Goal: Task Accomplishment & Management: Manage account settings

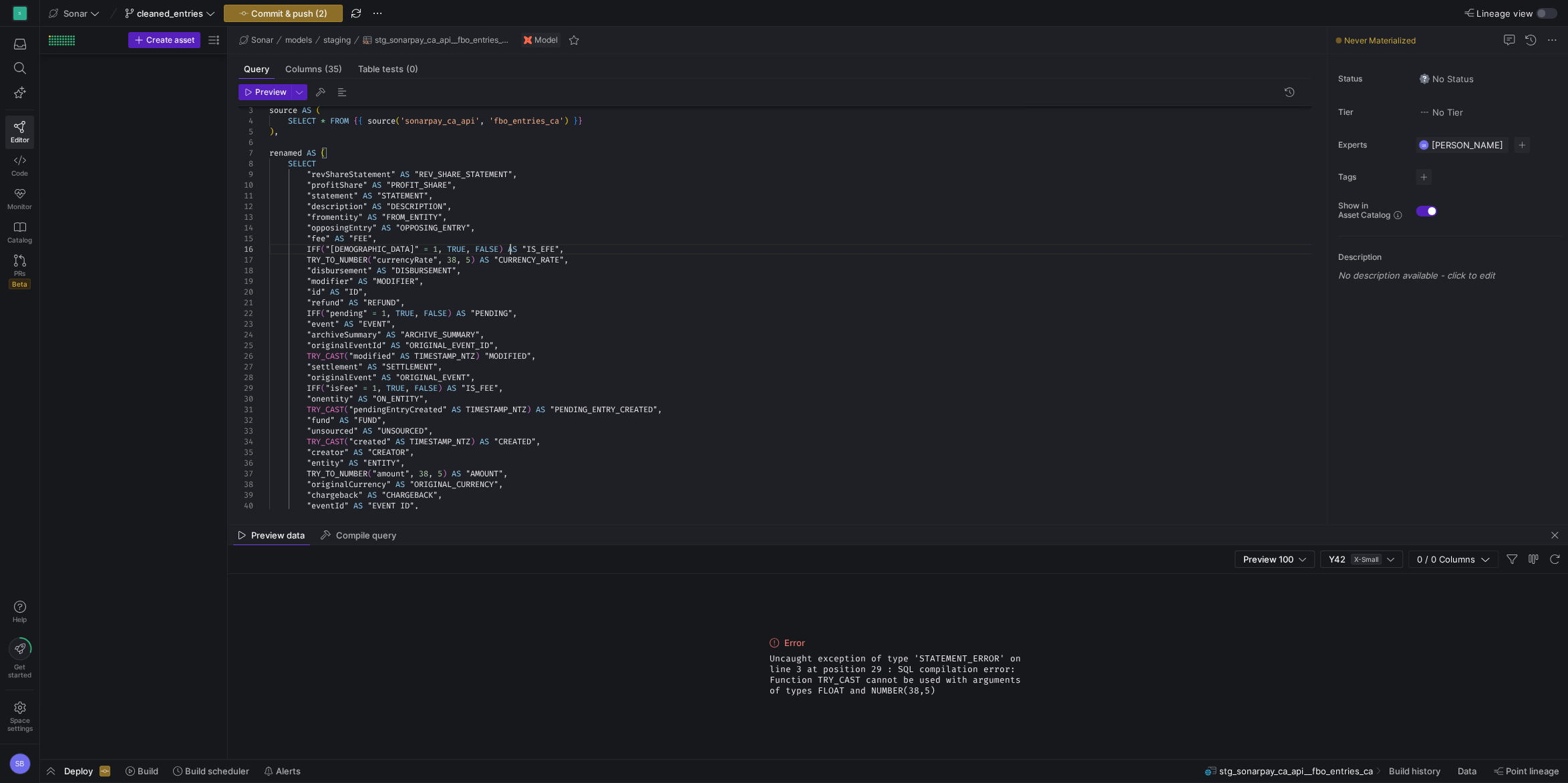
scroll to position [74, 139]
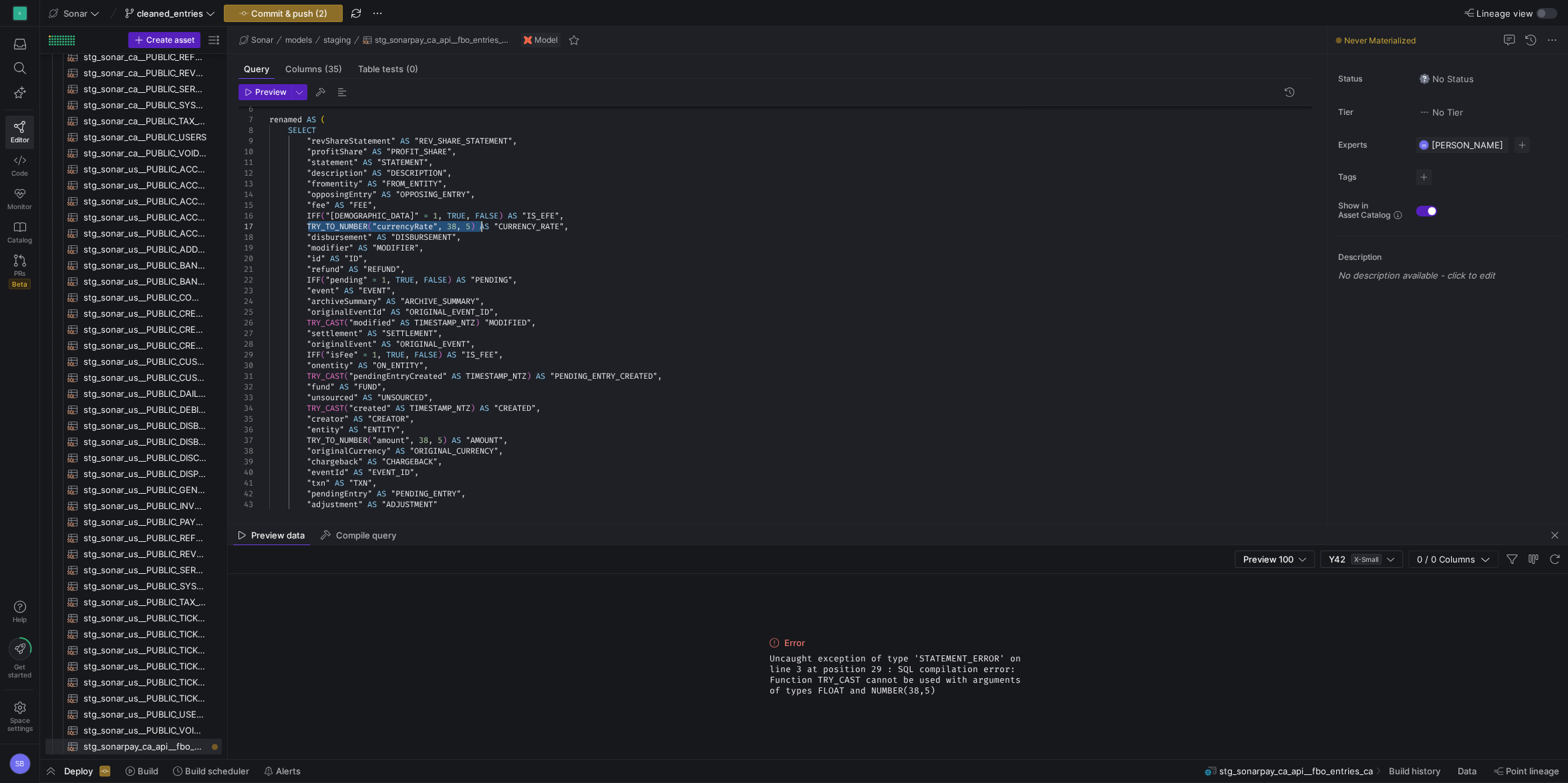
drag, startPoint x: 305, startPoint y: 222, endPoint x: 481, endPoint y: 226, distance: 176.0
click at [481, 226] on div ""statement" AS "STATEMENT" , "description" AS "DESCRIPTION" , "fromentity" AS "…" at bounding box center [795, 302] width 1052 height 524
click at [376, 227] on div ""statement" AS "STATEMENT" , "description" AS "DESCRIPTION" , "fromentity" AS "…" at bounding box center [795, 302] width 1052 height 524
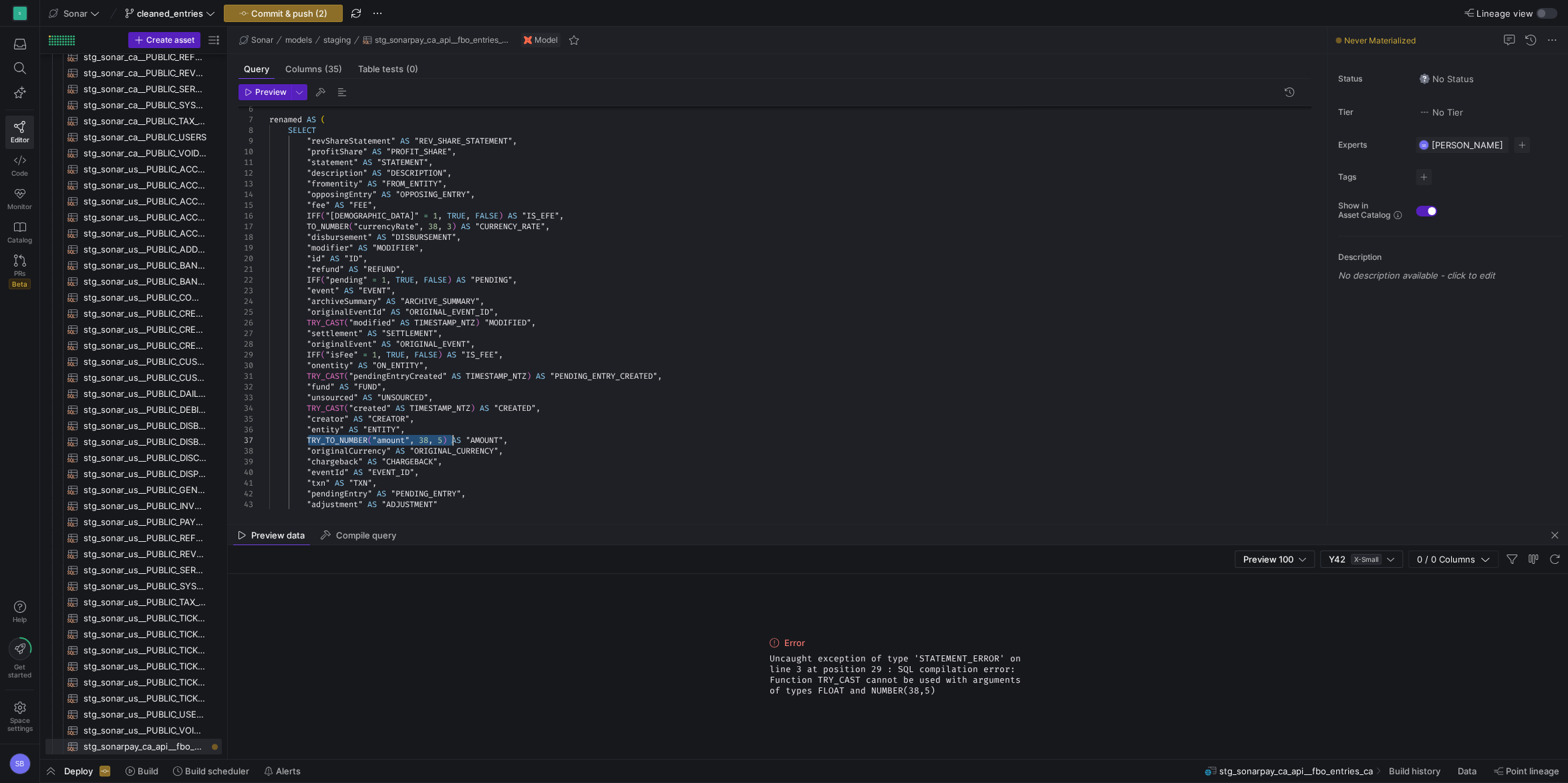
drag, startPoint x: 304, startPoint y: 438, endPoint x: 450, endPoint y: 440, distance: 146.0
click at [450, 440] on div ""statement" AS "STATEMENT" , "description" AS "DESCRIPTION" , "fromentity" AS "…" at bounding box center [795, 302] width 1052 height 524
click at [471, 385] on div ""statement" AS "STATEMENT" , "description" AS "DESCRIPTION" , "fromentity" AS "…" at bounding box center [795, 302] width 1052 height 524
click at [452, 227] on div ""statement" AS "STATEMENT" , "description" AS "DESCRIPTION" , "fromentity" AS "…" at bounding box center [795, 302] width 1052 height 524
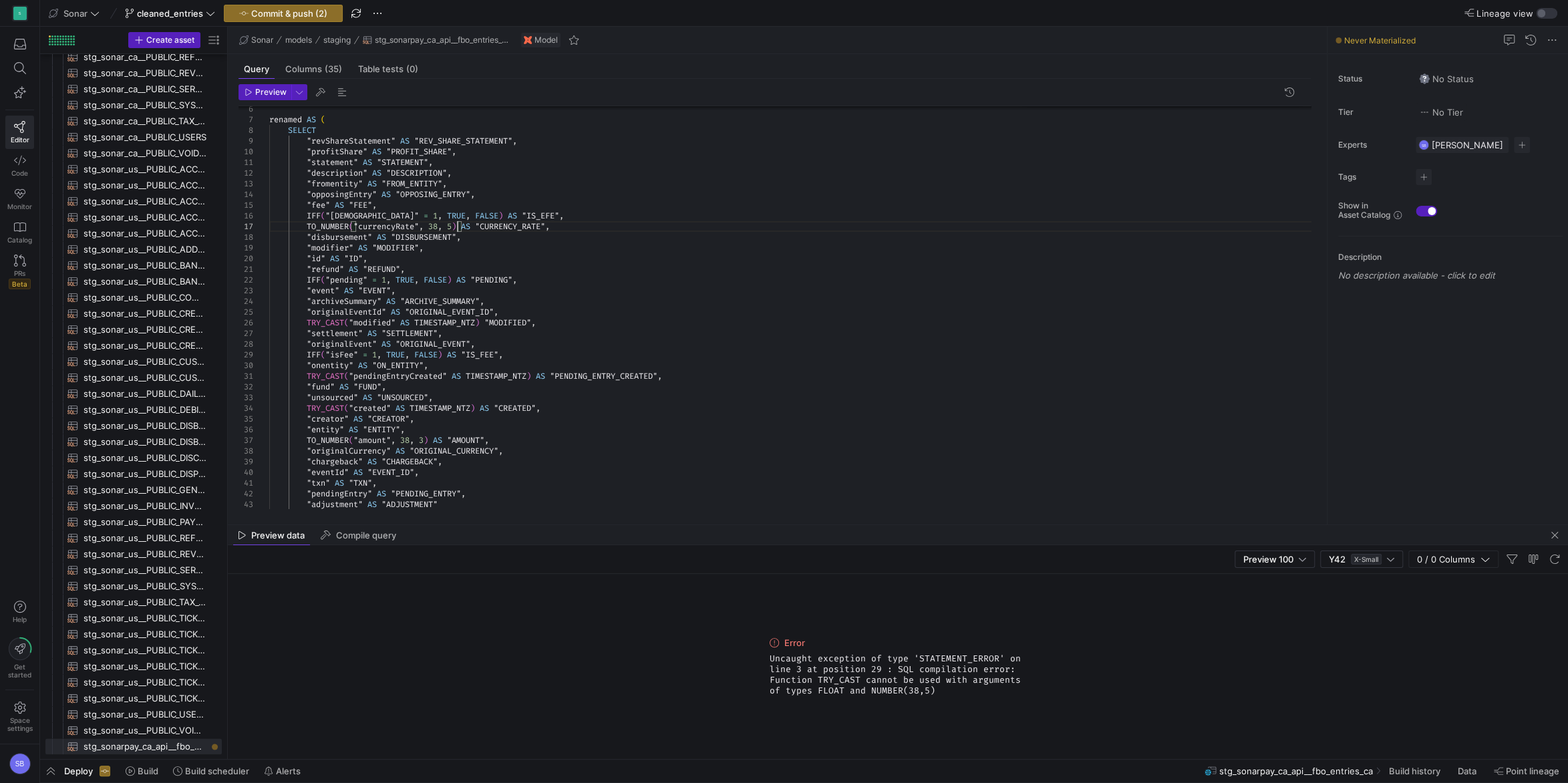
click at [568, 165] on div ""statement" AS "STATEMENT" , "description" AS "DESCRIPTION" , "fromentity" AS "…" at bounding box center [795, 302] width 1052 height 524
click at [425, 435] on div ""statement" AS "STATEMENT" , "description" AS "DESCRIPTION" , "fromentity" AS "…" at bounding box center [795, 302] width 1052 height 524
click at [267, 92] on span "Preview" at bounding box center [271, 92] width 31 height 9
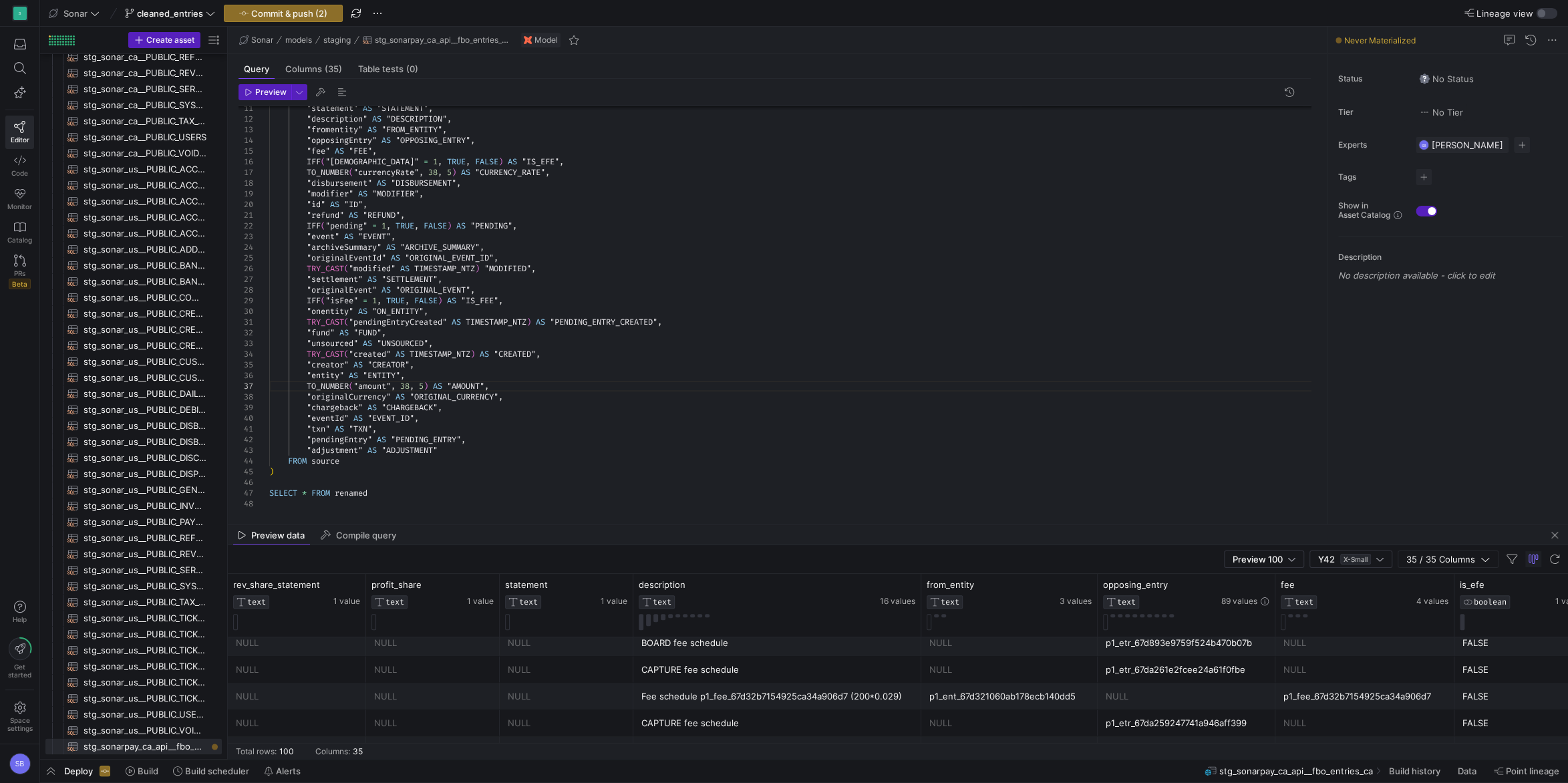
scroll to position [62, 0]
click at [952, 690] on div "p1_ent_67d321060ab178ecb140dd5" at bounding box center [1010, 695] width 160 height 26
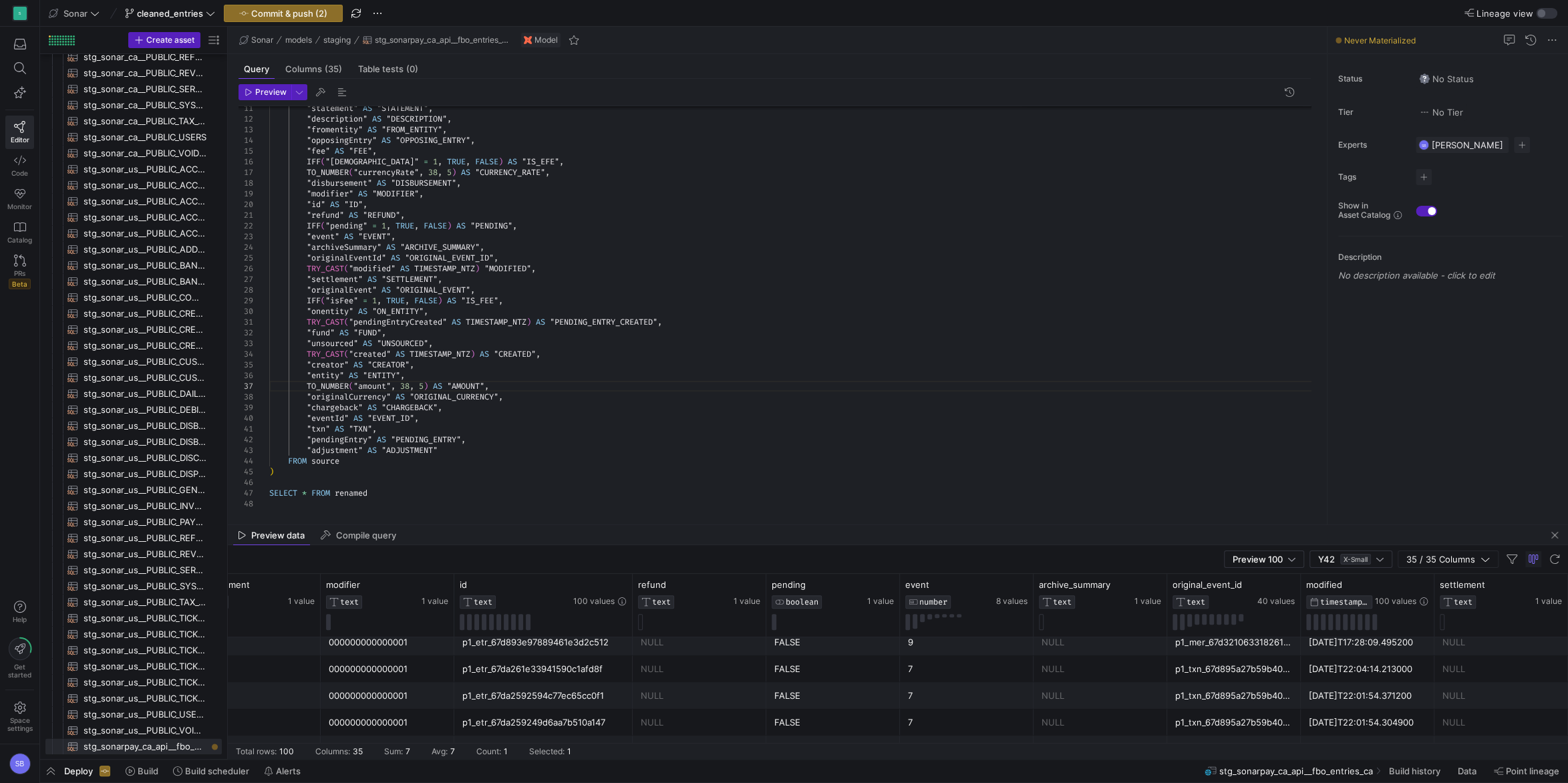
scroll to position [0, 1669]
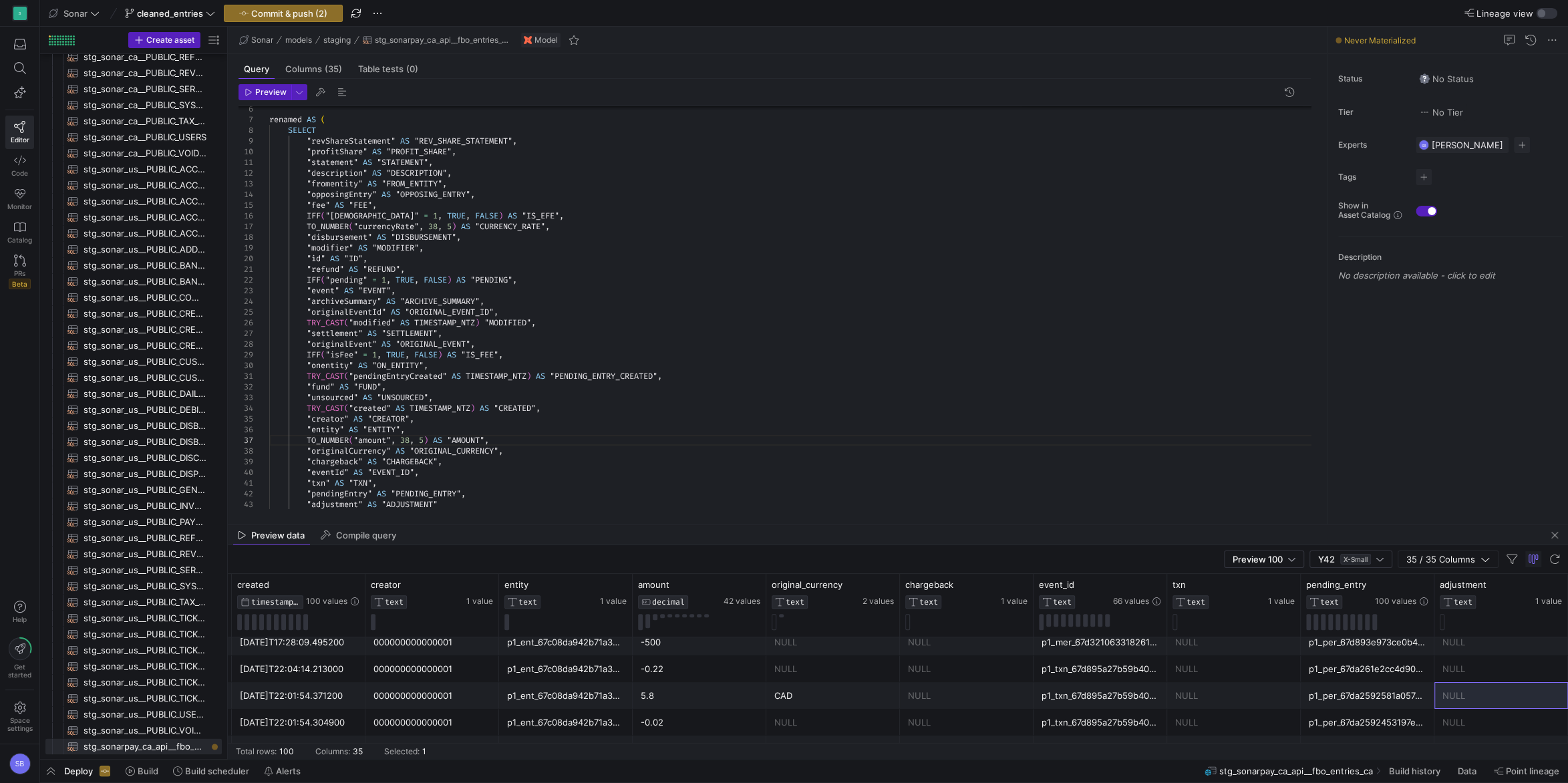
click at [447, 248] on div ""statement" AS "STATEMENT" , "description" AS "DESCRIPTION" , "fromentity" AS "…" at bounding box center [795, 302] width 1052 height 524
click at [379, 270] on div ""statement" AS "STATEMENT" , "description" AS "DESCRIPTION" , "fromentity" AS "…" at bounding box center [795, 307] width 1052 height 535
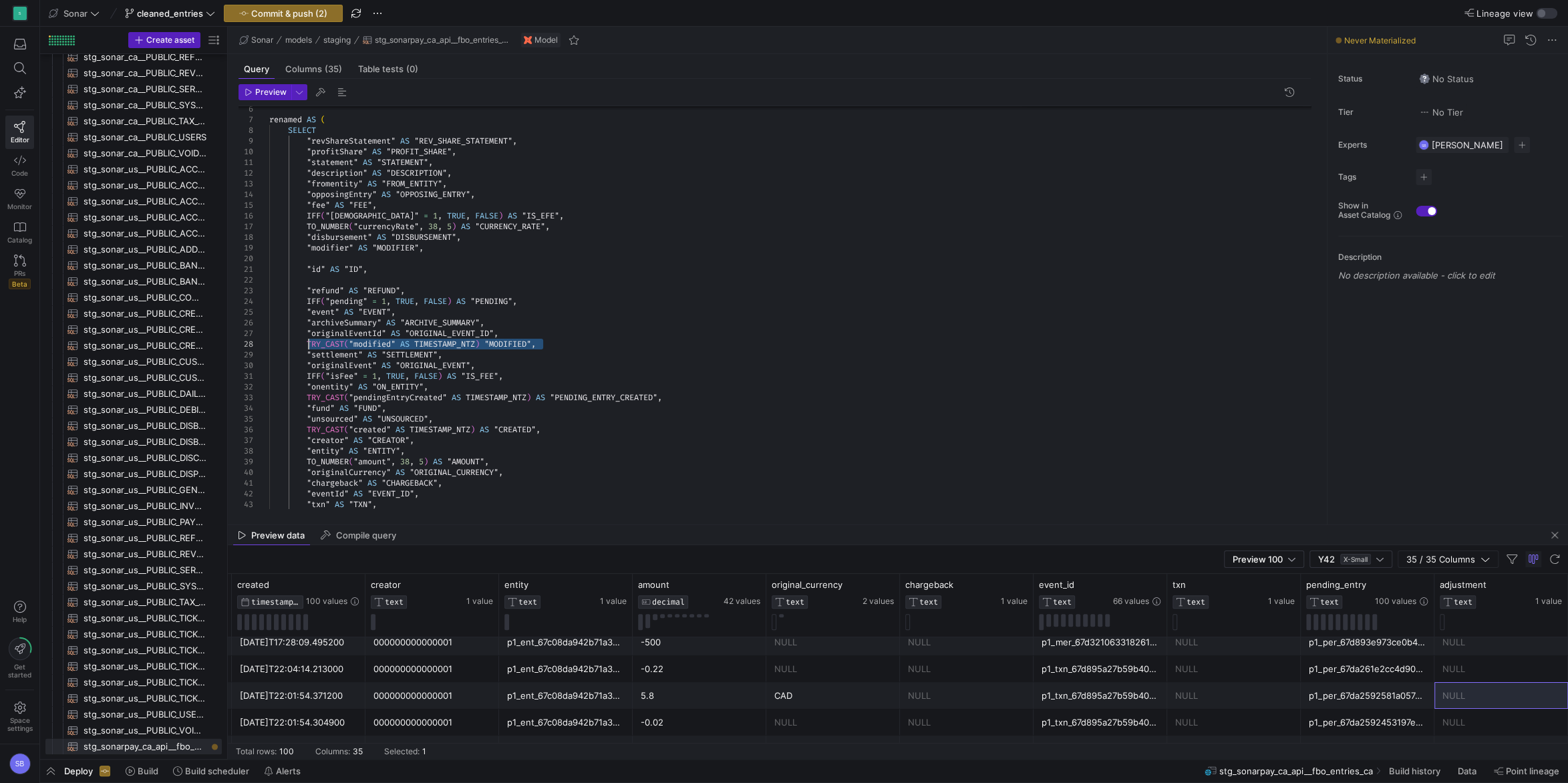
drag, startPoint x: 545, startPoint y: 343, endPoint x: 308, endPoint y: 345, distance: 237.0
click at [308, 345] on div ""statement" AS "STATEMENT" , "description" AS "DESCRIPTION" , "fromentity" AS "…" at bounding box center [795, 312] width 1052 height 545
click at [383, 272] on div ""statement" AS "STATEMENT" , "description" AS "DESCRIPTION" , "fromentity" AS "…" at bounding box center [795, 312] width 1052 height 545
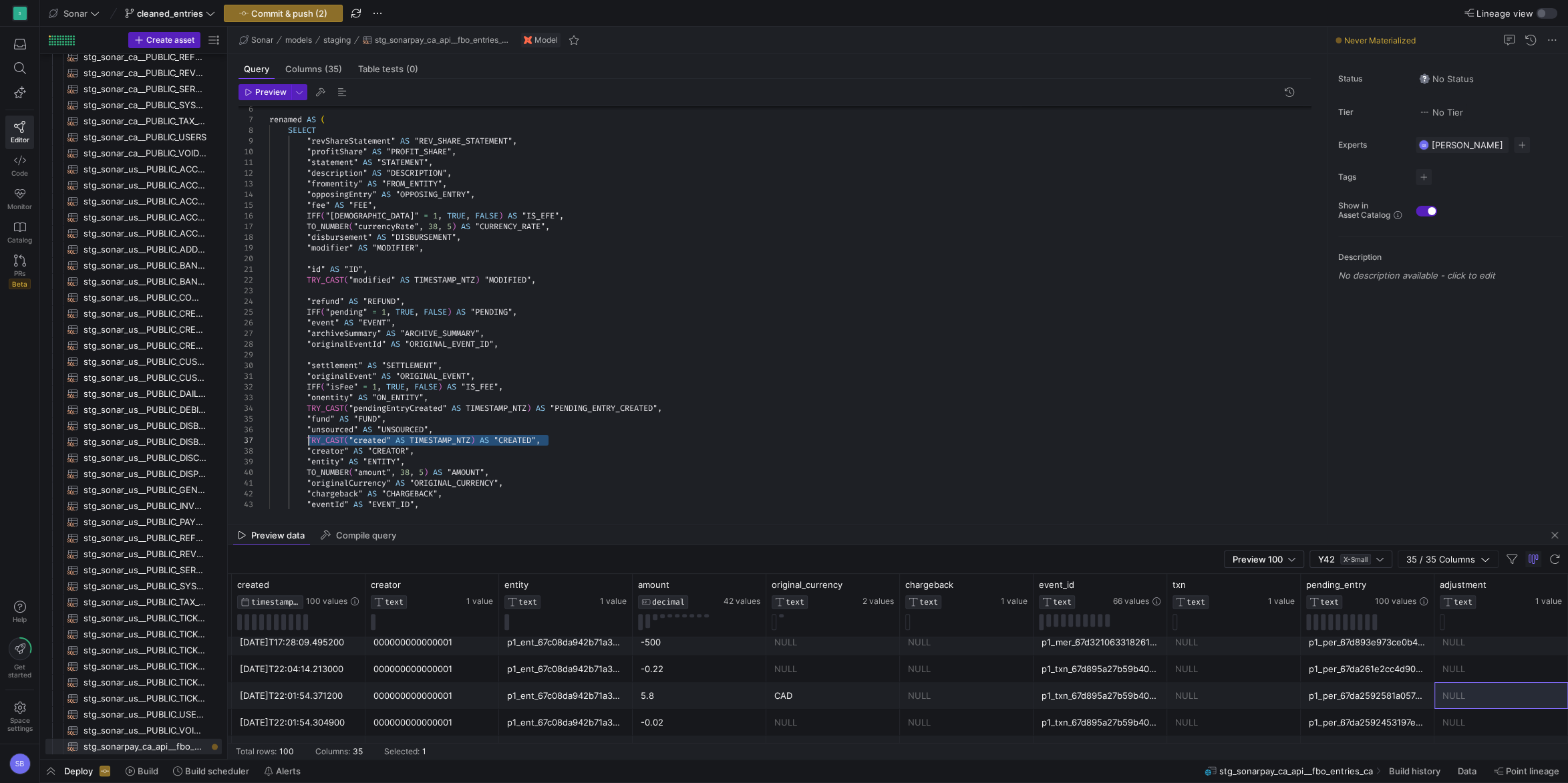
drag, startPoint x: 550, startPoint y: 443, endPoint x: 307, endPoint y: 436, distance: 243.1
click at [307, 436] on div ""statement" AS "STATEMENT" , "description" AS "DESCRIPTION" , "fromentity" AS "…" at bounding box center [795, 317] width 1052 height 556
click at [393, 270] on div ""statement" AS "STATEMENT" , "description" AS "DESCRIPTION" , "fromentity" AS "…" at bounding box center [795, 317] width 1052 height 556
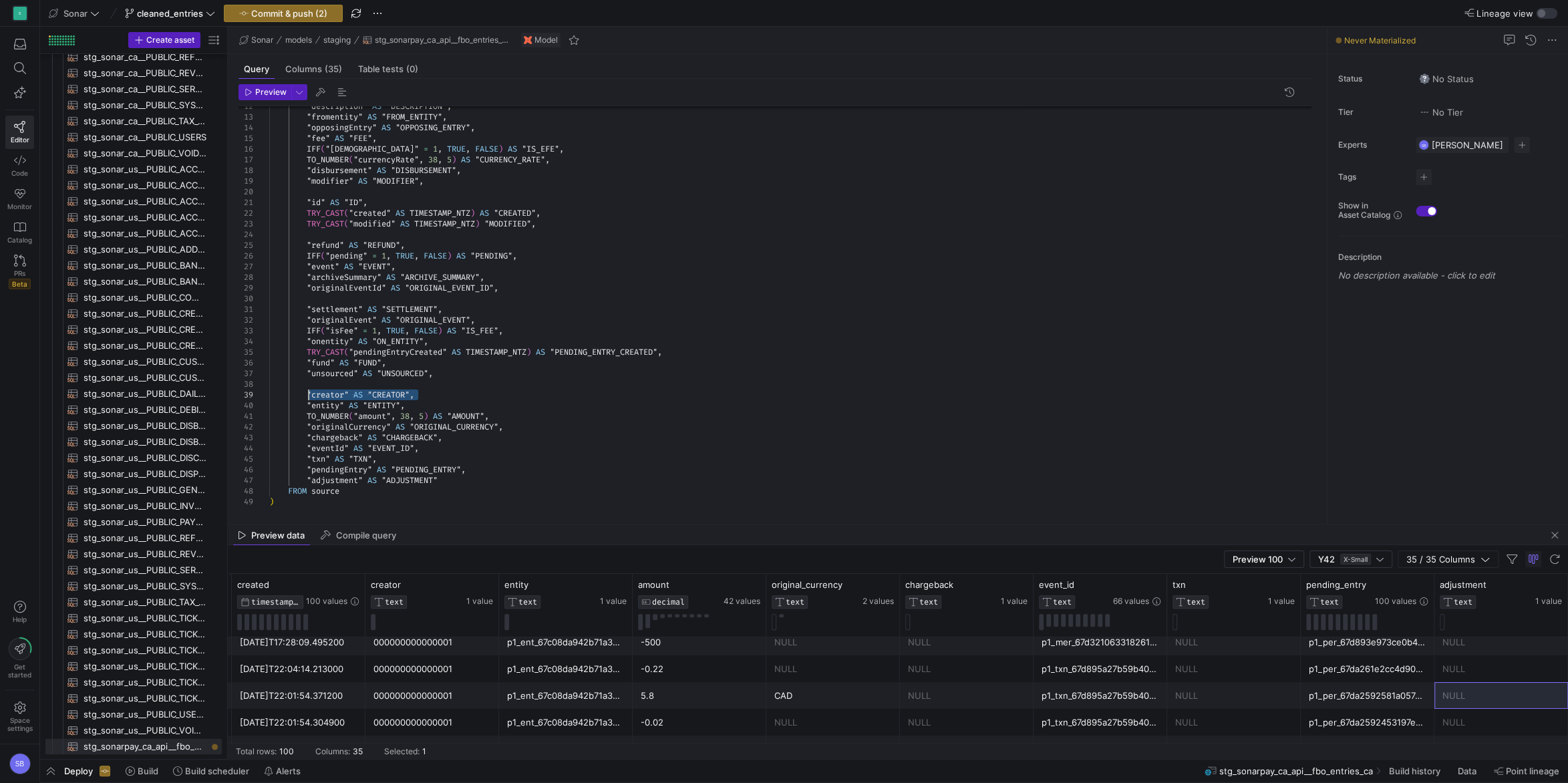
drag, startPoint x: 421, startPoint y: 393, endPoint x: 305, endPoint y: 394, distance: 116.0
click at [305, 394] on div ""description" AS "DESCRIPTION" , "fromentity" AS "FROM_ENTITY" , "opposingEntry…" at bounding box center [795, 255] width 1052 height 566
click at [548, 224] on div ""description" AS "DESCRIPTION" , "fromentity" AS "FROM_ENTITY" , "opposingEntry…" at bounding box center [795, 255] width 1052 height 566
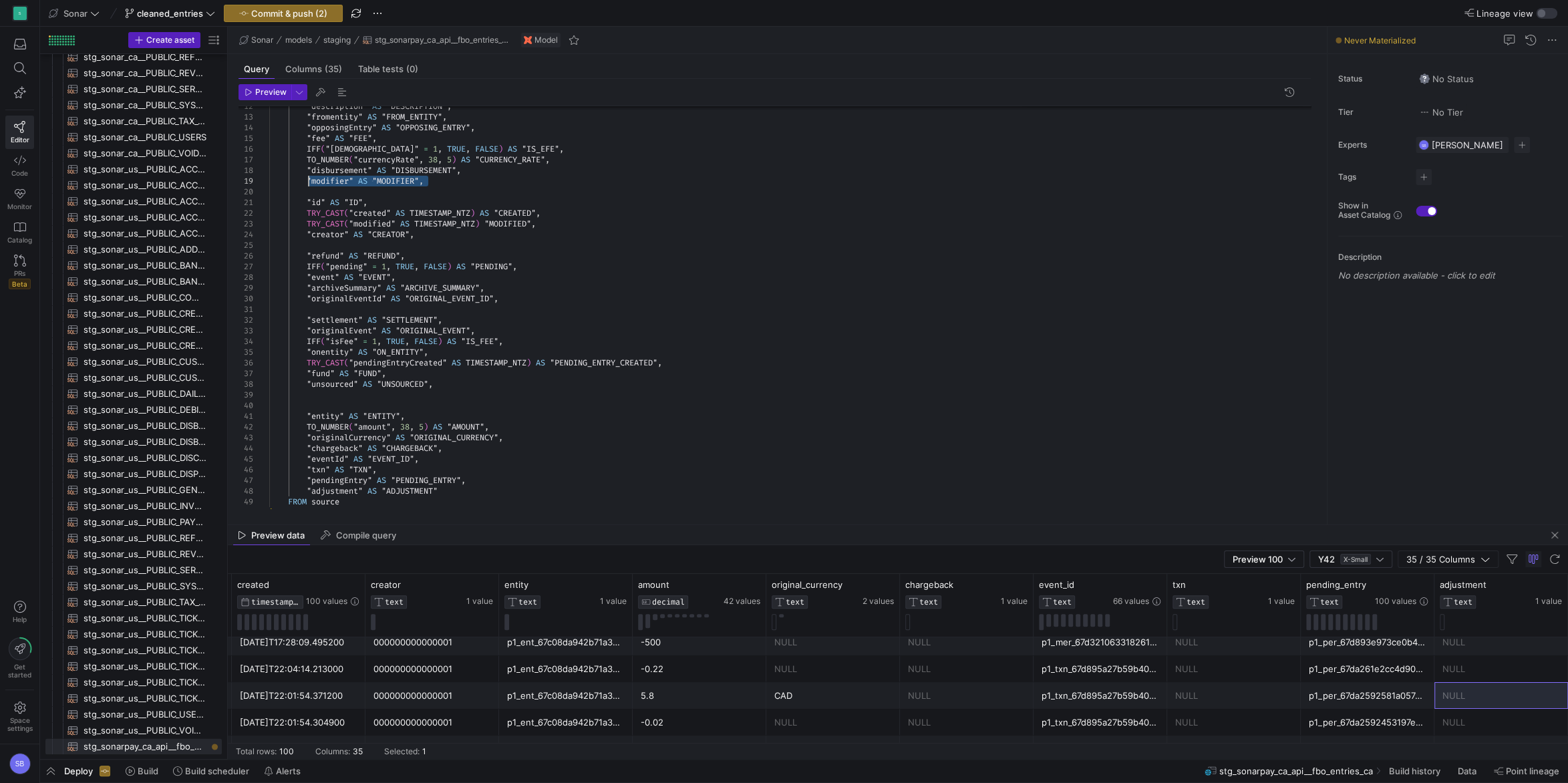
drag, startPoint x: 440, startPoint y: 182, endPoint x: 309, endPoint y: 180, distance: 131.0
click at [309, 180] on div ""description" AS "DESCRIPTION" , "fromentity" AS "FROM_ENTITY" , "opposingEntry…" at bounding box center [795, 261] width 1052 height 577
click at [431, 235] on div ""description" AS "DESCRIPTION" , "fromentity" AS "FROM_ENTITY" , "opposingEntry…" at bounding box center [795, 261] width 1052 height 577
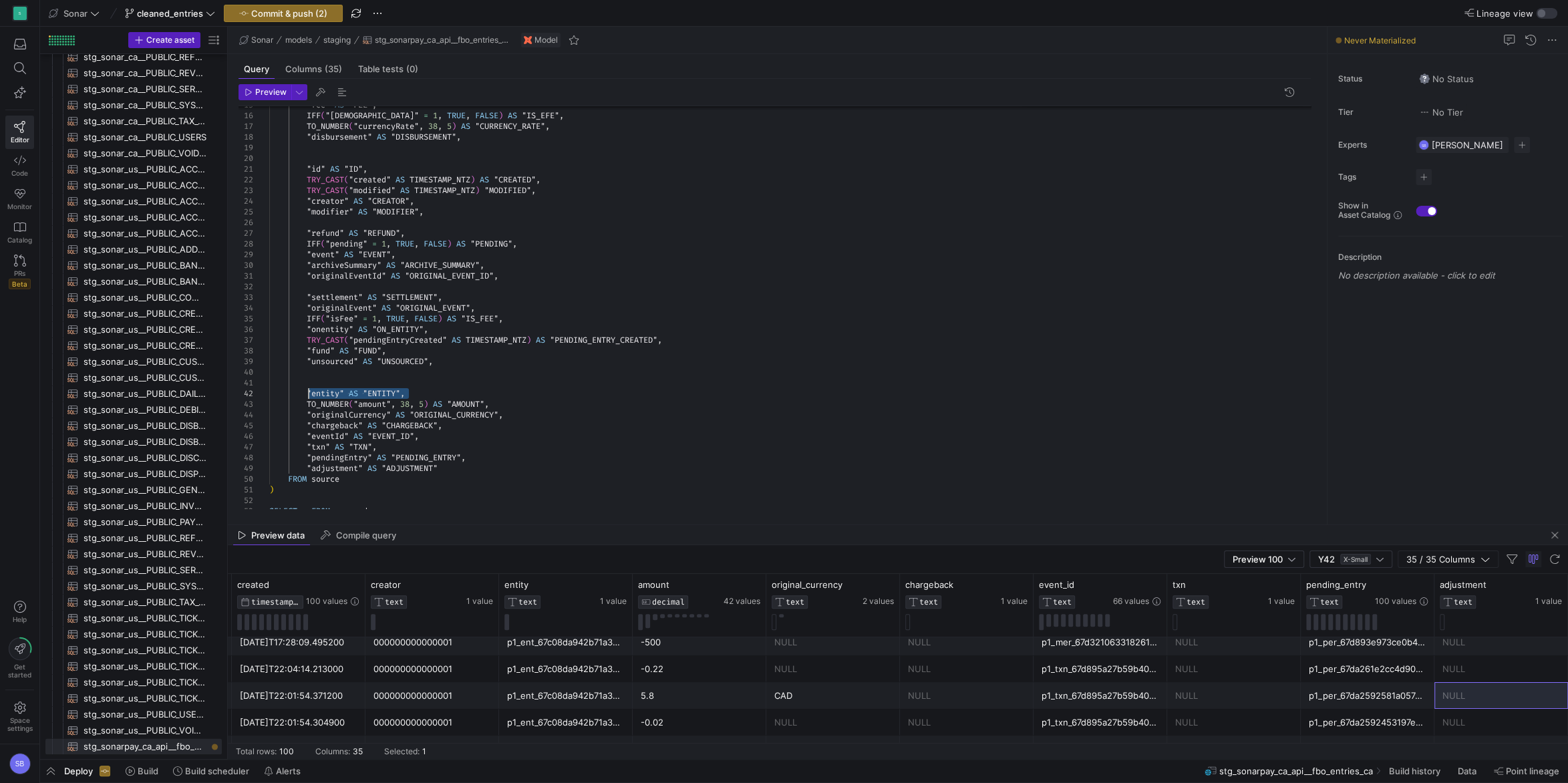
drag, startPoint x: 411, startPoint y: 390, endPoint x: 305, endPoint y: 389, distance: 106.0
click at [305, 389] on div ""fee" AS "FEE" , IFF ( "isEFE" = 1 , TRUE , FALSE ) AS "IS_EFE" , TO_NUMBER ( "…" at bounding box center [795, 232] width 1052 height 587
click at [434, 211] on div ""fee" AS "FEE" , IFF ( "isEFE" = 1 , TRUE , FALSE ) AS "IS_EFE" , TO_NUMBER ( "…" at bounding box center [795, 232] width 1052 height 587
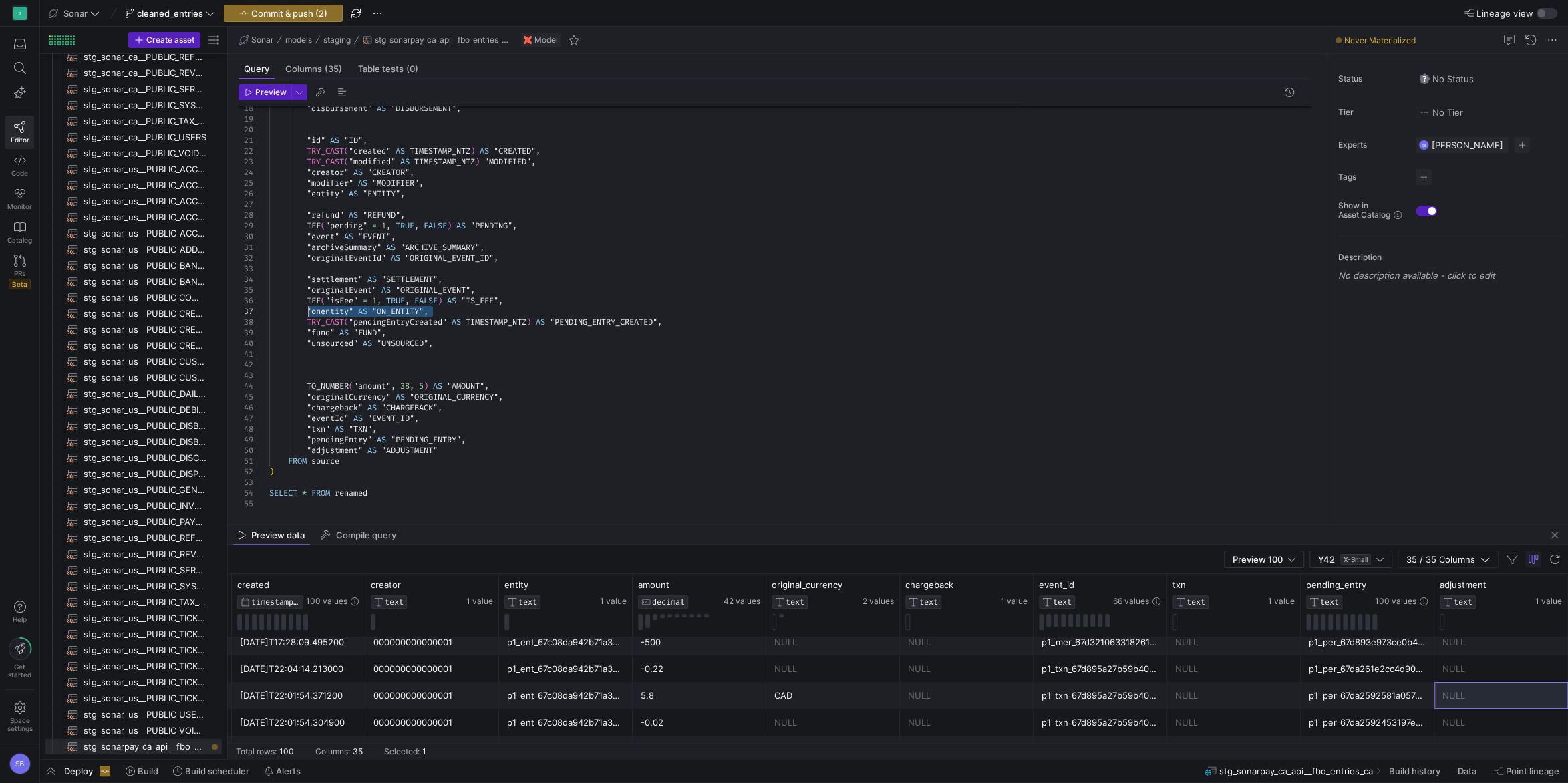
drag, startPoint x: 439, startPoint y: 314, endPoint x: 310, endPoint y: 312, distance: 129.0
click at [310, 312] on div ""disbursement" AS "DISBURSEMENT" , "id" AS "ID" , "refund" AS "REFUND" , IFF ( …" at bounding box center [795, 209] width 1052 height 599
click at [445, 198] on div ""disbursement" AS "DISBURSEMENT" , "id" AS "ID" , "refund" AS "REFUND" , IFF ( …" at bounding box center [795, 209] width 1052 height 599
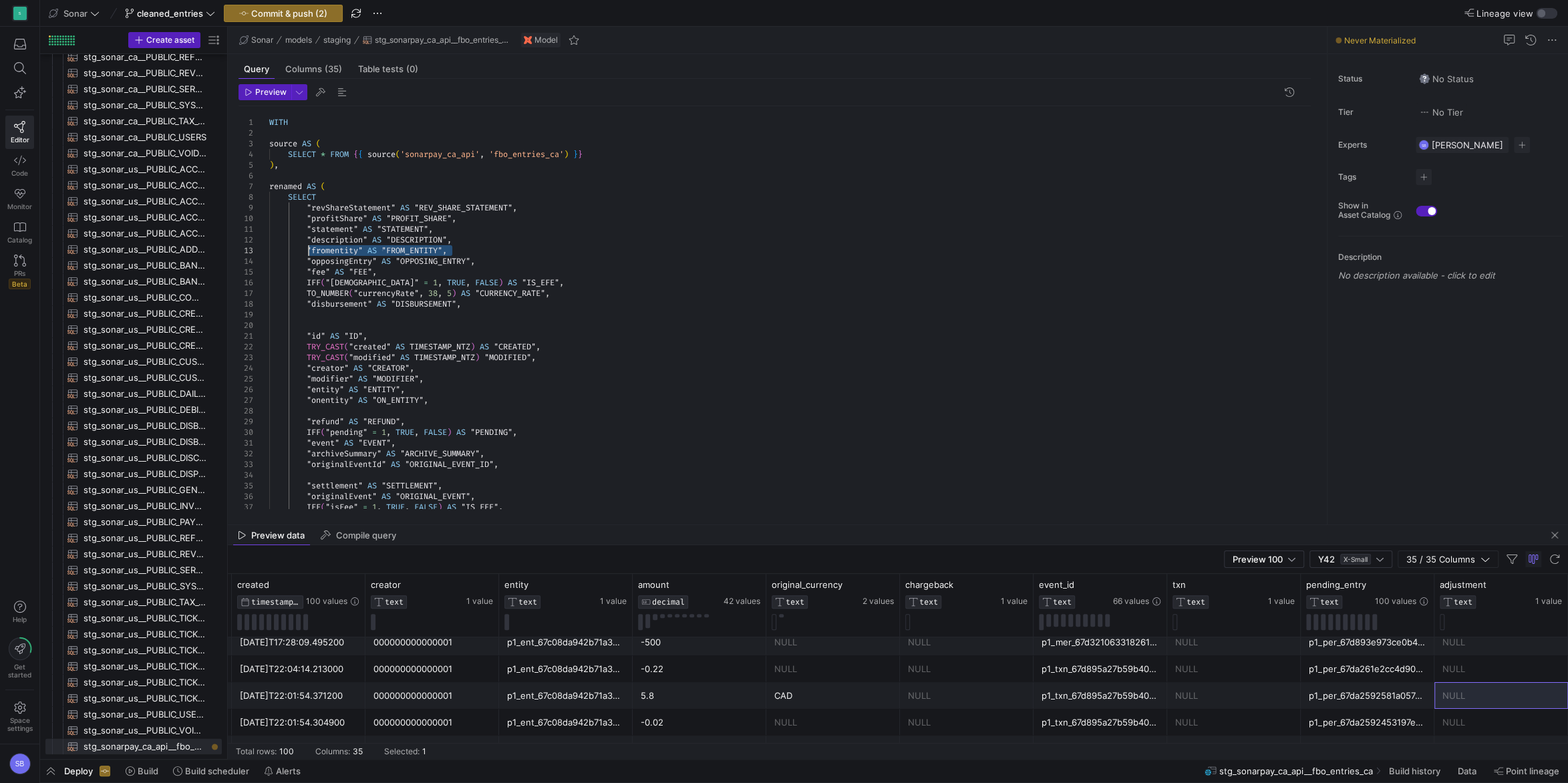
drag, startPoint x: 458, startPoint y: 247, endPoint x: 309, endPoint y: 254, distance: 149.2
click at [309, 254] on div ""id" AS "ID" , "refund" AS "REFUND" , IFF ( "pending" = 1 , TRUE , FALSE ) AS "…" at bounding box center [795, 410] width 1052 height 610
click at [438, 401] on div ""id" AS "ID" , "refund" AS "REFUND" , IFF ( "pending" = 1 , TRUE , FALSE ) AS "…" at bounding box center [795, 410] width 1052 height 610
drag, startPoint x: 483, startPoint y: 261, endPoint x: 309, endPoint y: 259, distance: 174.0
click at [309, 259] on div ""id" AS "ID" , "refund" AS "REFUND" , IFF ( "pending" = 1 , TRUE , FALSE ) AS "…" at bounding box center [795, 416] width 1052 height 620
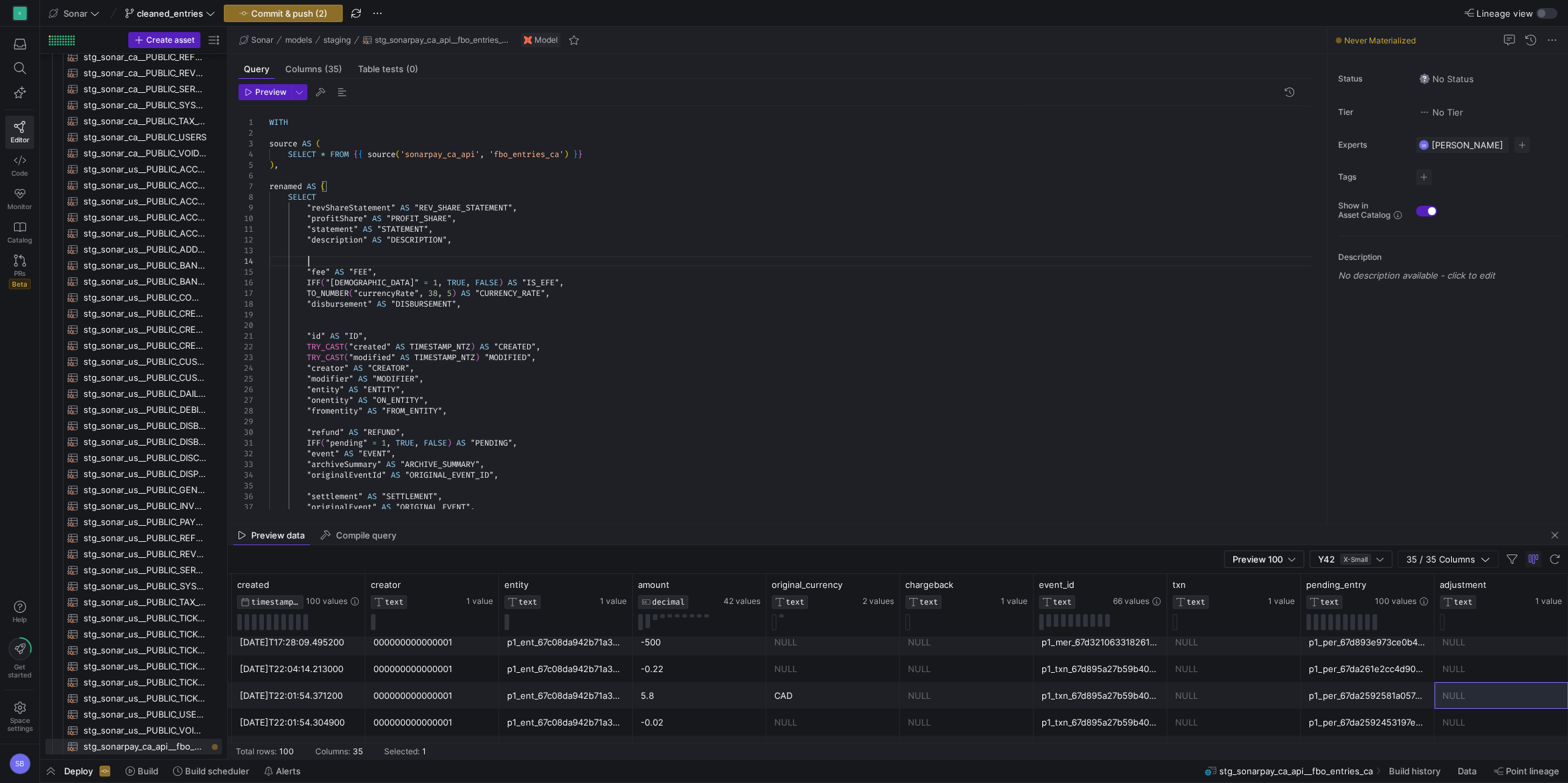
click at [348, 417] on div ""id" AS "ID" , "refund" AS "REFUND" , IFF ( "pending" = 1 , TRUE , FALSE ) AS "…" at bounding box center [795, 416] width 1052 height 620
click at [268, 420] on div "29" at bounding box center [254, 421] width 30 height 11
click at [270, 421] on div ""id" AS "ID" , "refund" AS "REFUND" , IFF ( "pending" = 1 , TRUE , FALSE ) AS "…" at bounding box center [795, 421] width 1052 height 631
click at [498, 418] on div ""id" AS "ID" , "refund" AS "REFUND" , IFF ( "pending" = 1 , TRUE , FALSE ) AS "…" at bounding box center [795, 421] width 1052 height 631
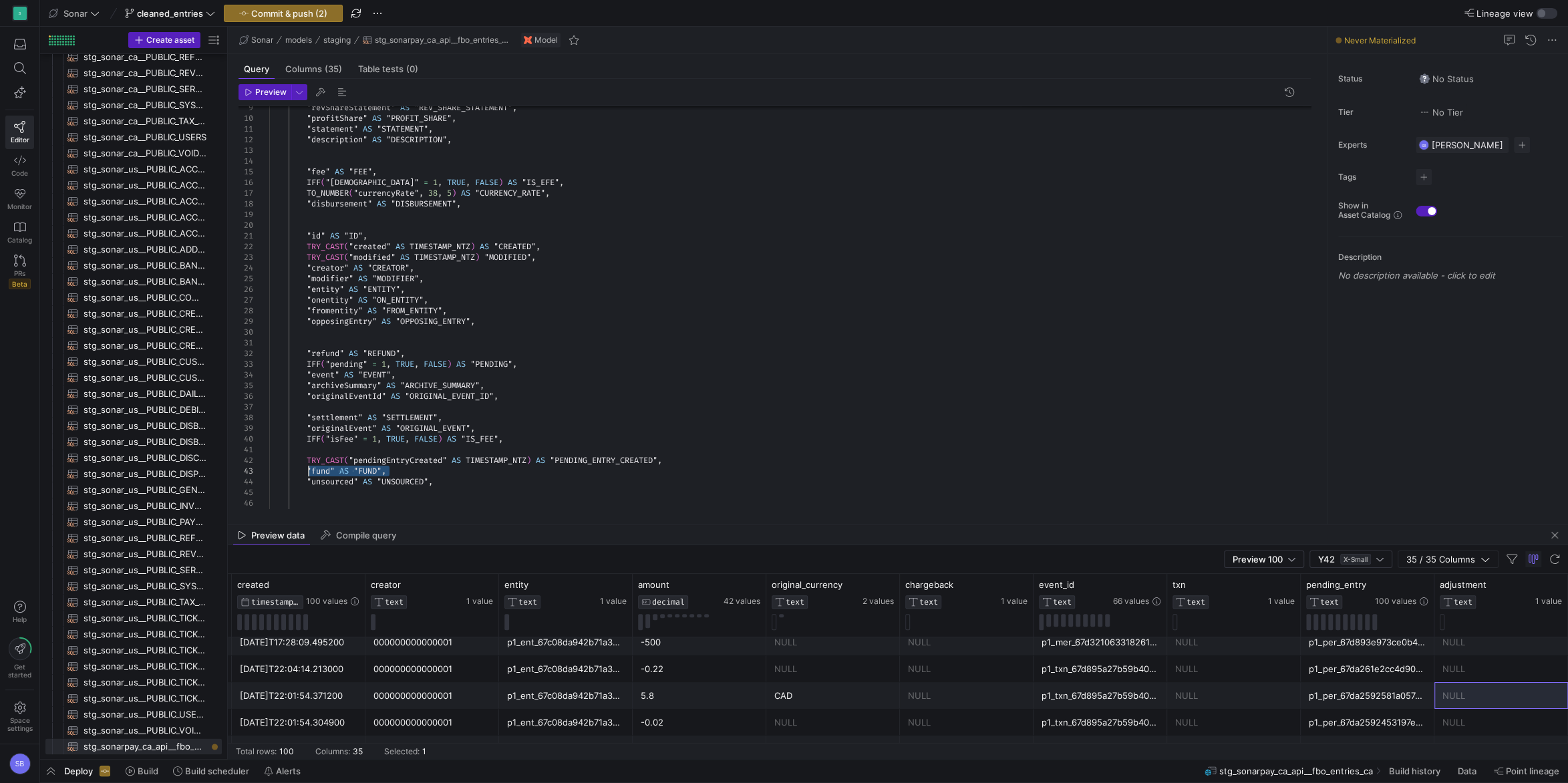
drag, startPoint x: 393, startPoint y: 470, endPoint x: 309, endPoint y: 471, distance: 84.0
click at [309, 471] on div ""id" AS "ID" , "refund" AS "REFUND" , IFF ( "pending" = 1 , TRUE , FALSE ) AS "…" at bounding box center [795, 326] width 1052 height 641
click at [368, 333] on div ""id" AS "ID" , "refund" AS "REFUND" , IFF ( "pending" = 1 , TRUE , FALSE ) AS "…" at bounding box center [795, 326] width 1052 height 641
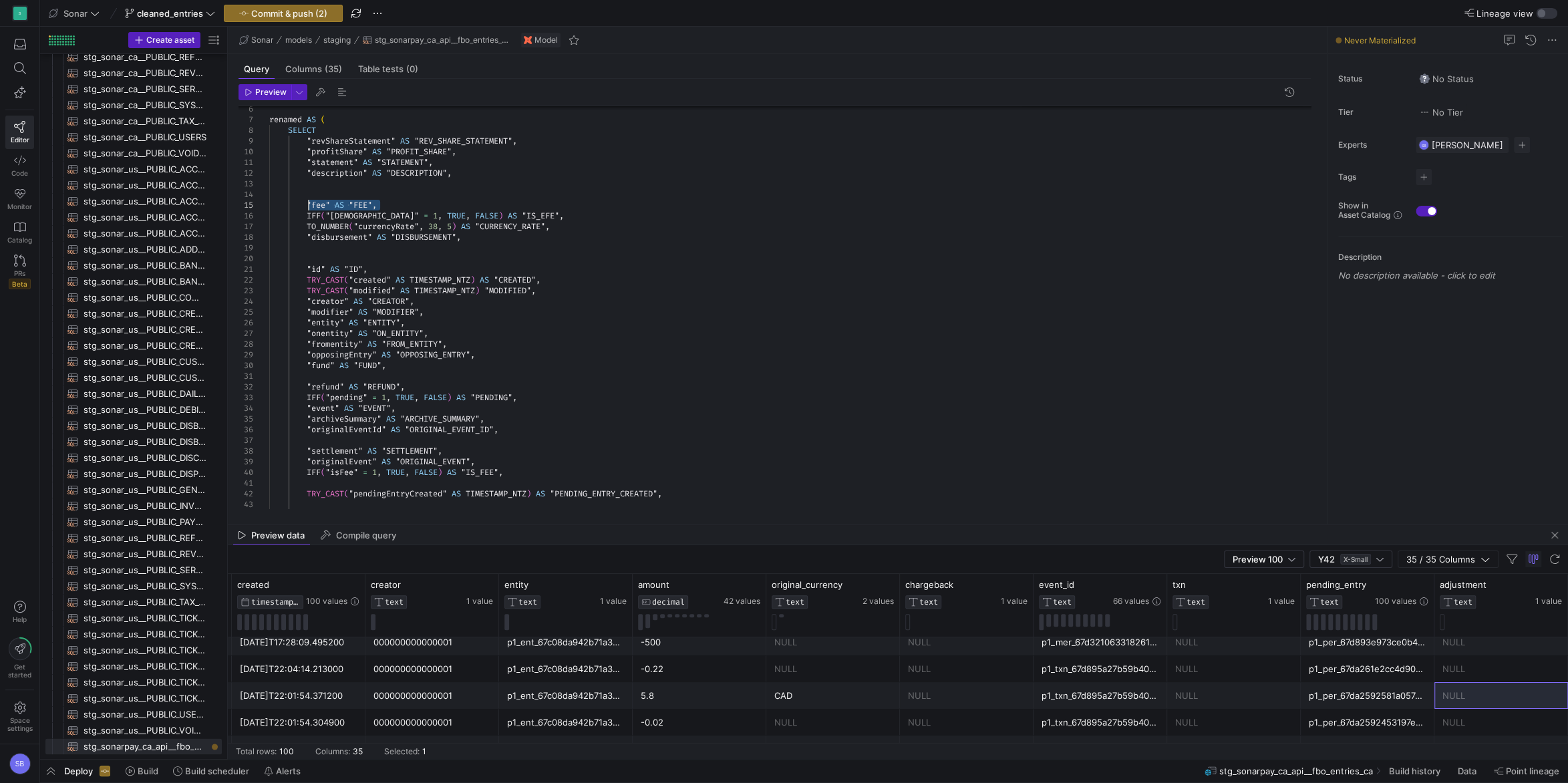
drag, startPoint x: 384, startPoint y: 207, endPoint x: 307, endPoint y: 208, distance: 77.0
click at [307, 208] on div ""id" AS "ID" , "refund" AS "REFUND" , IFF ( "pending" = 1 , TRUE , FALSE ) AS "…" at bounding box center [795, 360] width 1052 height 641
click at [334, 374] on div ""id" AS "ID" , "refund" AS "REFUND" , IFF ( "pending" = 1 , TRUE , FALSE ) AS "…" at bounding box center [795, 360] width 1052 height 641
click at [394, 369] on div ""id" AS "ID" , "refund" AS "REFUND" , IFF ( "pending" = 1 , TRUE , FALSE ) AS "…" at bounding box center [795, 360] width 1052 height 641
drag, startPoint x: 469, startPoint y: 235, endPoint x: 305, endPoint y: 234, distance: 164.0
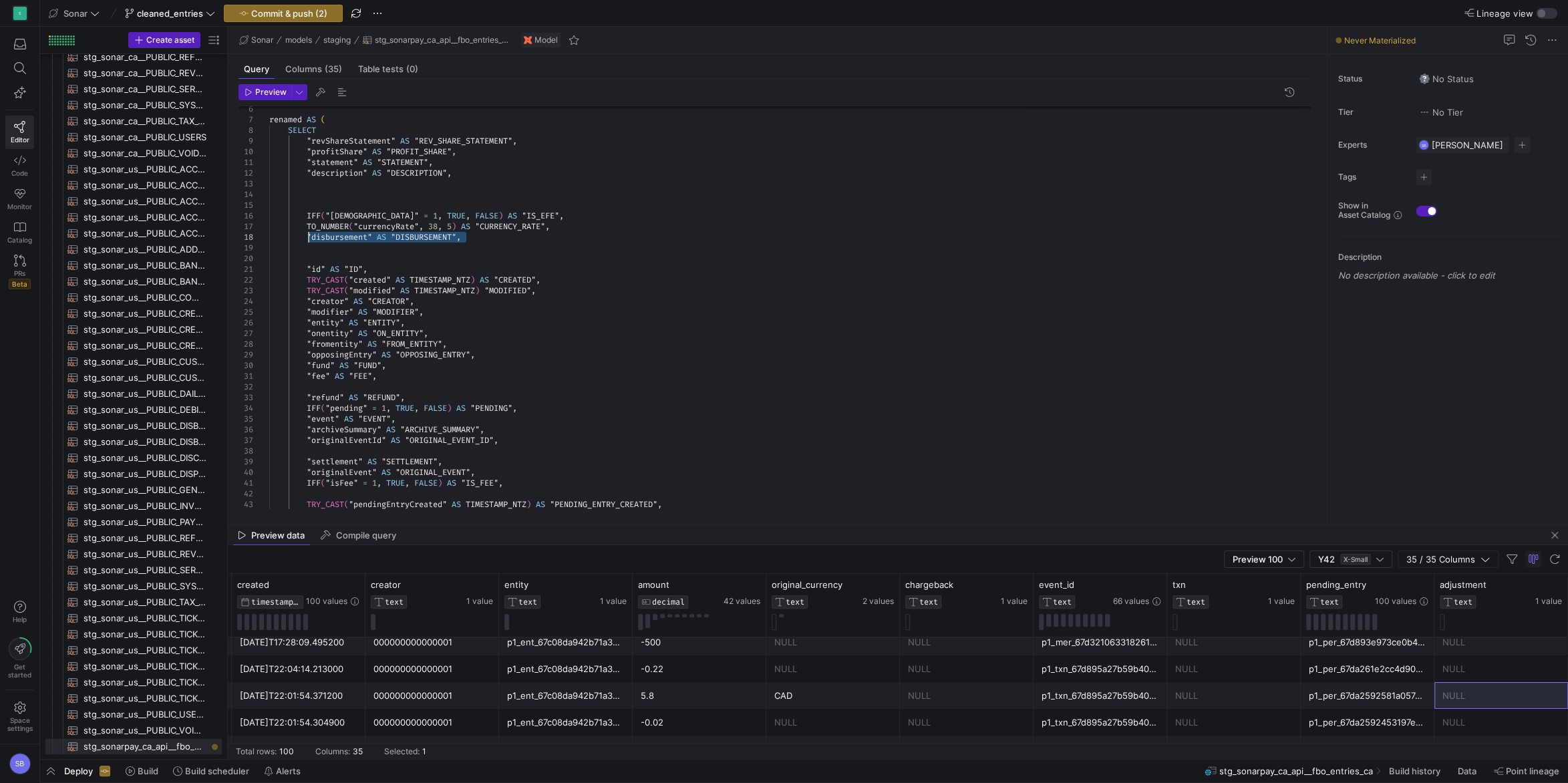
click at [305, 234] on div ""id" AS "ID" , "refund" AS "REFUND" , IFF ( "pending" = 1 , TRUE , FALSE ) AS "…" at bounding box center [795, 365] width 1052 height 652
click at [403, 376] on div ""id" AS "ID" , "refund" AS "REFUND" , IFF ( "pending" = 1 , TRUE , FALSE ) AS "…" at bounding box center [795, 365] width 1052 height 652
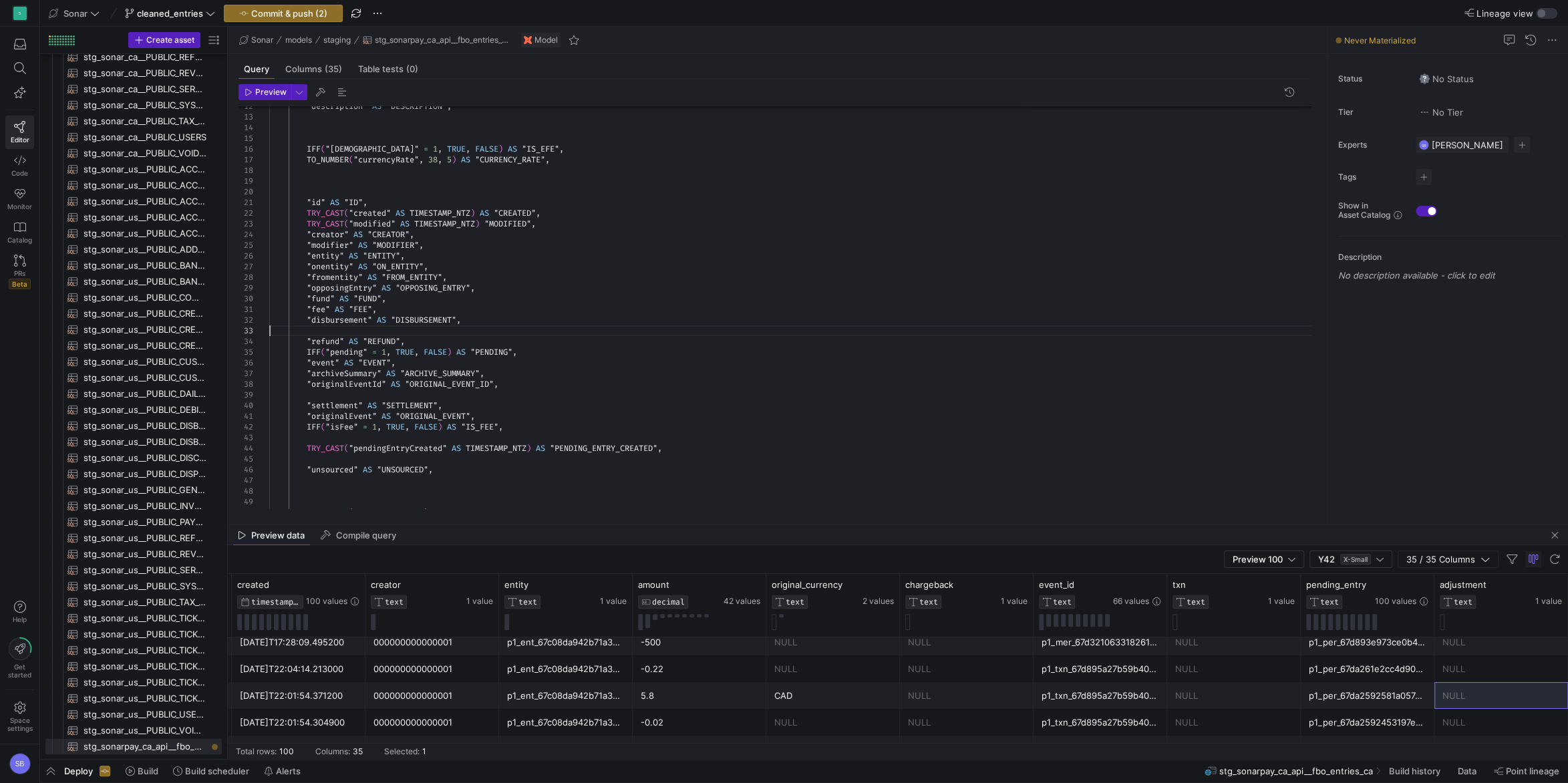
click at [403, 333] on div ""id" AS "ID" , "refund" AS "REFUND" , IFF ( "pending" = 1 , TRUE , FALSE ) AS "…" at bounding box center [795, 303] width 1052 height 663
click at [433, 326] on div ""id" AS "ID" , "refund" AS "REFUND" , IFF ( "pending" = 1 , TRUE , FALSE ) AS "…" at bounding box center [795, 298] width 1052 height 652
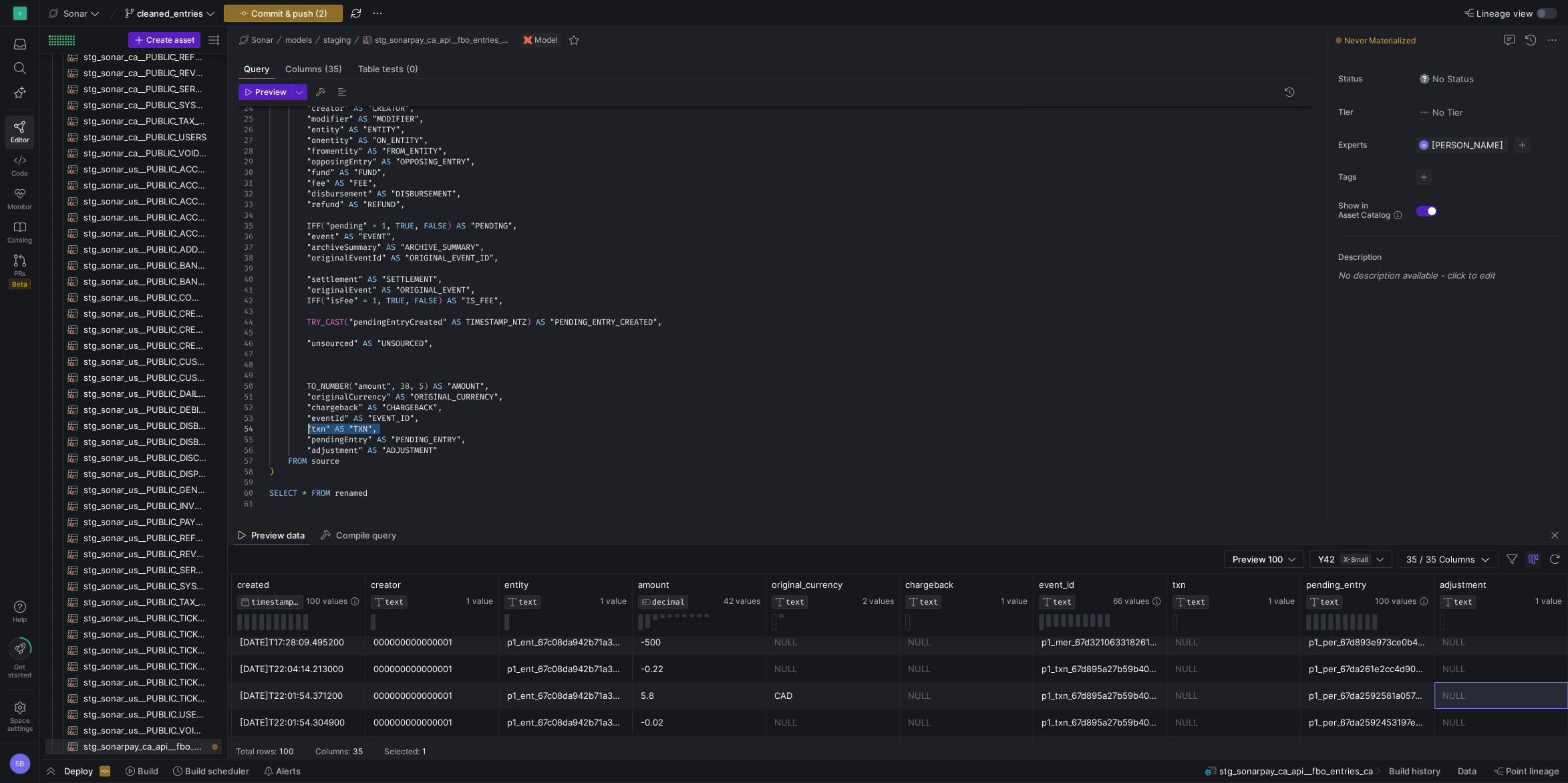
drag, startPoint x: 383, startPoint y: 431, endPoint x: 308, endPoint y: 429, distance: 75.0
click at [308, 429] on div ""refund" AS "REFUND" , IFF ( "pending" = 1 , TRUE , FALSE ) AS "PENDING" , "eve…" at bounding box center [795, 177] width 1052 height 663
click at [517, 301] on div ""refund" AS "REFUND" , IFF ( "pending" = 1 , TRUE , FALSE ) AS "PENDING" , "eve…" at bounding box center [795, 177] width 1052 height 663
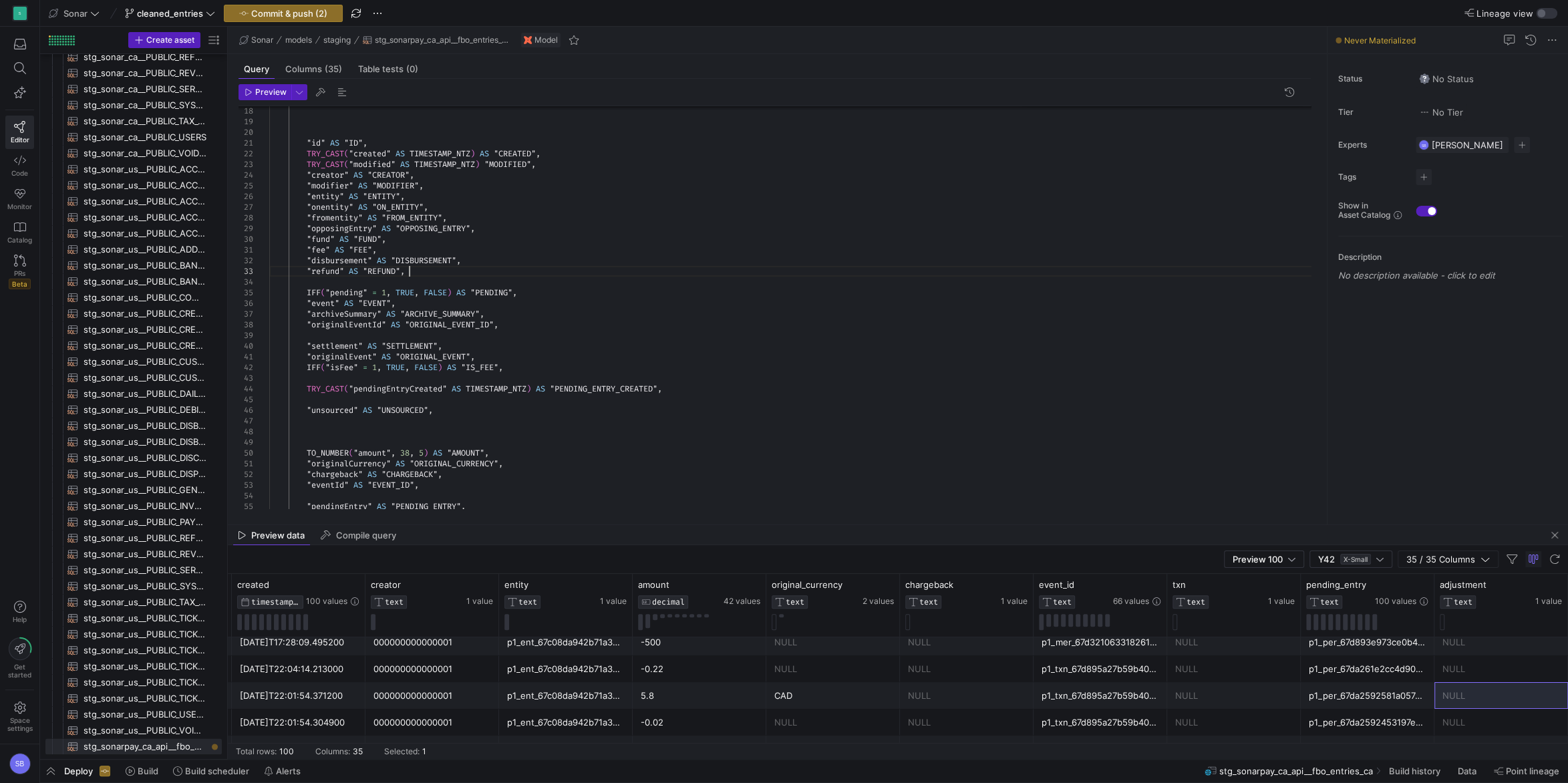
click at [439, 276] on div ""refund" AS "REFUND" , IFF ( "pending" = 1 , TRUE , FALSE ) AS "PENDING" , "eve…" at bounding box center [795, 244] width 1052 height 663
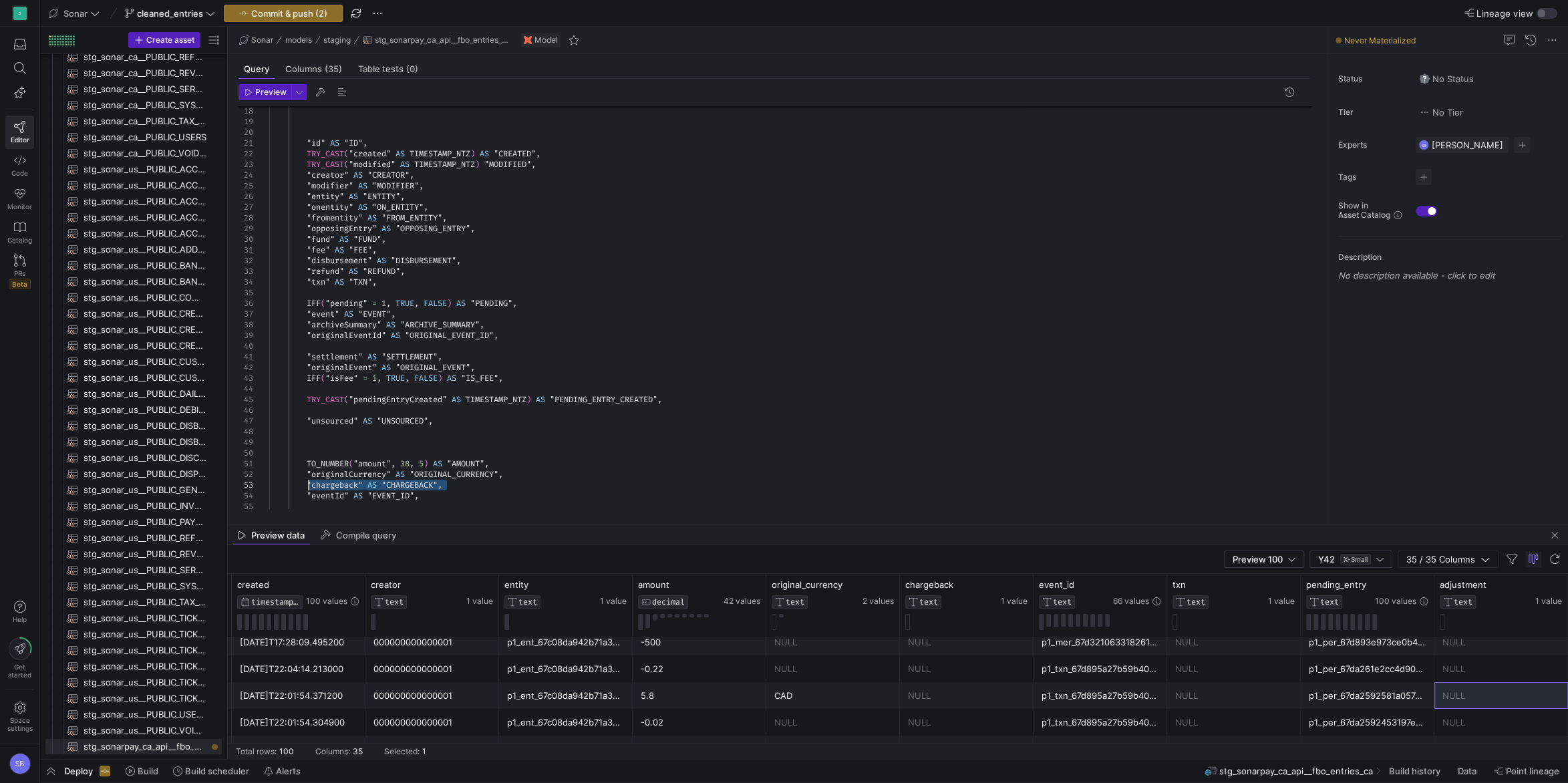
drag, startPoint x: 452, startPoint y: 483, endPoint x: 307, endPoint y: 482, distance: 145.0
click at [307, 482] on div ""refund" AS "REFUND" , IFF ( "pending" = 1 , TRUE , FALSE ) AS "PENDING" , "eve…" at bounding box center [795, 250] width 1052 height 673
click at [435, 276] on div ""refund" AS "REFUND" , IFF ( "pending" = 1 , TRUE , FALSE ) AS "PENDING" , "eve…" at bounding box center [795, 250] width 1052 height 673
click at [425, 282] on div ""refund" AS "REFUND" , IFF ( "pending" = 1 , TRUE , FALSE ) AS "PENDING" , "eve…" at bounding box center [795, 250] width 1052 height 673
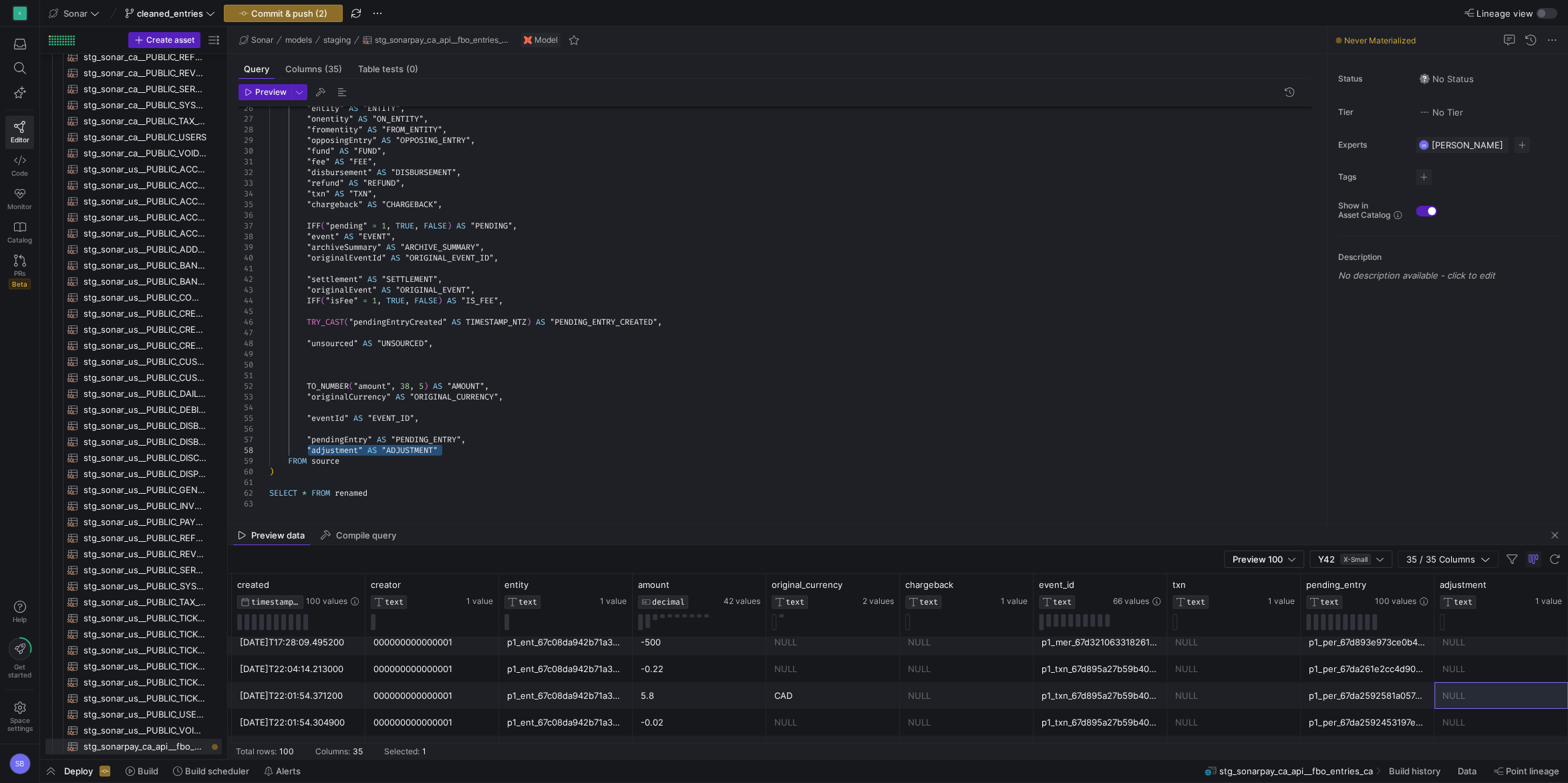
drag, startPoint x: 450, startPoint y: 450, endPoint x: 308, endPoint y: 452, distance: 142.0
click at [308, 452] on div ""refund" AS "REFUND" , IFF ( "pending" = 1 , TRUE , FALSE ) AS "PENDING" , "eve…" at bounding box center [795, 167] width 1052 height 684
click at [457, 204] on div ""refund" AS "REFUND" , IFF ( "pending" = 1 , TRUE , FALSE ) AS "PENDING" , "eve…" at bounding box center [795, 167] width 1052 height 684
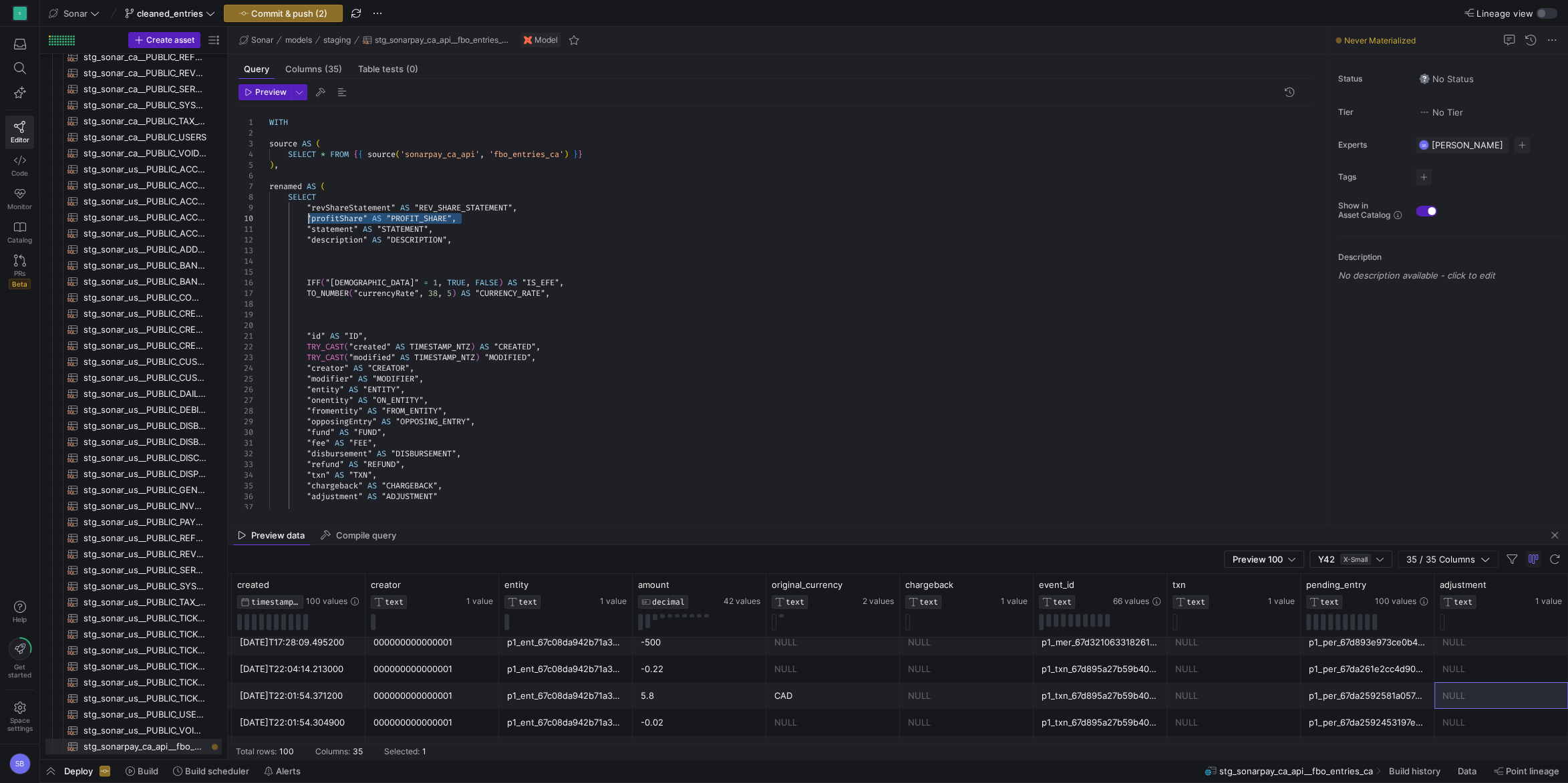
drag, startPoint x: 464, startPoint y: 217, endPoint x: 305, endPoint y: 213, distance: 159.1
click at [305, 213] on div ""refund" AS "REFUND" , "opposingEntry" AS "OPPOSING_ENTRY" , "entity" AS "ENTIT…" at bounding box center [795, 453] width 1052 height 694
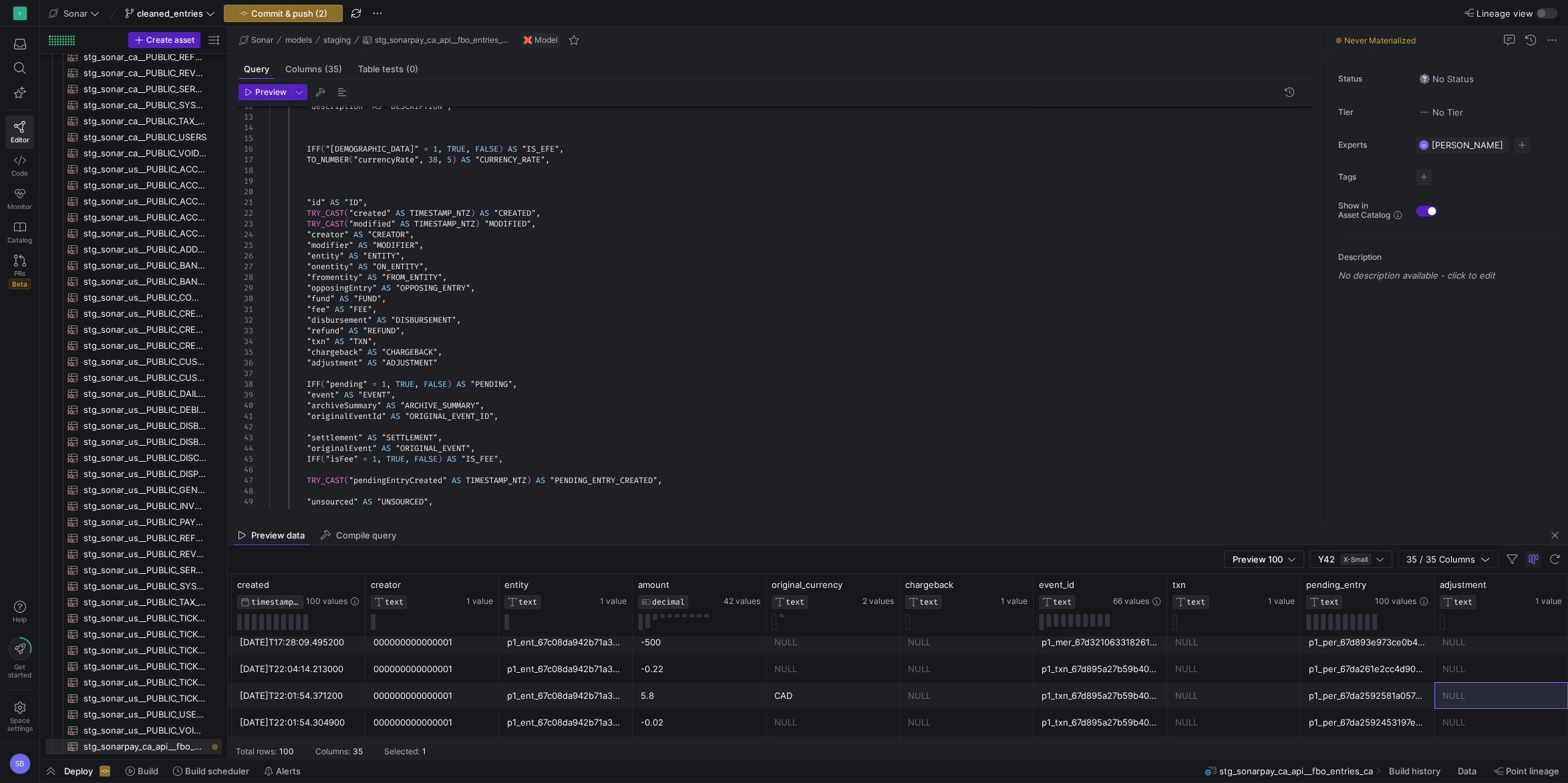
click at [467, 362] on div ""refund" AS "REFUND" , "opposingEntry" AS "OPPOSING_ENTRY" , "entity" AS "ENTIT…" at bounding box center [795, 319] width 1052 height 694
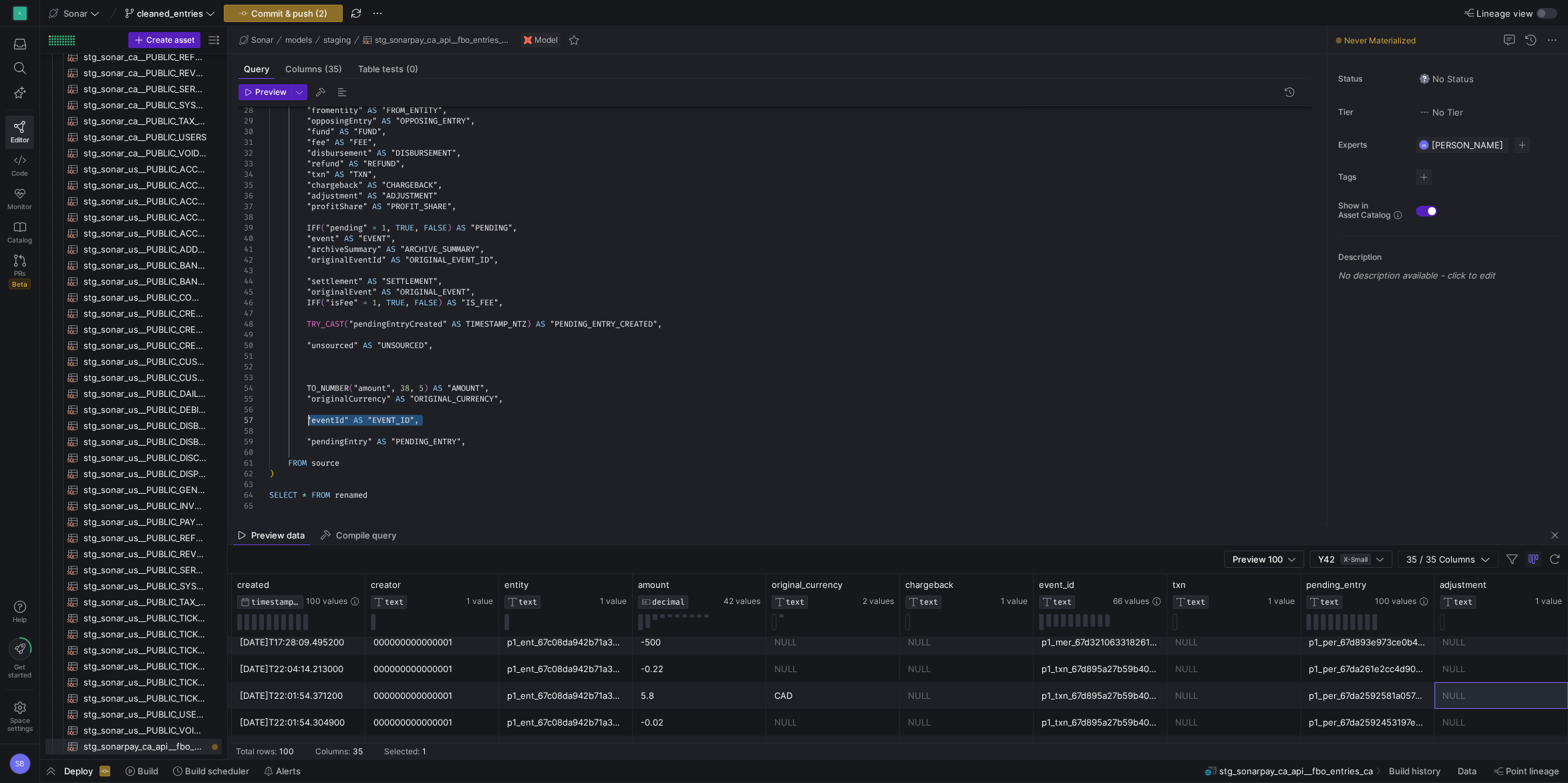
drag, startPoint x: 394, startPoint y: 421, endPoint x: 304, endPoint y: 416, distance: 90.1
click at [304, 416] on div ""refund" AS "REFUND" , "opposingEntry" AS "OPPOSING_ENTRY" , "fromentity" AS "F…" at bounding box center [795, 158] width 1052 height 706
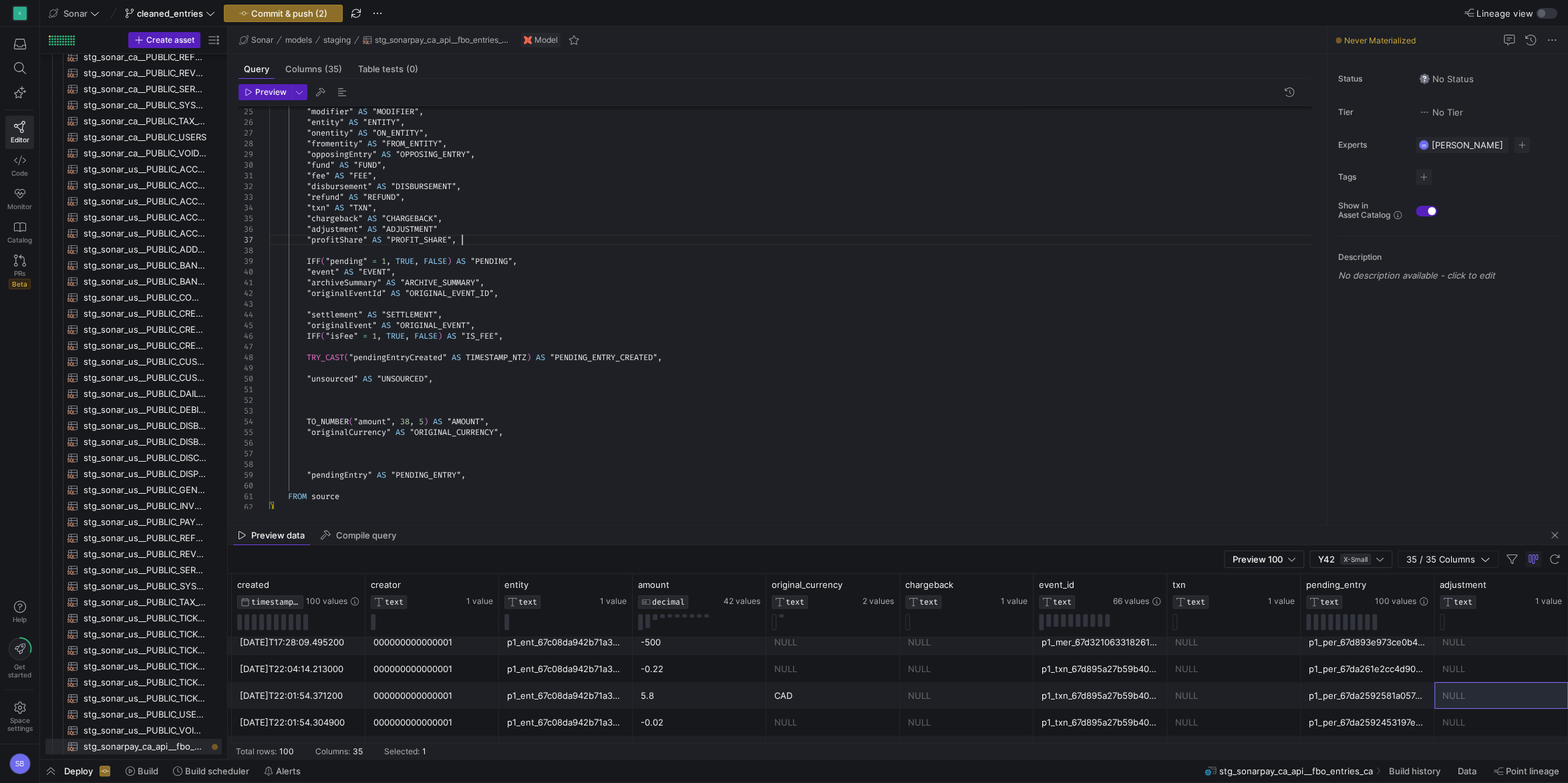
click at [474, 241] on div ""refund" AS "REFUND" , "opposingEntry" AS "OPPOSING_ENTRY" , "fromentity" AS "F…" at bounding box center [795, 191] width 1052 height 706
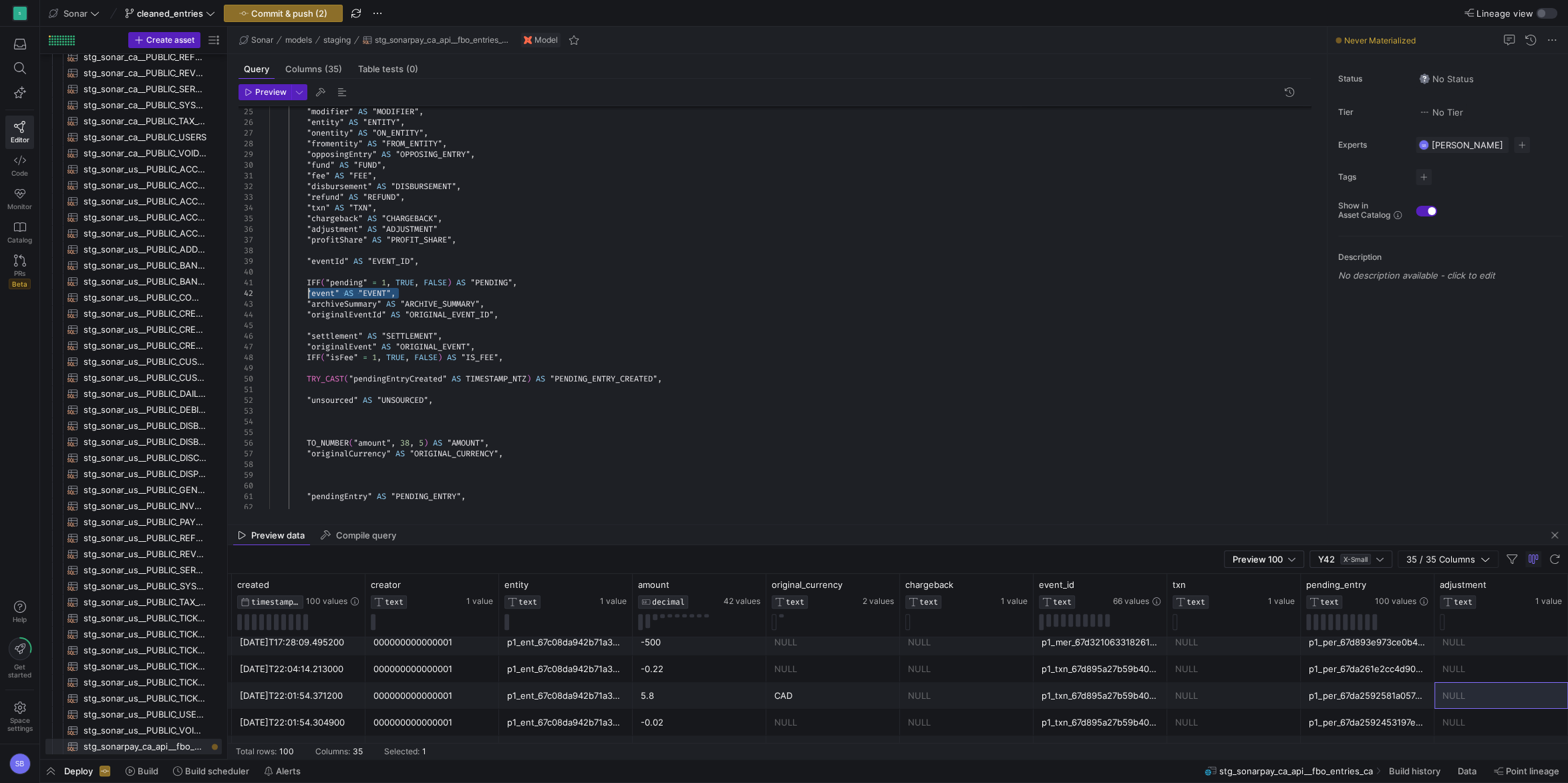
drag, startPoint x: 409, startPoint y: 291, endPoint x: 307, endPoint y: 291, distance: 102.0
click at [307, 291] on div ""refund" AS "REFUND" , "opposingEntry" AS "OPPOSING_ENTRY" , "fromentity" AS "F…" at bounding box center [795, 202] width 1052 height 727
click at [325, 248] on div ""refund" AS "REFUND" , "opposingEntry" AS "OPPOSING_ENTRY" , "fromentity" AS "F…" at bounding box center [795, 202] width 1052 height 727
click at [270, 248] on div ""refund" AS "REFUND" , "opposingEntry" AS "OPPOSING_ENTRY" , "fromentity" AS "F…" at bounding box center [795, 202] width 1052 height 727
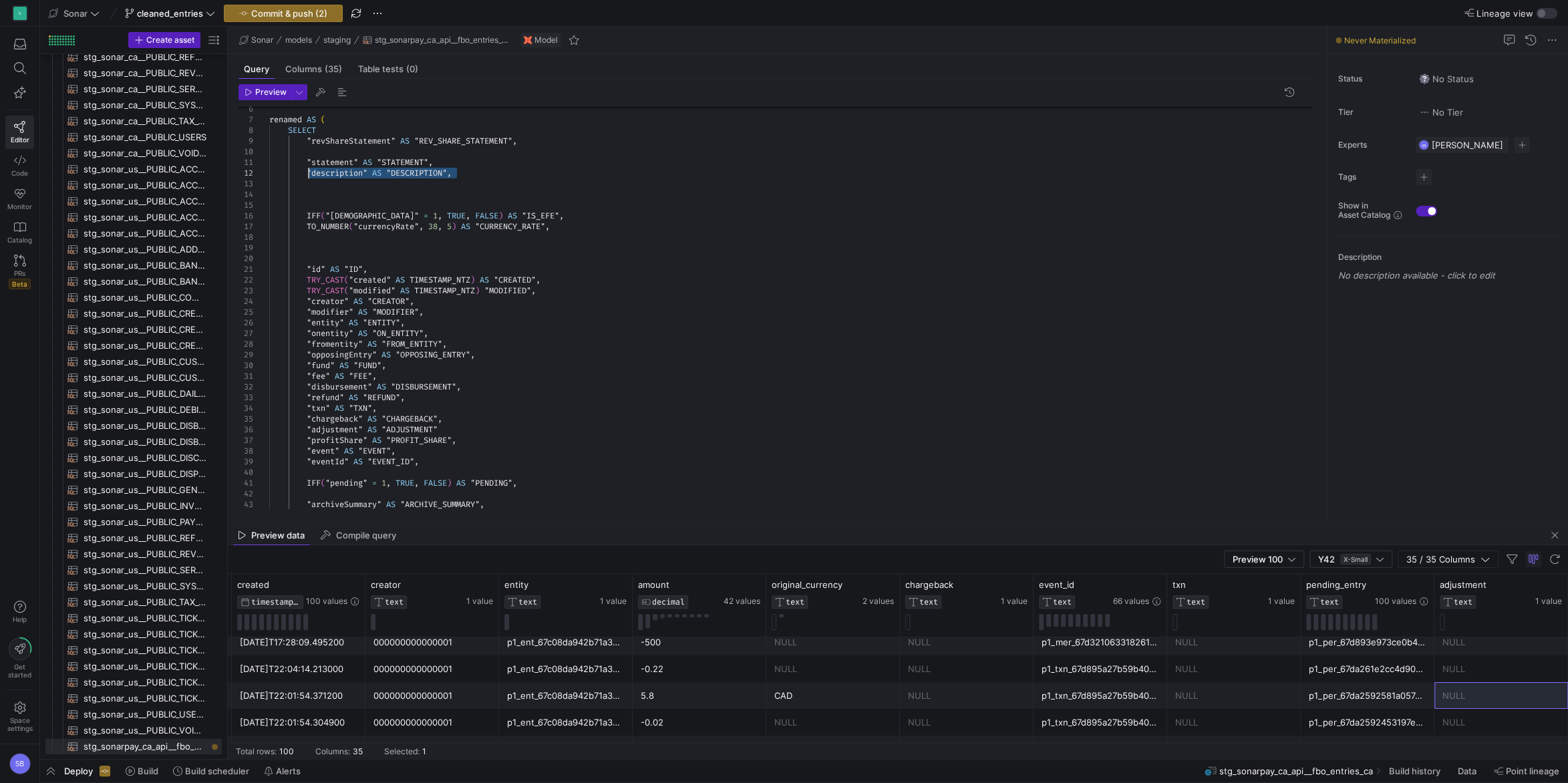
drag, startPoint x: 462, startPoint y: 172, endPoint x: 309, endPoint y: 170, distance: 153.0
click at [309, 170] on div ""refund" AS "REFUND" , "opposingEntry" AS "OPPOSING_ENTRY" , "fromentity" AS "F…" at bounding box center [795, 403] width 1052 height 727
click at [439, 466] on div ""refund" AS "REFUND" , "opposingEntry" AS "OPPOSING_ENTRY" , "fromentity" AS "F…" at bounding box center [795, 403] width 1052 height 727
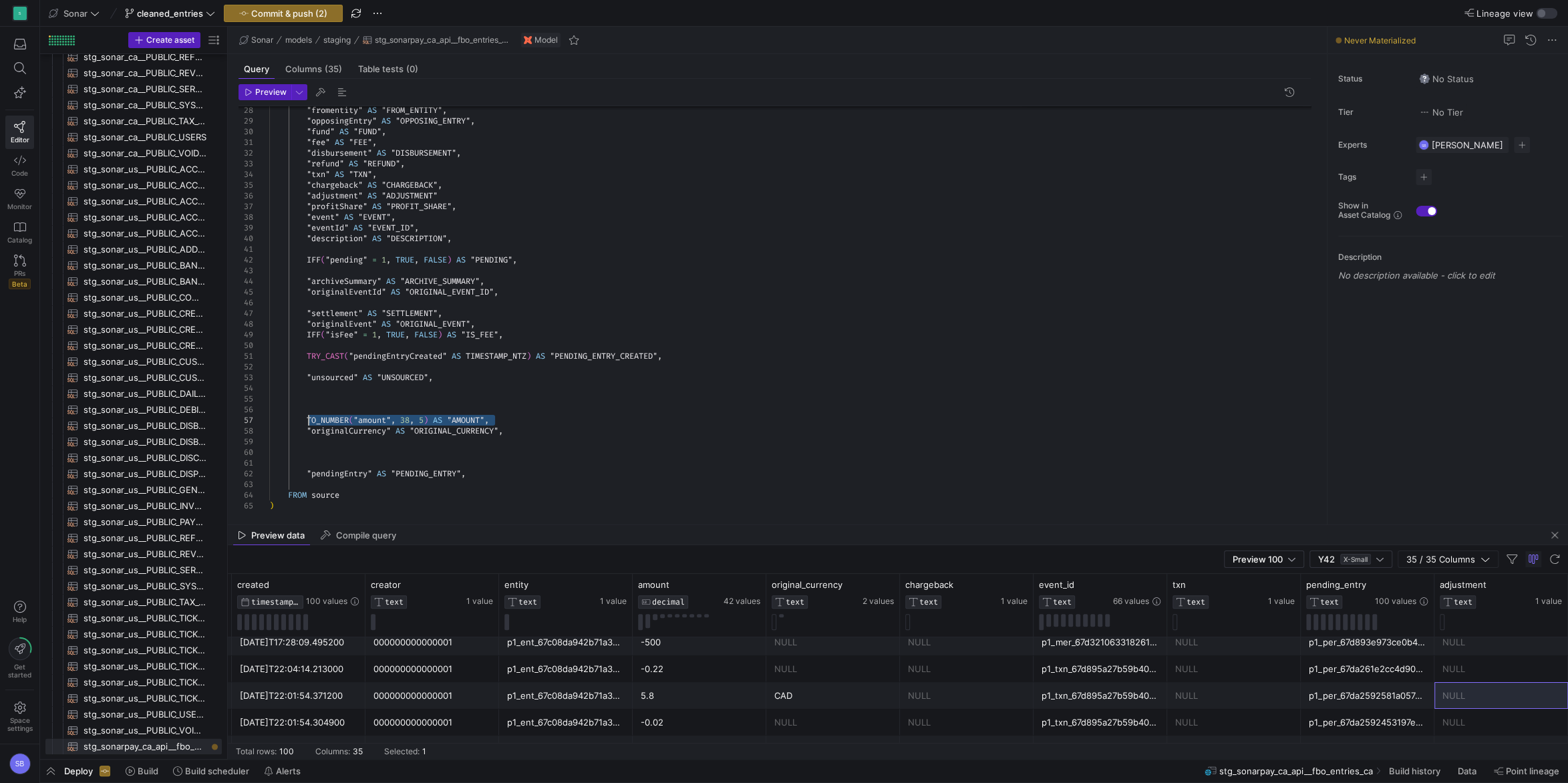
drag, startPoint x: 500, startPoint y: 421, endPoint x: 308, endPoint y: 421, distance: 192.0
click at [308, 421] on div ""refund" AS "REFUND" , "opposingEntry" AS "OPPOSING_ENTRY" , "fromentity" AS "F…" at bounding box center [795, 174] width 1052 height 738
click at [473, 243] on div ""refund" AS "REFUND" , "opposingEntry" AS "OPPOSING_ENTRY" , "fromentity" AS "F…" at bounding box center [795, 174] width 1052 height 738
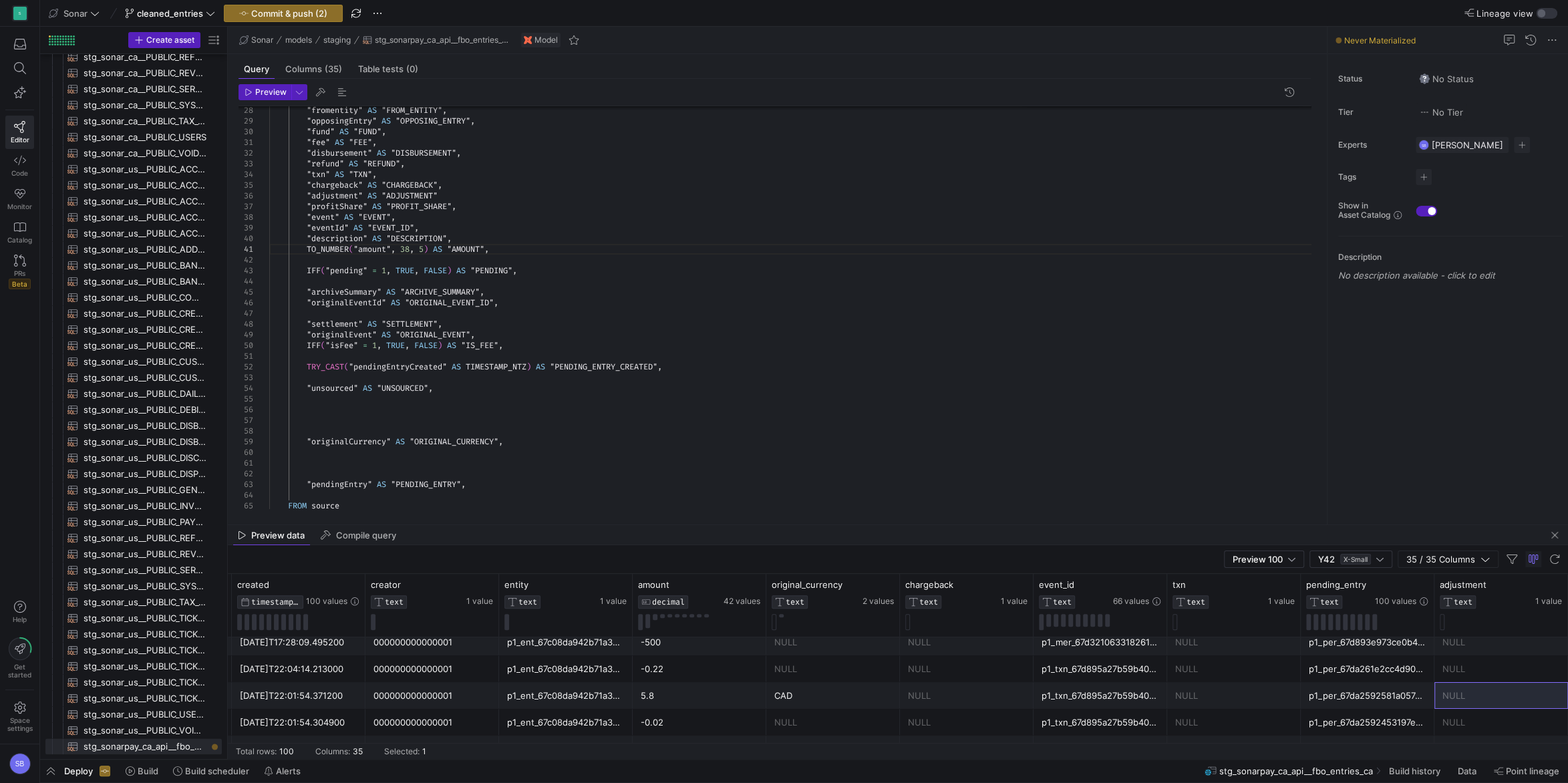
click at [612, 276] on div ""refund" AS "REFUND" , "opposingEntry" AS "OPPOSING_ENTRY" , "fromentity" AS "F…" at bounding box center [795, 179] width 1052 height 748
click at [464, 338] on div ""refund" AS "REFUND" , "opposingEntry" AS "OPPOSING_ENTRY" , "fromentity" AS "F…" at bounding box center [795, 179] width 1052 height 748
click at [458, 260] on div ""refund" AS "REFUND" , "opposingEntry" AS "OPPOSING_ENTRY" , "fromentity" AS "F…" at bounding box center [795, 179] width 1052 height 748
click at [469, 258] on div ""refund" AS "REFUND" , "opposingEntry" AS "OPPOSING_ENTRY" , "fromentity" AS "F…" at bounding box center [795, 179] width 1052 height 748
drag, startPoint x: 445, startPoint y: 385, endPoint x: 308, endPoint y: 386, distance: 137.0
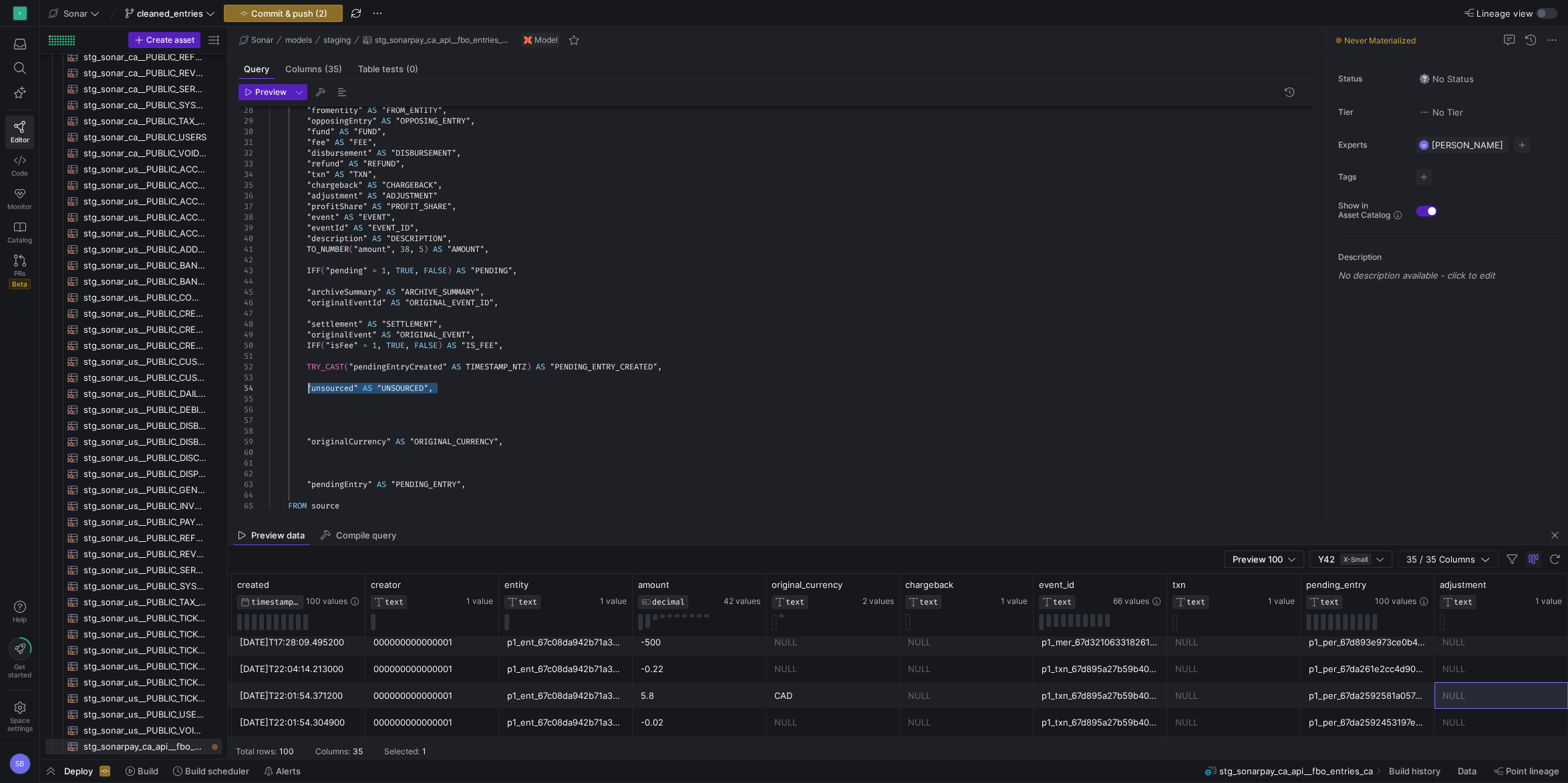
click at [308, 386] on div ""refund" AS "REFUND" , "opposingEntry" AS "OPPOSING_ENTRY" , "fromentity" AS "F…" at bounding box center [795, 179] width 1052 height 748
click at [496, 252] on div ""refund" AS "REFUND" , "opposingEntry" AS "OPPOSING_ENTRY" , "fromentity" AS "F…" at bounding box center [795, 179] width 1052 height 748
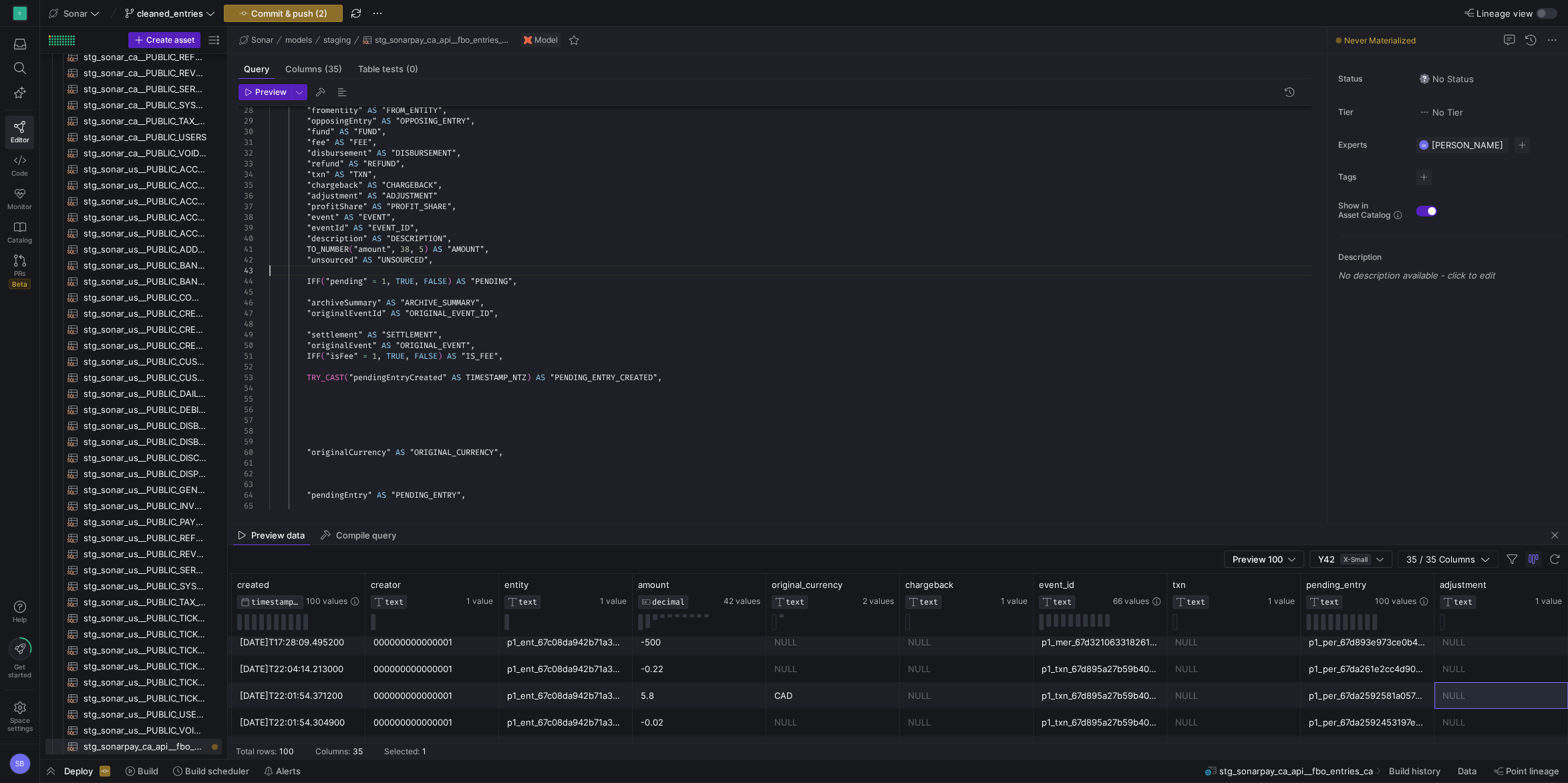
click at [490, 266] on div ""refund" AS "REFUND" , "opposingEntry" AS "OPPOSING_ENTRY" , "fromentity" AS "F…" at bounding box center [795, 184] width 1052 height 759
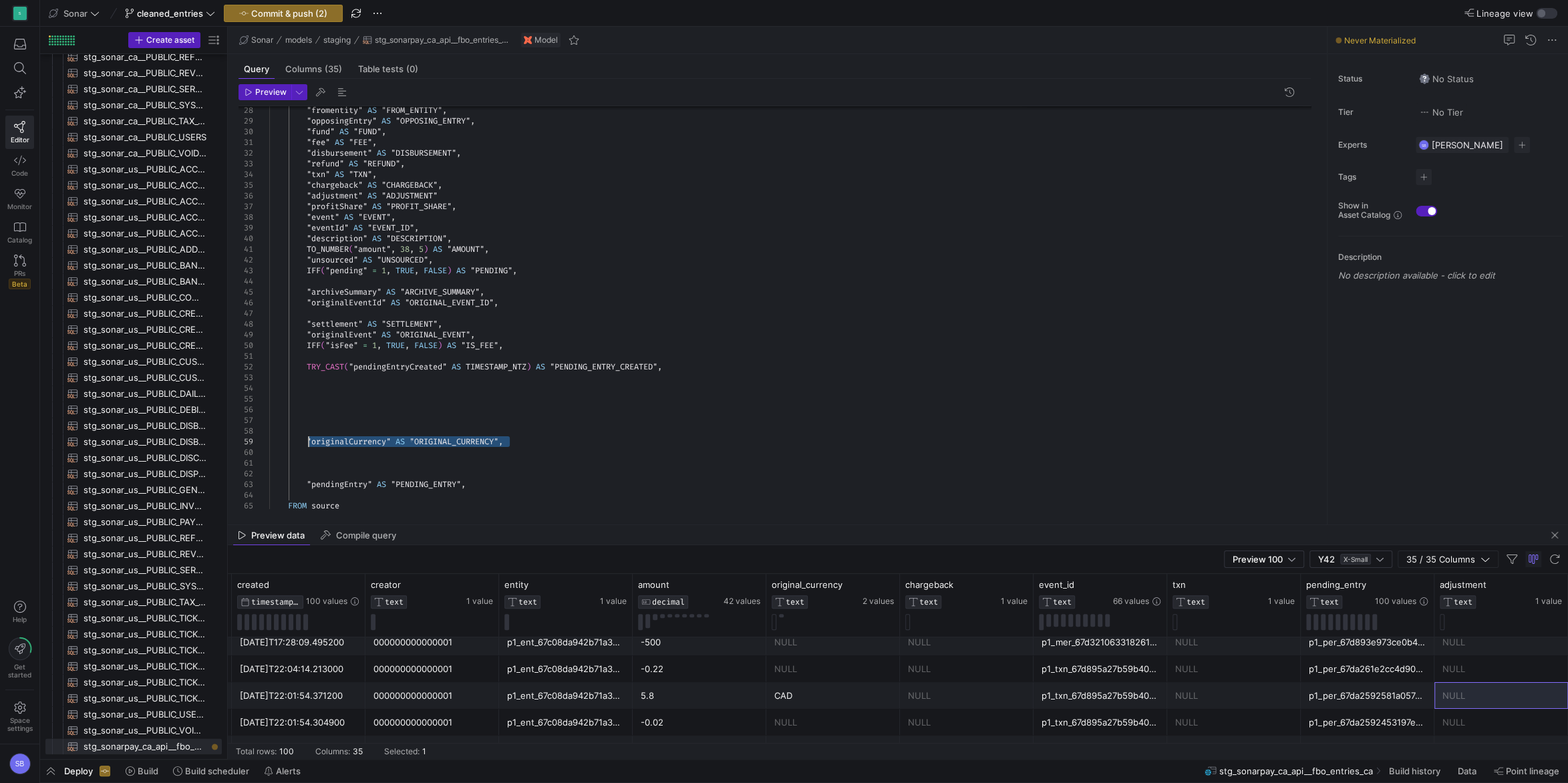
drag, startPoint x: 510, startPoint y: 442, endPoint x: 306, endPoint y: 439, distance: 204.0
click at [306, 439] on div ""refund" AS "REFUND" , "opposingEntry" AS "OPPOSING_ENTRY" , "fromentity" AS "F…" at bounding box center [795, 179] width 1052 height 748
click at [547, 264] on div ""refund" AS "REFUND" , "opposingEntry" AS "OPPOSING_ENTRY" , "fromentity" AS "F…" at bounding box center [795, 179] width 1052 height 748
click at [543, 268] on div ""refund" AS "REFUND" , "opposingEntry" AS "OPPOSING_ENTRY" , "fromentity" AS "F…" at bounding box center [795, 179] width 1052 height 748
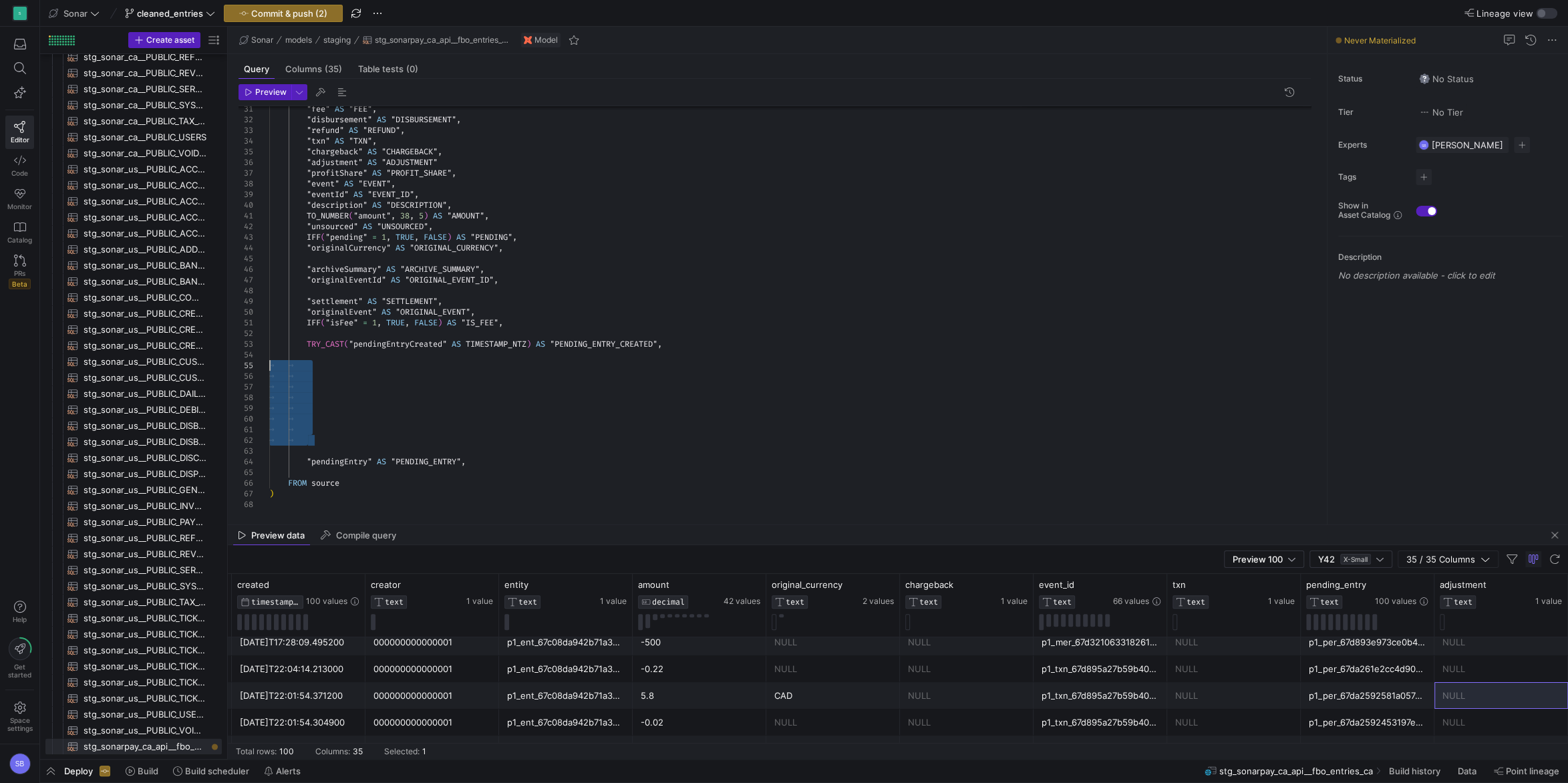
drag, startPoint x: 432, startPoint y: 445, endPoint x: 268, endPoint y: 360, distance: 184.7
click at [269, 360] on div ""refund" AS "REFUND" , "fee" AS "FEE" , "disbursement" AS "DISBURSEMENT" , "txn…" at bounding box center [795, 151] width 1052 height 759
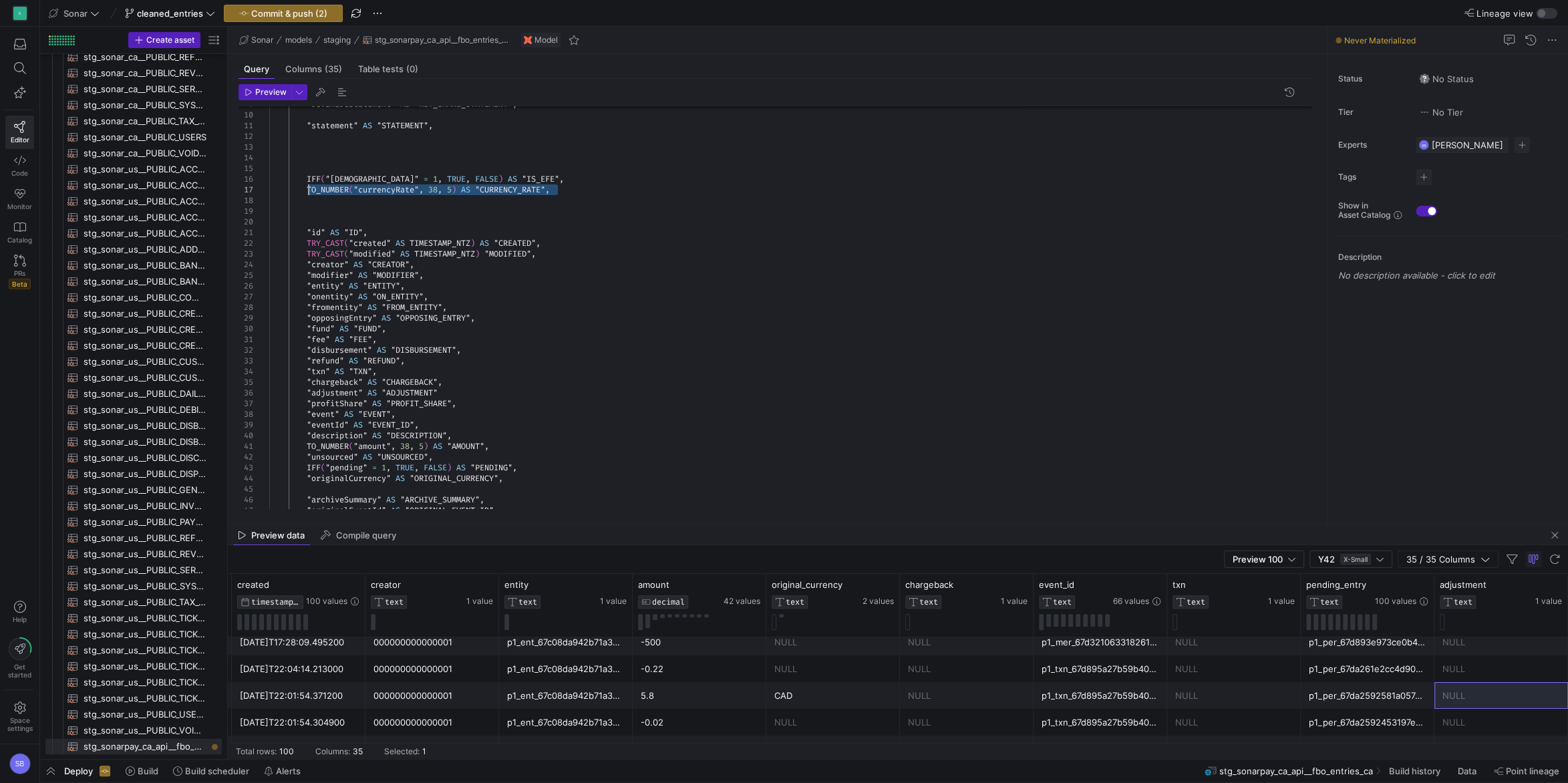
drag, startPoint x: 560, startPoint y: 188, endPoint x: 310, endPoint y: 192, distance: 250.0
click at [310, 192] on div ""refund" AS "REFUND" , "fee" AS "FEE" , "disbursement" AS "DISBURSEMENT" , "txn…" at bounding box center [795, 339] width 1052 height 673
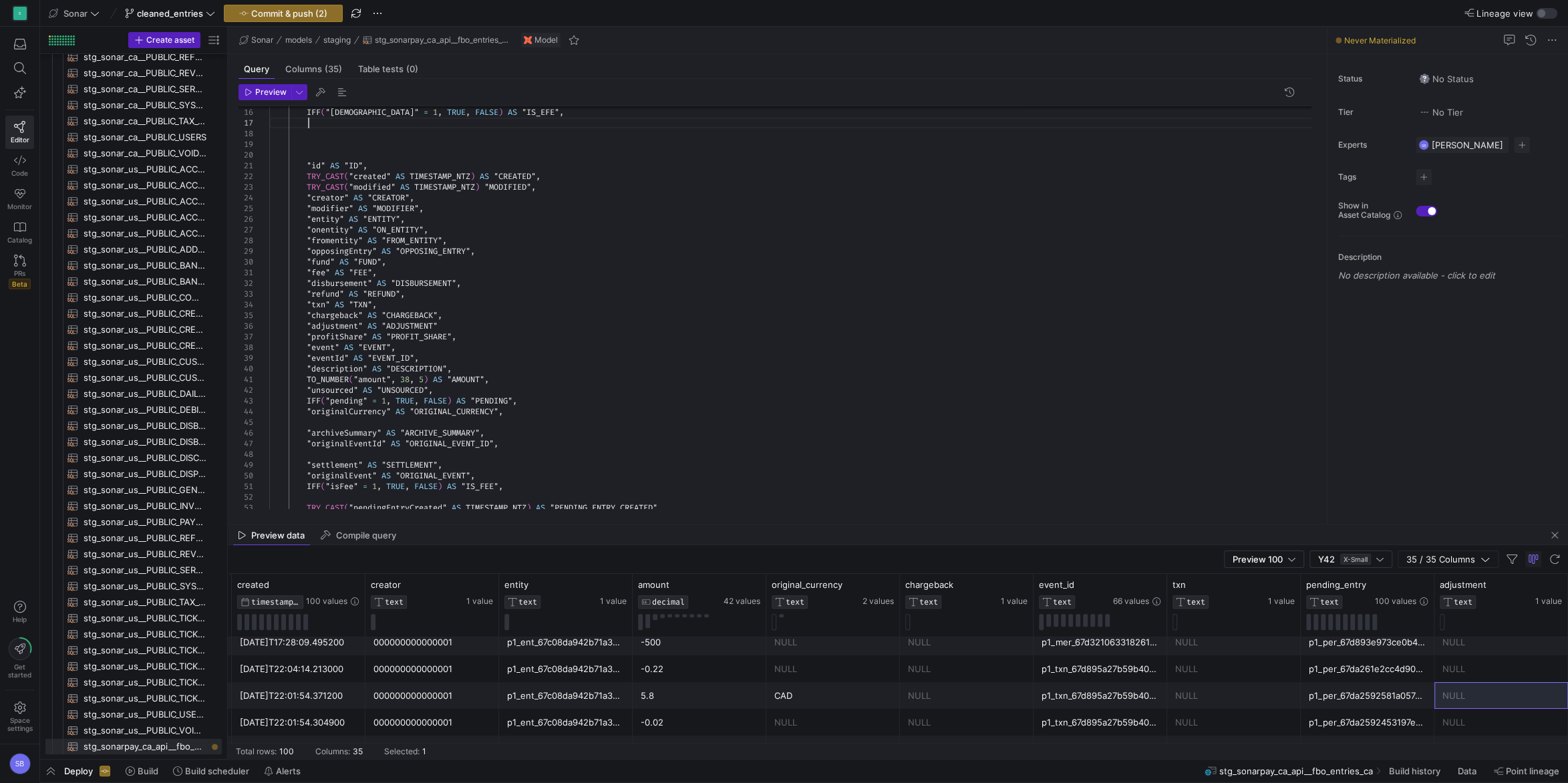
click at [520, 409] on div ""refund" AS "REFUND" , "fee" AS "FEE" , "disbursement" AS "DISBURSEMENT" , "txn…" at bounding box center [795, 272] width 1052 height 673
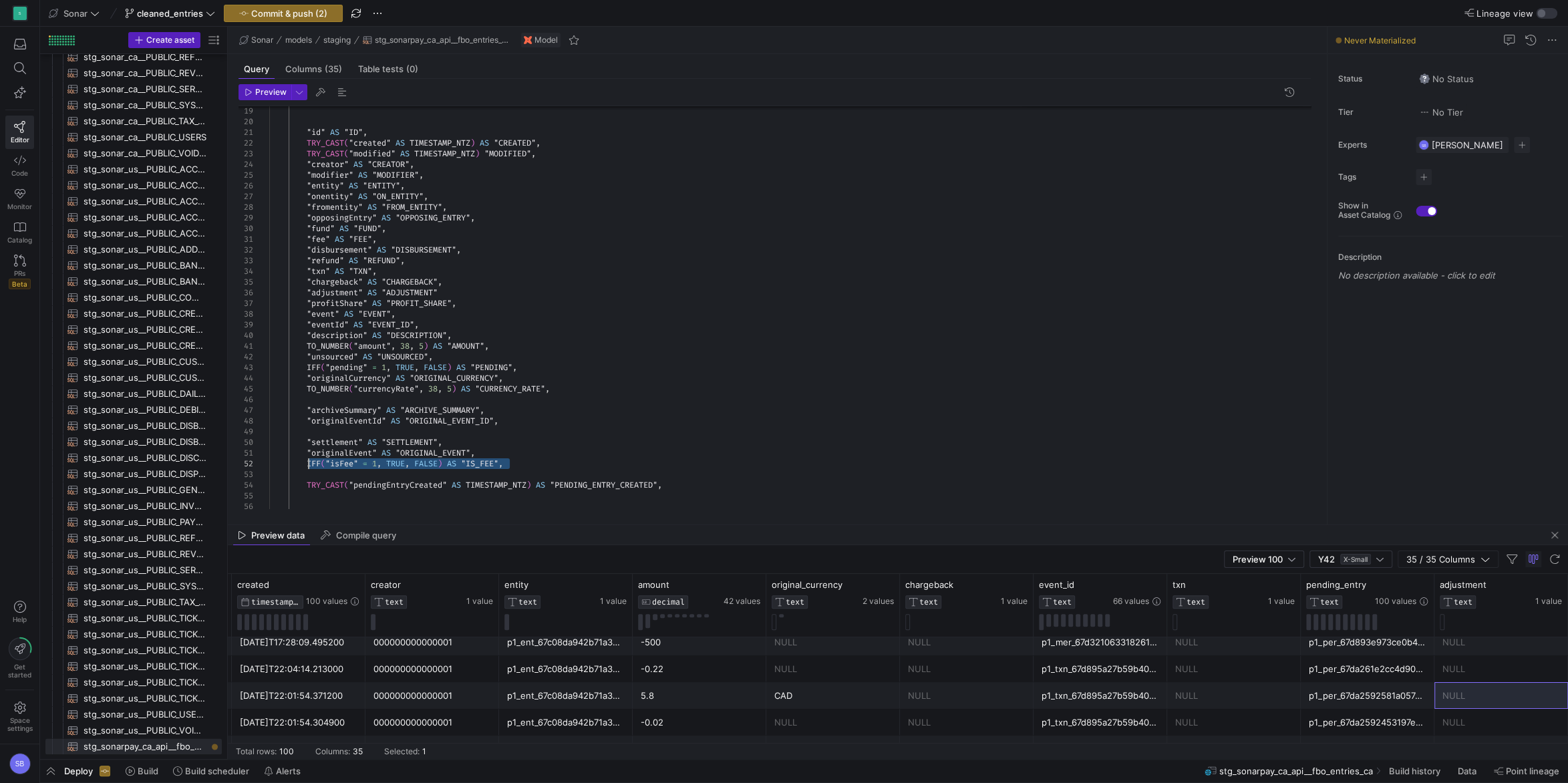
drag, startPoint x: 512, startPoint y: 462, endPoint x: 309, endPoint y: 464, distance: 203.0
click at [309, 464] on div ""refund" AS "REFUND" , "fee" AS "FEE" , "disbursement" AS "DISBURSEMENT" , "txn…" at bounding box center [795, 244] width 1052 height 684
click at [408, 397] on div ""refund" AS "REFUND" , "fee" AS "FEE" , "disbursement" AS "DISBURSEMENT" , "txn…" at bounding box center [795, 244] width 1052 height 684
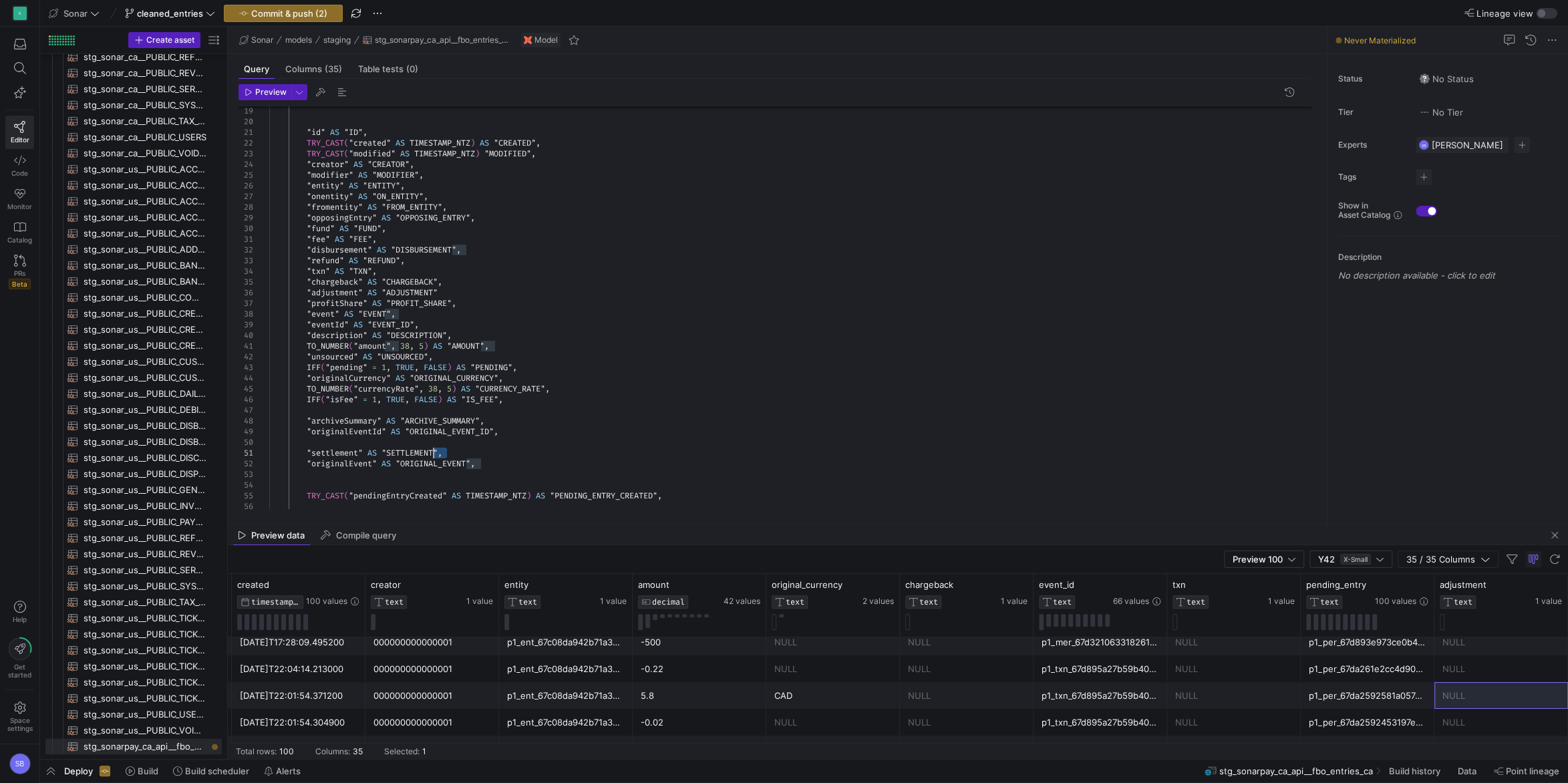
drag, startPoint x: 447, startPoint y: 452, endPoint x: 433, endPoint y: 452, distance: 14.0
click at [433, 452] on div ""refund" AS "REFUND" , "fee" AS "FEE" , "disbursement" AS "DISBURSEMENT" , "txn…" at bounding box center [795, 249] width 1052 height 694
click at [469, 451] on div ""refund" AS "REFUND" , "fee" AS "FEE" , "disbursement" AS "DISBURSEMENT" , "txn…" at bounding box center [795, 249] width 1052 height 694
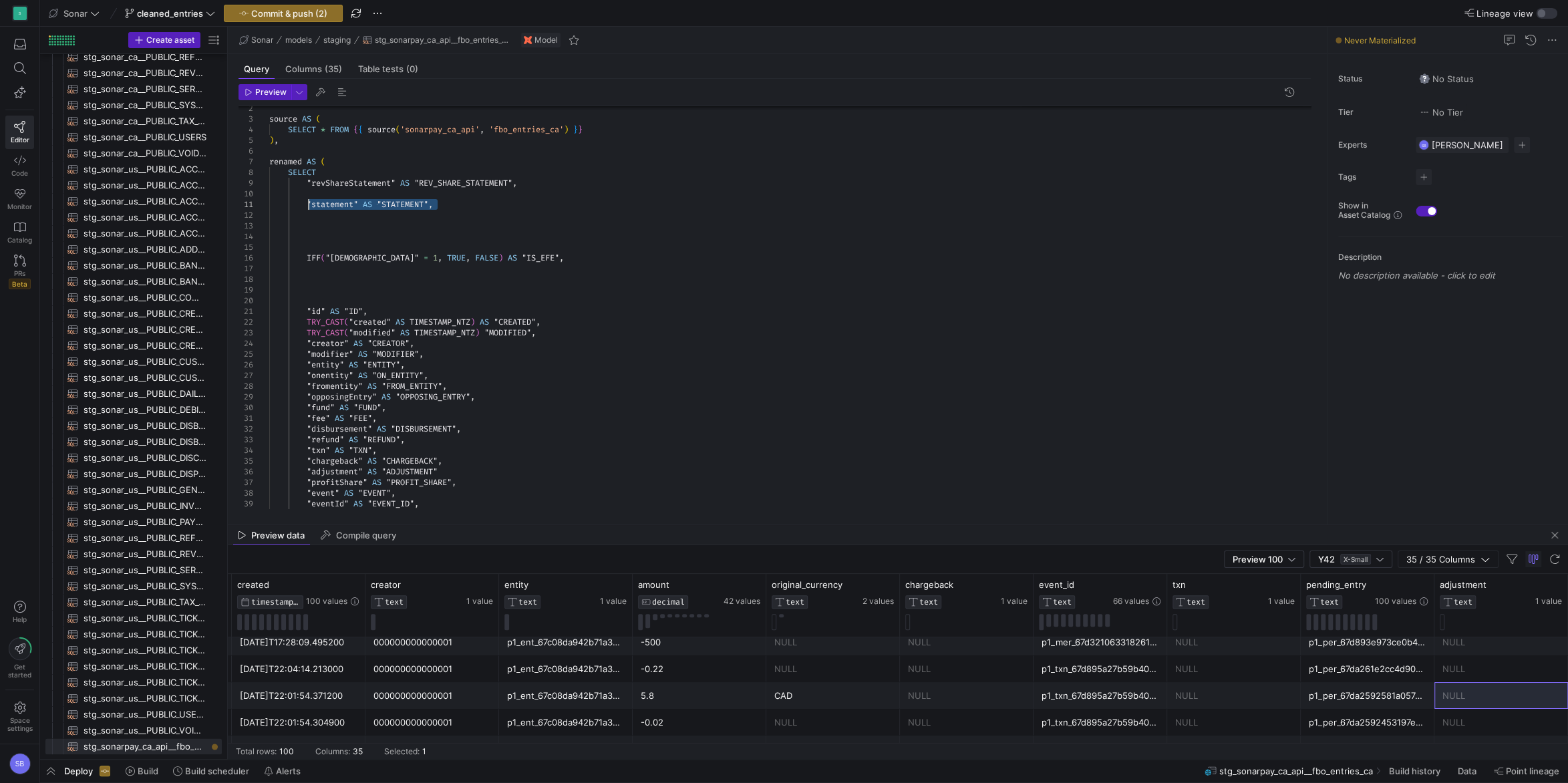
drag, startPoint x: 435, startPoint y: 203, endPoint x: 309, endPoint y: 204, distance: 126.0
click at [309, 204] on div ""refund" AS "REFUND" , "fee" AS "FEE" , "disbursement" AS "DISBURSEMENT" , "txn…" at bounding box center [795, 428] width 1052 height 694
drag, startPoint x: 316, startPoint y: 244, endPoint x: 241, endPoint y: 192, distance: 91.3
click at [269, 192] on div ""refund" AS "REFUND" , "fee" AS "FEE" , "disbursement" AS "DISBURSEMENT" , "txn…" at bounding box center [795, 428] width 1052 height 694
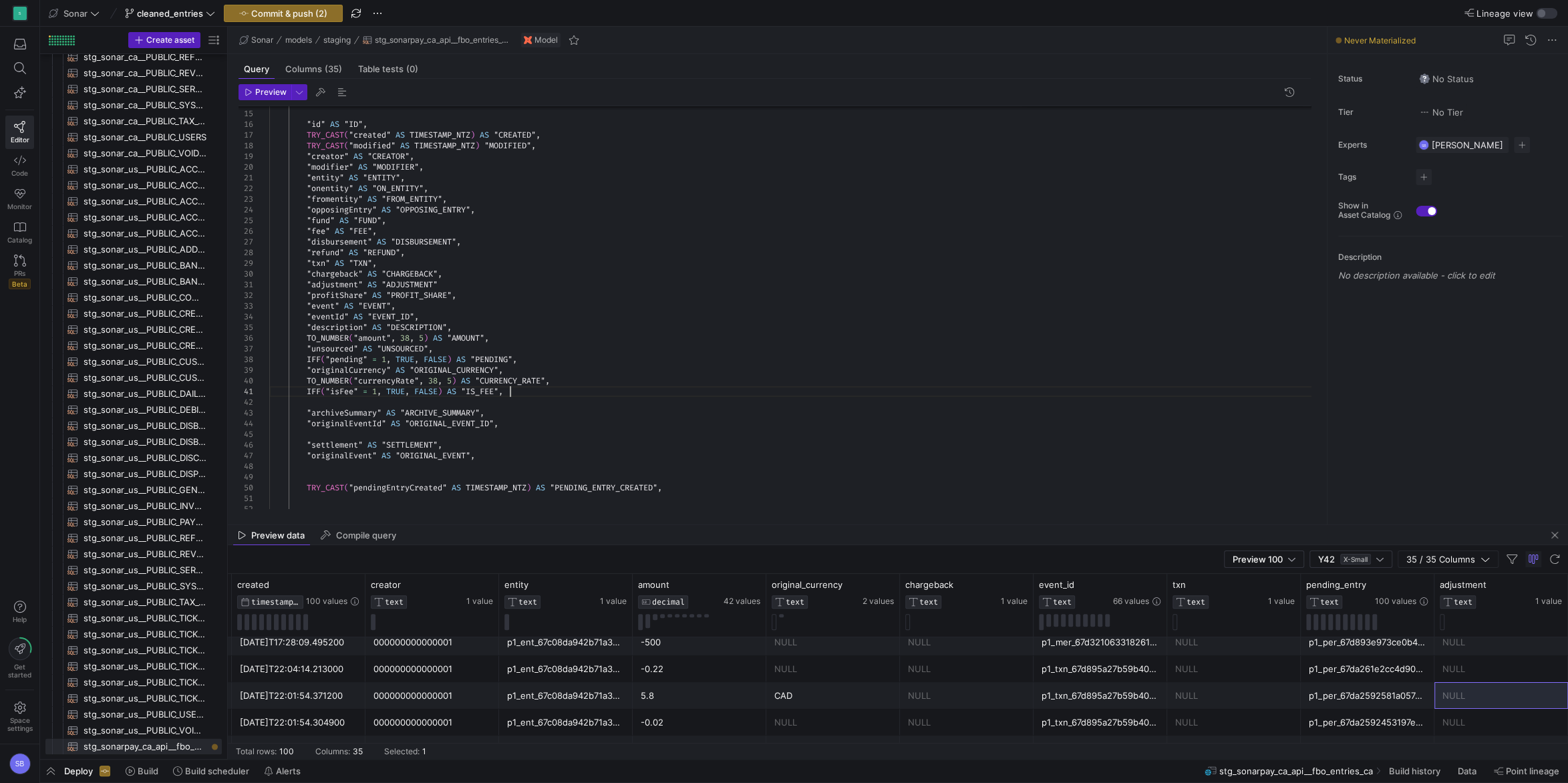
click at [527, 395] on div ""refund" AS "REFUND" , "fee" AS "FEE" , "disbursement" AS "DISBURSEMENT" , "txn…" at bounding box center [795, 267] width 1052 height 641
drag, startPoint x: 451, startPoint y: 454, endPoint x: 309, endPoint y: 456, distance: 142.0
click at [309, 456] on div ""refund" AS "REFUND" , "fee" AS "FEE" , "disbursement" AS "DISBURSEMENT" , "txn…" at bounding box center [795, 273] width 1052 height 652
click at [474, 401] on div ""refund" AS "REFUND" , "fee" AS "FEE" , "disbursement" AS "DISBURSEMENT" , "txn…" at bounding box center [795, 273] width 1052 height 652
drag, startPoint x: 483, startPoint y: 443, endPoint x: 307, endPoint y: 447, distance: 176.0
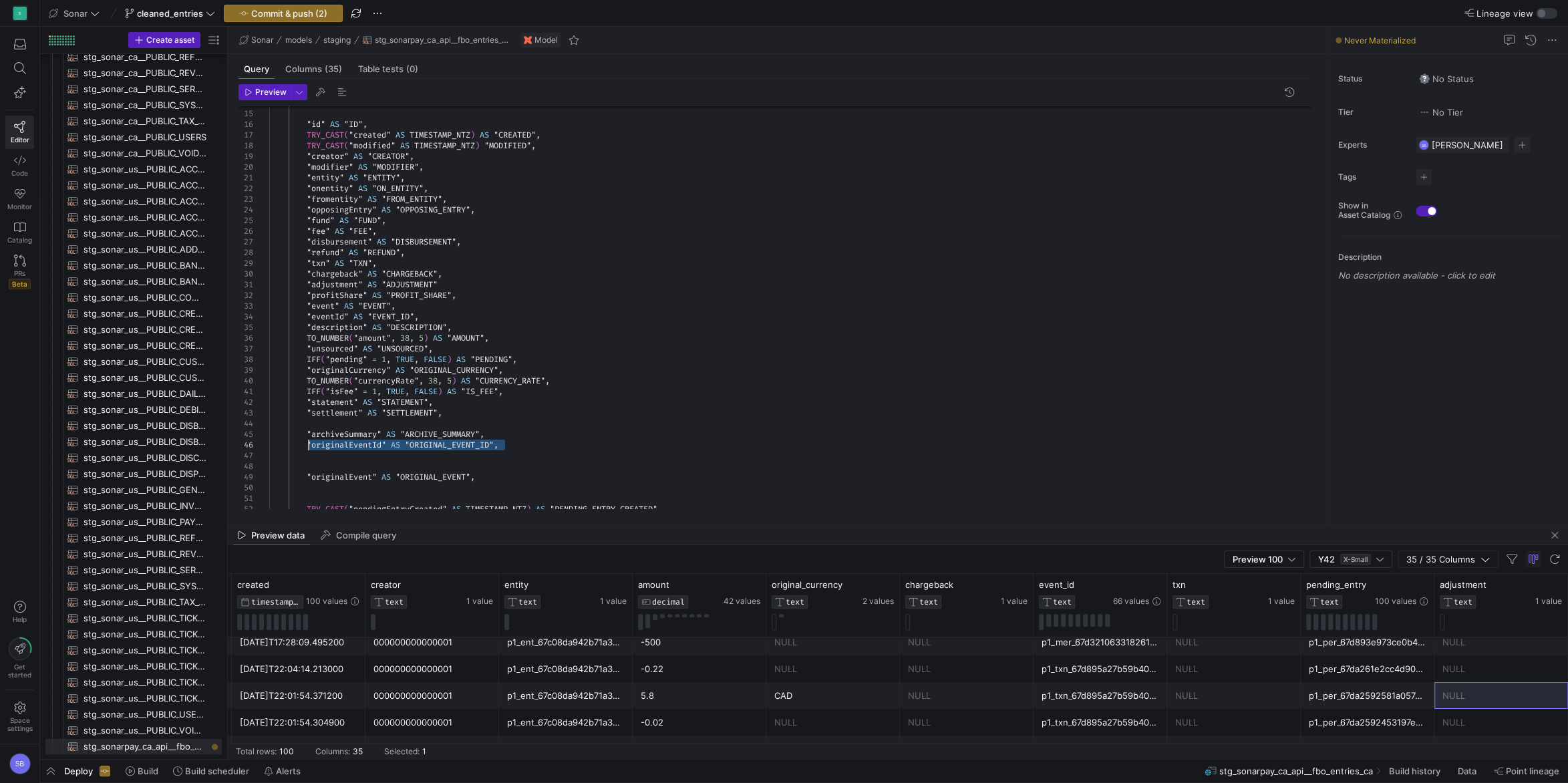
click at [307, 447] on div ""refund" AS "REFUND" , "fee" AS "FEE" , "disbursement" AS "DISBURSEMENT" , "txn…" at bounding box center [795, 279] width 1052 height 663
click at [460, 411] on div ""refund" AS "REFUND" , "fee" AS "FEE" , "disbursement" AS "DISBURSEMENT" , "txn…" at bounding box center [795, 279] width 1052 height 663
drag, startPoint x: 474, startPoint y: 498, endPoint x: 307, endPoint y: 501, distance: 167.0
click at [307, 501] on div ""refund" AS "REFUND" , "fee" AS "FEE" , "disbursement" AS "DISBURSEMENT" , "txn…" at bounding box center [795, 290] width 1052 height 684
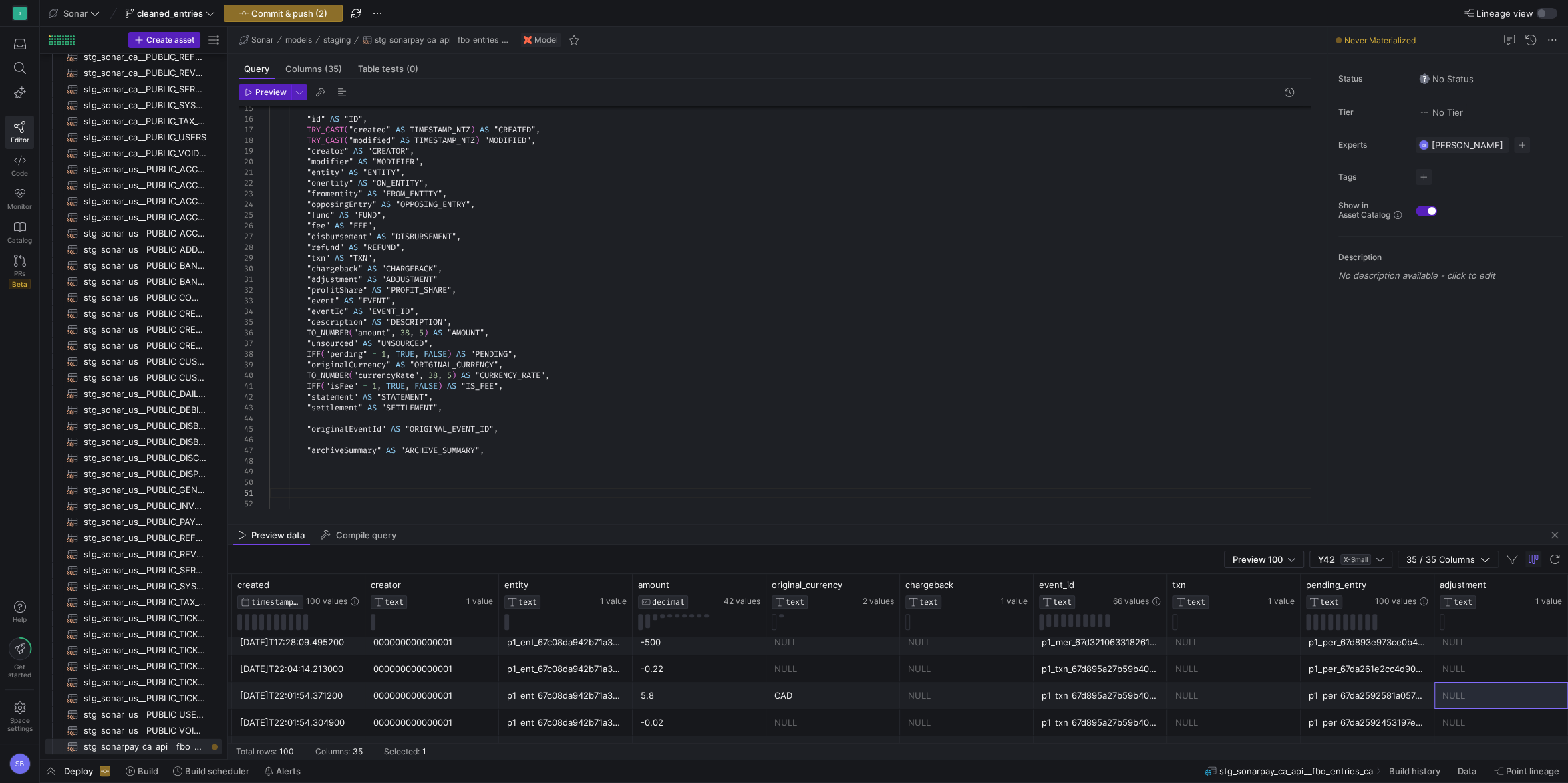
click at [511, 431] on div ""refund" AS "REFUND" , "fee" AS "FEE" , "disbursement" AS "DISBURSEMENT" , "txn…" at bounding box center [795, 285] width 1052 height 684
drag, startPoint x: 498, startPoint y: 462, endPoint x: 307, endPoint y: 464, distance: 191.0
click at [307, 464] on div ""refund" AS "REFUND" , "fee" AS "FEE" , "disbursement" AS "DISBURSEMENT" , "txn…" at bounding box center [795, 290] width 1052 height 694
click at [464, 409] on div ""refund" AS "REFUND" , "fee" AS "FEE" , "disbursement" AS "DISBURSEMENT" , "txn…" at bounding box center [795, 290] width 1052 height 694
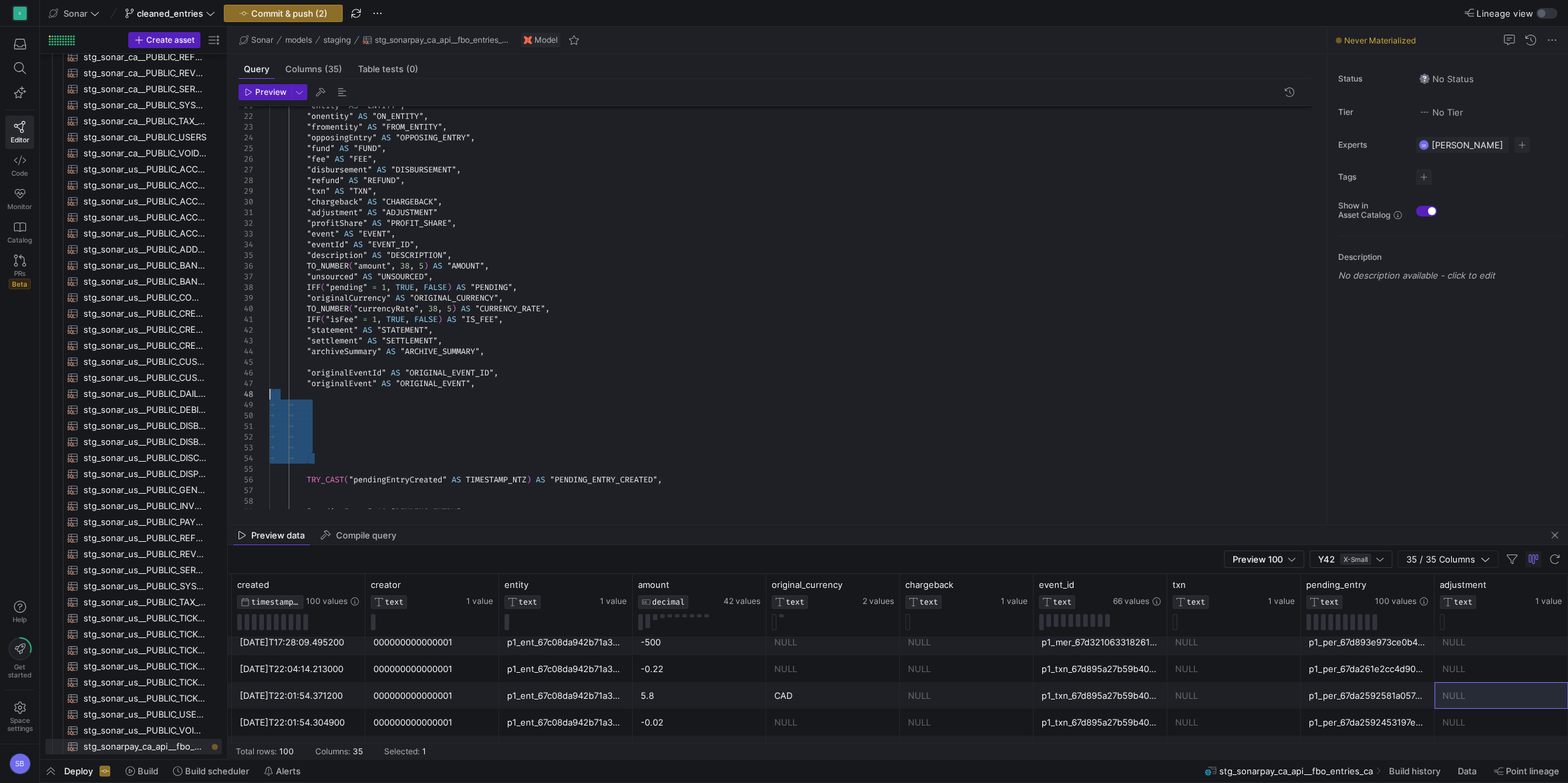
drag, startPoint x: 355, startPoint y: 461, endPoint x: 256, endPoint y: 398, distance: 117.3
click at [269, 398] on div ""refund" AS "REFUND" , "fee" AS "FEE" , "disbursement" AS "DISBURSEMENT" , "txn…" at bounding box center [795, 228] width 1052 height 706
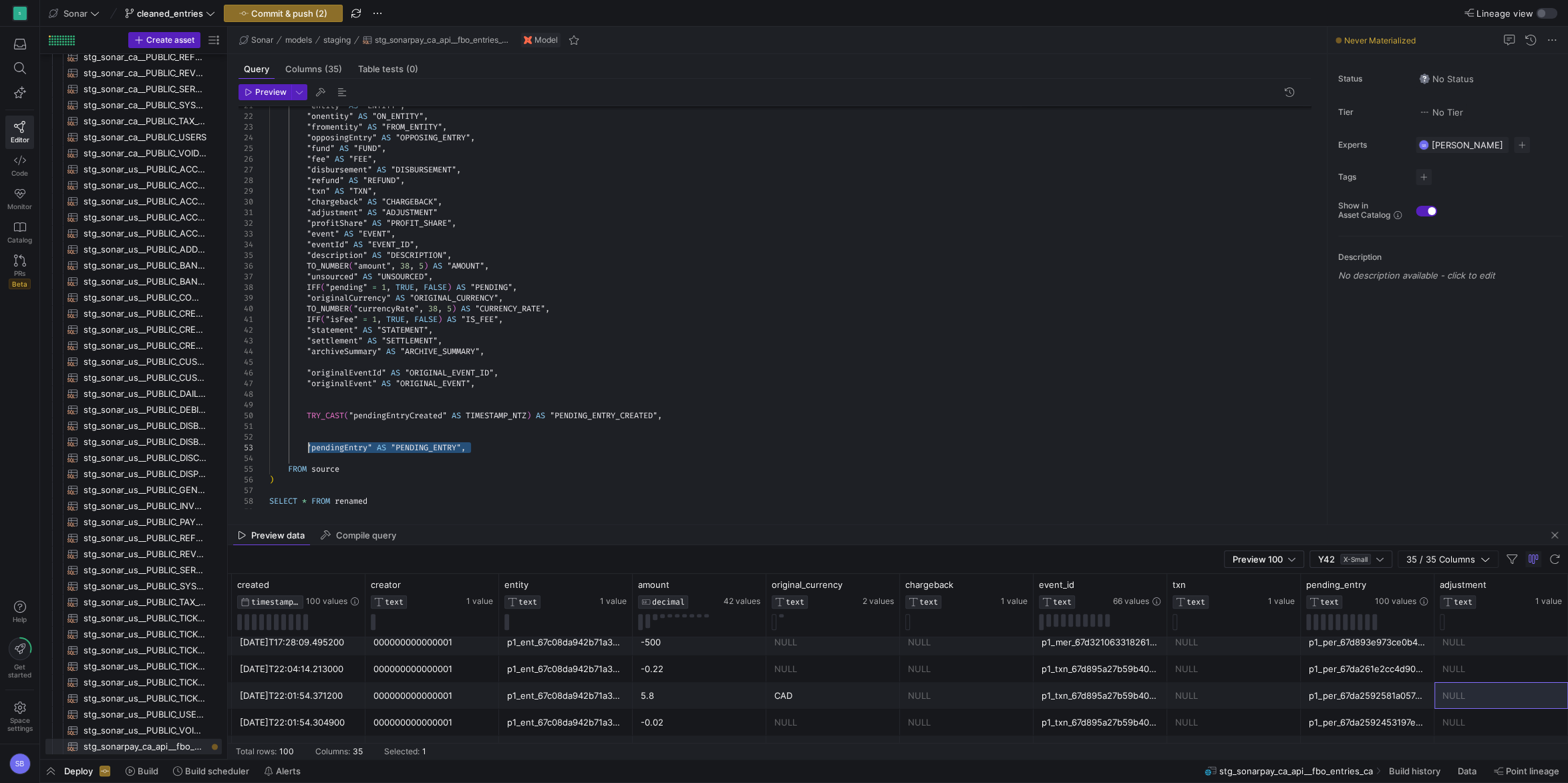
drag, startPoint x: 472, startPoint y: 445, endPoint x: 307, endPoint y: 445, distance: 165.0
click at [307, 445] on div ""refund" AS "REFUND" , "fee" AS "FEE" , "disbursement" AS "DISBURSEMENT" , "txn…" at bounding box center [795, 196] width 1052 height 641
click at [481, 360] on div ""refund" AS "REFUND" , "fee" AS "FEE" , "disbursement" AS "DISBURSEMENT" , "txn…" at bounding box center [795, 196] width 1052 height 641
click at [498, 350] on div ""refund" AS "REFUND" , "fee" AS "FEE" , "disbursement" AS "DISBURSEMENT" , "txn…" at bounding box center [795, 196] width 1052 height 641
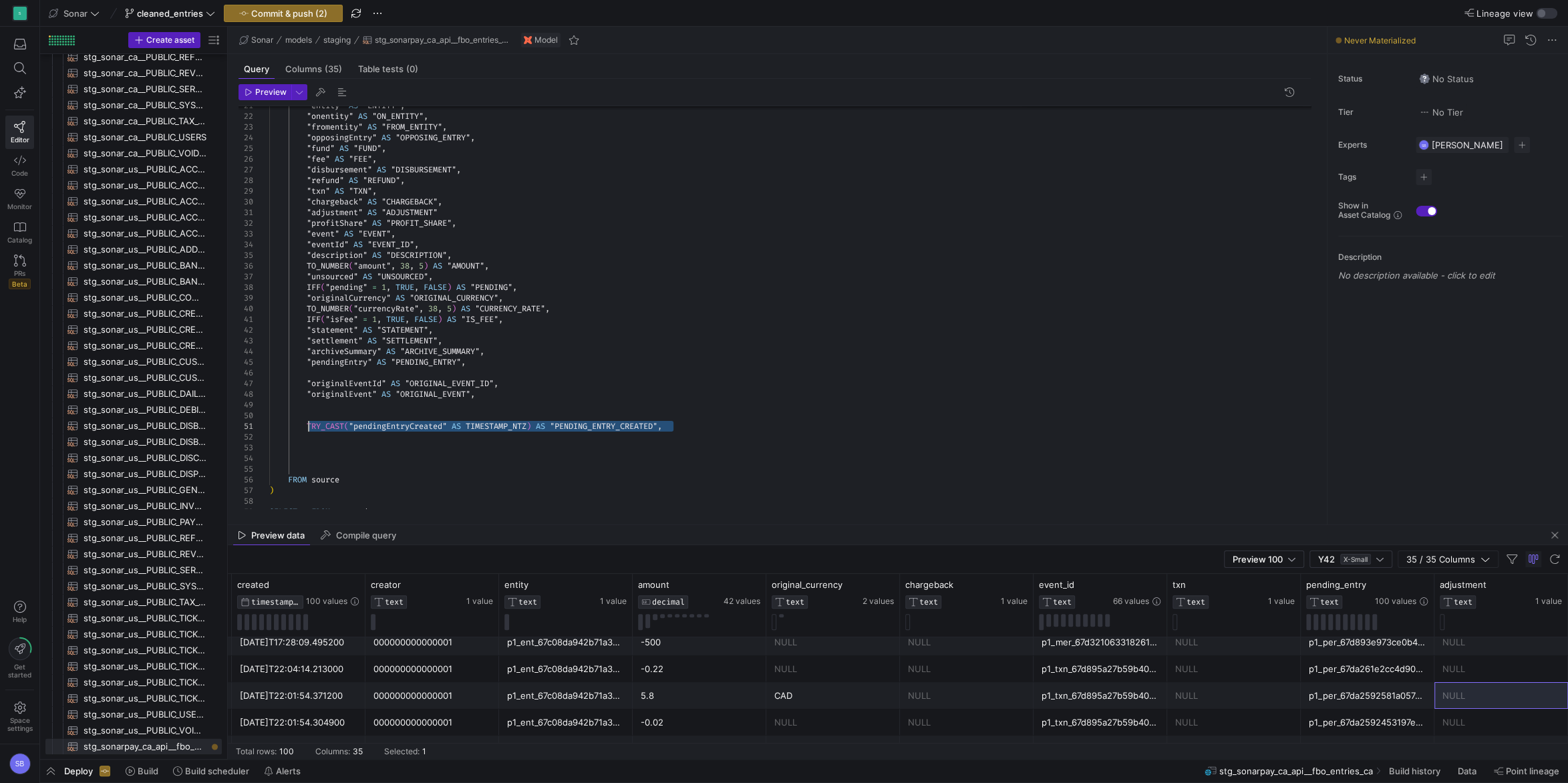
drag, startPoint x: 678, startPoint y: 425, endPoint x: 307, endPoint y: 427, distance: 371.0
click at [307, 427] on div ""refund" AS "REFUND" , "fee" AS "FEE" , "disbursement" AS "DISBURSEMENT" , "txn…" at bounding box center [795, 201] width 1052 height 652
click at [493, 370] on div ""refund" AS "REFUND" , "fee" AS "FEE" , "disbursement" AS "DISBURSEMENT" , "txn…" at bounding box center [795, 201] width 1052 height 652
click at [491, 367] on div ""refund" AS "REFUND" , "fee" AS "FEE" , "disbursement" AS "DISBURSEMENT" , "txn…" at bounding box center [795, 201] width 1052 height 652
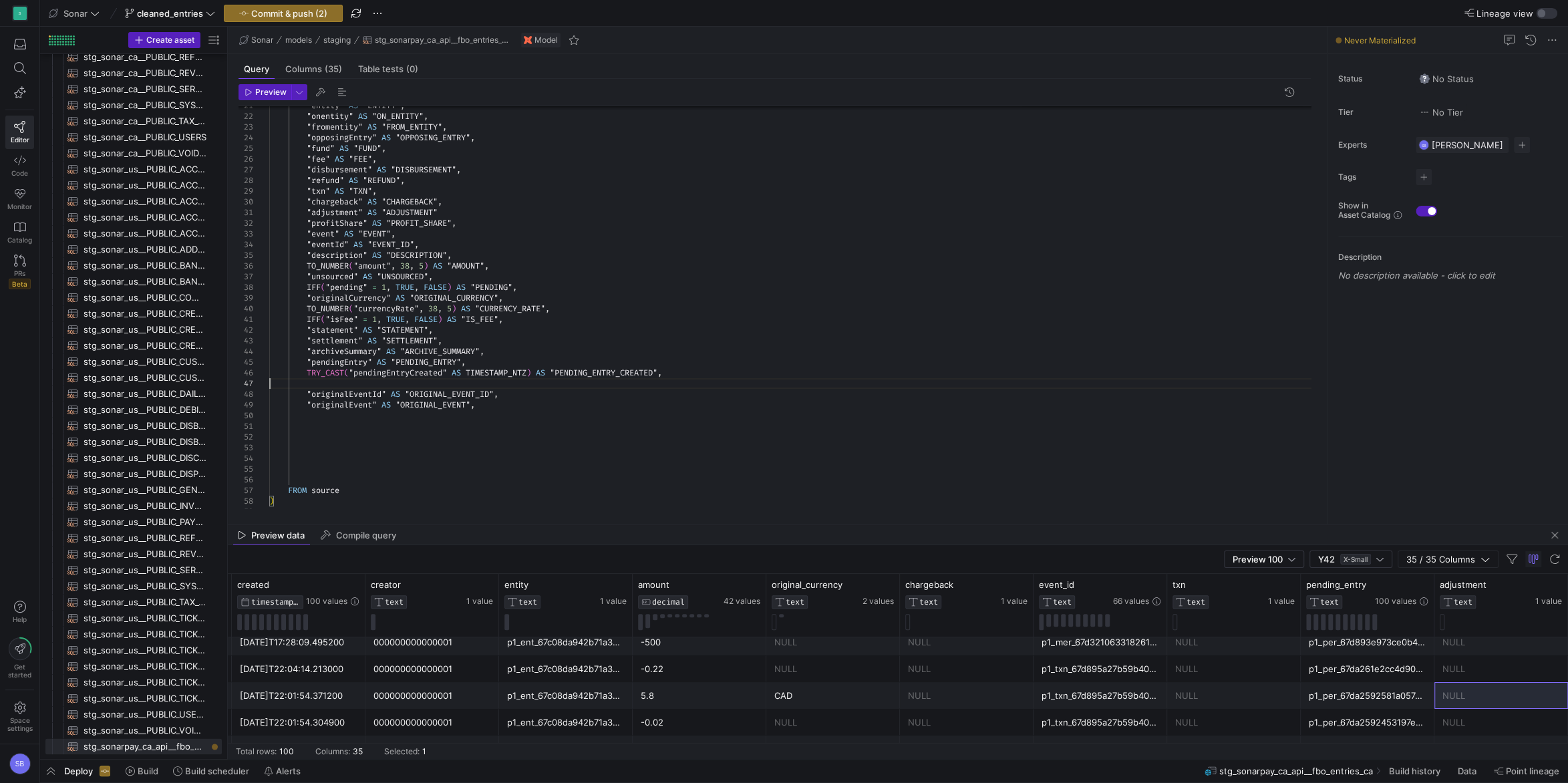
click at [452, 382] on div ""refund" AS "REFUND" , "fee" AS "FEE" , "disbursement" AS "DISBURSEMENT" , "txn…" at bounding box center [795, 207] width 1052 height 663
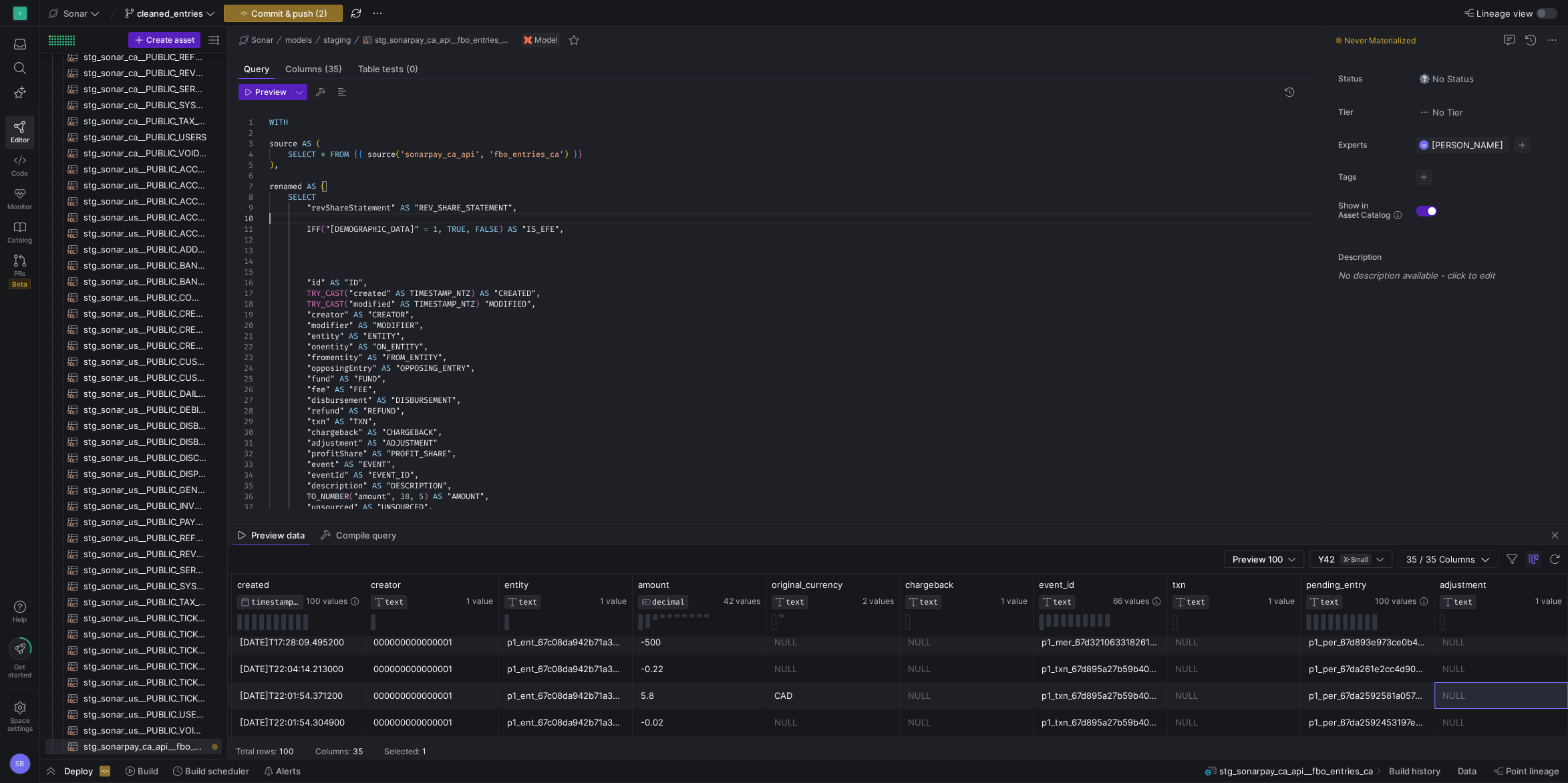
click at [509, 219] on div ""refund" AS "REFUND" , "fee" AS "FEE" , "disbursement" AS "DISBURSEMENT" , "txn…" at bounding box center [795, 432] width 1052 height 652
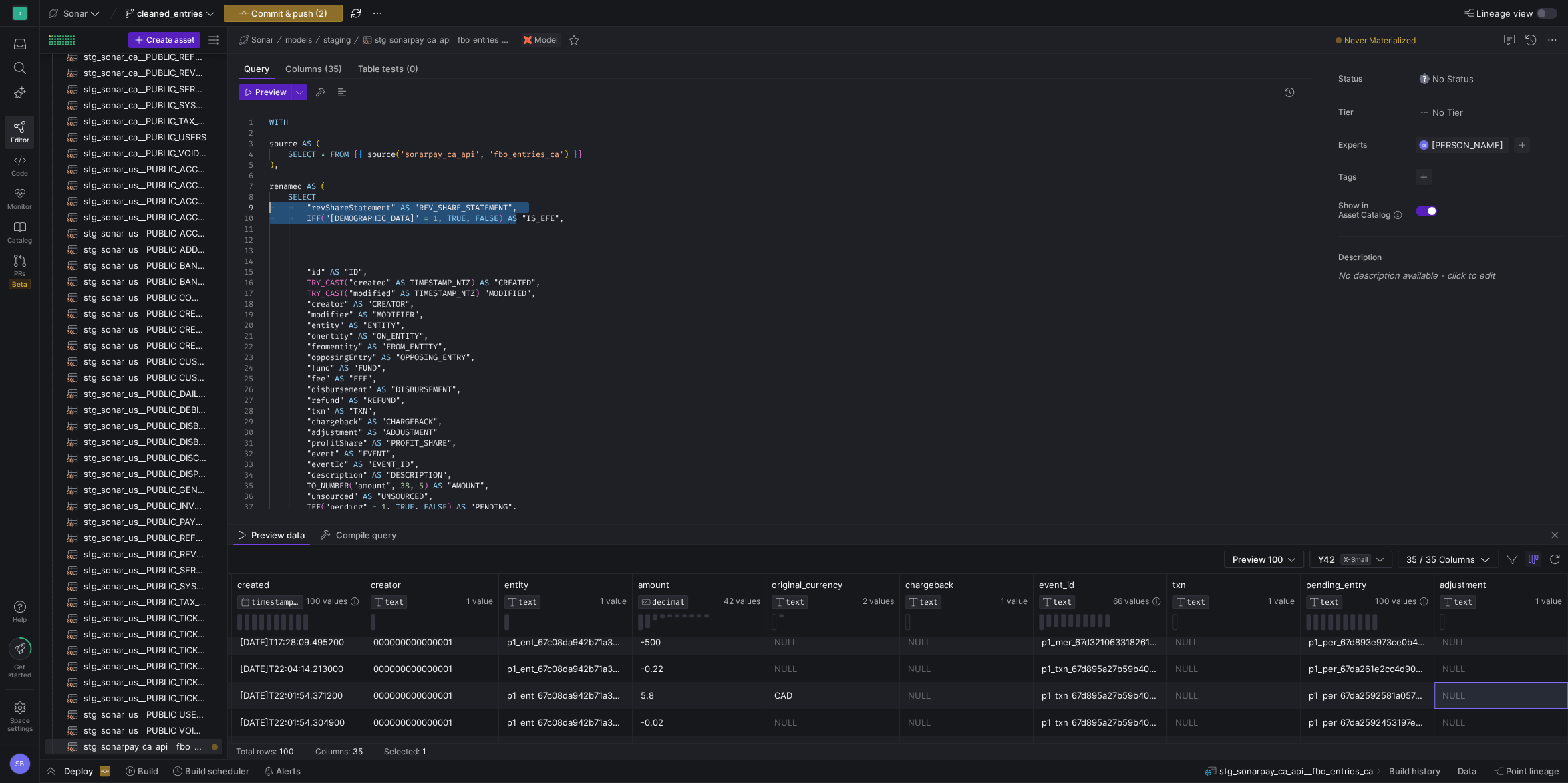
drag, startPoint x: 523, startPoint y: 219, endPoint x: 261, endPoint y: 210, distance: 262.2
click at [269, 210] on div ""refund" AS "REFUND" , "fee" AS "FEE" , "disbursement" AS "DISBURSEMENT" , "txn…" at bounding box center [795, 426] width 1052 height 641
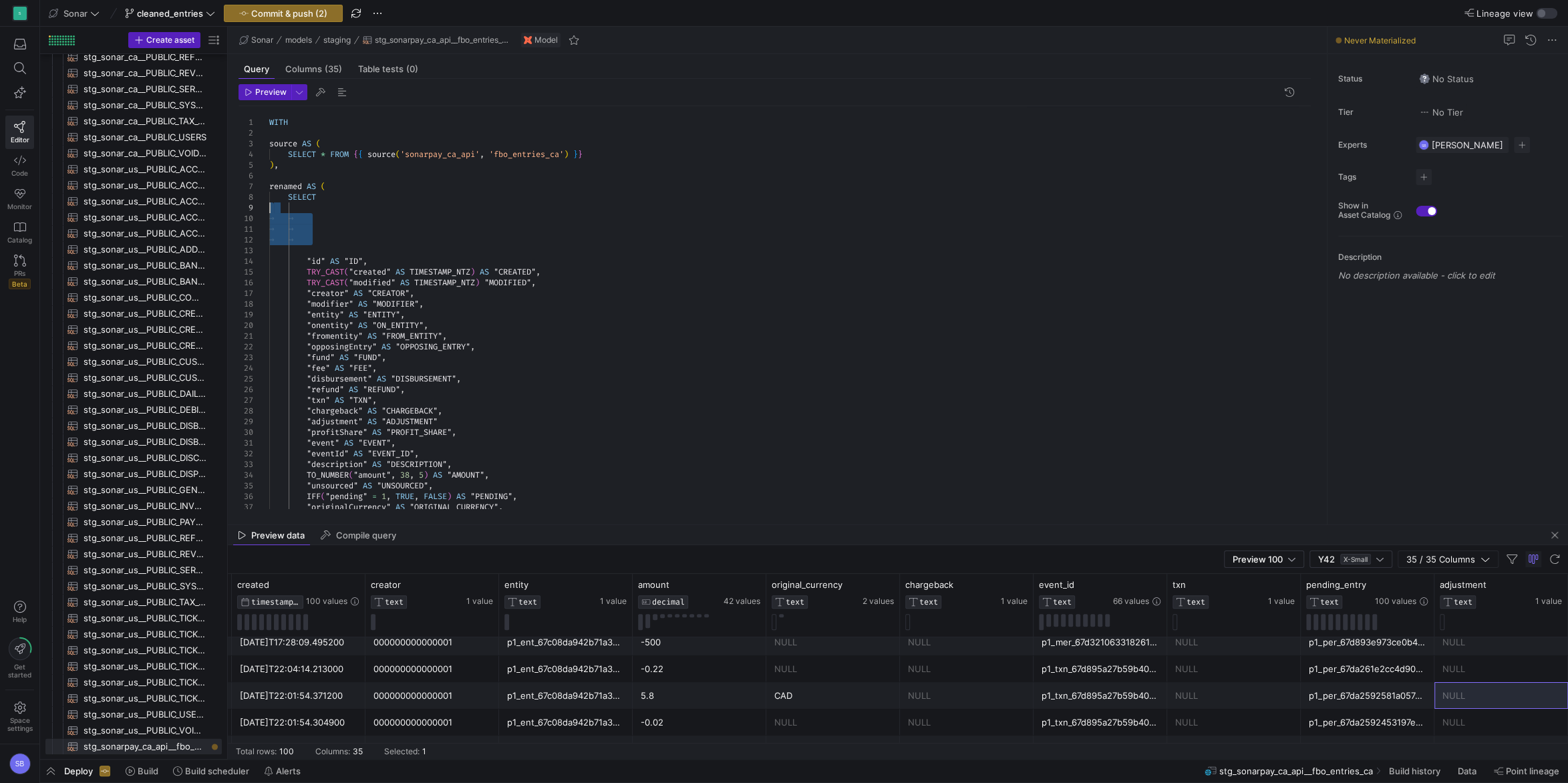
drag, startPoint x: 309, startPoint y: 248, endPoint x: 255, endPoint y: 209, distance: 66.6
click at [269, 209] on div ""refund" AS "REFUND" , "fee" AS "FEE" , "disbursement" AS "DISBURSEMENT" , "txn…" at bounding box center [795, 421] width 1052 height 631
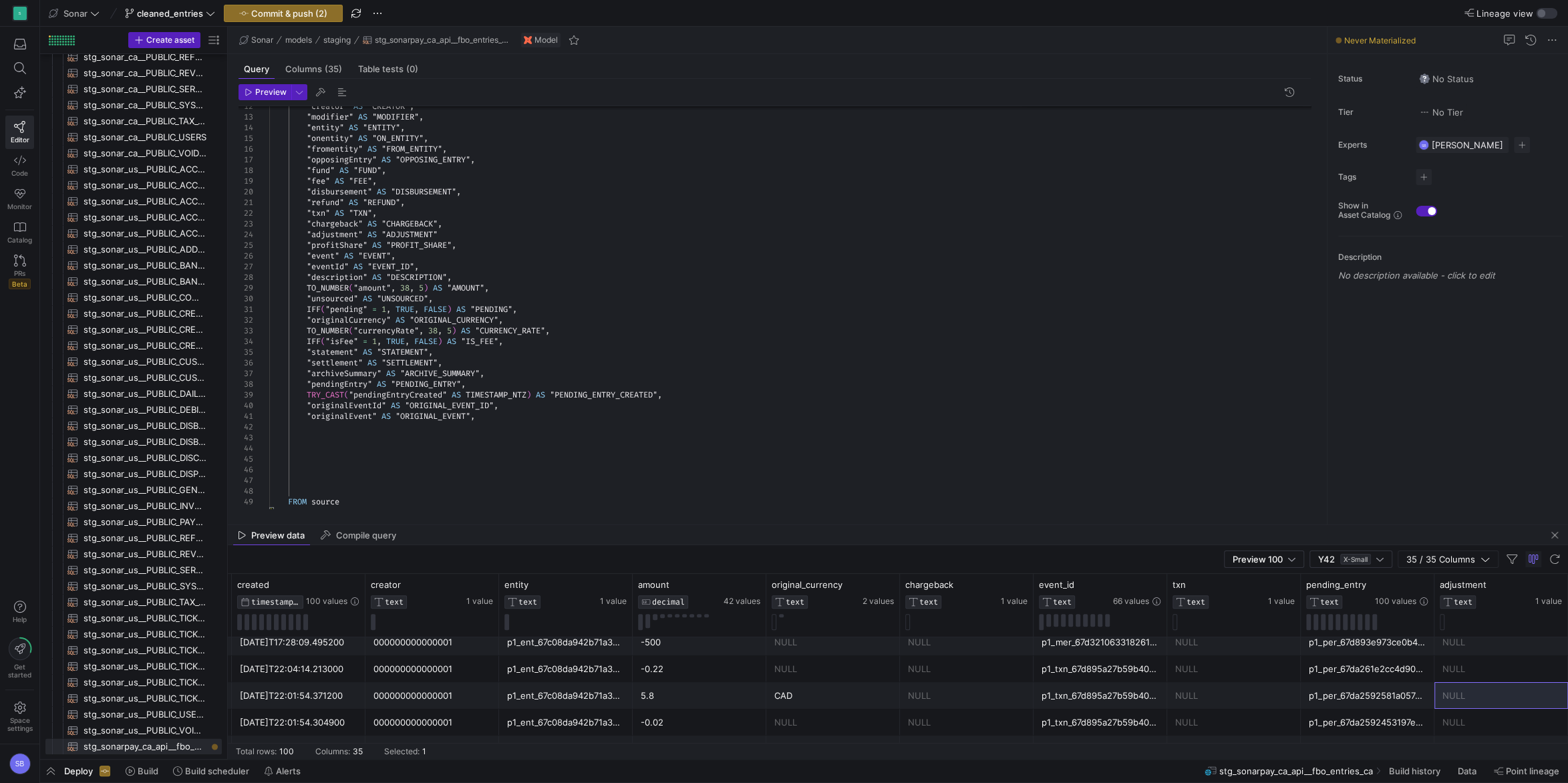
click at [510, 416] on div ""refund" AS "REFUND" , "fee" AS "FEE" , "disbursement" AS "DISBURSEMENT" , "txn…" at bounding box center [795, 261] width 1052 height 577
click at [346, 428] on div ""refund" AS "REFUND" , "fee" AS "FEE" , "disbursement" AS "DISBURSEMENT" , "txn…" at bounding box center [795, 271] width 1052 height 599
click at [519, 437] on div ""refund" AS "REFUND" , "fee" AS "FEE" , "disbursement" AS "DISBURSEMENT" , "txn…" at bounding box center [795, 271] width 1052 height 599
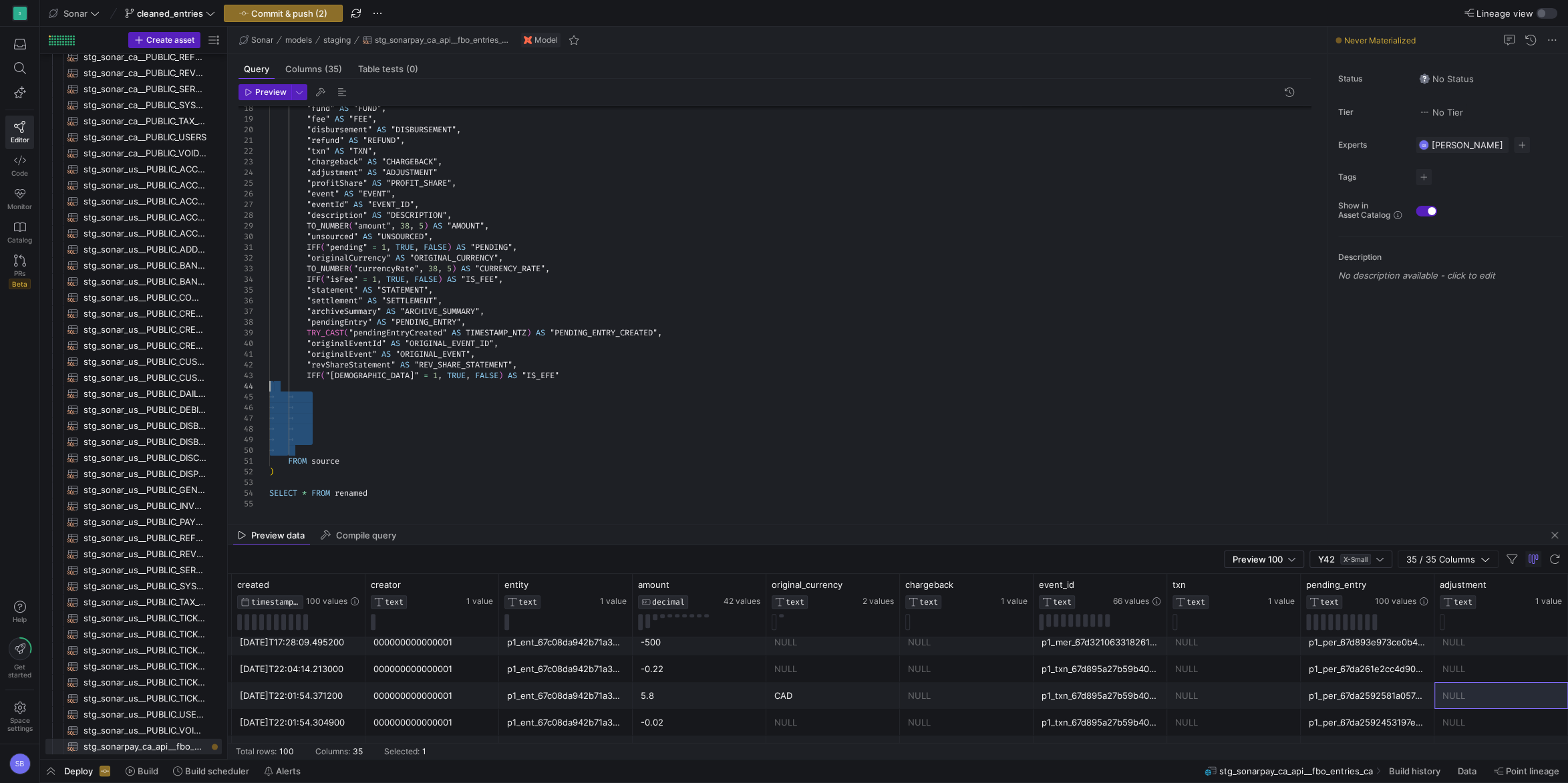
drag, startPoint x: 294, startPoint y: 445, endPoint x: 249, endPoint y: 388, distance: 72.6
click at [269, 388] on div ""refund" AS "REFUND" , "fee" AS "FEE" , "disbursement" AS "DISBURSEMENT" , "txn…" at bounding box center [795, 209] width 1052 height 599
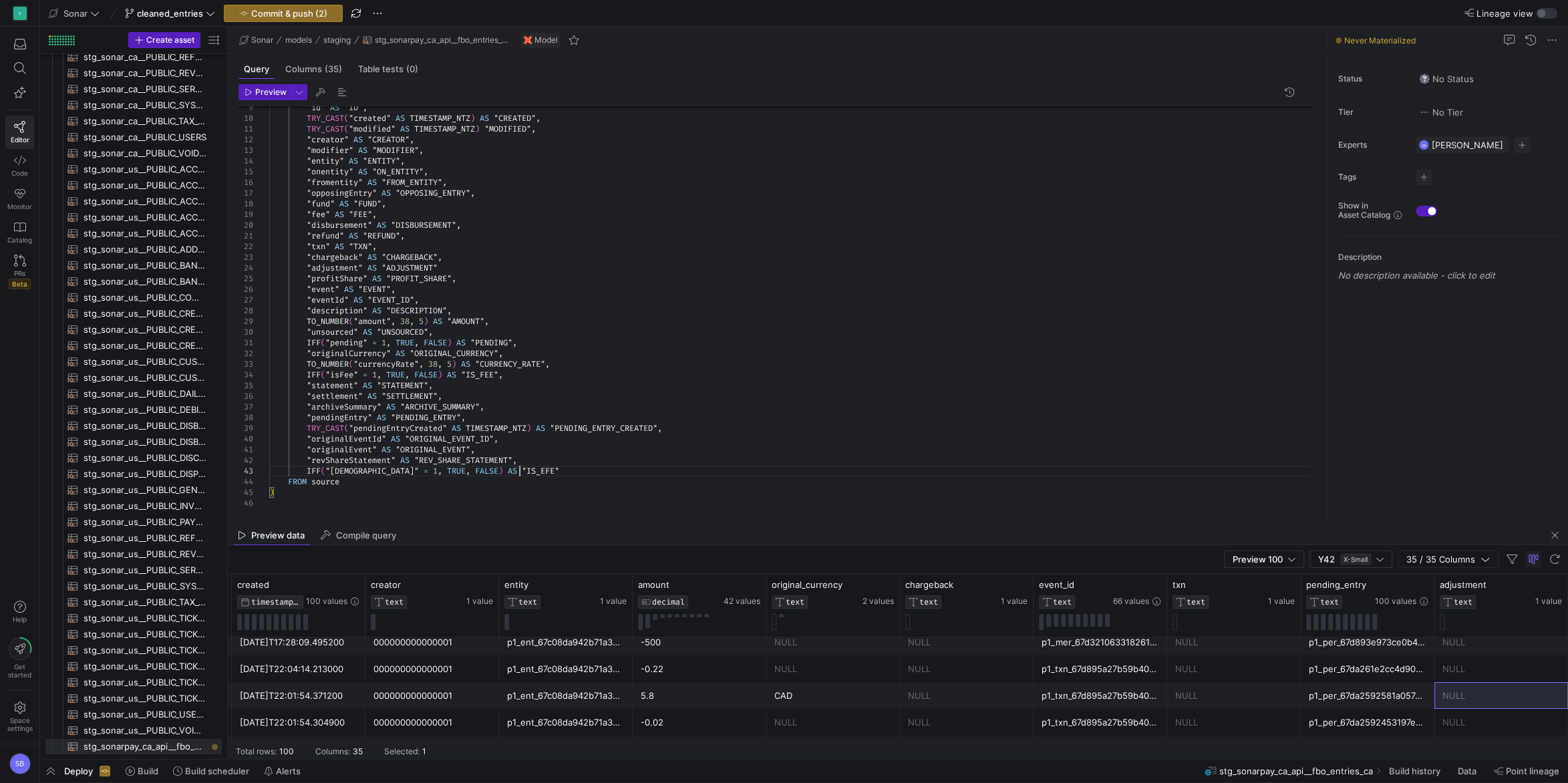
click at [529, 470] on div ""refund" AS "REFUND" , "fee" AS "FEE" , "disbursement" AS "DISBURSEMENT" , "txn…" at bounding box center [795, 268] width 1052 height 524
click at [445, 275] on div ""refund" AS "REFUND" , "fee" AS "FEE" , "disbursement" AS "DISBURSEMENT" , "txn…" at bounding box center [795, 268] width 1052 height 524
click at [456, 267] on div ""refund" AS "REFUND" , "fee" AS "FEE" , "disbursement" AS "DISBURSEMENT" , "txn…" at bounding box center [795, 268] width 1052 height 524
click at [565, 209] on div ""refund" AS "REFUND" , "fee" AS "FEE" , "disbursement" AS "DISBURSEMENT" , "txn…" at bounding box center [795, 268] width 1052 height 524
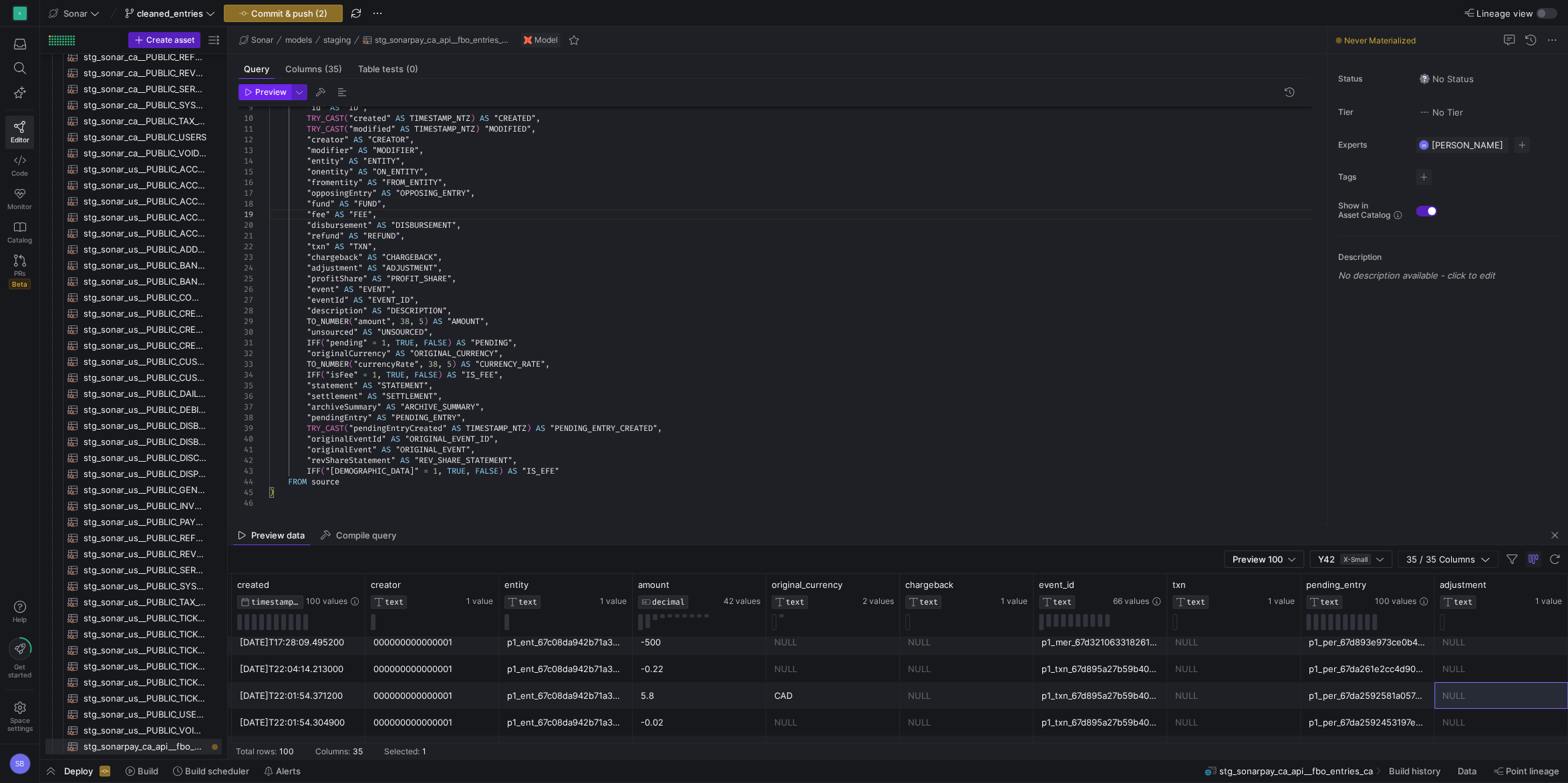
click at [254, 90] on span "Preview" at bounding box center [266, 92] width 42 height 9
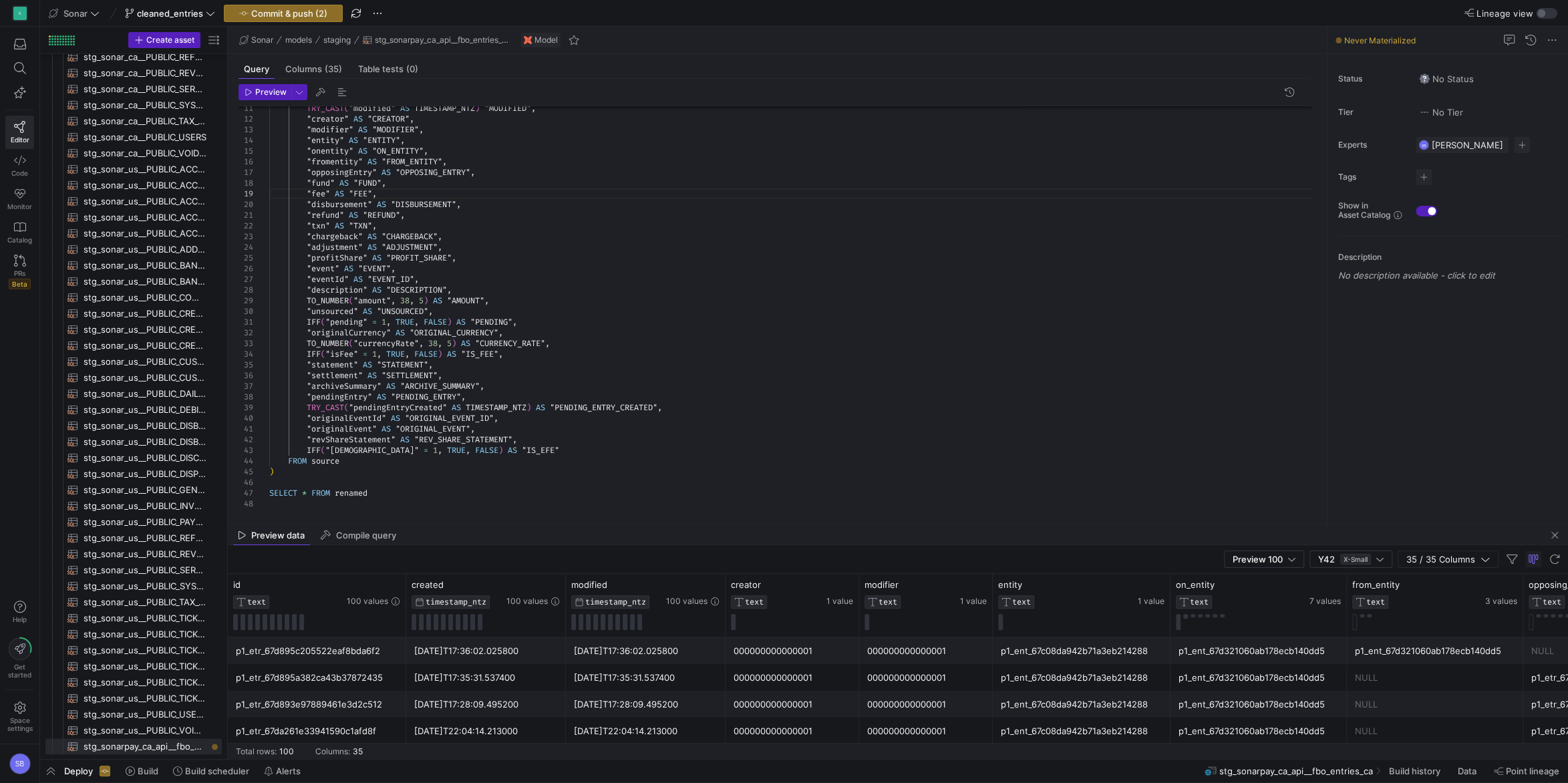
click at [532, 660] on div "2025-03-17T17:36:02.025800" at bounding box center [486, 651] width 144 height 26
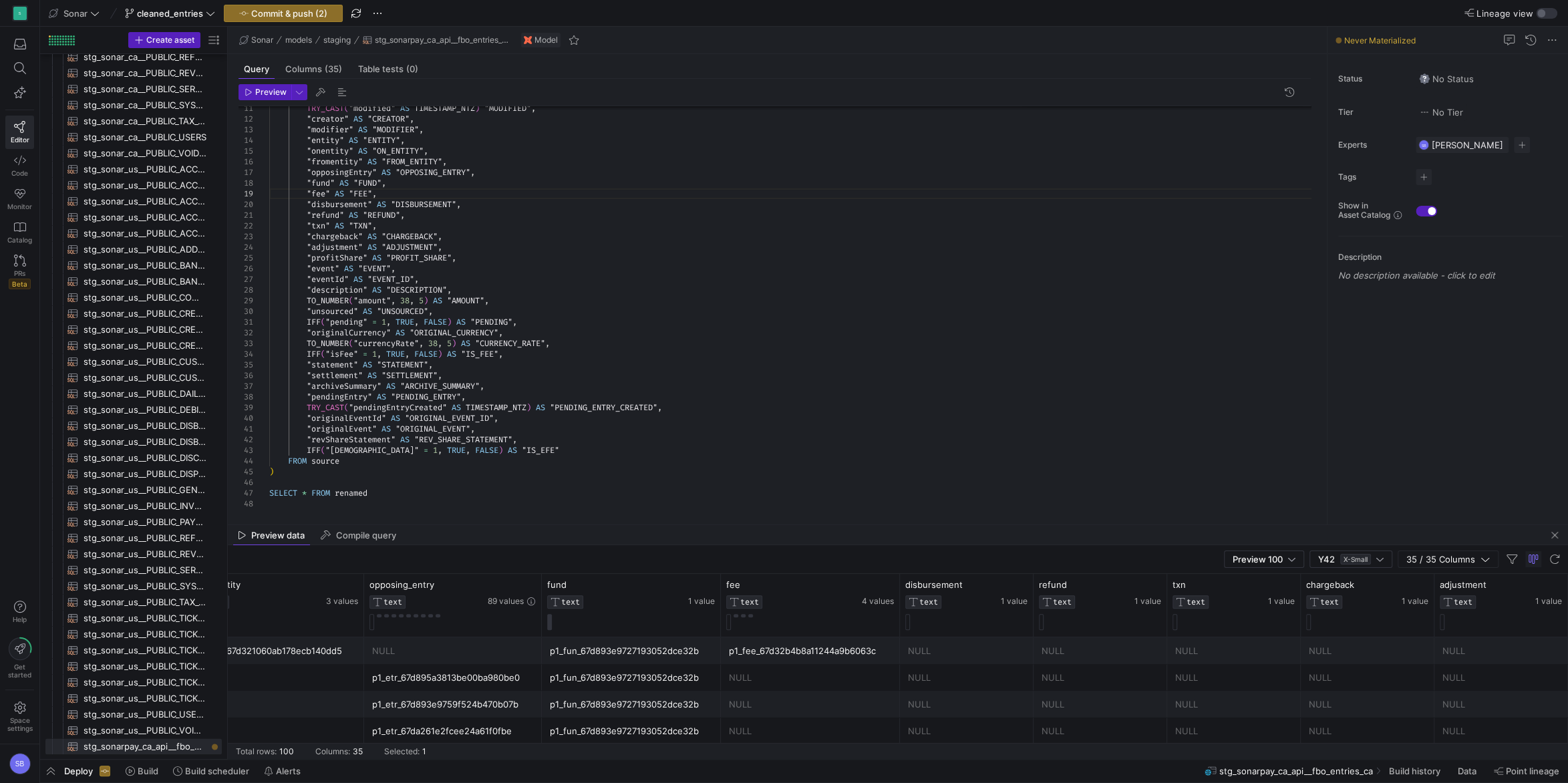
scroll to position [0, 1293]
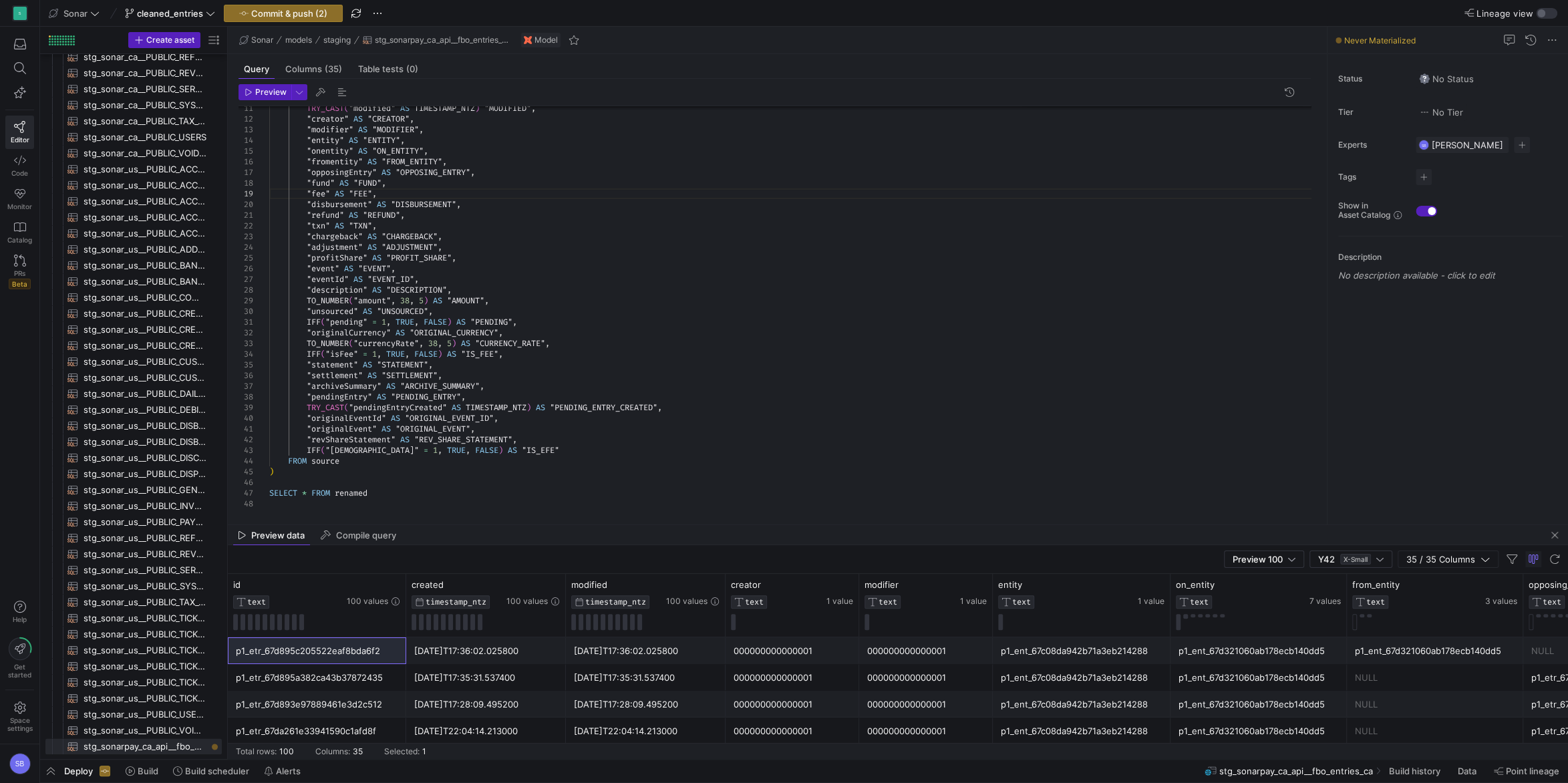
click at [63, 769] on div "Deploy Build Build scheduler Alerts" at bounding box center [172, 771] width 267 height 23
click at [55, 770] on span "button" at bounding box center [50, 771] width 21 height 23
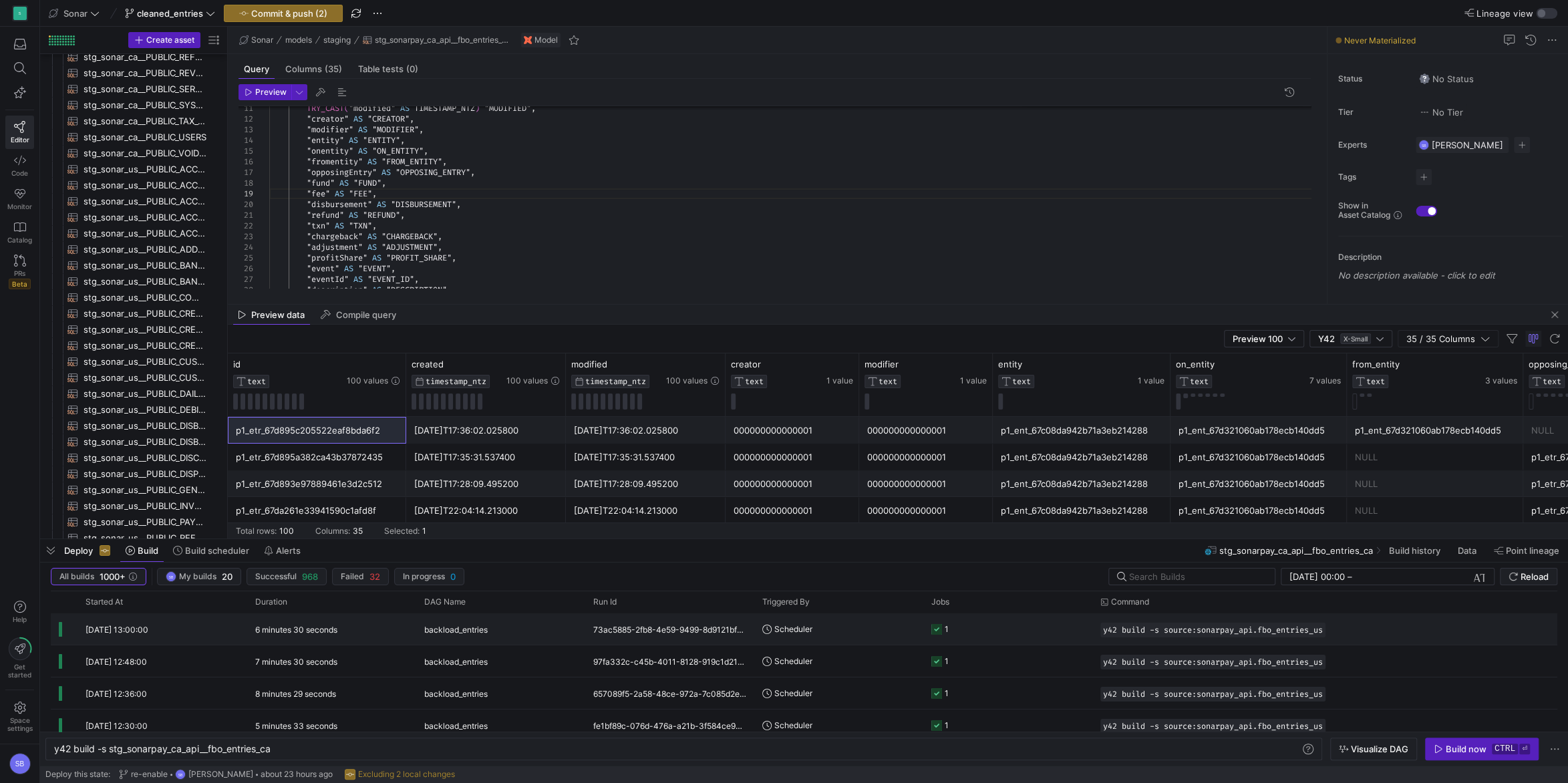
click at [327, 643] on div "6 minutes 30 seconds" at bounding box center [331, 629] width 169 height 31
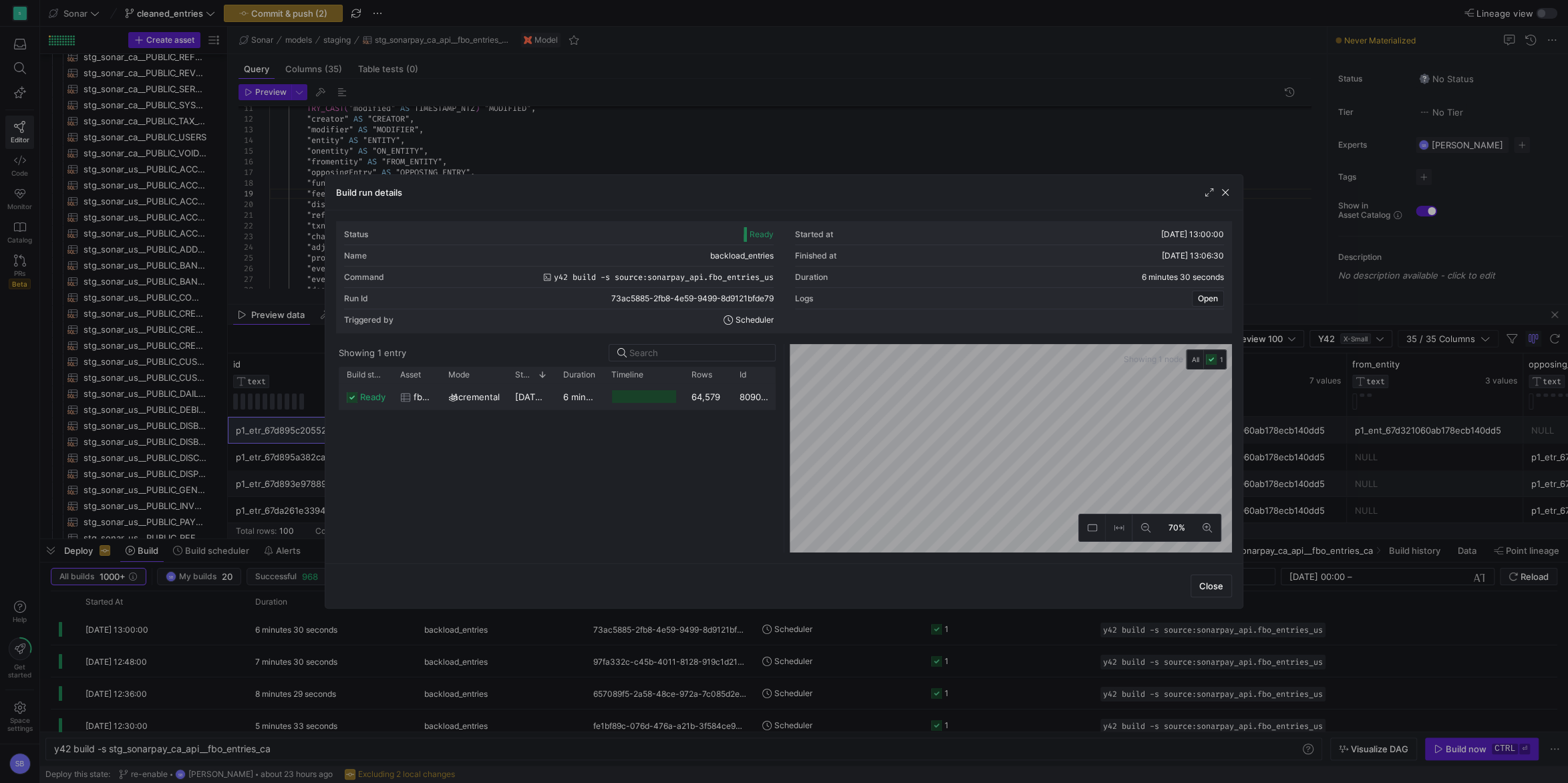
click at [566, 401] on y42-duration "6 minutes 27 seconds" at bounding box center [610, 397] width 92 height 11
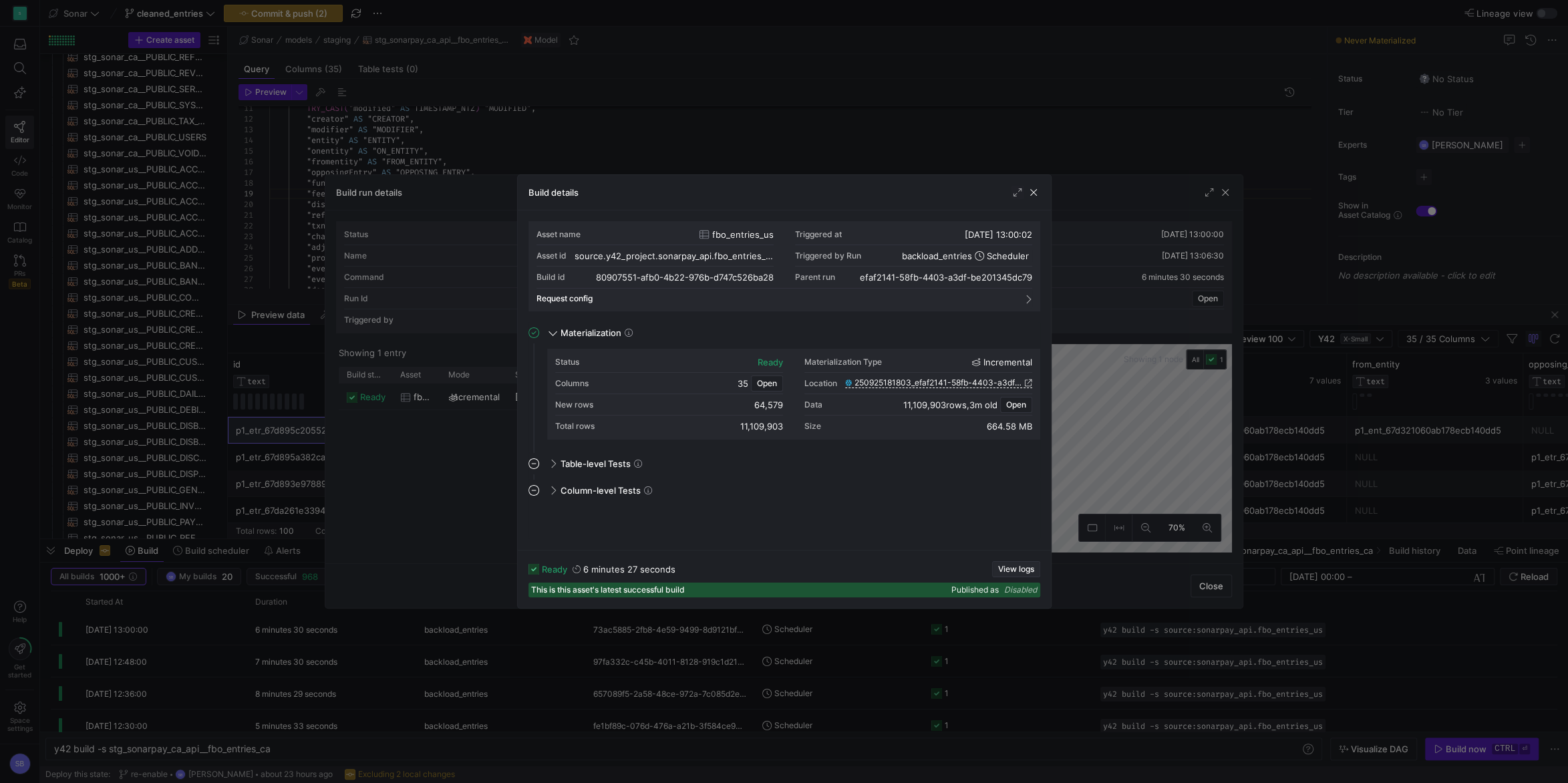
click at [1017, 564] on span "button" at bounding box center [1016, 569] width 47 height 15
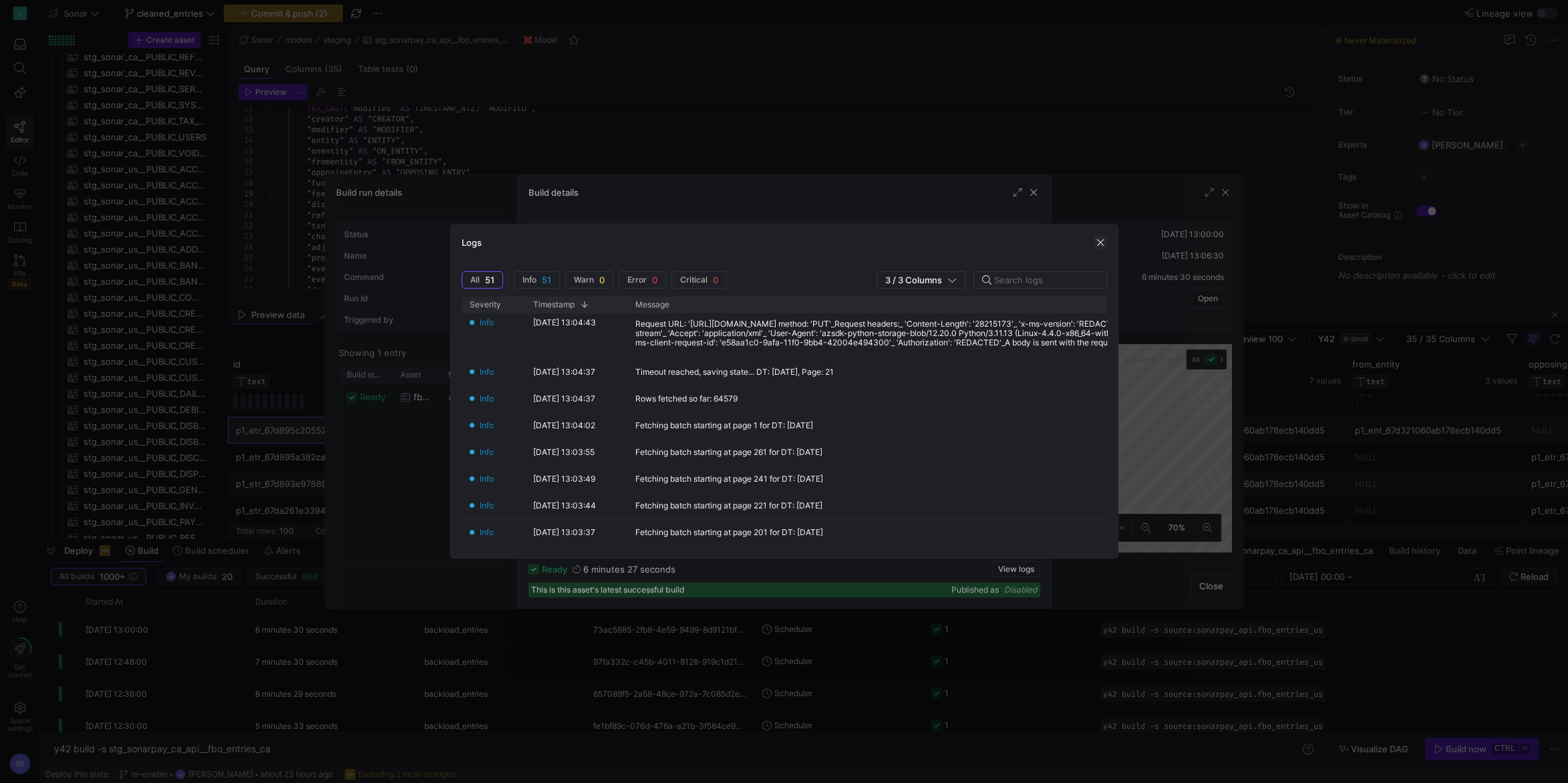
click at [1099, 247] on span "button" at bounding box center [1100, 243] width 13 height 13
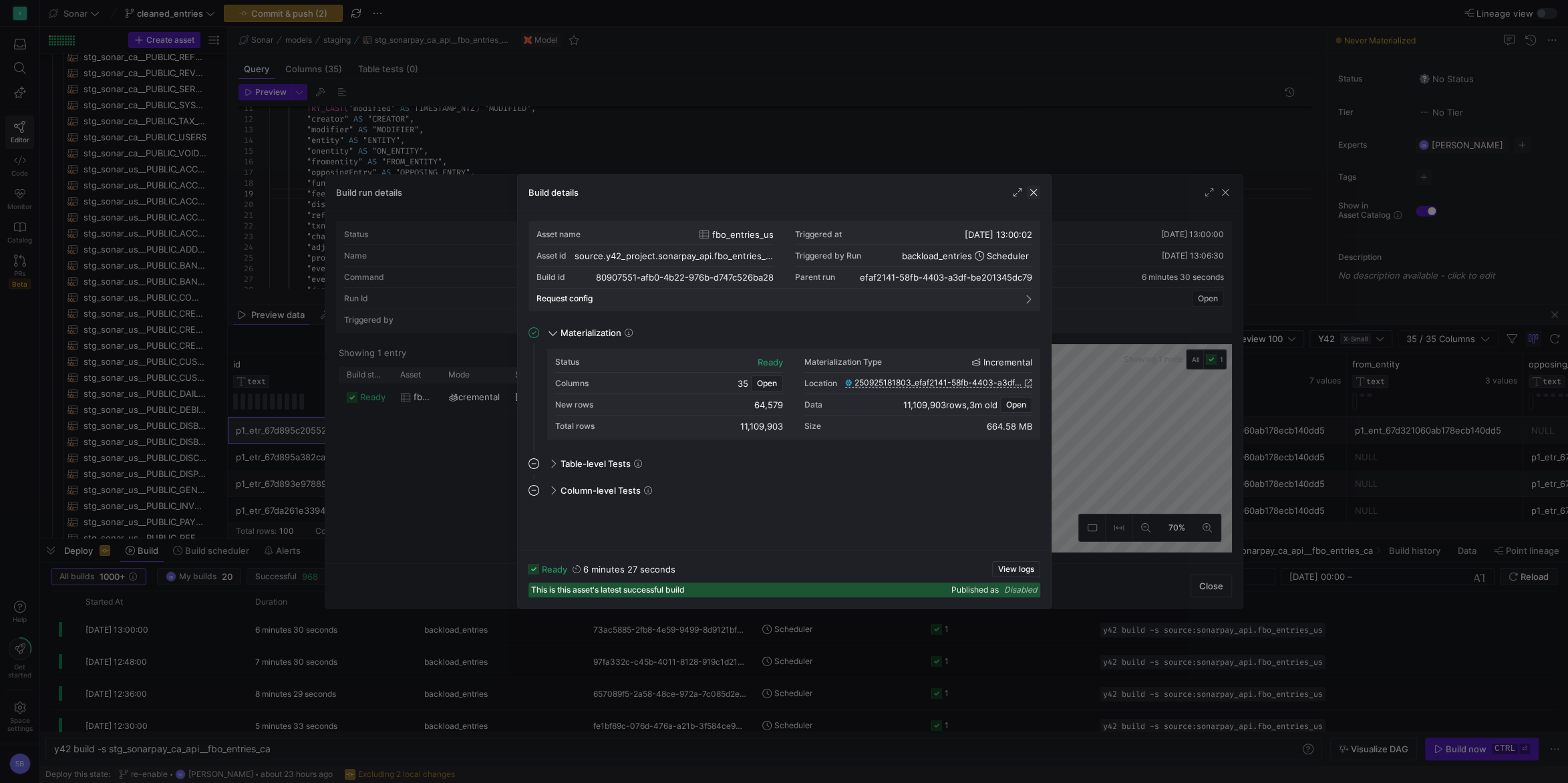
click at [1033, 196] on span "button" at bounding box center [1033, 192] width 13 height 13
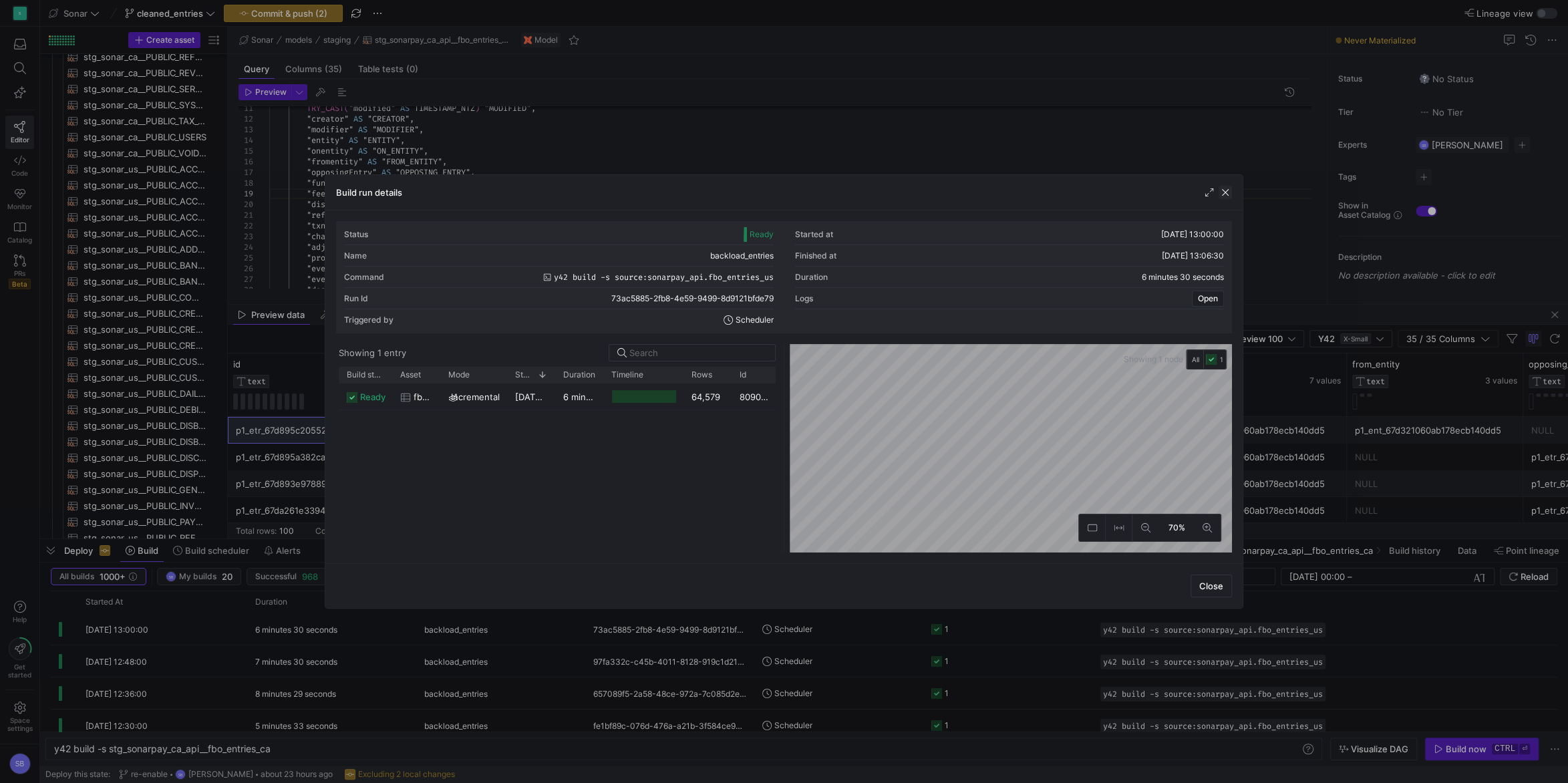
click at [1222, 196] on span "button" at bounding box center [1225, 192] width 13 height 13
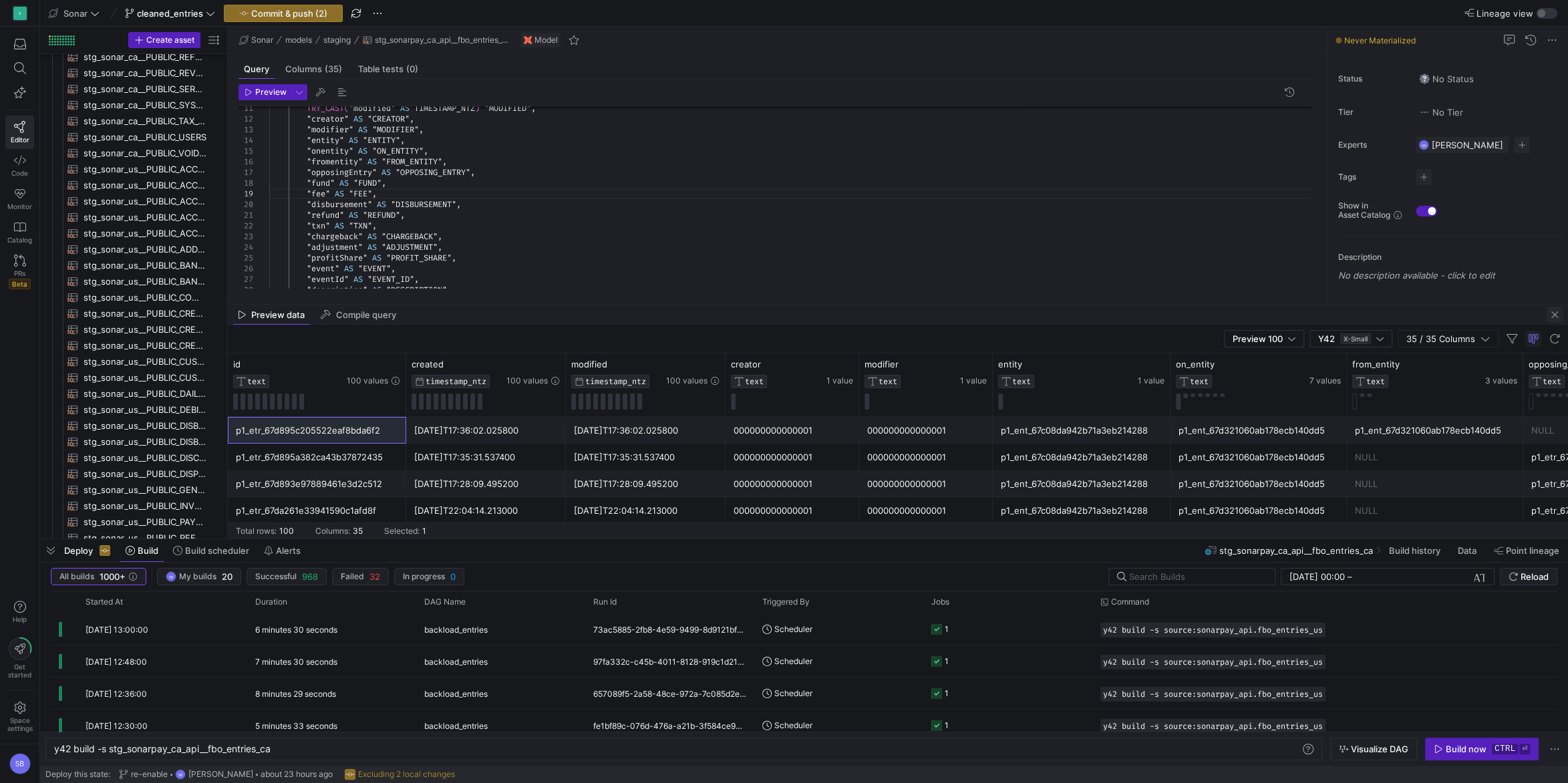
click at [1554, 314] on span "button" at bounding box center [1554, 314] width 16 height 16
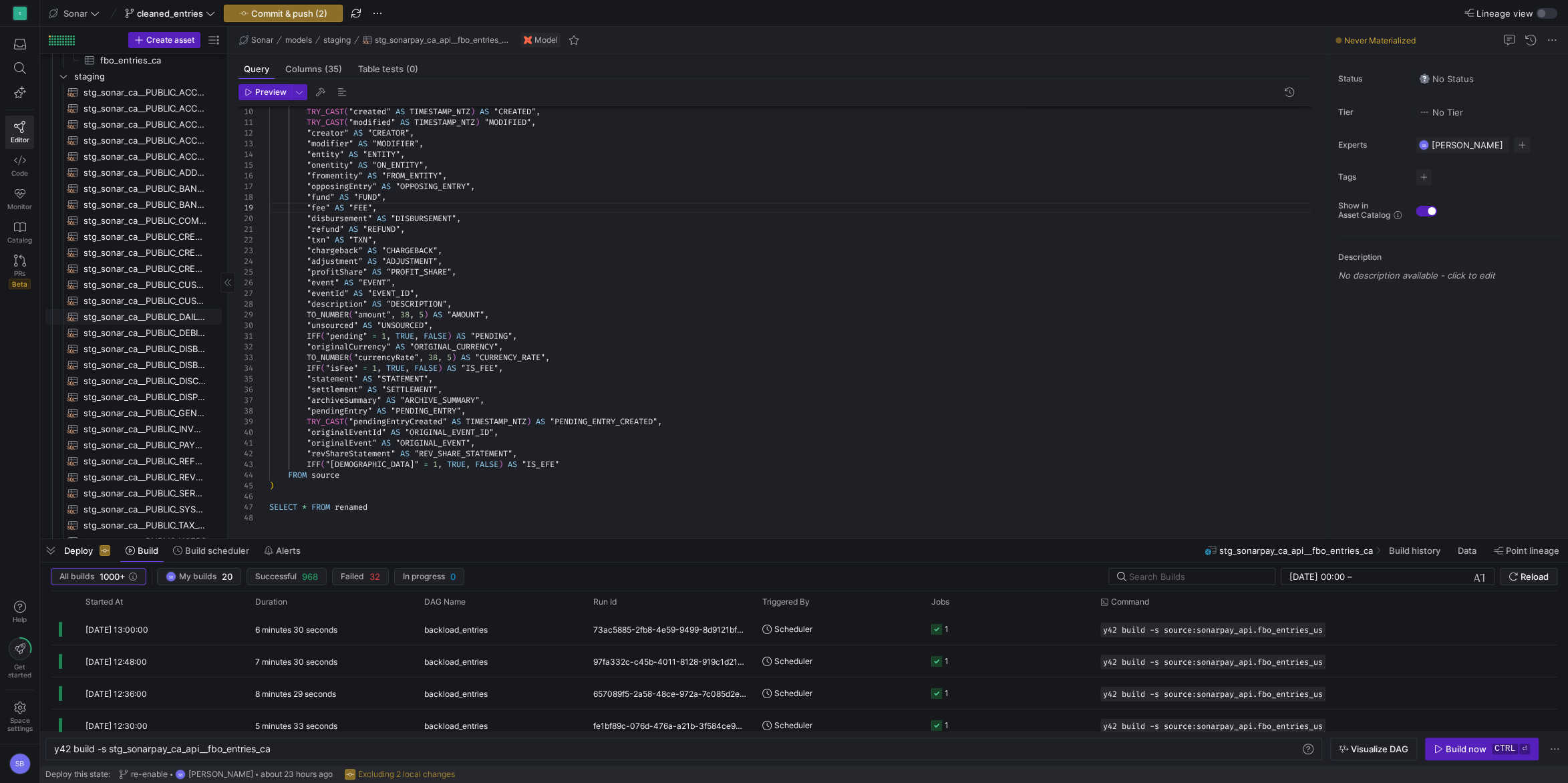
scroll to position [908, 0]
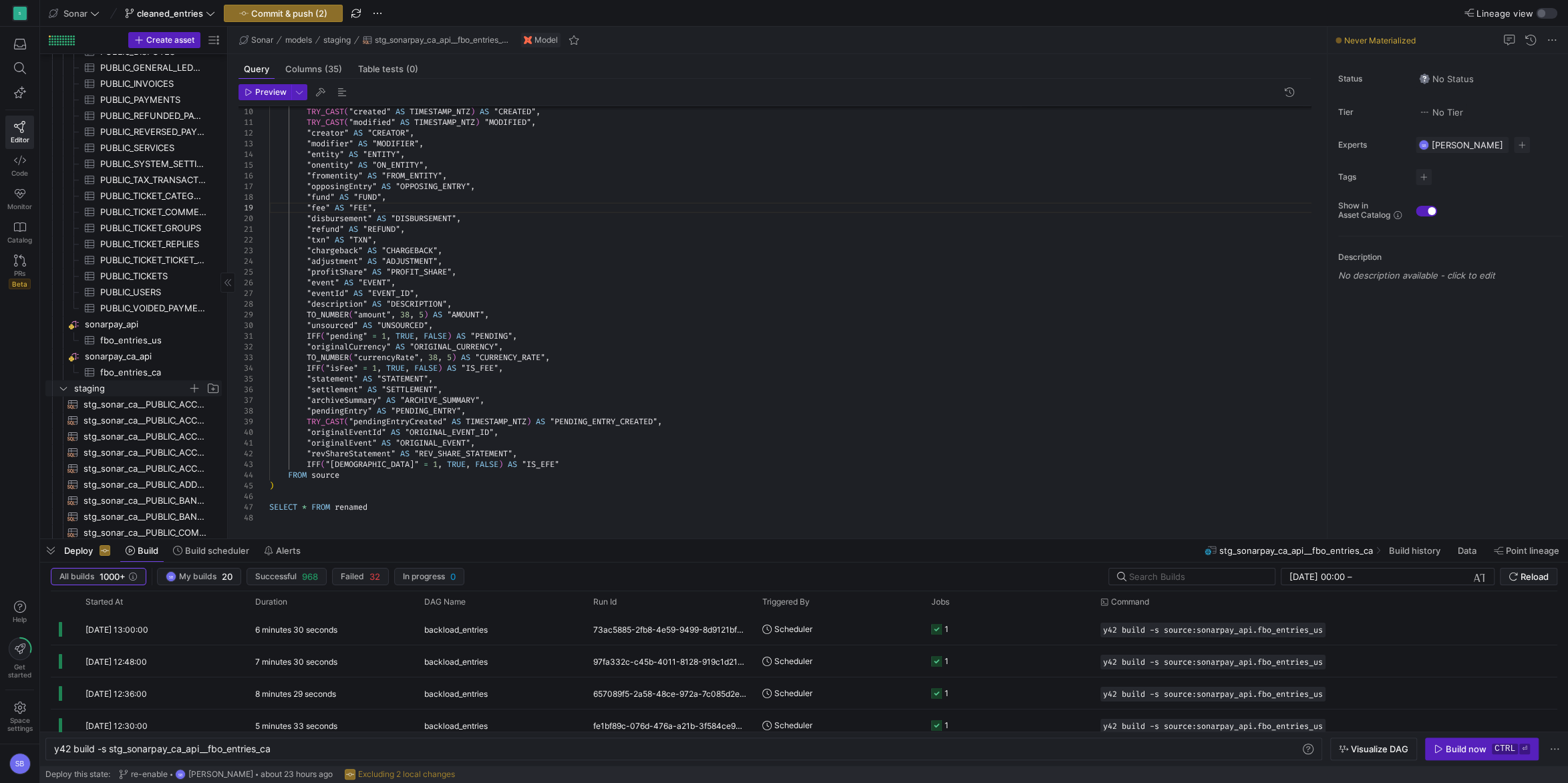
click at [65, 389] on icon "Press SPACE to select this row." at bounding box center [64, 388] width 9 height 8
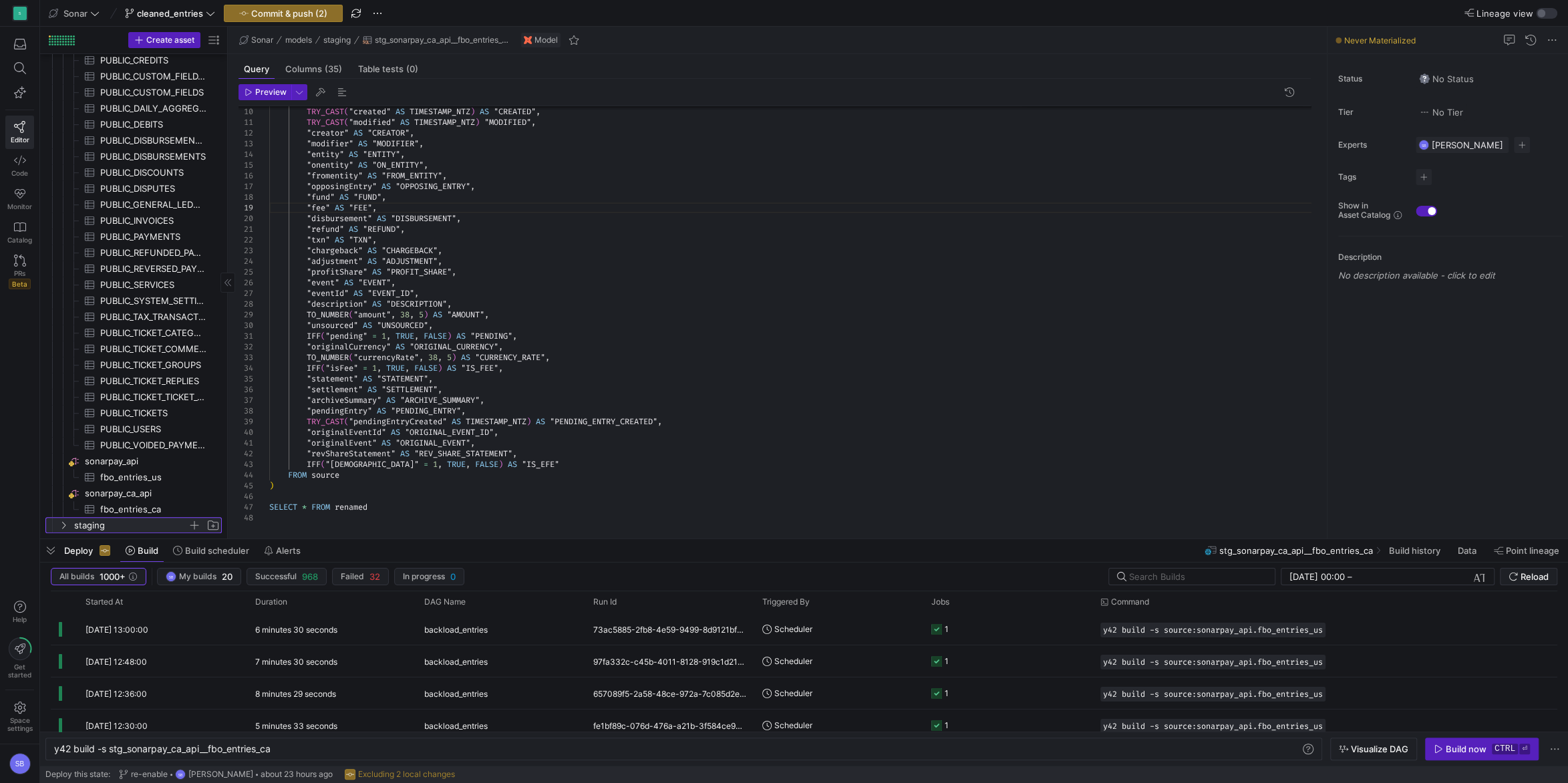
scroll to position [765, 0]
click at [55, 550] on span "button" at bounding box center [50, 551] width 21 height 23
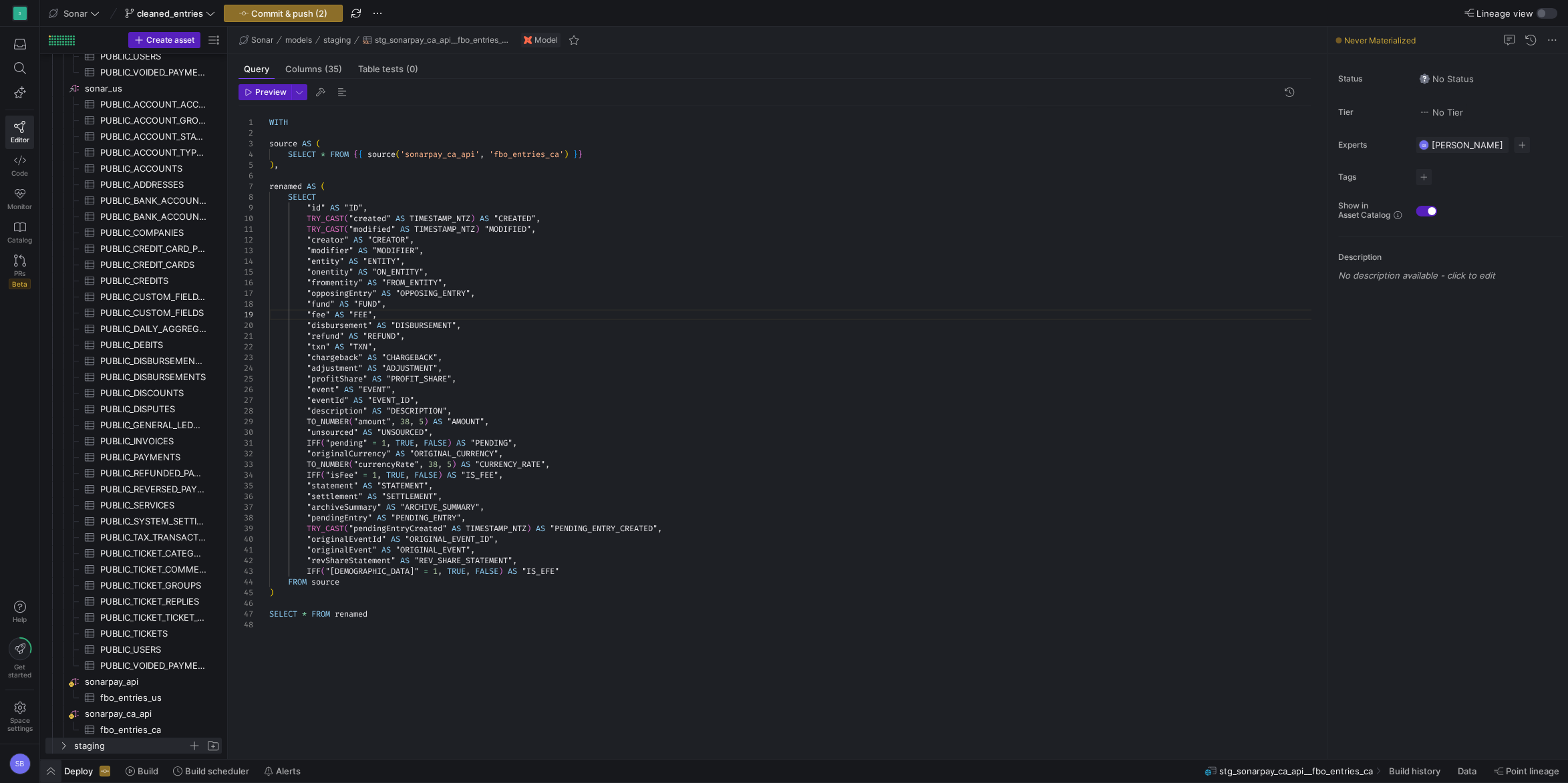
click at [56, 767] on span "button" at bounding box center [50, 771] width 21 height 23
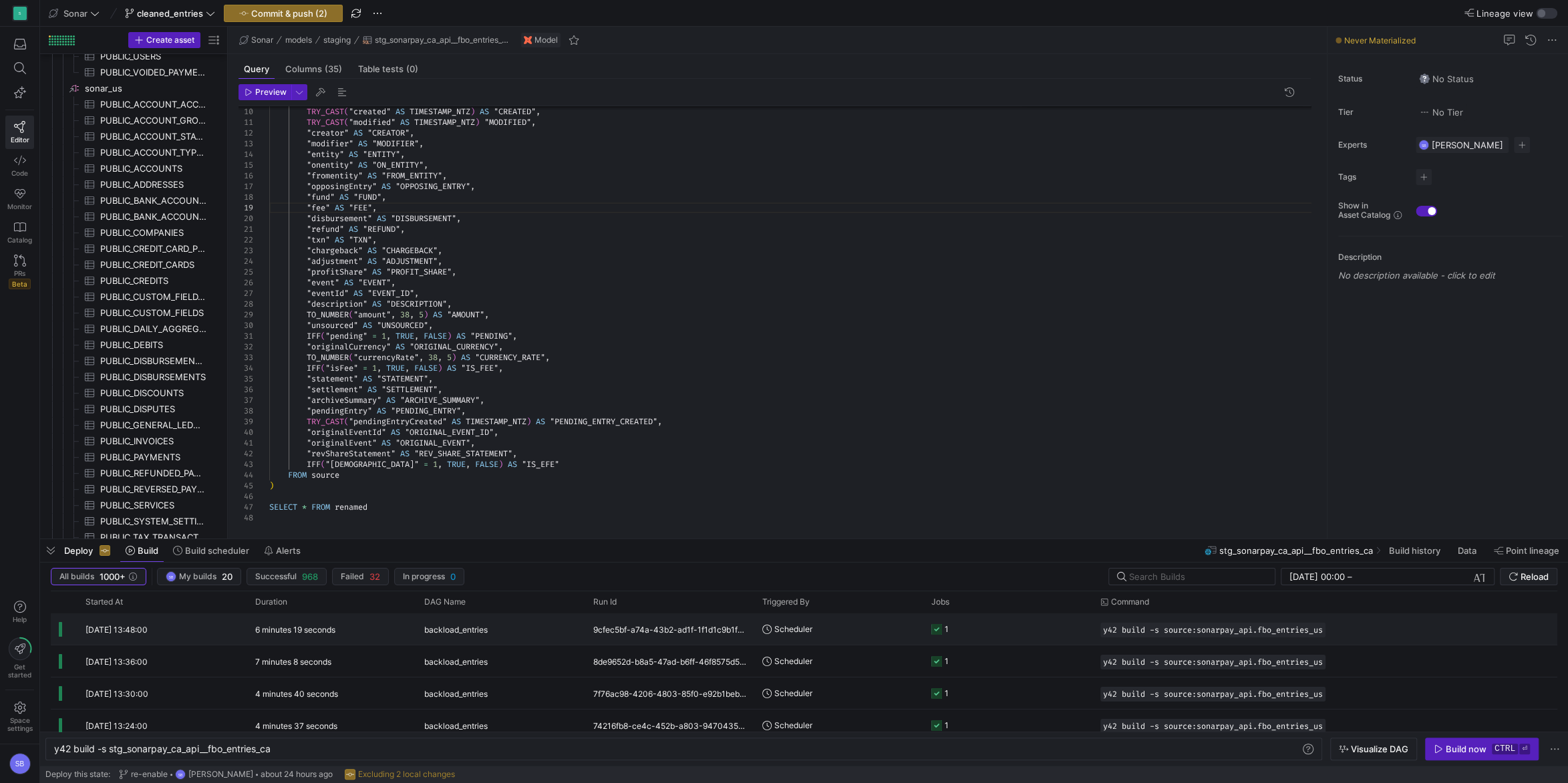
click at [322, 630] on y42-duration "6 minutes 19 seconds" at bounding box center [295, 629] width 80 height 10
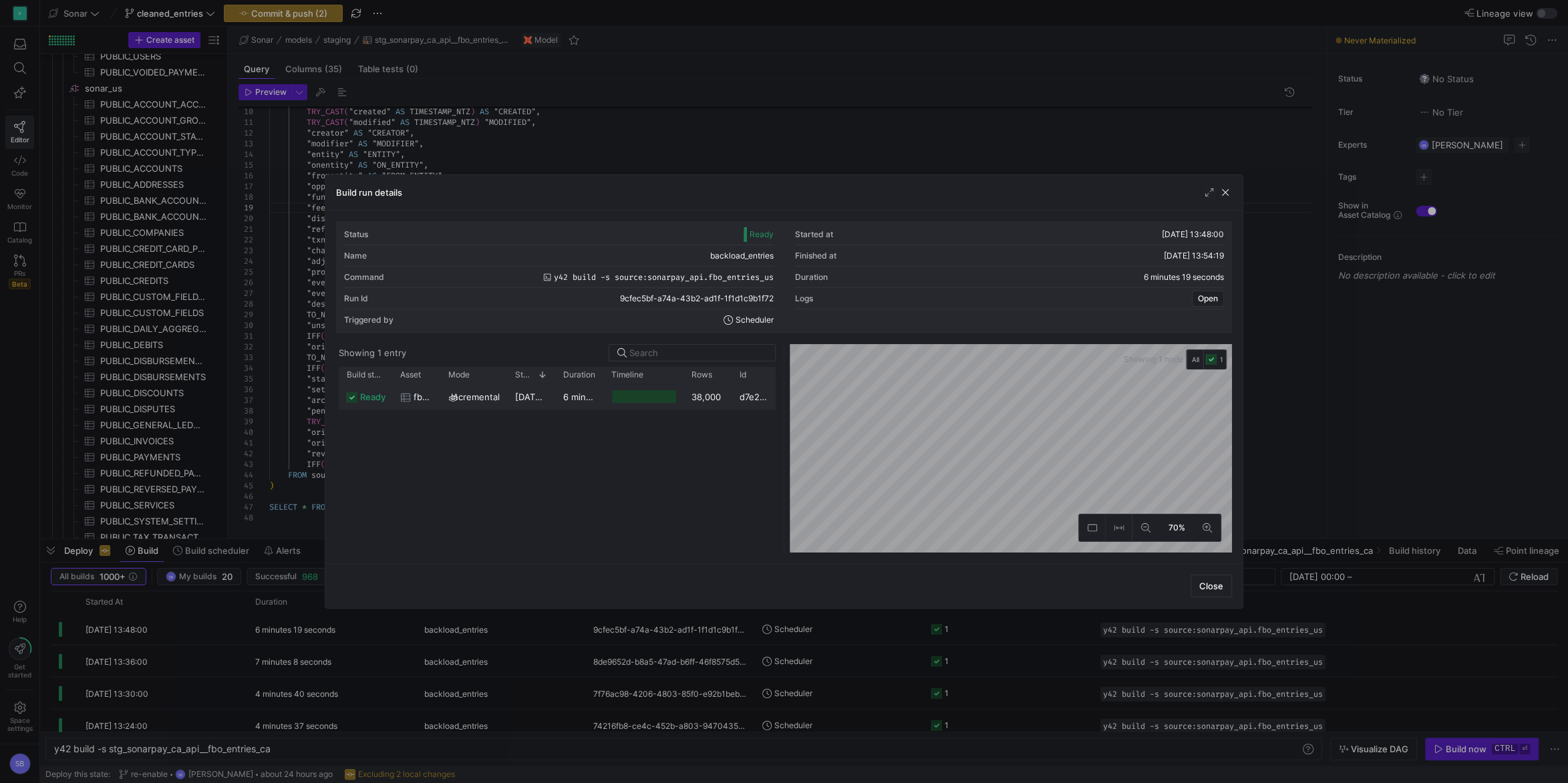
click at [573, 403] on div "6 minutes 16 seconds" at bounding box center [579, 397] width 48 height 26
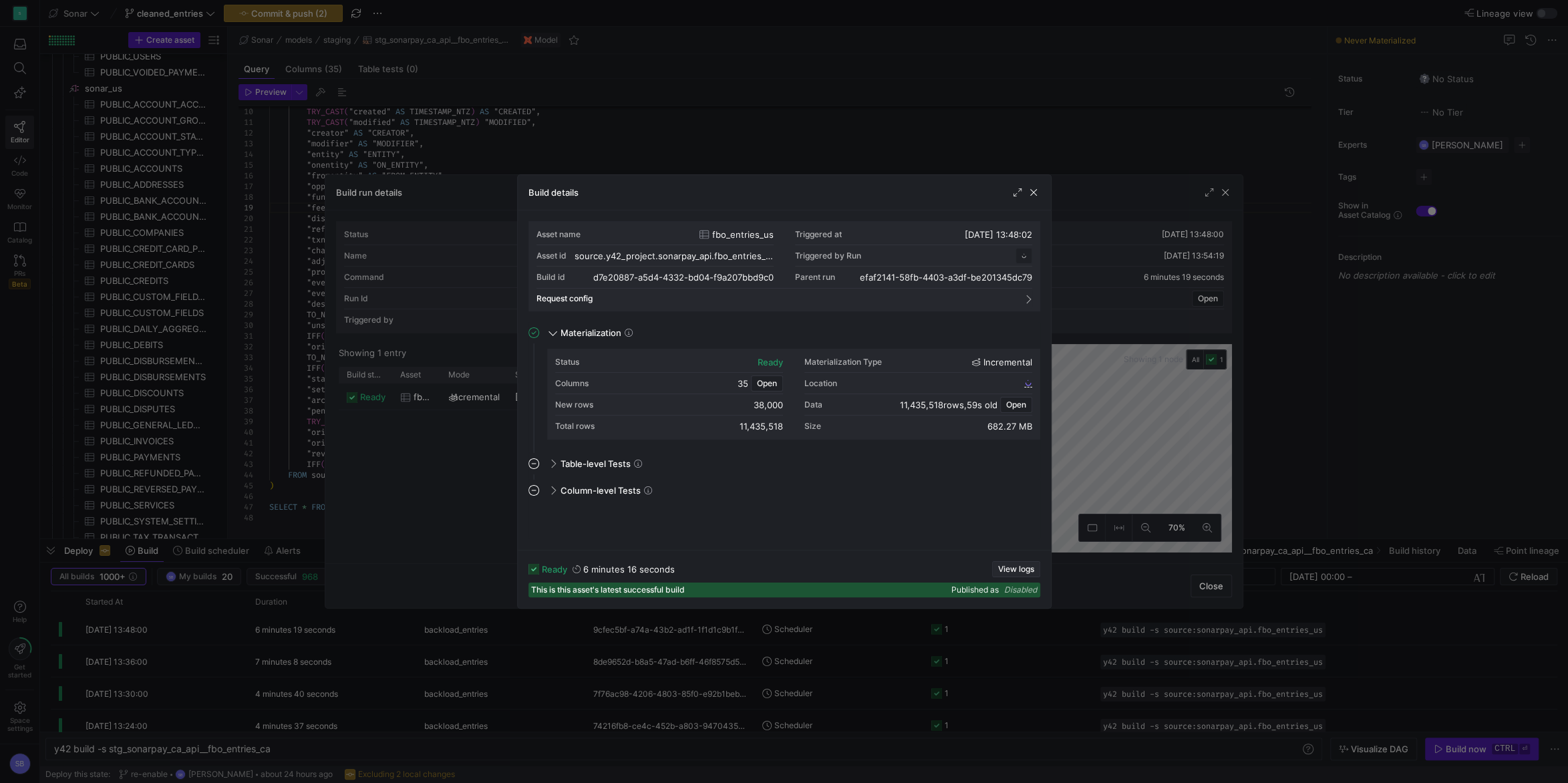
click at [1016, 568] on span "View logs" at bounding box center [1016, 569] width 36 height 9
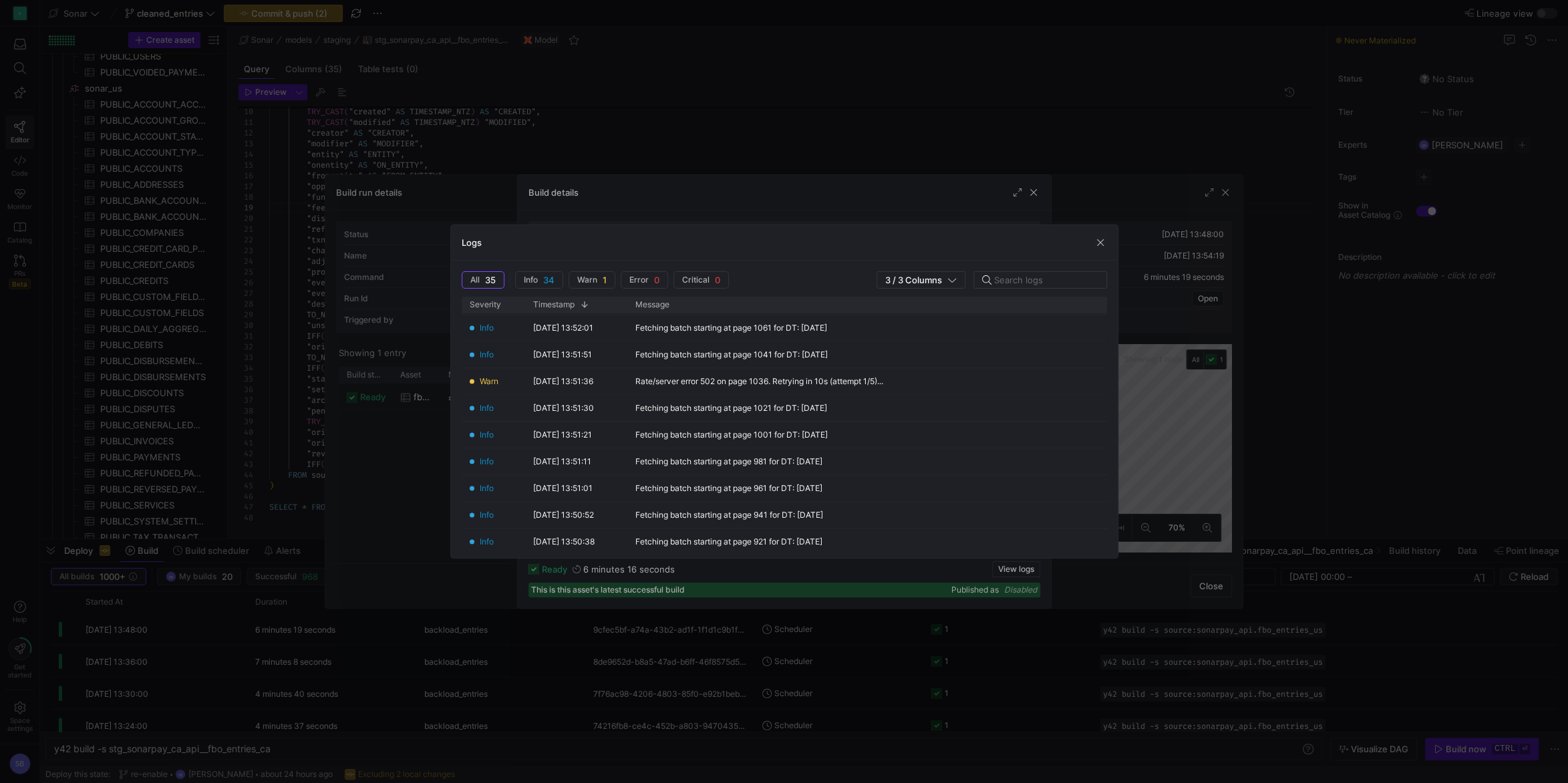
scroll to position [374, 0]
click at [1098, 238] on span "button" at bounding box center [1100, 243] width 13 height 13
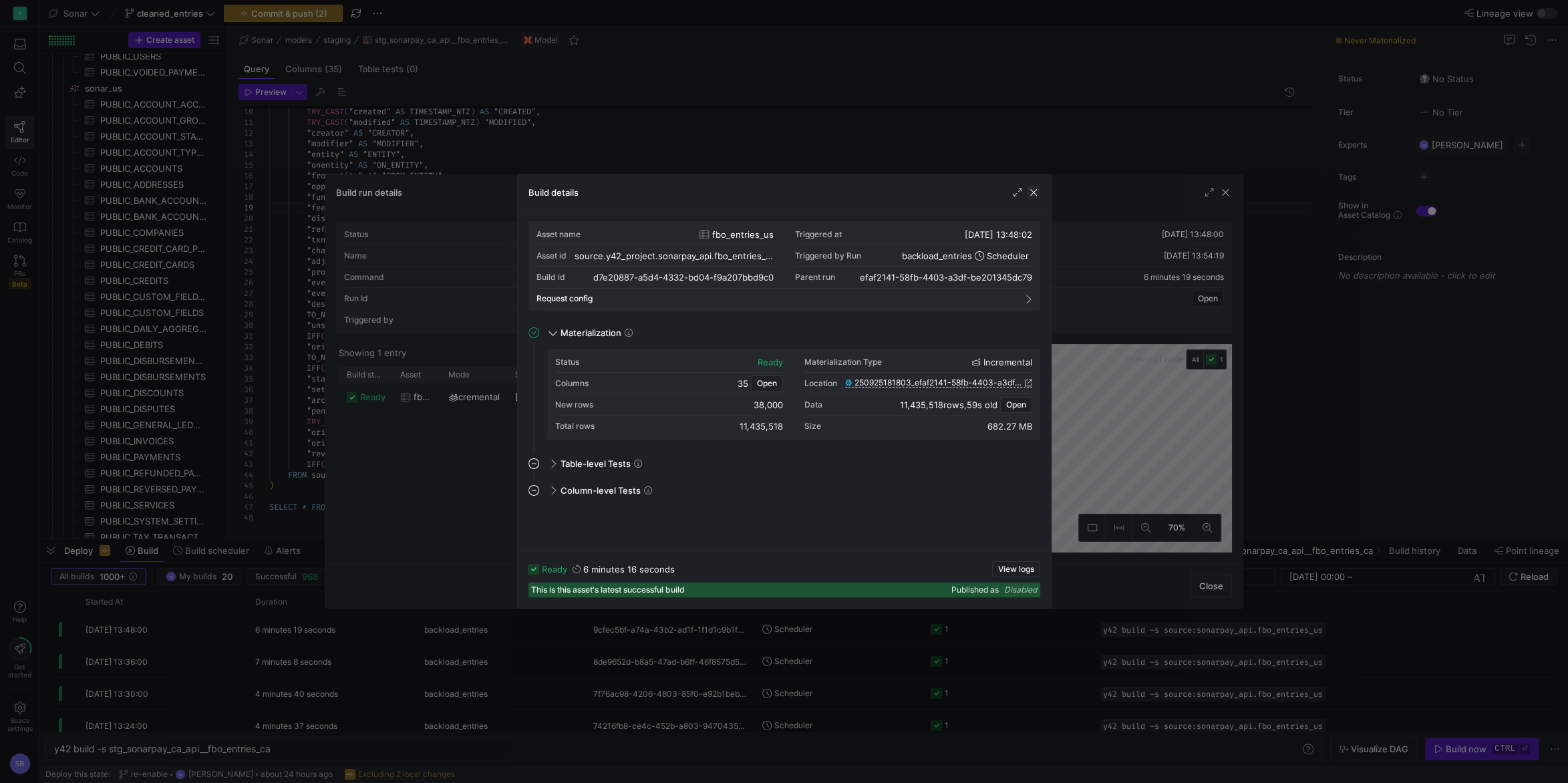
click at [1036, 191] on span "button" at bounding box center [1033, 192] width 13 height 13
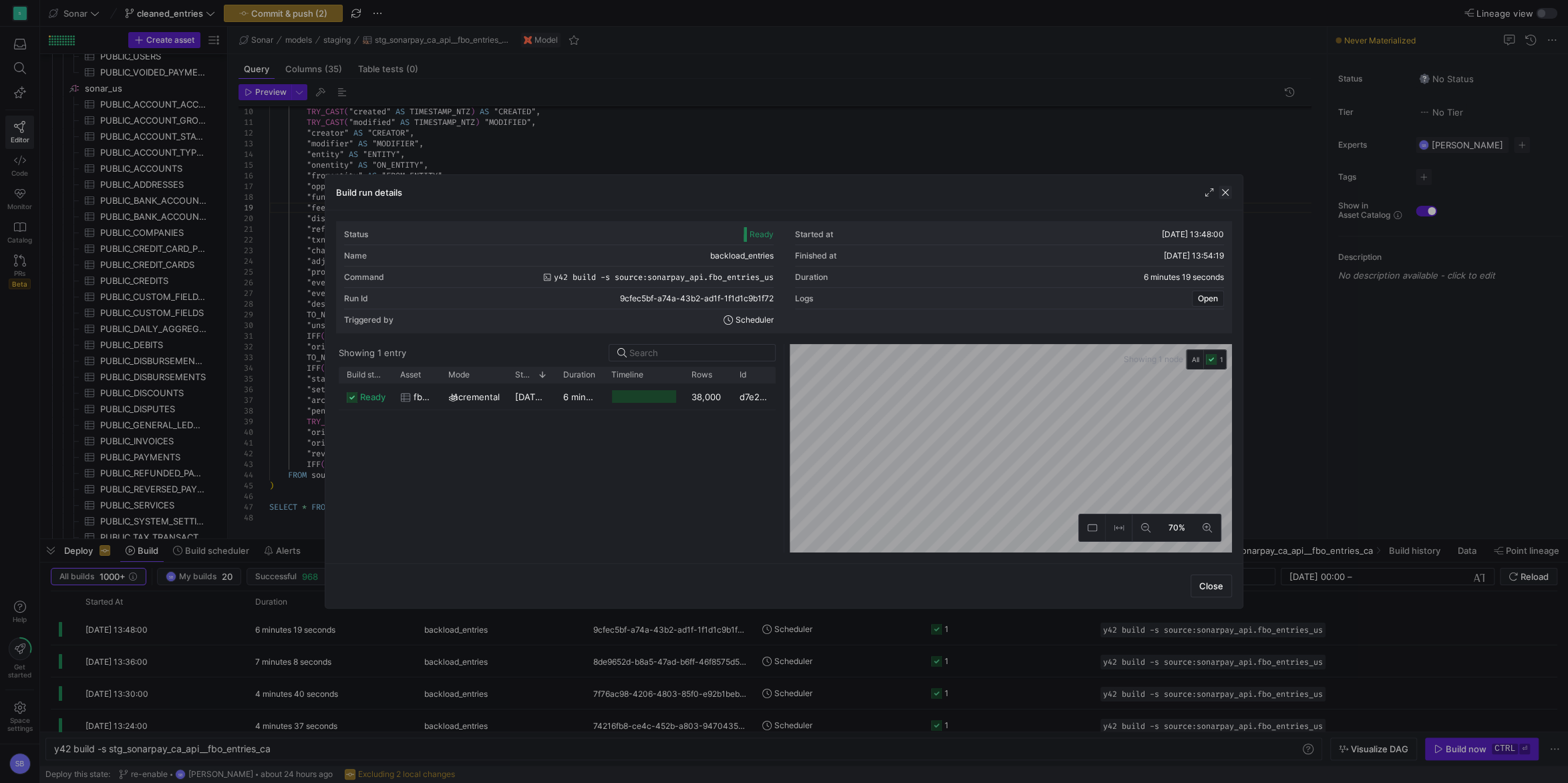
click at [1228, 188] on span "button" at bounding box center [1225, 192] width 13 height 13
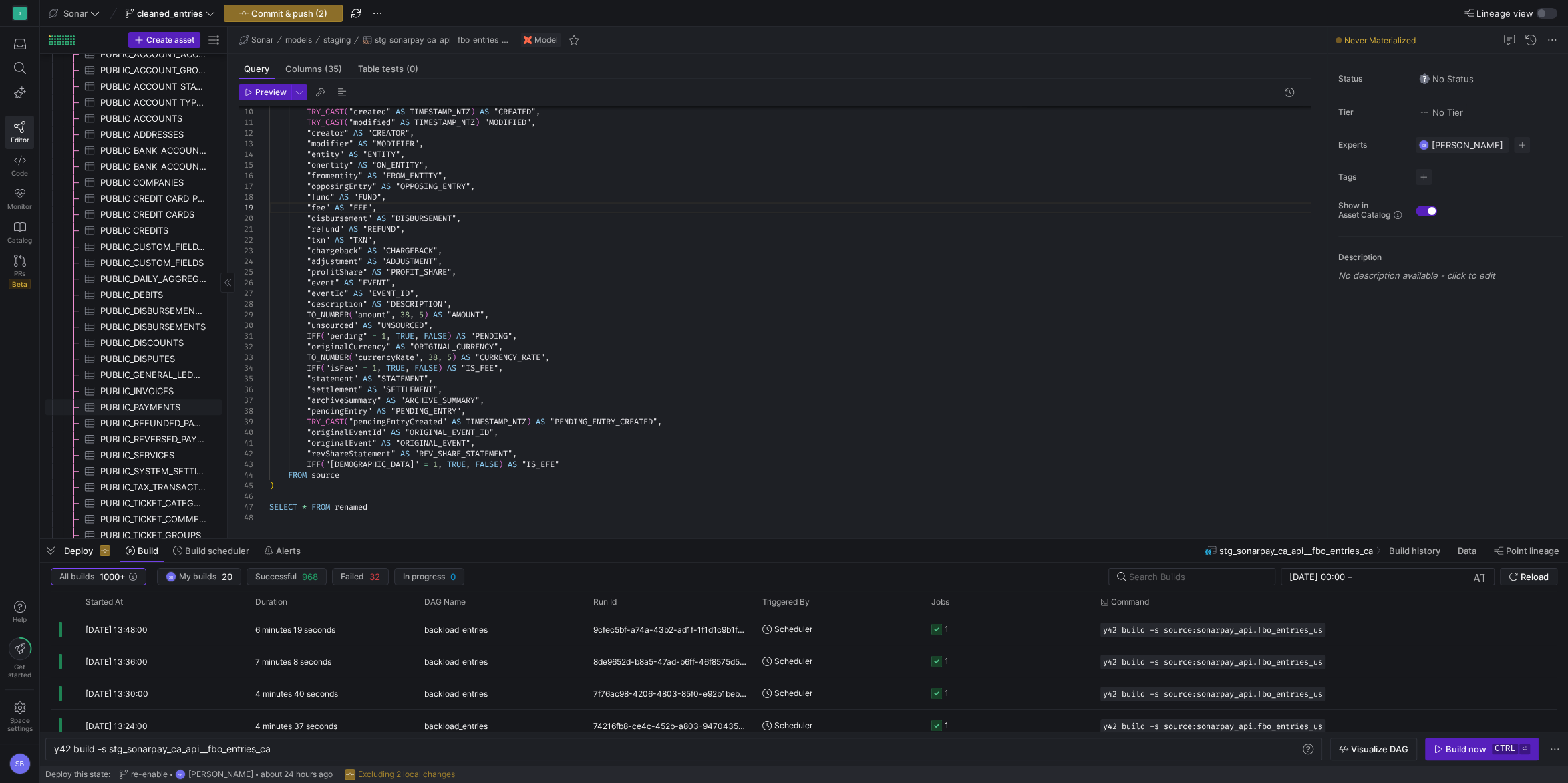
scroll to position [772, 0]
click at [53, 554] on span "button" at bounding box center [50, 551] width 21 height 23
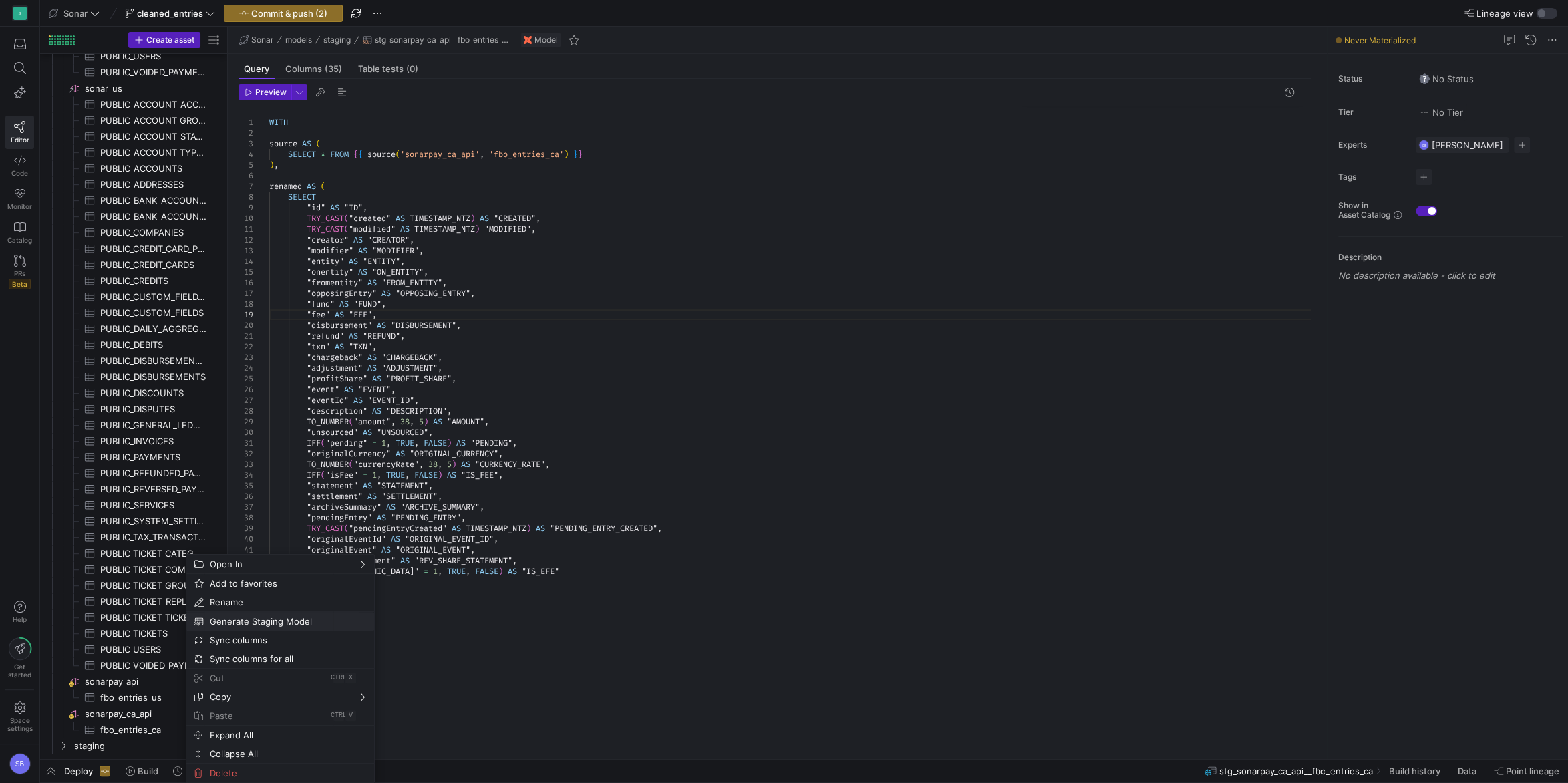
click at [255, 626] on span "Generate Staging Model" at bounding box center [269, 622] width 129 height 18
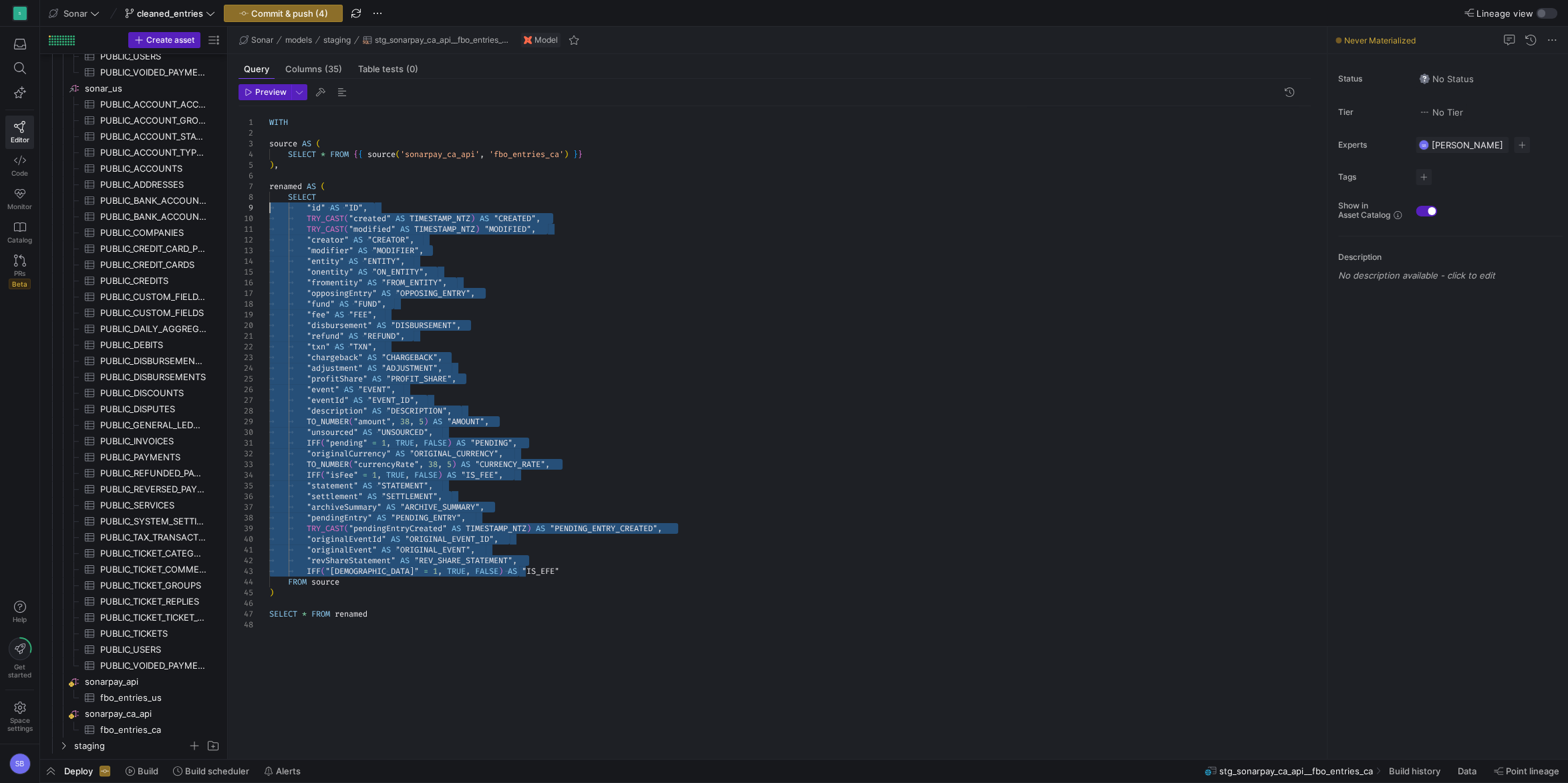
drag, startPoint x: 529, startPoint y: 568, endPoint x: 220, endPoint y: 205, distance: 476.7
click at [269, 205] on div ""refund" AS "REFUND" , "fee" AS "FEE" , "disbursement" AS "DISBURSEMENT" , "txn…" at bounding box center [795, 424] width 1052 height 637
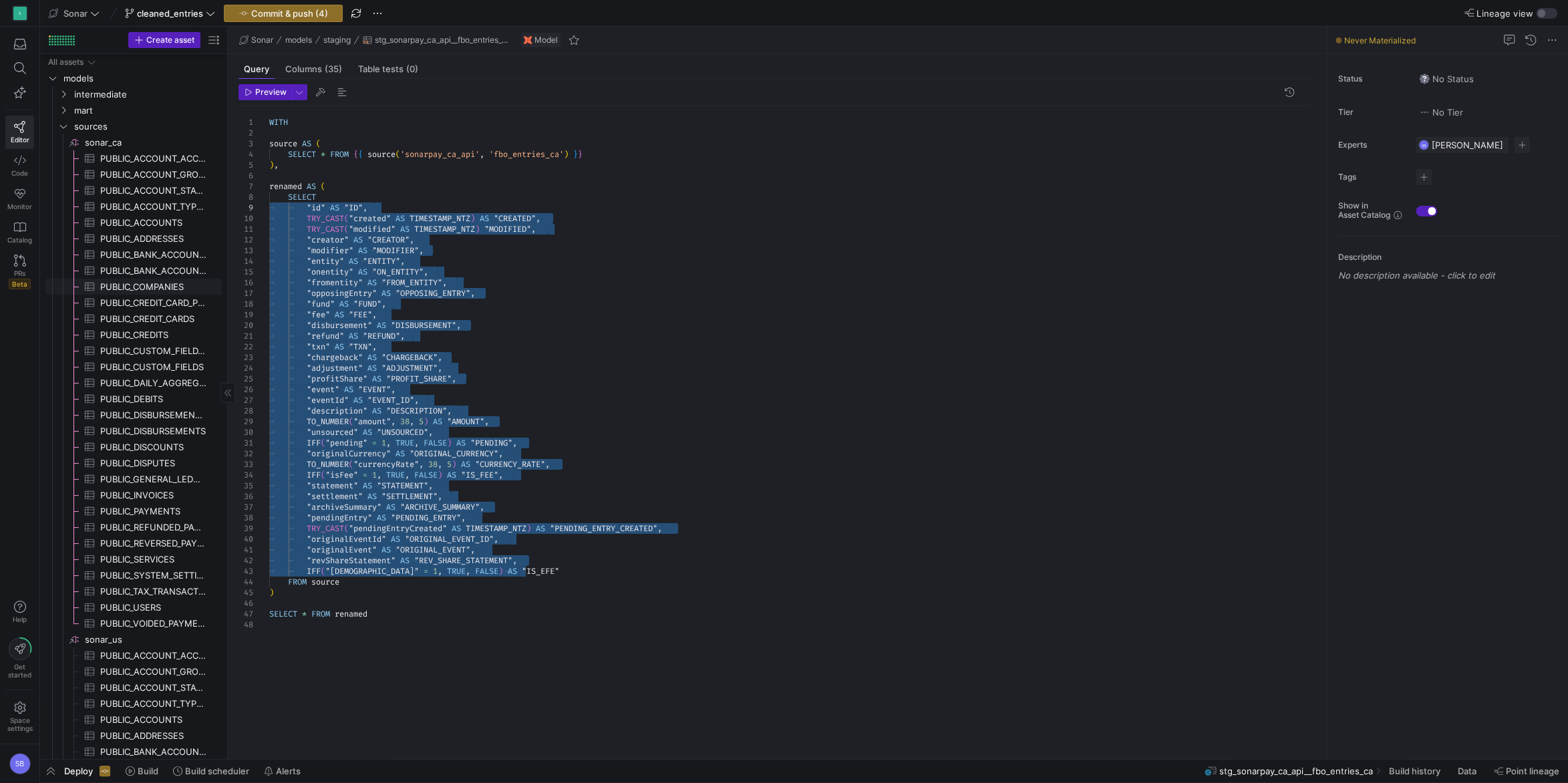
scroll to position [0, 0]
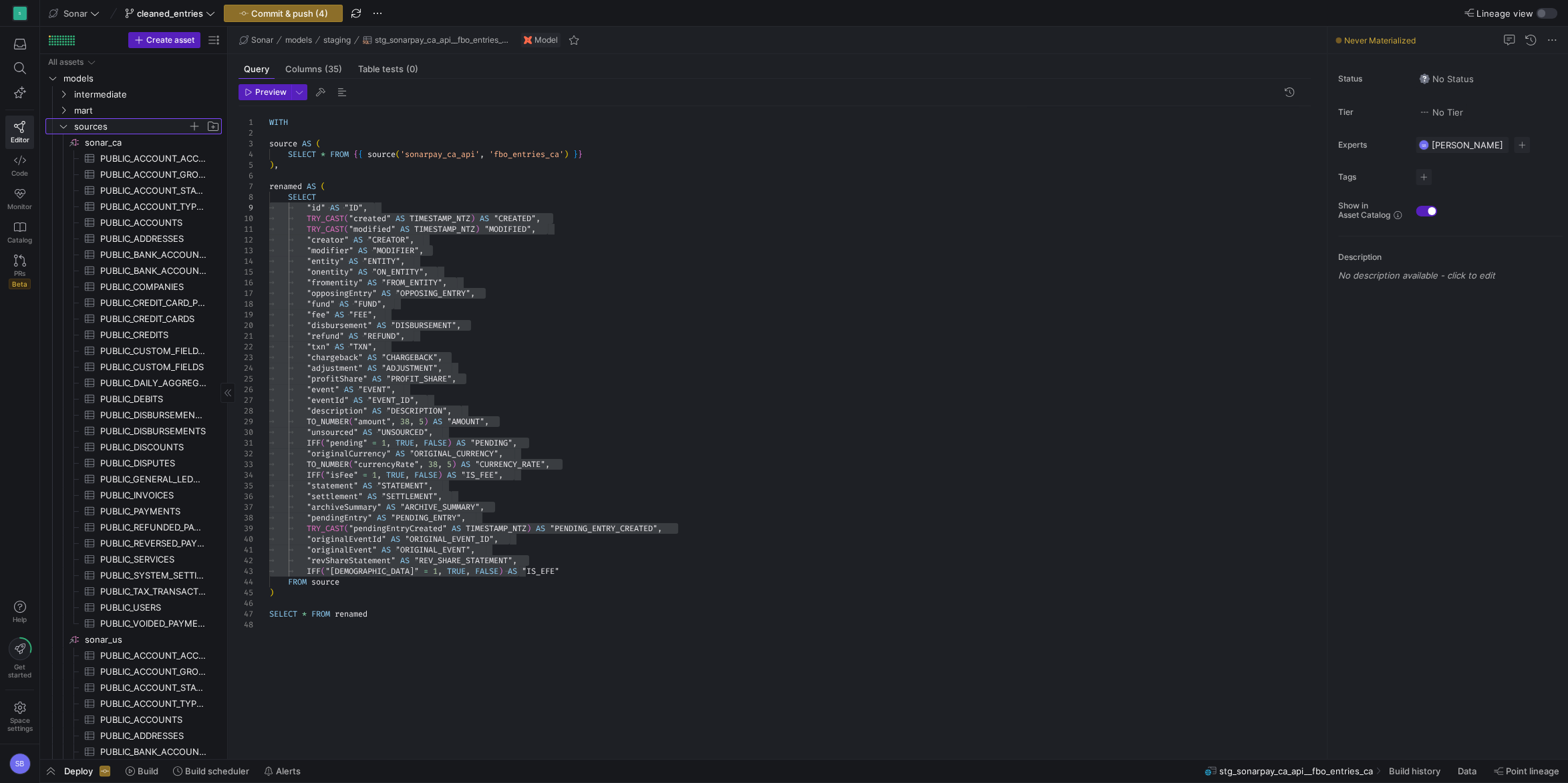
click at [67, 128] on icon "Press SPACE to select this row." at bounding box center [64, 126] width 9 height 8
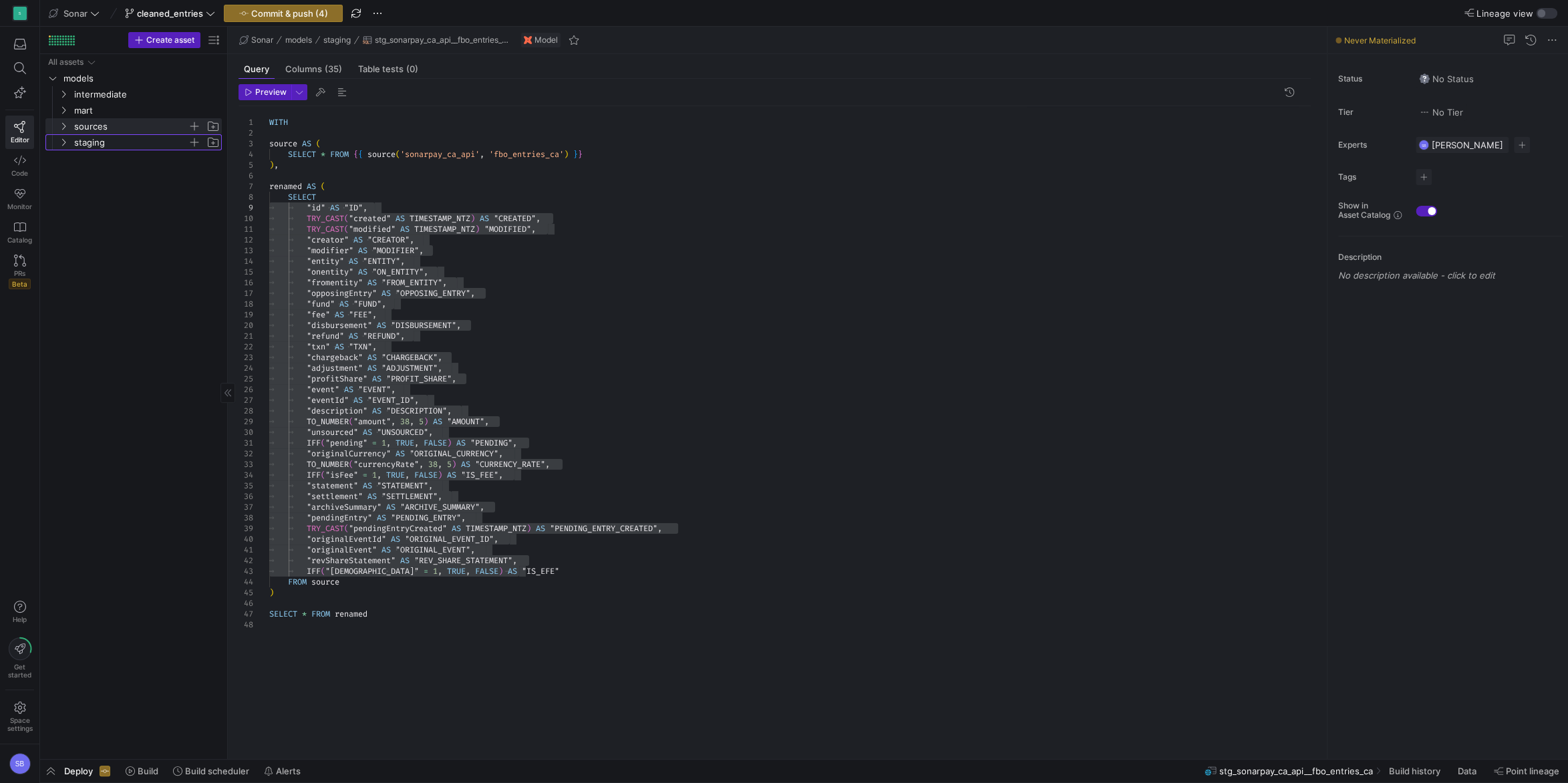
click at [66, 143] on icon "Press SPACE to select this row." at bounding box center [64, 142] width 9 height 8
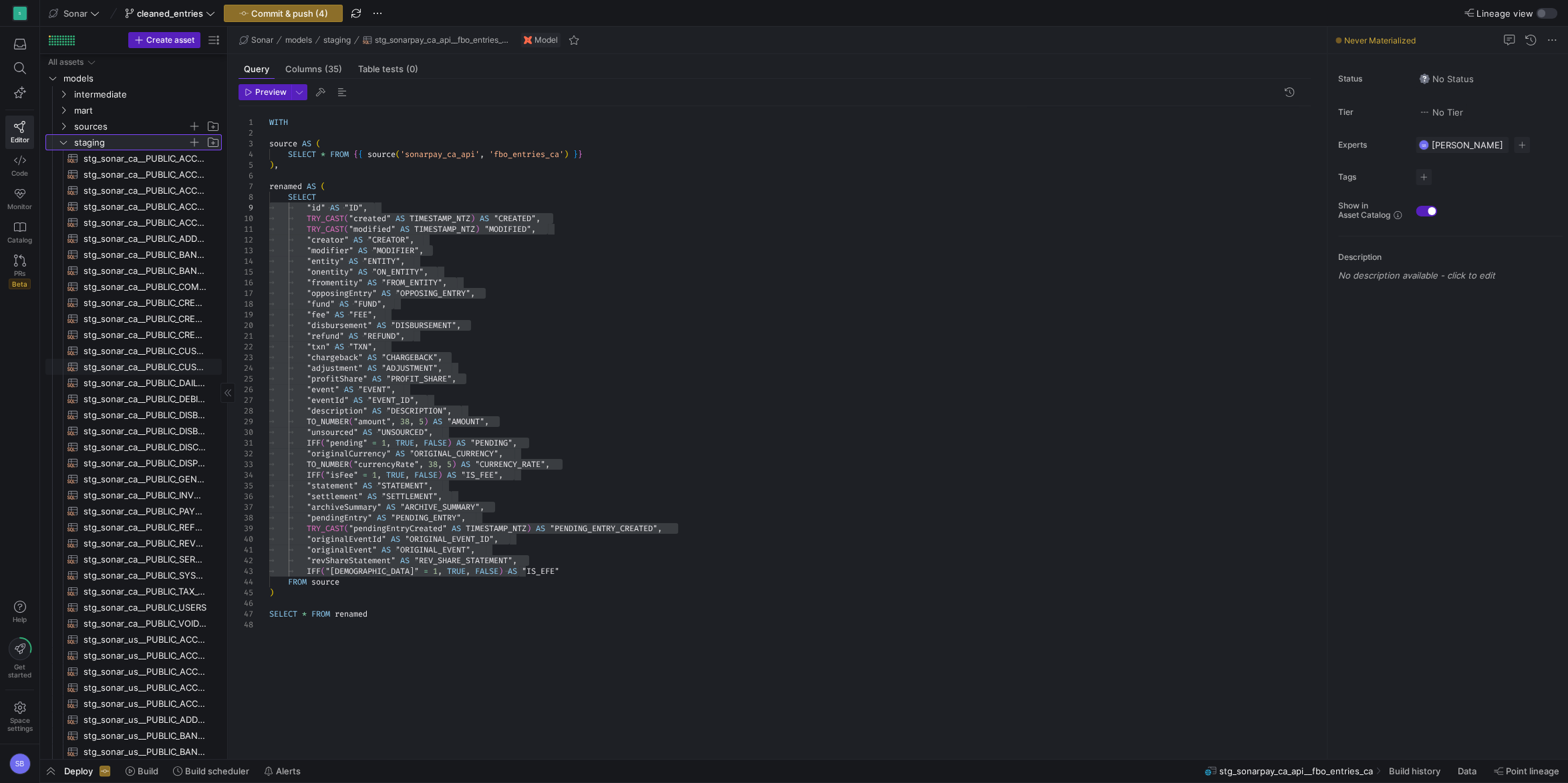
scroll to position [404, 0]
click at [151, 725] on span "stg_sonarpay_api__fbo_entries_us​​​​​​​​​​" at bounding box center [145, 730] width 123 height 16
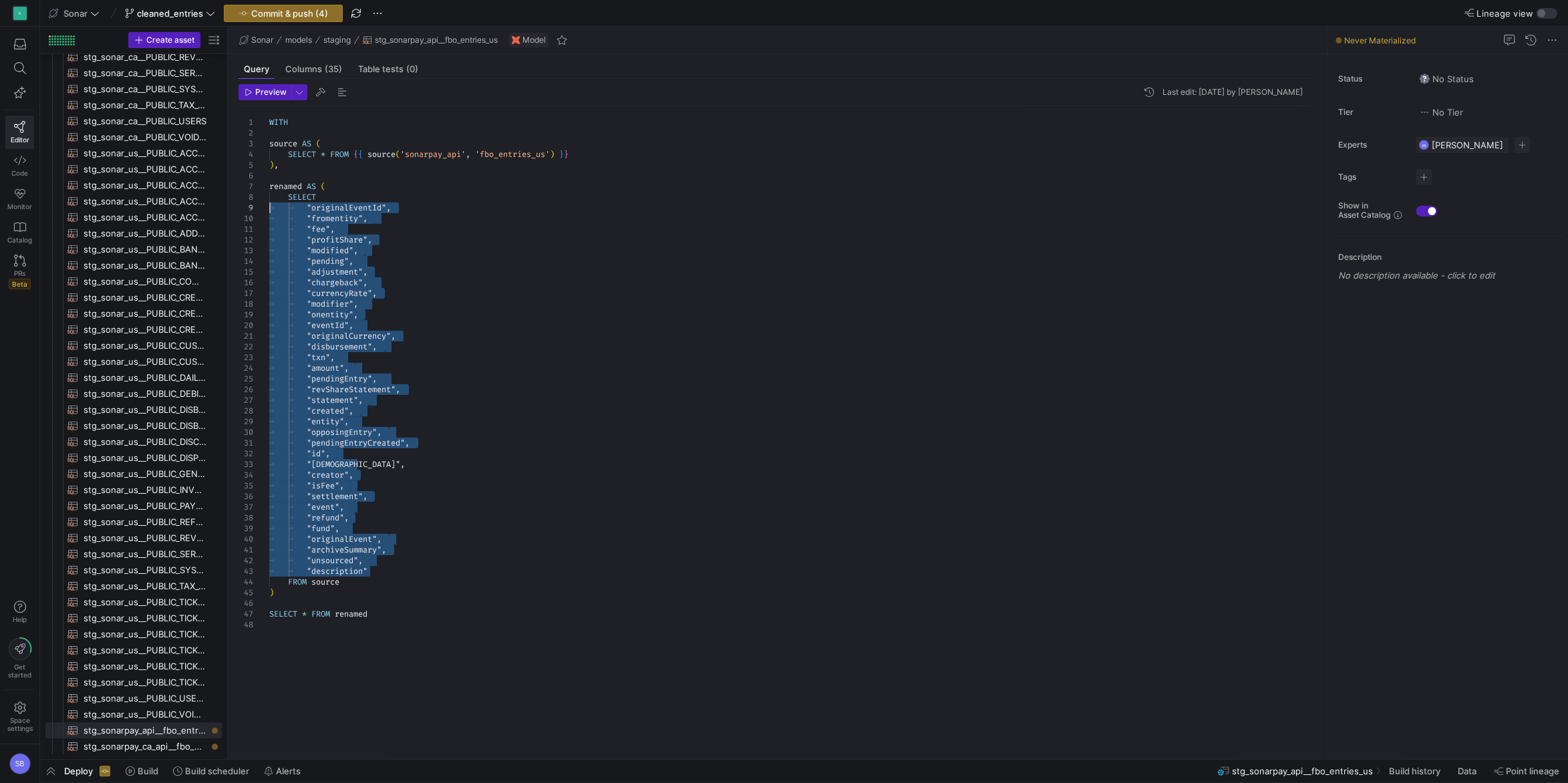
drag, startPoint x: 379, startPoint y: 568, endPoint x: 247, endPoint y: 208, distance: 383.4
click at [269, 208] on div "WITH source AS ( SELECT * FROM { { source ( 'sonarpay_api' , 'fbo_entries_us' )…" at bounding box center [795, 424] width 1052 height 637
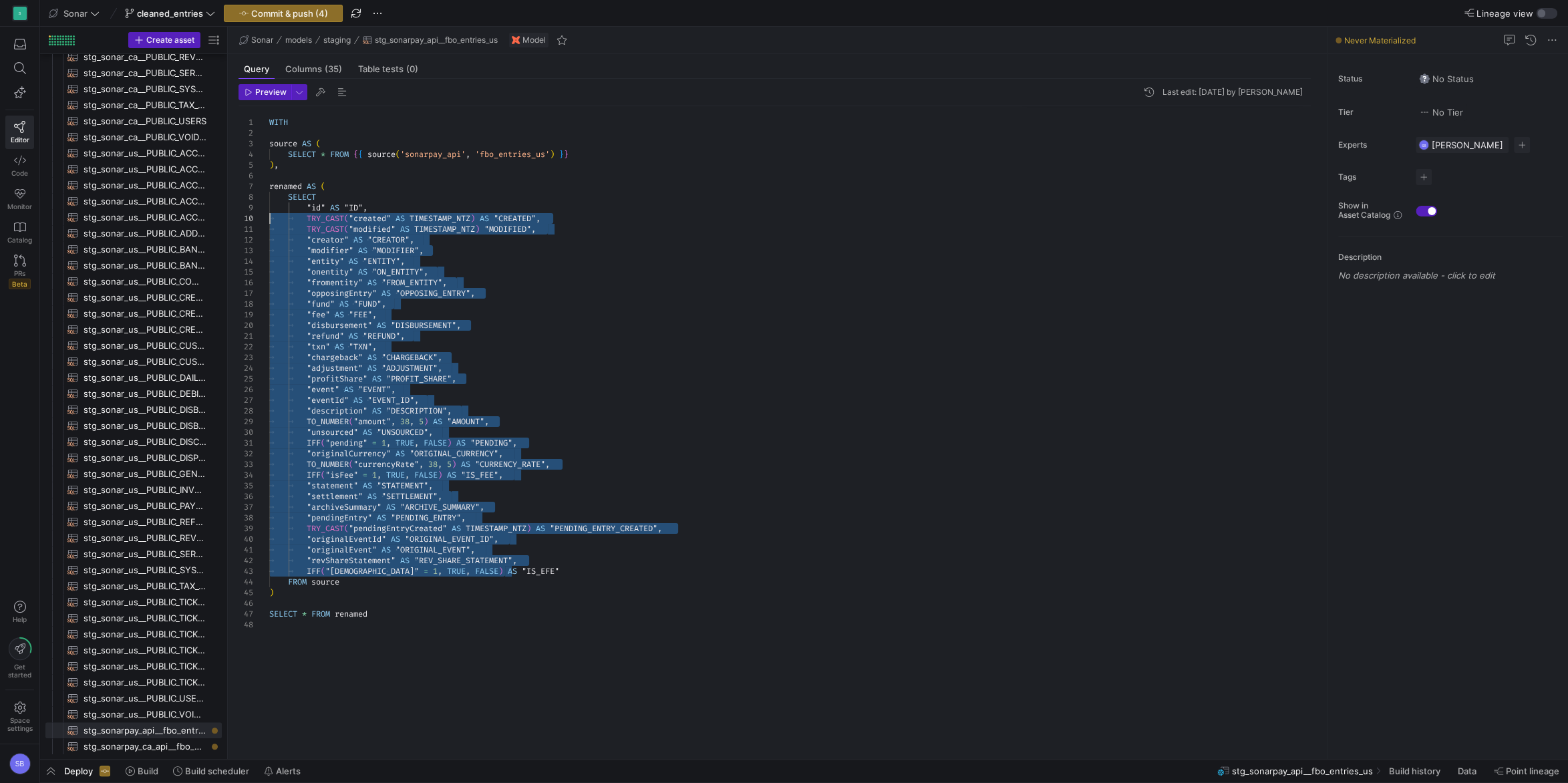
drag, startPoint x: 525, startPoint y: 571, endPoint x: 184, endPoint y: 214, distance: 493.7
click at [269, 214] on div "WITH source AS ( SELECT * FROM { { source ( 'sonarpay_api' , 'fbo_entries_us' )…" at bounding box center [795, 424] width 1052 height 637
click at [894, 280] on div "WITH source AS ( SELECT * FROM { { source ( 'sonarpay_api' , 'fbo_entries_us' )…" at bounding box center [795, 424] width 1052 height 637
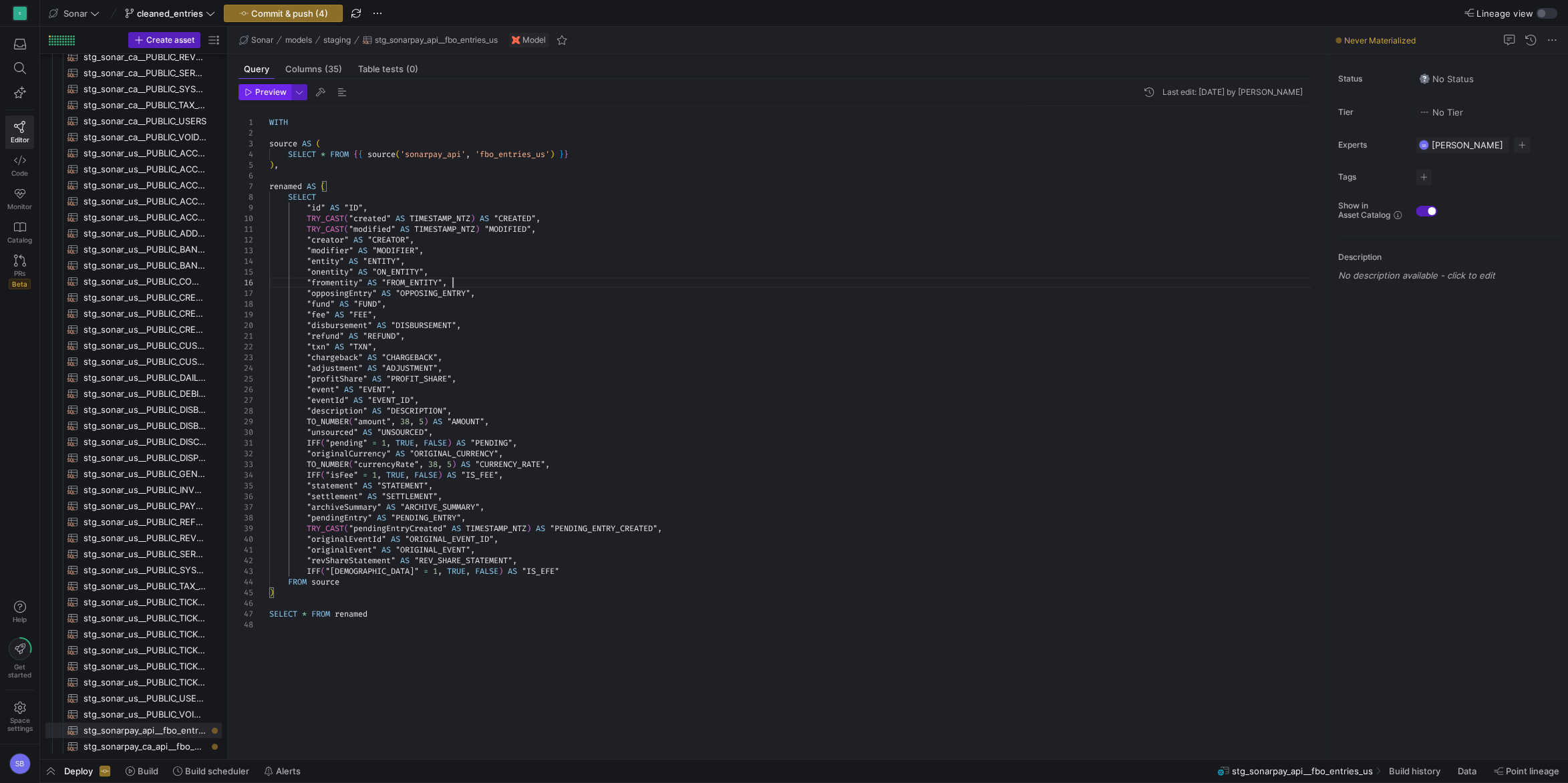
click at [267, 95] on span "Preview" at bounding box center [271, 92] width 31 height 9
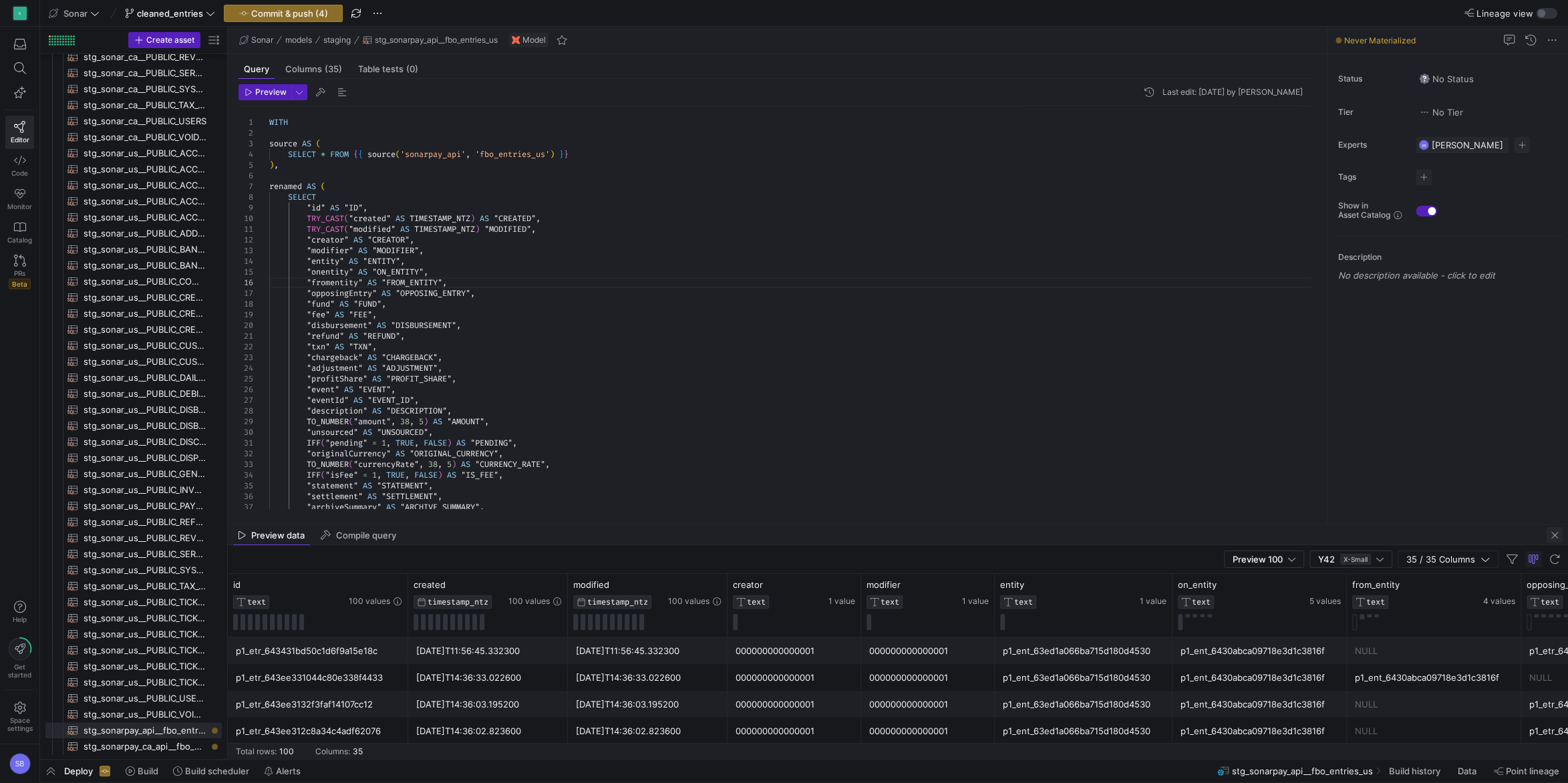
click at [1550, 537] on span "button" at bounding box center [1554, 535] width 16 height 16
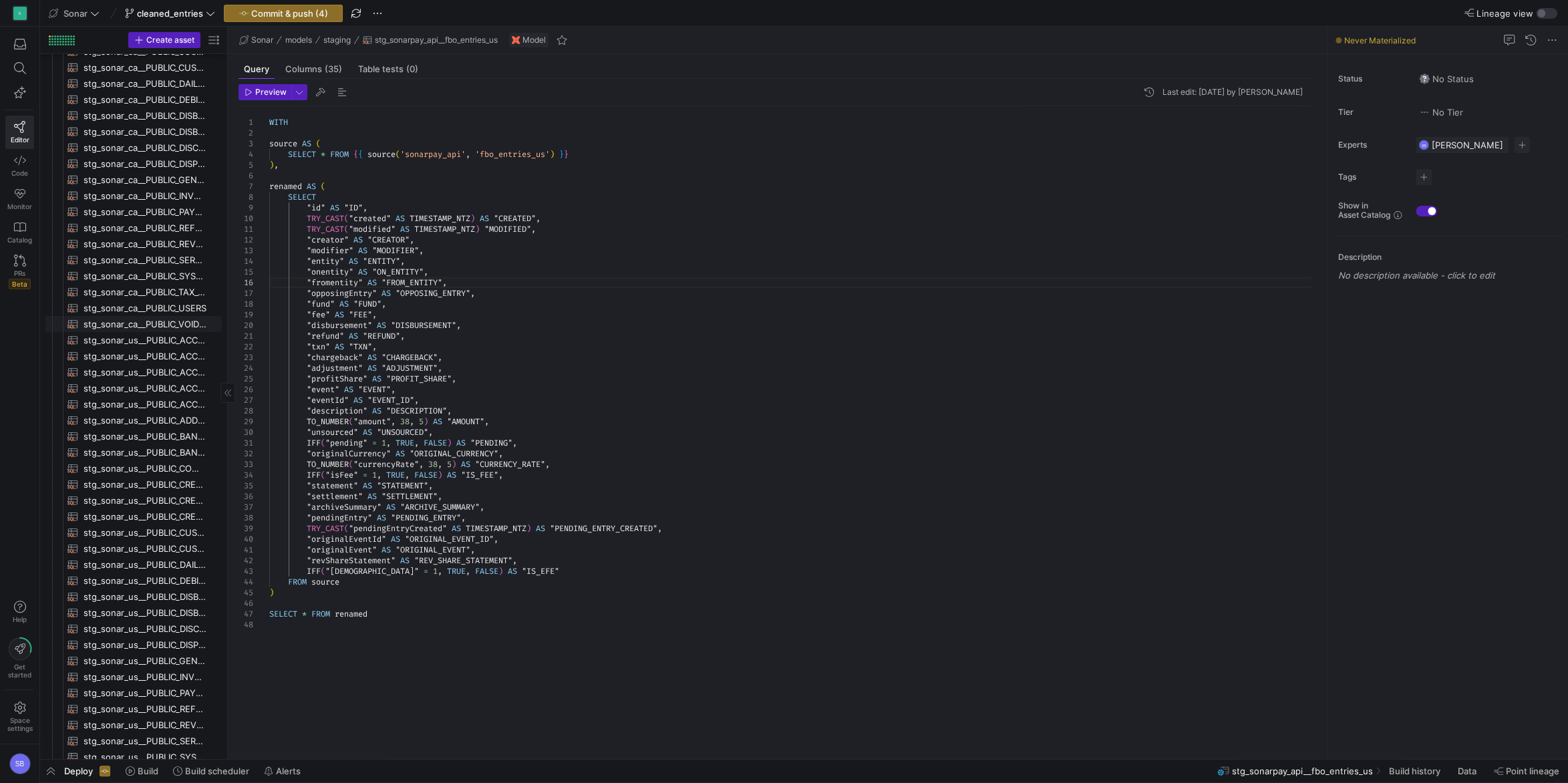
scroll to position [481, 0]
click at [58, 770] on span "button" at bounding box center [50, 771] width 21 height 23
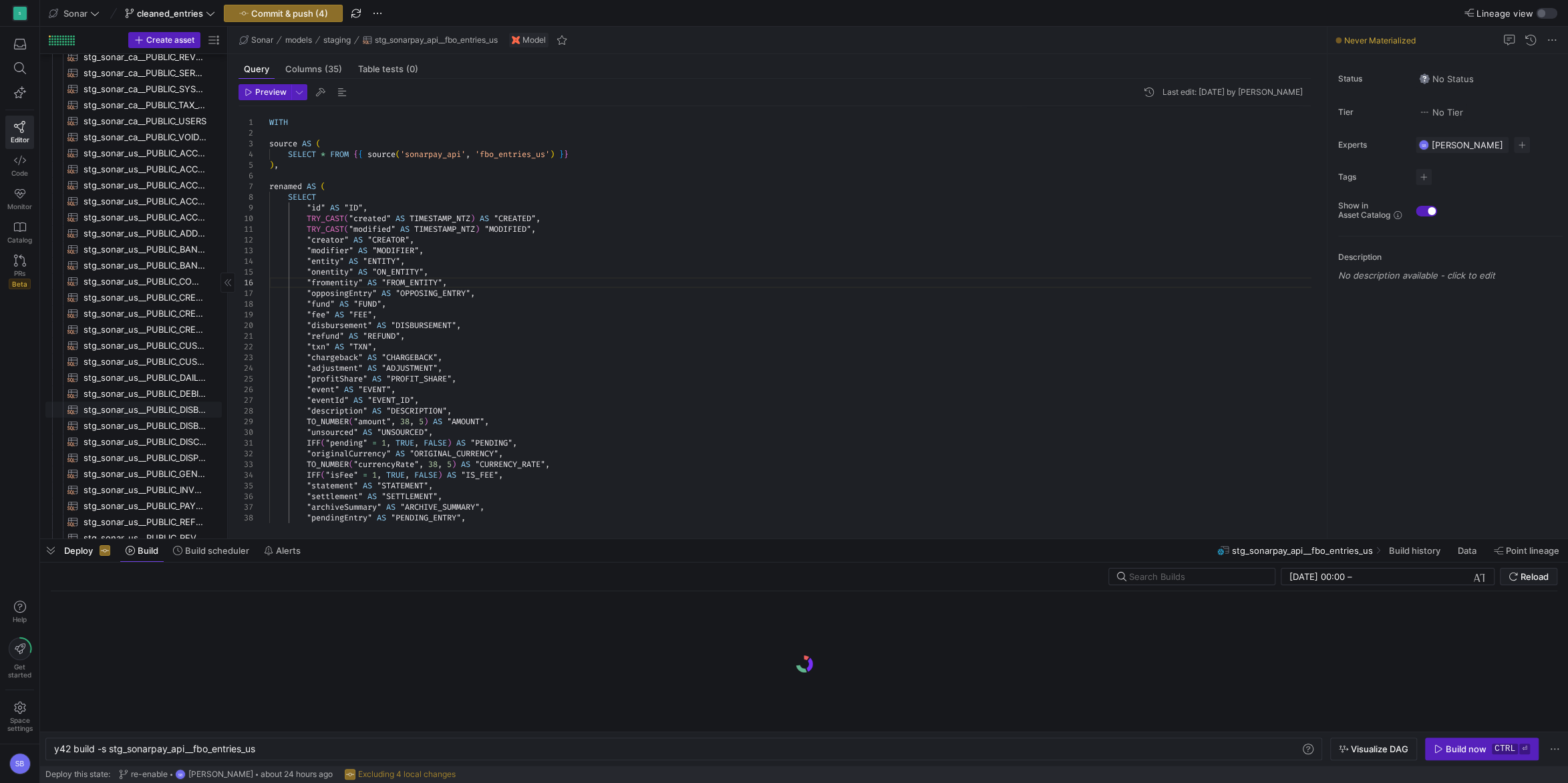
scroll to position [702, 0]
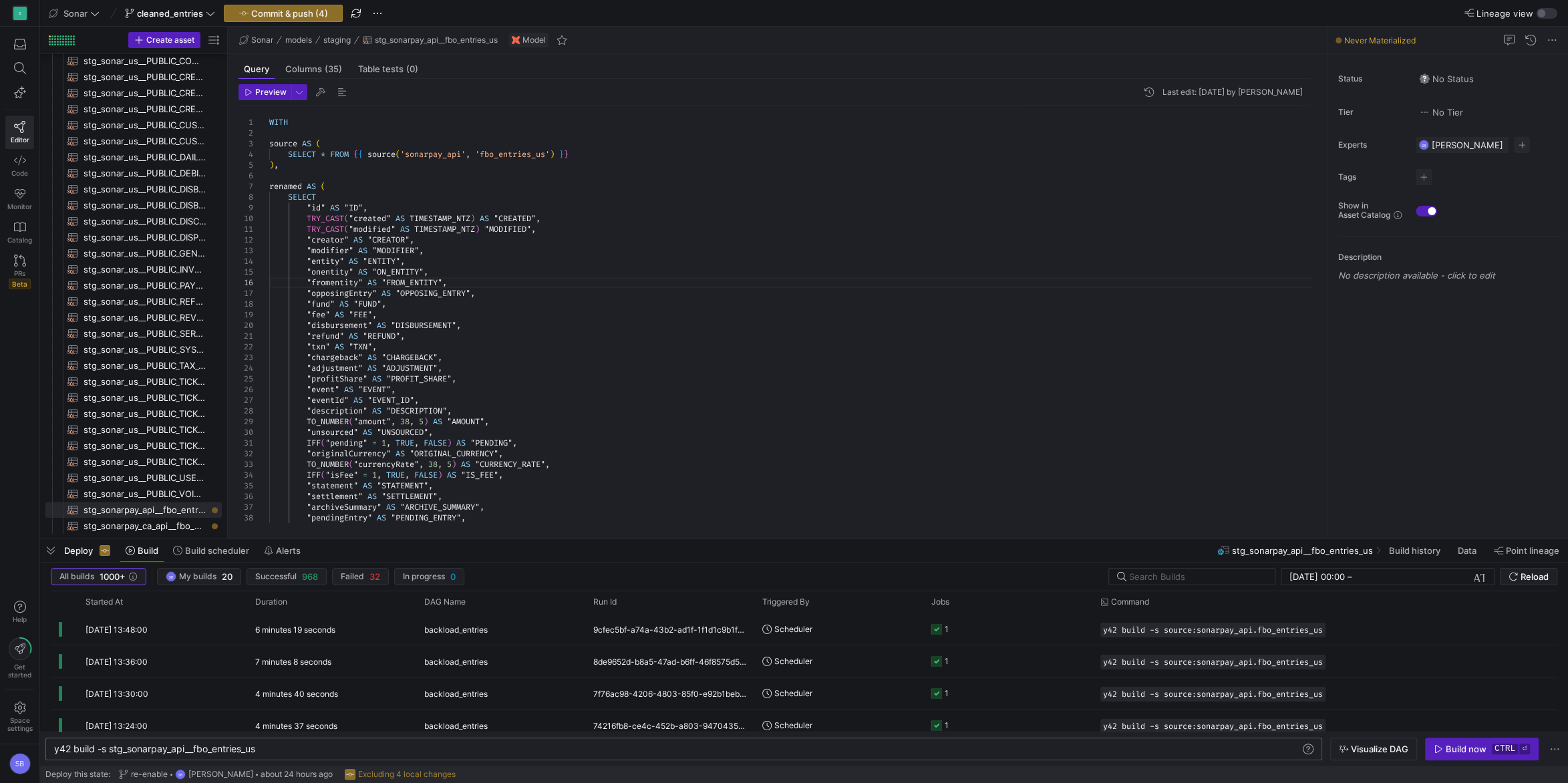
click at [282, 748] on div "y42 build -s stg_sonarpay_api__fbo_entries_us" at bounding box center [678, 749] width 1248 height 11
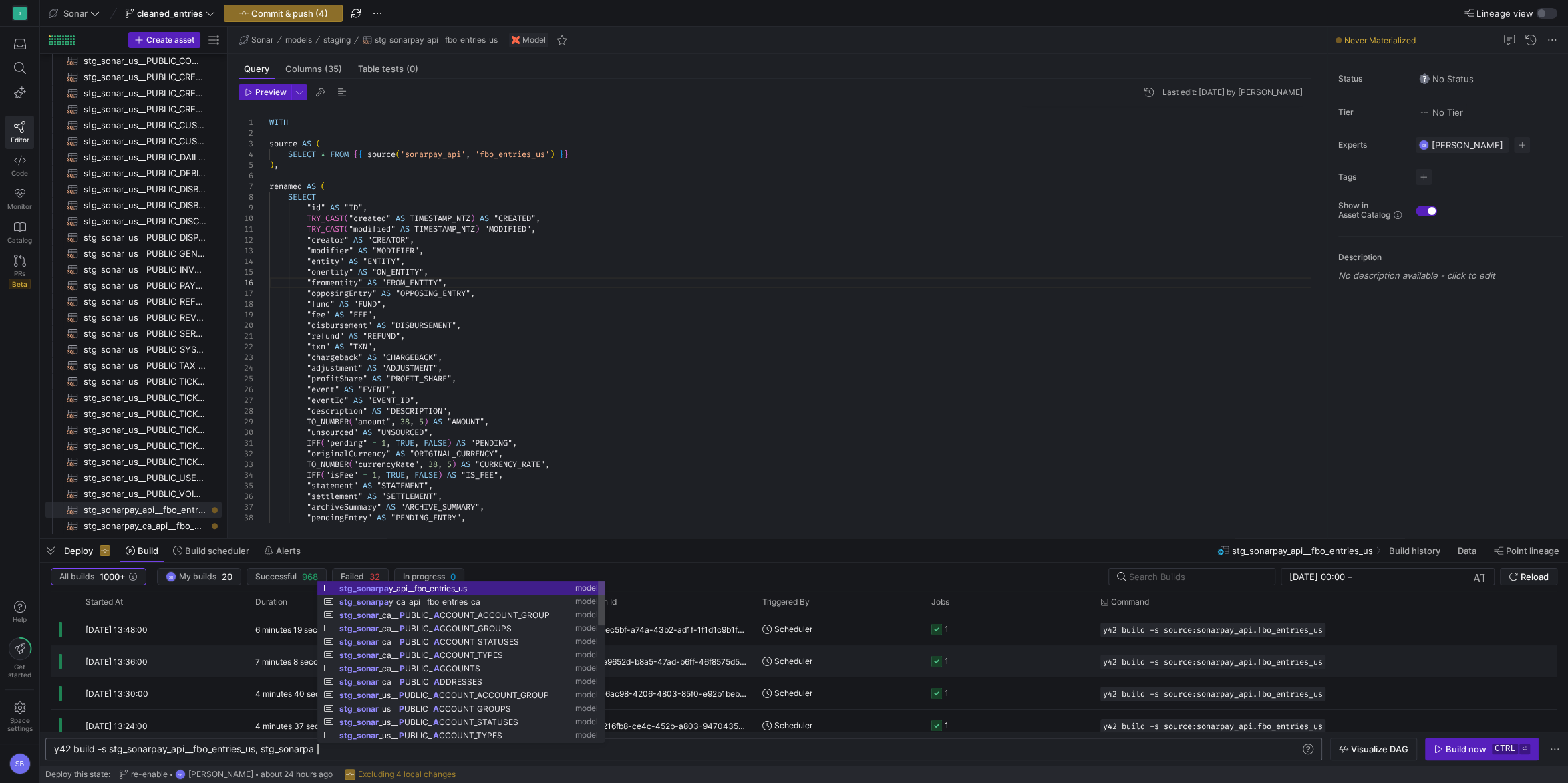
scroll to position [0, 267]
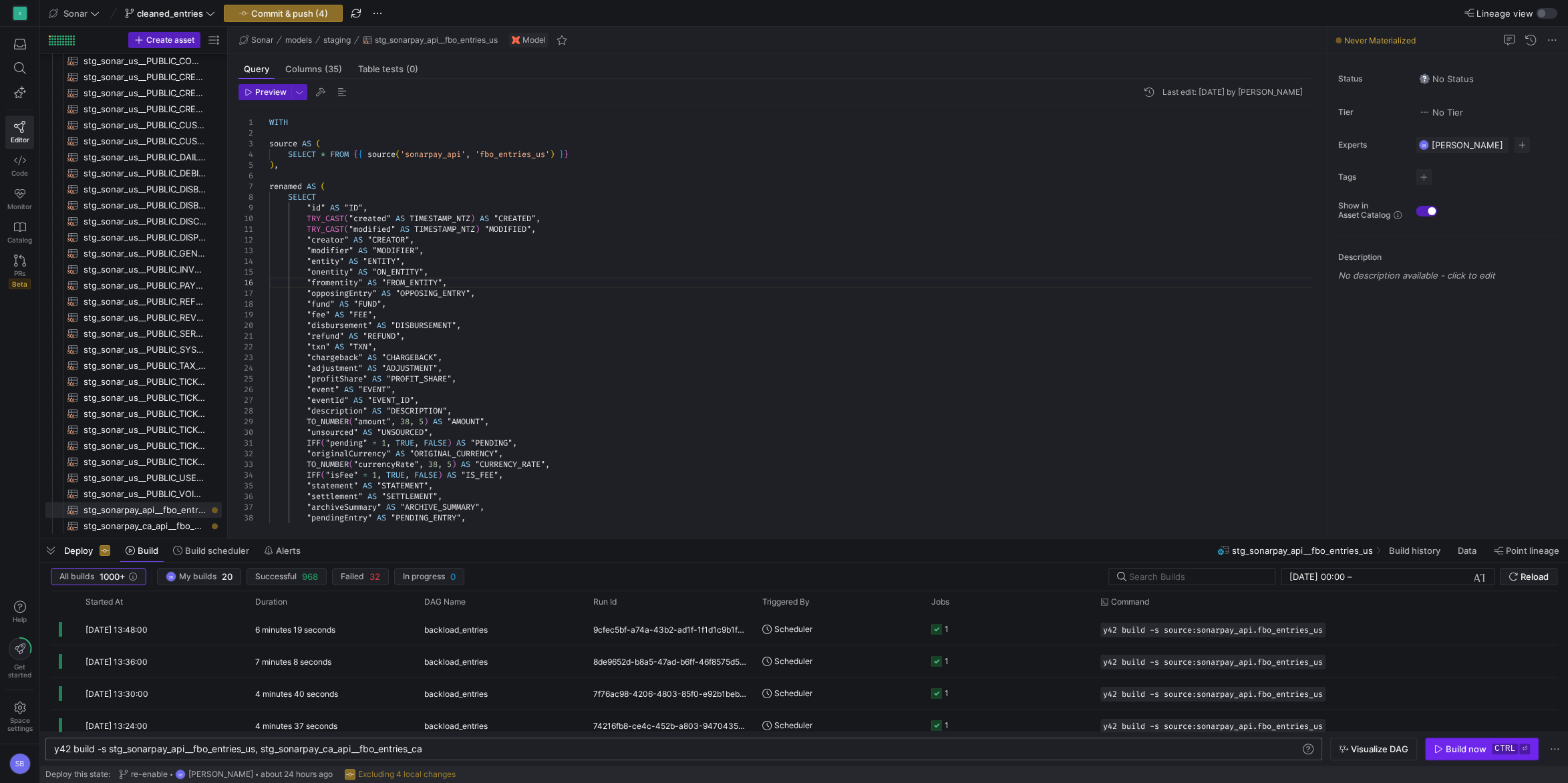
click at [1478, 753] on div "Build now" at bounding box center [1467, 749] width 41 height 11
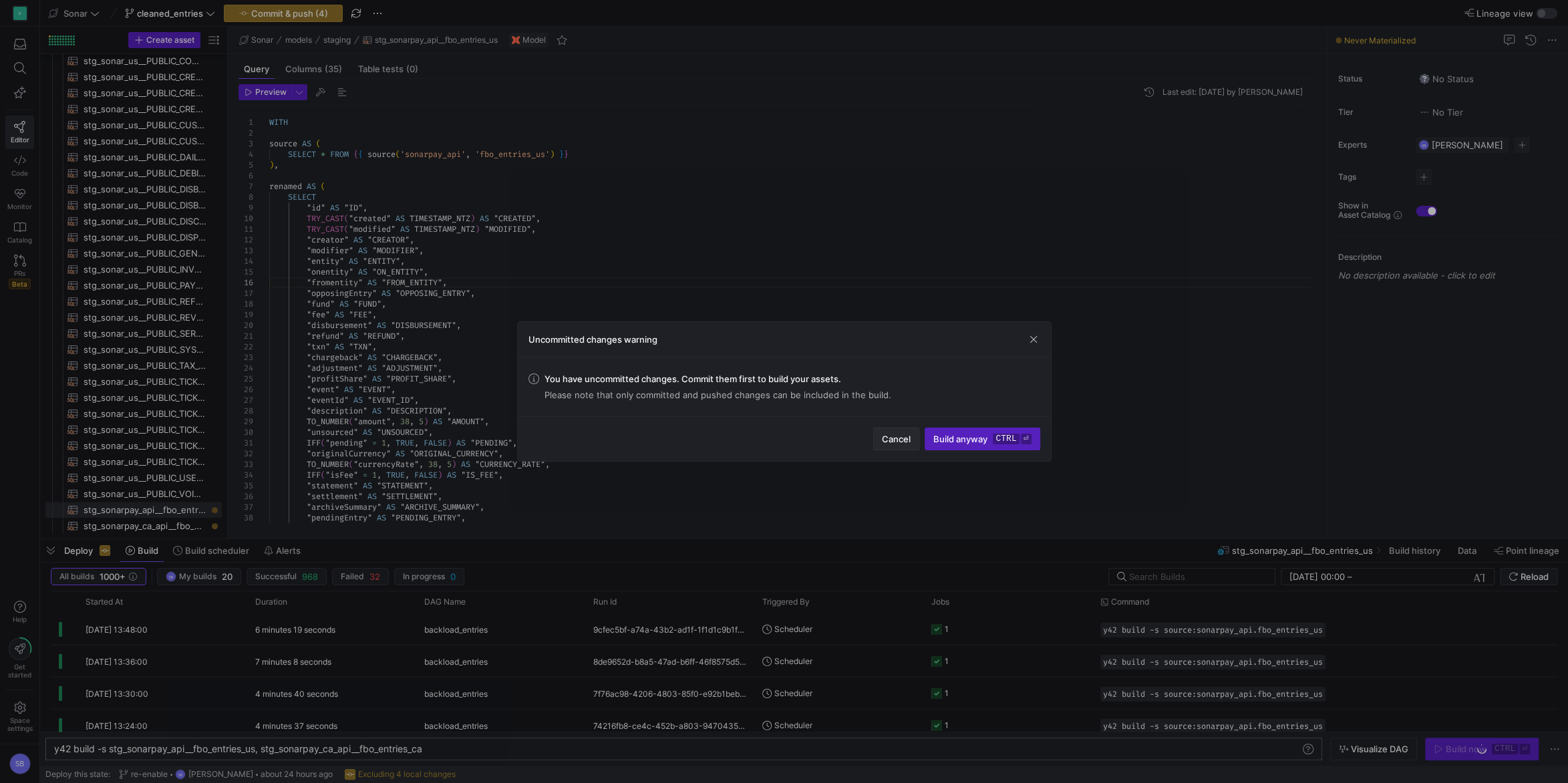
click at [900, 444] on span "Cancel" at bounding box center [896, 439] width 29 height 11
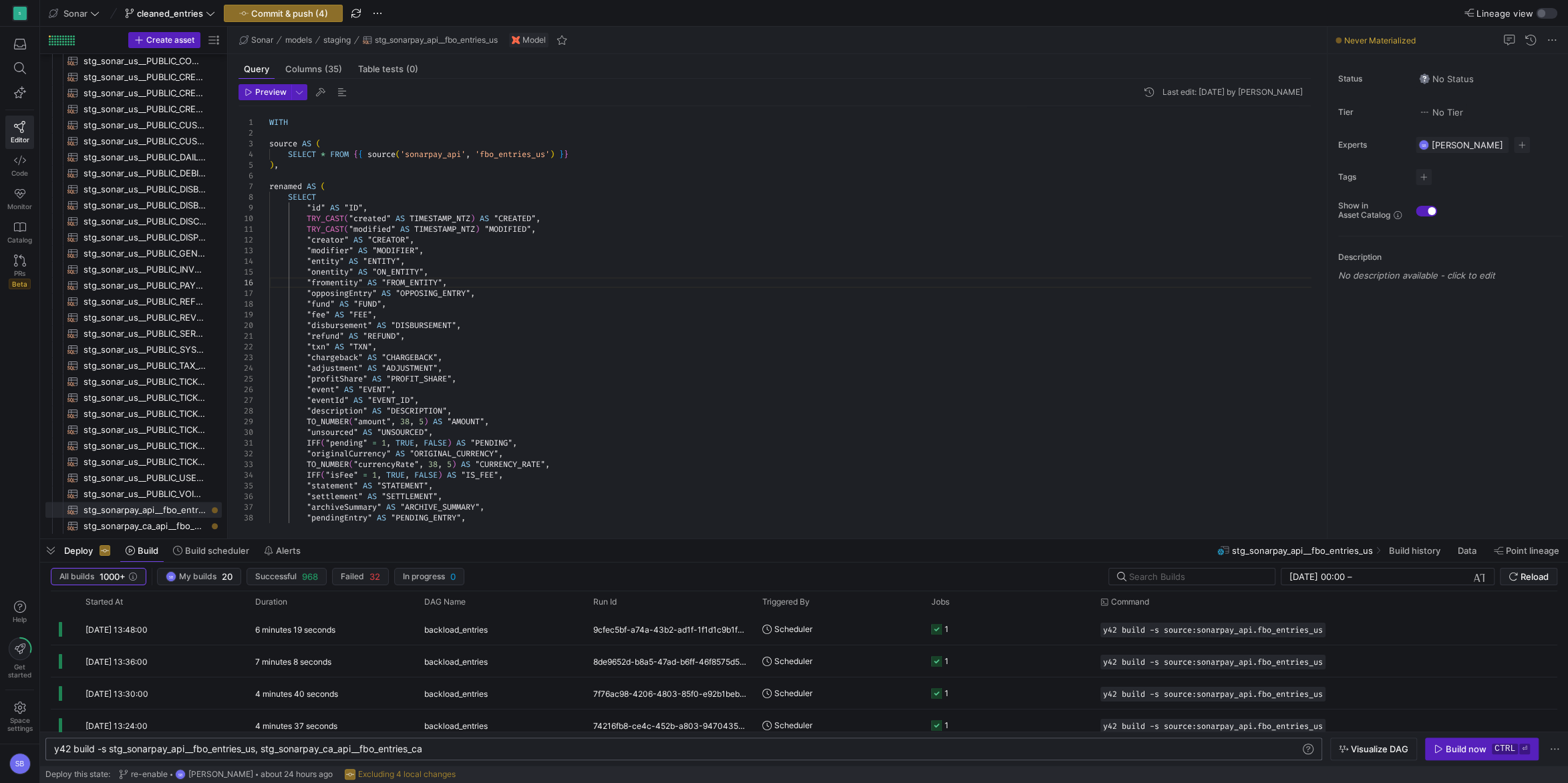
click at [453, 741] on div "y42 build -s stg_sonarpay_api__fbo_entries_us, stg _sonarpay_ca_api__fbo_entrie…" at bounding box center [683, 749] width 1277 height 23
click at [447, 747] on div "y42 build -s stg_sonarpay_api__fbo_entries_us, stg _sonarpay_ca_api__fbo_entrie…" at bounding box center [678, 749] width 1248 height 11
click at [291, 17] on span "Commit & push (4)" at bounding box center [289, 14] width 77 height 11
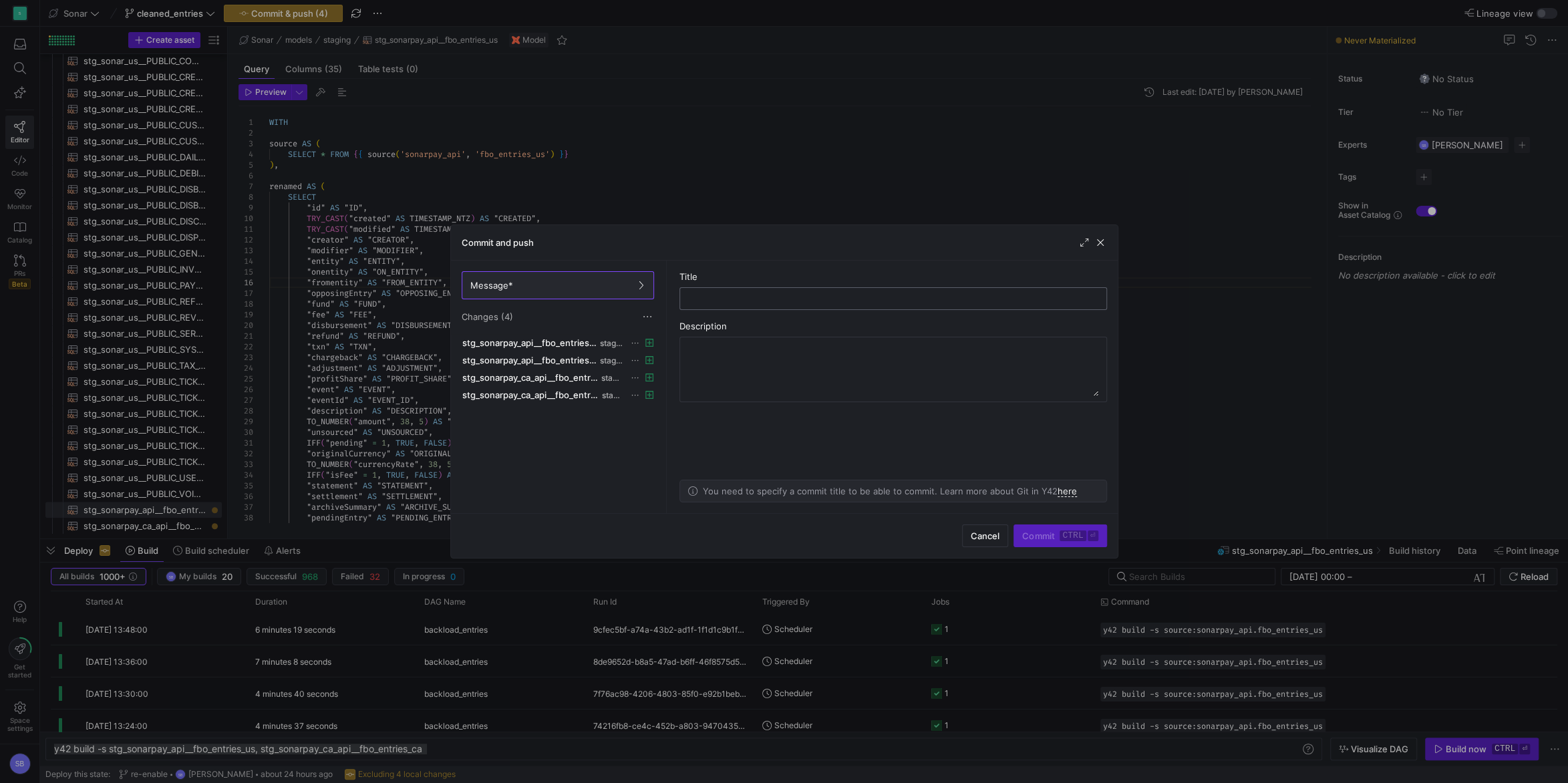
drag, startPoint x: 719, startPoint y: 298, endPoint x: 699, endPoint y: 280, distance: 26.9
click at [719, 298] on input "text" at bounding box center [893, 299] width 405 height 11
type input "staging views for entries data"
click at [1075, 533] on kbd "ctrl" at bounding box center [1073, 536] width 26 height 11
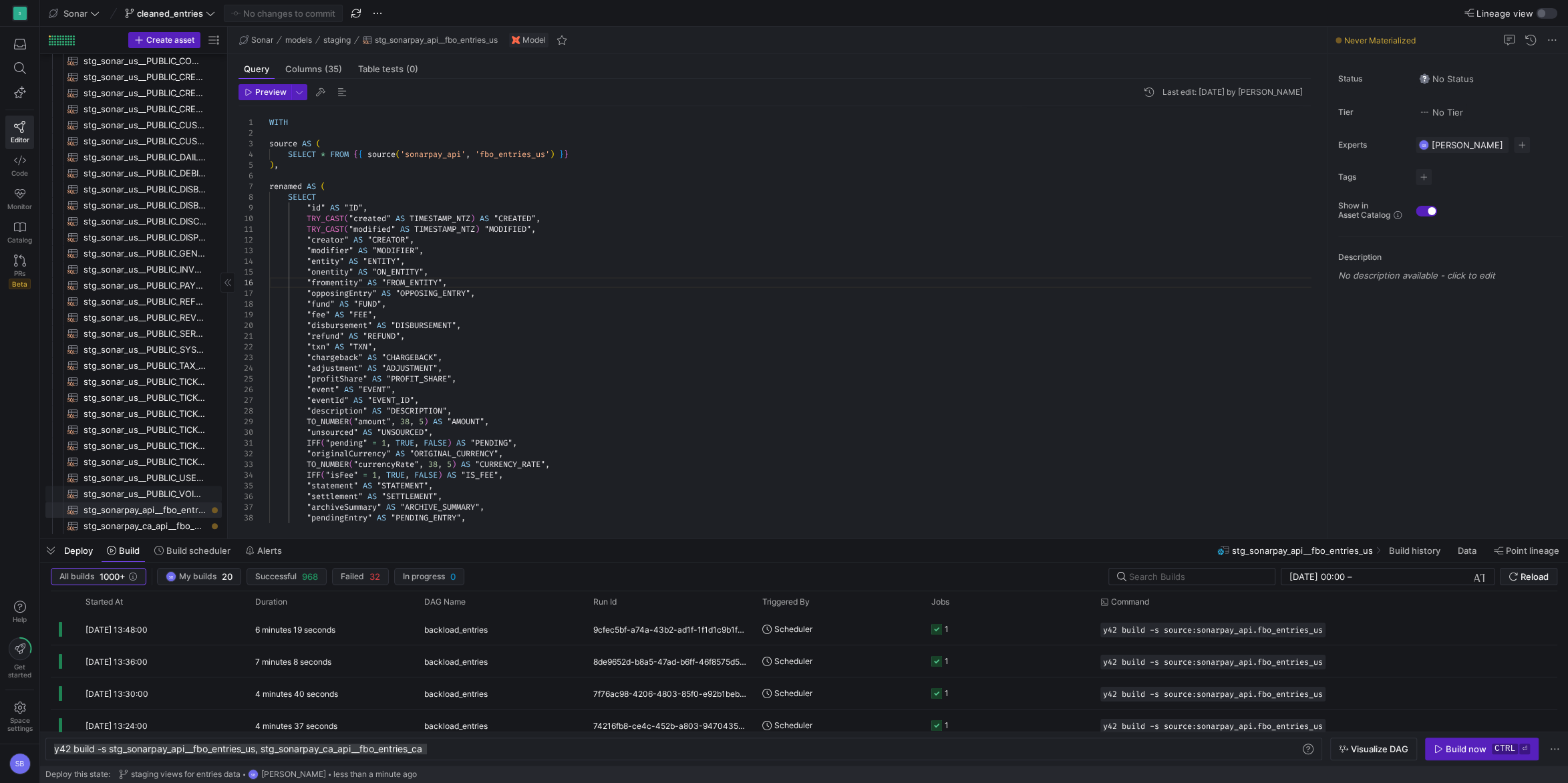
click at [172, 498] on span "stg_sonar_us__PUBLIC_VOIDED_PAYMENTS​​​​​​​​​​" at bounding box center [145, 493] width 123 height 16
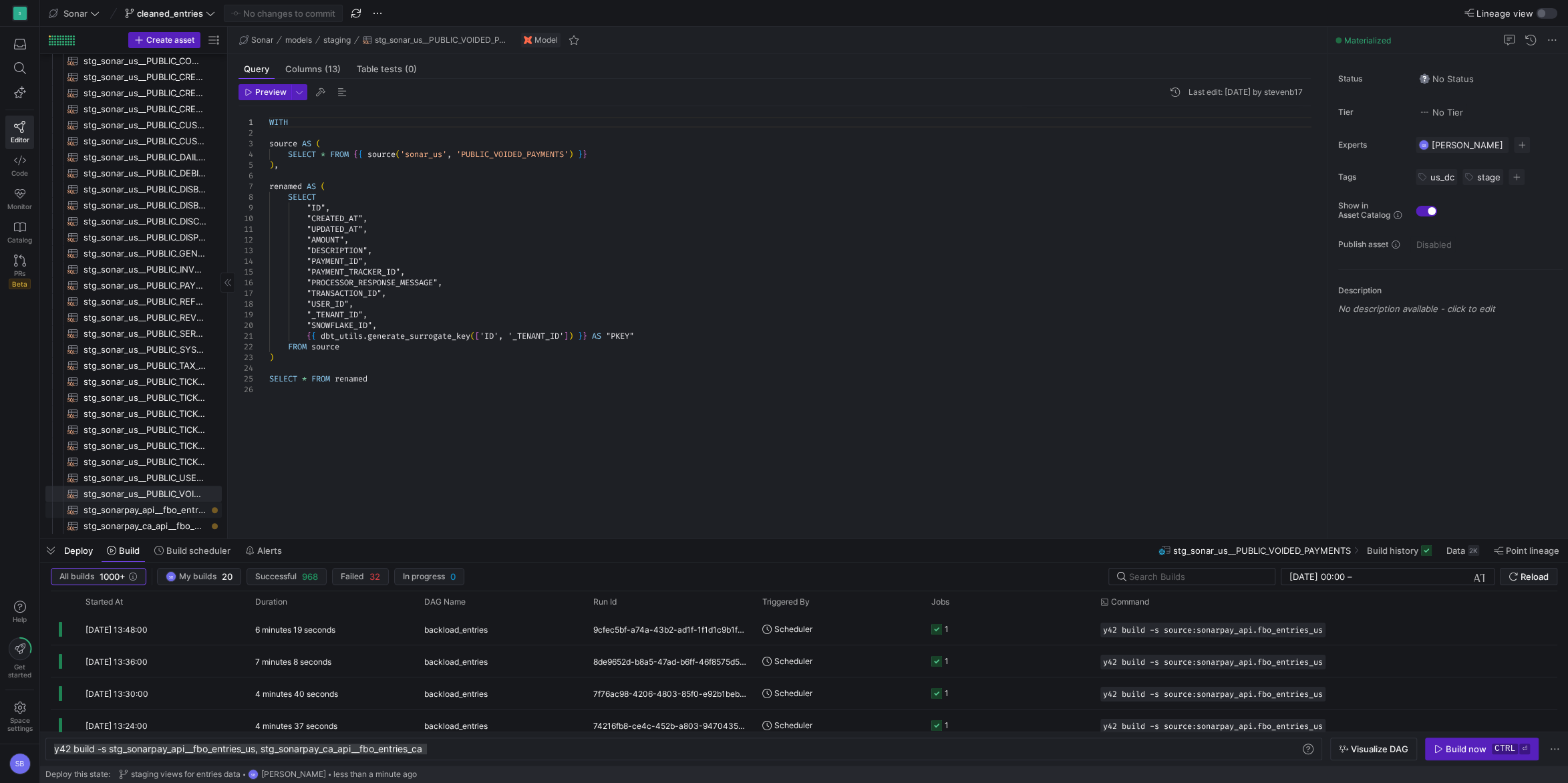
click at [176, 510] on span "stg_sonarpay_api__fbo_entries_us​​​​​​​​​​" at bounding box center [145, 510] width 123 height 16
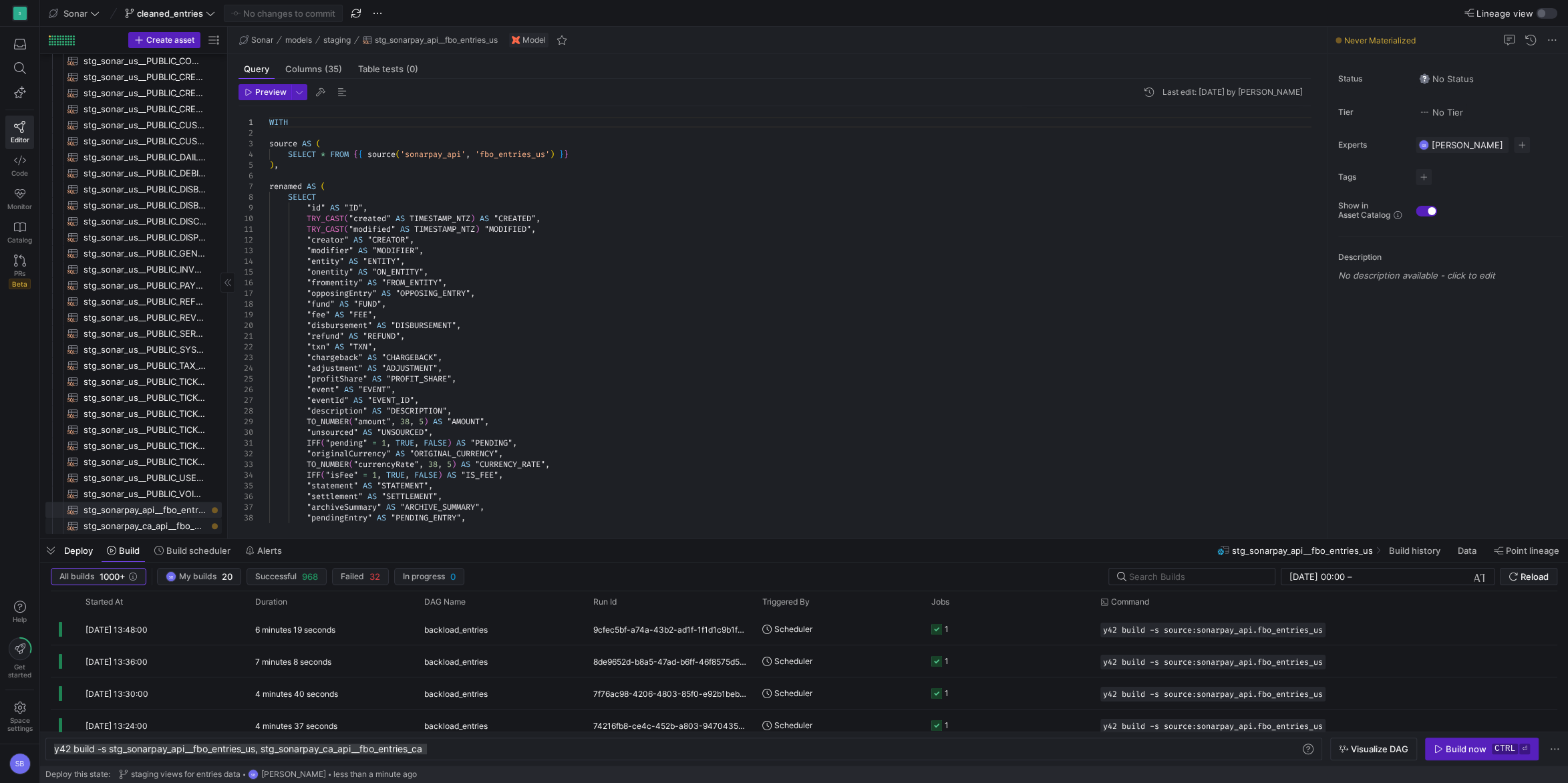
click at [174, 528] on span "stg_sonarpay_ca_api__fbo_entries_ca​​​​​​​​​​" at bounding box center [145, 526] width 123 height 16
click at [173, 505] on span "stg_sonarpay_api__fbo_entries_us​​​​​​​​​​" at bounding box center [145, 510] width 123 height 16
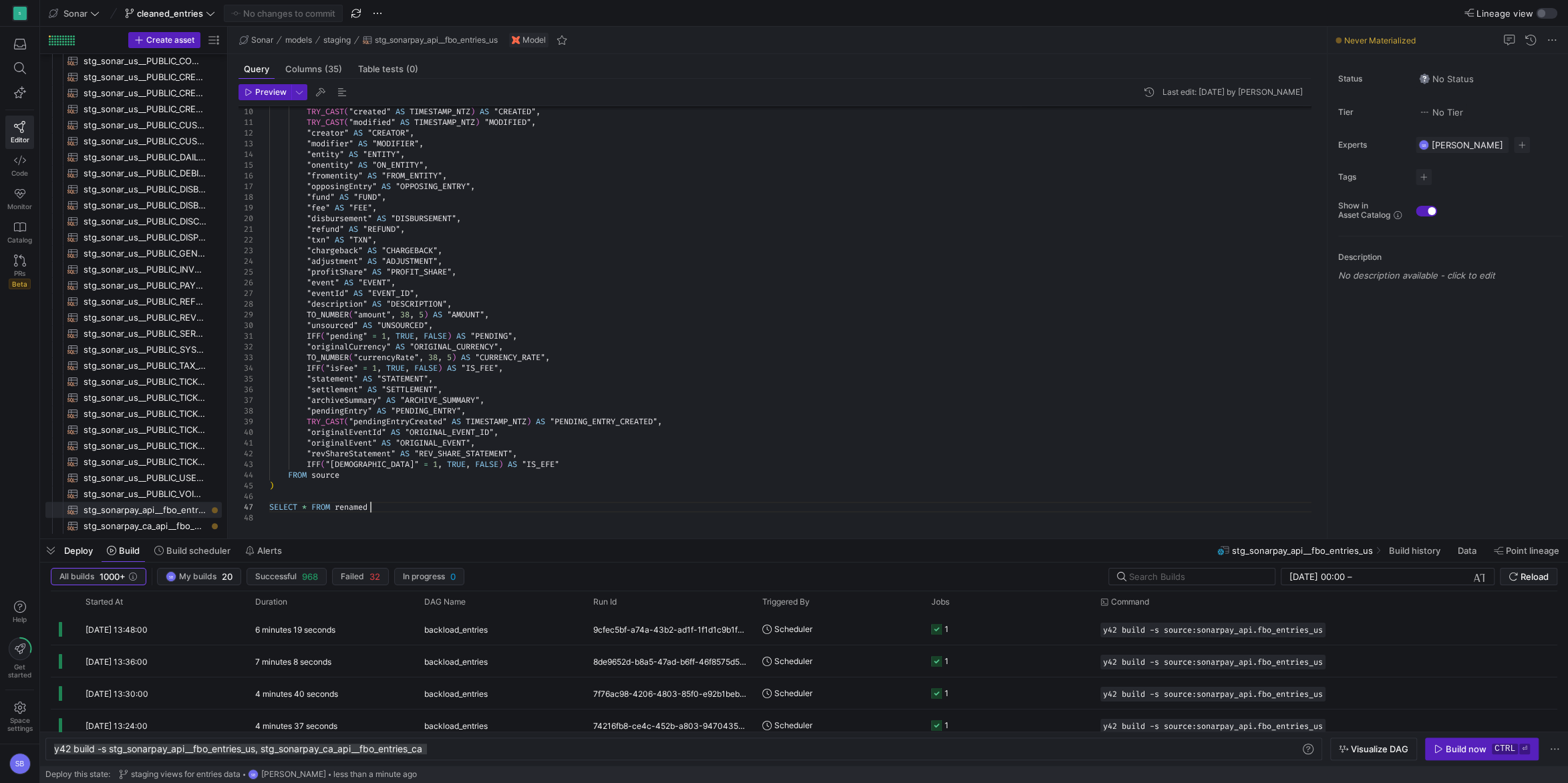
click at [386, 505] on div "TRY_CAST ( "created" AS TIMESTAMP_NTZ ) AS "CREATED" , TRY_CAST ( "modified" AS…" at bounding box center [795, 261] width 1052 height 524
click at [615, 395] on div ""archiveSummary" AS "ARCHIVE_SUMMARY" ," at bounding box center [795, 400] width 1052 height 11
click at [583, 457] on div "TRY_CAST ( "created" AS TIMESTAMP_NTZ ) AS "CREATED" , TRY_CAST ( "modified" AS…" at bounding box center [795, 261] width 1052 height 524
click at [386, 508] on div "TRY_CAST ( "created" AS TIMESTAMP_NTZ ) AS "CREATED" , TRY_CAST ( "modified" AS…" at bounding box center [795, 261] width 1052 height 524
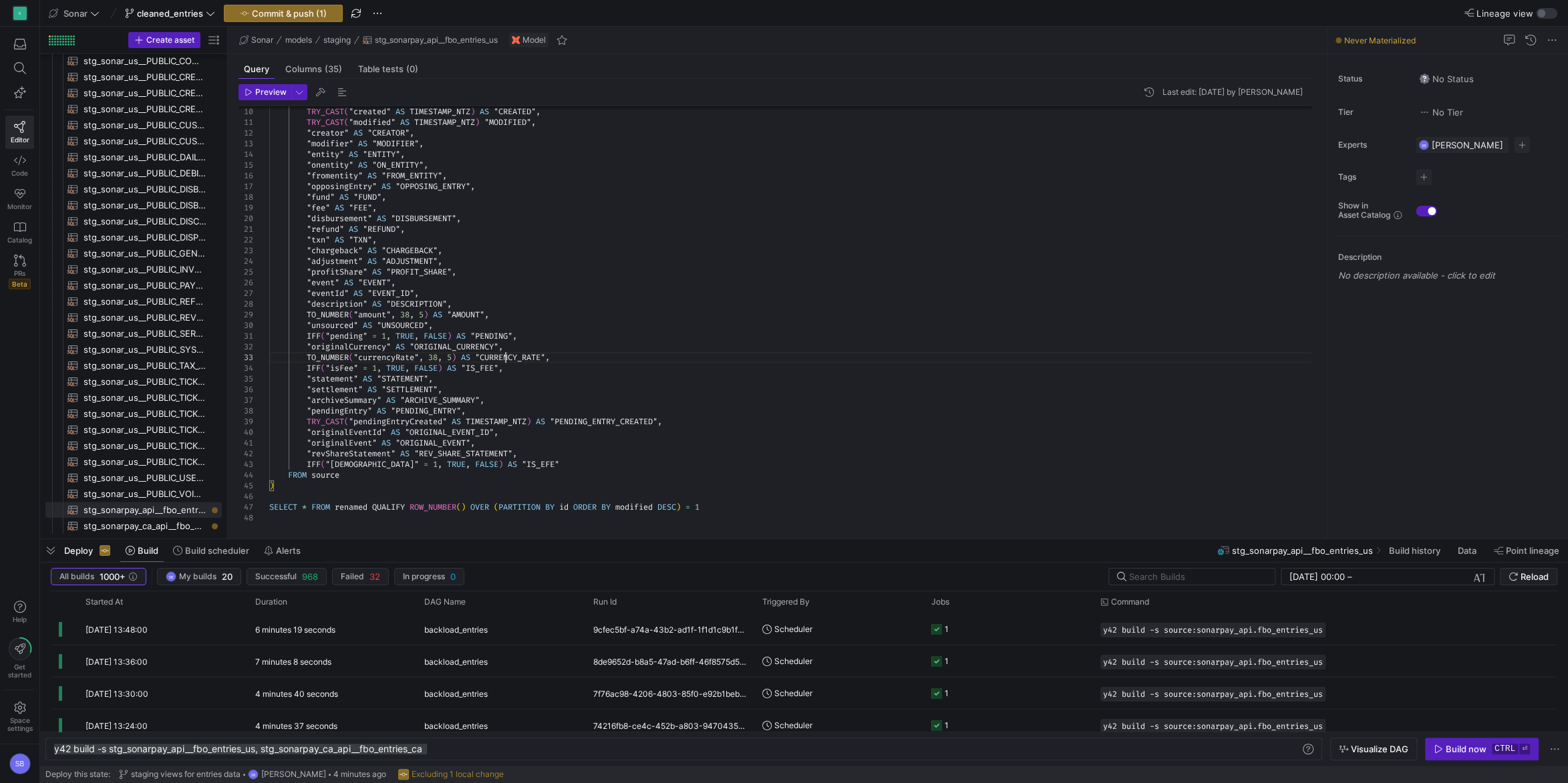
click at [506, 352] on div "TRY_CAST ( "created" AS TIMESTAMP_NTZ ) AS "CREATED" , TRY_CAST ( "modified" AS…" at bounding box center [795, 261] width 1052 height 524
click at [267, 95] on span "Preview" at bounding box center [271, 92] width 31 height 9
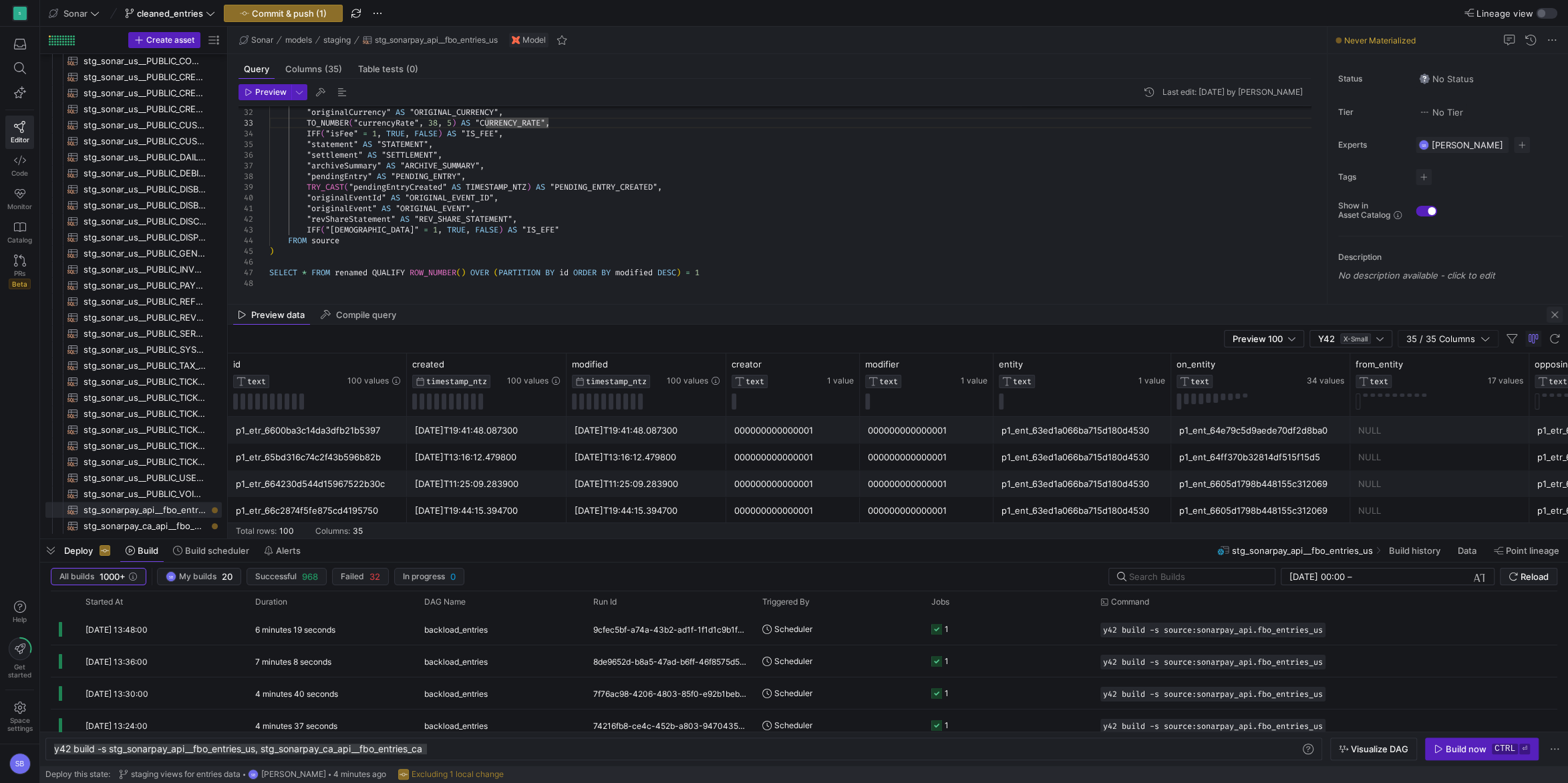
click at [1549, 314] on span "button" at bounding box center [1554, 314] width 16 height 16
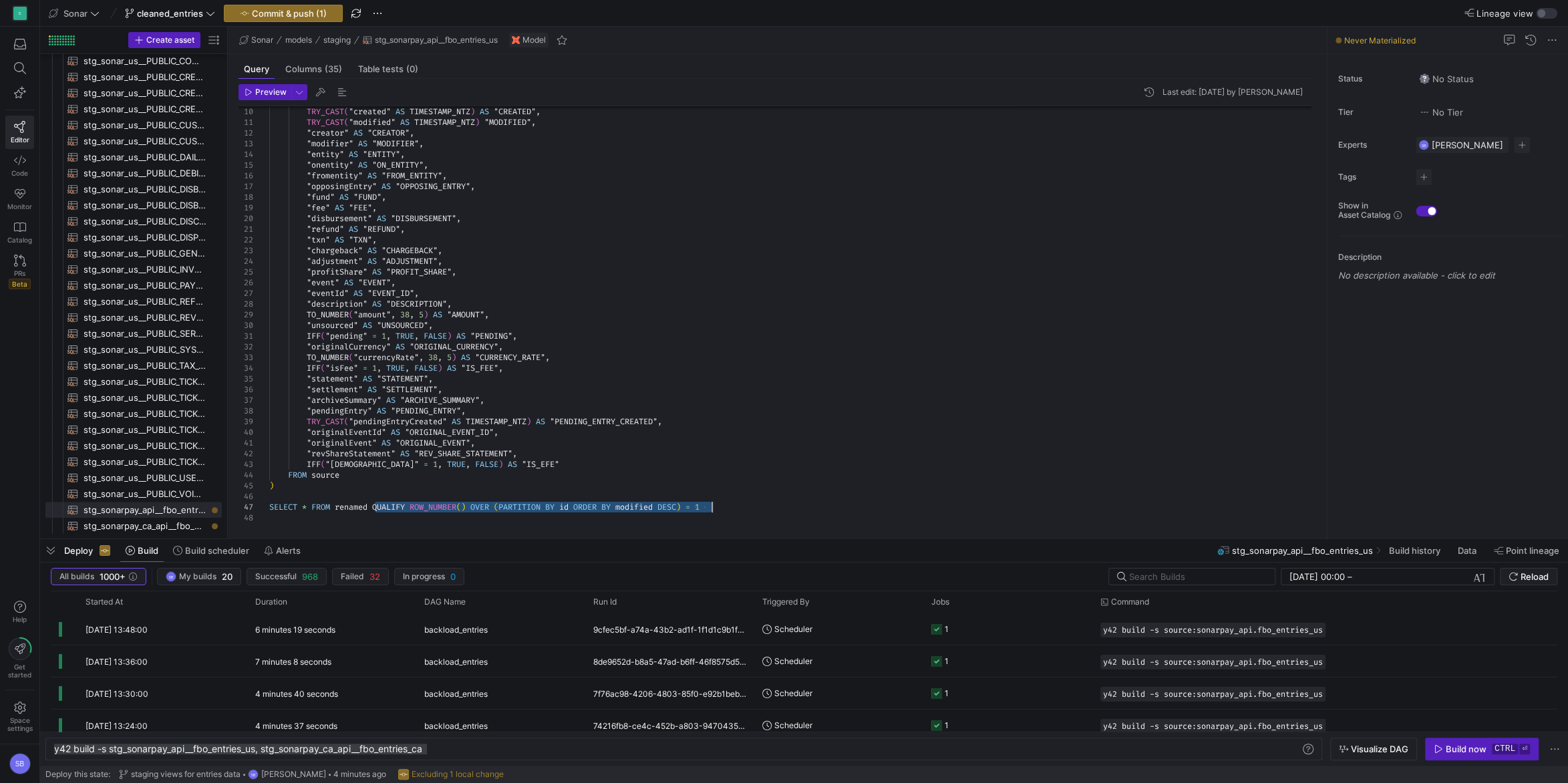
drag, startPoint x: 374, startPoint y: 504, endPoint x: 724, endPoint y: 504, distance: 350.0
click at [724, 504] on div "IFF ( "pending" = 1 , TRUE , FALSE ) AS "PENDING" , "originalCurrency" AS "ORIG…" at bounding box center [795, 261] width 1052 height 524
click at [174, 519] on span "stg_sonarpay_ca_api__fbo_entries_ca​​​​​​​​​​" at bounding box center [145, 526] width 123 height 16
click at [406, 508] on div "TRY_CAST ( "created" AS TIMESTAMP_NTZ ) AS "CREATED" , TRY_CAST ( "modified" AS…" at bounding box center [795, 261] width 1052 height 524
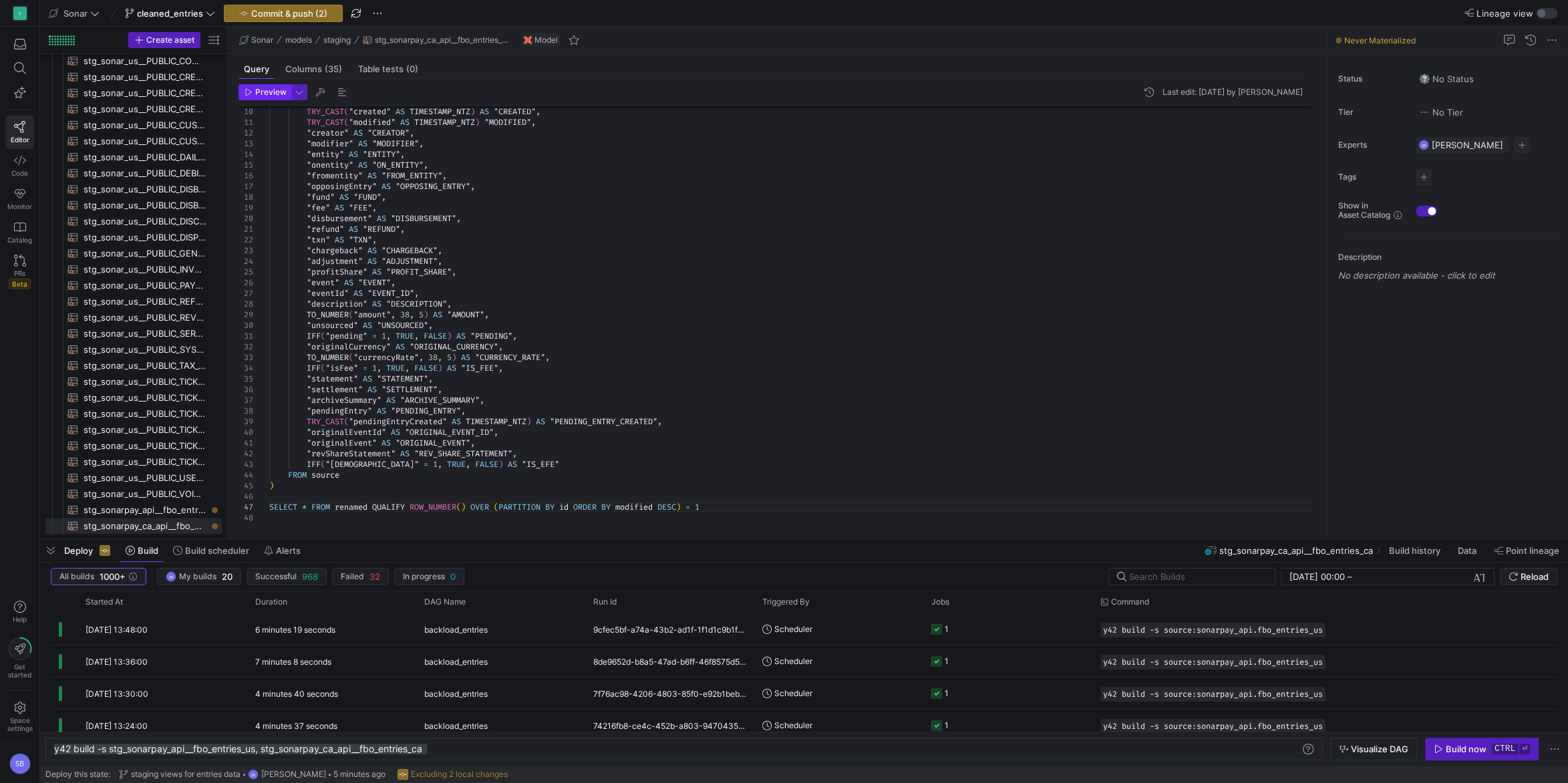
click at [262, 98] on span "button" at bounding box center [265, 92] width 52 height 15
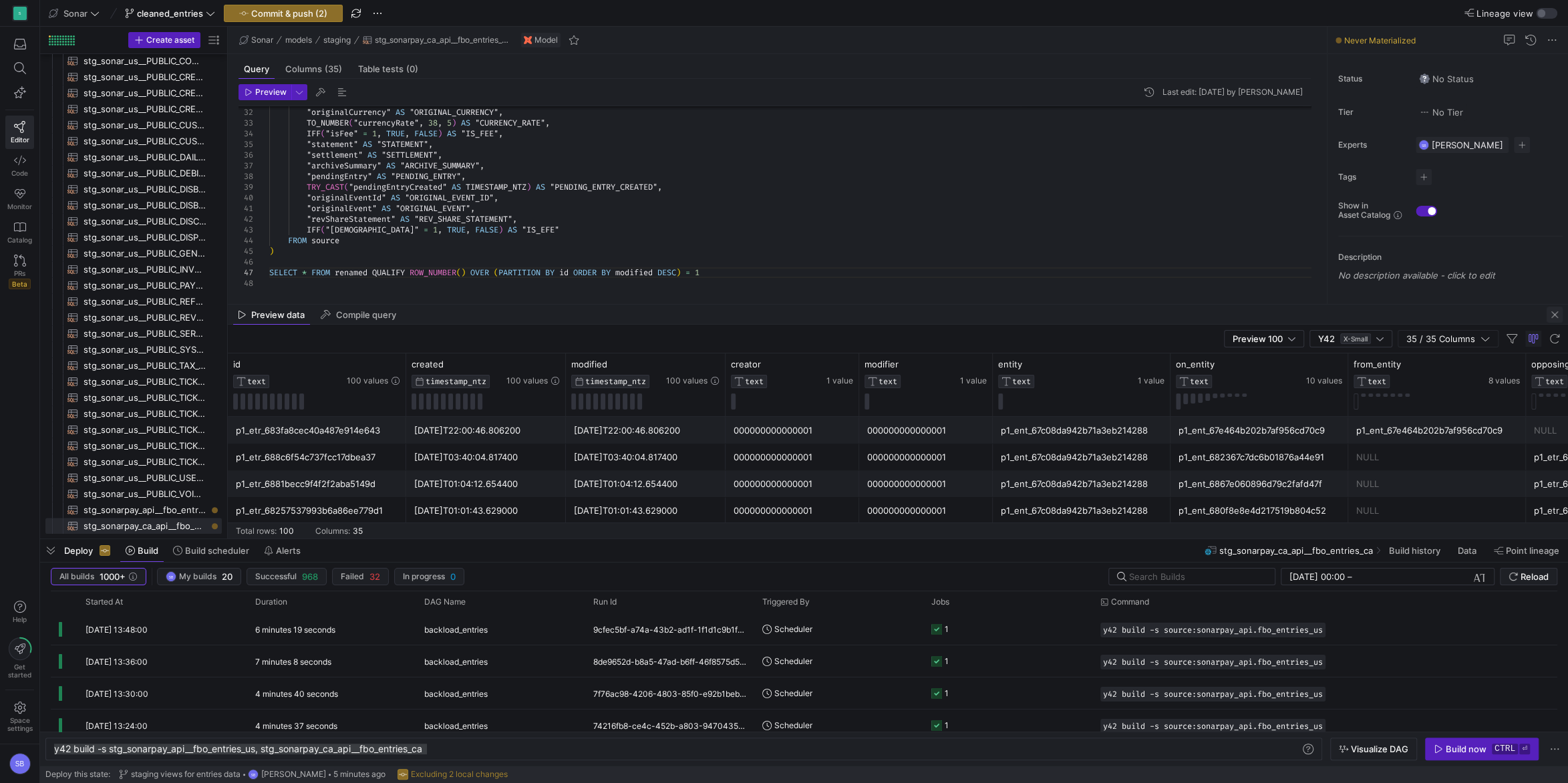
click at [1550, 313] on span "button" at bounding box center [1554, 314] width 16 height 16
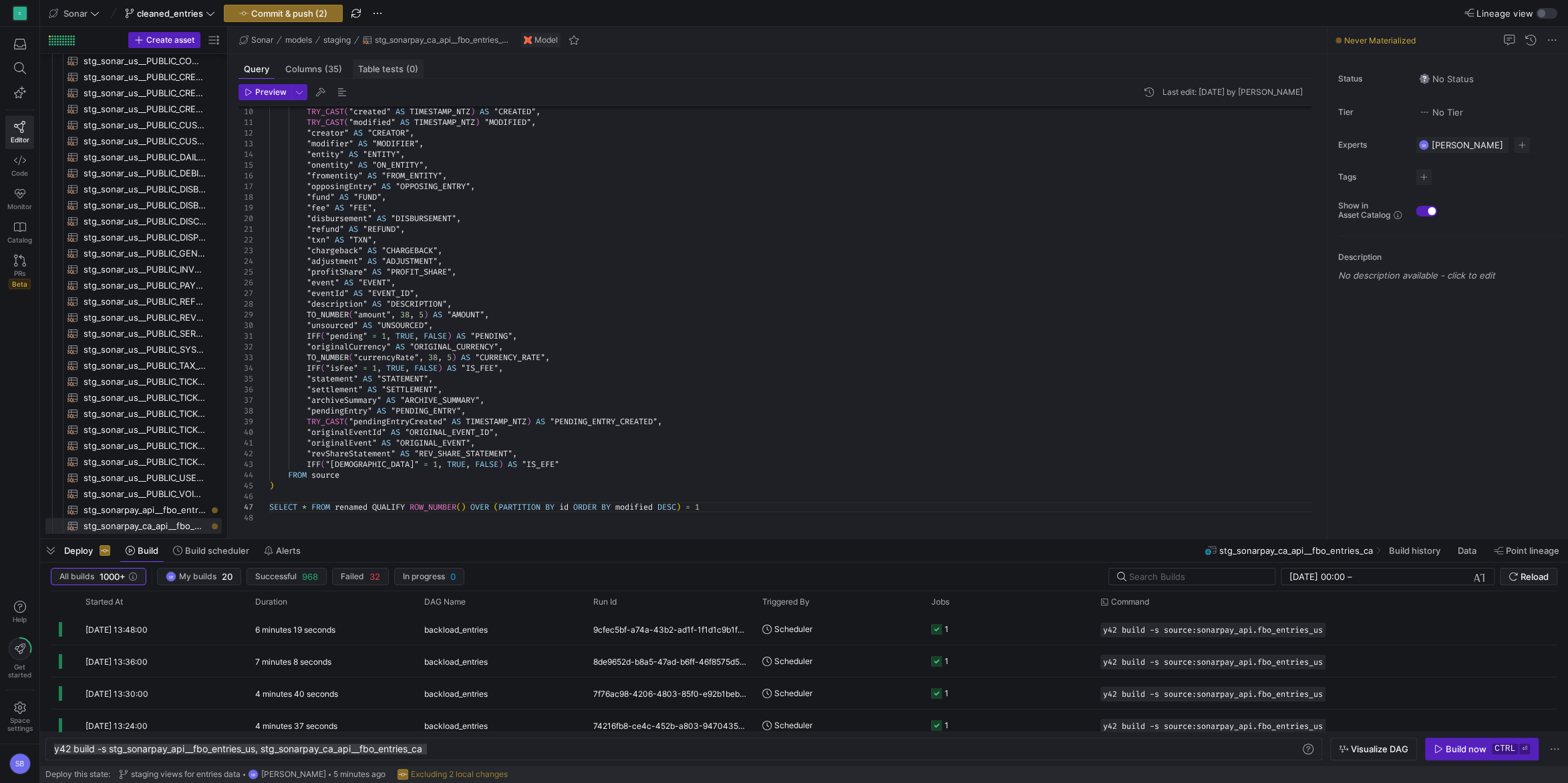
click at [410, 68] on span "(0)" at bounding box center [411, 68] width 12 height 8
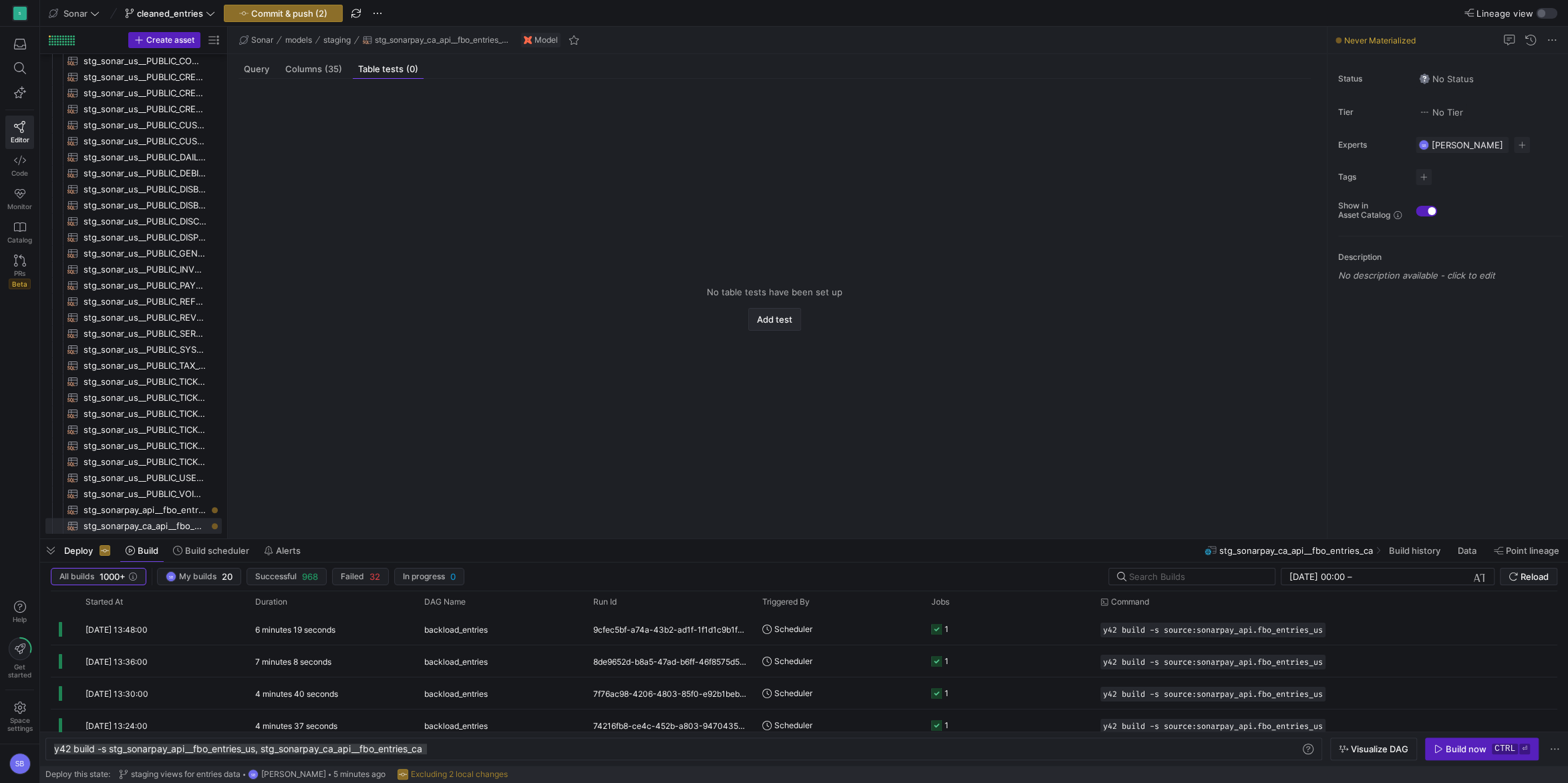
click at [774, 316] on span "Add test" at bounding box center [775, 319] width 35 height 11
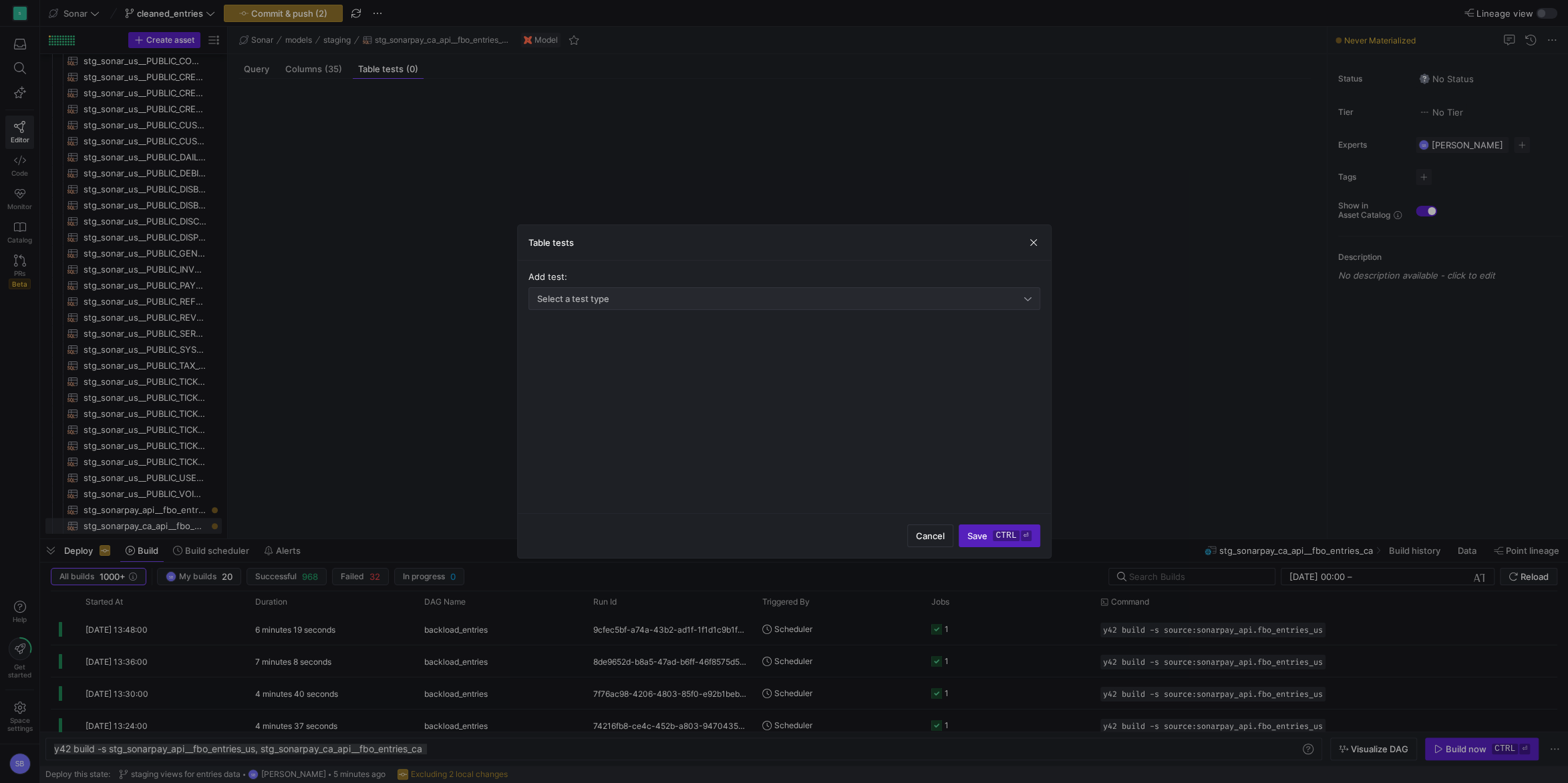
click at [724, 297] on div "Select a test type" at bounding box center [780, 299] width 487 height 11
click at [630, 321] on span "Expression is true" at bounding box center [787, 324] width 505 height 11
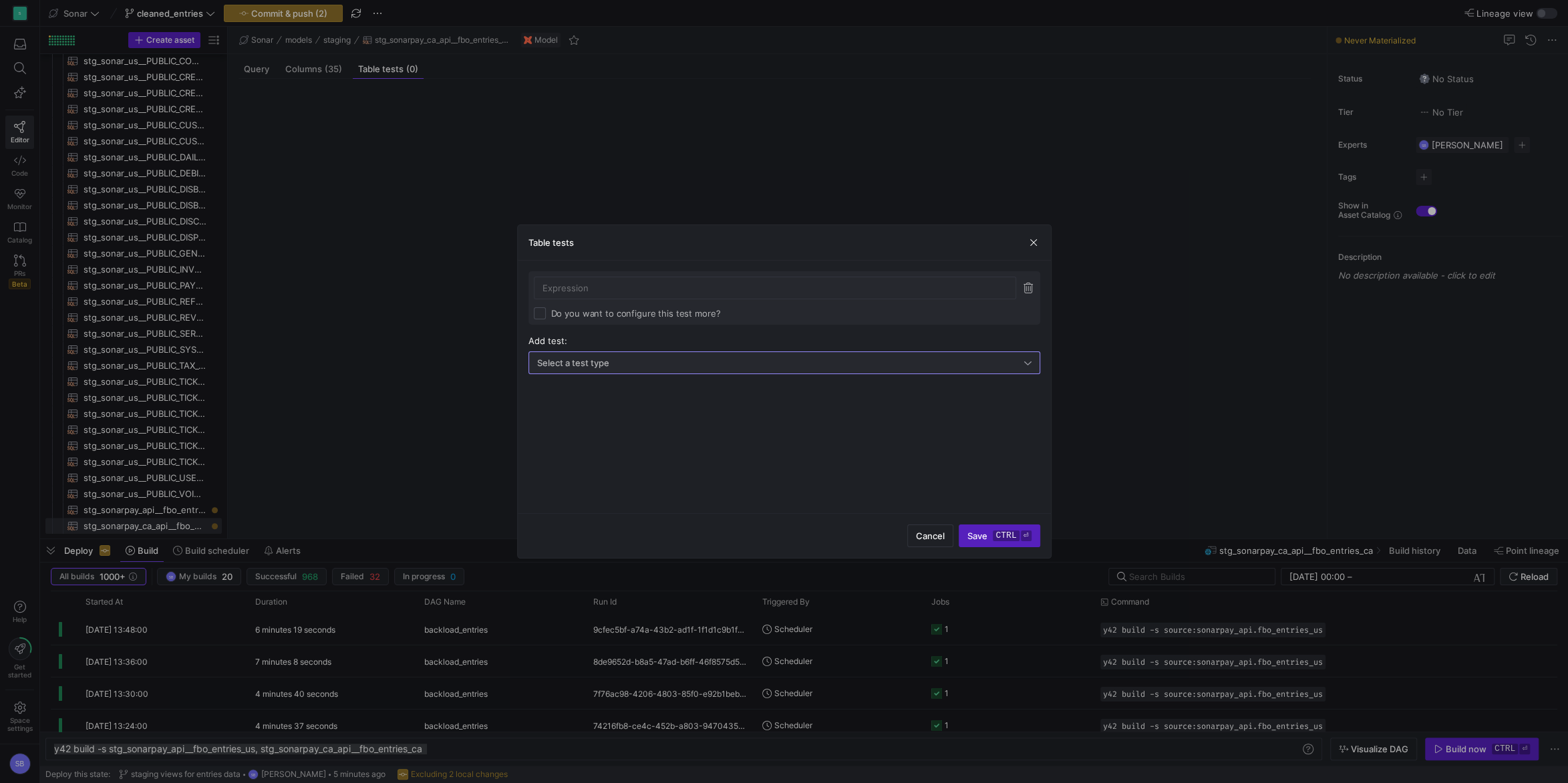
click at [633, 361] on div "Select a test type" at bounding box center [780, 363] width 487 height 11
click at [621, 288] on div at bounding box center [784, 391] width 1568 height 783
click at [621, 288] on input at bounding box center [775, 288] width 465 height 11
click at [580, 287] on input at bounding box center [775, 288] width 465 height 11
click at [1034, 246] on span "button" at bounding box center [1033, 243] width 13 height 13
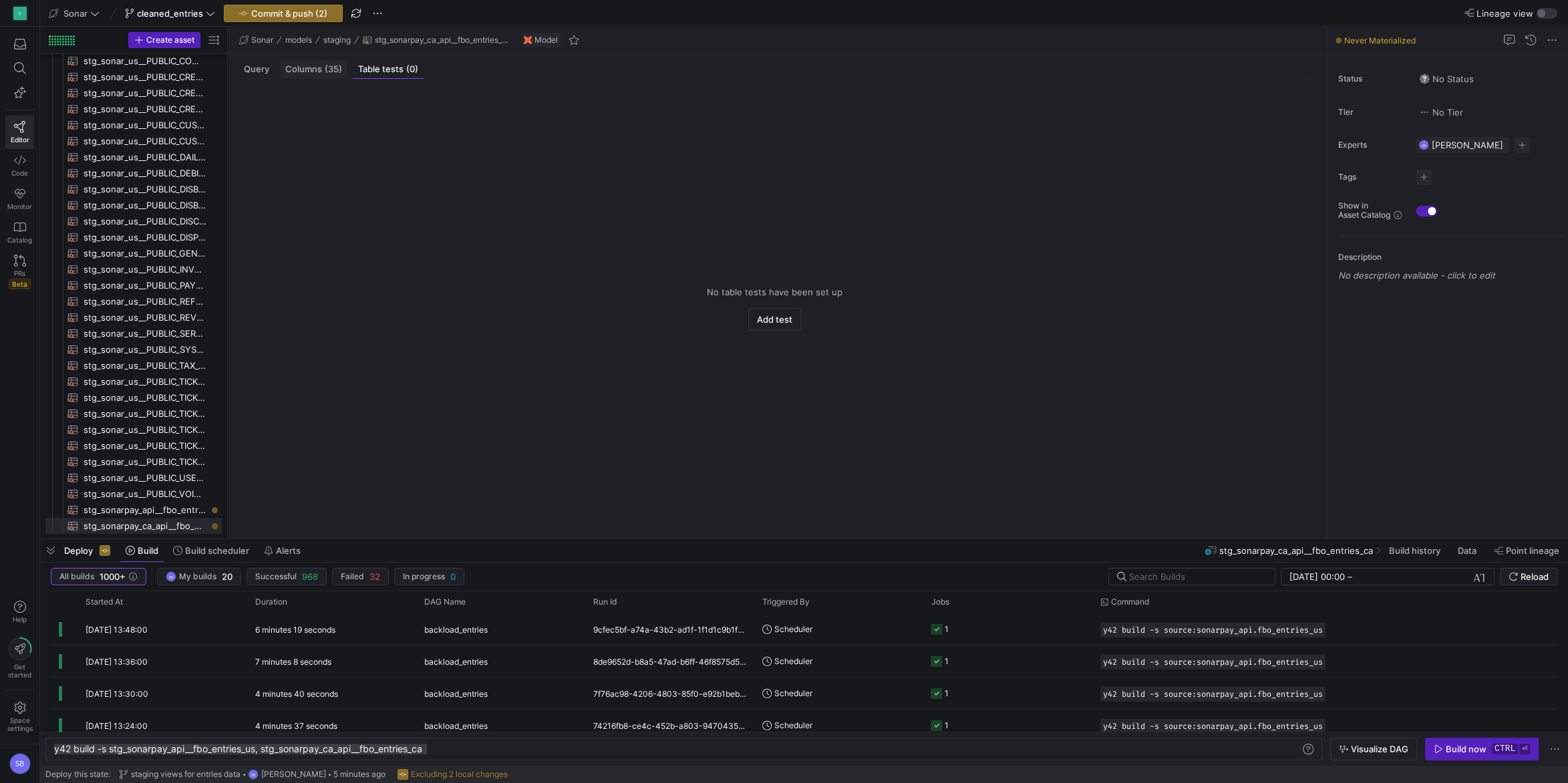
click at [325, 70] on span "(35)" at bounding box center [333, 68] width 18 height 8
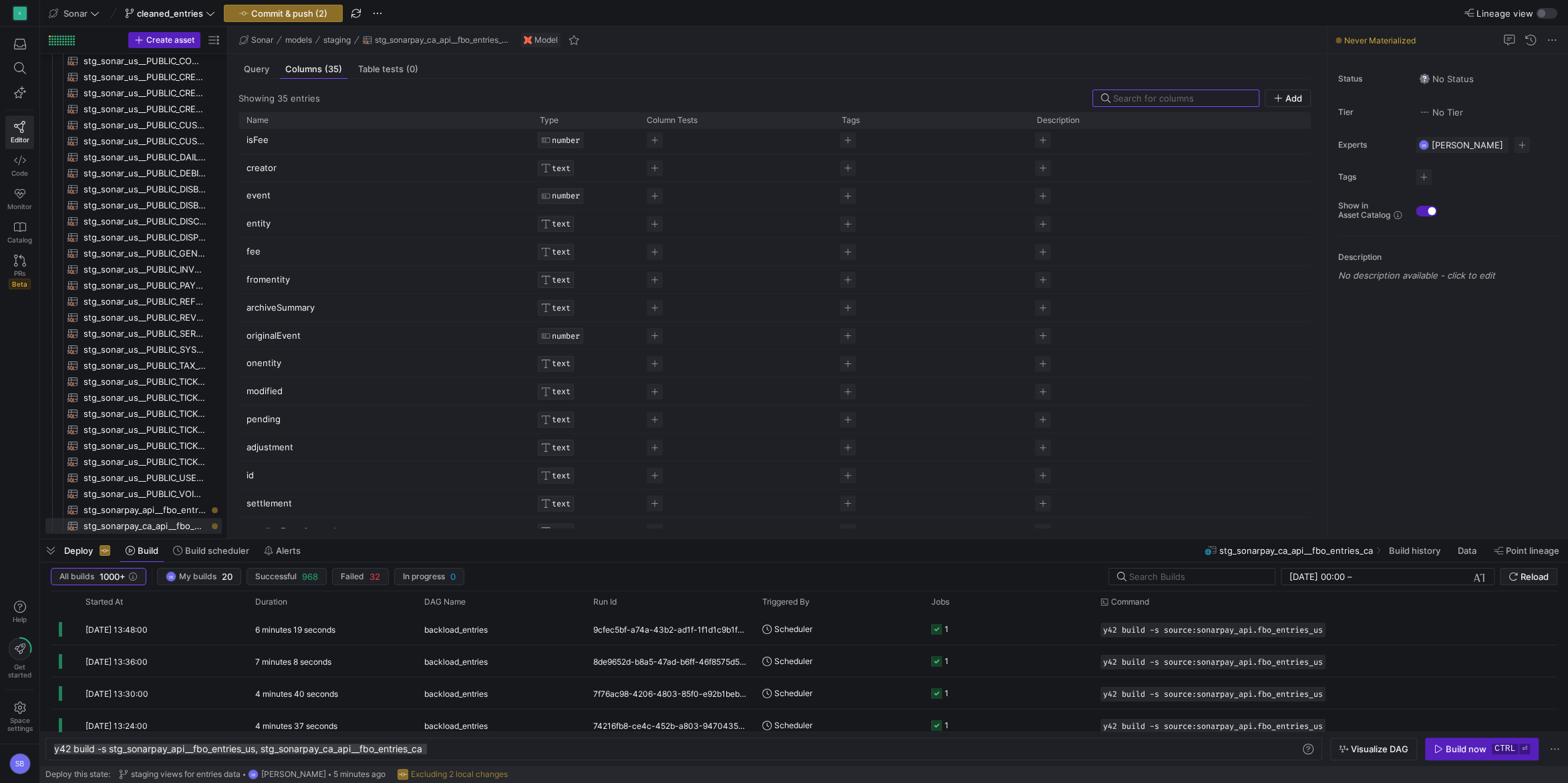
scroll to position [578, 0]
click at [653, 459] on span "Press SPACE to select this row." at bounding box center [654, 458] width 16 height 16
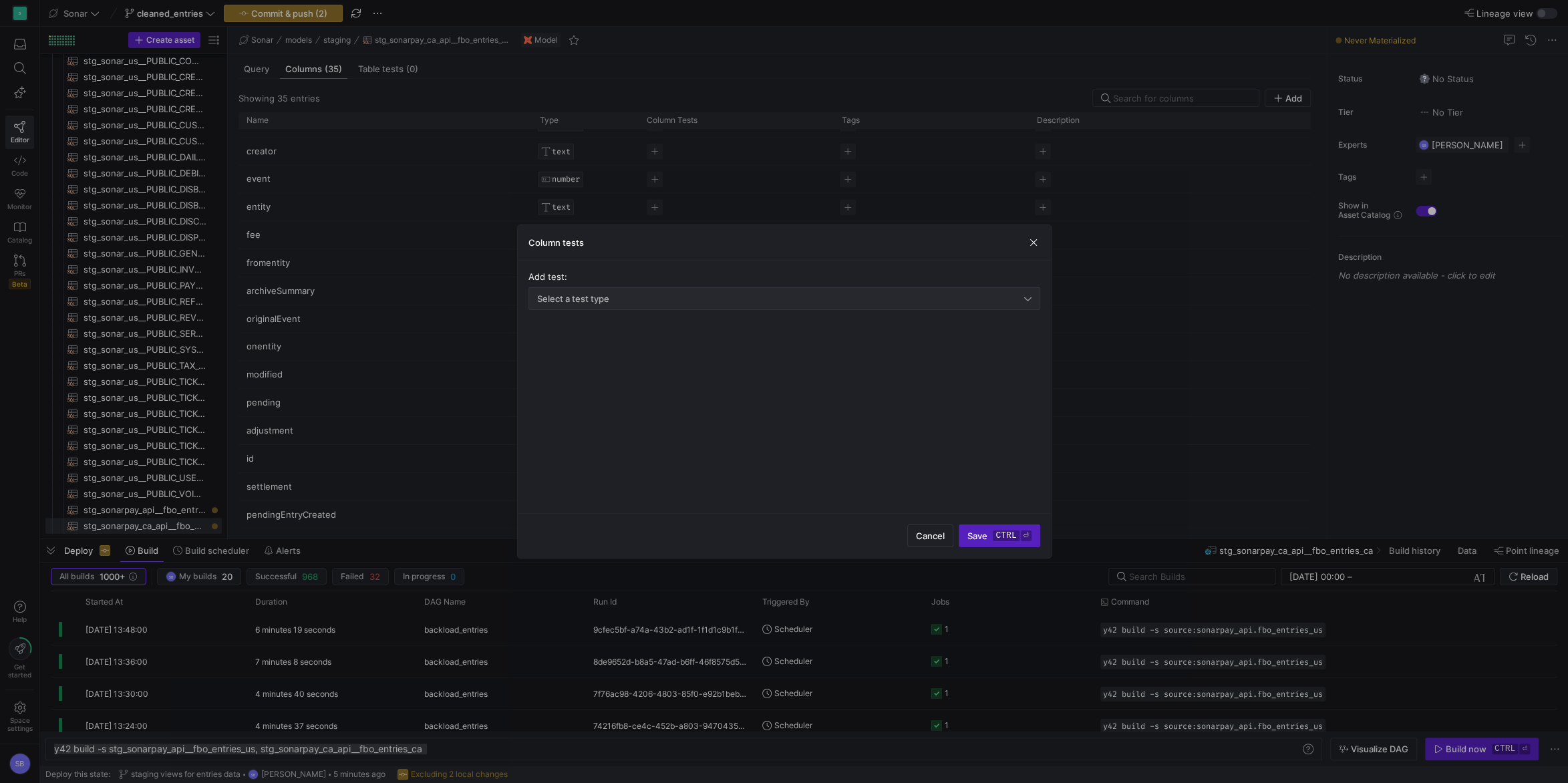
click at [671, 300] on div "Select a test type" at bounding box center [780, 299] width 487 height 11
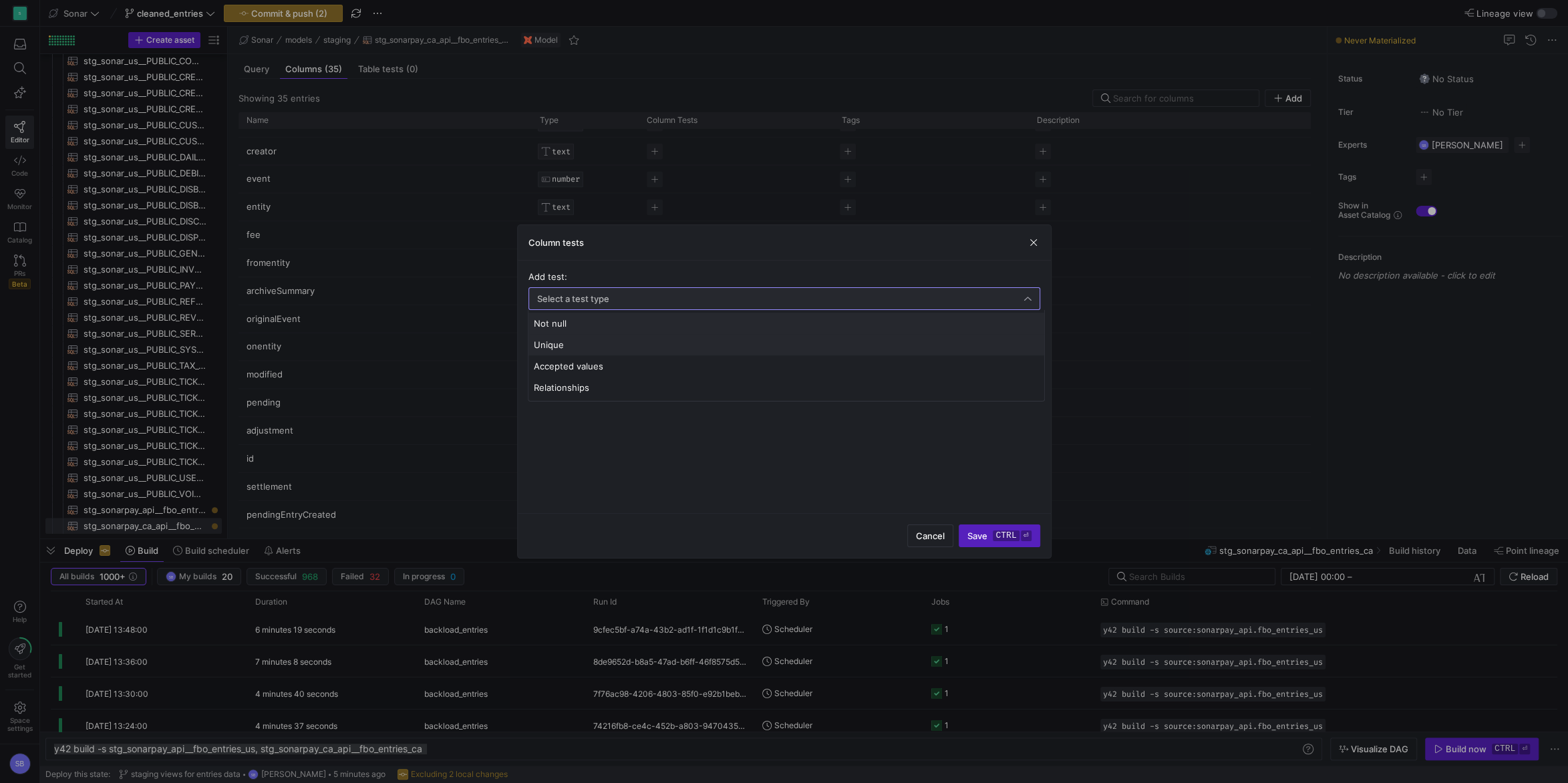
click at [622, 338] on mat-option "Unique" at bounding box center [786, 344] width 516 height 21
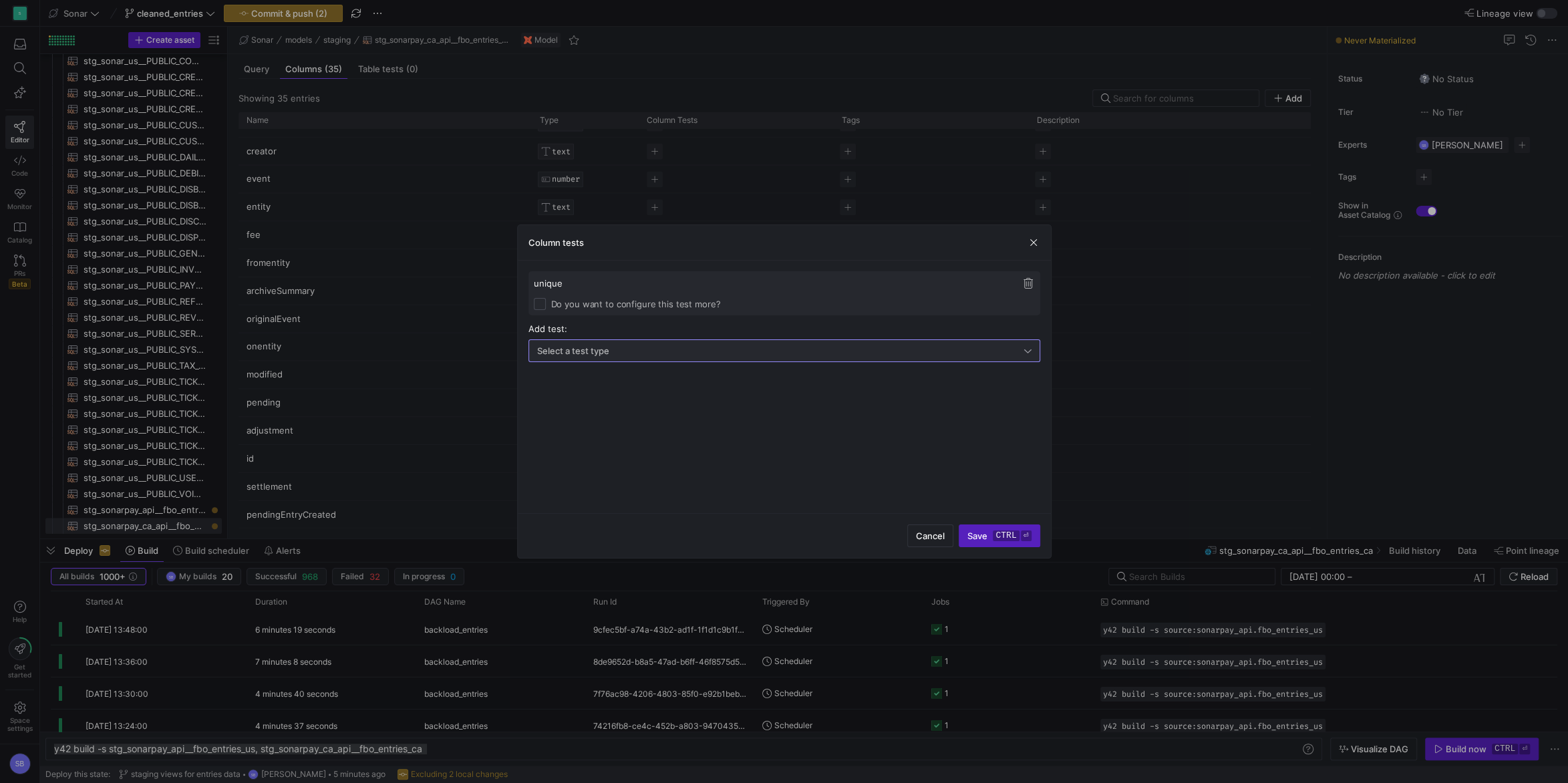
click at [636, 355] on div "Select a test type" at bounding box center [780, 351] width 487 height 11
click at [620, 374] on span "Not null" at bounding box center [787, 375] width 505 height 11
click at [994, 534] on kbd "ctrl" at bounding box center [1006, 536] width 26 height 11
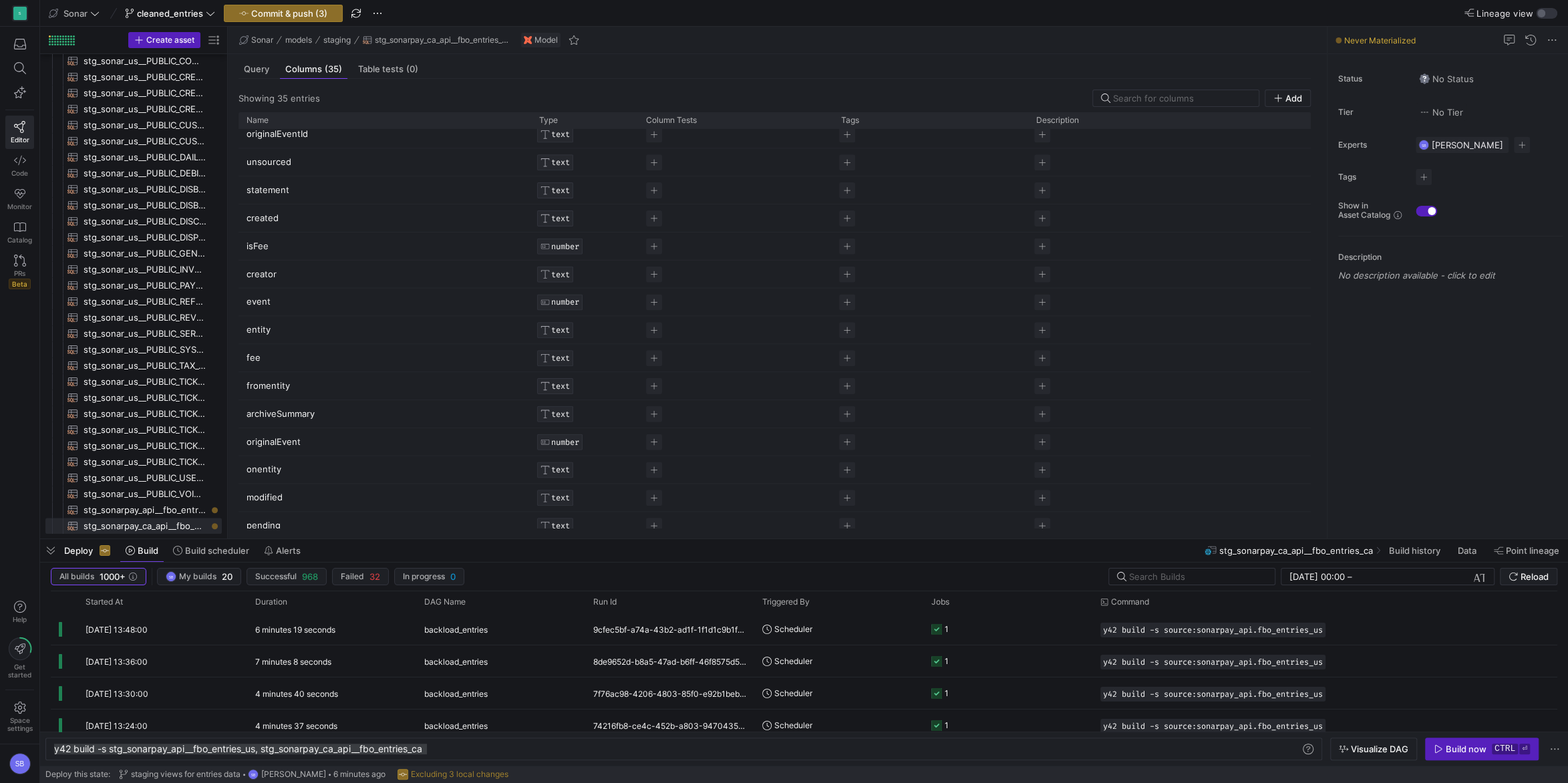
scroll to position [454, 0]
click at [262, 76] on div "Query" at bounding box center [256, 68] width 36 height 19
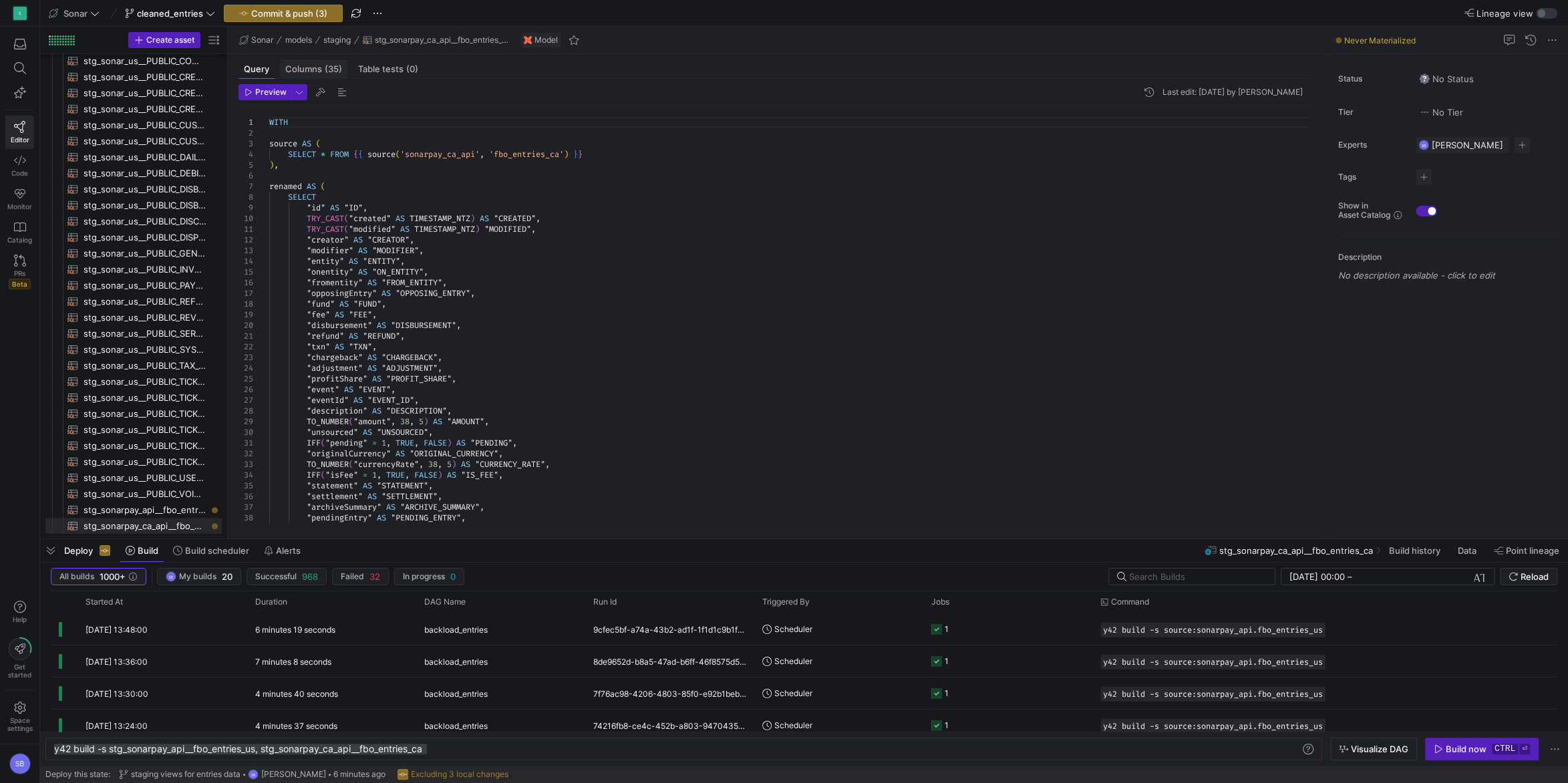
click at [309, 72] on span "Columns (35)" at bounding box center [314, 68] width 57 height 8
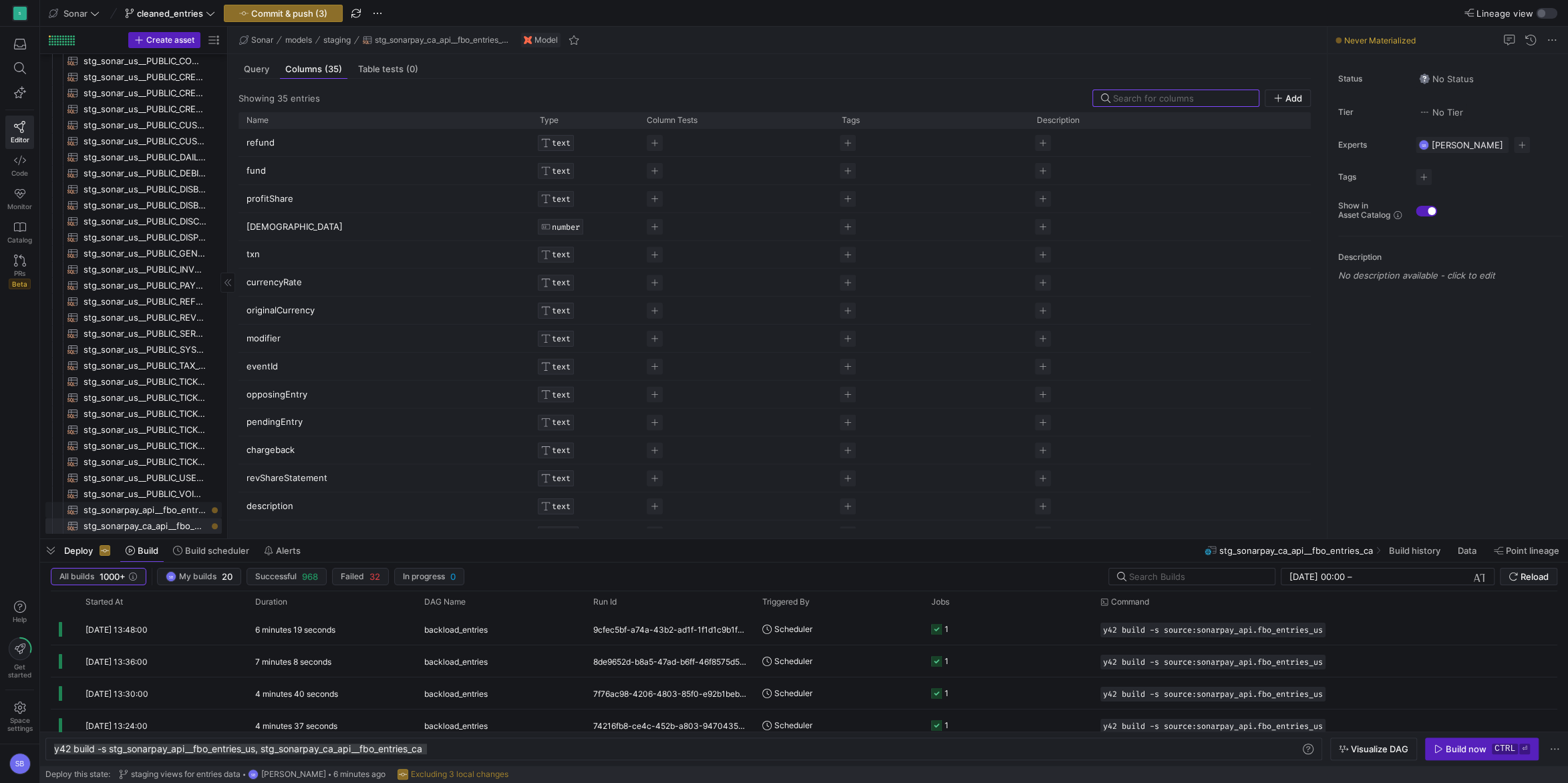
click at [171, 509] on span "stg_sonarpay_api__fbo_entries_us​​​​​​​​​​" at bounding box center [145, 510] width 123 height 16
click at [657, 346] on span "Press SPACE to select this row." at bounding box center [654, 348] width 16 height 16
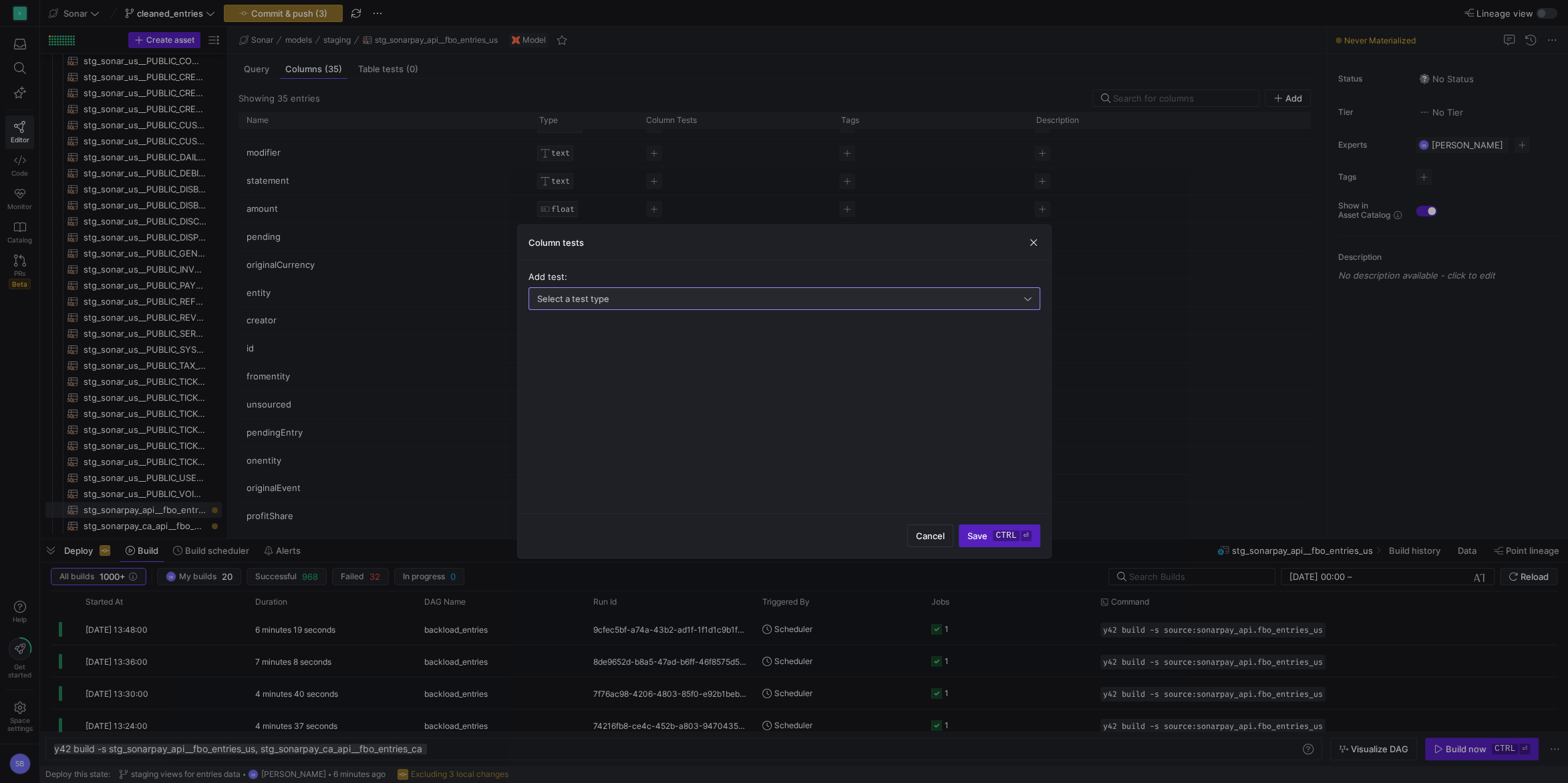
click at [644, 297] on div "Select a test type" at bounding box center [780, 299] width 487 height 11
click at [585, 342] on span "Unique" at bounding box center [787, 345] width 505 height 11
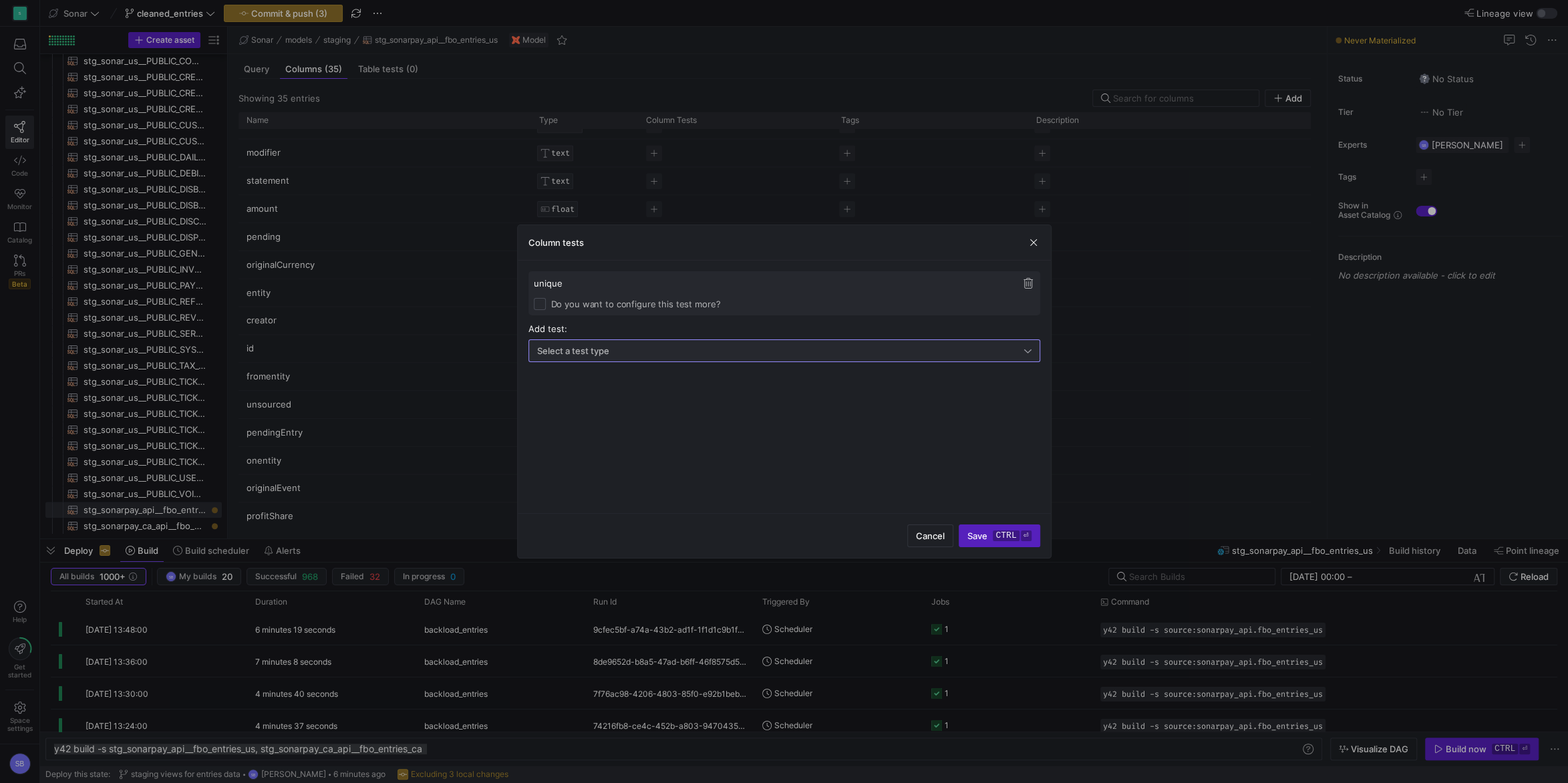
click at [641, 346] on div "Select a test type" at bounding box center [780, 351] width 487 height 11
click at [613, 374] on span "Not null" at bounding box center [787, 375] width 505 height 11
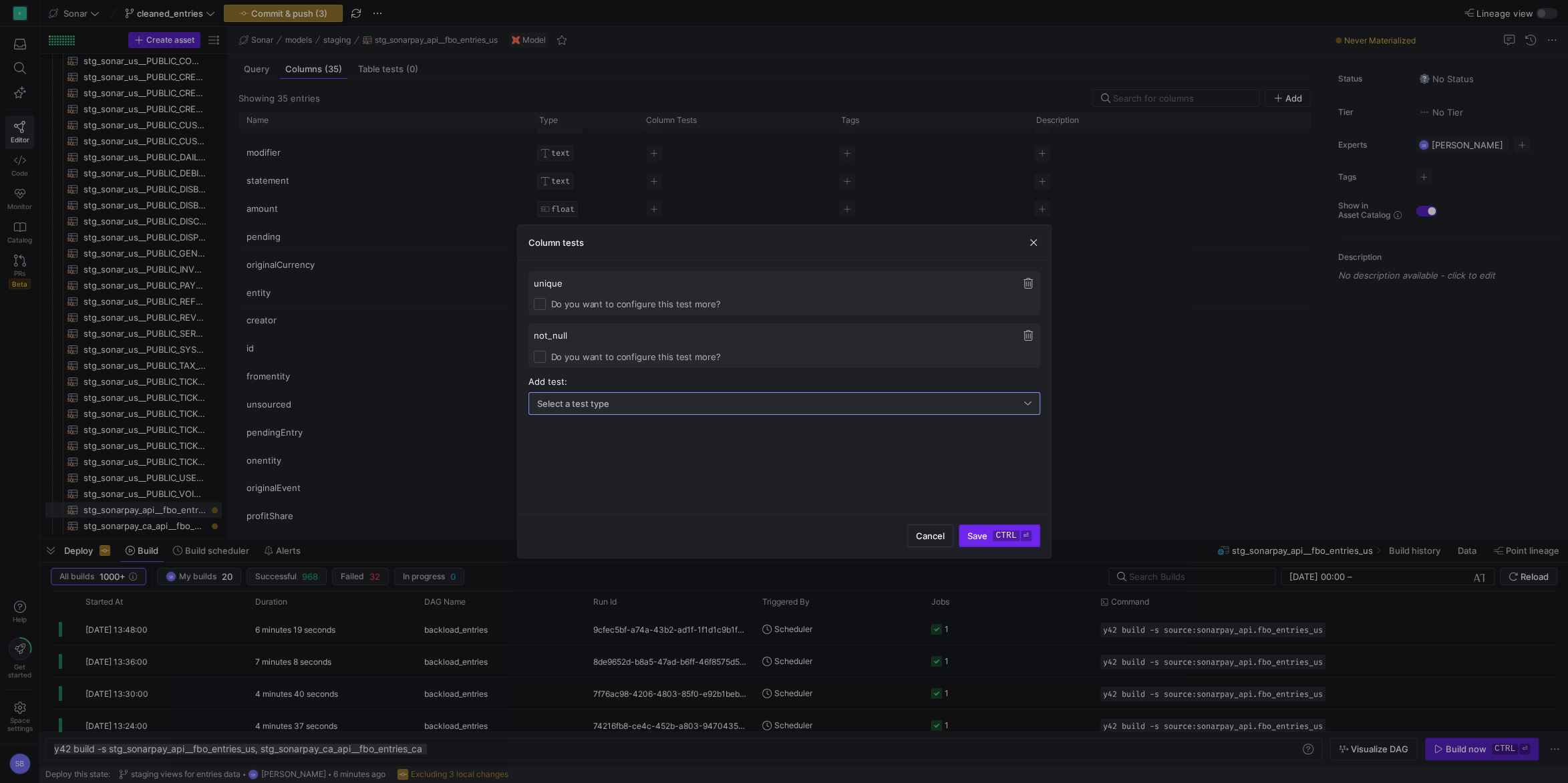
click at [1013, 533] on kbd "ctrl" at bounding box center [1006, 536] width 26 height 11
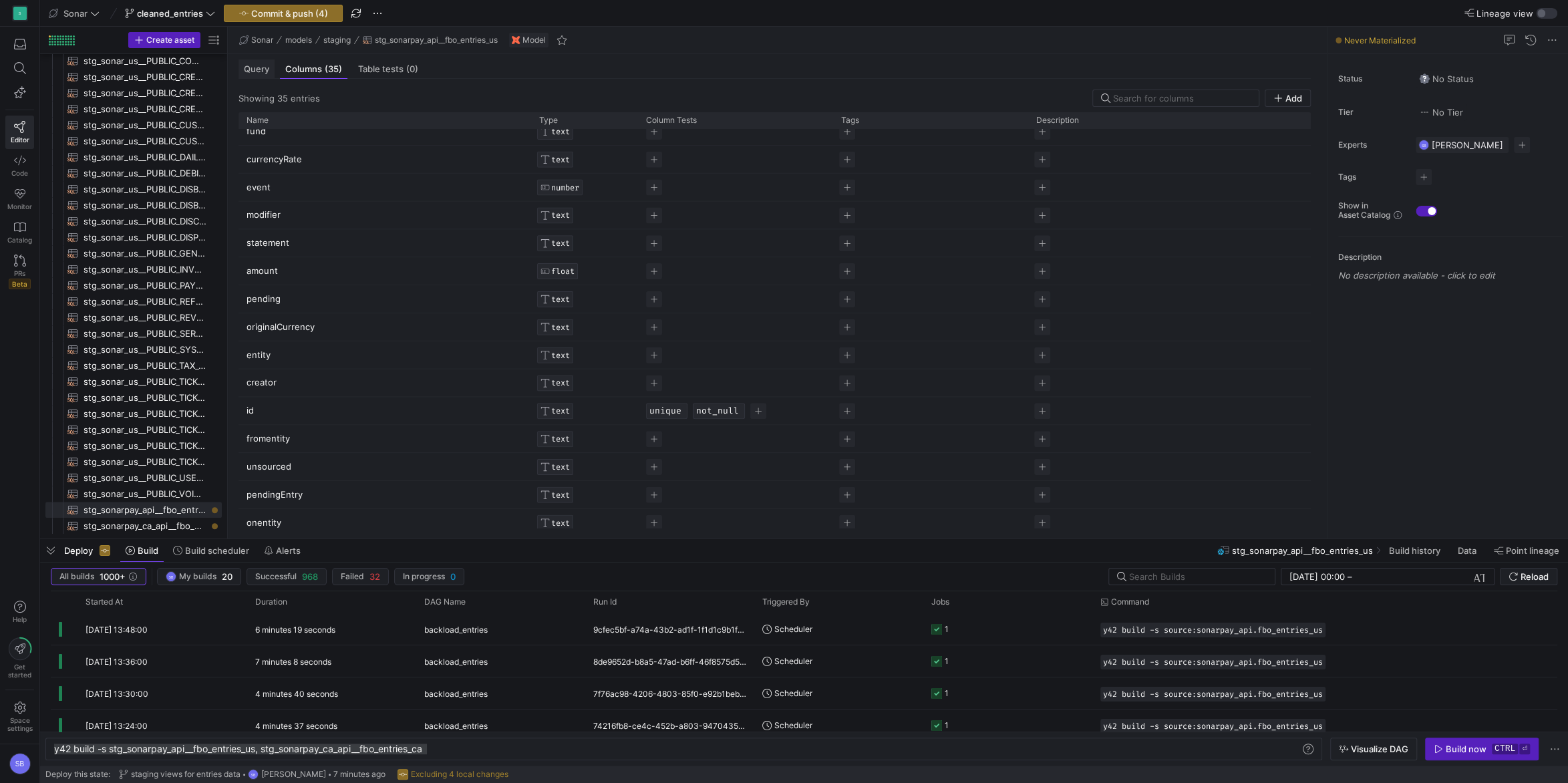
click at [267, 70] on span "Query" at bounding box center [256, 68] width 26 height 8
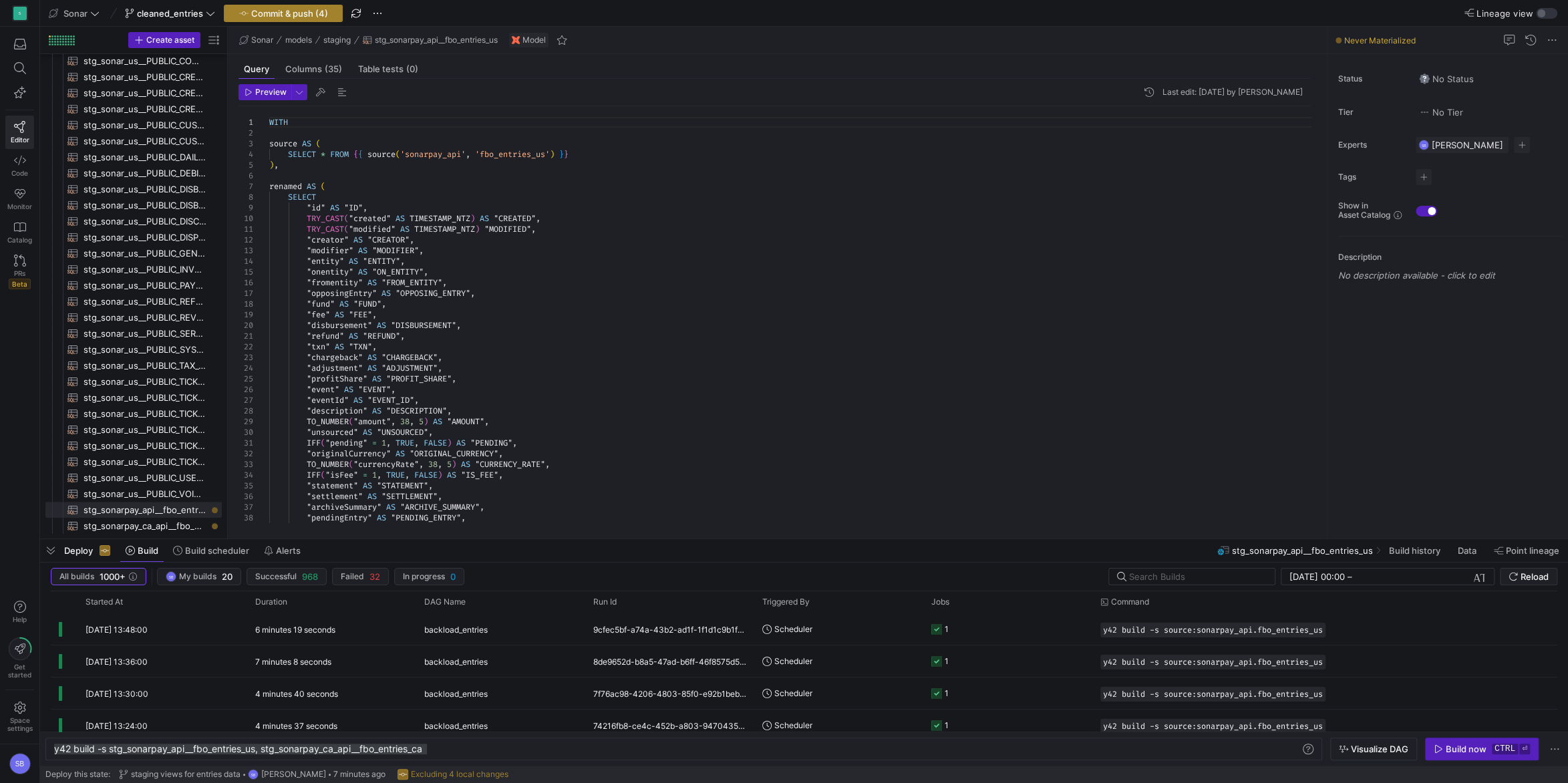
click at [313, 15] on span "Commit & push (4)" at bounding box center [289, 14] width 77 height 11
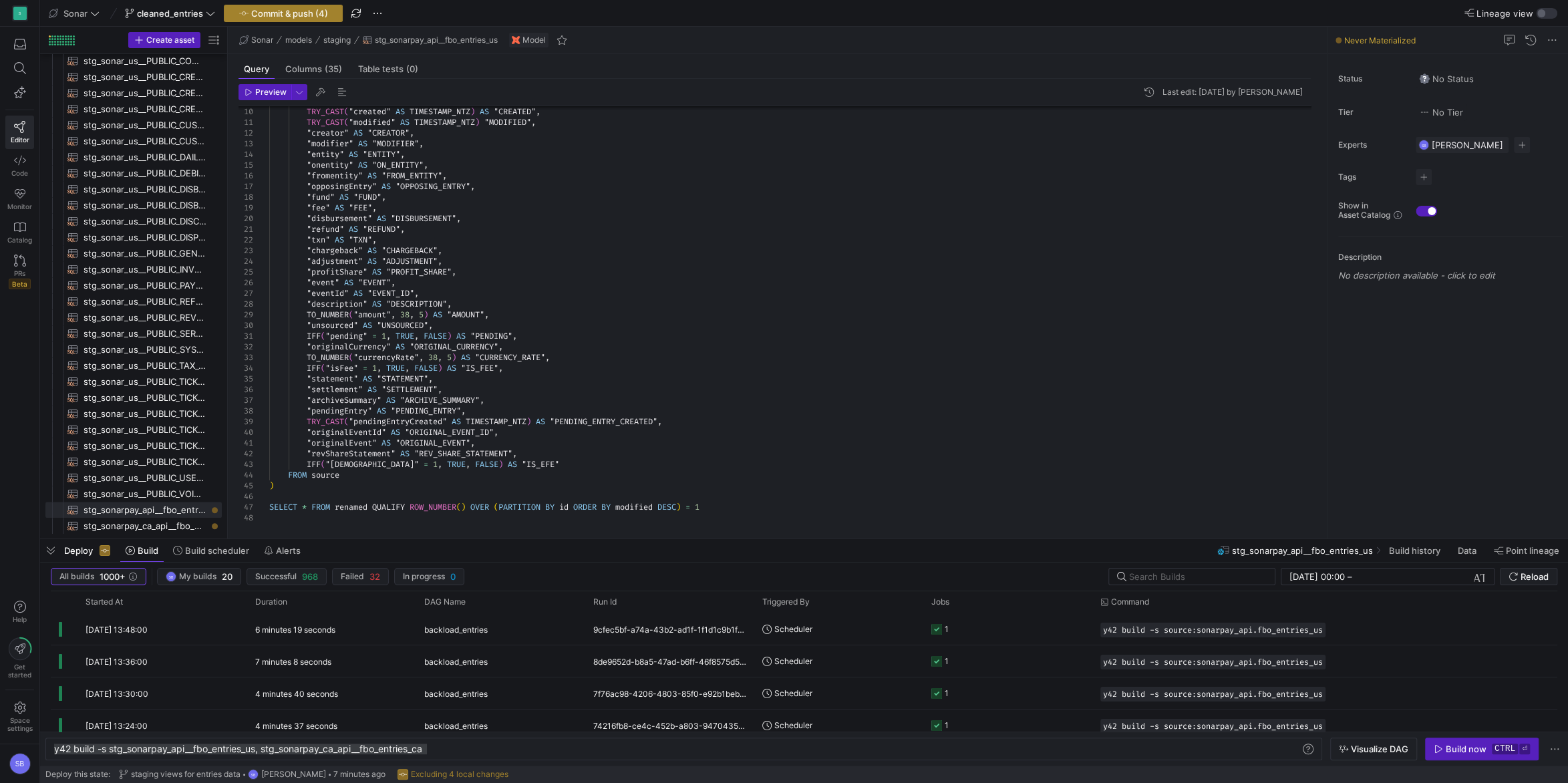
click at [308, 7] on span "button" at bounding box center [282, 13] width 117 height 16
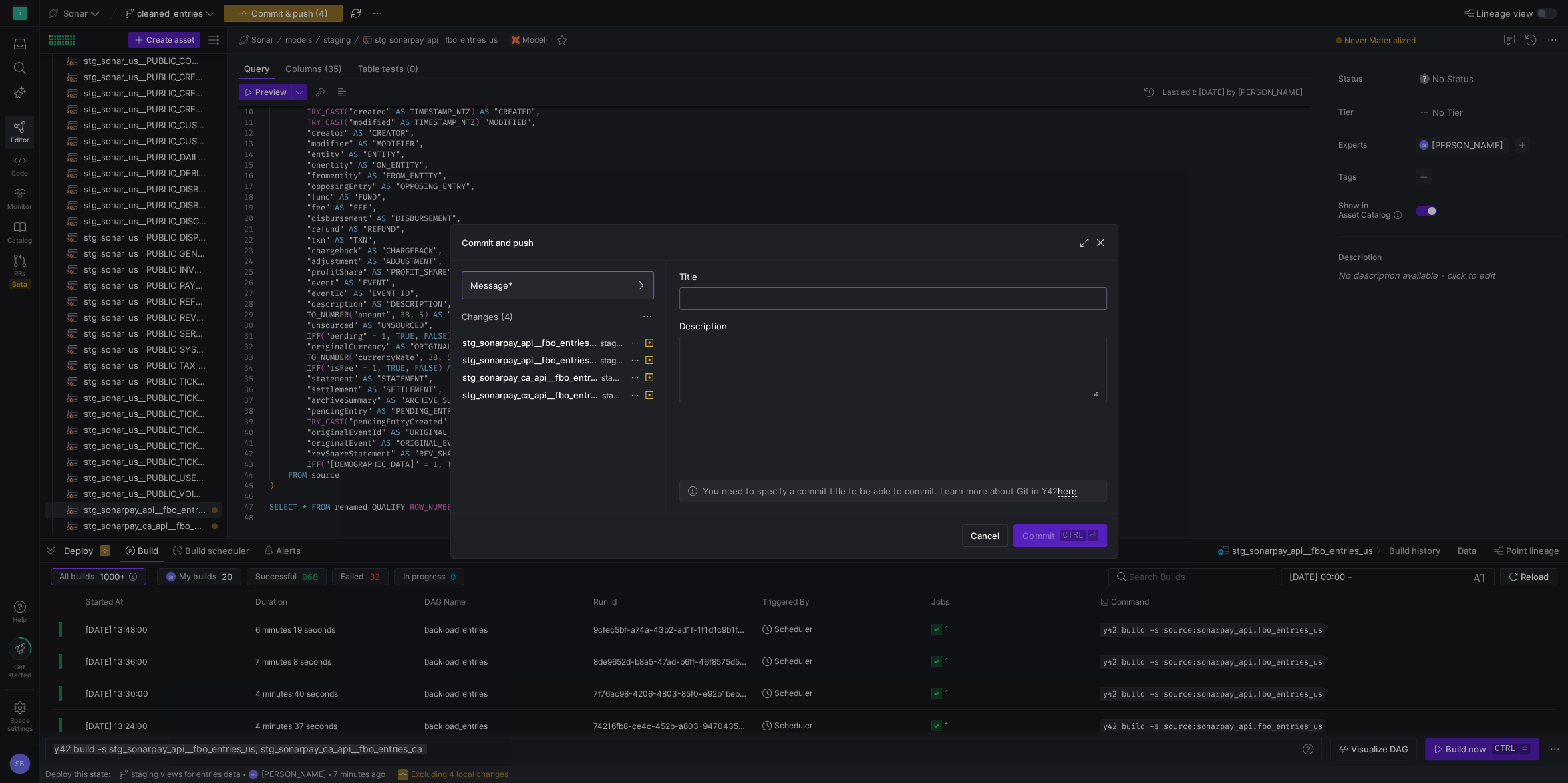
click at [727, 301] on input "text" at bounding box center [893, 299] width 405 height 11
type input "dedupe stg views, adds column tests"
click at [1044, 530] on span "submit" at bounding box center [1060, 535] width 91 height 21
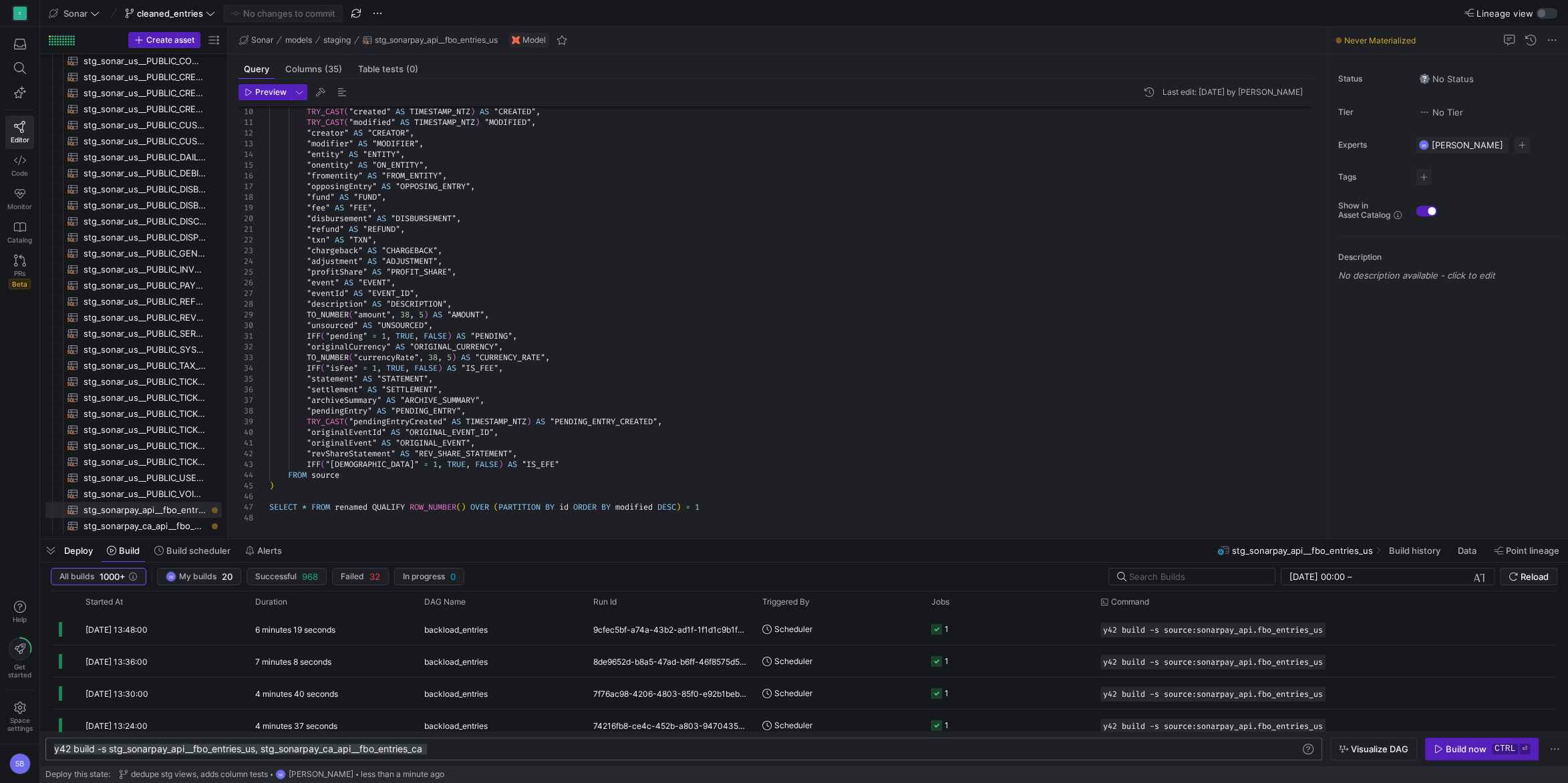
click at [1189, 760] on div "y42 build -s stg_sonarpay_api__fbo_entries_us, stg _sonarpay_ca_api__fbo_entrie…" at bounding box center [683, 749] width 1277 height 23
click at [1490, 758] on span "button" at bounding box center [1482, 748] width 113 height 21
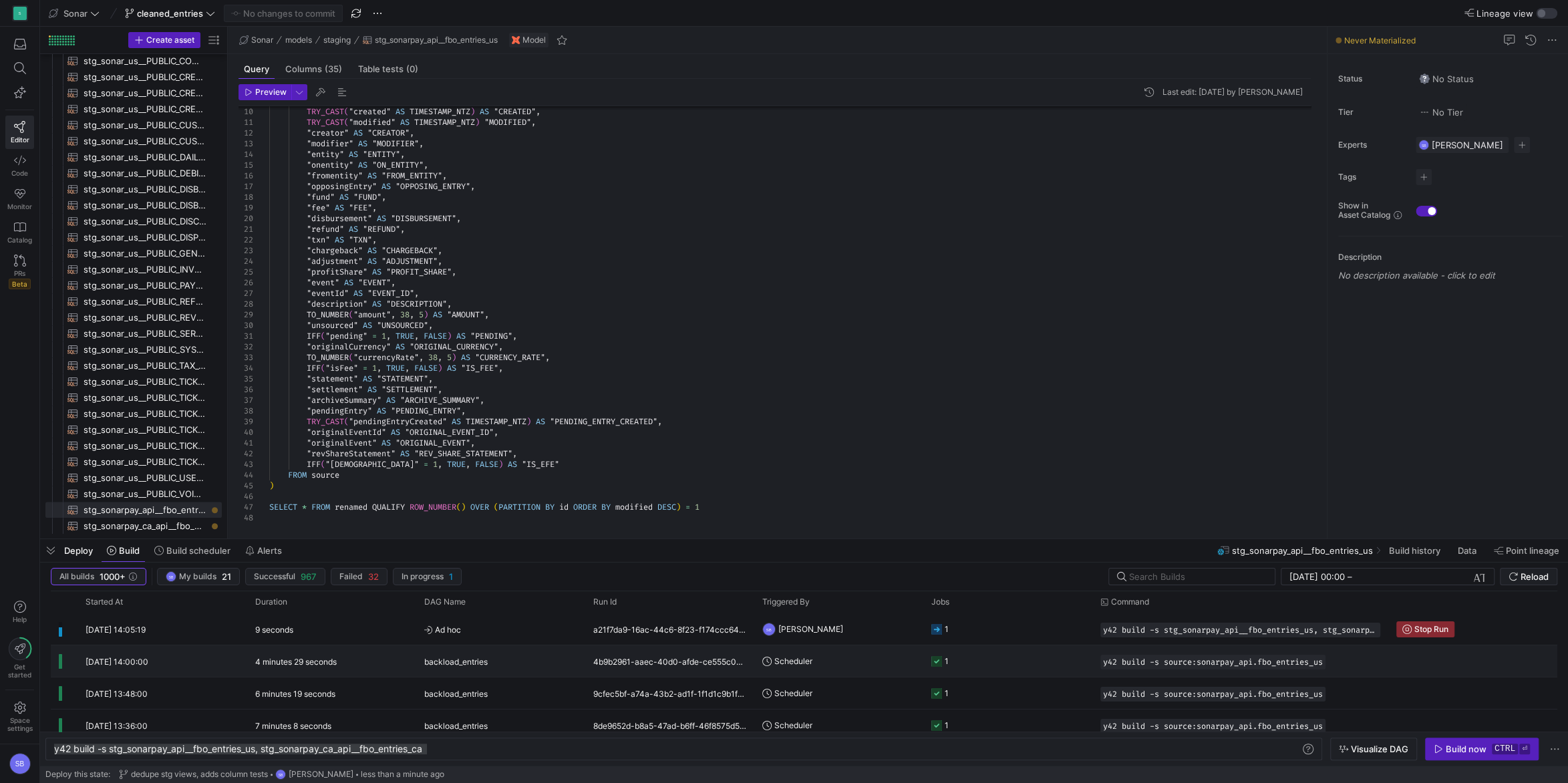
click at [464, 656] on span "backload_entries" at bounding box center [456, 662] width 64 height 31
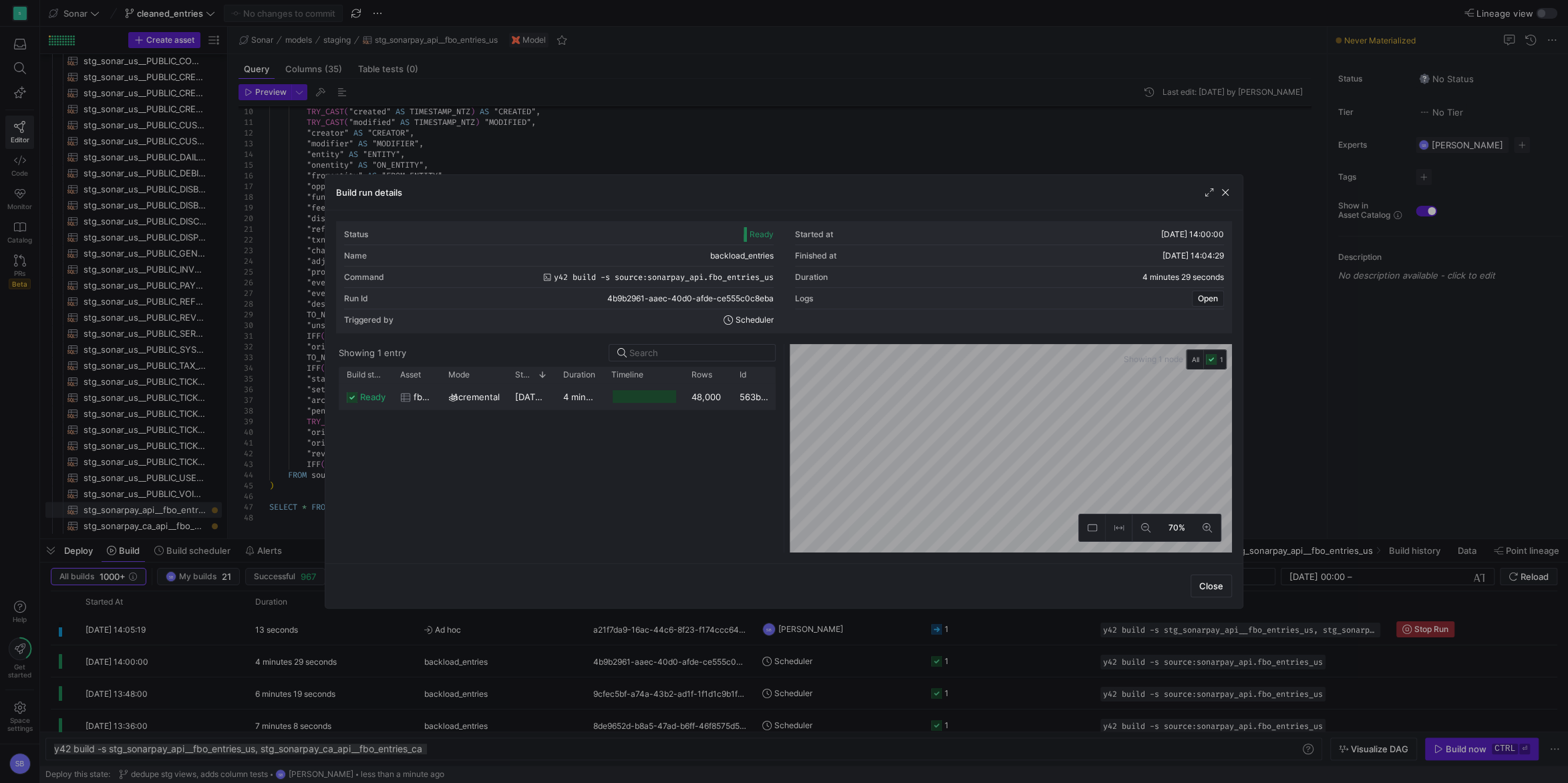
click at [585, 405] on div "4 minutes 25 seconds" at bounding box center [579, 397] width 48 height 26
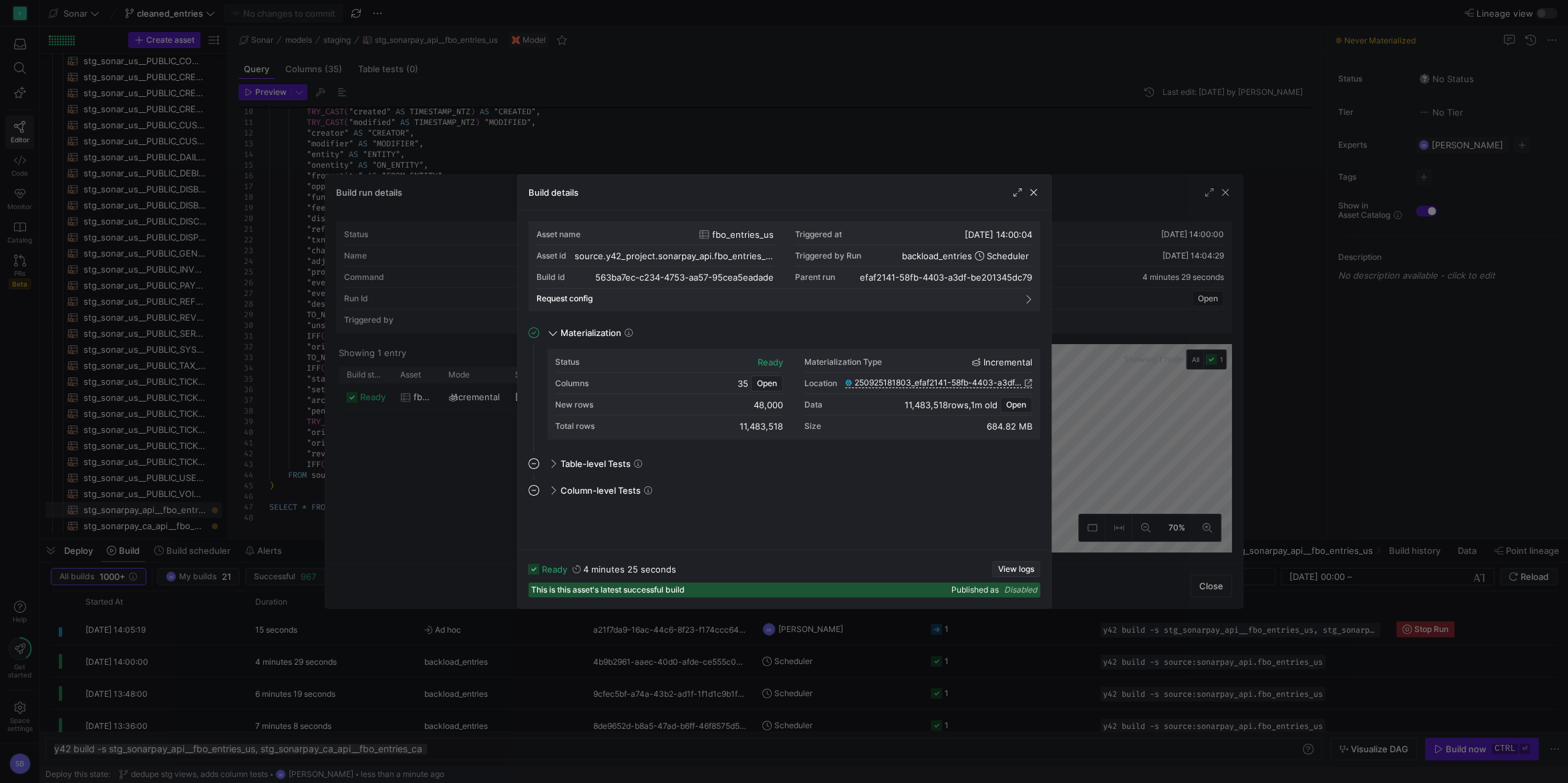
click at [1016, 574] on span "View logs" at bounding box center [1016, 569] width 36 height 9
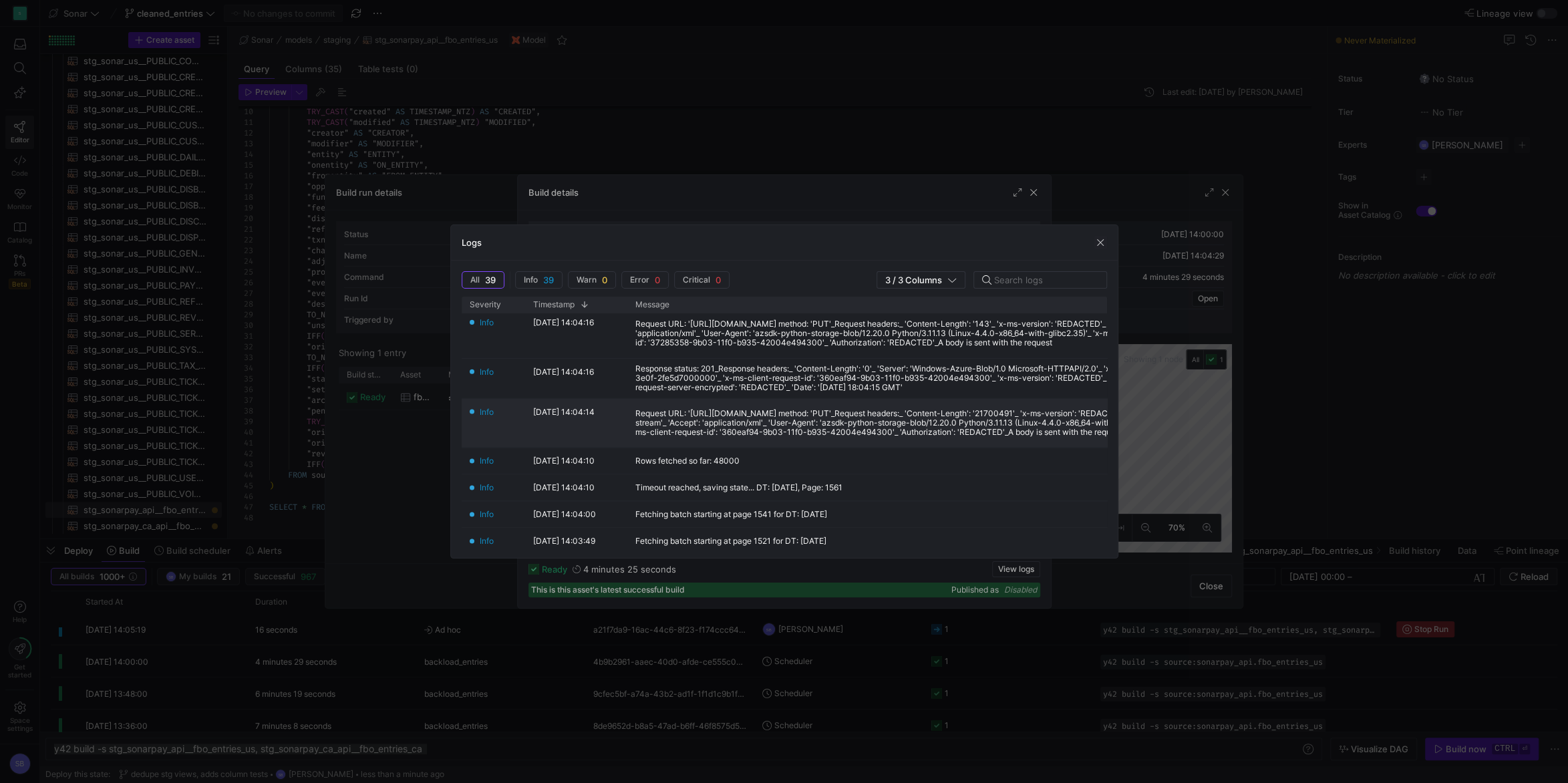
scroll to position [250, 0]
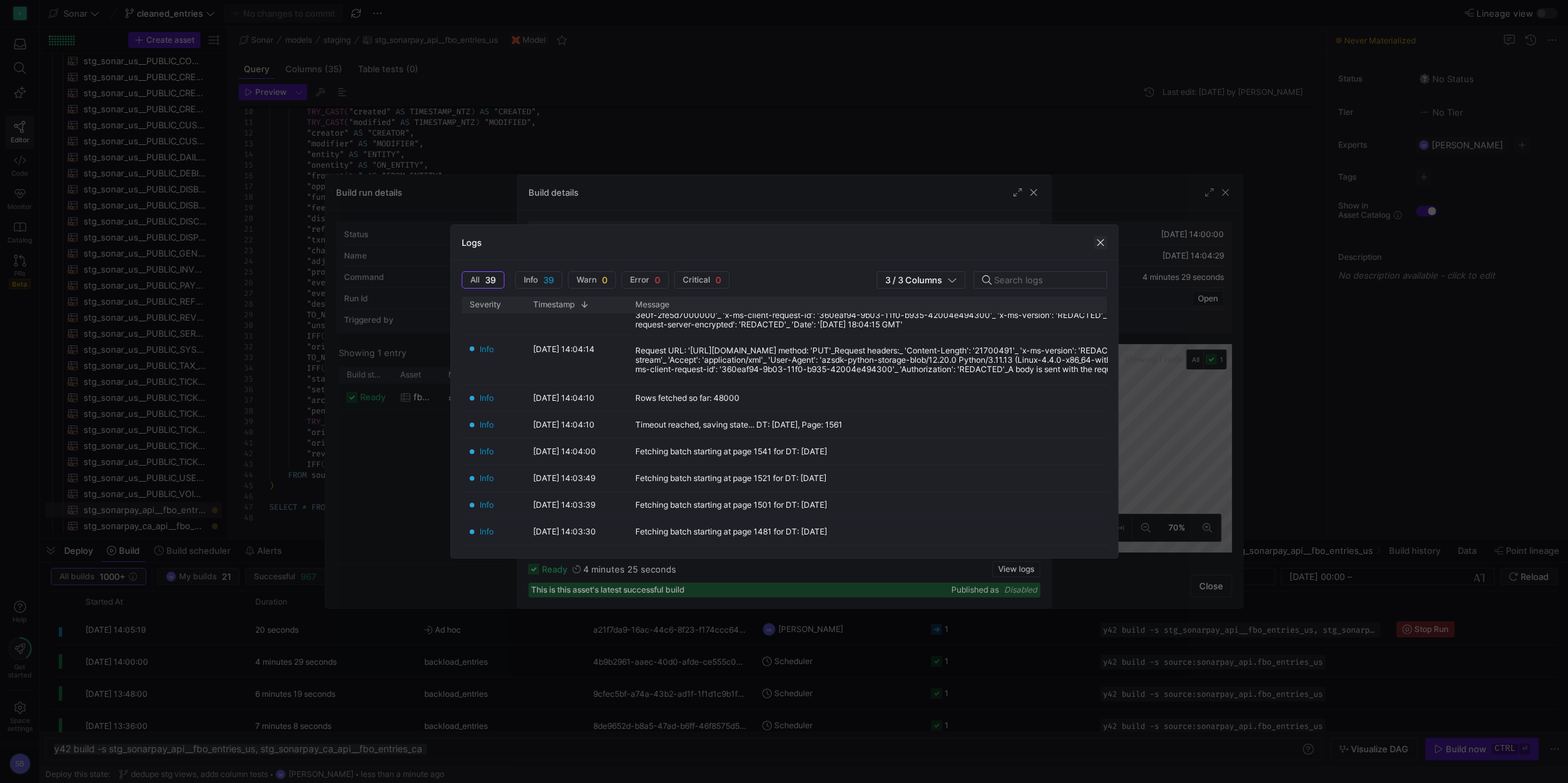
click at [1100, 242] on span "button" at bounding box center [1100, 243] width 13 height 13
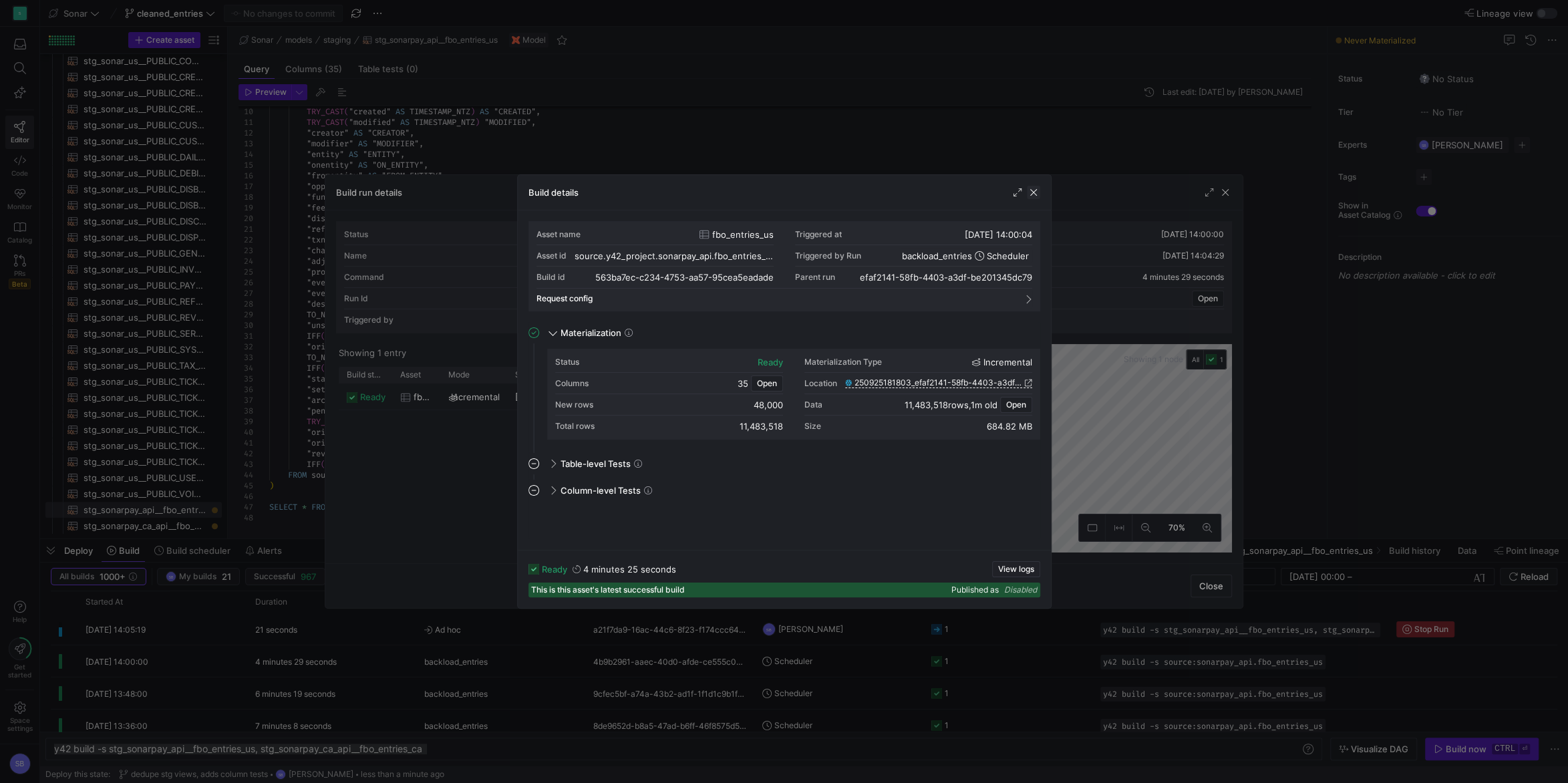
click at [1034, 196] on span "button" at bounding box center [1033, 192] width 13 height 13
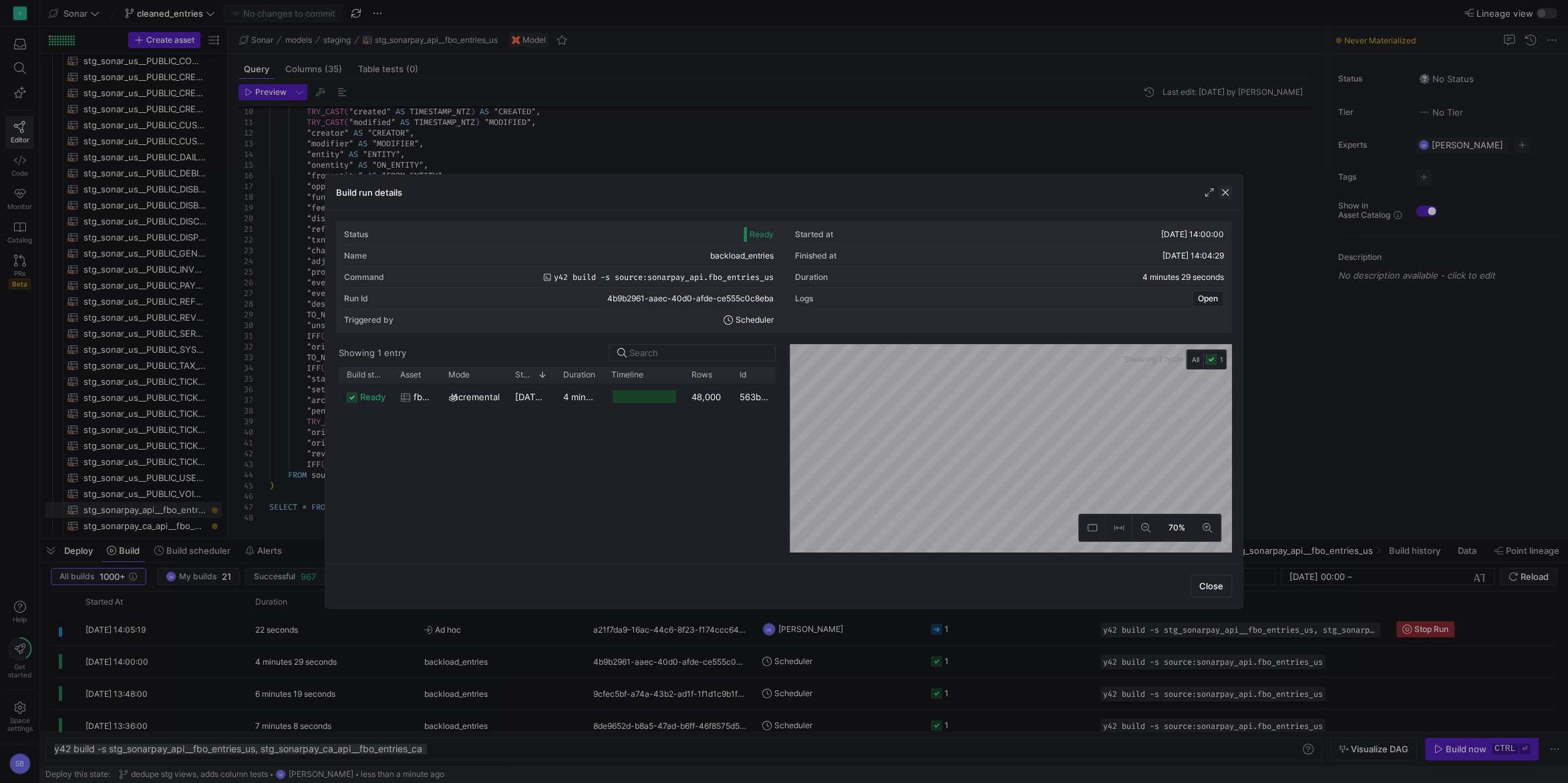
click at [1230, 196] on span "button" at bounding box center [1225, 192] width 13 height 13
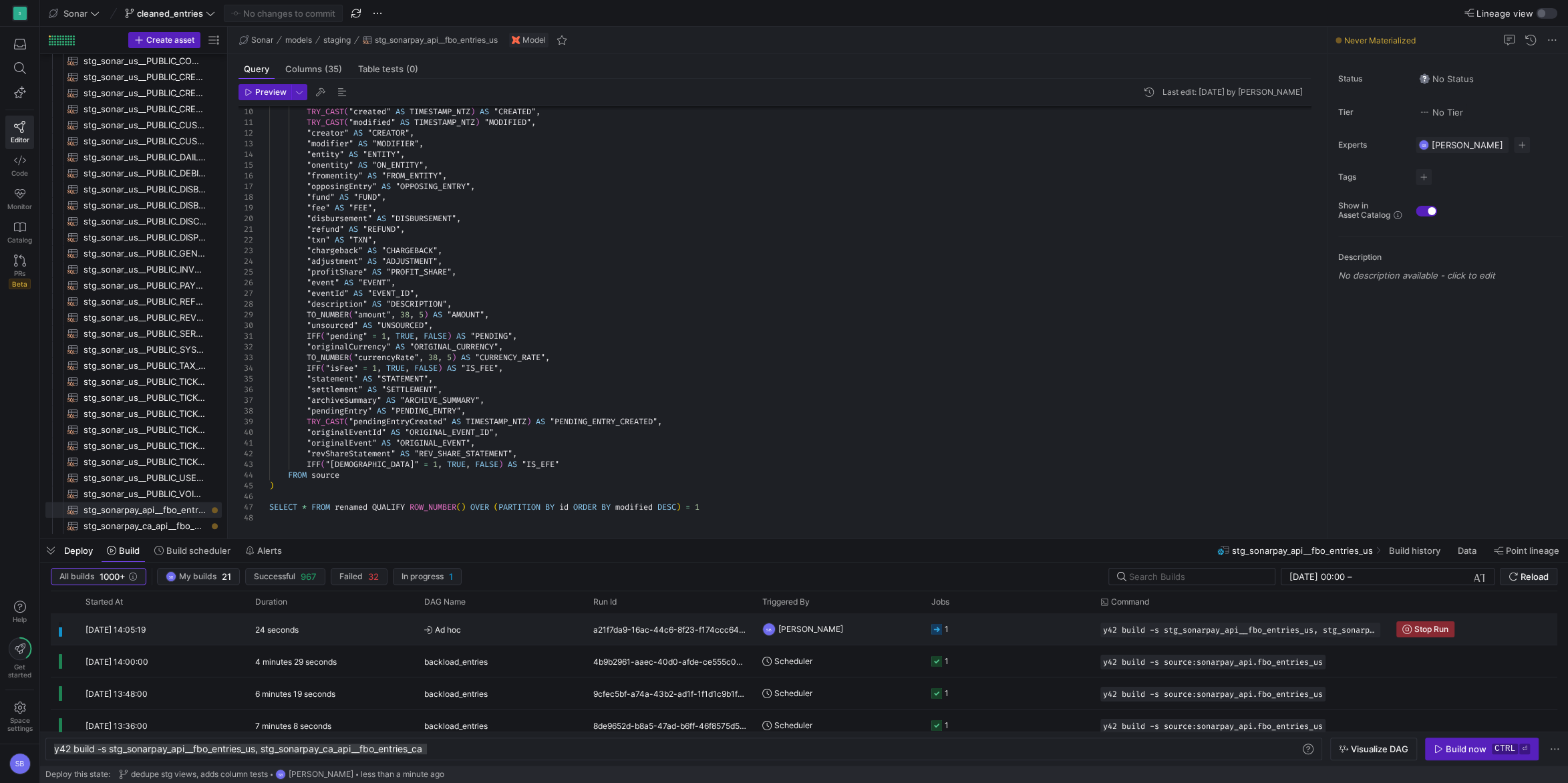
click at [520, 627] on span "Ad hoc" at bounding box center [501, 630] width 153 height 31
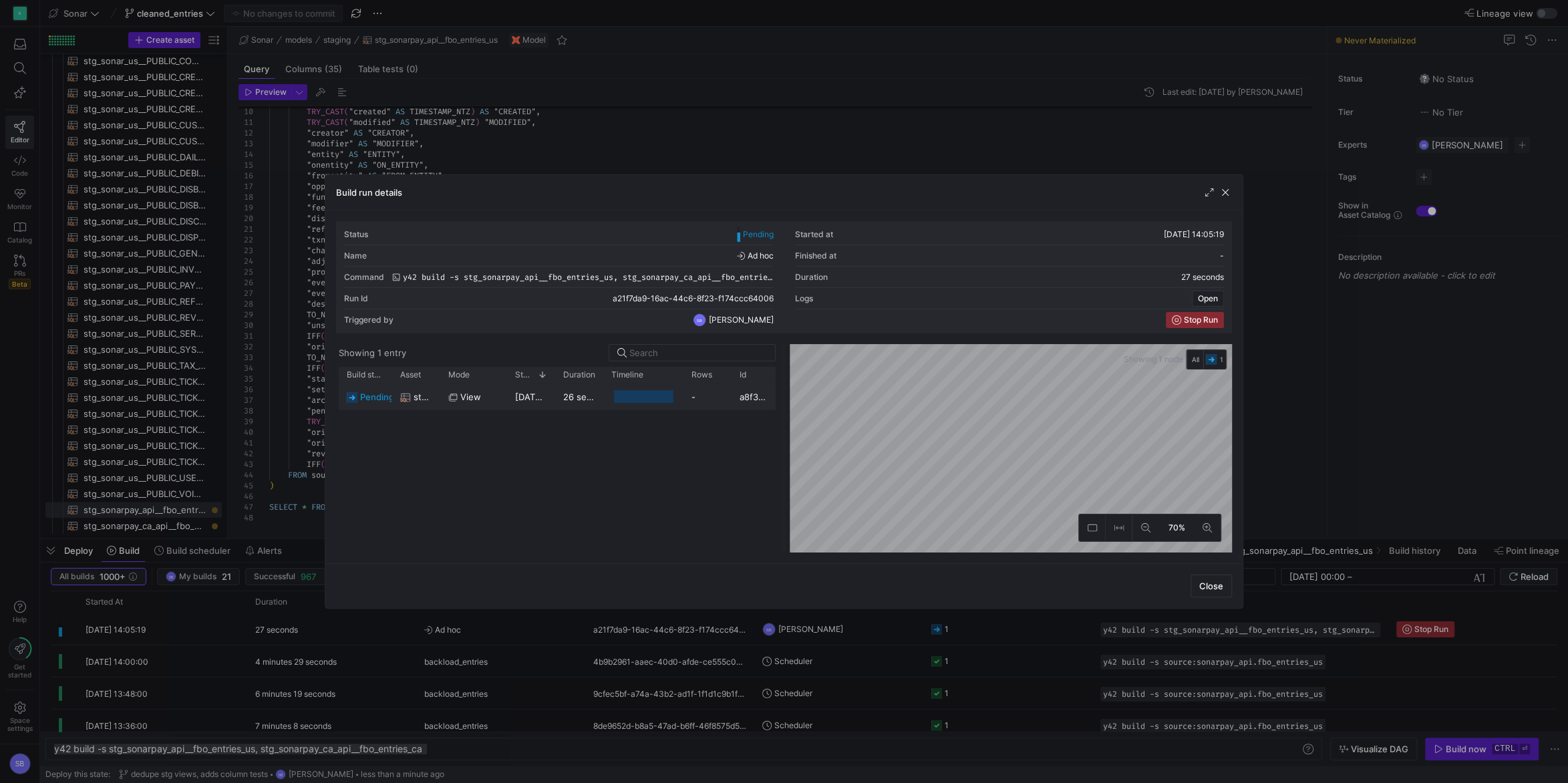
click at [594, 398] on y42-duration "26 seconds" at bounding box center [588, 397] width 49 height 11
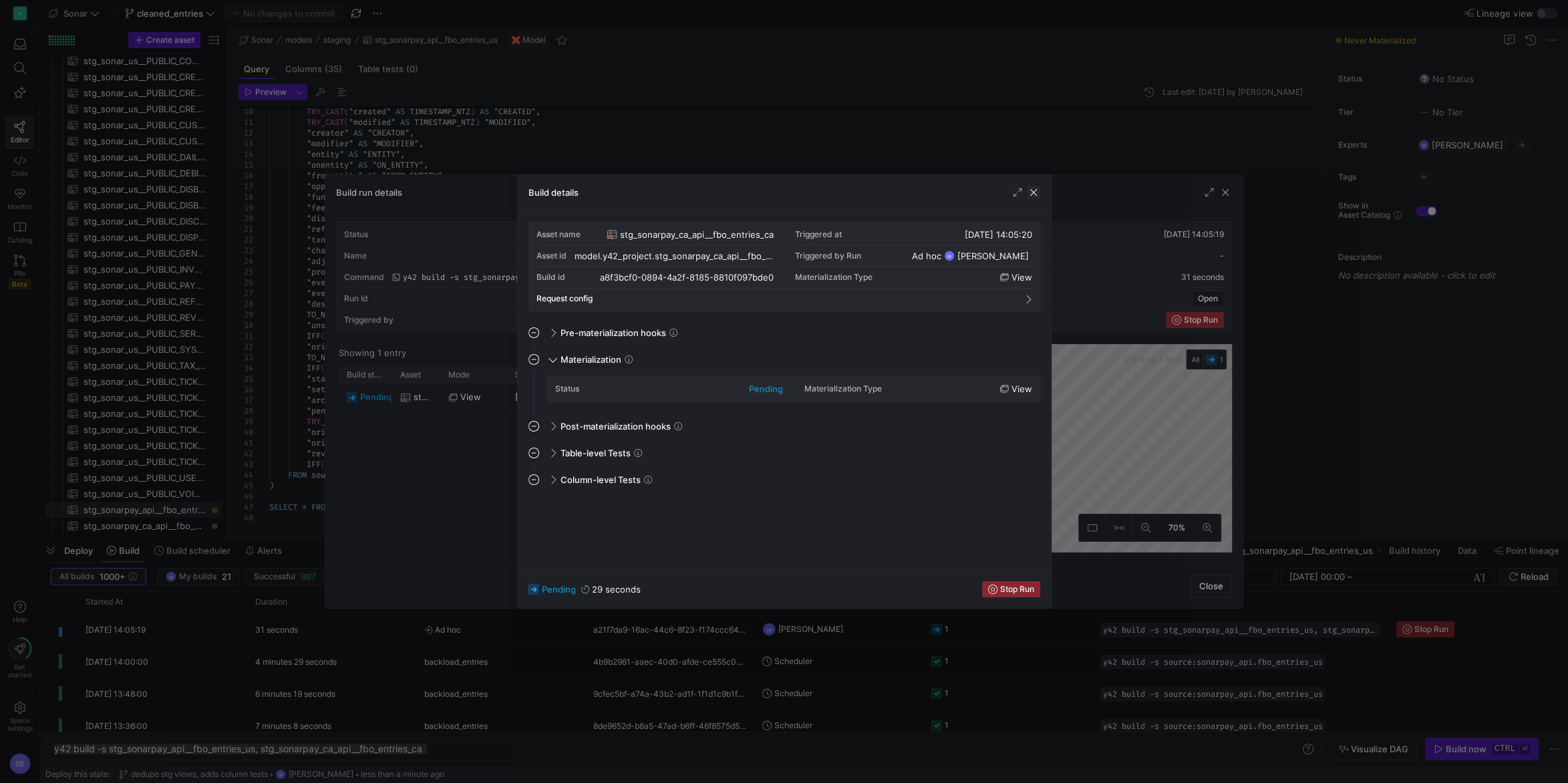
click at [1035, 189] on span "button" at bounding box center [1033, 192] width 13 height 13
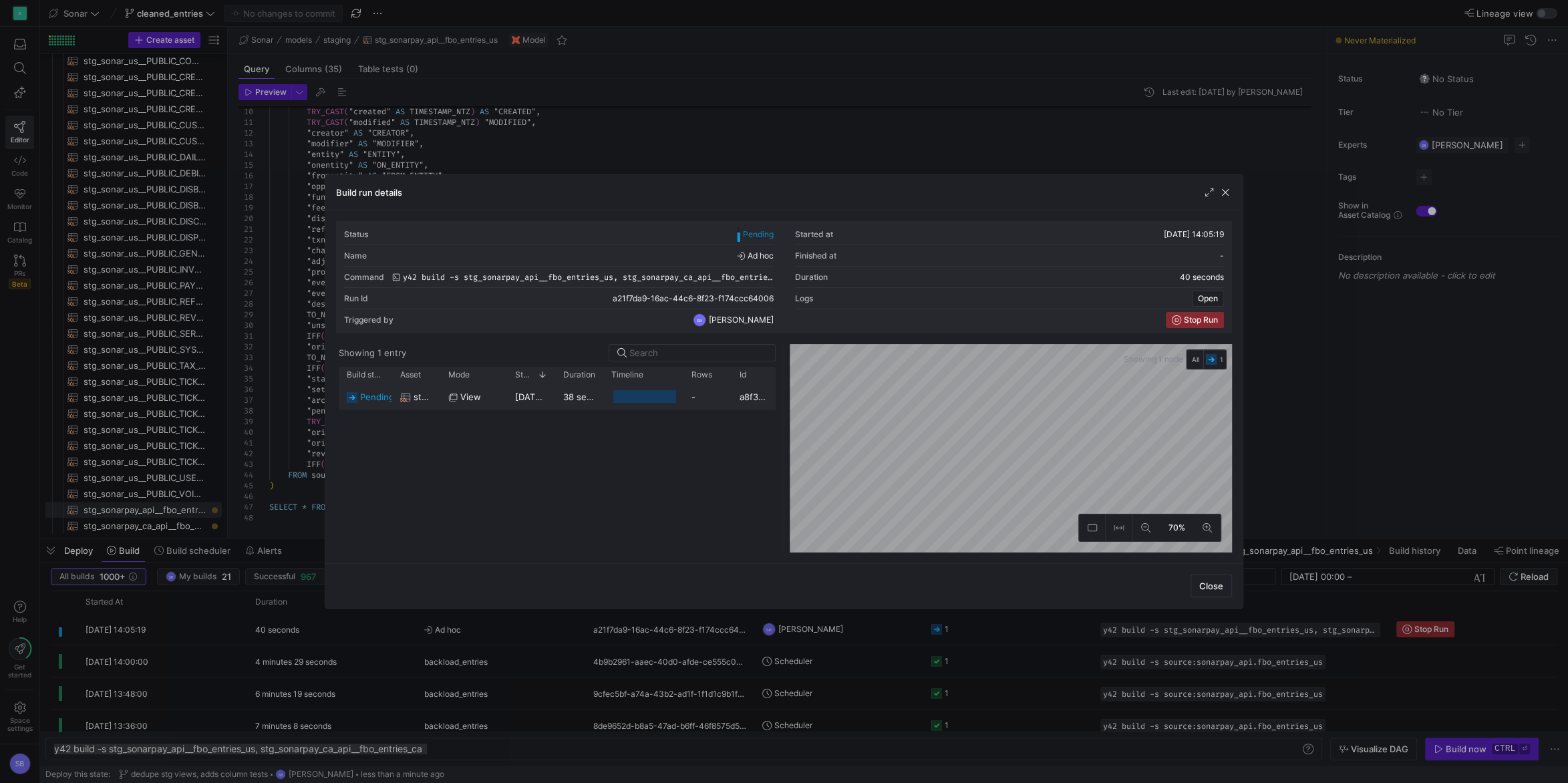
click at [605, 400] on div at bounding box center [643, 397] width 80 height 26
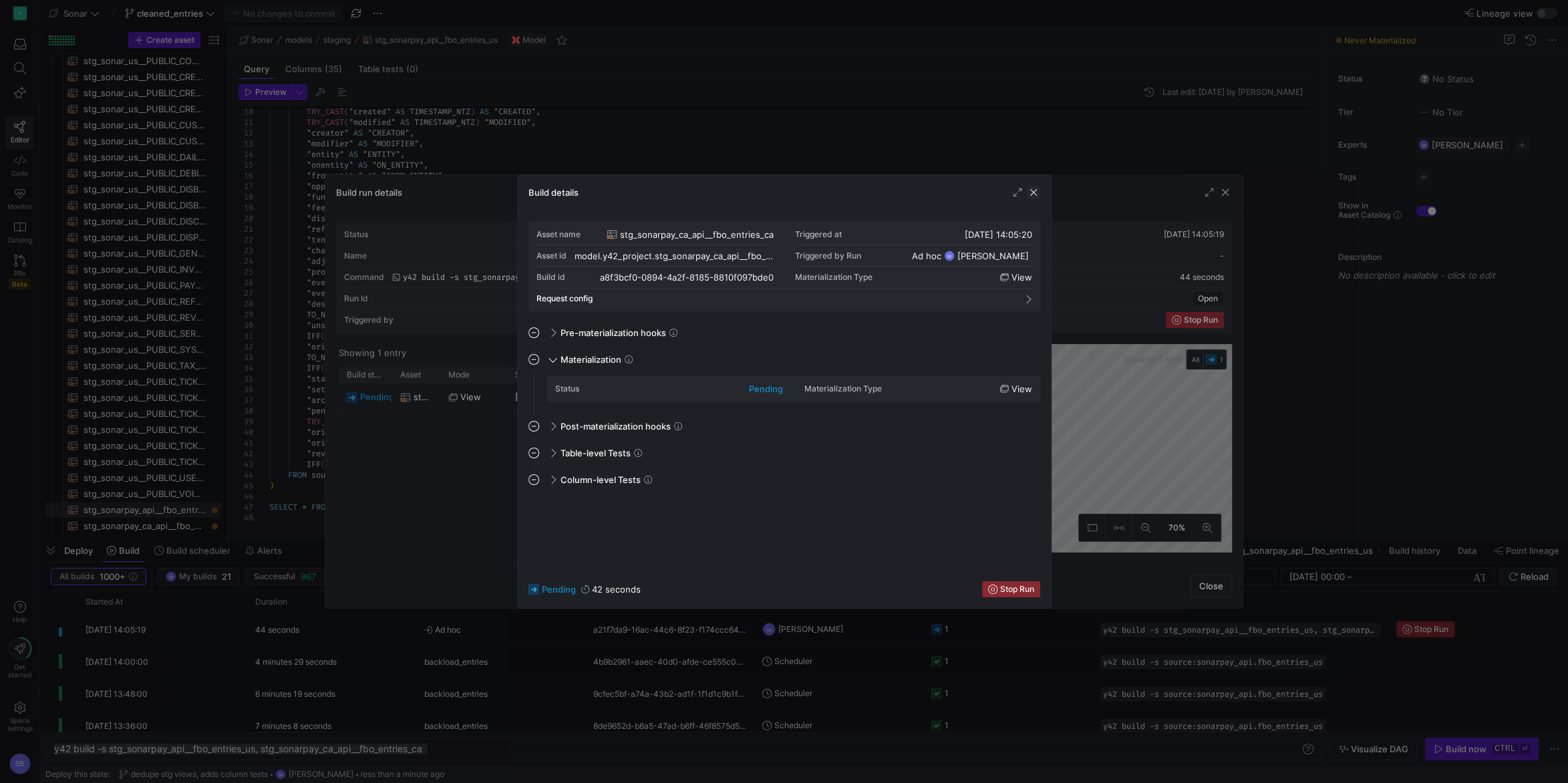
click at [1035, 190] on span "button" at bounding box center [1033, 192] width 13 height 13
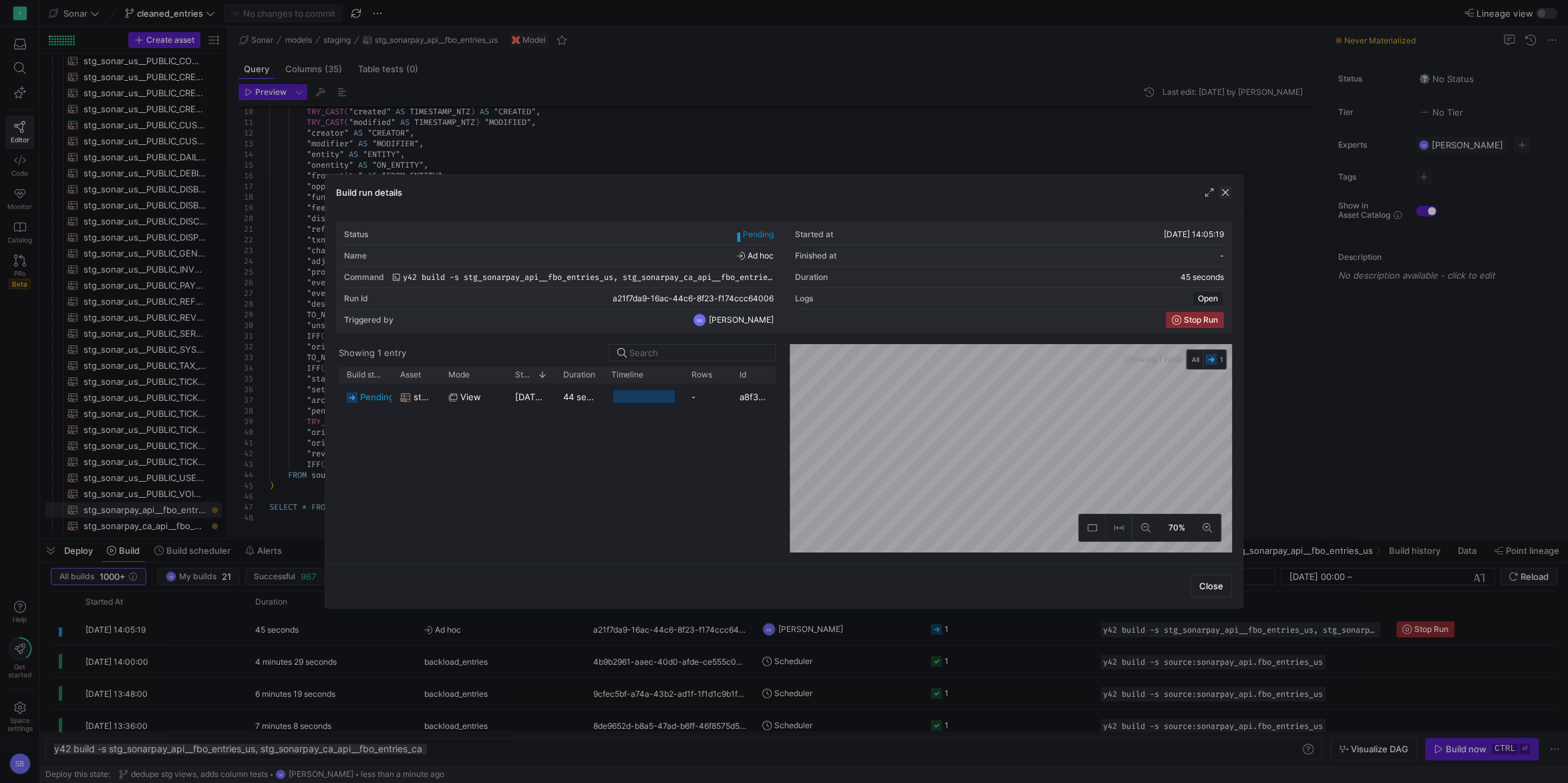
click at [1221, 190] on span "button" at bounding box center [1225, 192] width 13 height 13
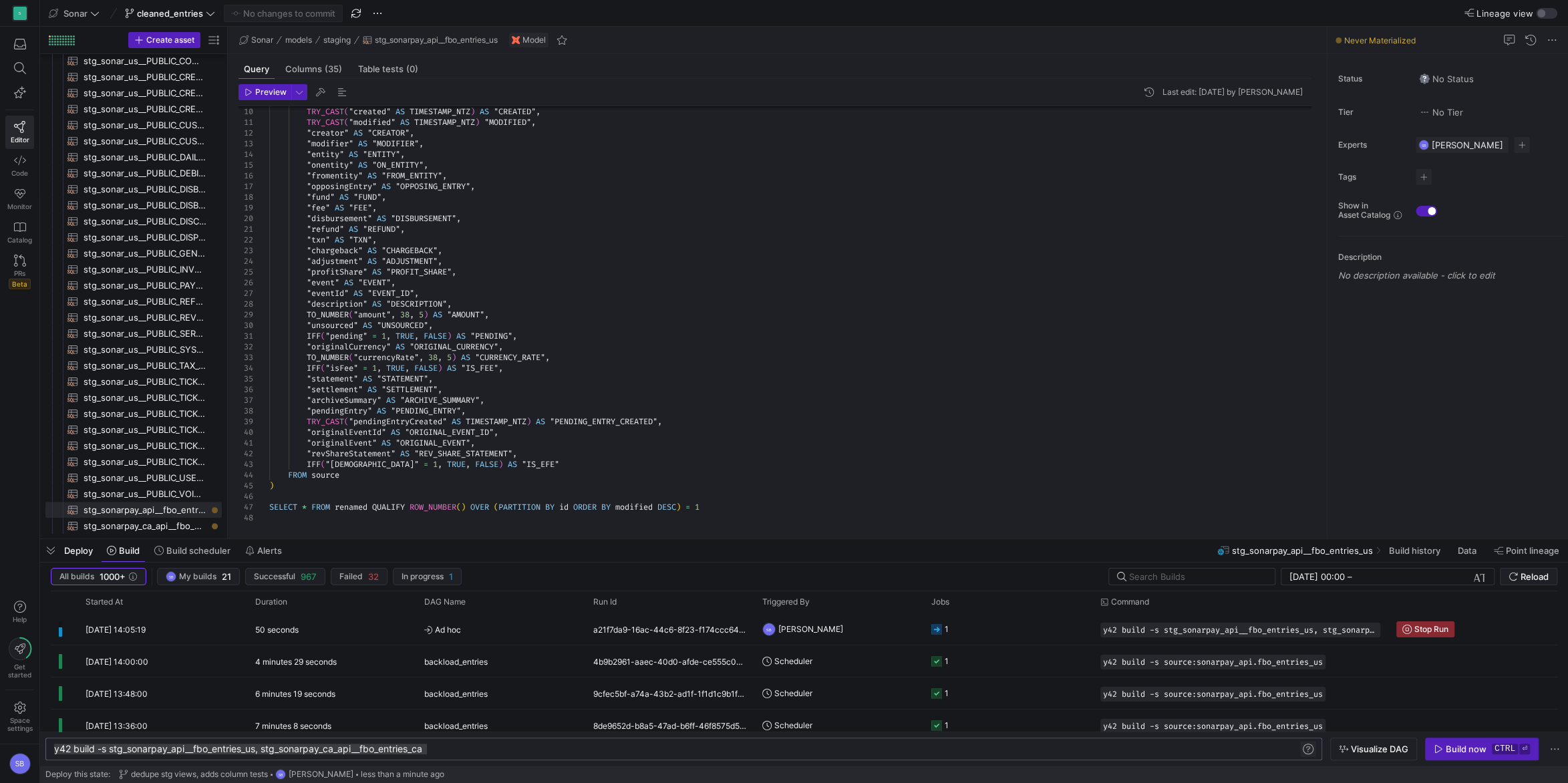
click at [1308, 753] on span at bounding box center [1308, 748] width 16 height 16
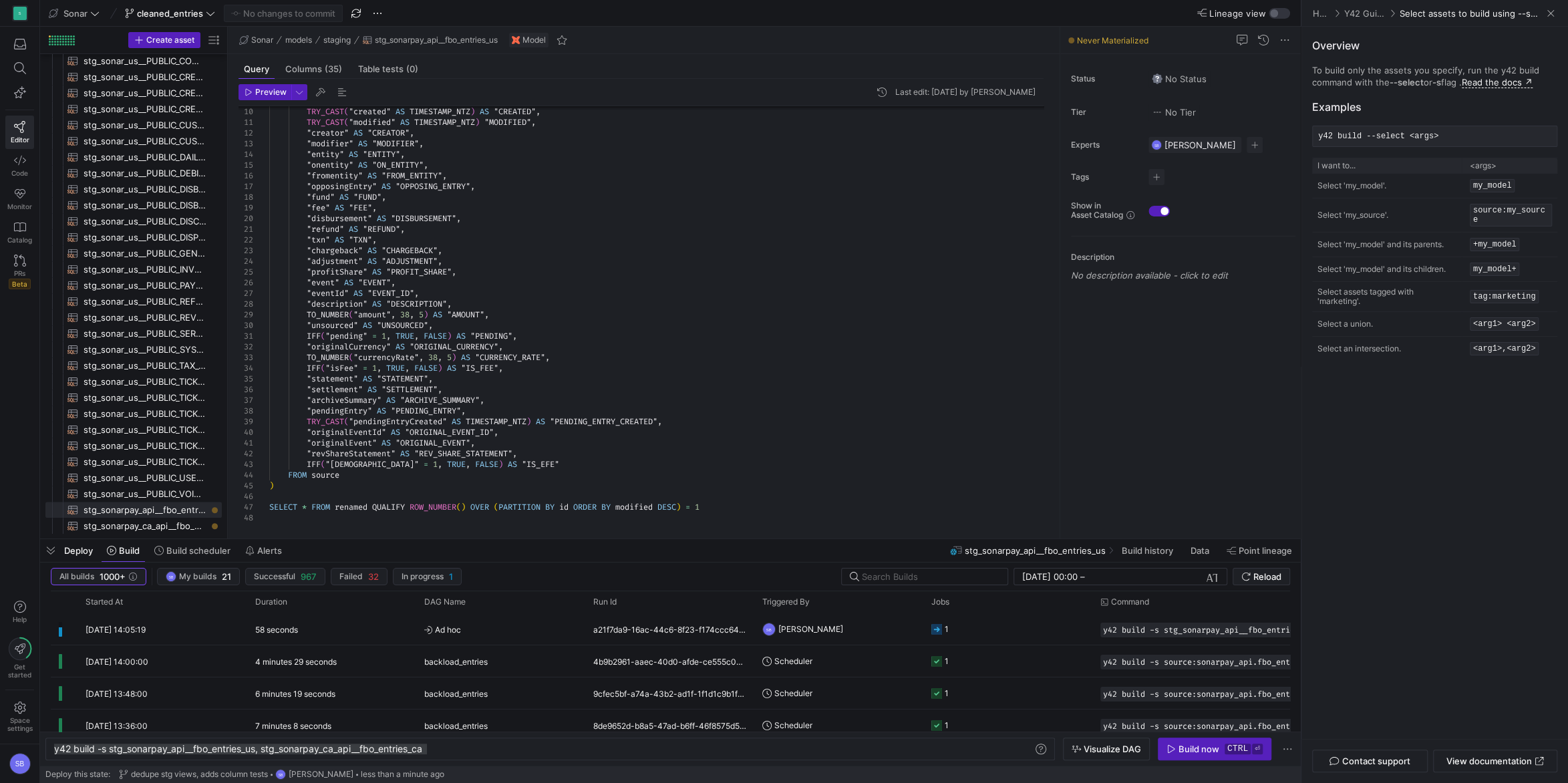
click at [1359, 319] on p "Select a union." at bounding box center [1387, 324] width 139 height 9
click at [1530, 317] on code "<arg1> <arg2>" at bounding box center [1504, 324] width 69 height 13
click at [261, 748] on div "y42 build -s stg_sonarpay_api__fbo_entries_us, stg _sonarpay_ca_api__fbo_entrie…" at bounding box center [544, 749] width 980 height 11
click at [258, 750] on div "y42 build -s stg_sonarpay_api__fbo_entries_us, stg _sonarpay_ca_api__fbo_entrie…" at bounding box center [544, 749] width 980 height 11
click at [435, 636] on span "Ad hoc" at bounding box center [501, 630] width 153 height 31
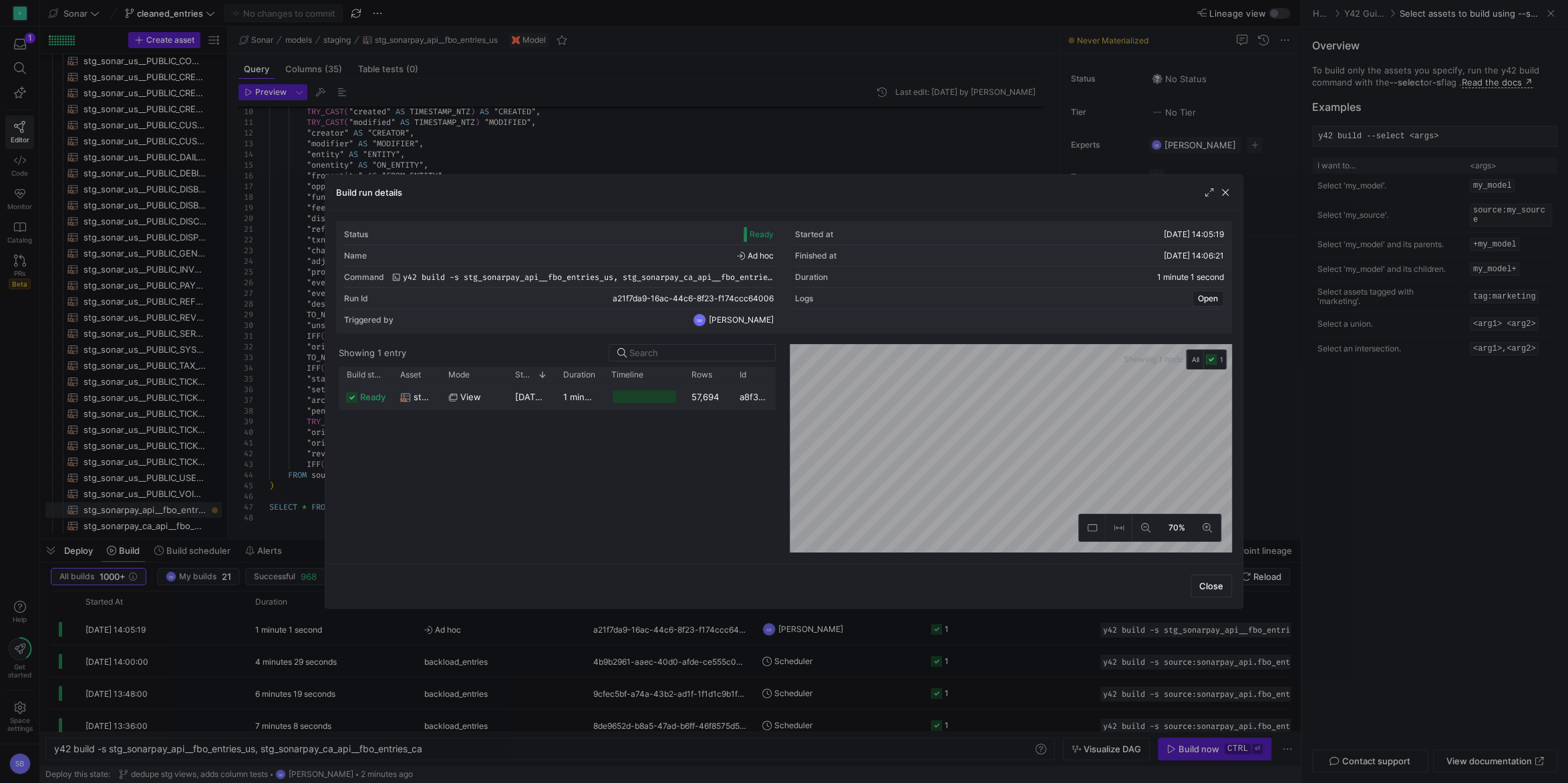
click at [594, 401] on y42-duration "1 minute" at bounding box center [581, 397] width 35 height 11
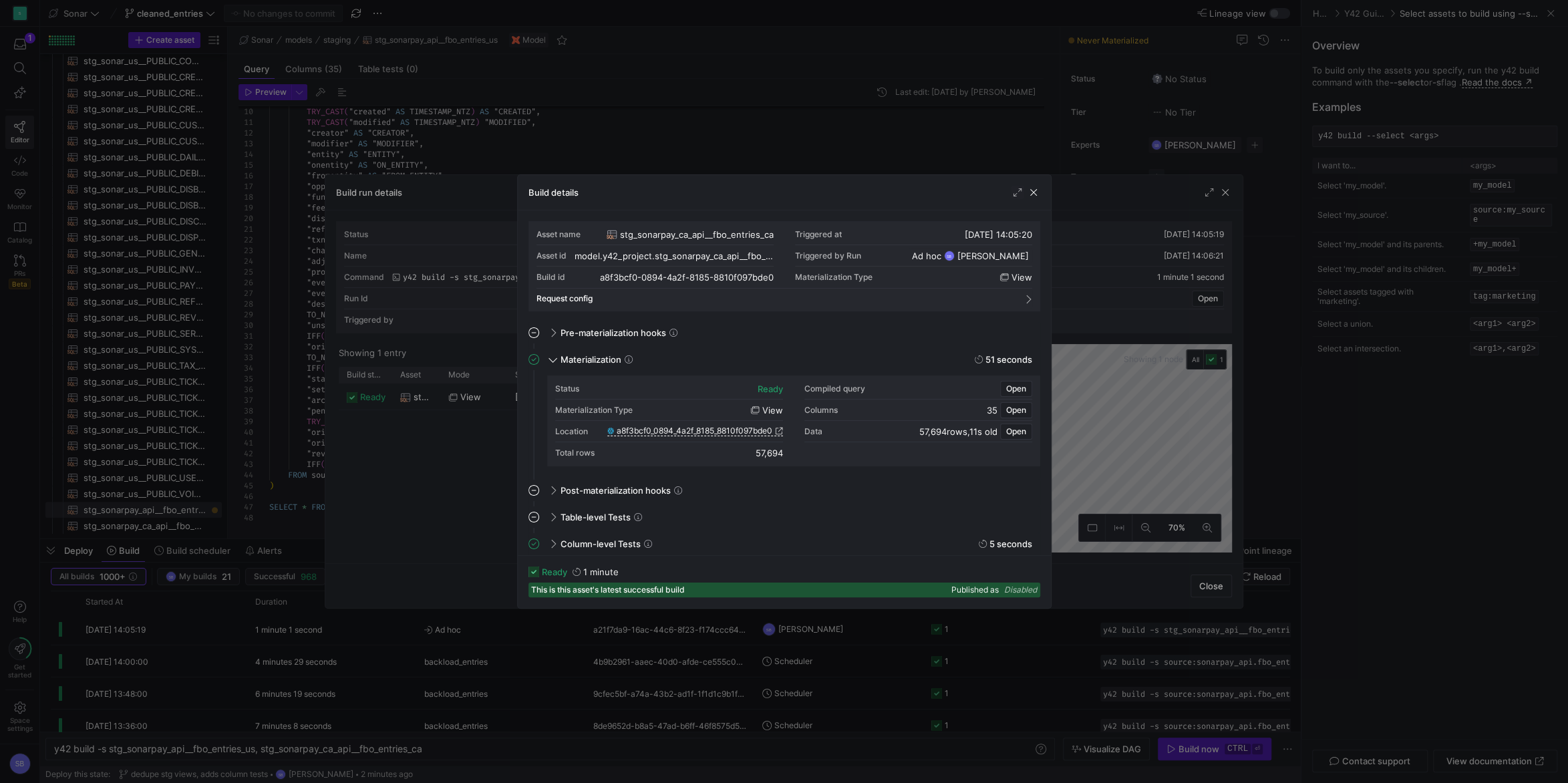
scroll to position [4, 0]
click at [849, 537] on div "Column-level Tests 5 seconds" at bounding box center [792, 540] width 496 height 21
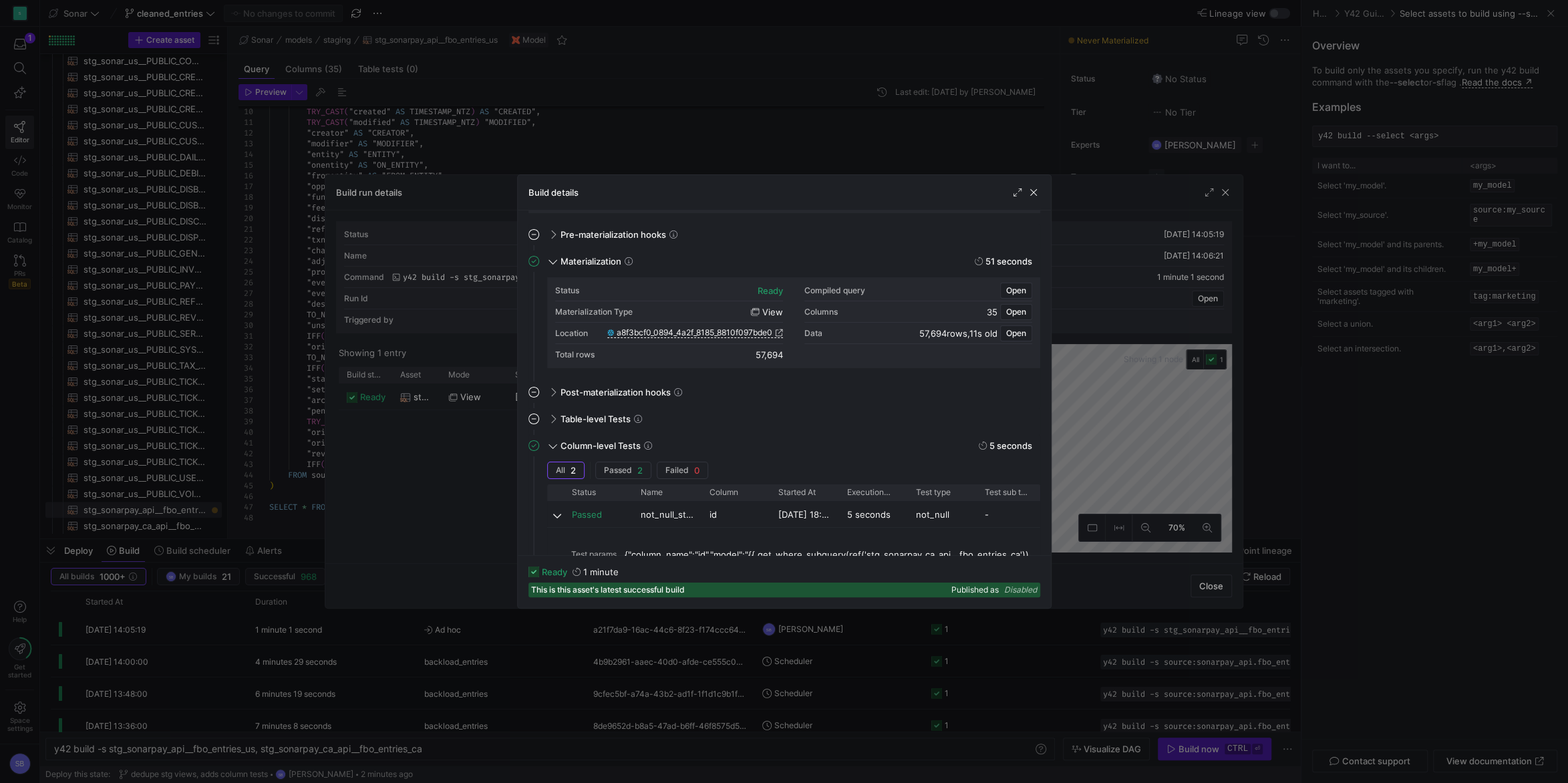
scroll to position [163, 0]
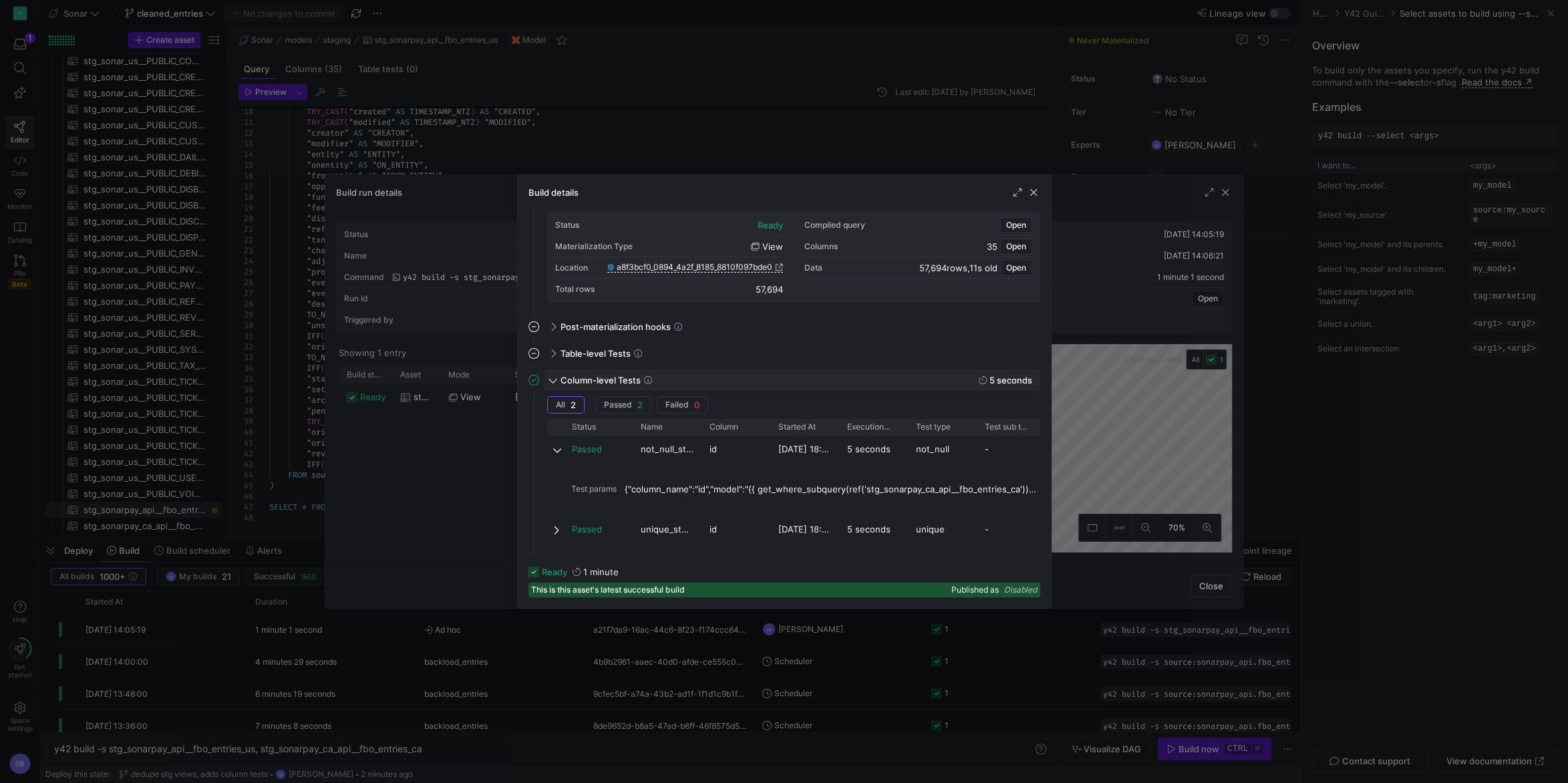
click at [565, 376] on span "Column-level Tests" at bounding box center [600, 380] width 80 height 11
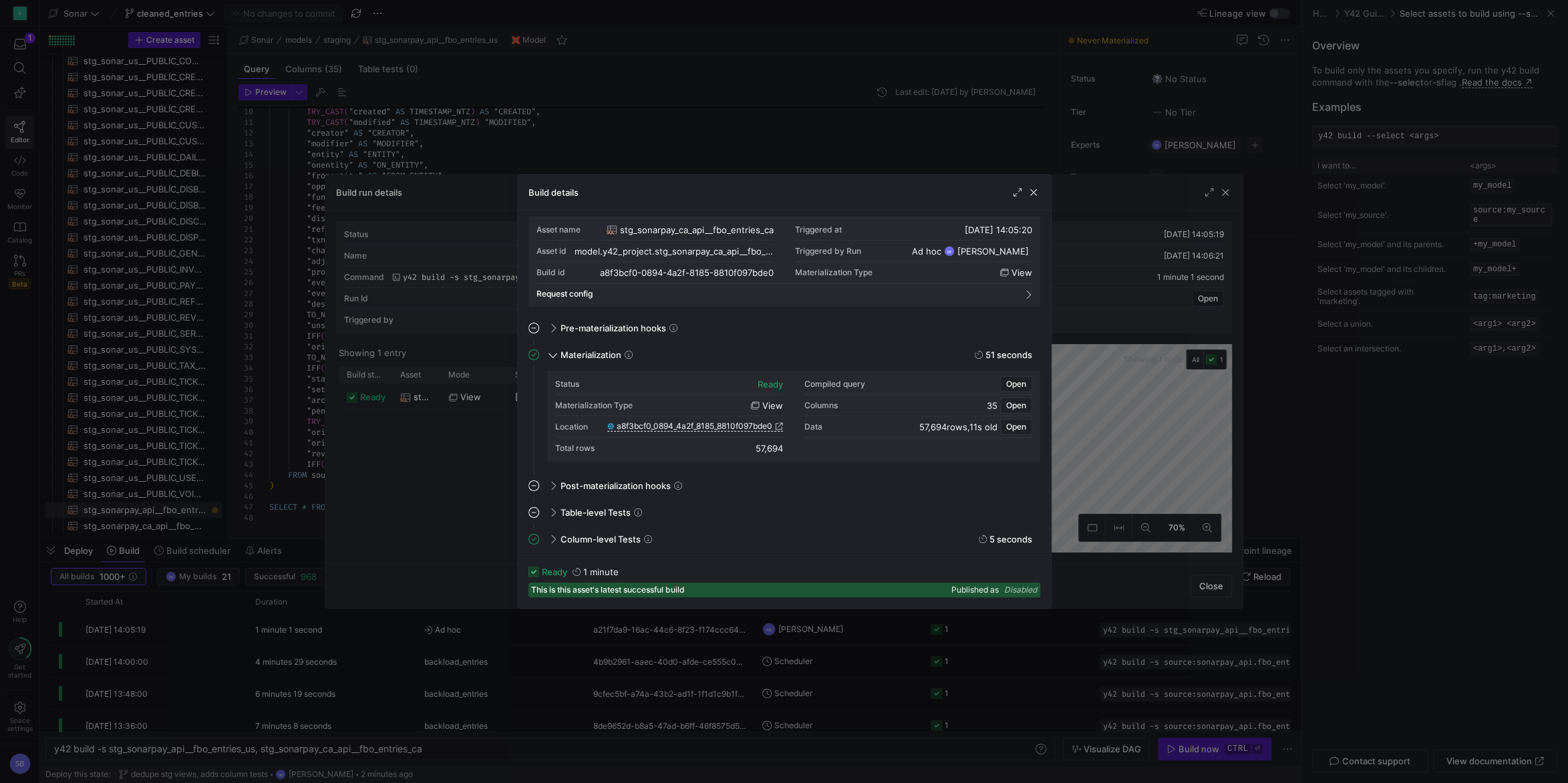
scroll to position [4, 0]
click at [1031, 189] on span "button" at bounding box center [1033, 192] width 13 height 13
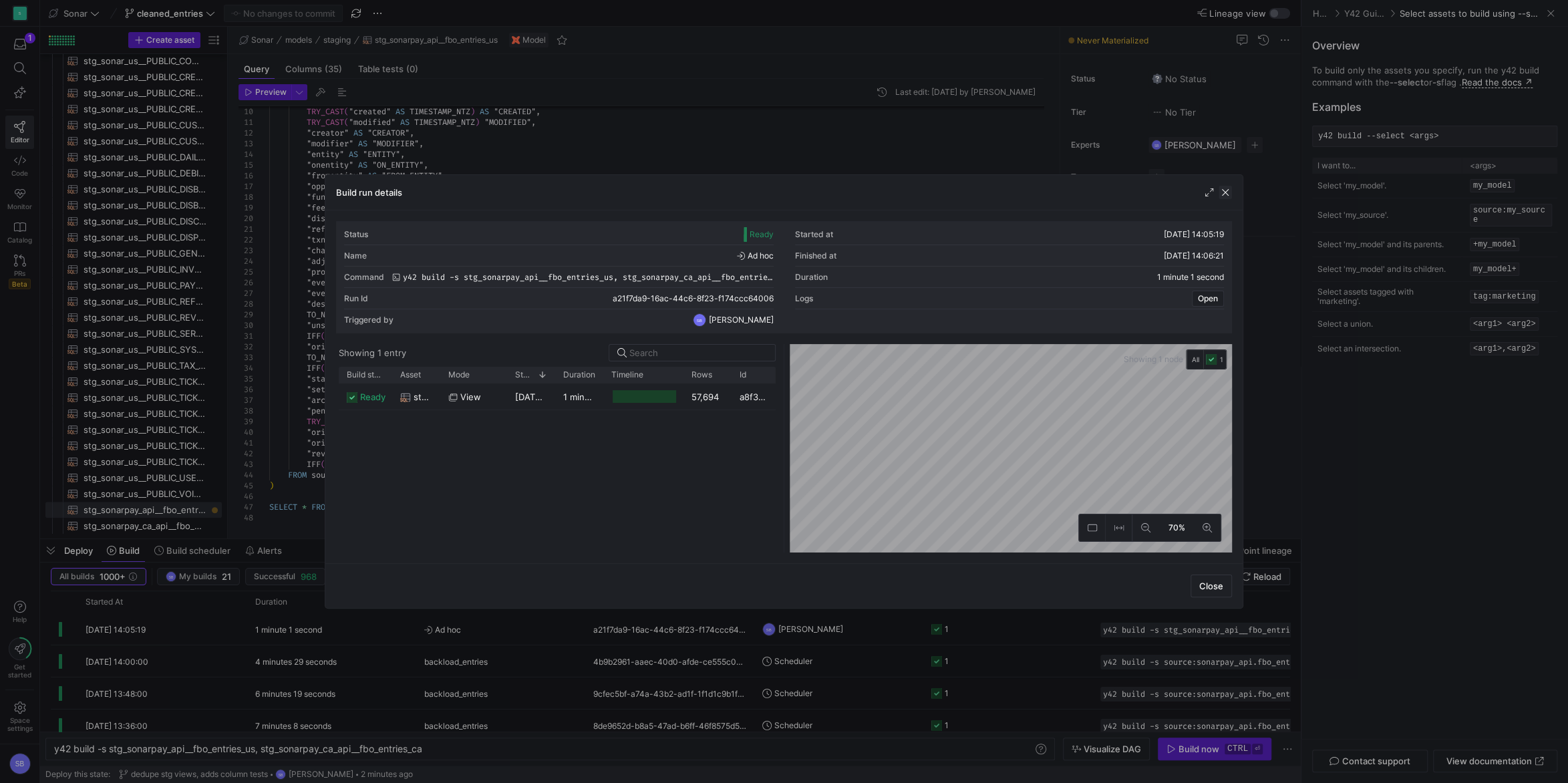
click at [1228, 196] on span "button" at bounding box center [1225, 192] width 13 height 13
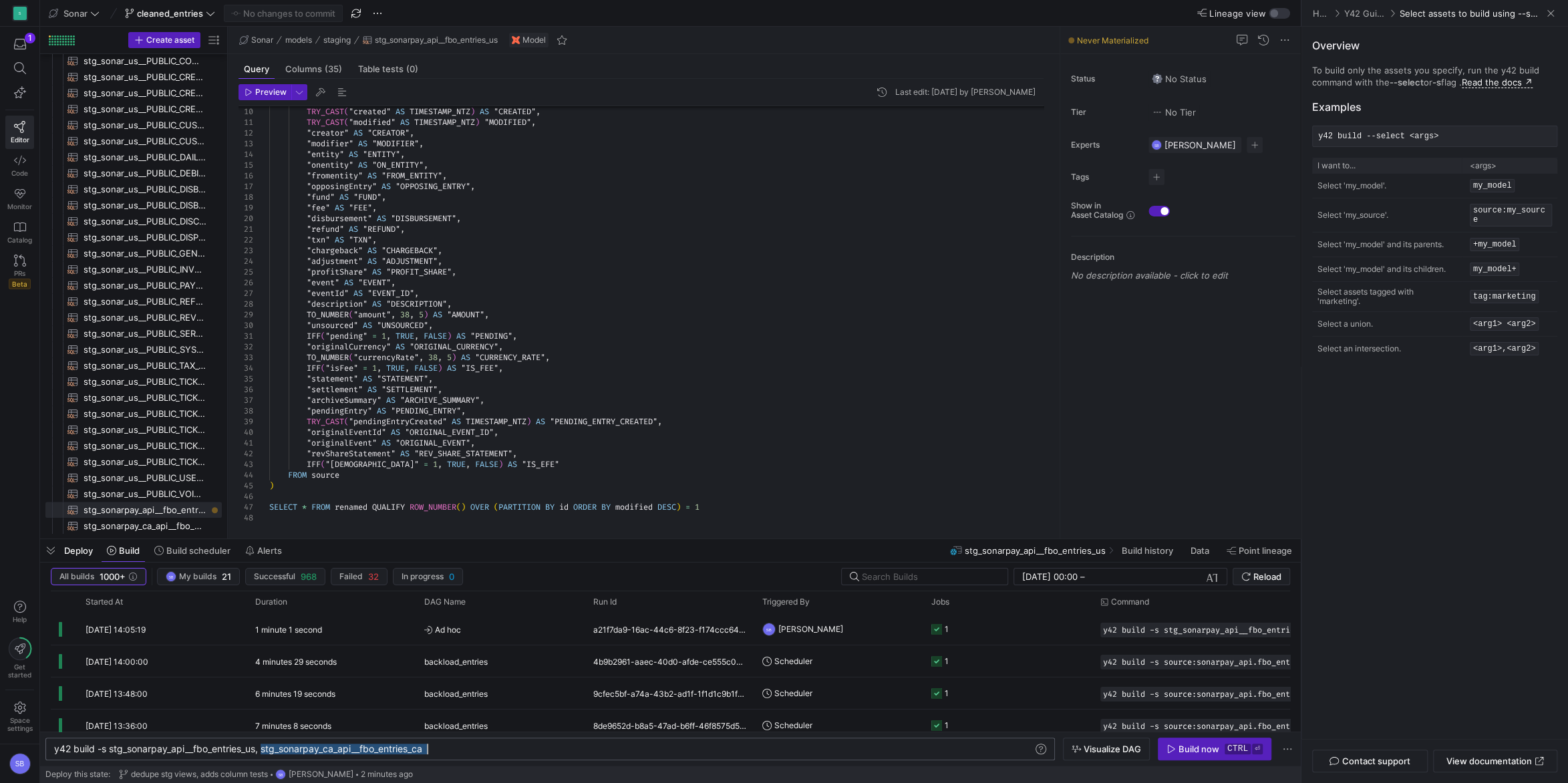
drag, startPoint x: 259, startPoint y: 752, endPoint x: 446, endPoint y: 745, distance: 187.1
click at [446, 745] on div "y42 build -s stg_sonarpay_api__fbo_entries_us, stg _sonarpay_ca_api__fbo_entrie…" at bounding box center [544, 749] width 980 height 11
click at [1187, 755] on span "button" at bounding box center [1215, 748] width 113 height 21
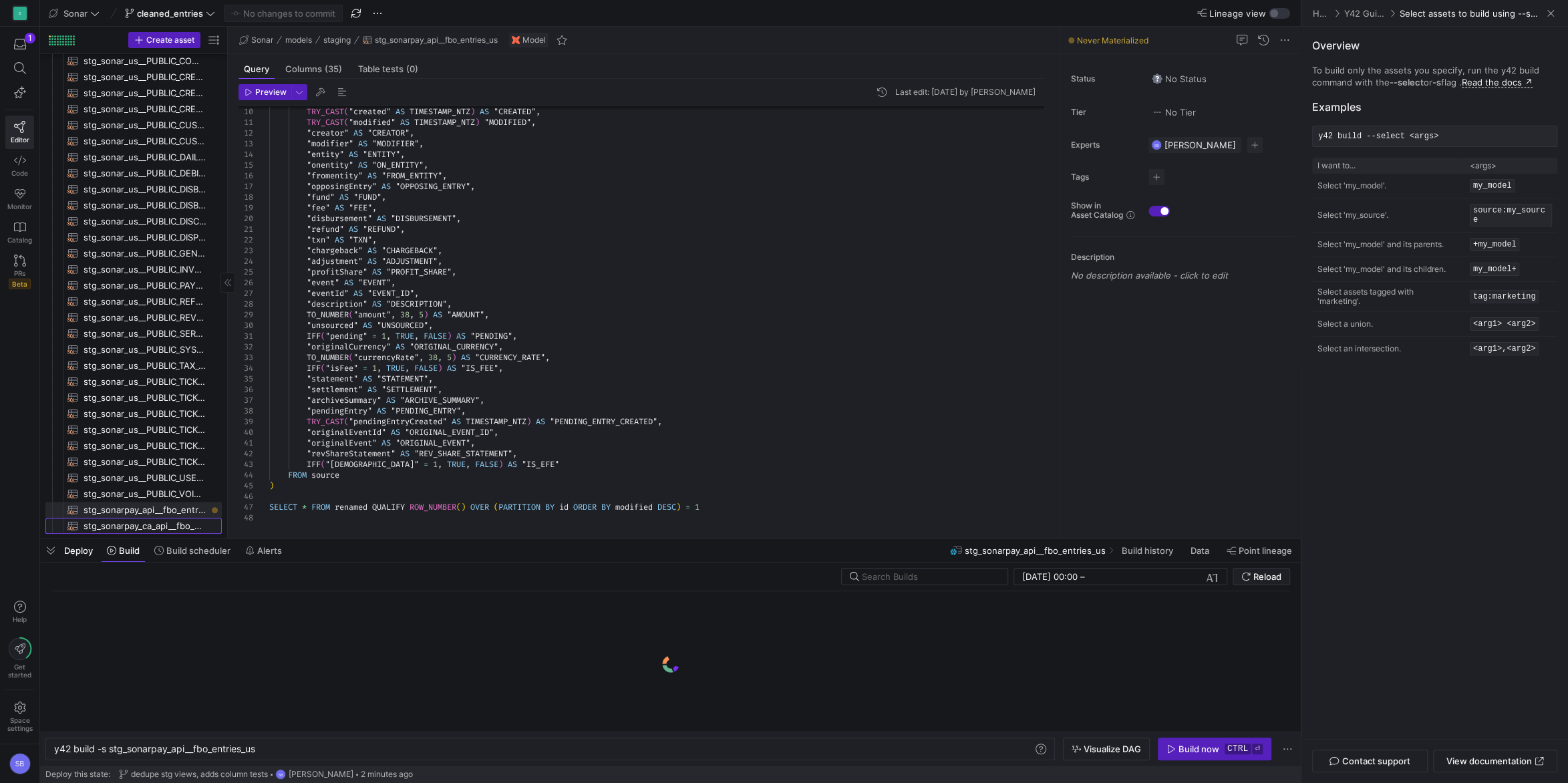
click at [181, 525] on span "stg_sonarpay_ca_api__fbo_entries_ca​​​​​​​​​​" at bounding box center [145, 526] width 123 height 16
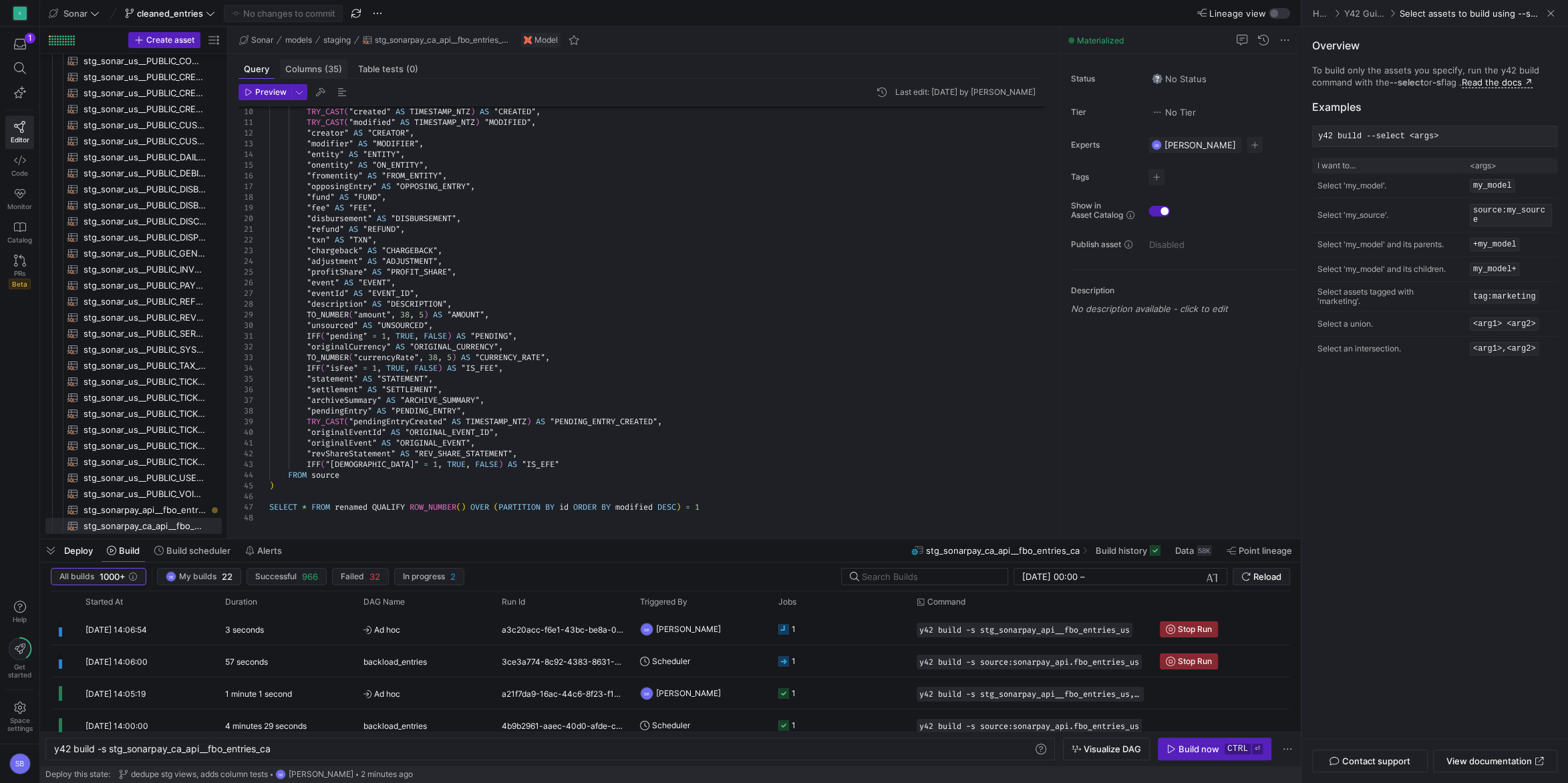
click at [324, 70] on span "Columns (35)" at bounding box center [314, 68] width 57 height 8
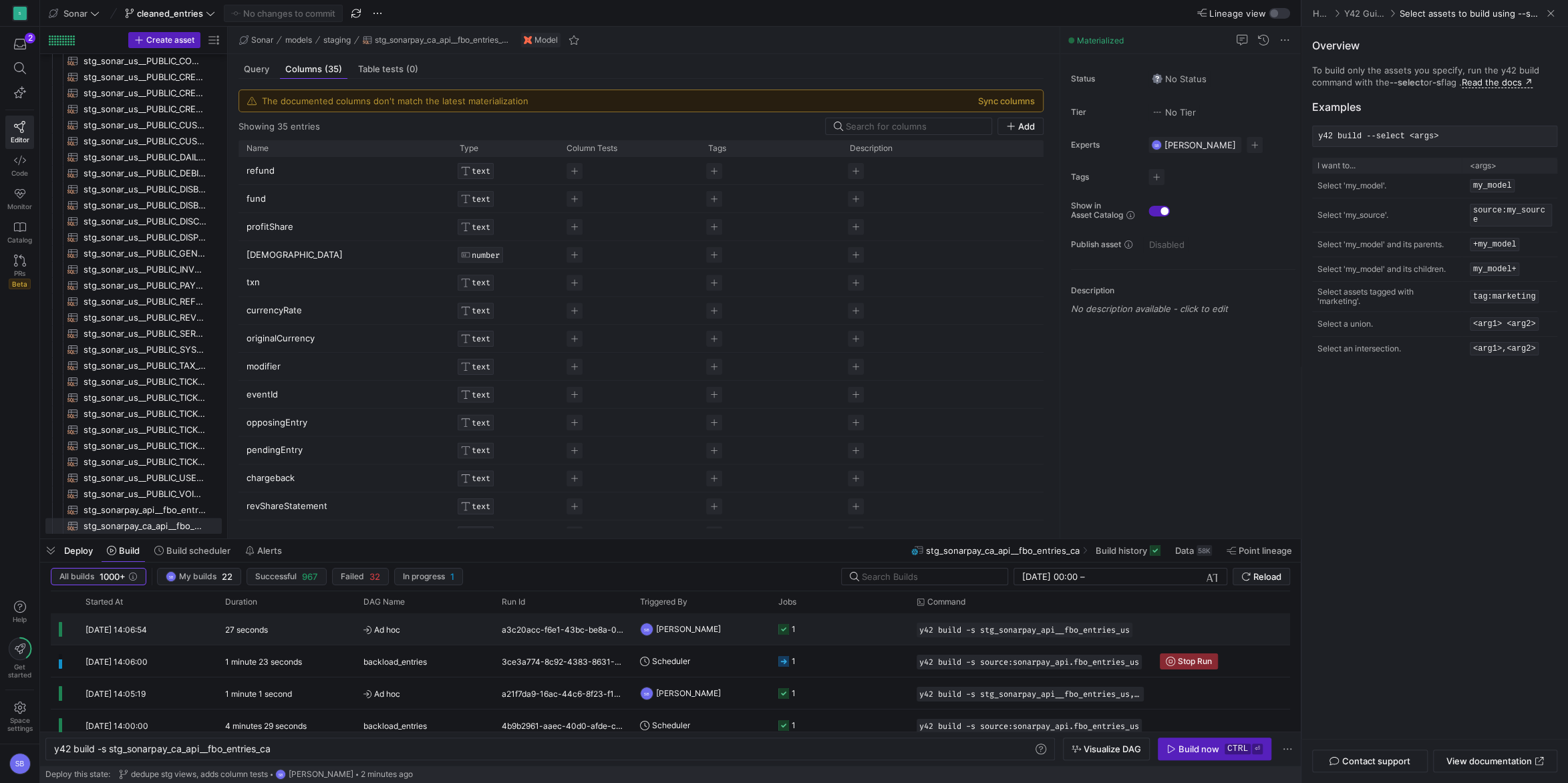
click at [290, 624] on div "27 seconds" at bounding box center [286, 629] width 138 height 31
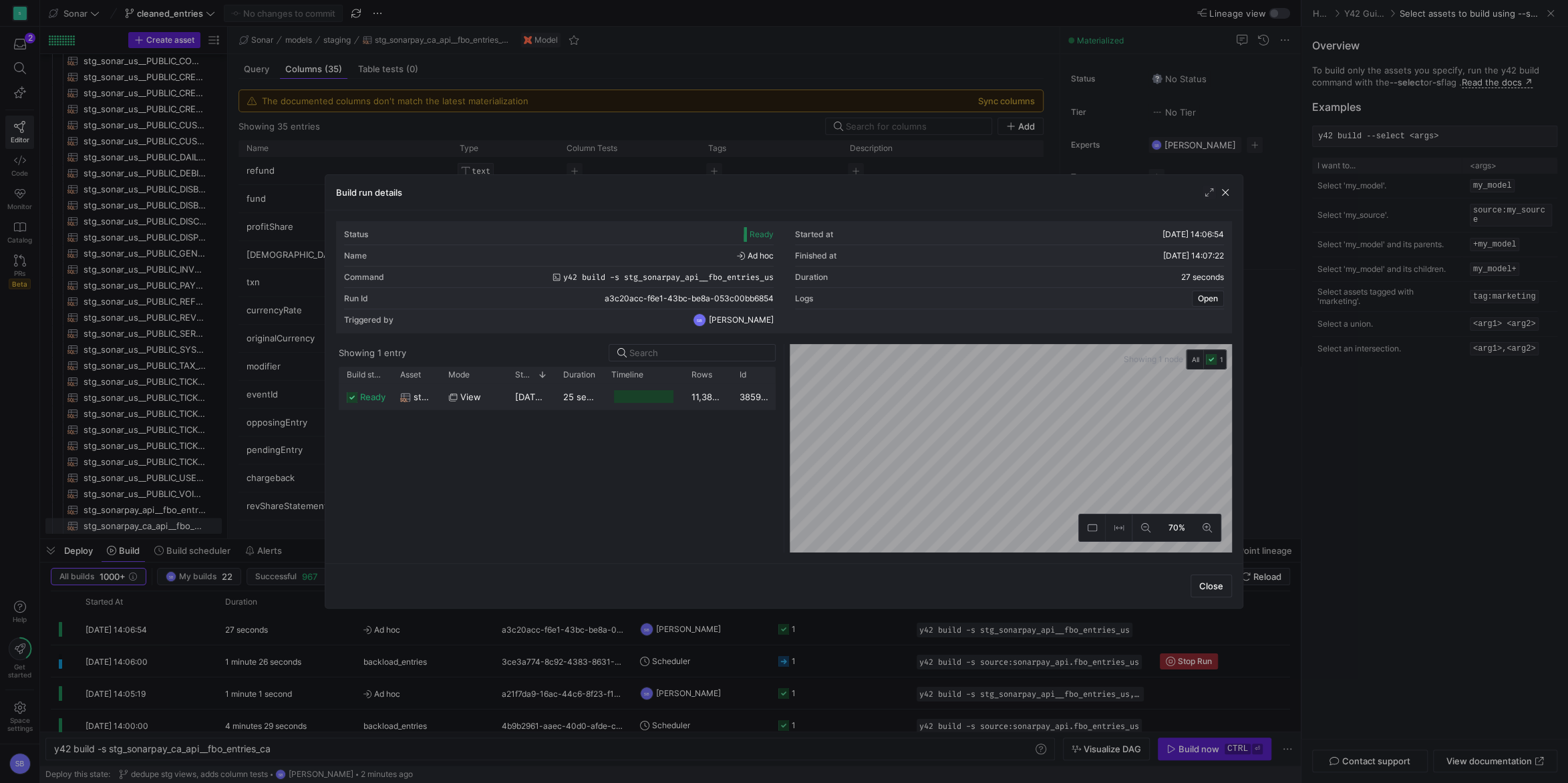
click at [580, 395] on y42-duration "25 seconds" at bounding box center [588, 397] width 49 height 11
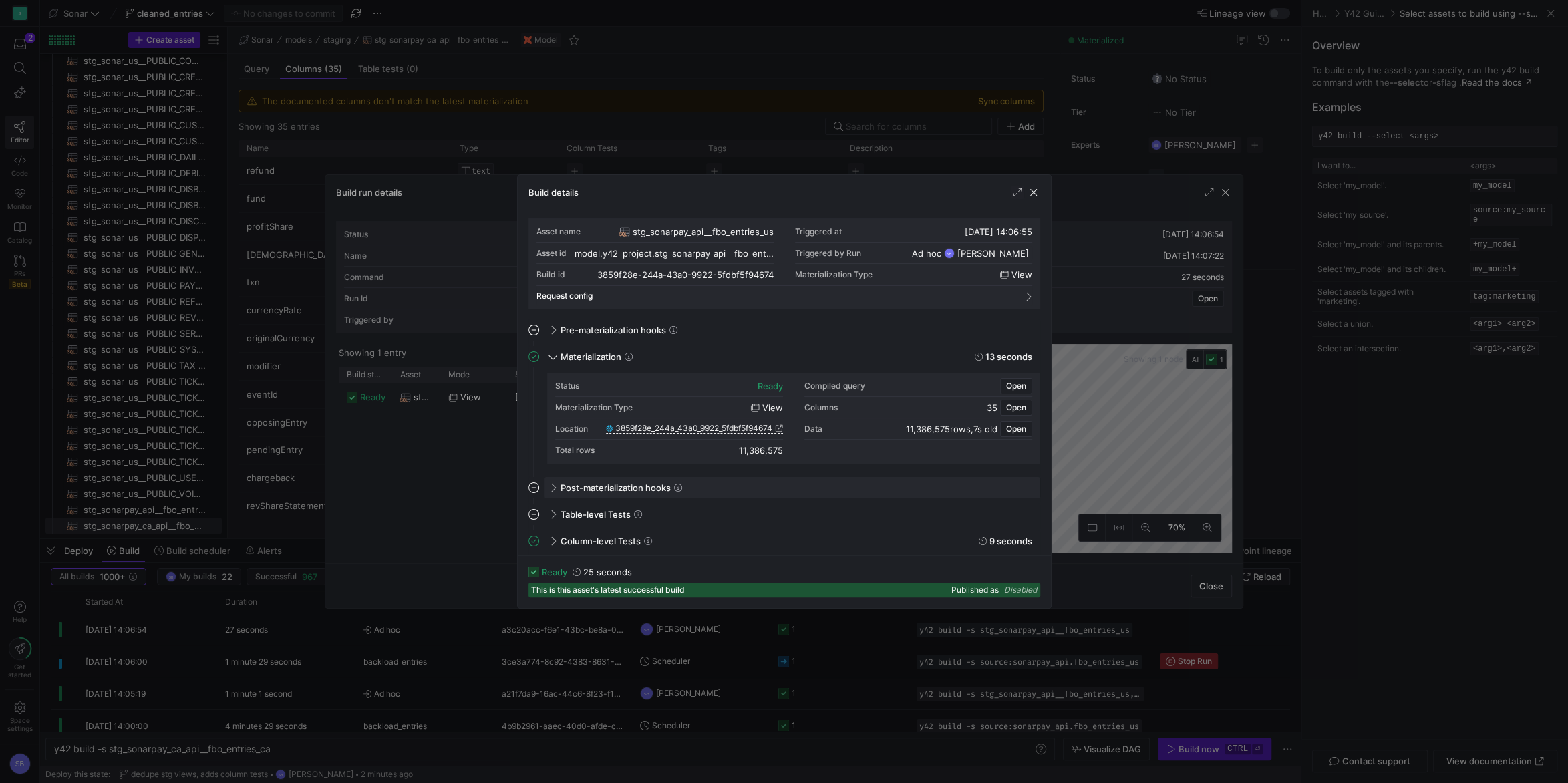
scroll to position [4, 0]
click at [554, 532] on div "Column-level Tests 9 seconds" at bounding box center [792, 540] width 496 height 21
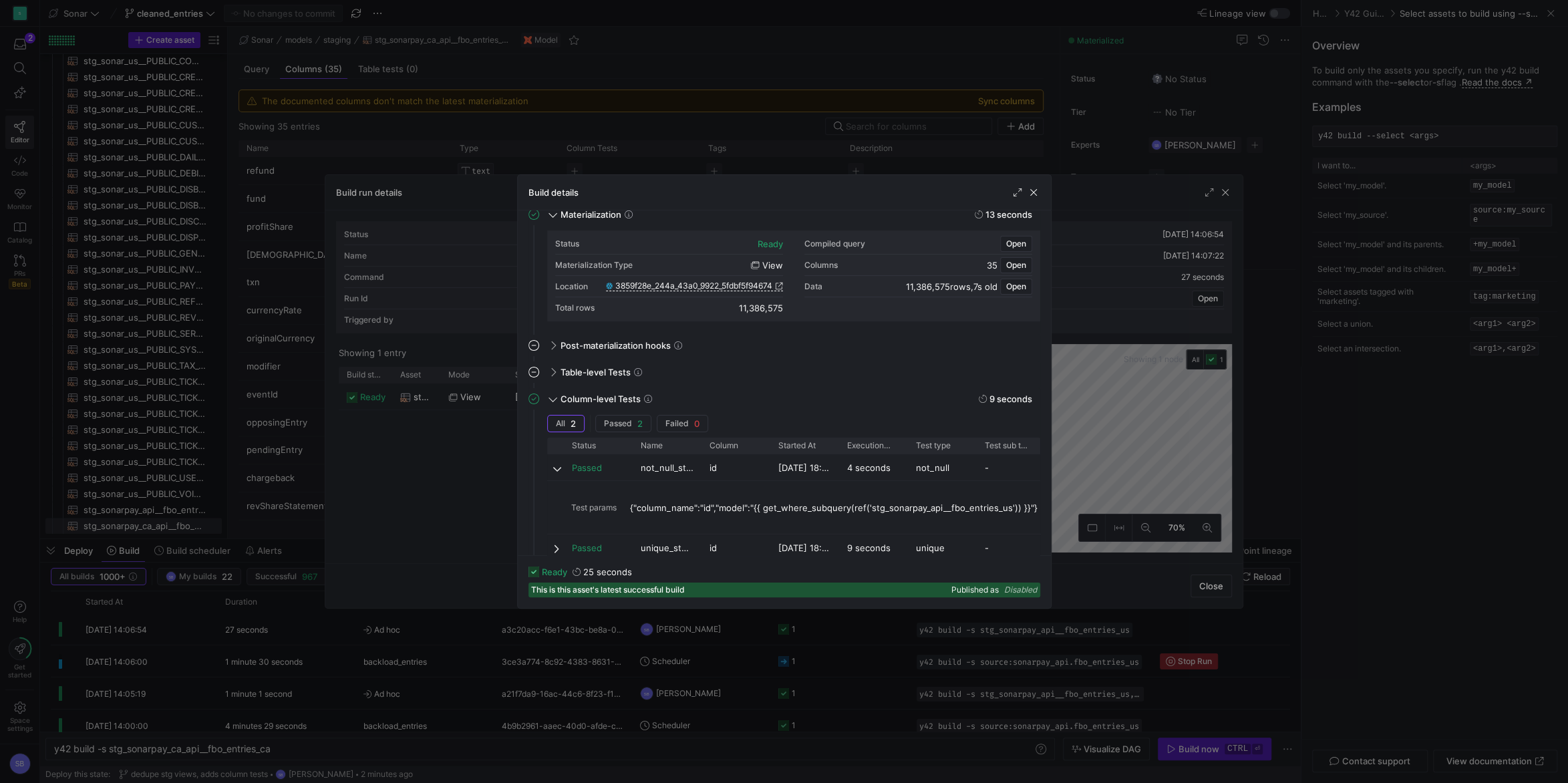
scroll to position [163, 0]
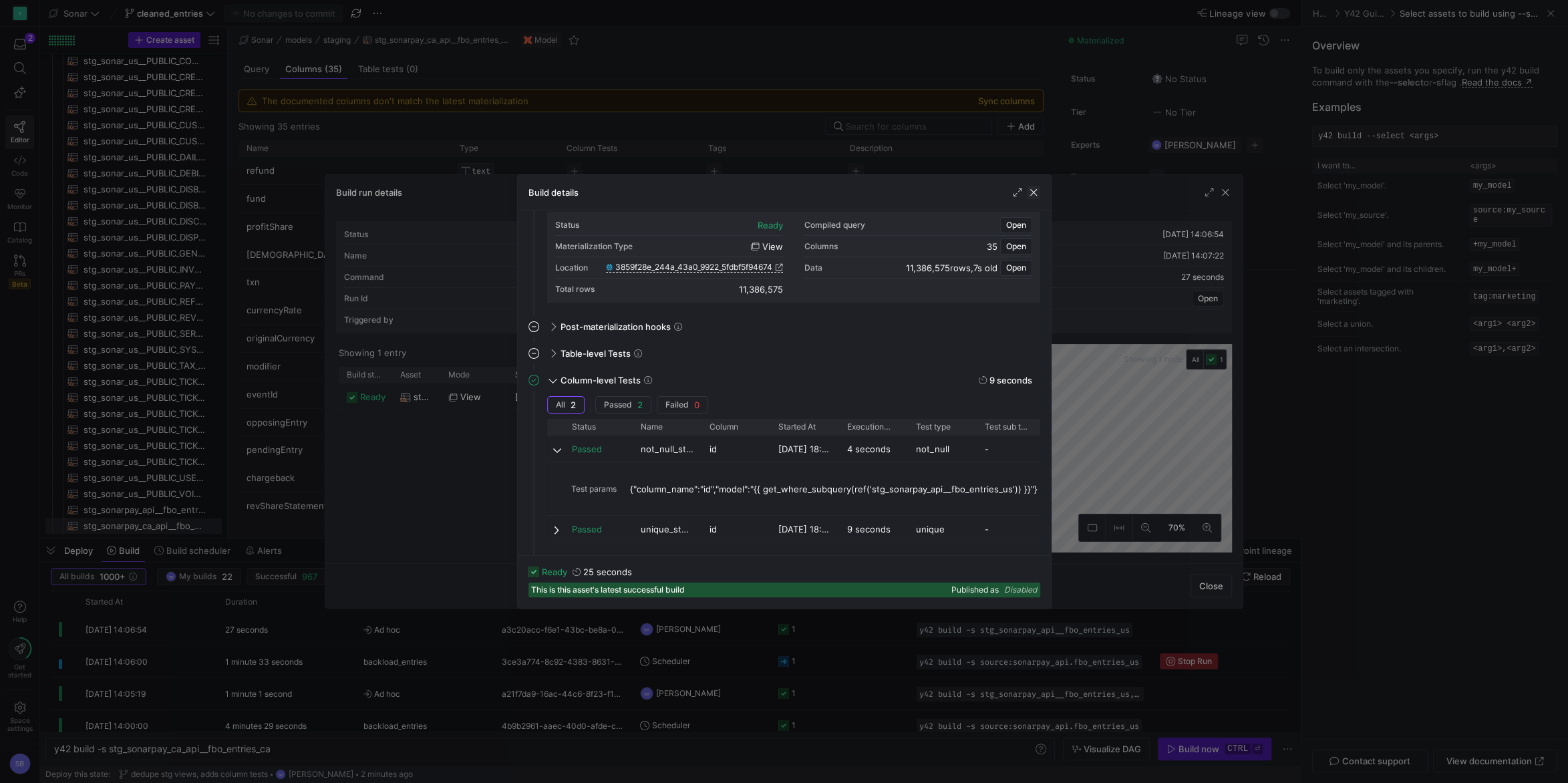
click at [1032, 188] on span "button" at bounding box center [1033, 192] width 13 height 13
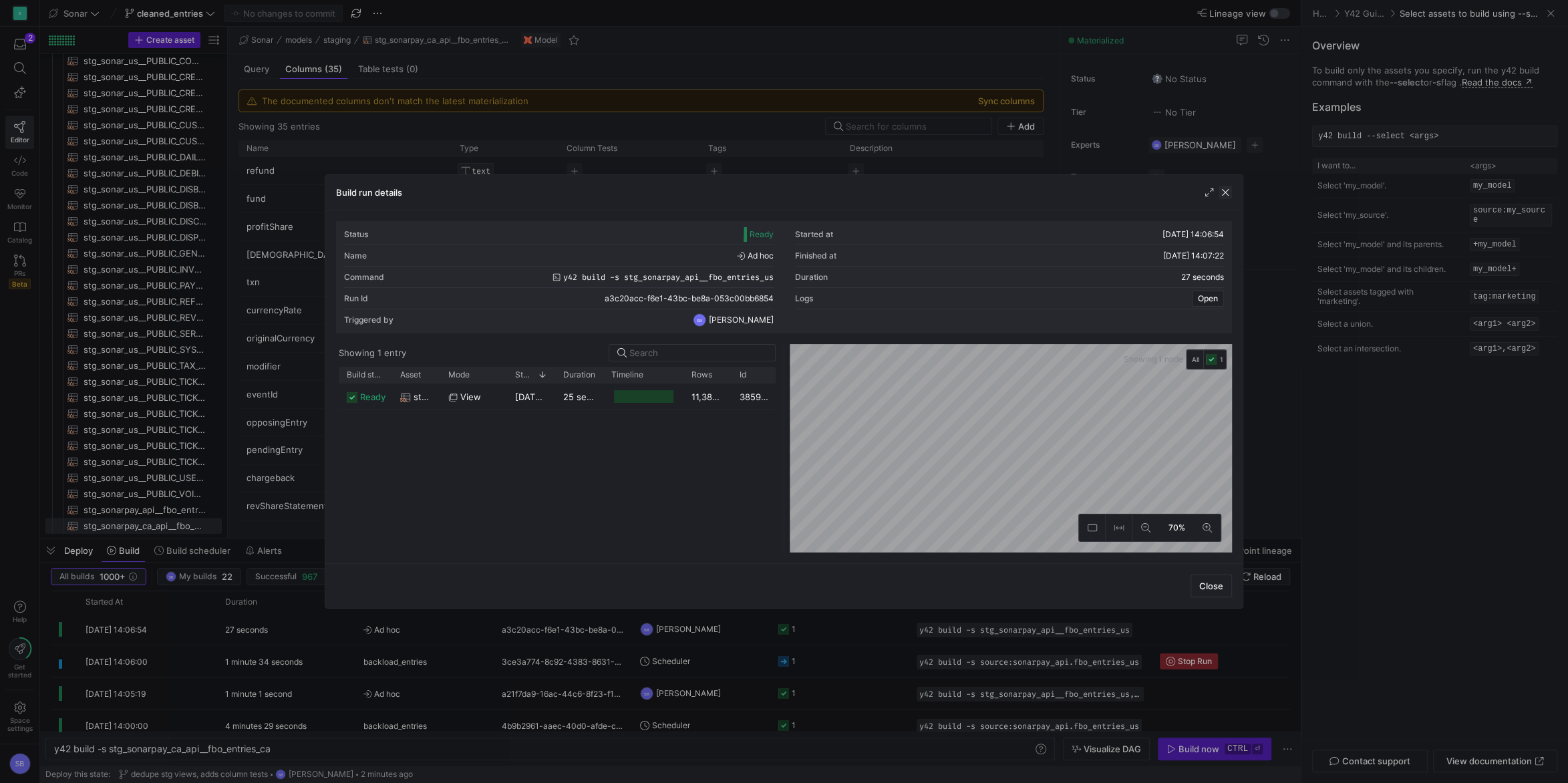
click at [1224, 196] on span "button" at bounding box center [1225, 192] width 13 height 13
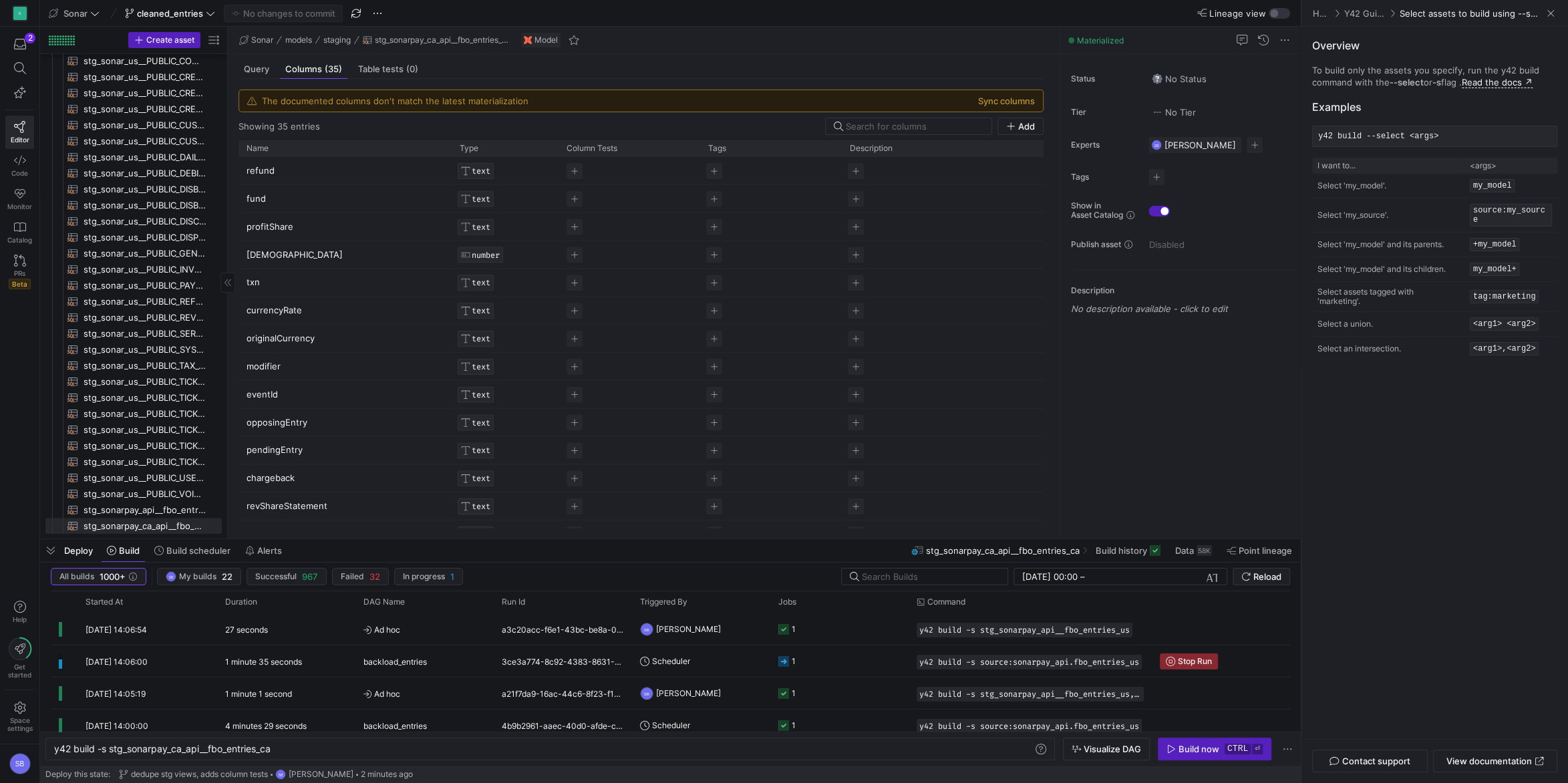
drag, startPoint x: 45, startPoint y: 552, endPoint x: 56, endPoint y: 542, distance: 14.9
click at [46, 552] on span "button" at bounding box center [50, 551] width 21 height 23
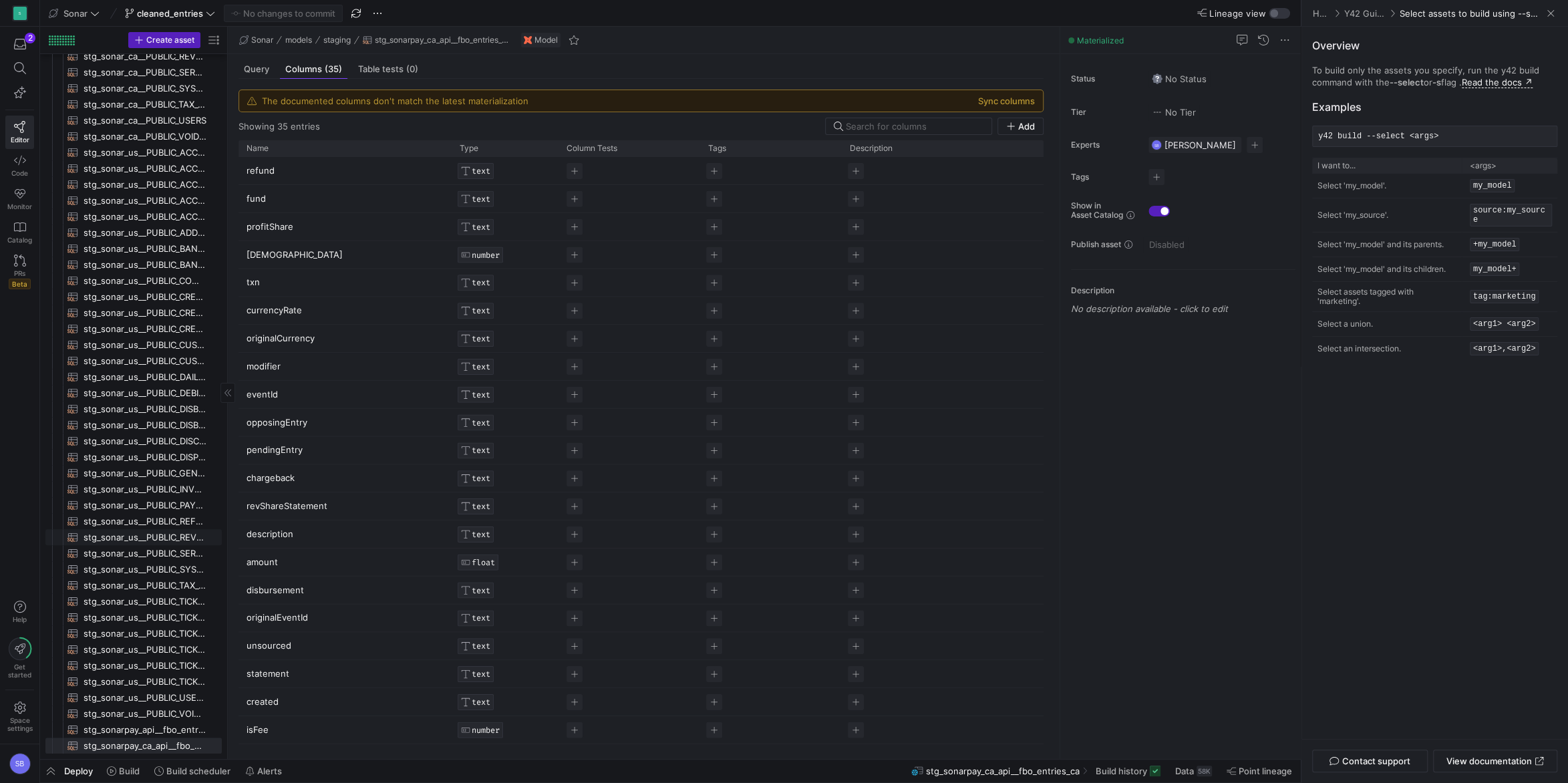
scroll to position [481, 0]
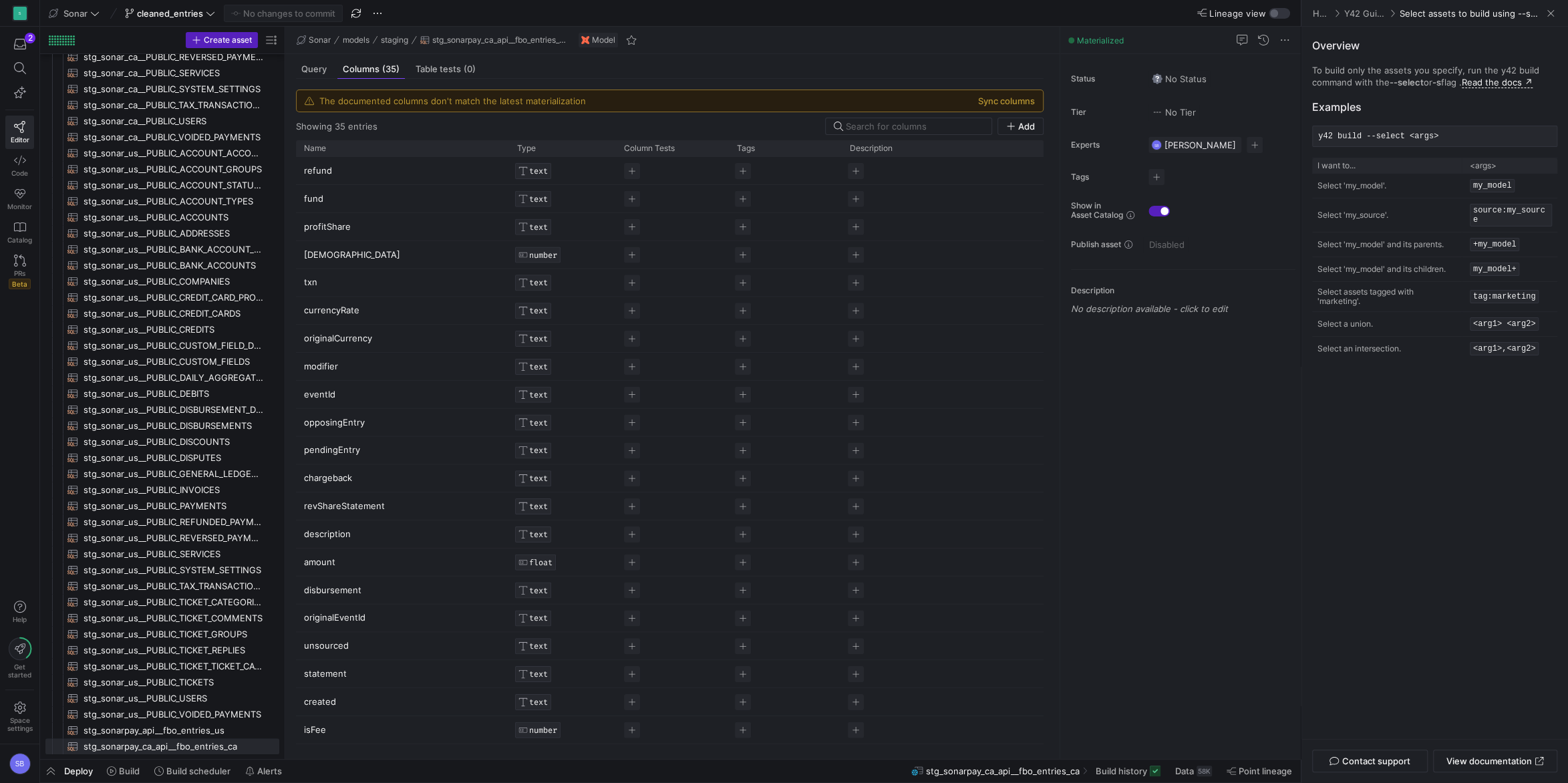
drag, startPoint x: 228, startPoint y: 710, endPoint x: 285, endPoint y: 706, distance: 57.1
click at [285, 706] on as-split "Create asset Drag here to set row groups Drag here to set column labels Group 1…" at bounding box center [670, 393] width 1261 height 732
click at [999, 101] on button "Sync columns" at bounding box center [1007, 101] width 57 height 11
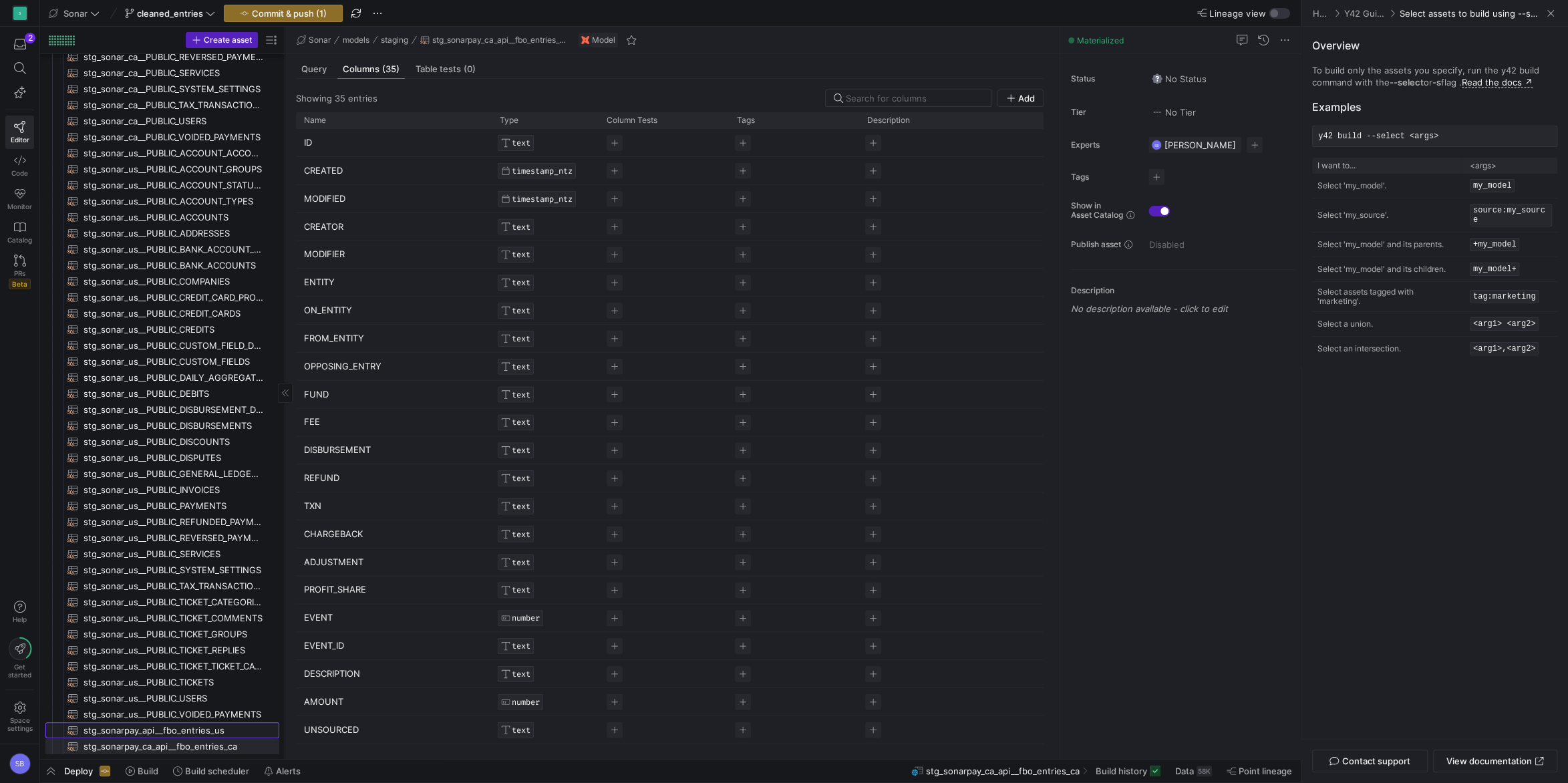
click at [200, 726] on span "stg_sonarpay_api__fbo_entries_us​​​​​​​​​​" at bounding box center [174, 730] width 181 height 16
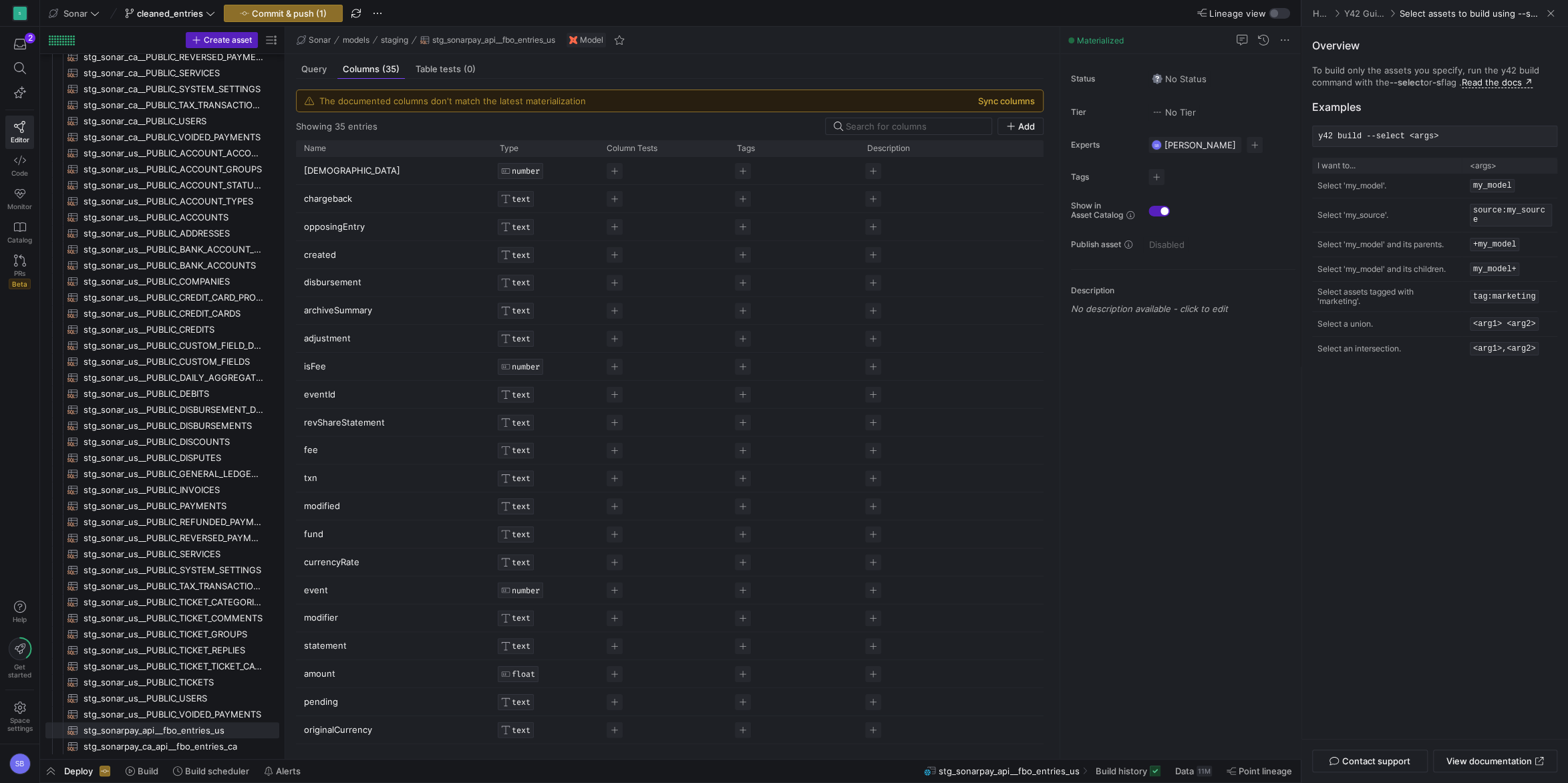
click at [1005, 101] on button "Sync columns" at bounding box center [1007, 101] width 57 height 11
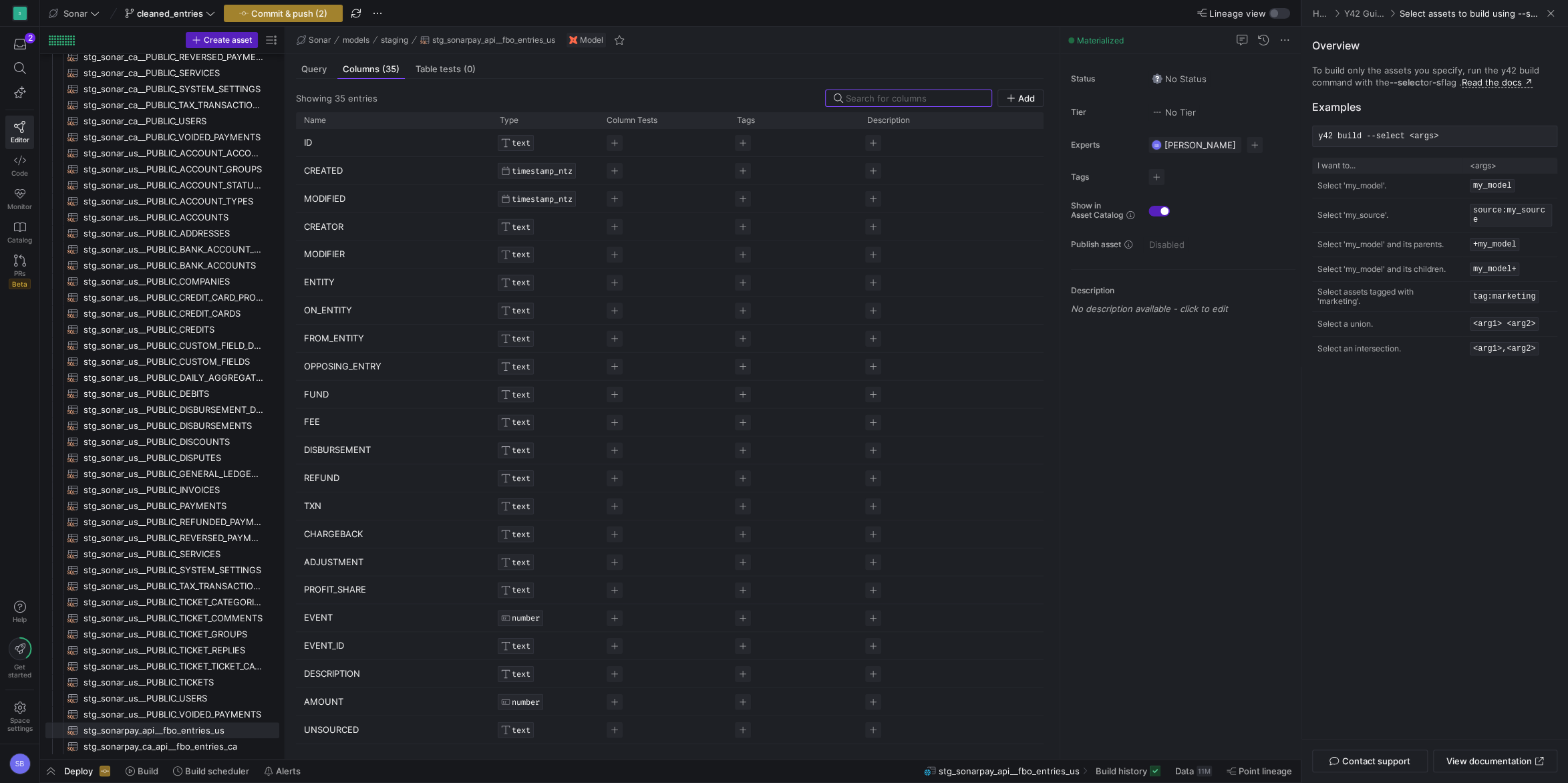
click at [317, 15] on span "Commit & push (2)" at bounding box center [289, 14] width 77 height 11
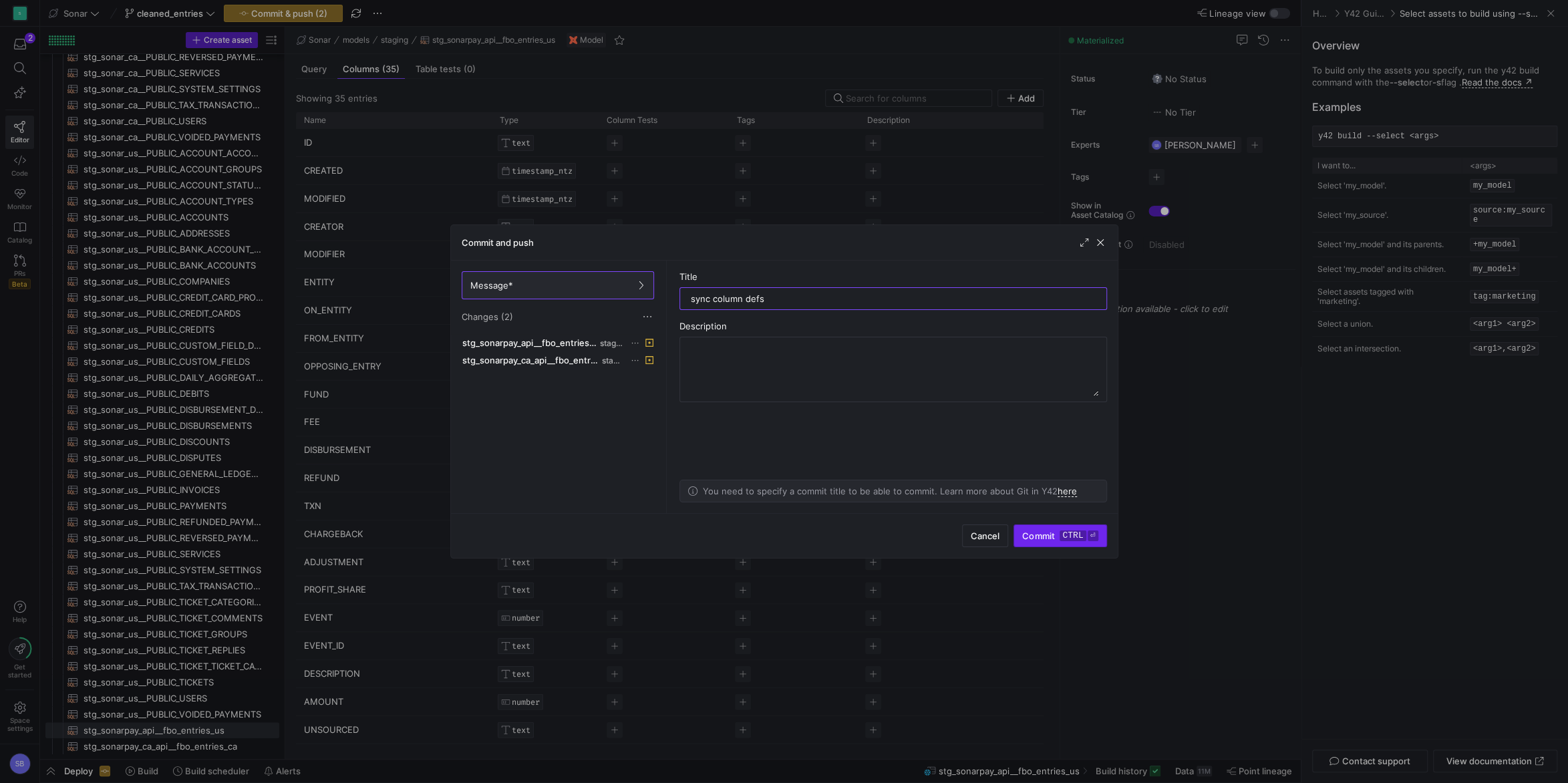
type input "sync column defs"
click at [1065, 541] on kbd "ctrl" at bounding box center [1073, 536] width 26 height 11
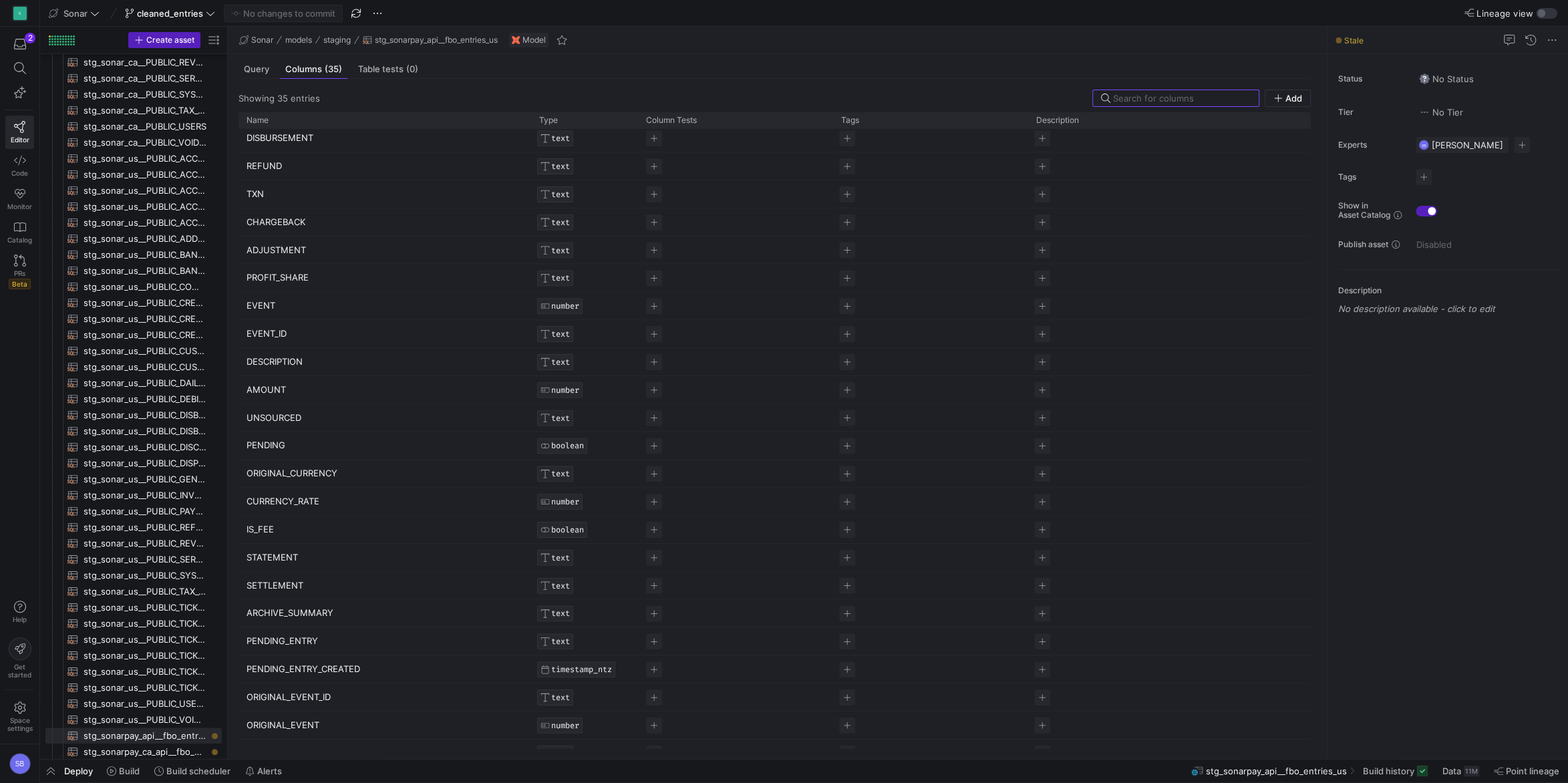
scroll to position [312, 0]
click at [26, 47] on div "button" at bounding box center [19, 43] width 17 height 12
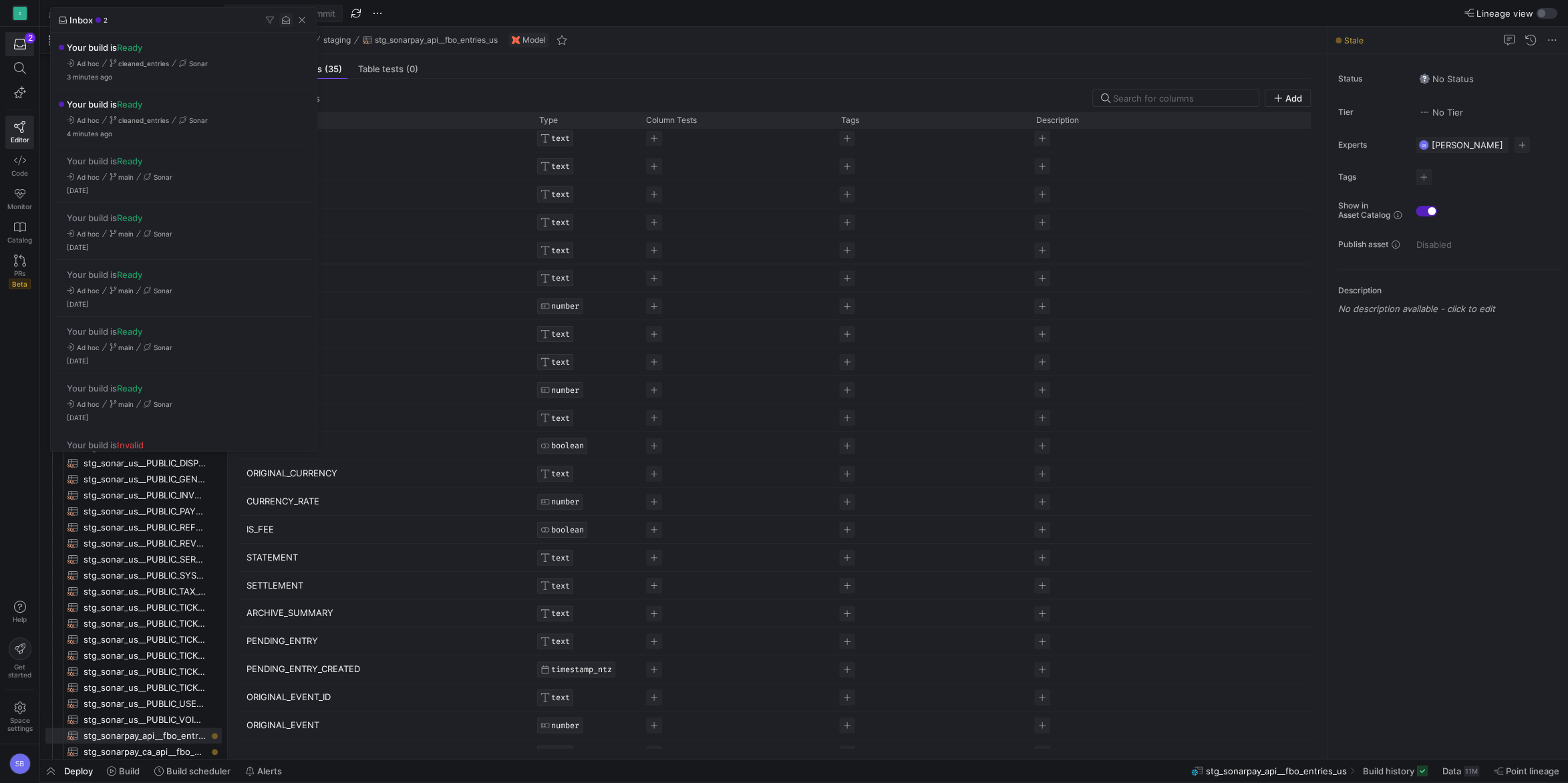
click at [291, 20] on span "button" at bounding box center [286, 19] width 13 height 13
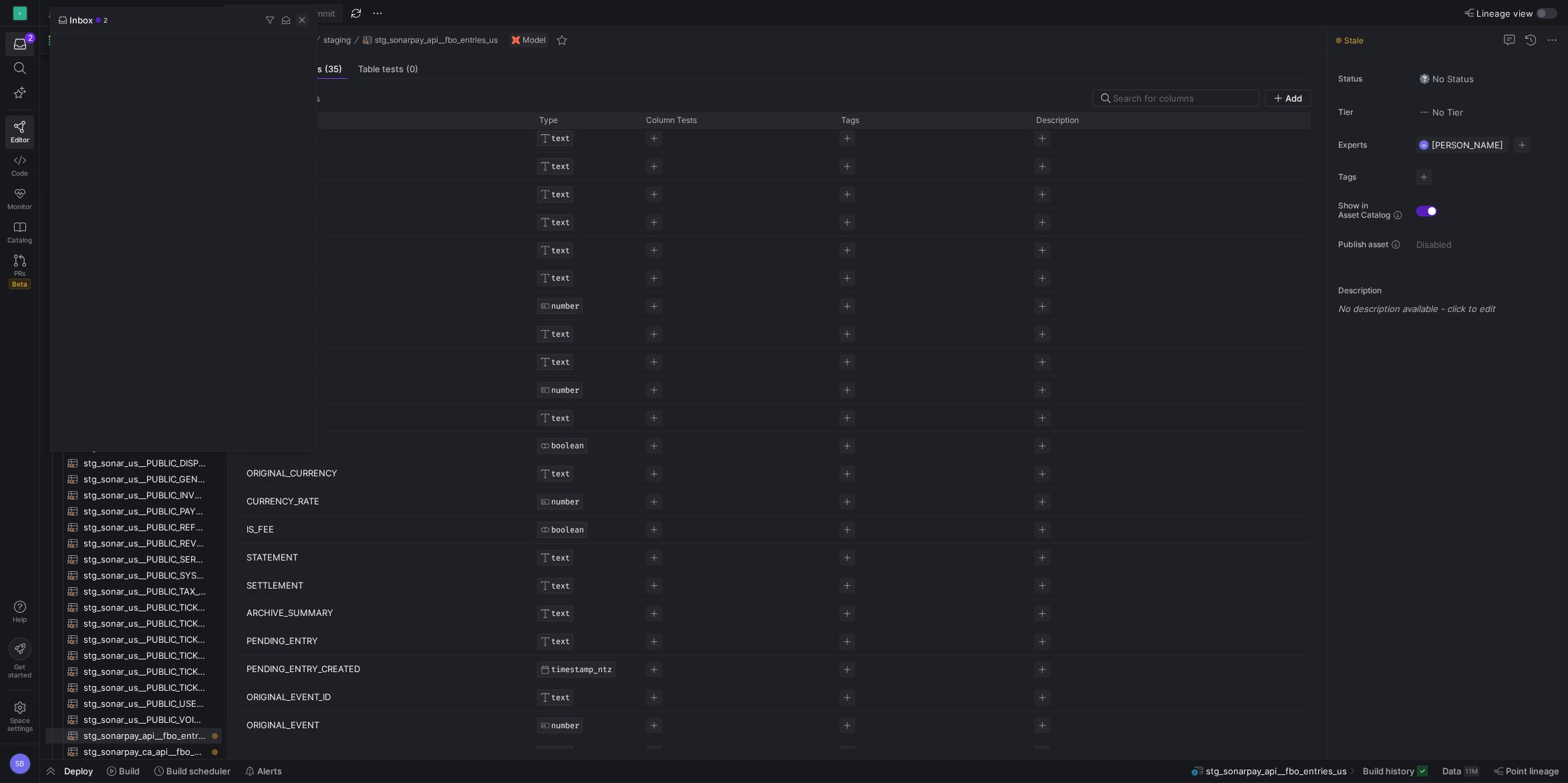
click at [302, 19] on span "button" at bounding box center [302, 19] width 13 height 13
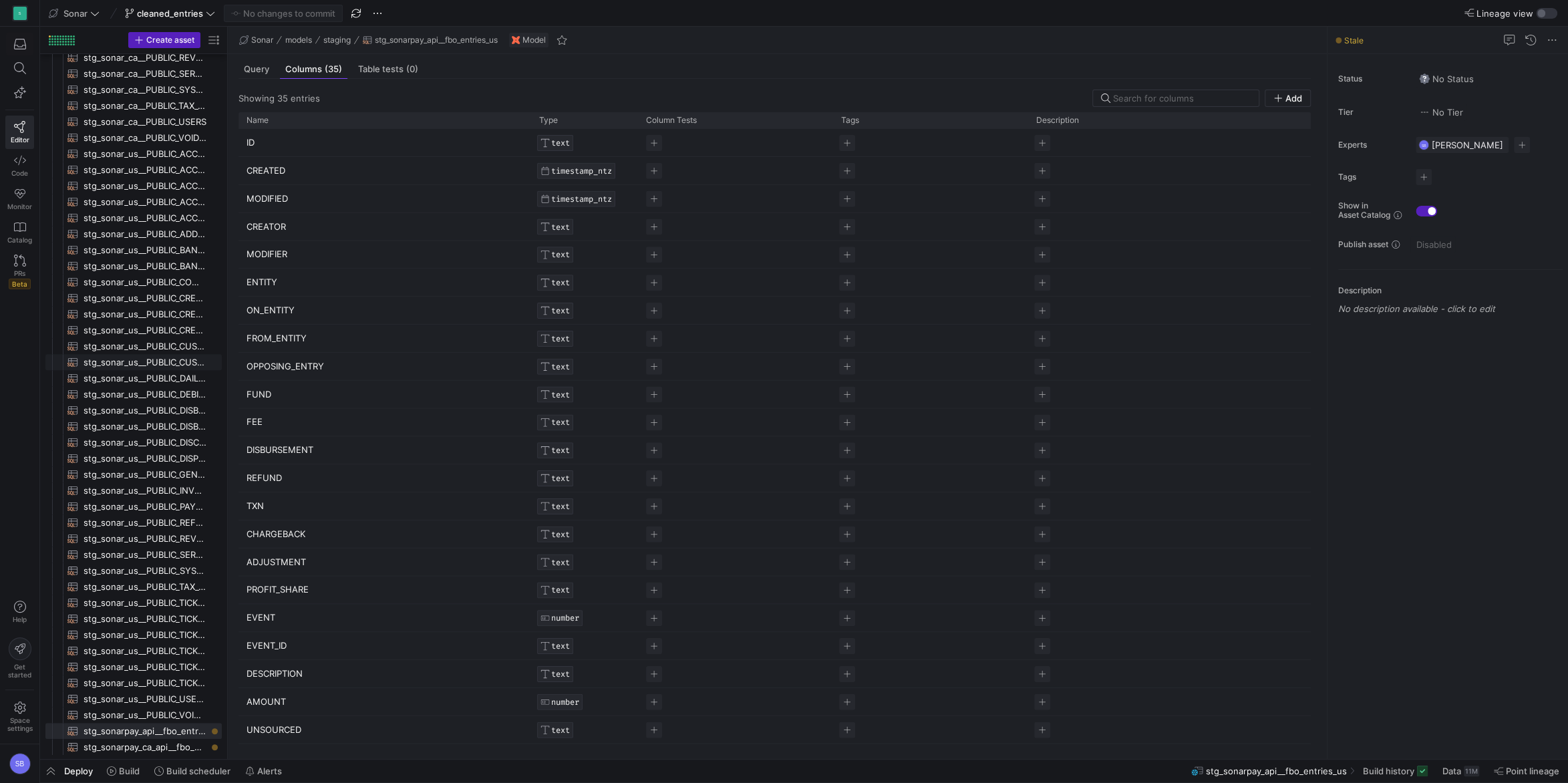
scroll to position [486, 0]
click at [56, 770] on span "button" at bounding box center [50, 771] width 21 height 23
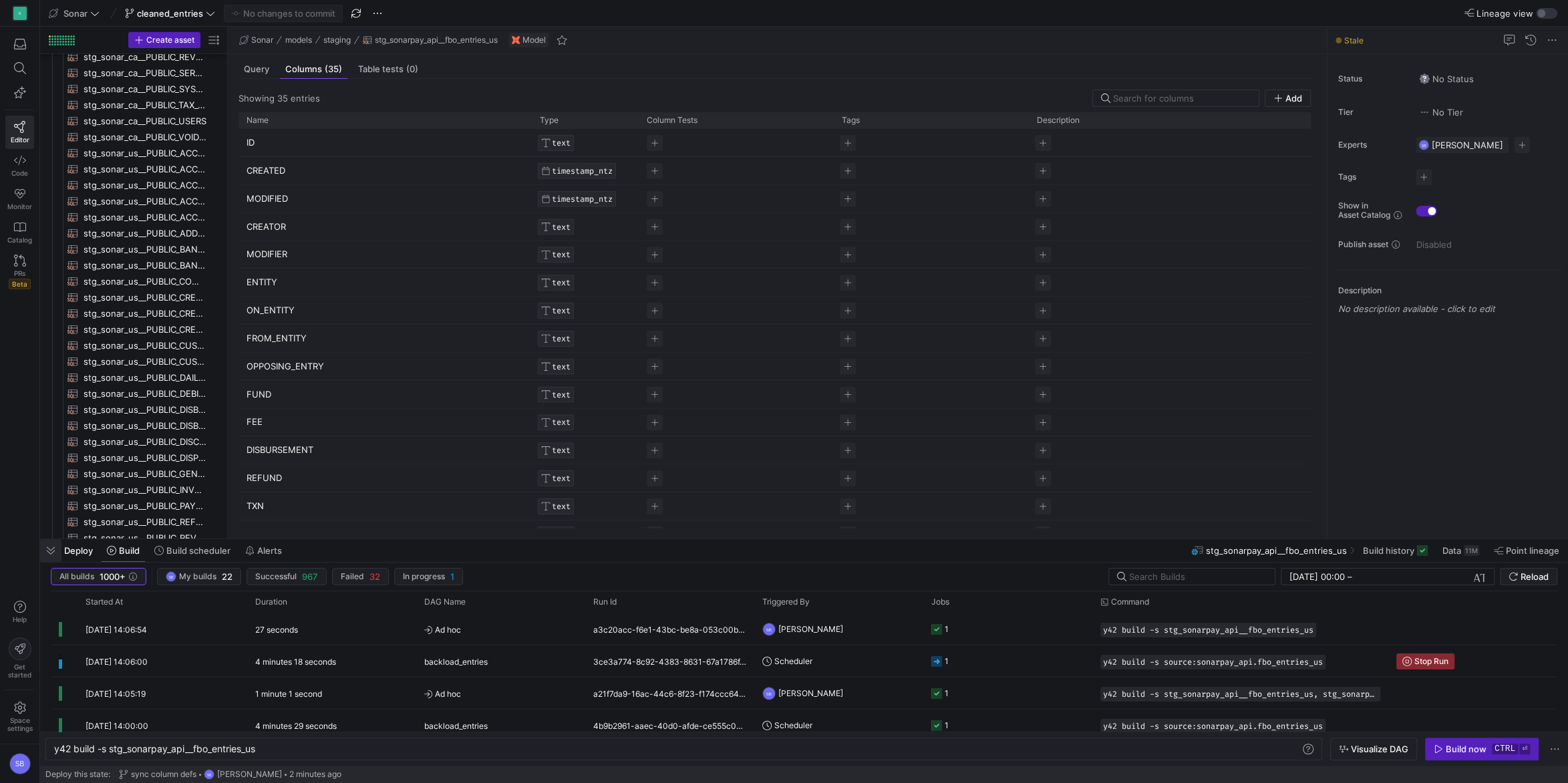
click at [53, 548] on span "button" at bounding box center [50, 551] width 21 height 23
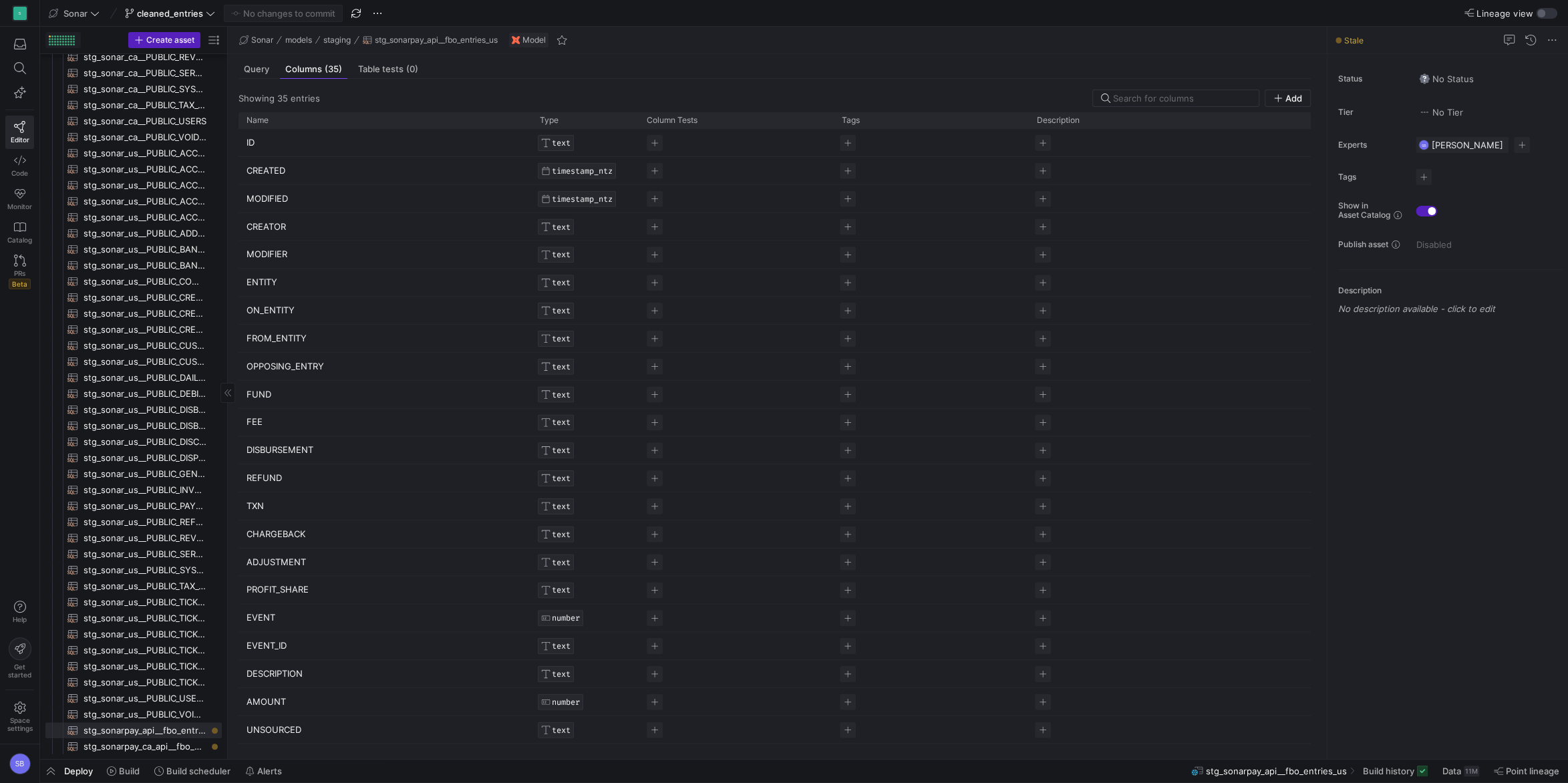
click at [57, 40] on div at bounding box center [62, 40] width 26 height 10
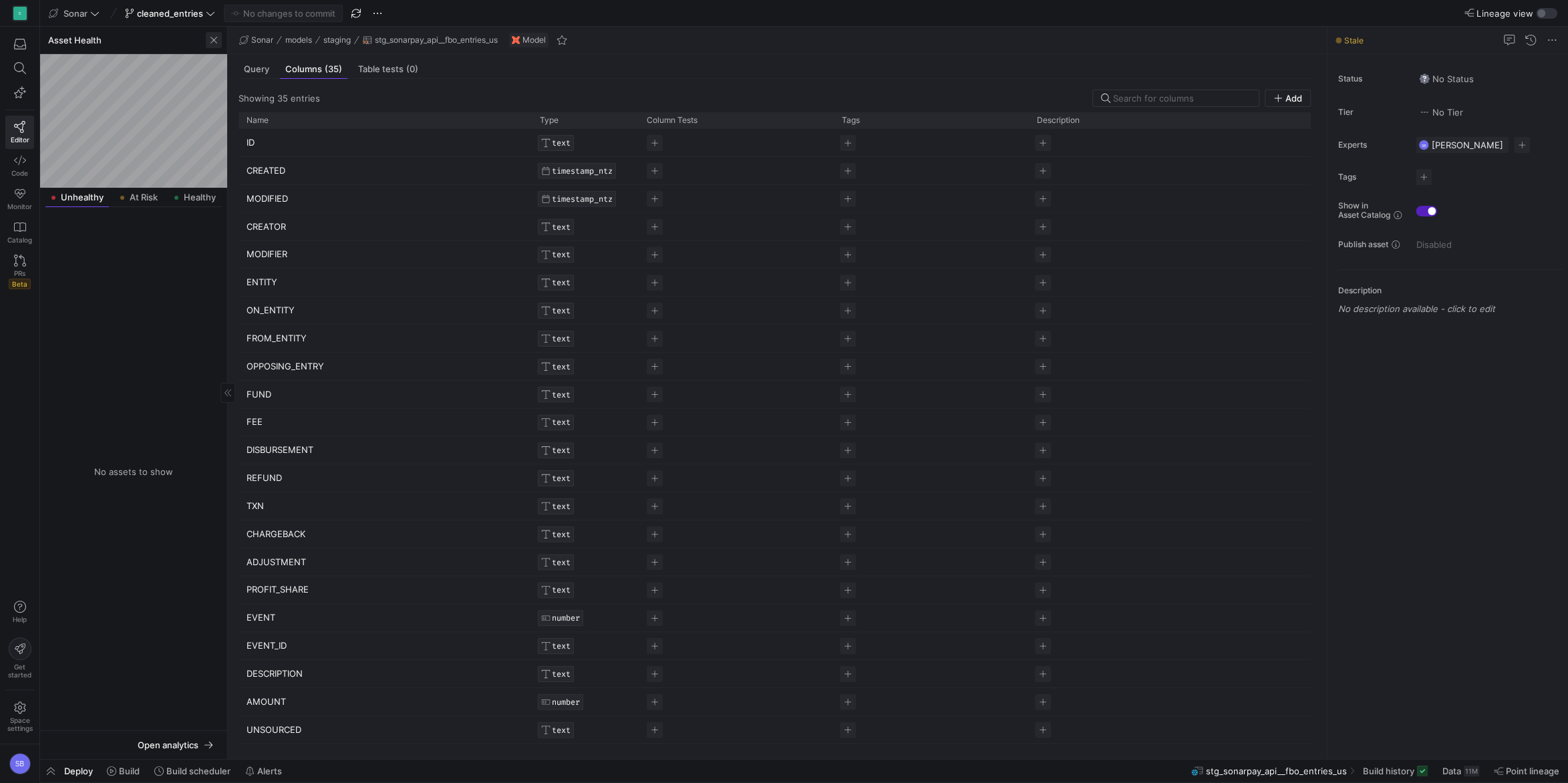
click at [215, 40] on span "button" at bounding box center [213, 40] width 16 height 16
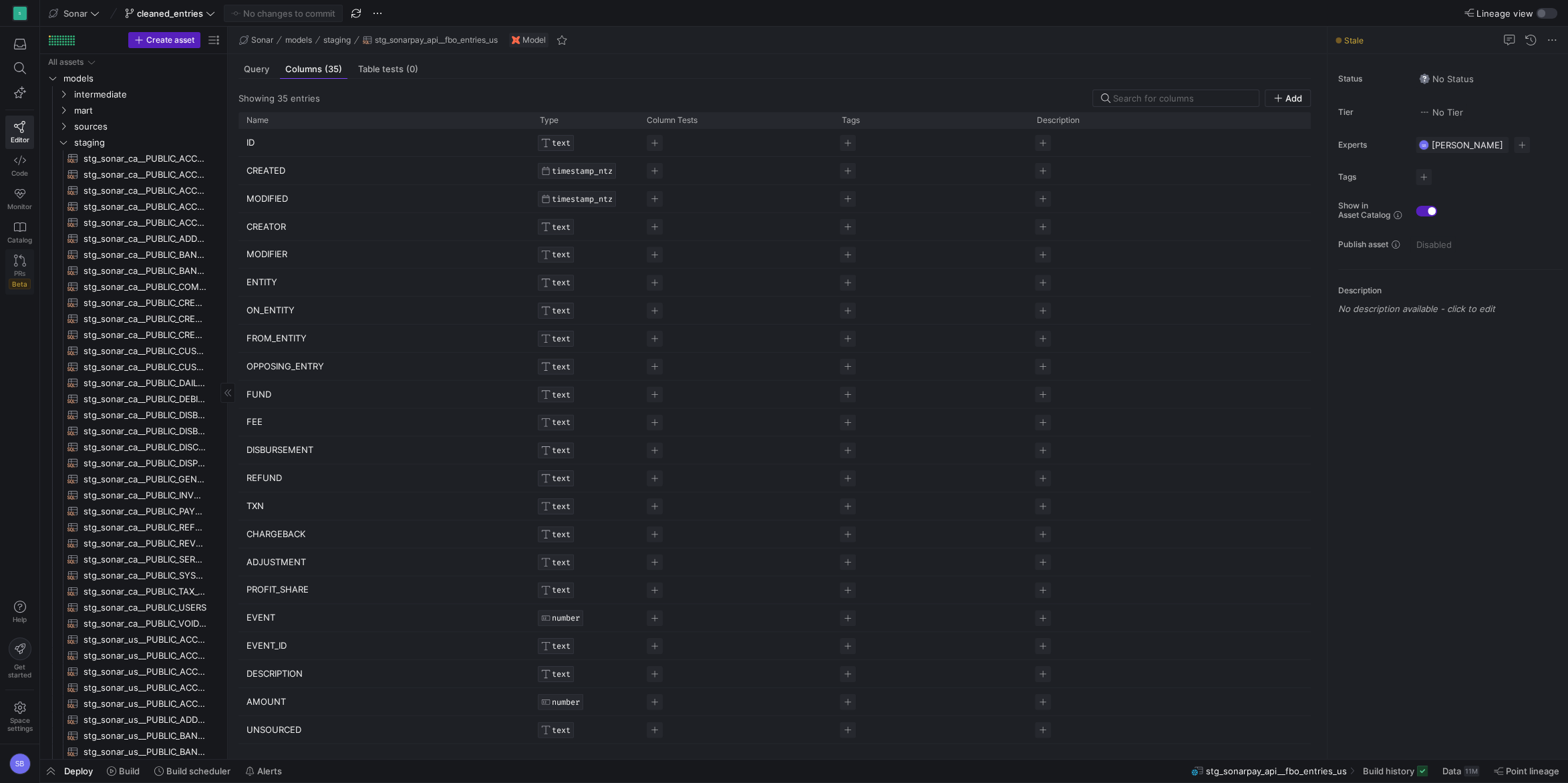
click at [19, 262] on icon at bounding box center [19, 260] width 12 height 12
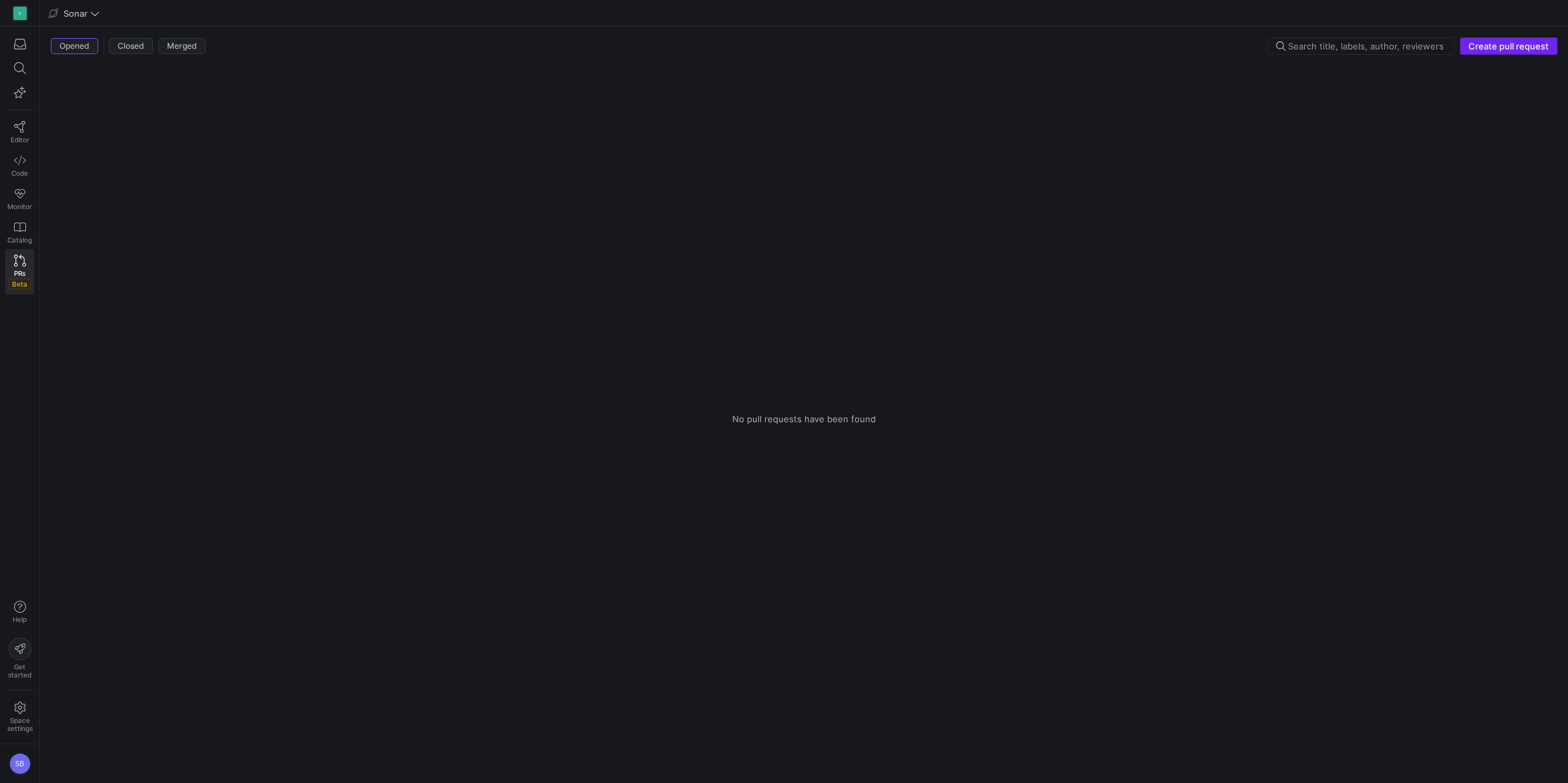
click at [1520, 53] on span "button" at bounding box center [1509, 45] width 96 height 16
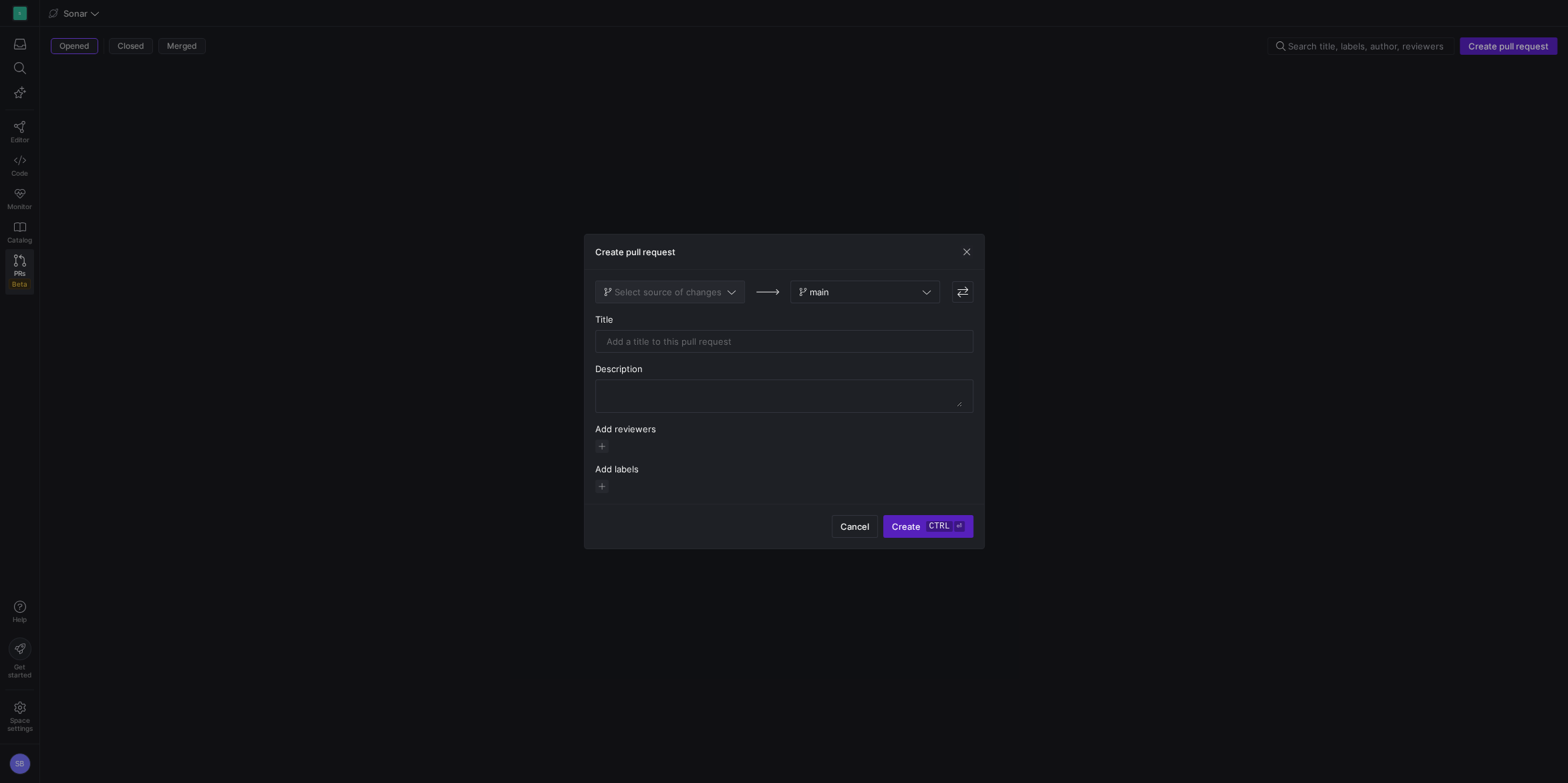
click at [707, 290] on span "Select source of changes" at bounding box center [668, 292] width 107 height 11
click at [660, 314] on span "cleaned_entries" at bounding box center [639, 314] width 66 height 11
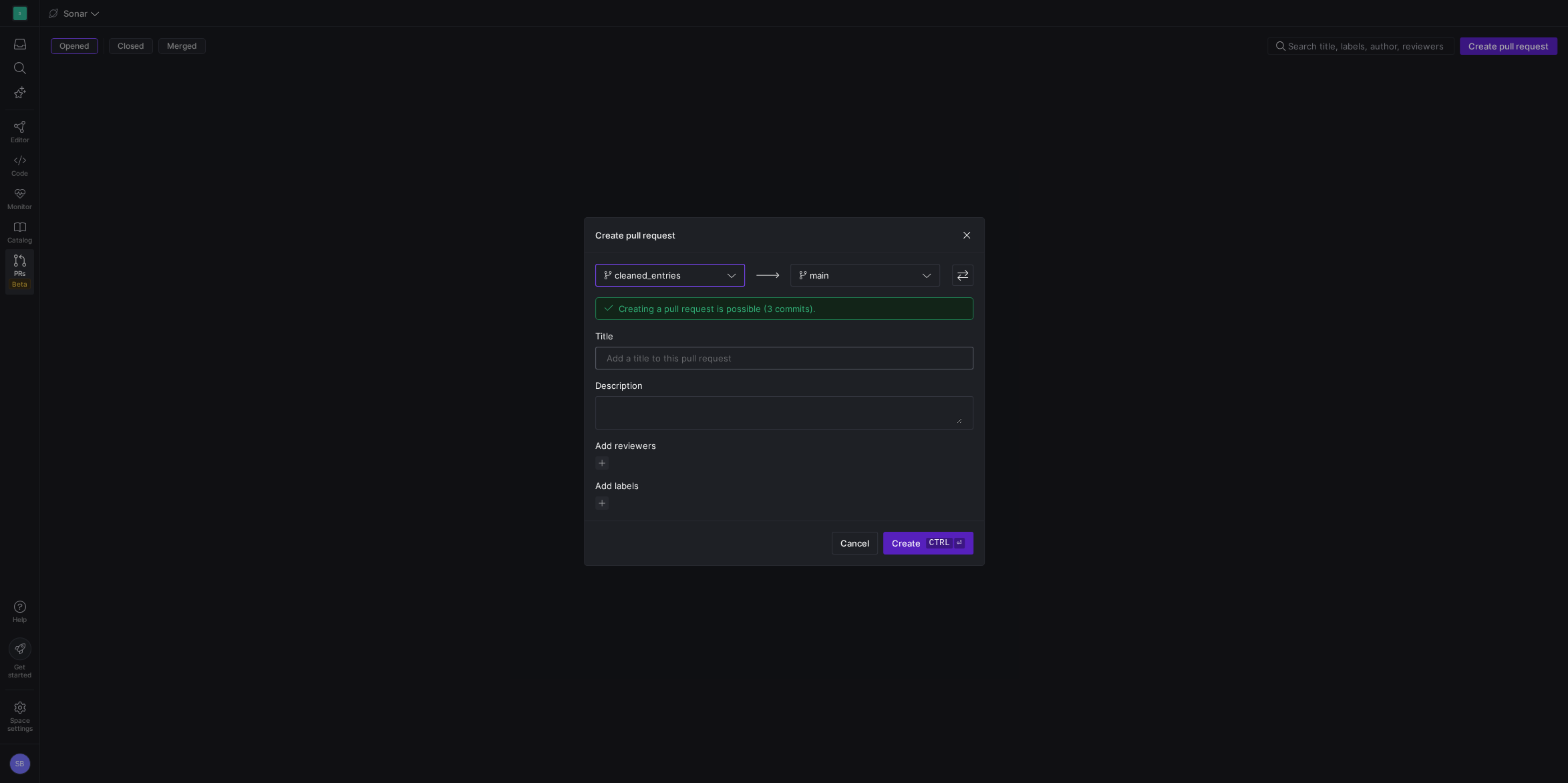
click at [676, 360] on input "text" at bounding box center [784, 358] width 355 height 11
type input "e"
type input "staging_entries"
click at [921, 540] on span "Create ctrl ⏎" at bounding box center [928, 543] width 72 height 11
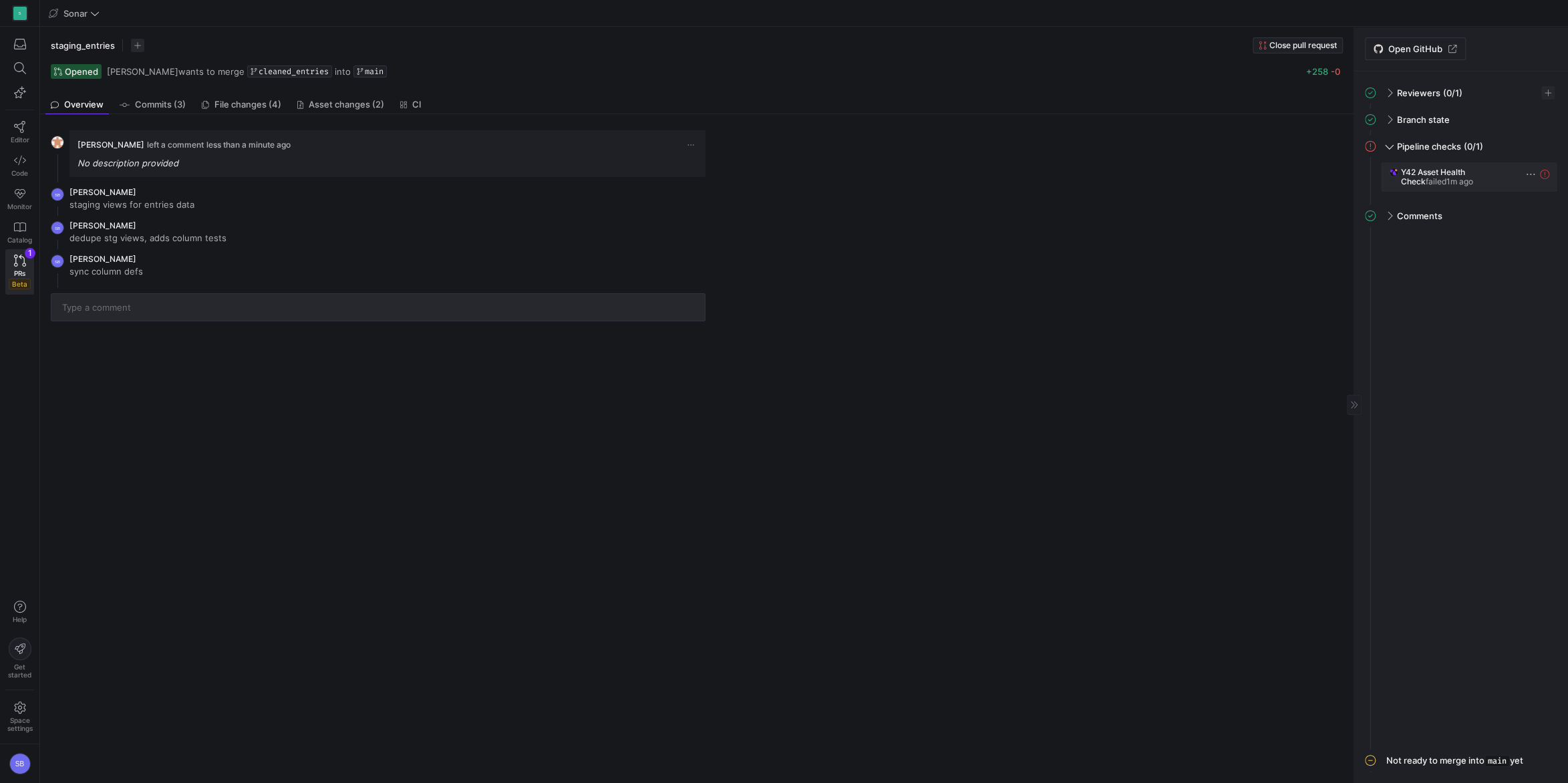
click at [1534, 174] on span "button" at bounding box center [1530, 174] width 13 height 13
click at [1503, 195] on span "Open" at bounding box center [1488, 193] width 93 height 11
click at [28, 127] on link "Editor" at bounding box center [19, 132] width 29 height 33
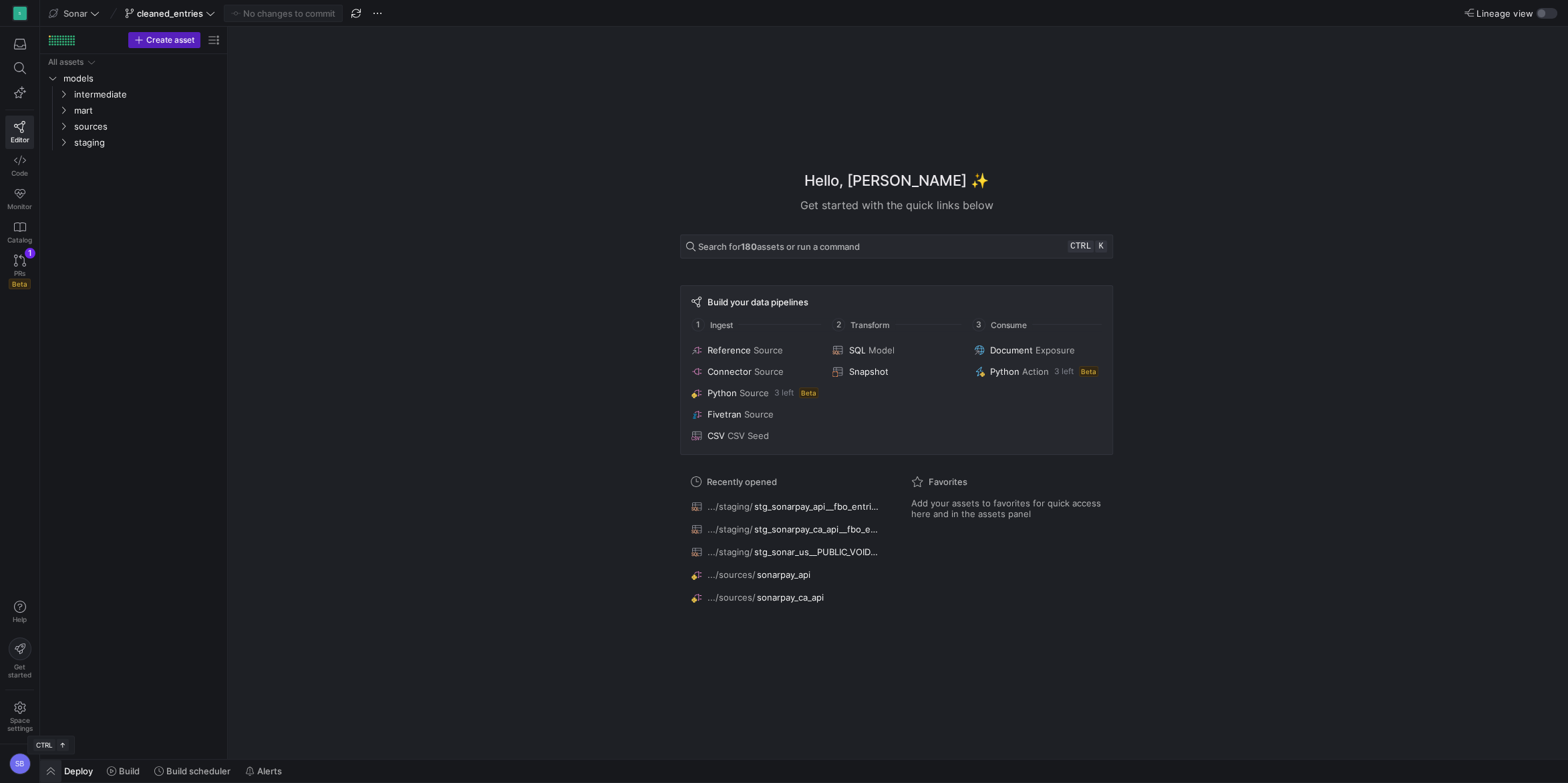
click at [53, 769] on span "button" at bounding box center [50, 771] width 21 height 23
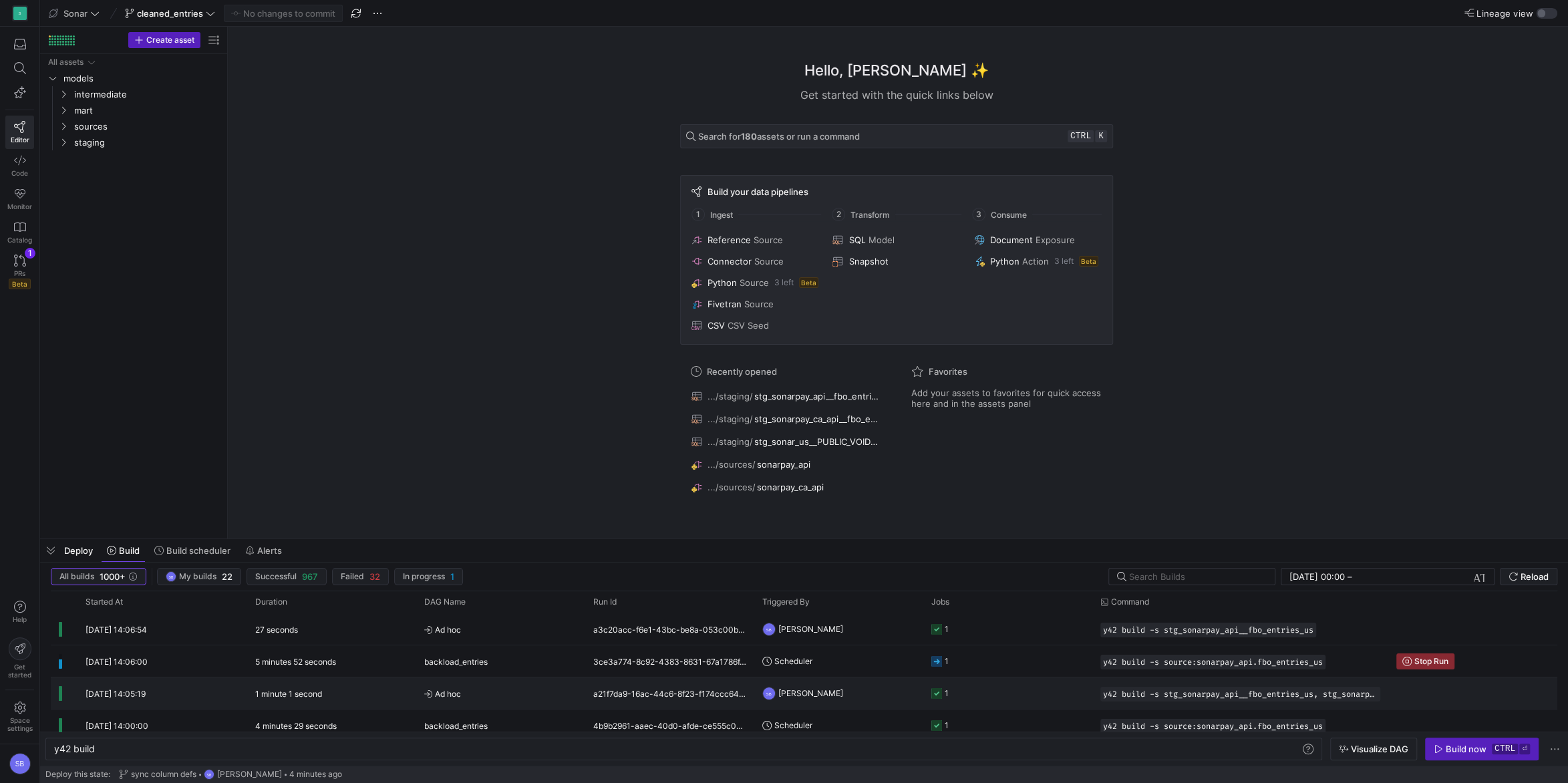
click at [614, 694] on div "a21f7da9-16ac-44c6-8f23-f174ccc64006" at bounding box center [670, 694] width 169 height 31
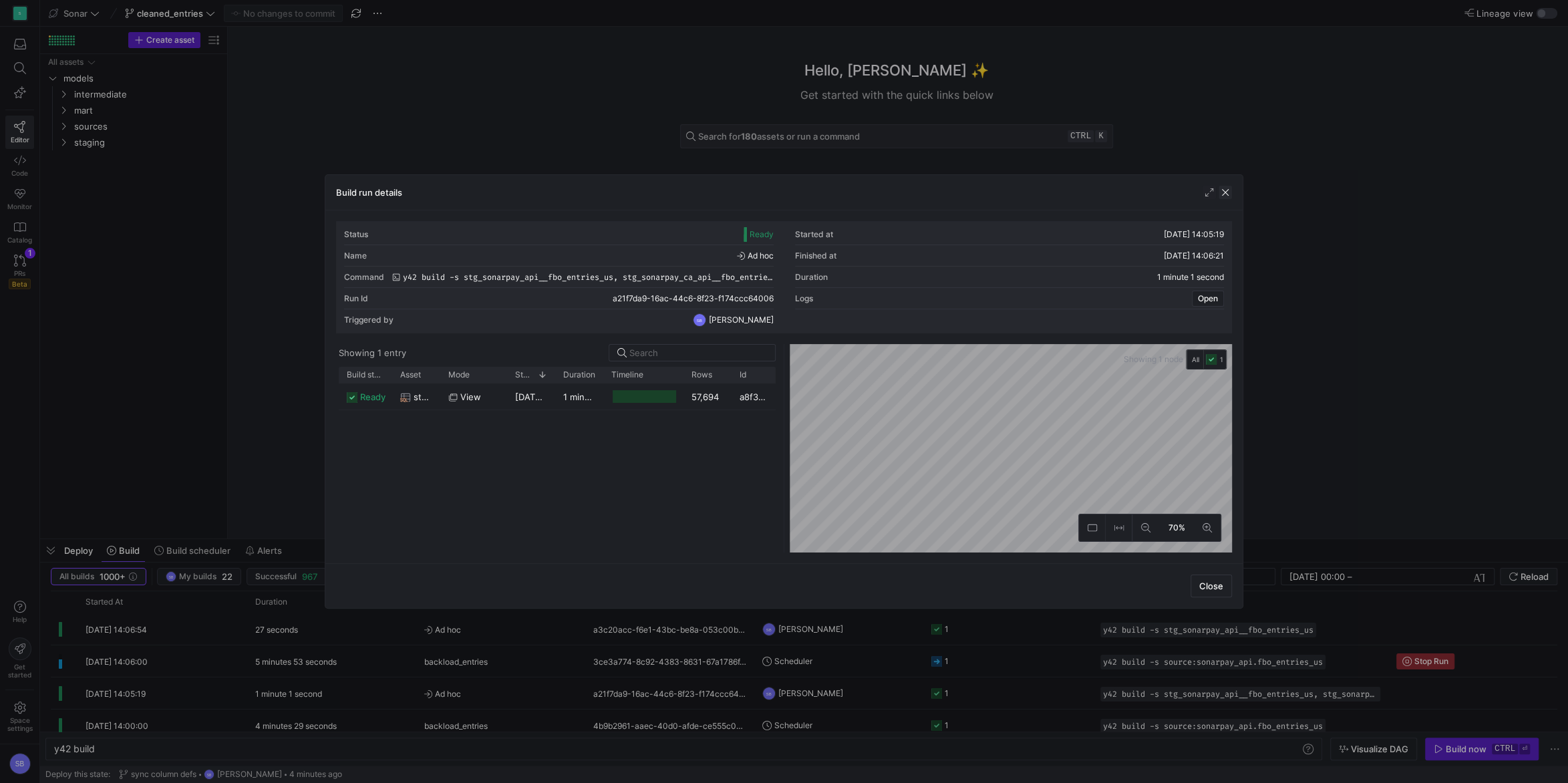
click at [1223, 196] on span "button" at bounding box center [1225, 192] width 13 height 13
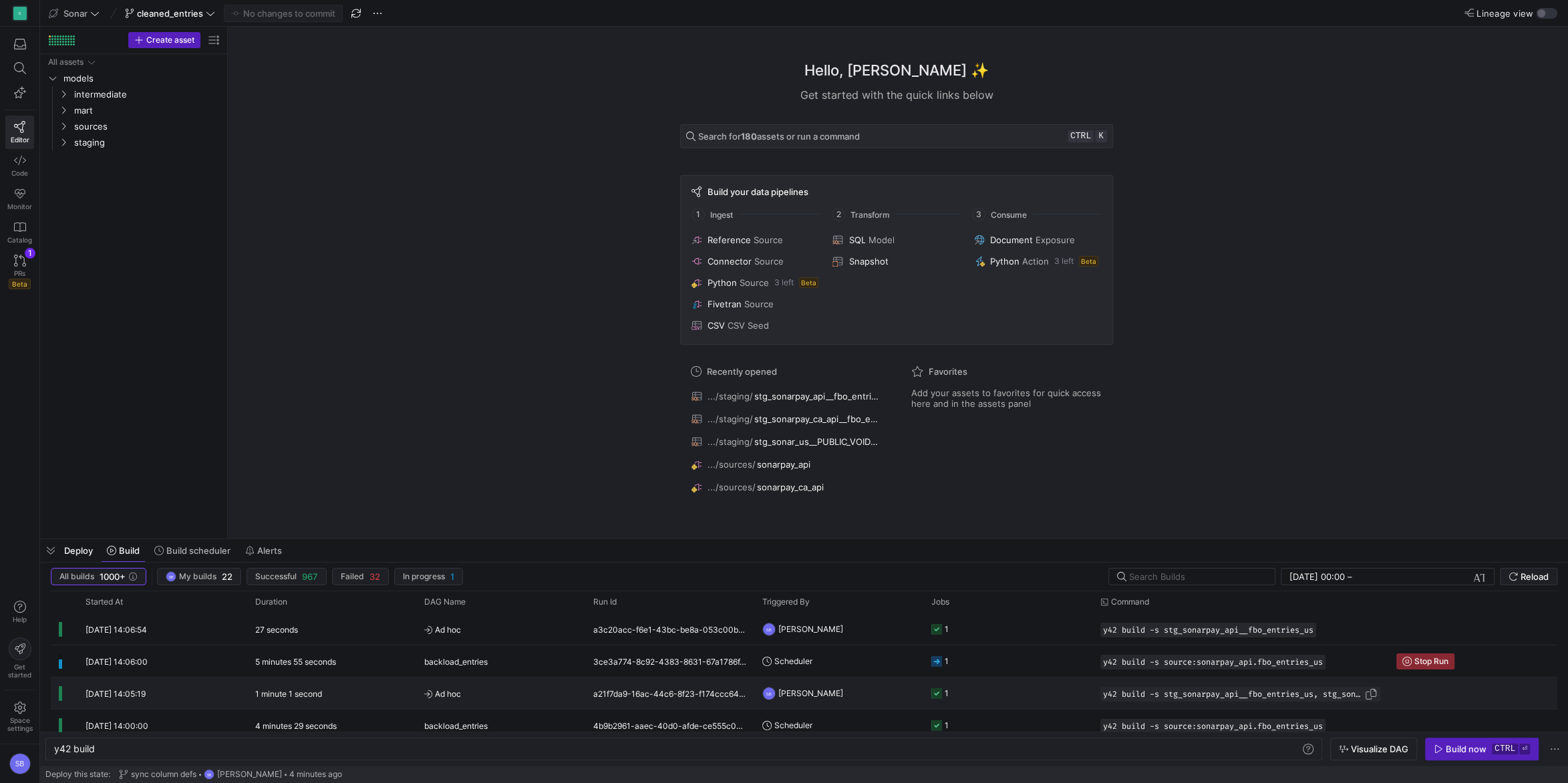
click at [1372, 687] on span "Press SPACE to select this row." at bounding box center [1371, 694] width 13 height 13
click at [199, 746] on div "y42 build" at bounding box center [678, 749] width 1248 height 11
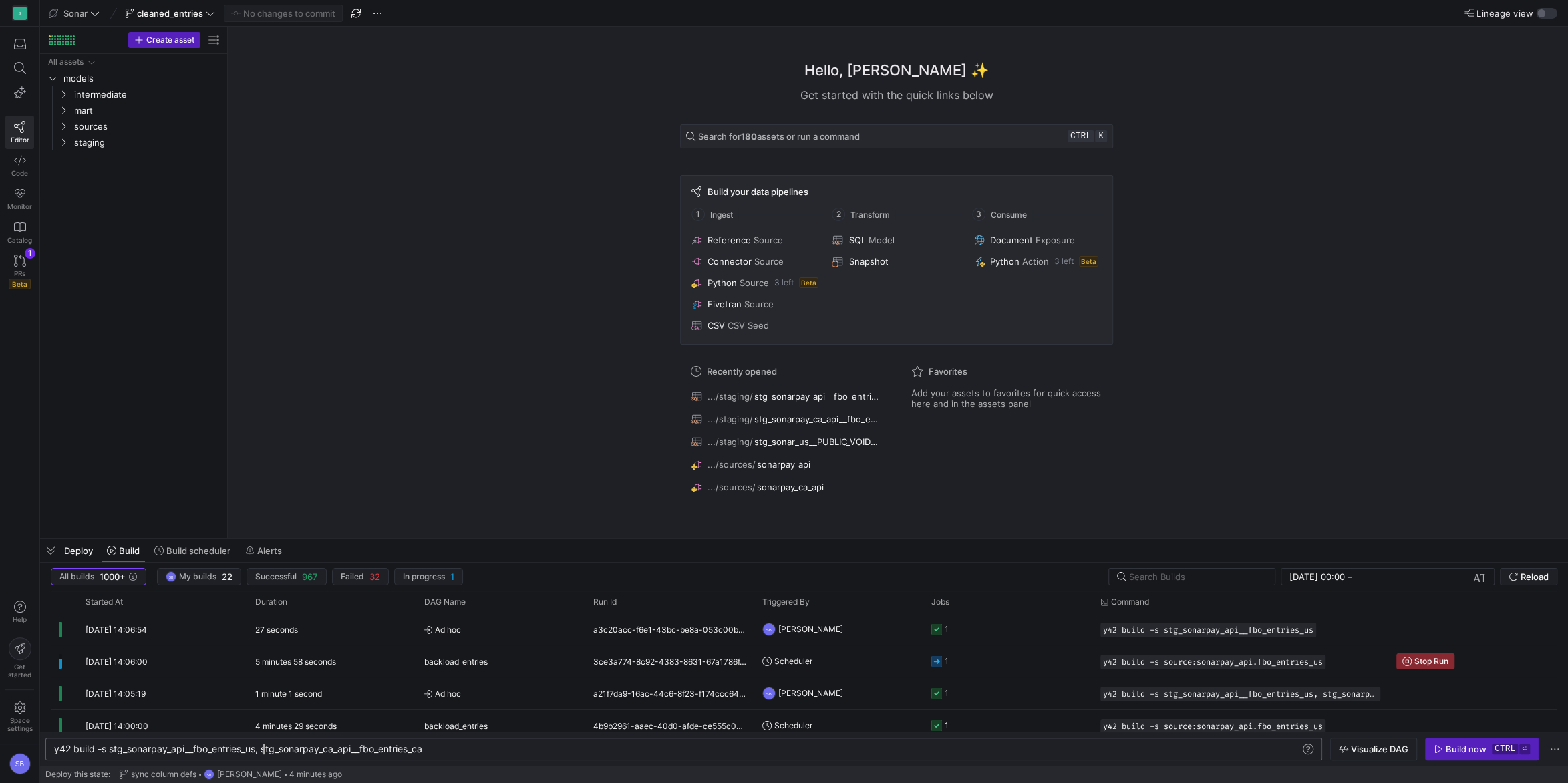
click at [262, 748] on div "y42 build -s stg_sonarpay_api__fbo_entries_us, stg _sonarpay_ca_api__fbo_entrie…" at bounding box center [678, 749] width 1248 height 11
click at [1476, 748] on div "Build now" at bounding box center [1467, 749] width 41 height 11
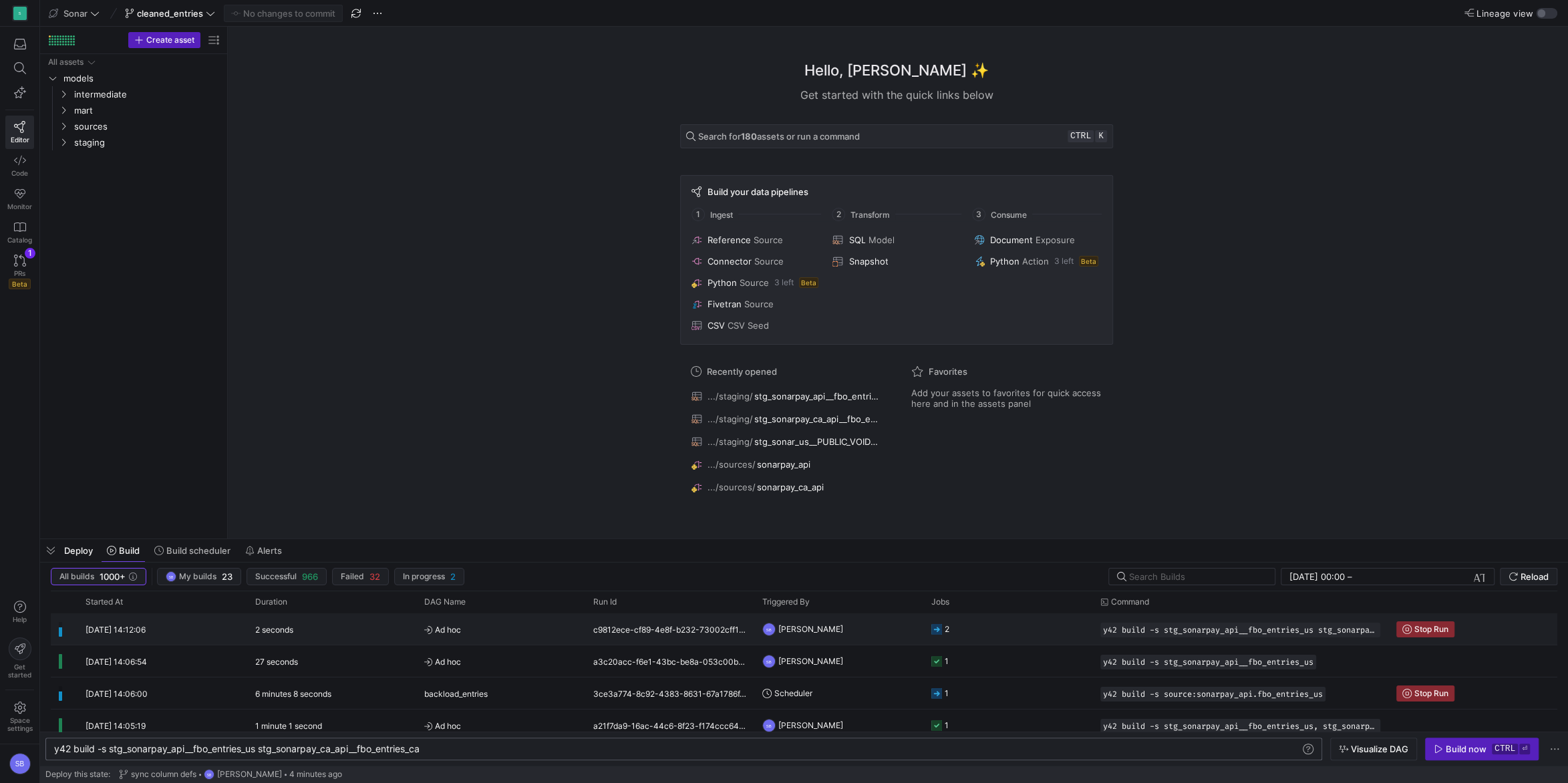
click at [619, 632] on div "c9812ece-cf89-4e8f-b232-73002cff1192" at bounding box center [670, 629] width 169 height 31
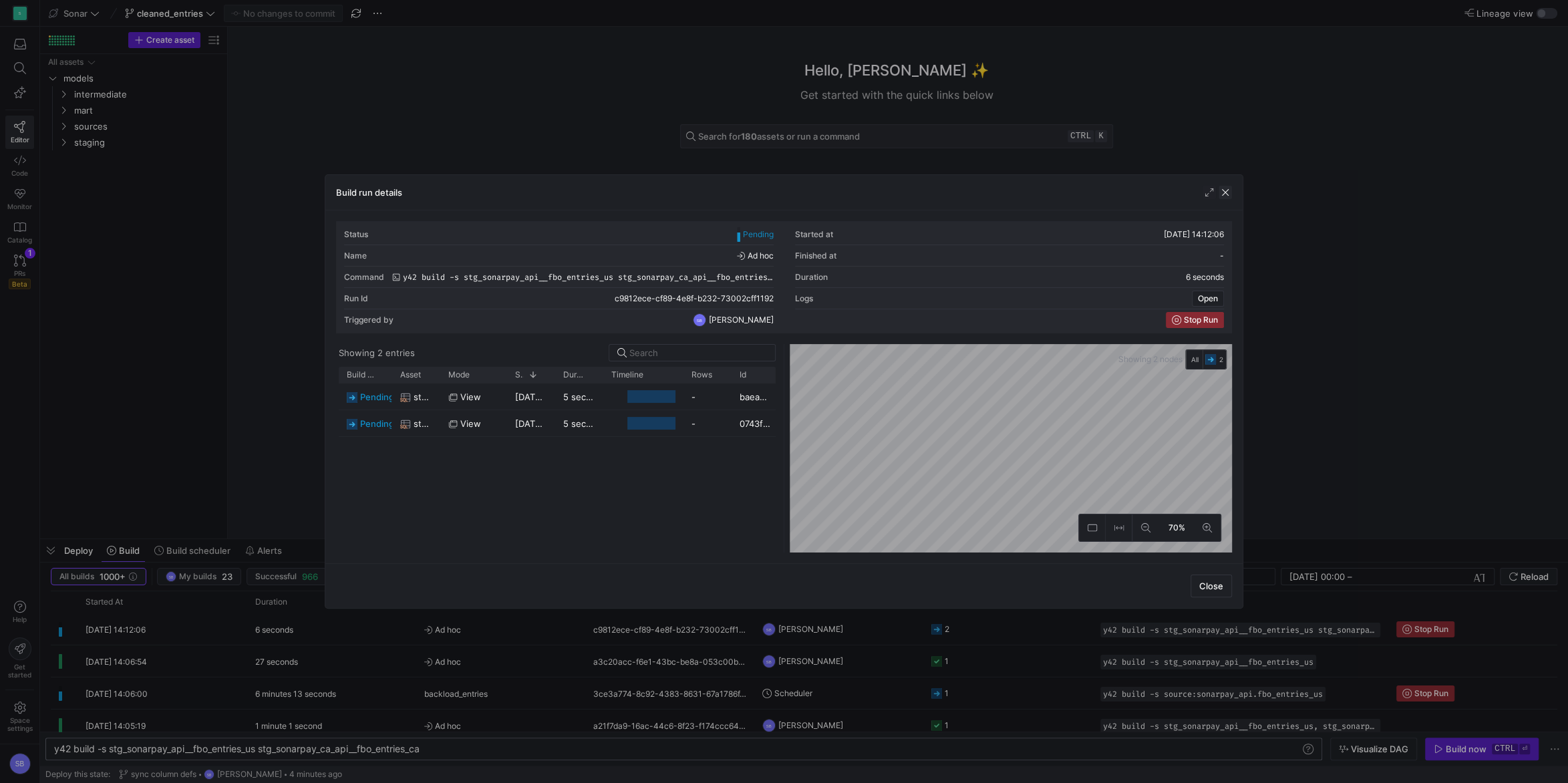
click at [1229, 194] on span "button" at bounding box center [1225, 192] width 13 height 13
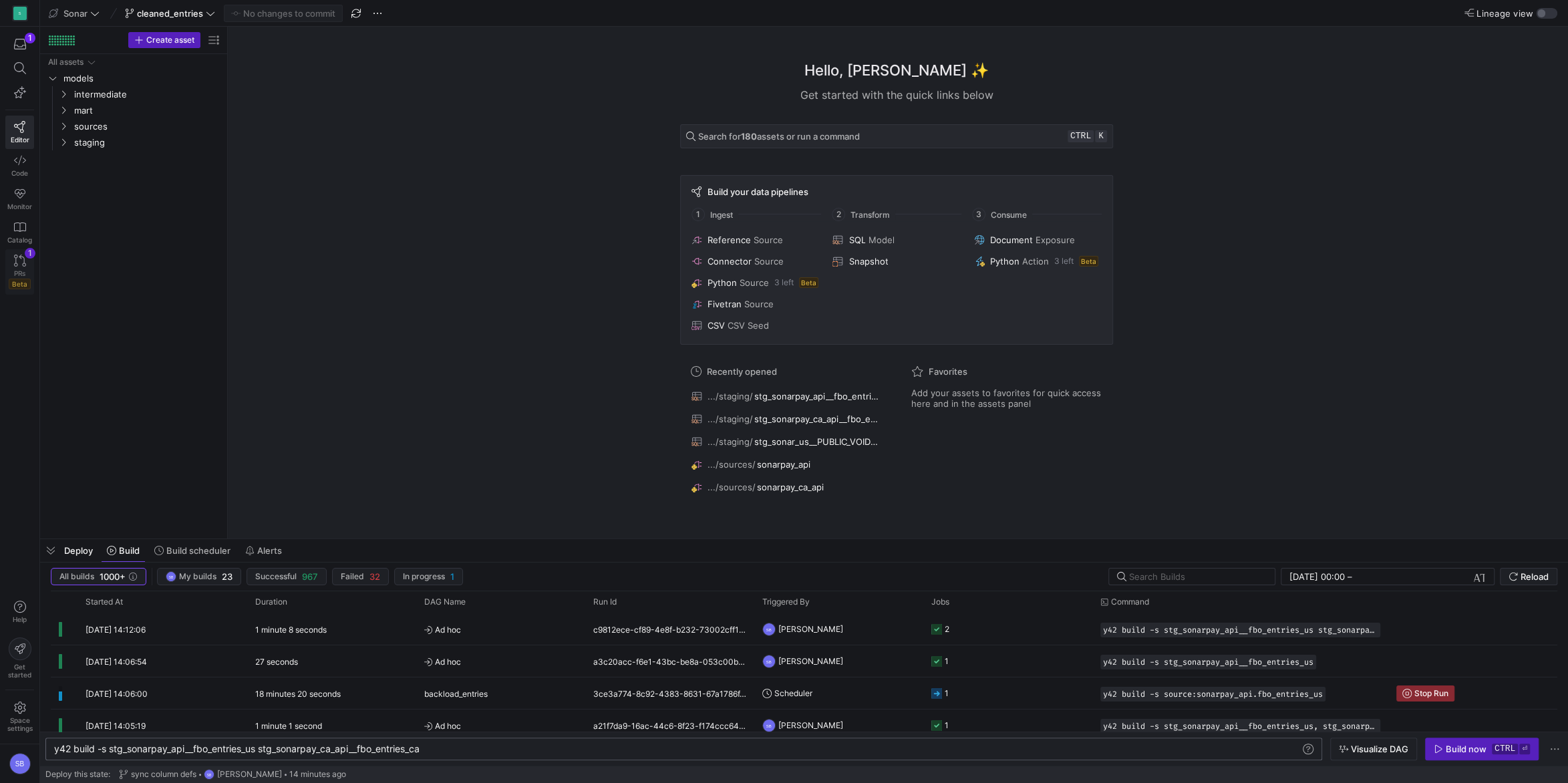
click at [23, 262] on icon at bounding box center [19, 260] width 12 height 12
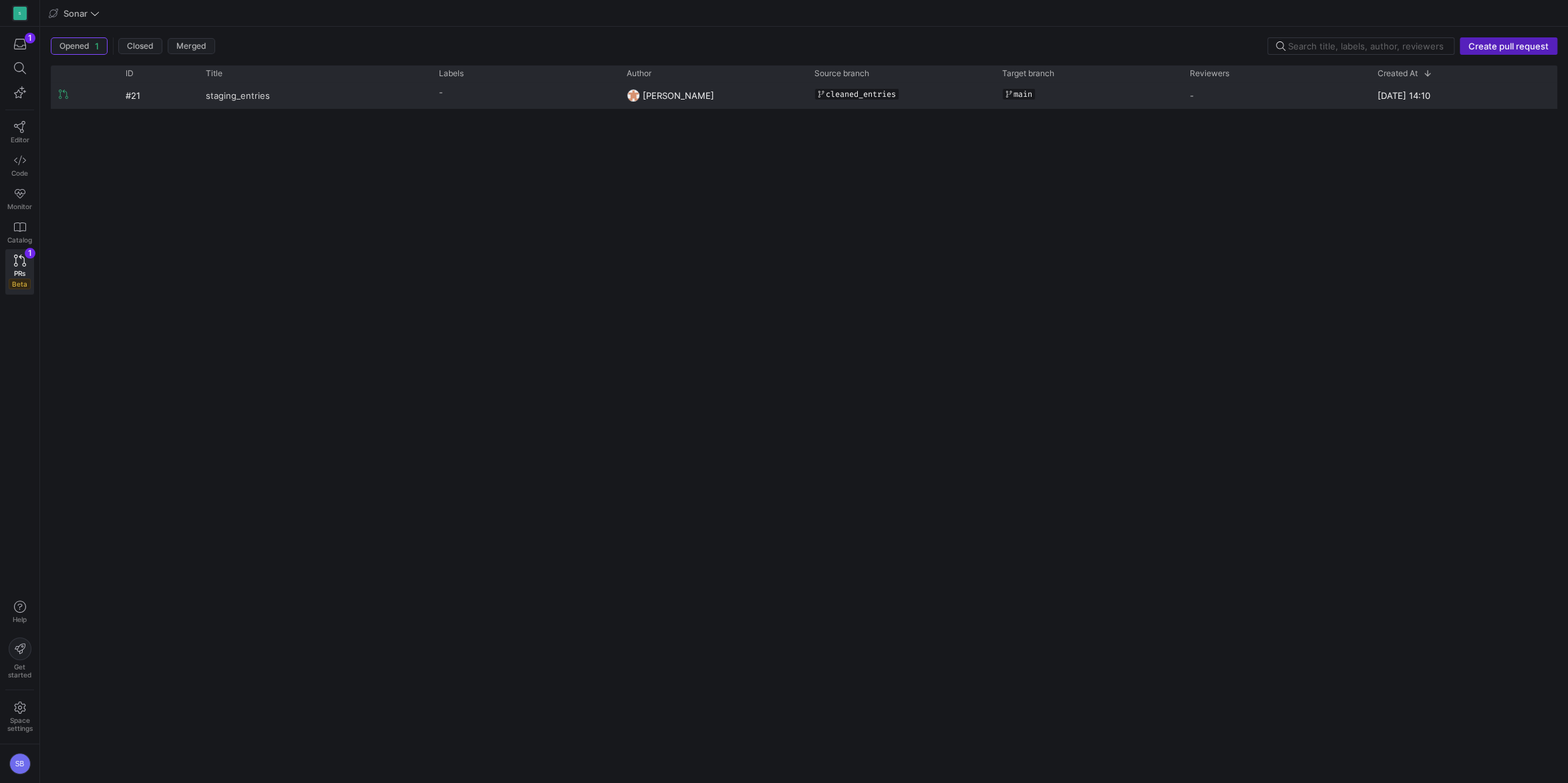
click at [251, 92] on span "staging_entries" at bounding box center [238, 95] width 65 height 25
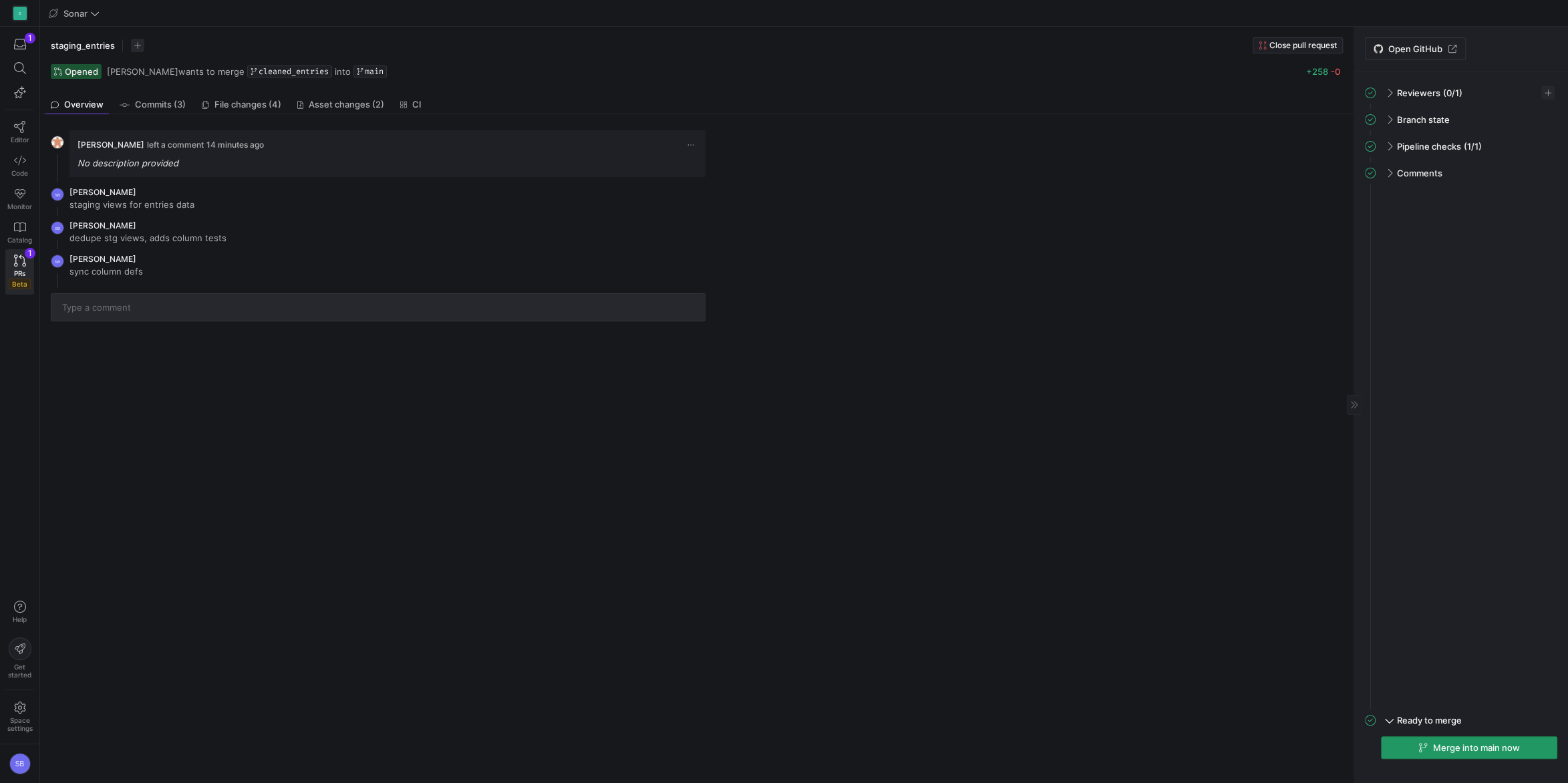
click at [1488, 748] on span "Merge into main now" at bounding box center [1477, 748] width 87 height 11
click at [18, 127] on icon at bounding box center [19, 126] width 12 height 12
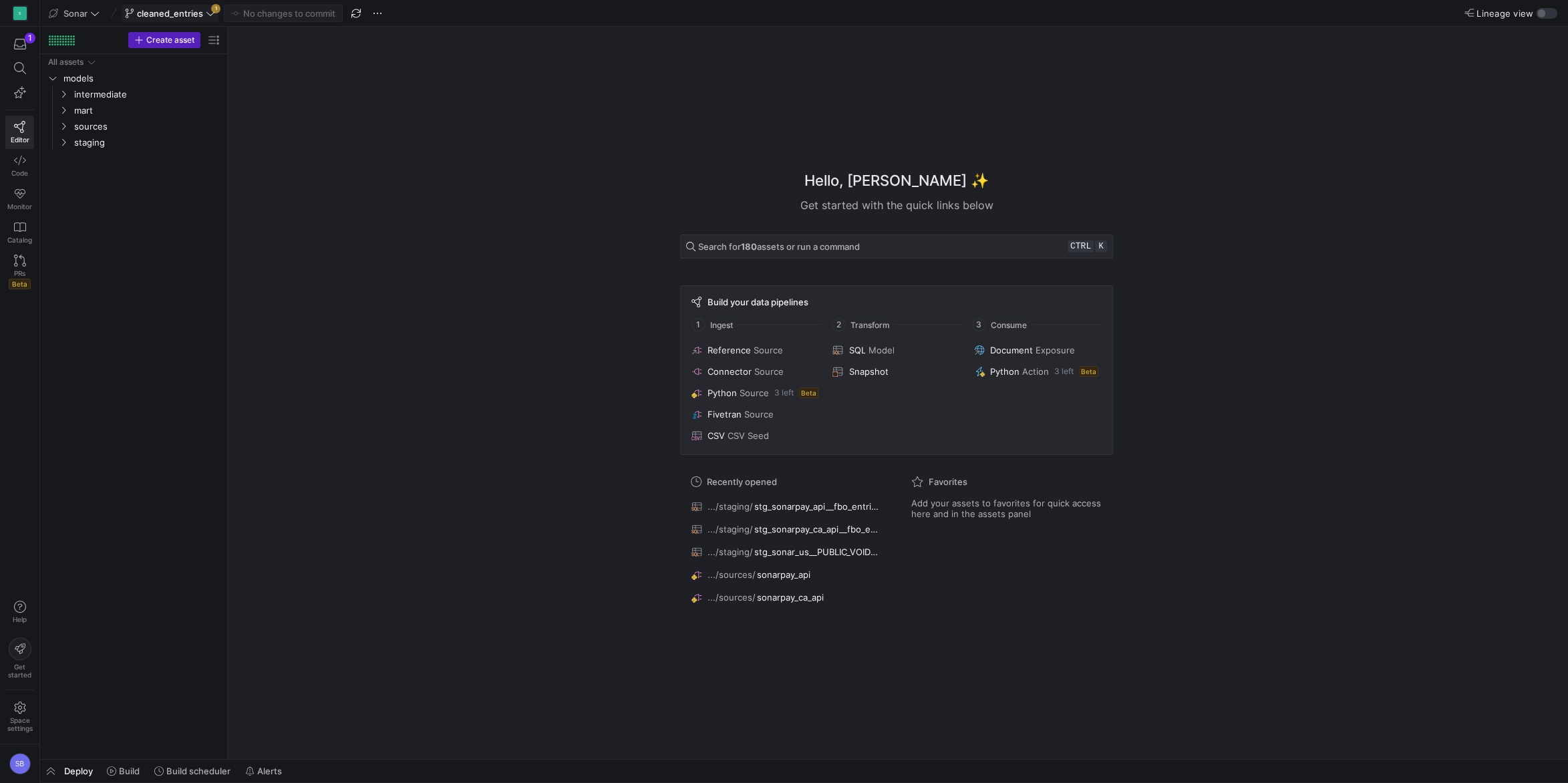
click at [188, 10] on span "cleaned_entries" at bounding box center [171, 14] width 66 height 11
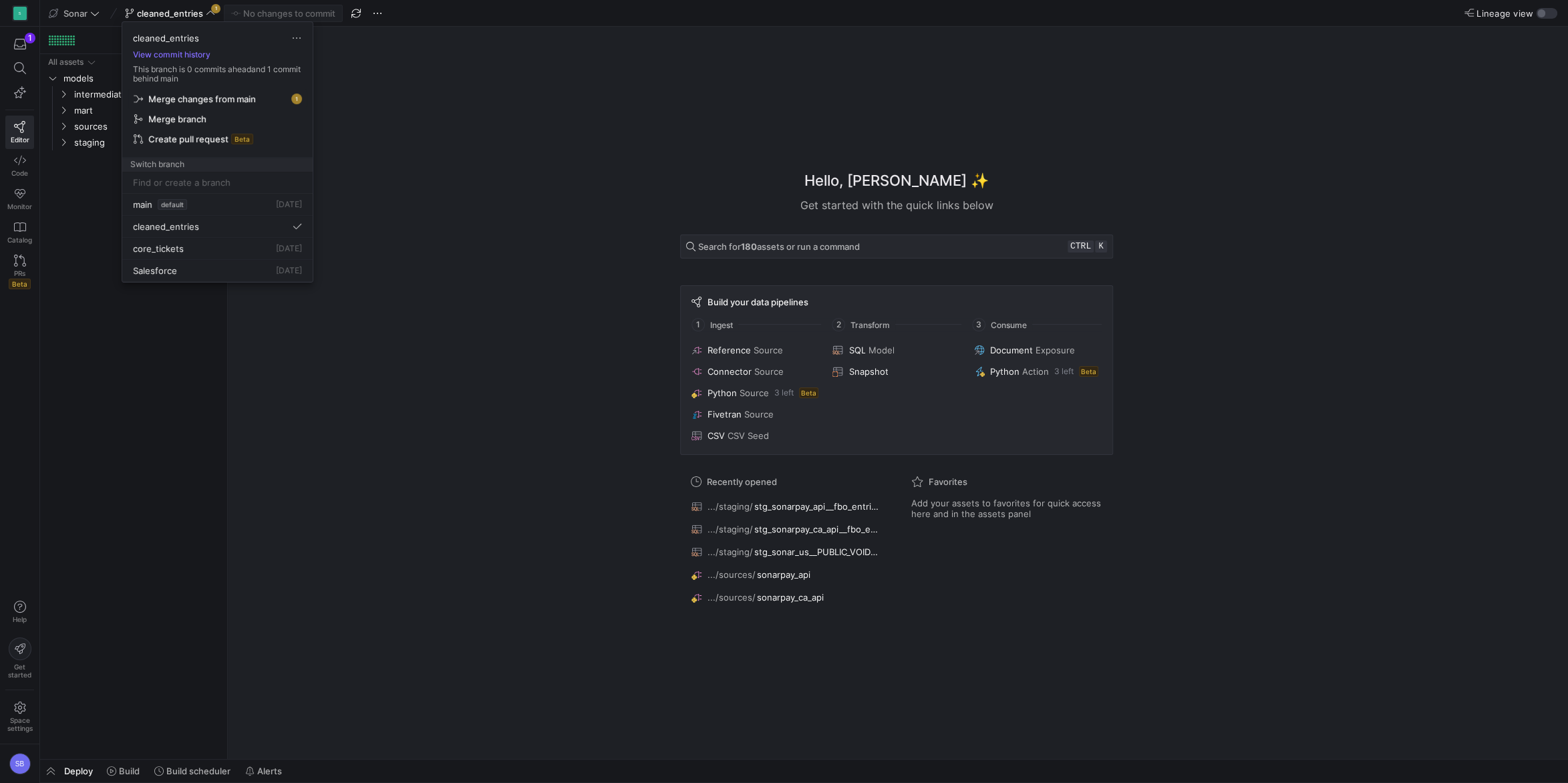
click at [217, 91] on span "button" at bounding box center [217, 99] width 178 height 18
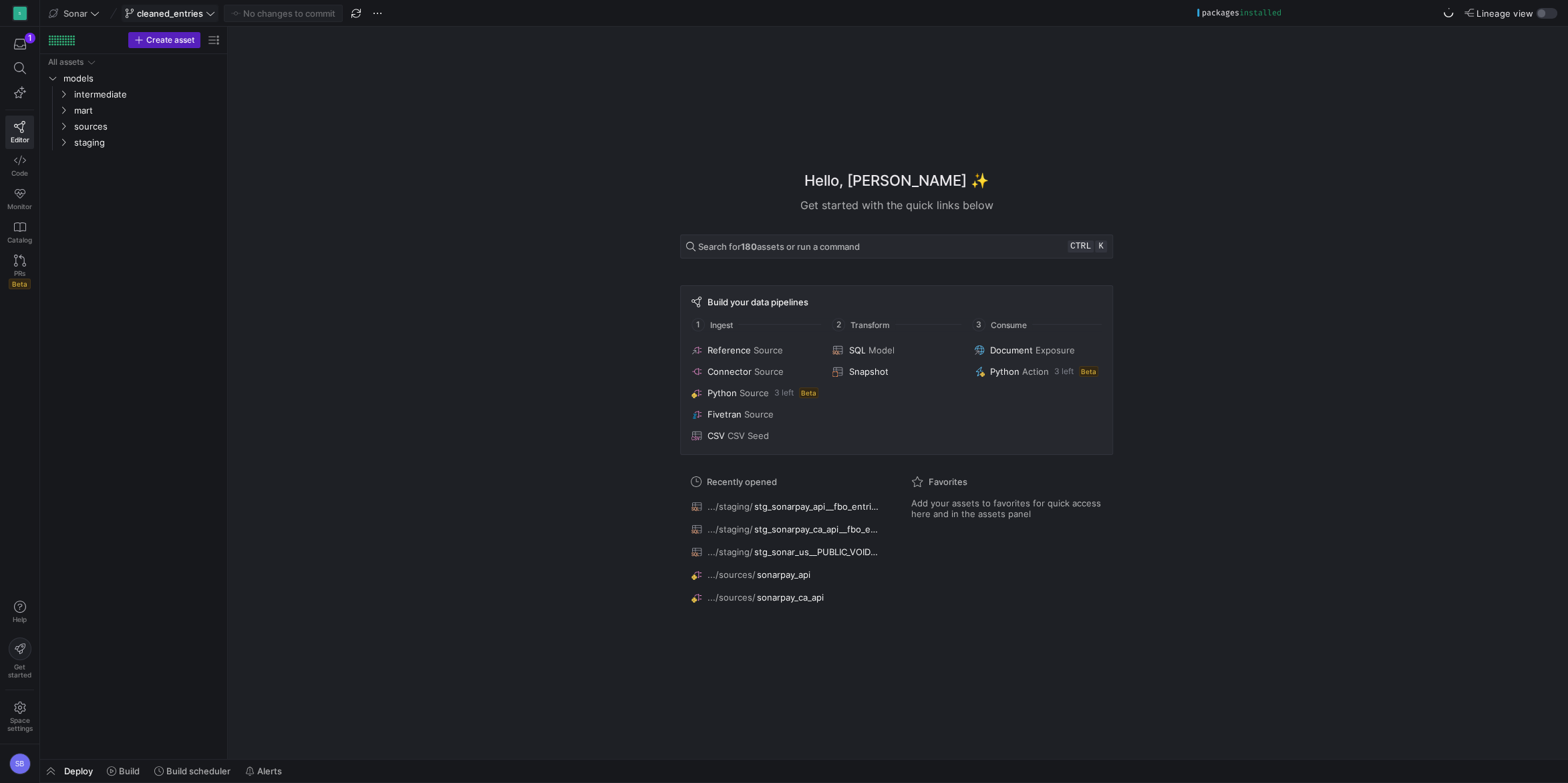
click at [180, 11] on span "cleaned_entries" at bounding box center [171, 14] width 66 height 11
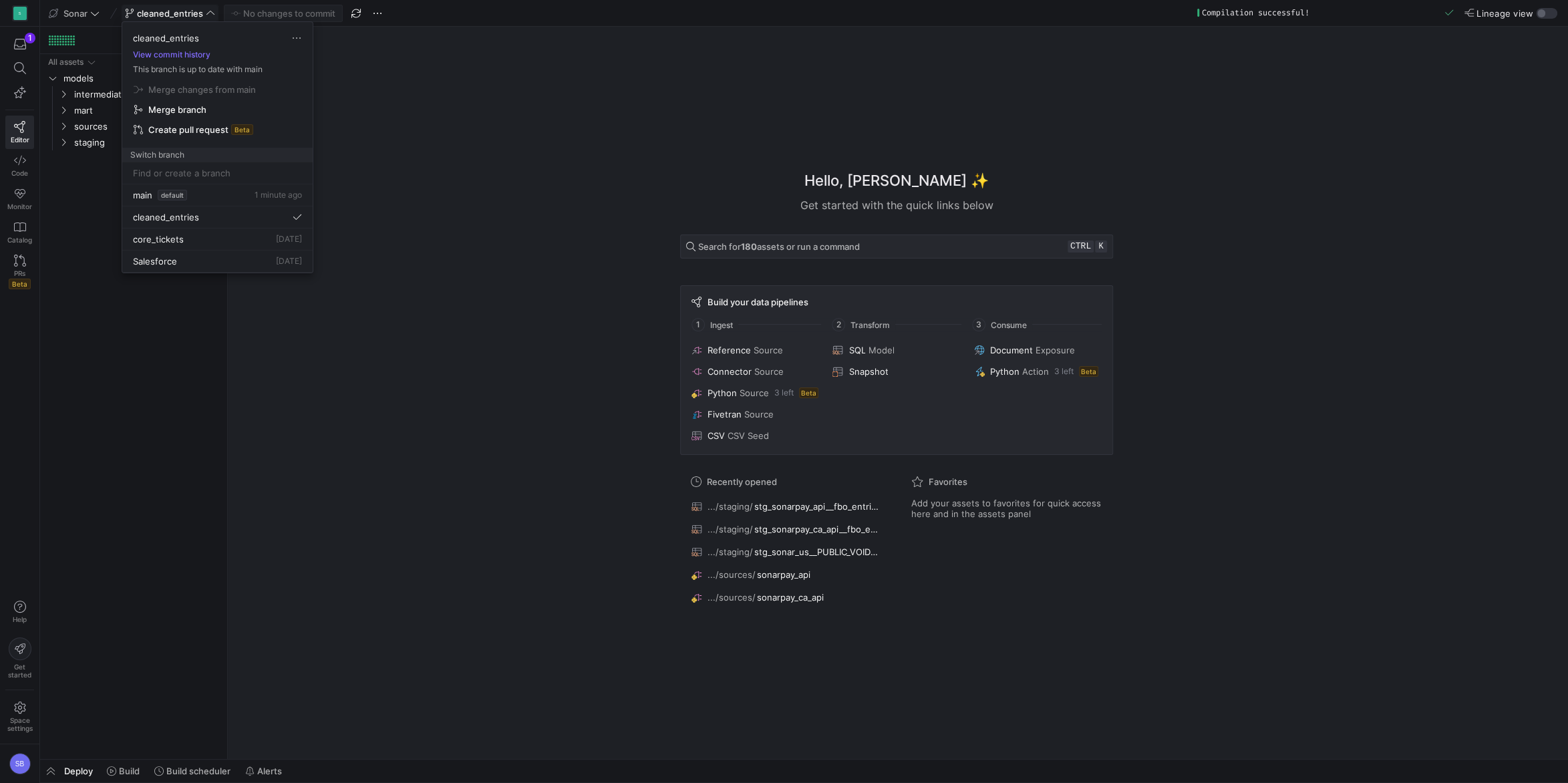
click at [180, 11] on div at bounding box center [784, 391] width 1568 height 783
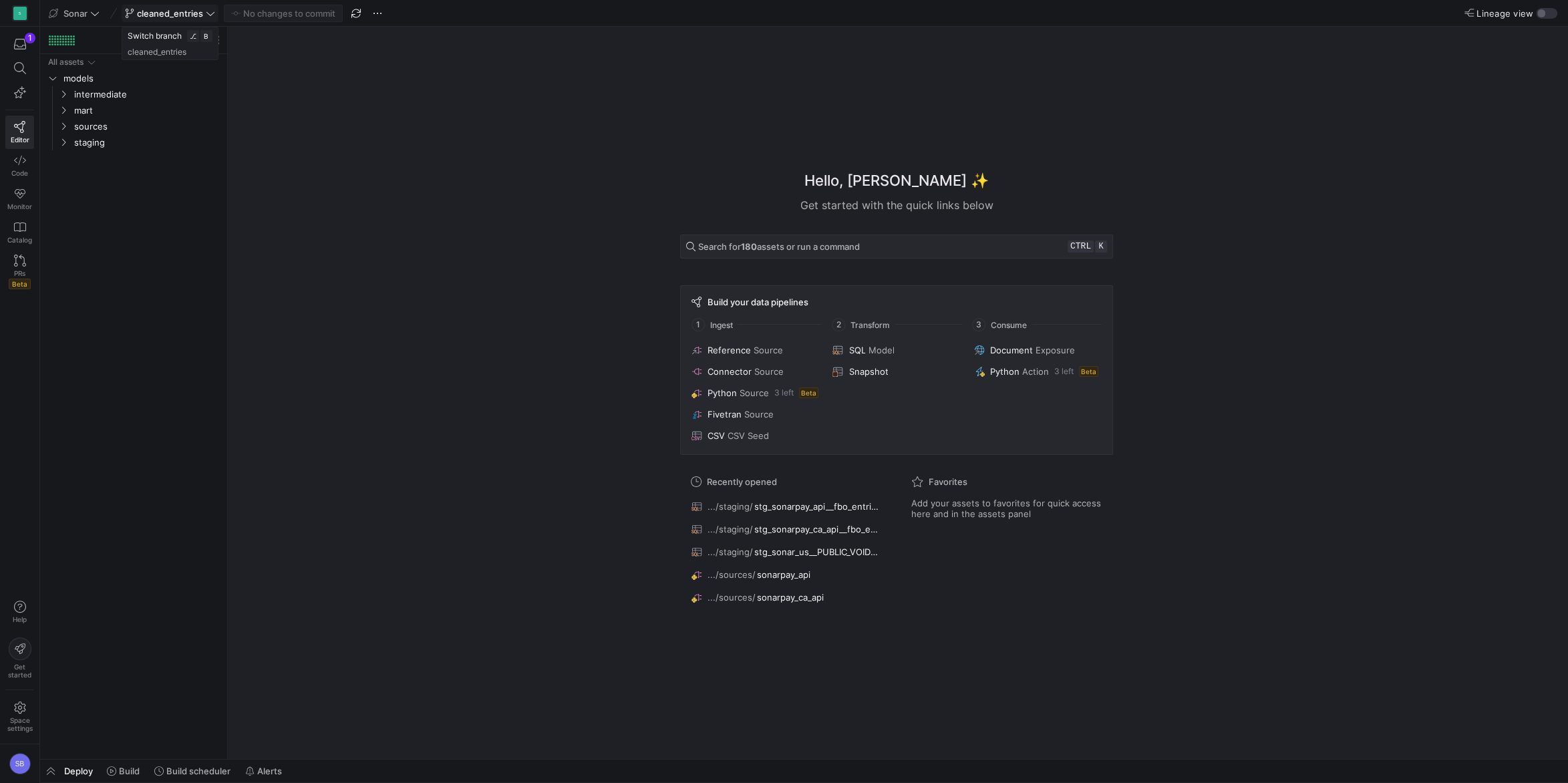
click at [195, 10] on span "cleaned_entries" at bounding box center [171, 14] width 66 height 11
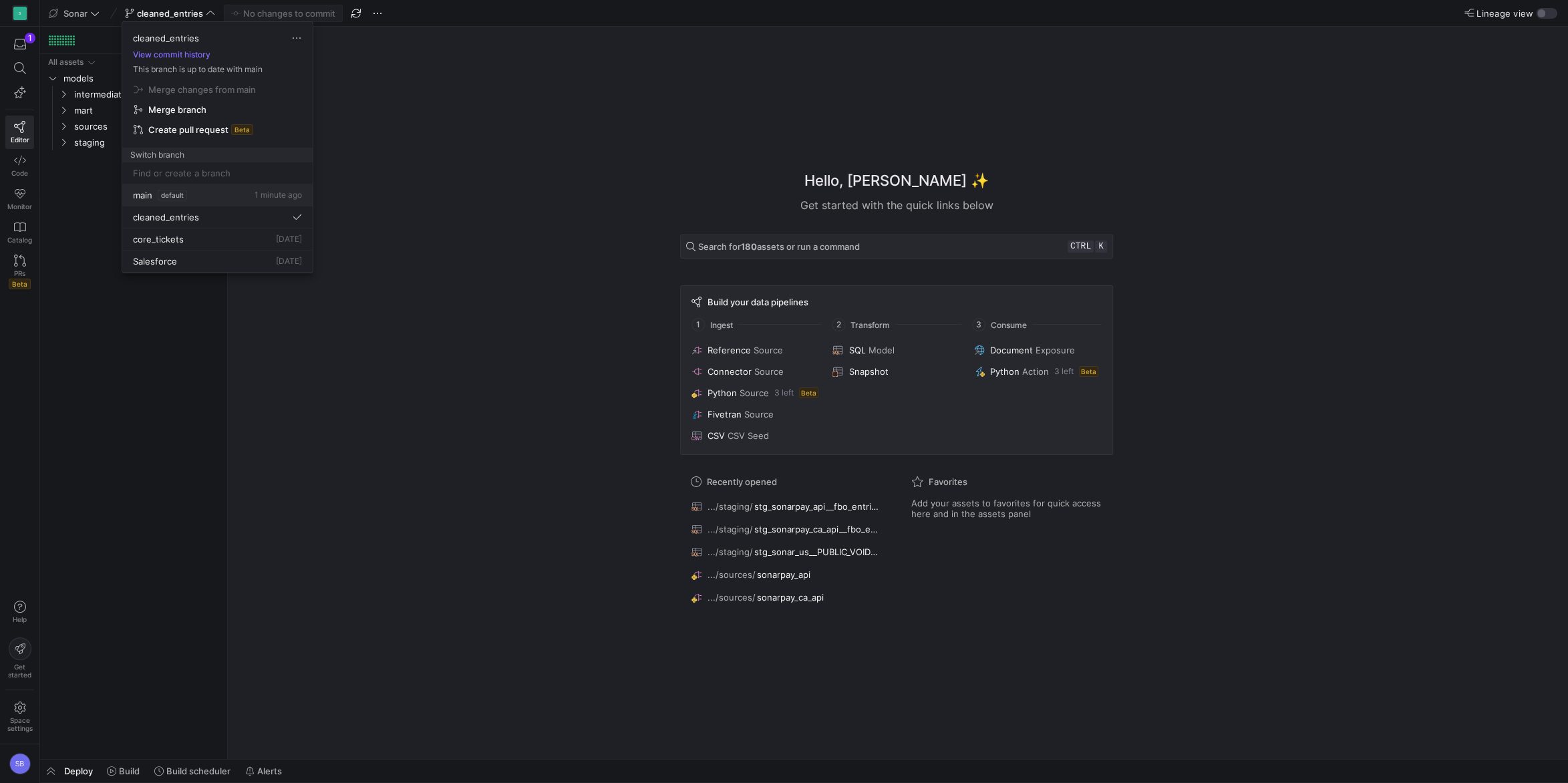
click at [208, 196] on div "main default 1 minute ago" at bounding box center [217, 196] width 169 height 11
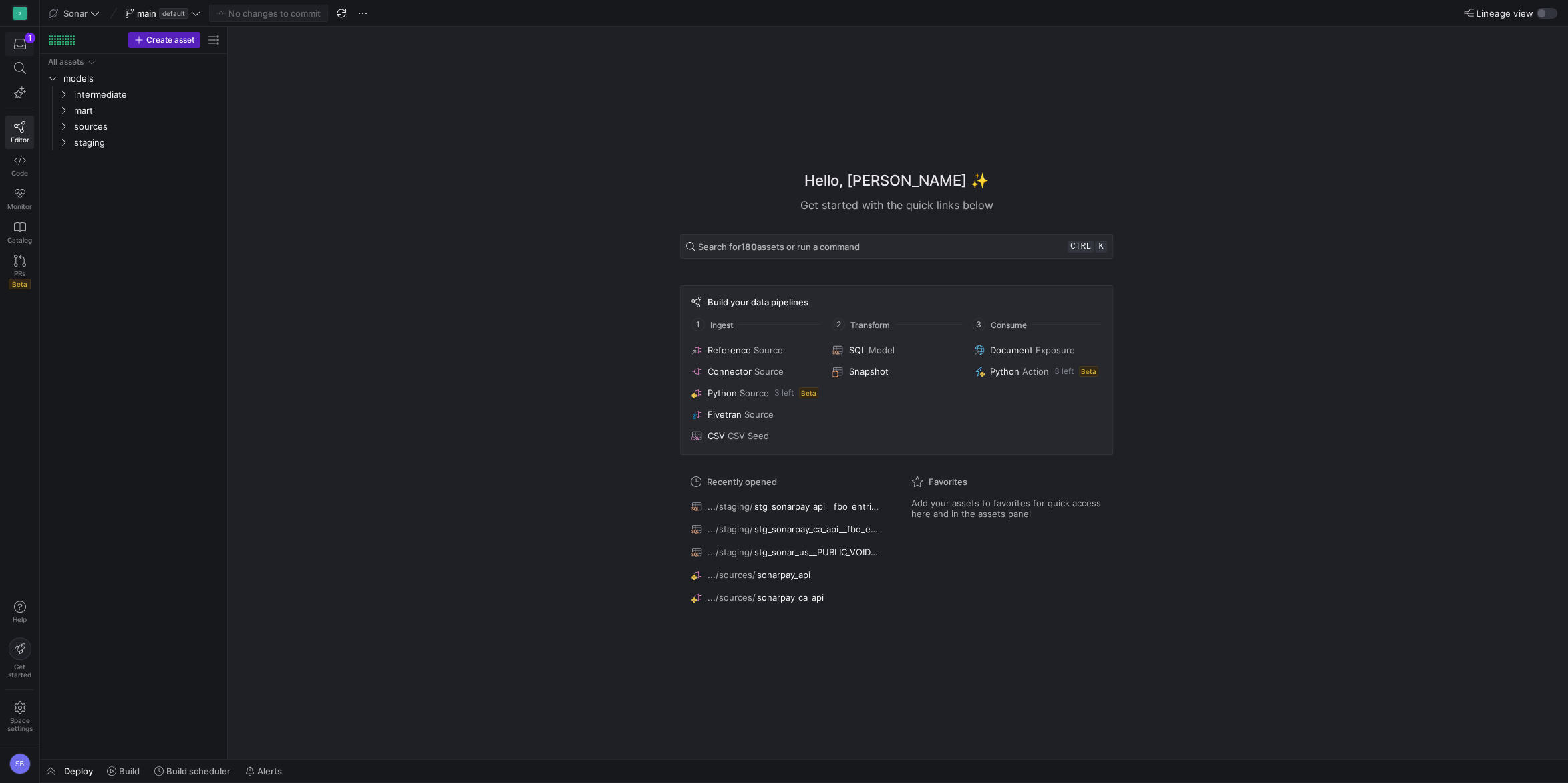
click at [20, 42] on icon "button" at bounding box center [19, 43] width 12 height 12
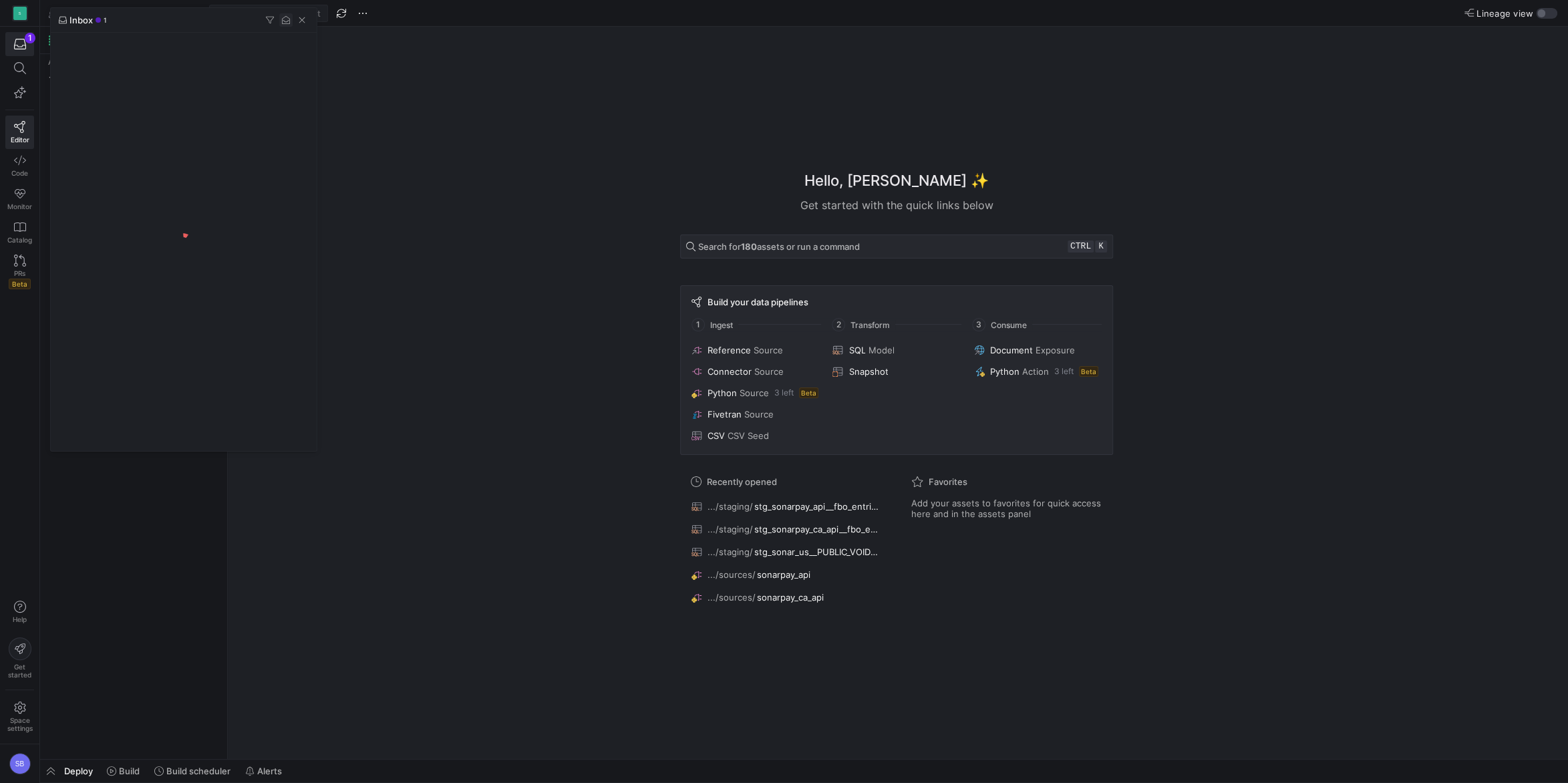
click at [290, 18] on span "button" at bounding box center [286, 19] width 13 height 13
click at [299, 20] on span "button" at bounding box center [302, 19] width 13 height 13
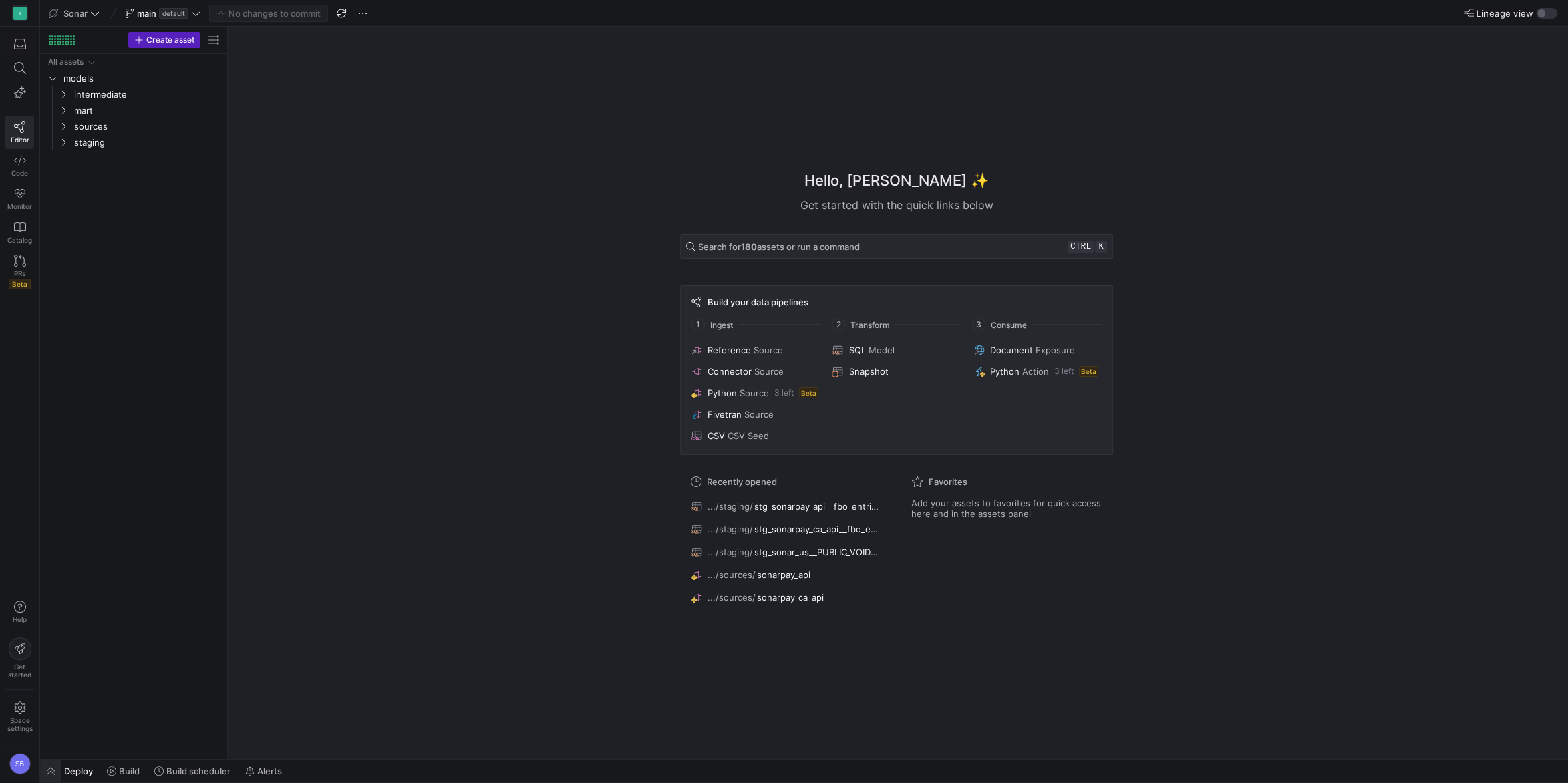
click at [50, 767] on span "button" at bounding box center [50, 771] width 21 height 23
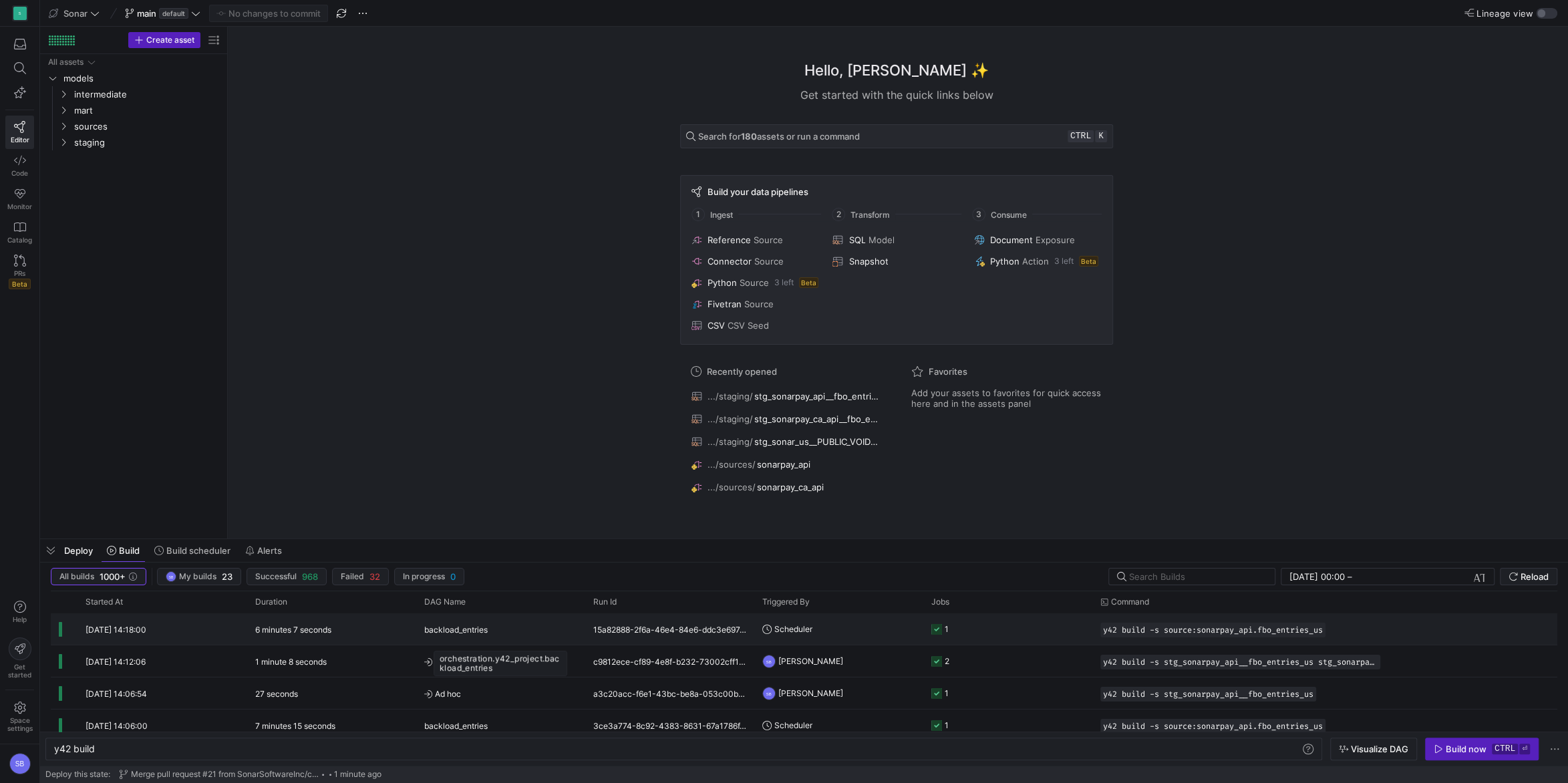
click at [481, 635] on span "backload_entries" at bounding box center [456, 630] width 64 height 31
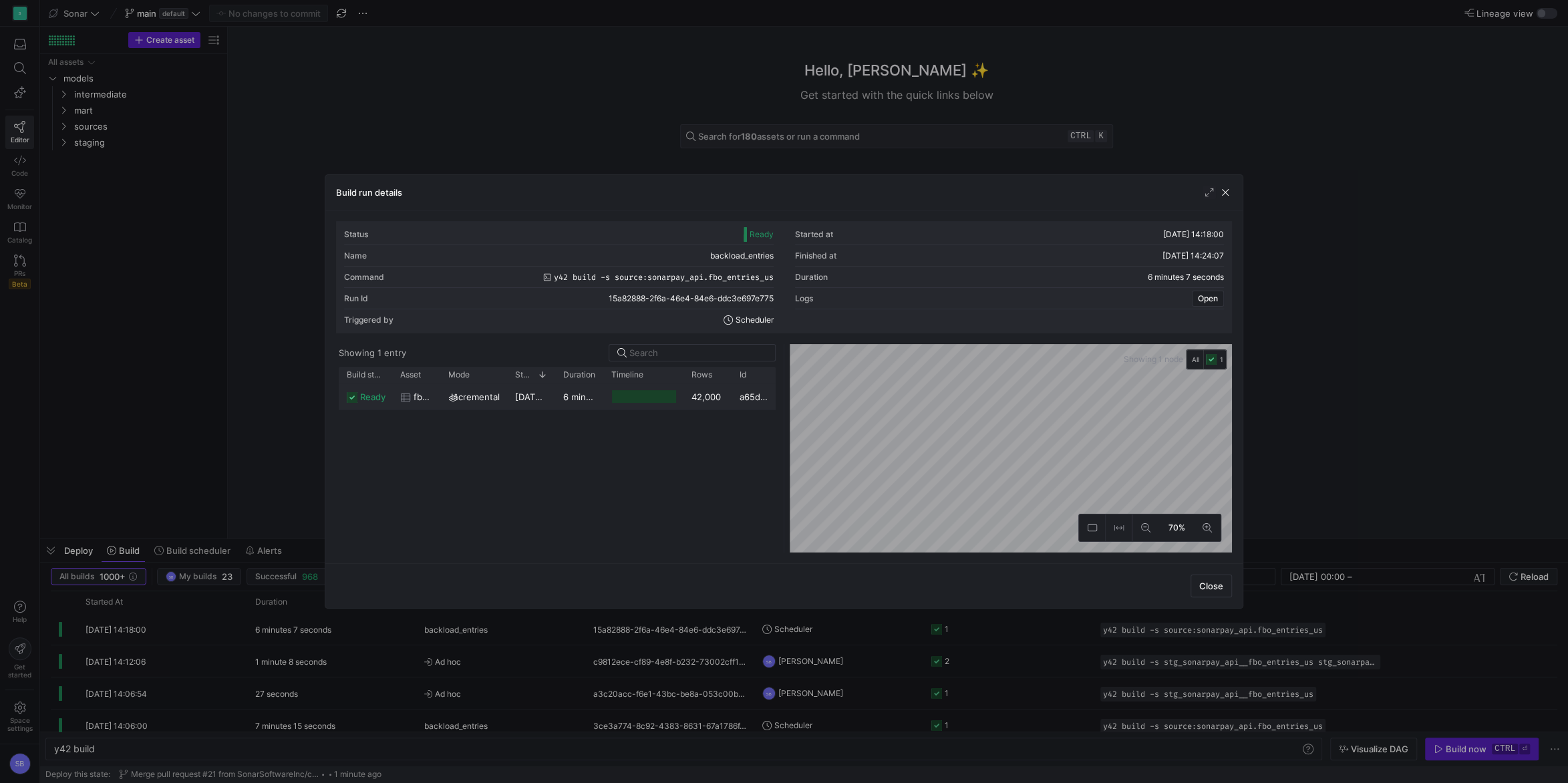
click at [579, 400] on y42-duration "6 minutes 5 seconds" at bounding box center [607, 397] width 88 height 11
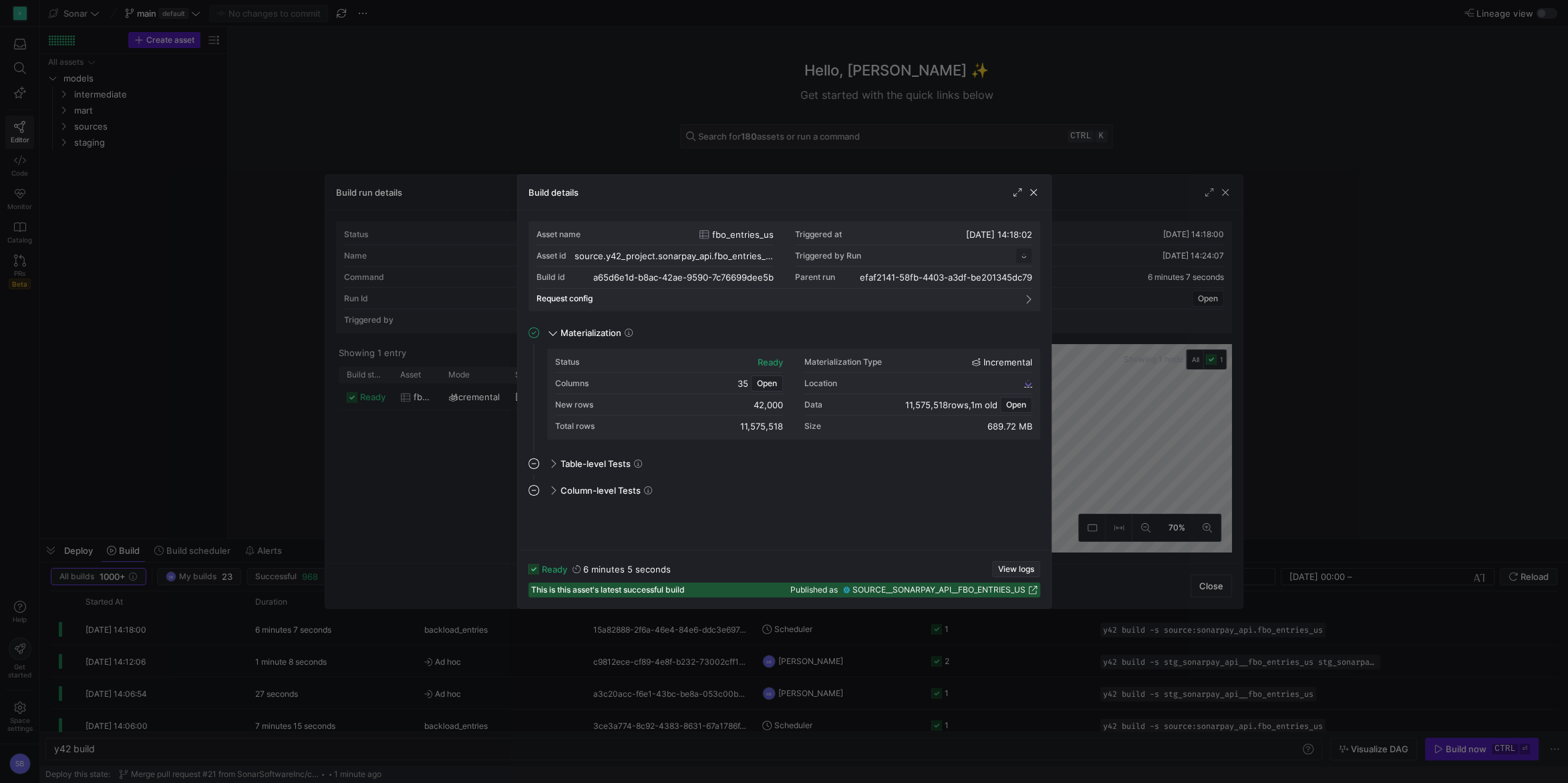
click at [1018, 565] on span "View logs" at bounding box center [1016, 569] width 36 height 9
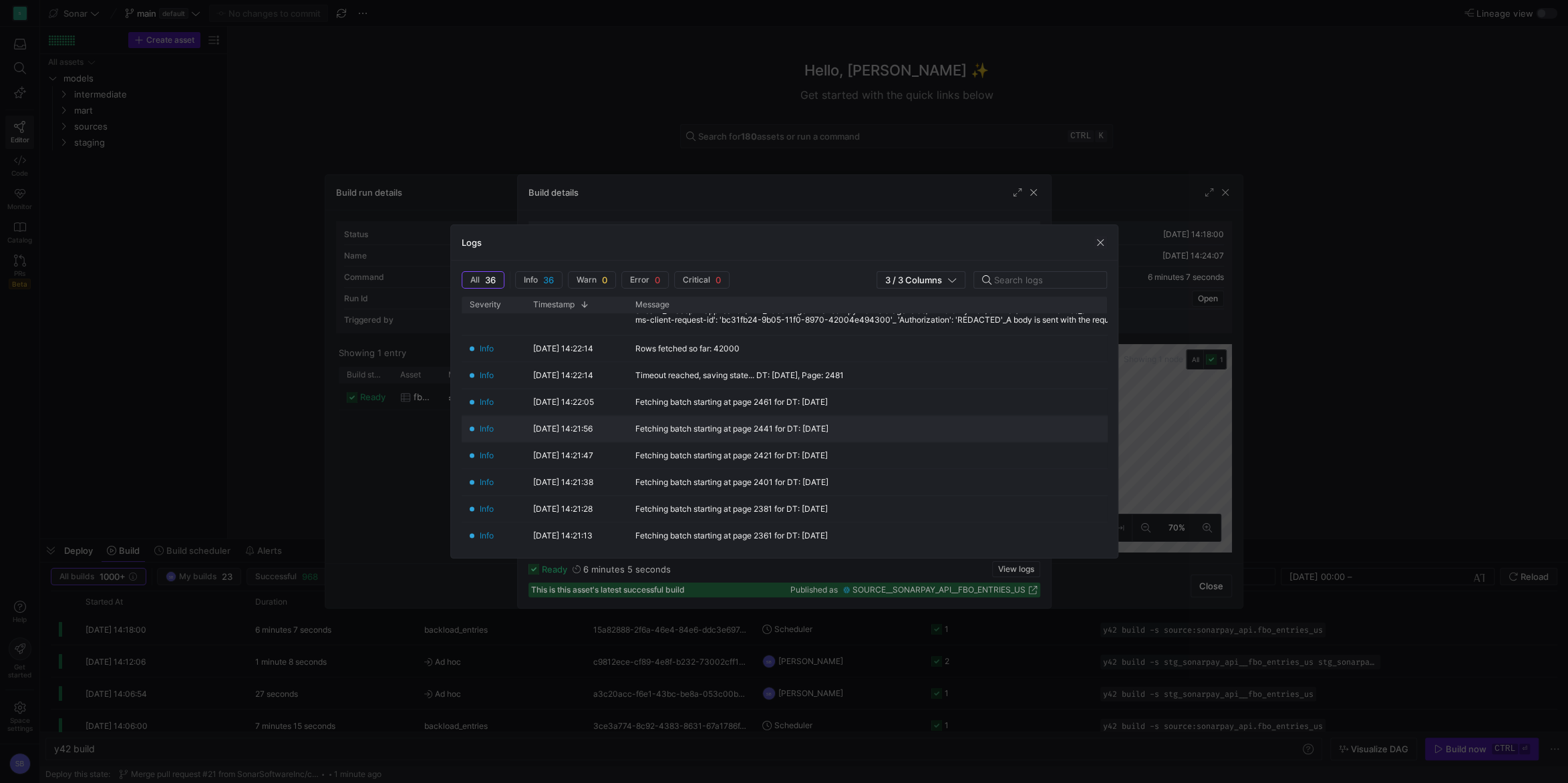
scroll to position [312, 0]
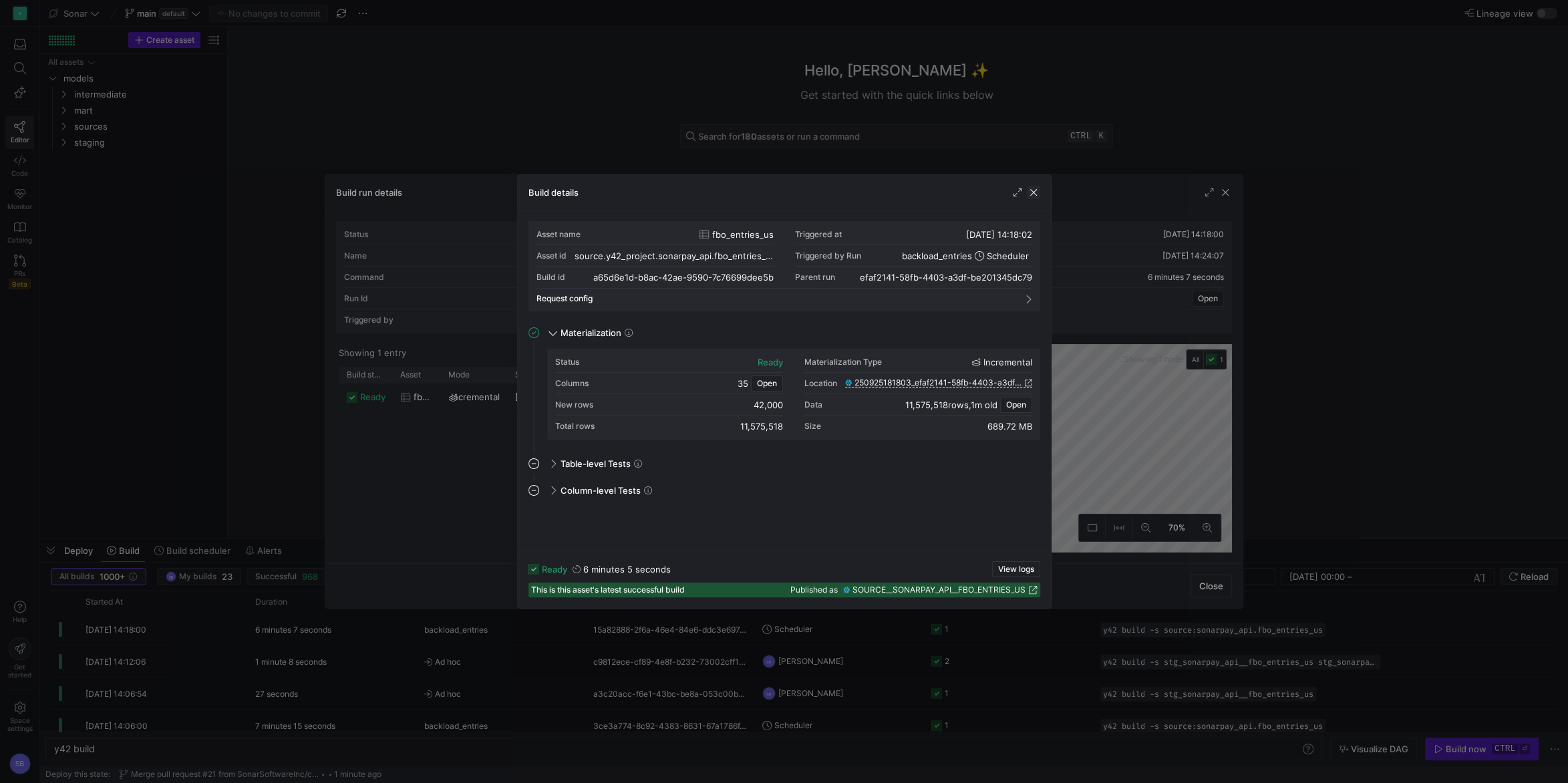
click at [1031, 196] on span "button" at bounding box center [1033, 192] width 13 height 13
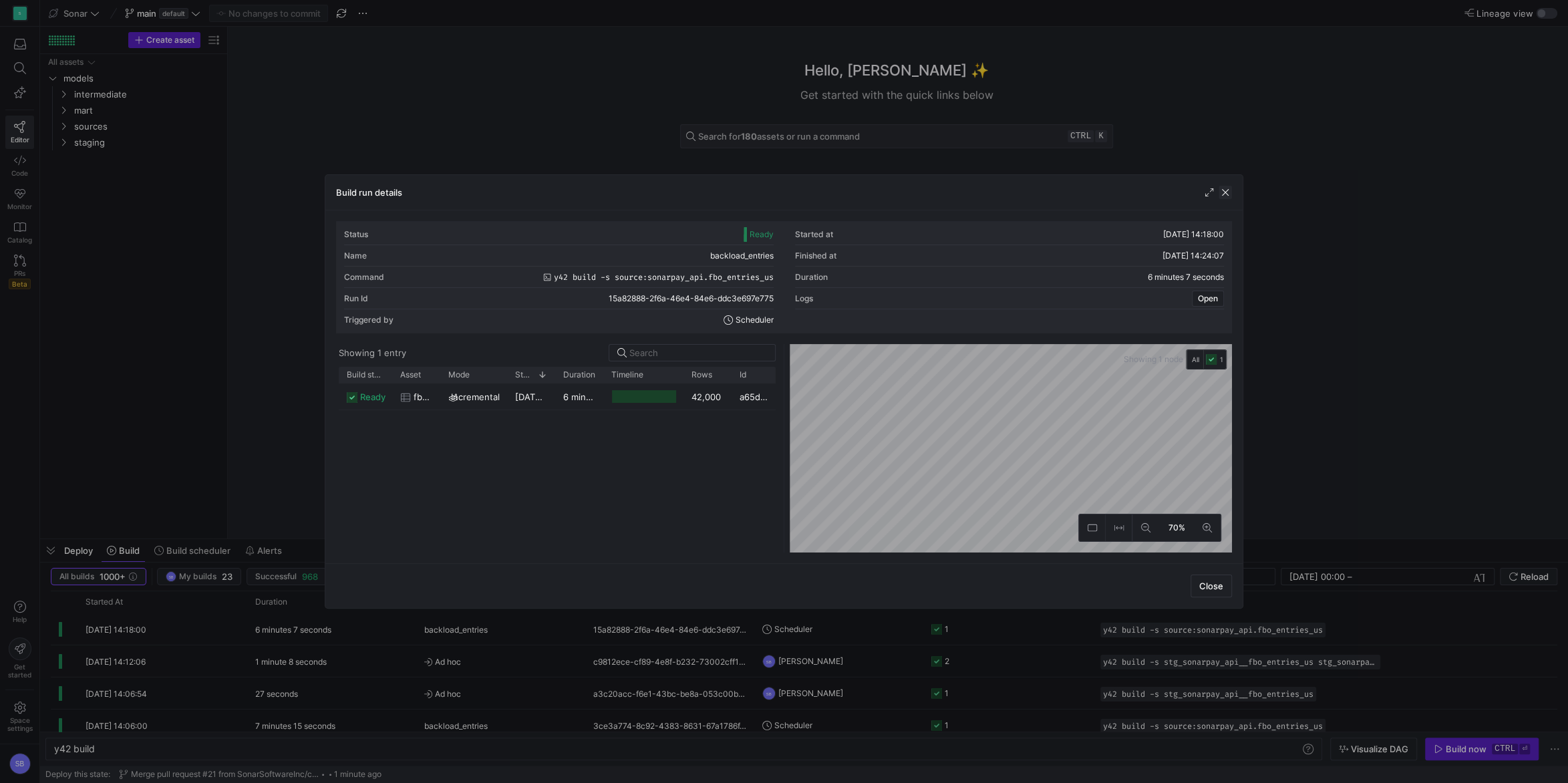
click at [1225, 188] on span "button" at bounding box center [1225, 192] width 13 height 13
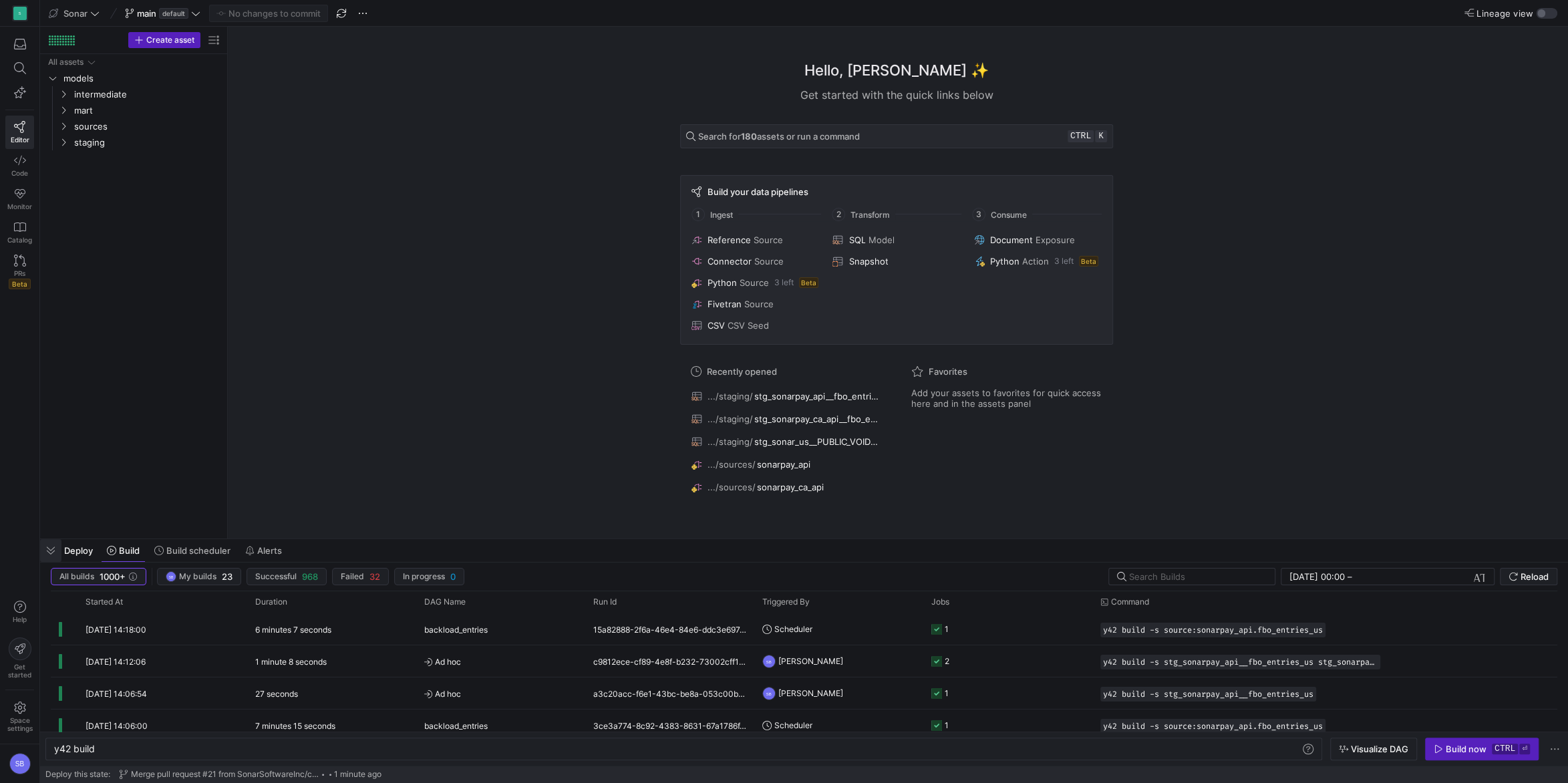
click at [57, 549] on span "button" at bounding box center [50, 551] width 21 height 23
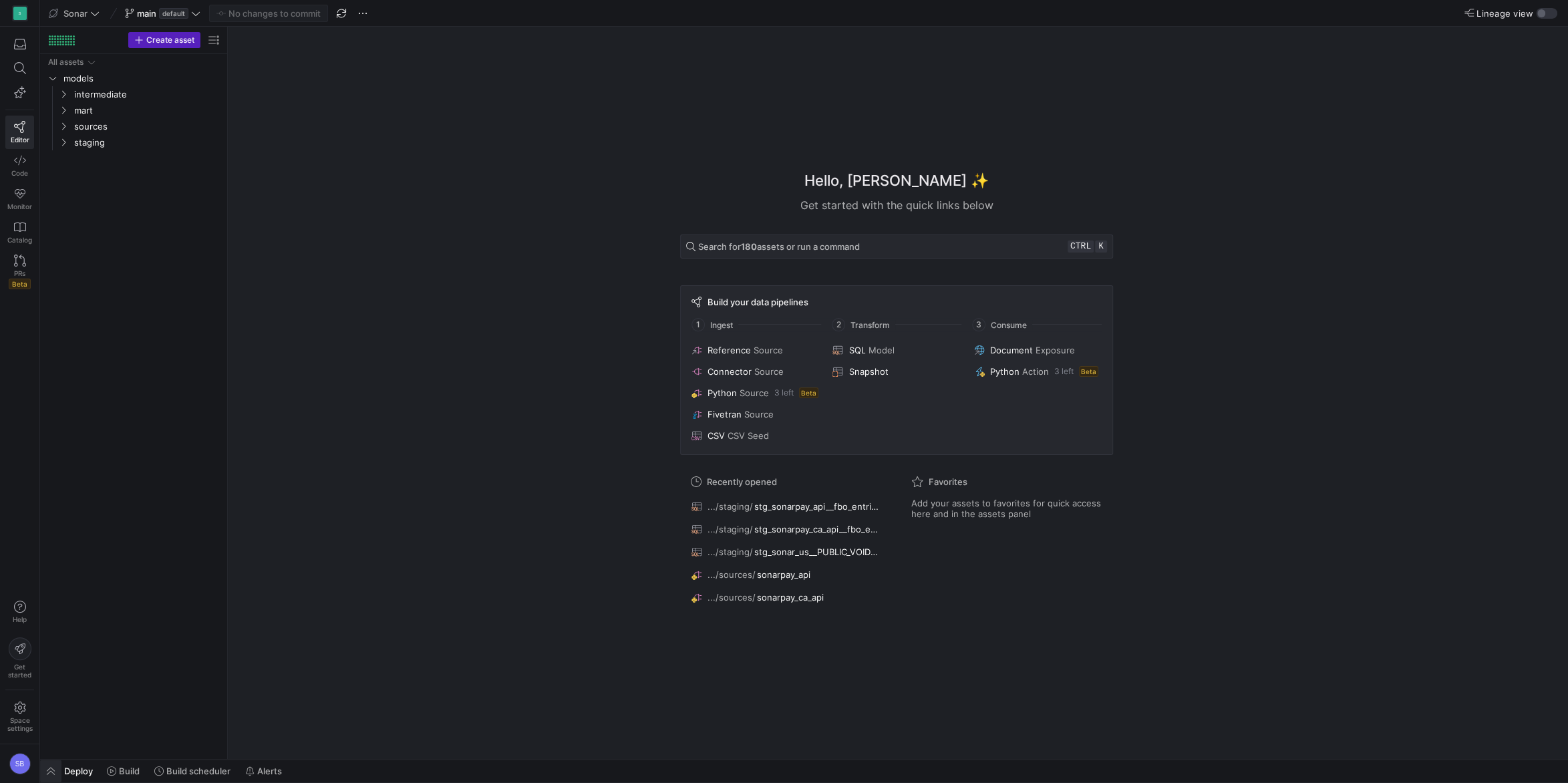
click at [57, 766] on span "button" at bounding box center [50, 771] width 21 height 23
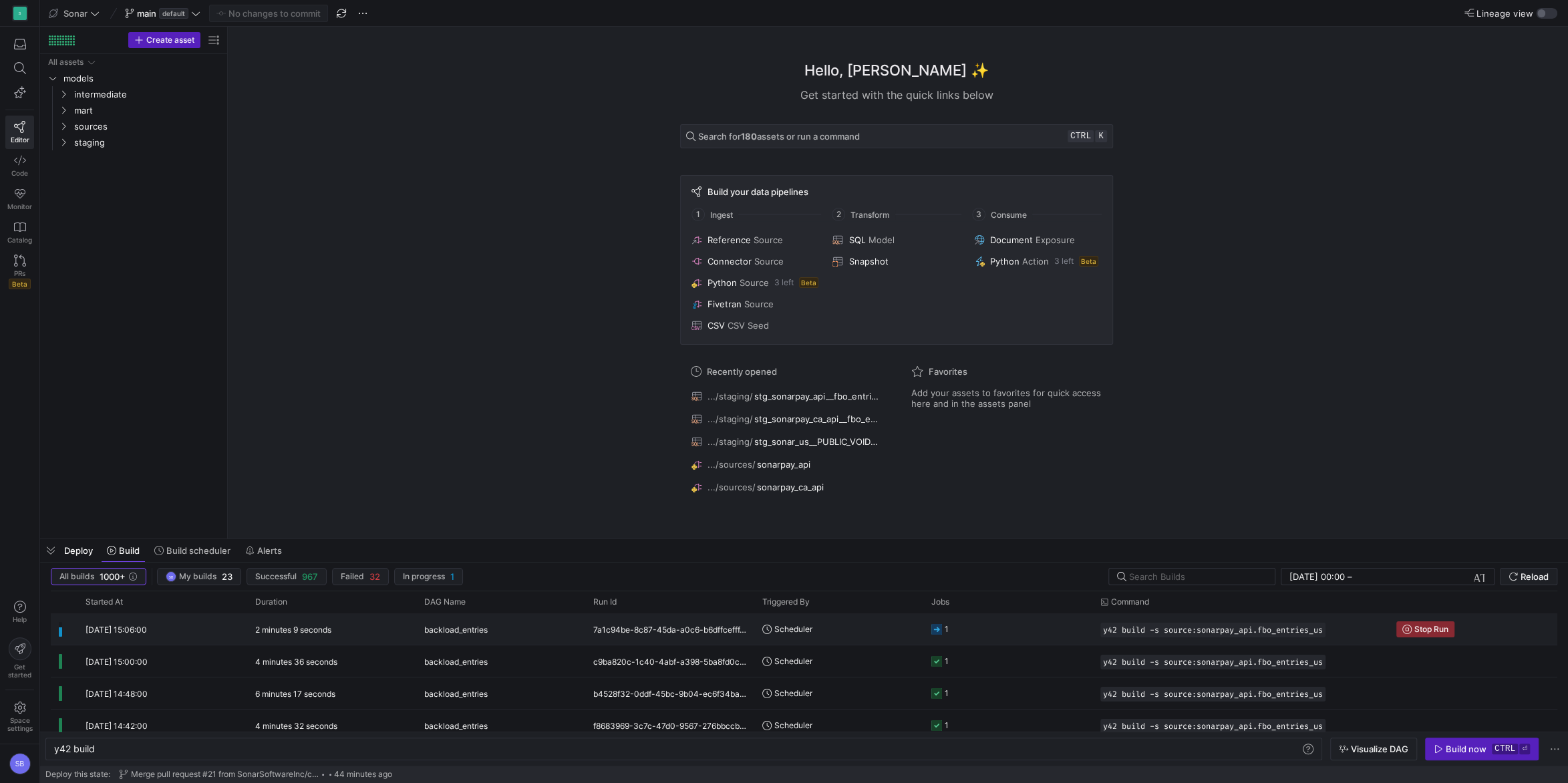
click at [280, 629] on y42-duration "2 minutes 9 seconds" at bounding box center [293, 629] width 77 height 10
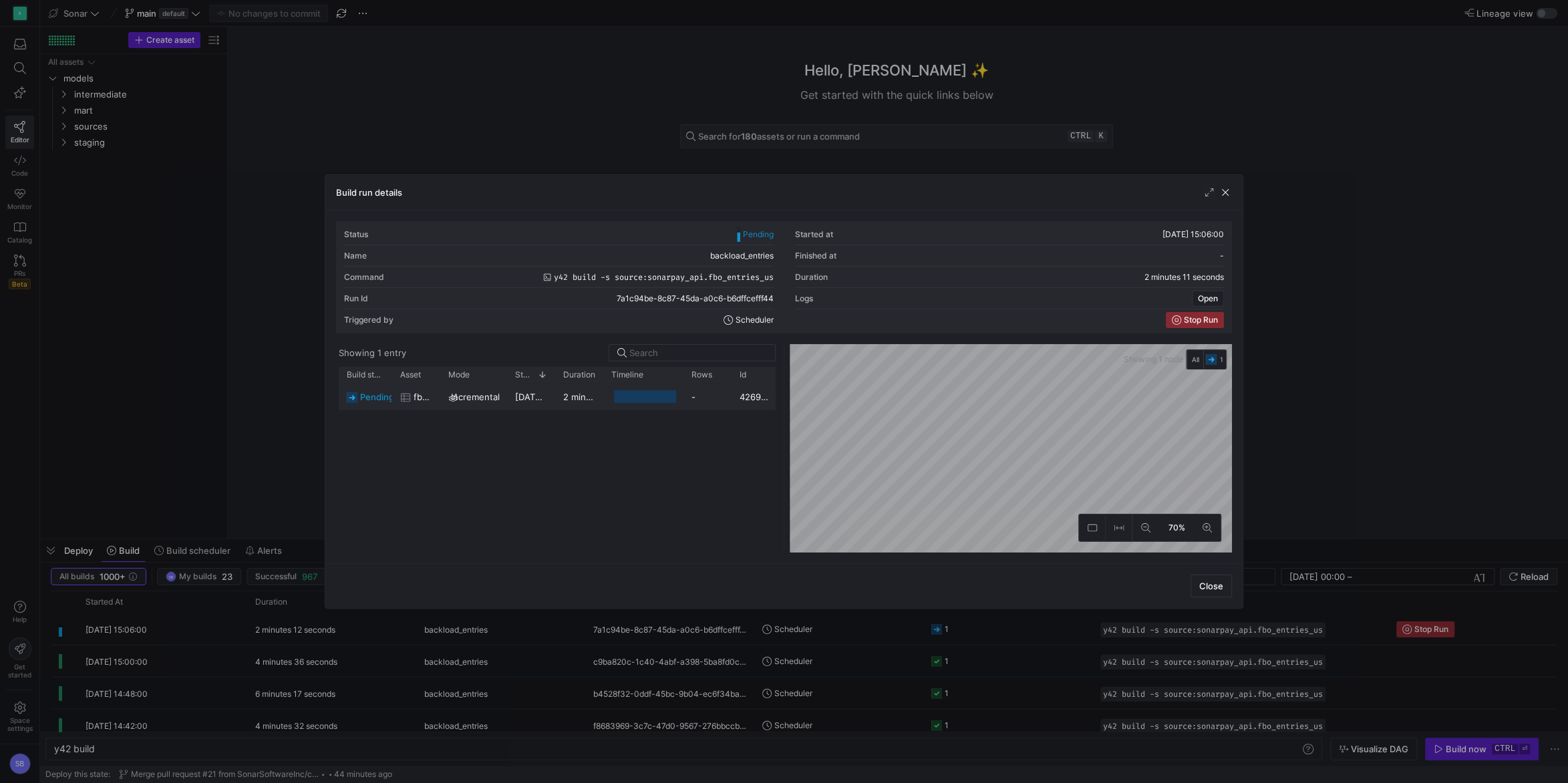
click at [564, 396] on y42-duration "2 minutes 7 seconds" at bounding box center [607, 397] width 87 height 11
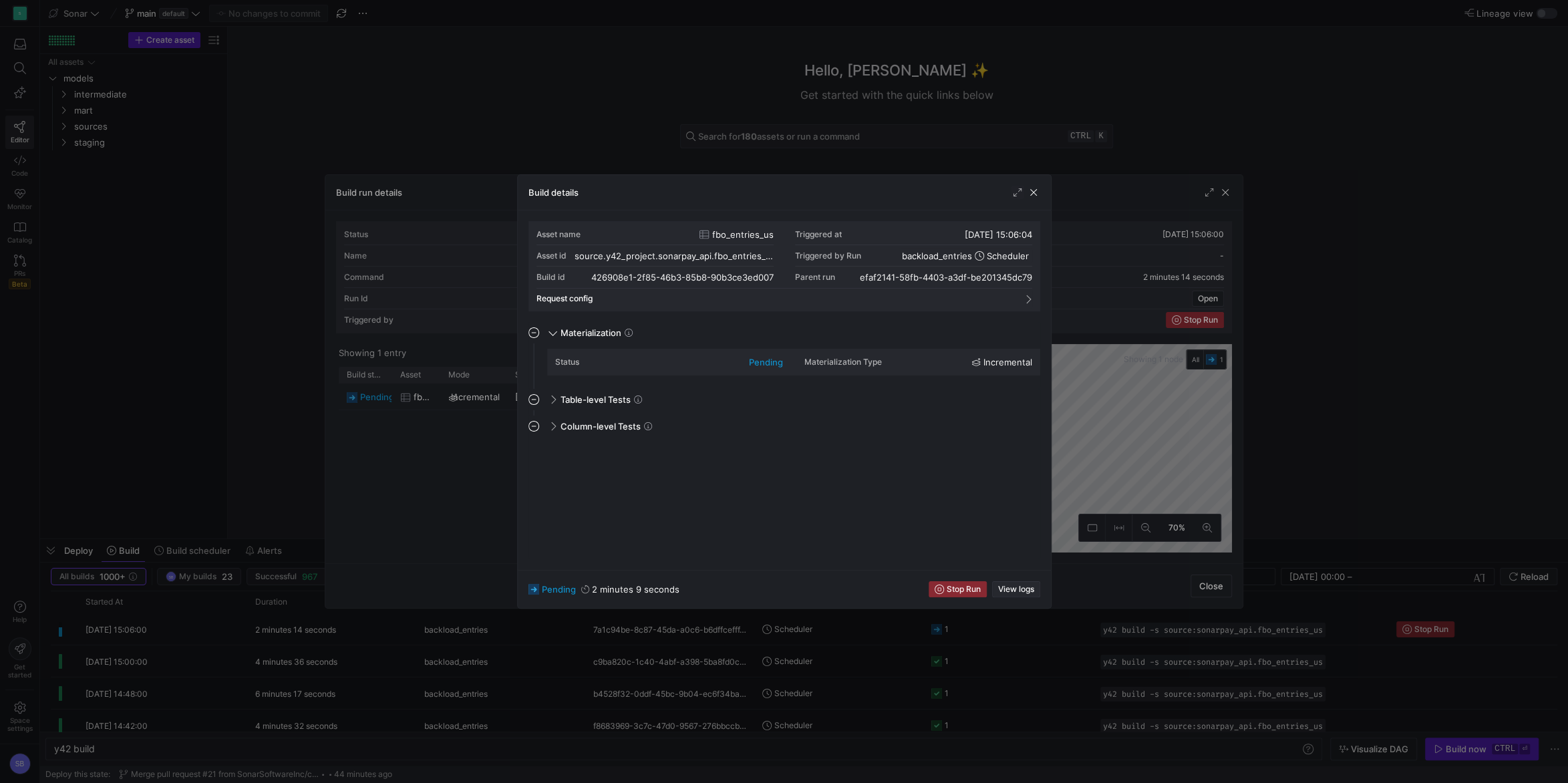
click at [1033, 587] on span "View logs" at bounding box center [1016, 589] width 36 height 9
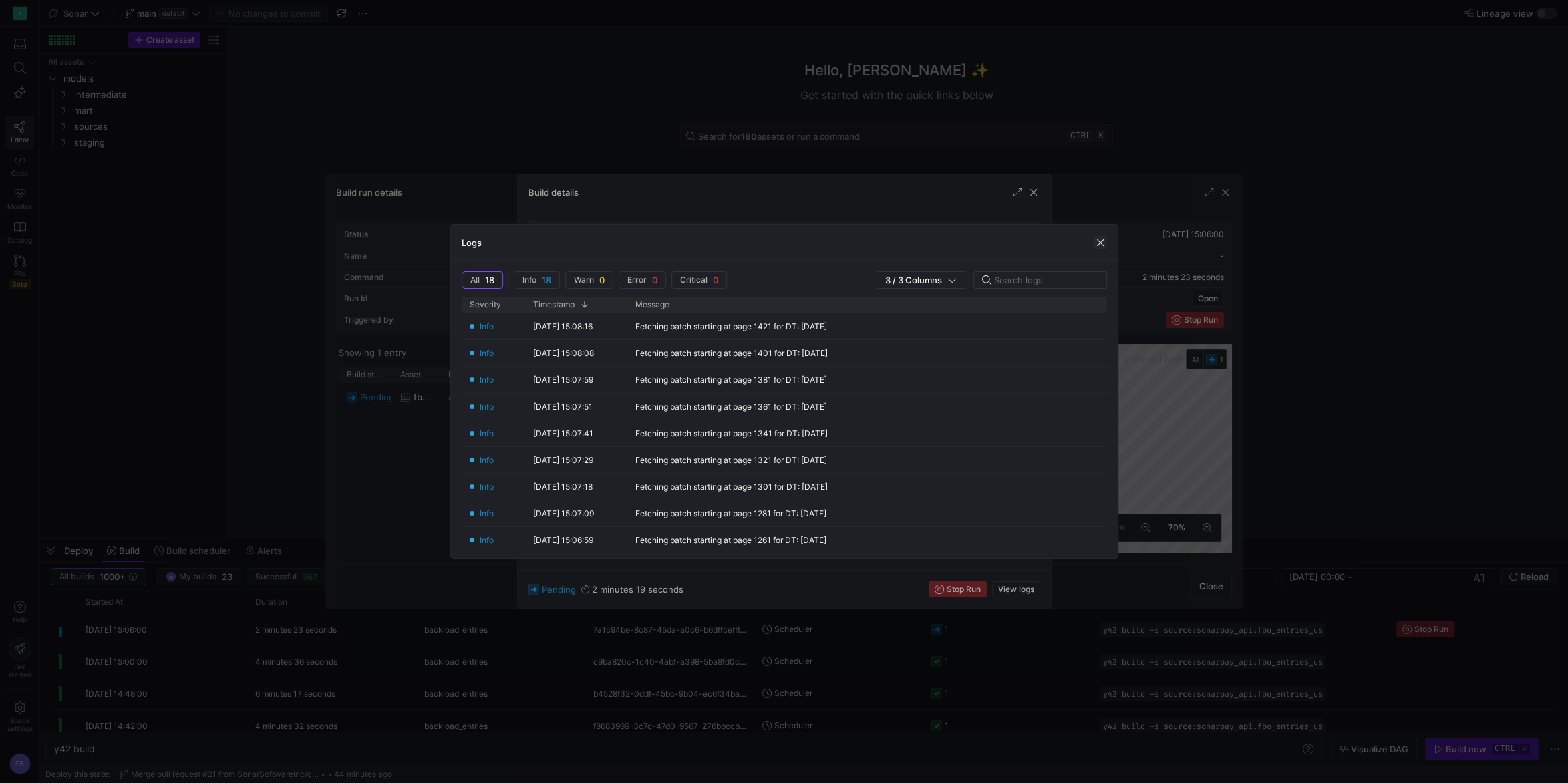
click at [1099, 237] on span "button" at bounding box center [1100, 243] width 13 height 13
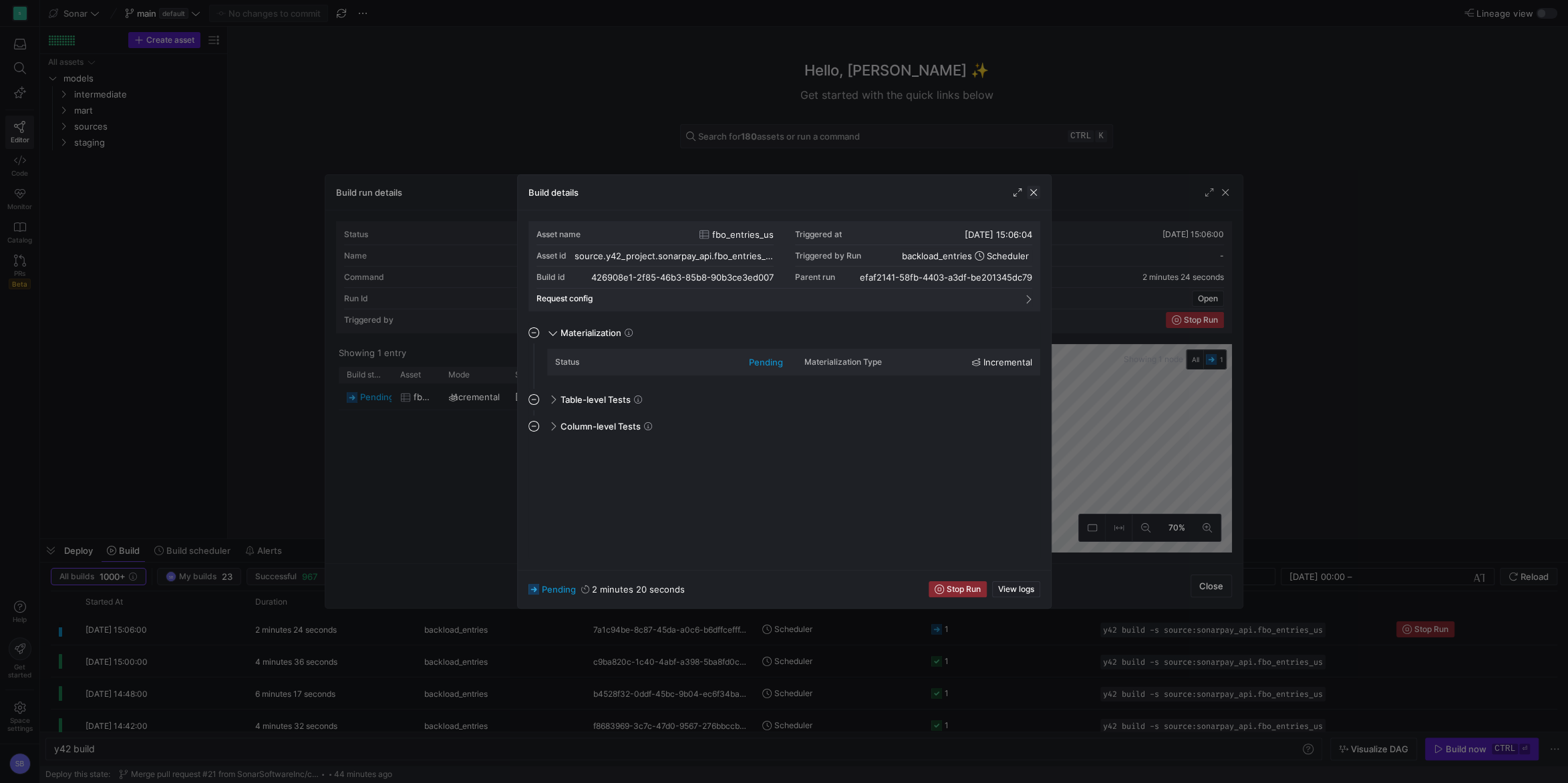
click at [1039, 196] on span "button" at bounding box center [1033, 192] width 13 height 13
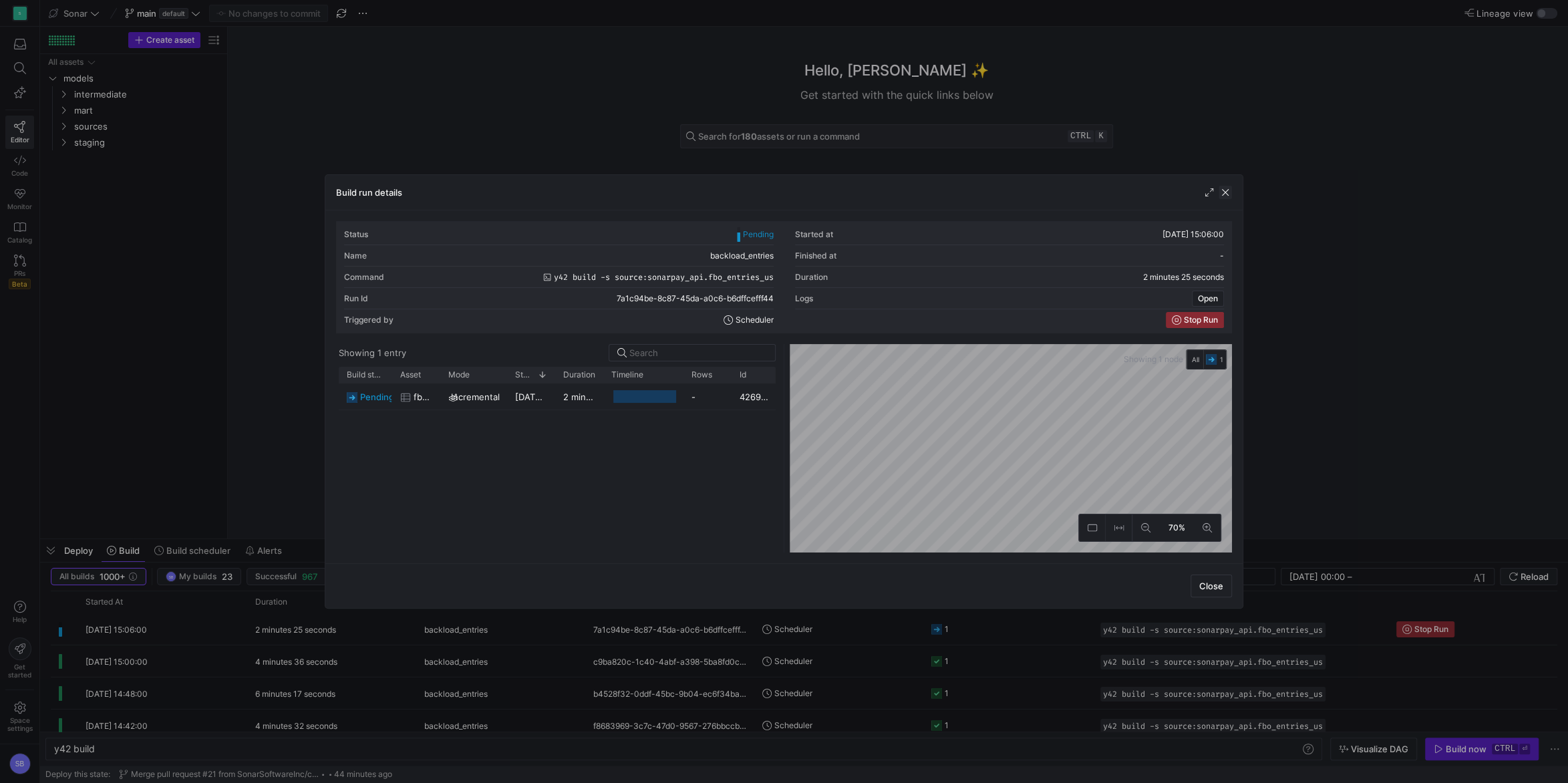
click at [1230, 193] on span "button" at bounding box center [1225, 192] width 13 height 13
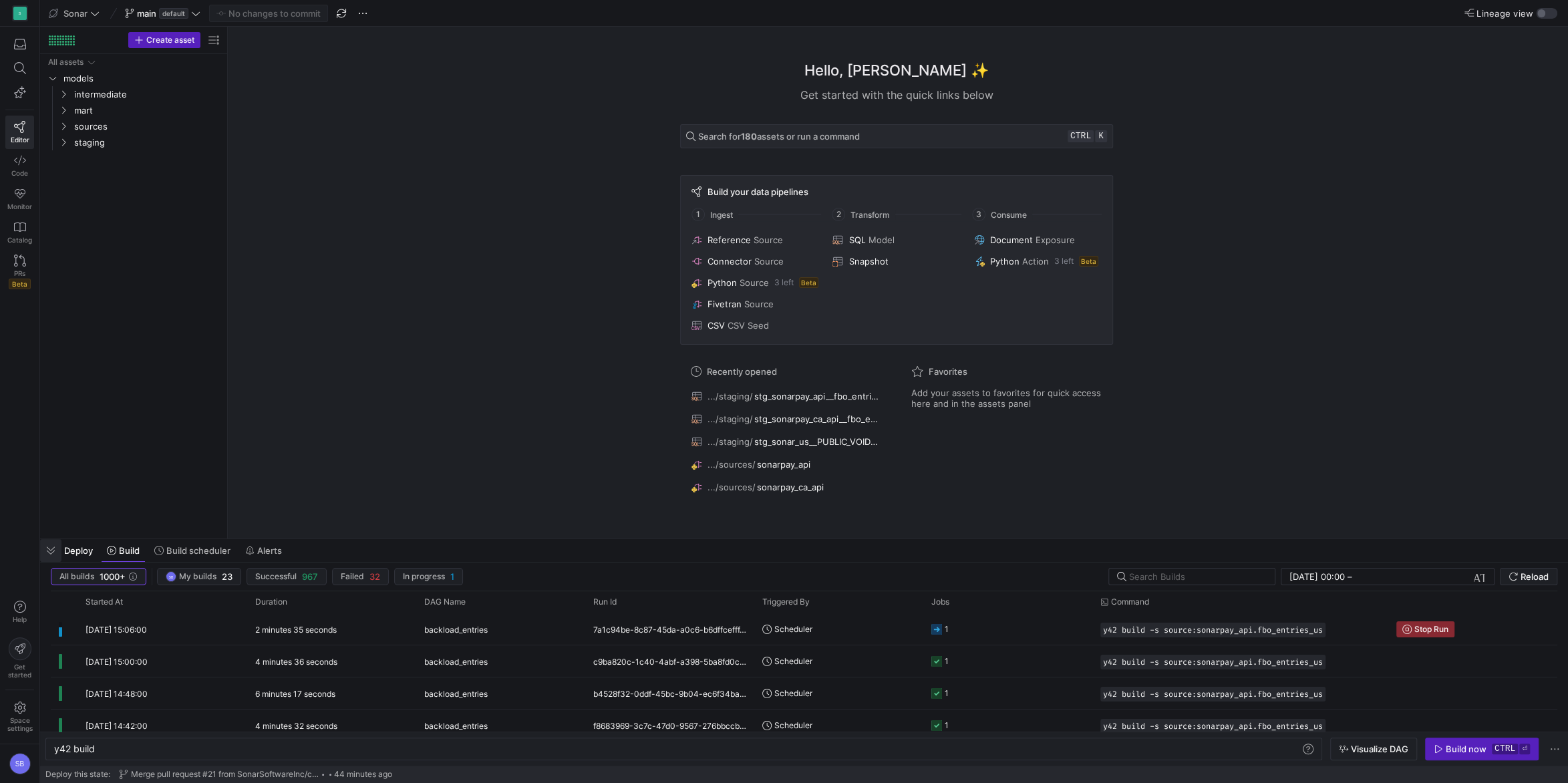
click at [53, 548] on span "button" at bounding box center [50, 551] width 21 height 23
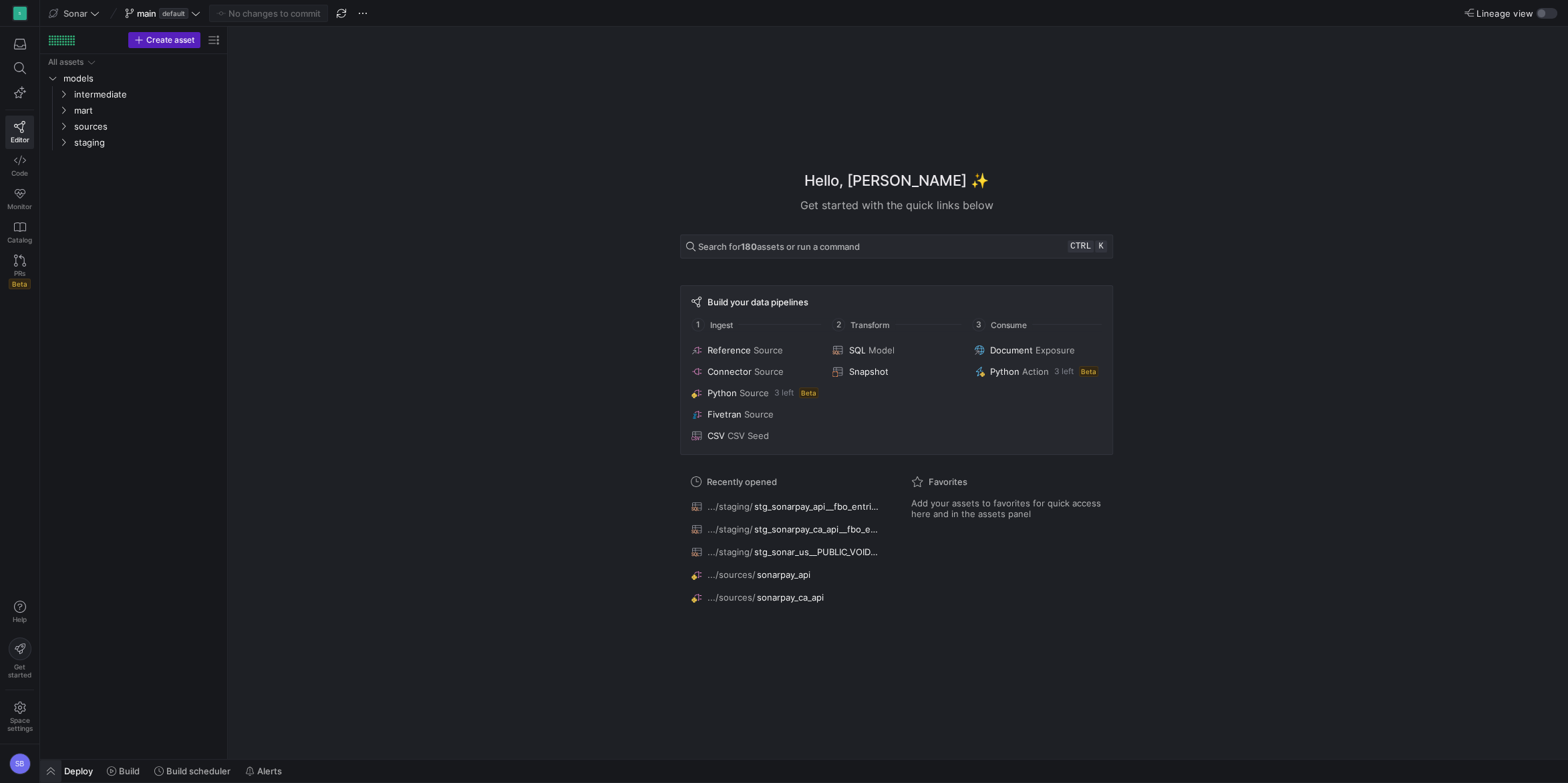
click at [57, 770] on span "button" at bounding box center [50, 771] width 21 height 23
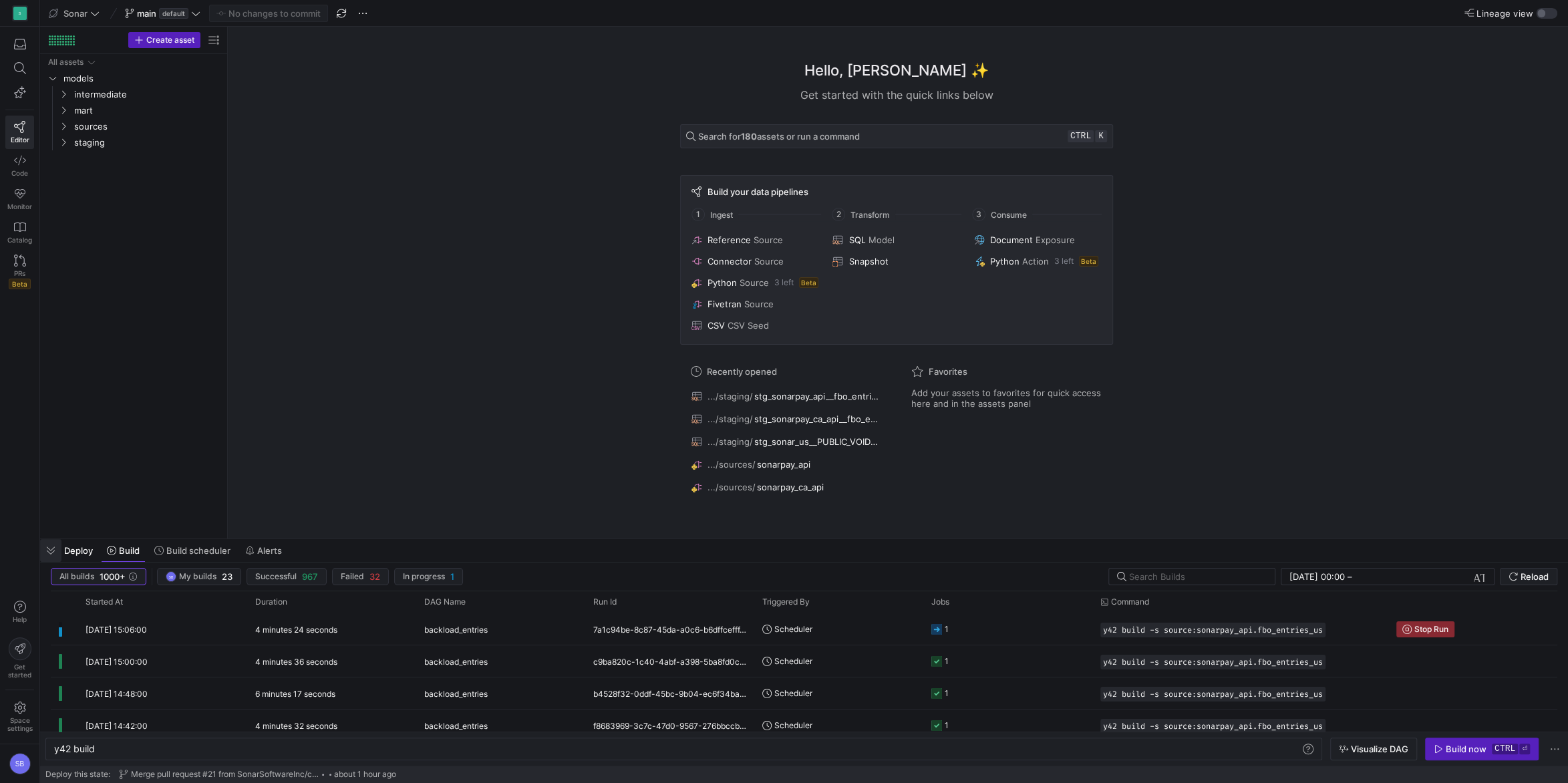
click at [55, 550] on span "button" at bounding box center [50, 551] width 21 height 23
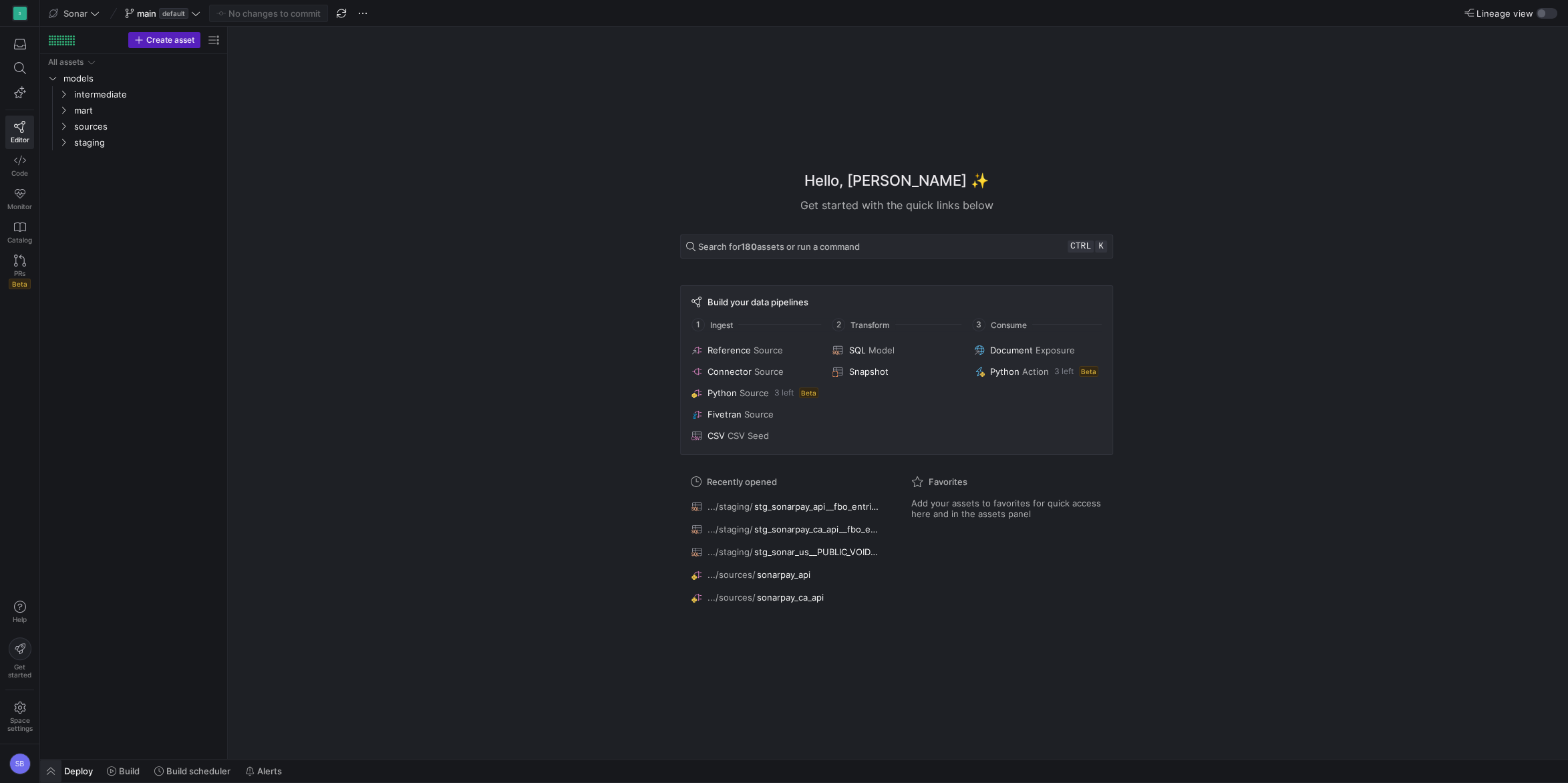
click at [52, 772] on span "button" at bounding box center [50, 771] width 21 height 23
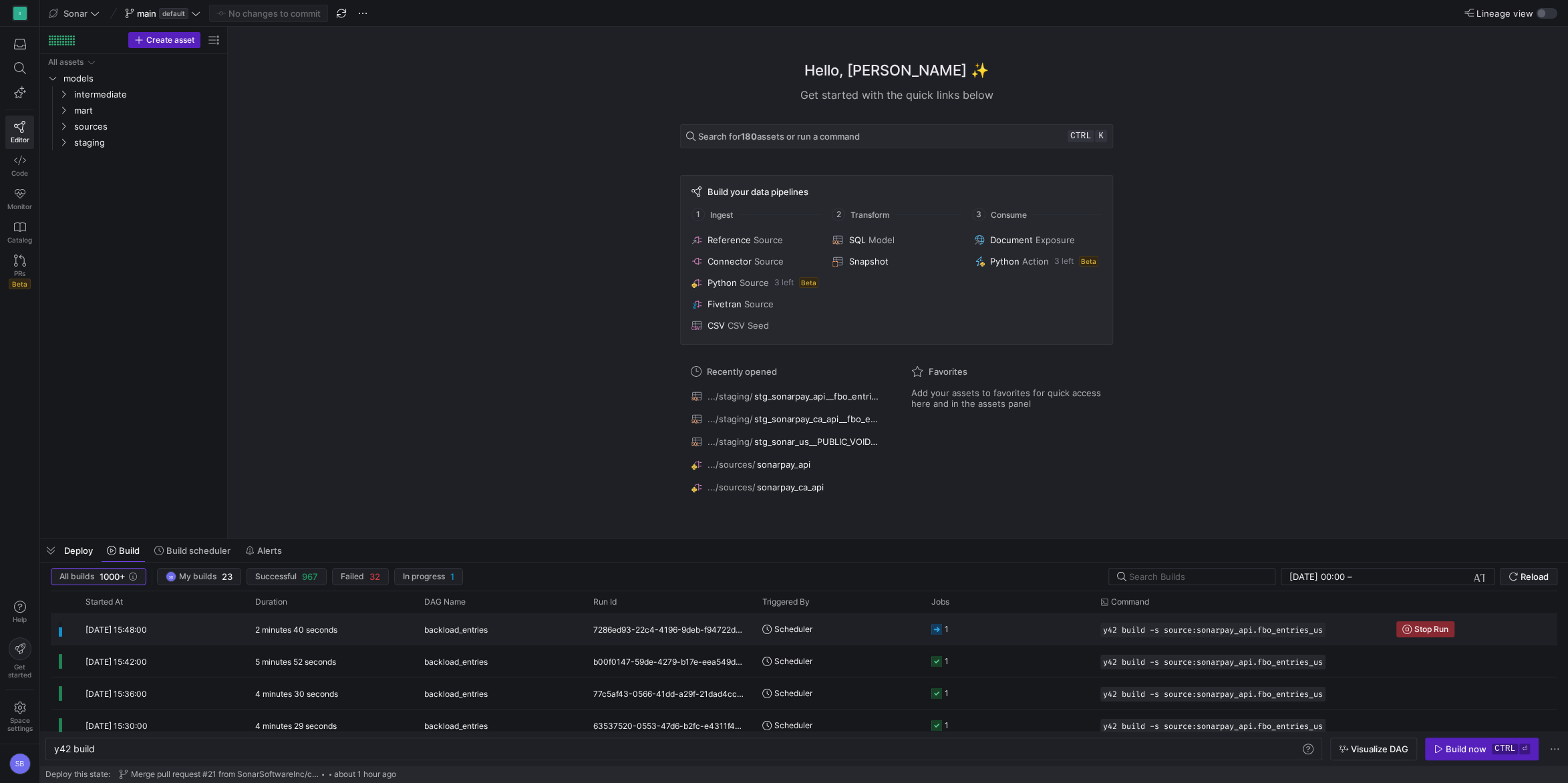
click at [331, 629] on y42-duration "2 minutes 40 seconds" at bounding box center [296, 629] width 82 height 10
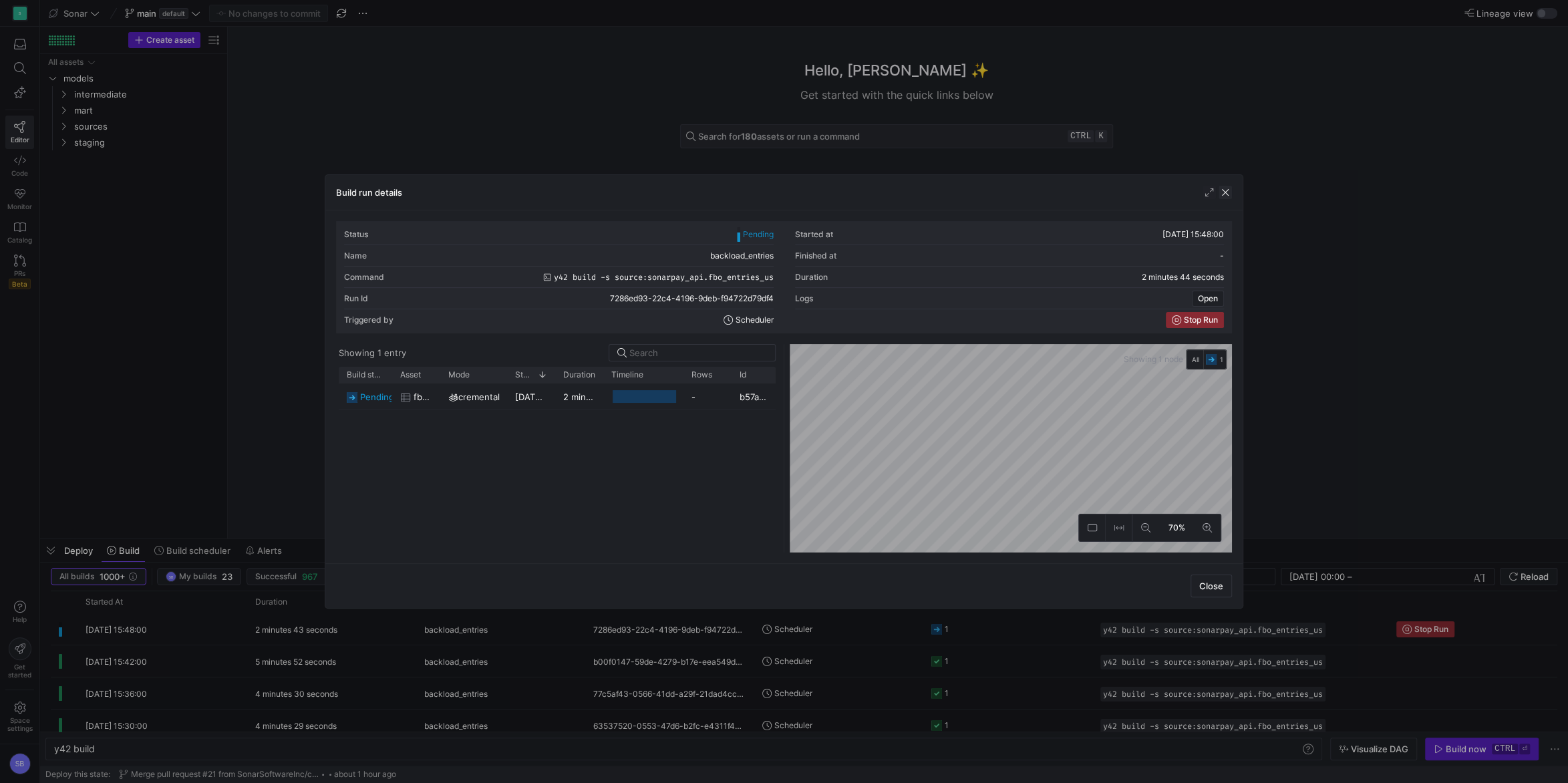
click at [1225, 188] on span "button" at bounding box center [1225, 192] width 13 height 13
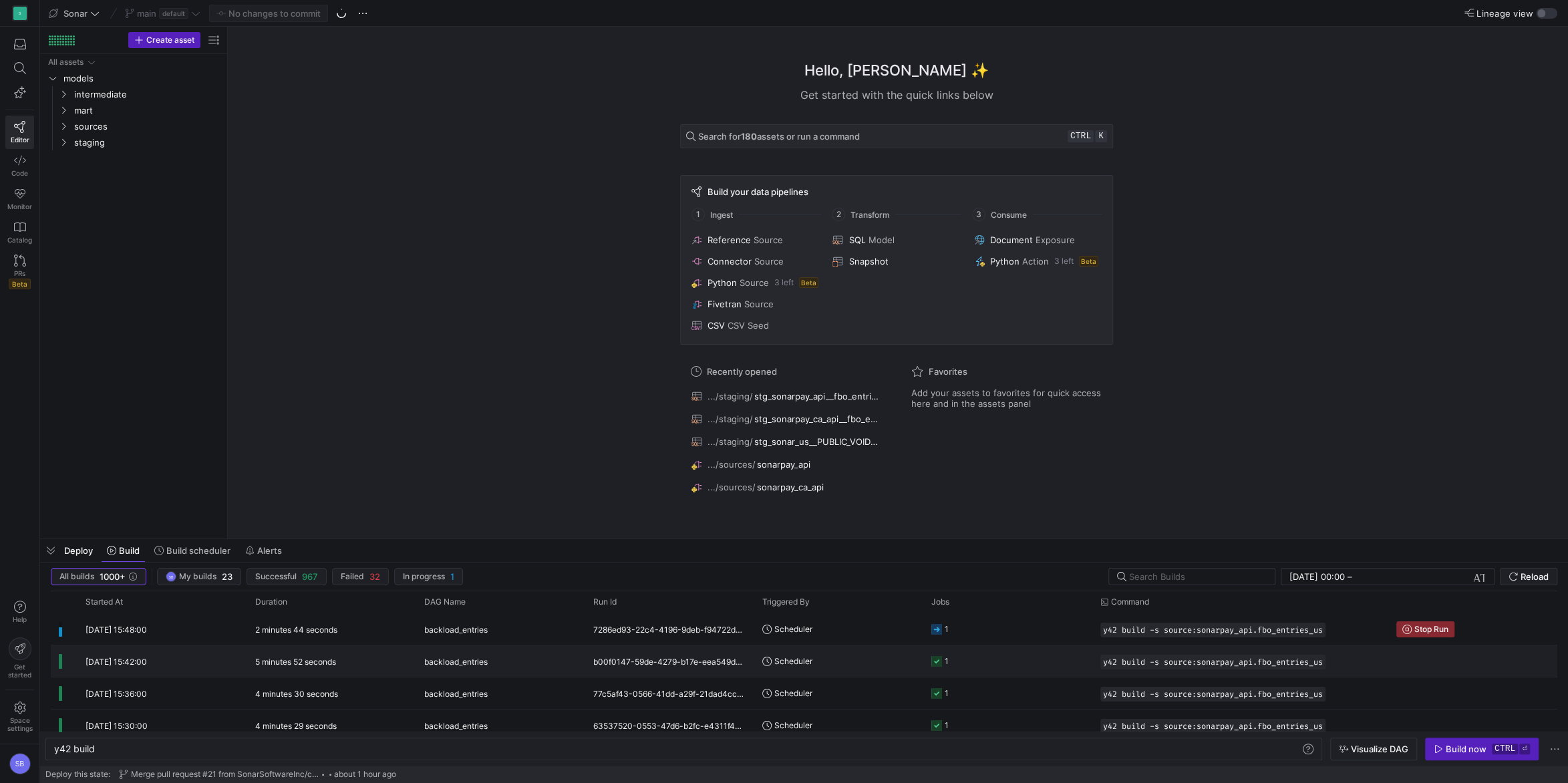
click at [246, 663] on div "26/09/25, 15:42:00" at bounding box center [162, 661] width 170 height 31
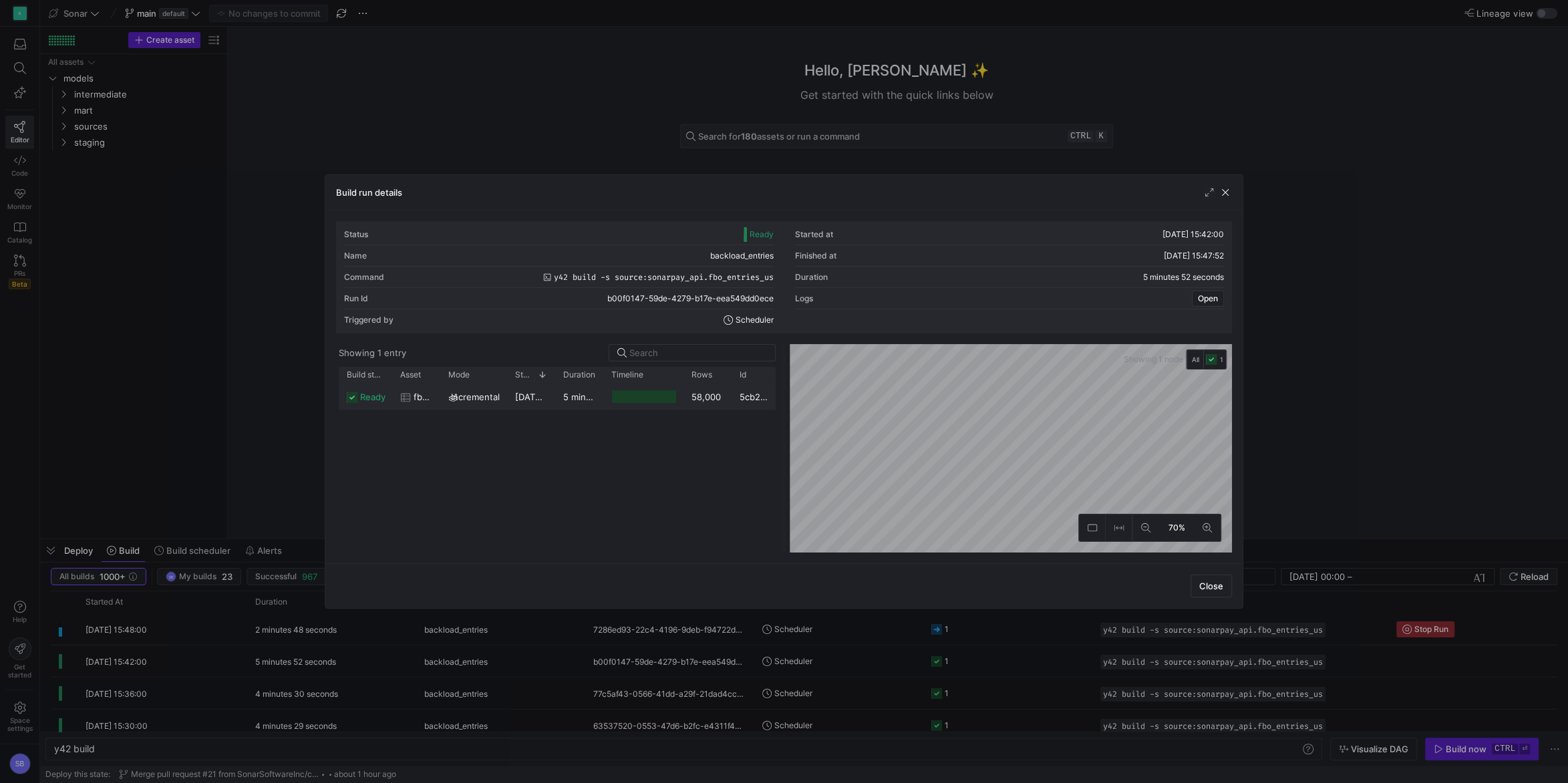
click at [560, 402] on div "5 minutes 49 seconds" at bounding box center [579, 397] width 48 height 26
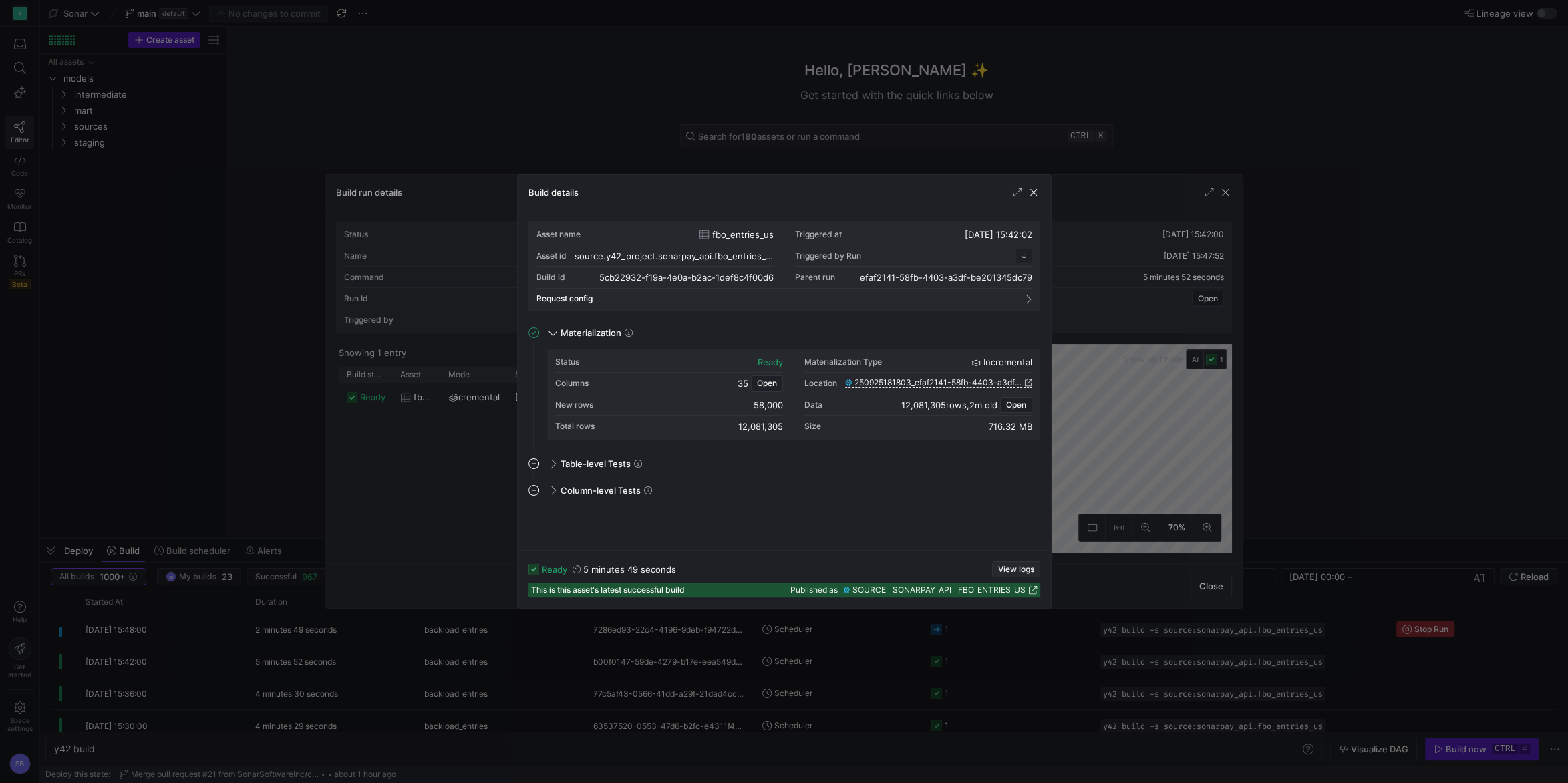
click at [1016, 563] on span "button" at bounding box center [1016, 569] width 47 height 15
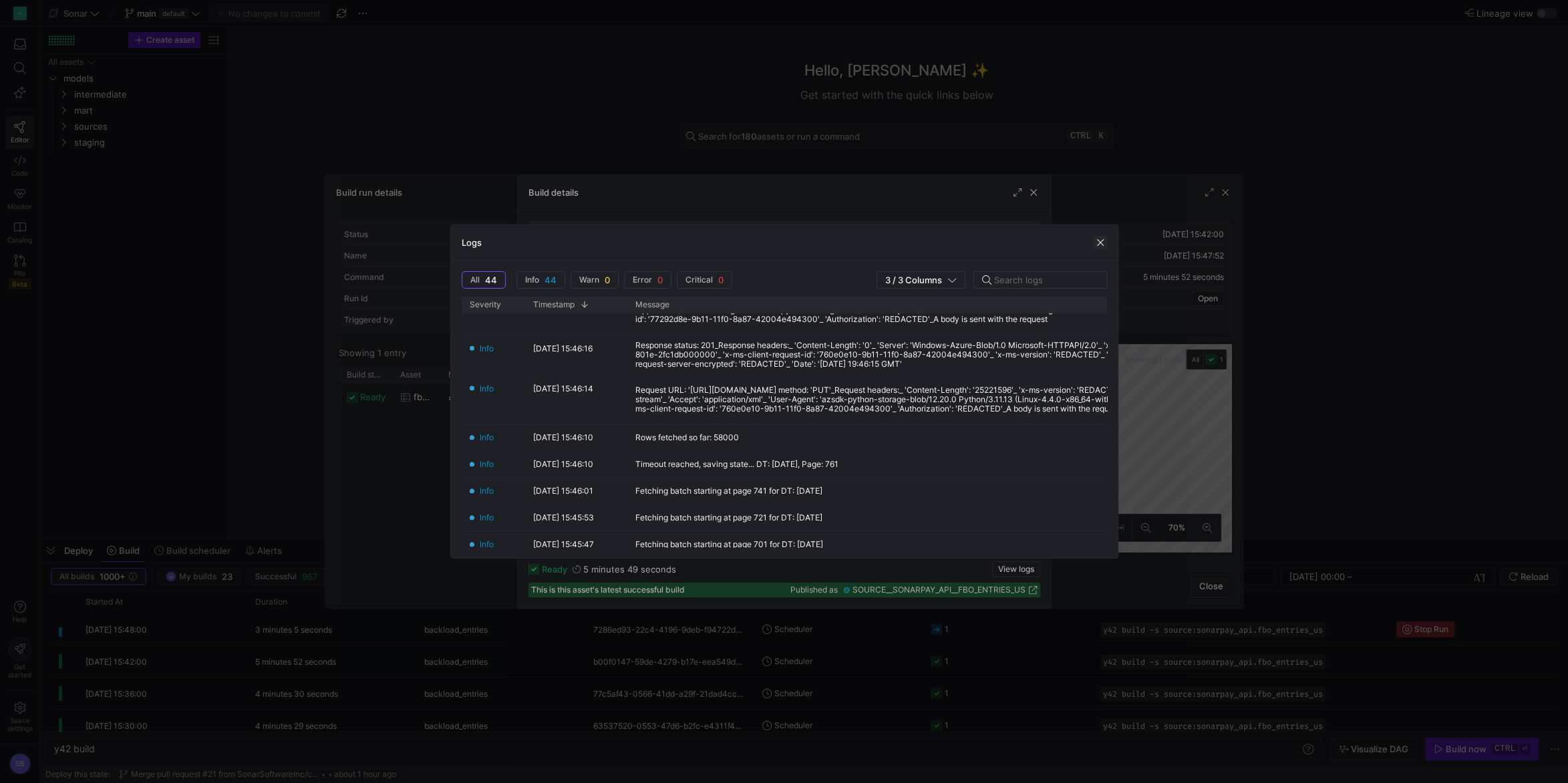
click at [1097, 239] on span "button" at bounding box center [1100, 243] width 13 height 13
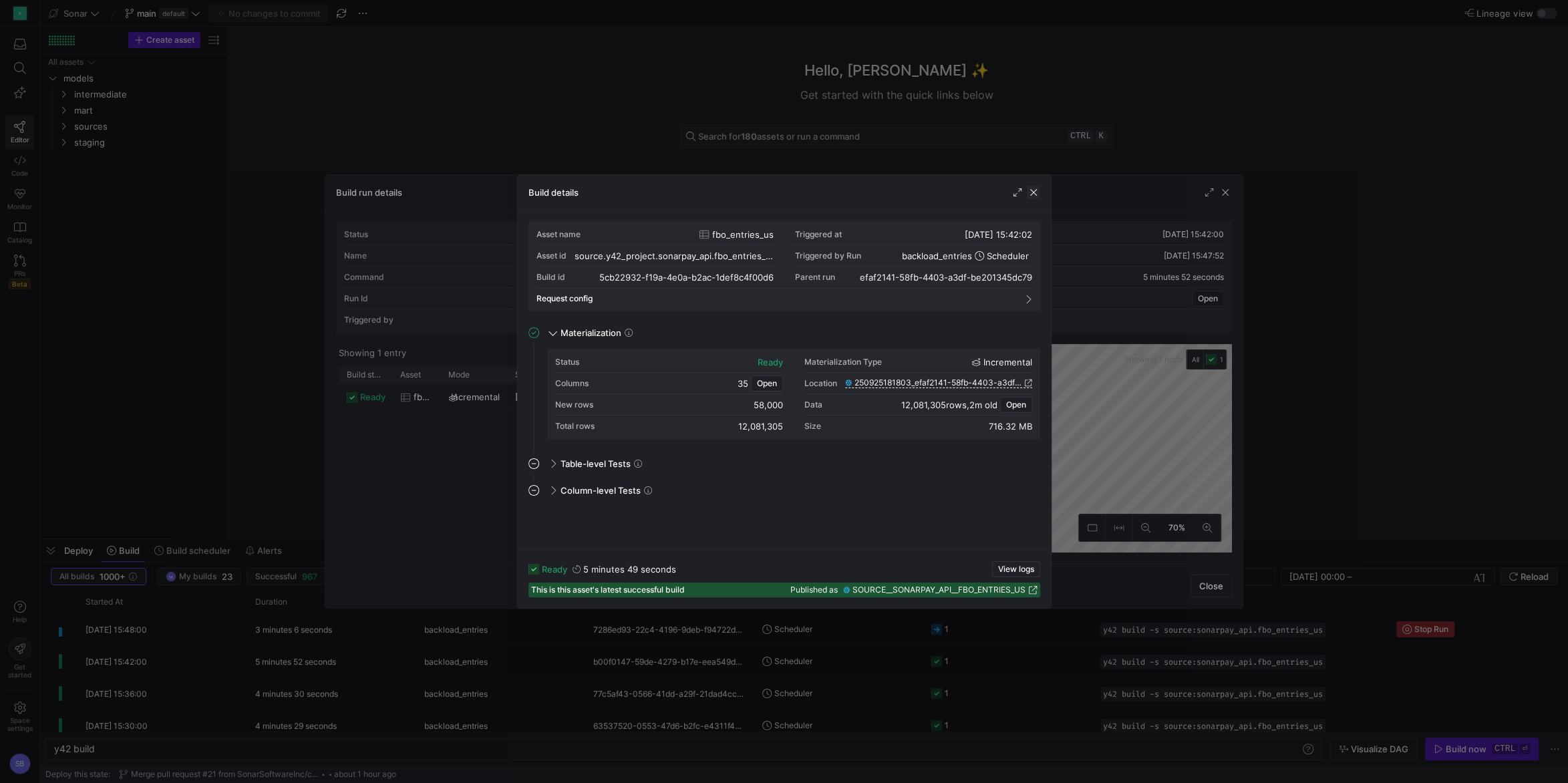
click at [1036, 193] on span "button" at bounding box center [1033, 192] width 13 height 13
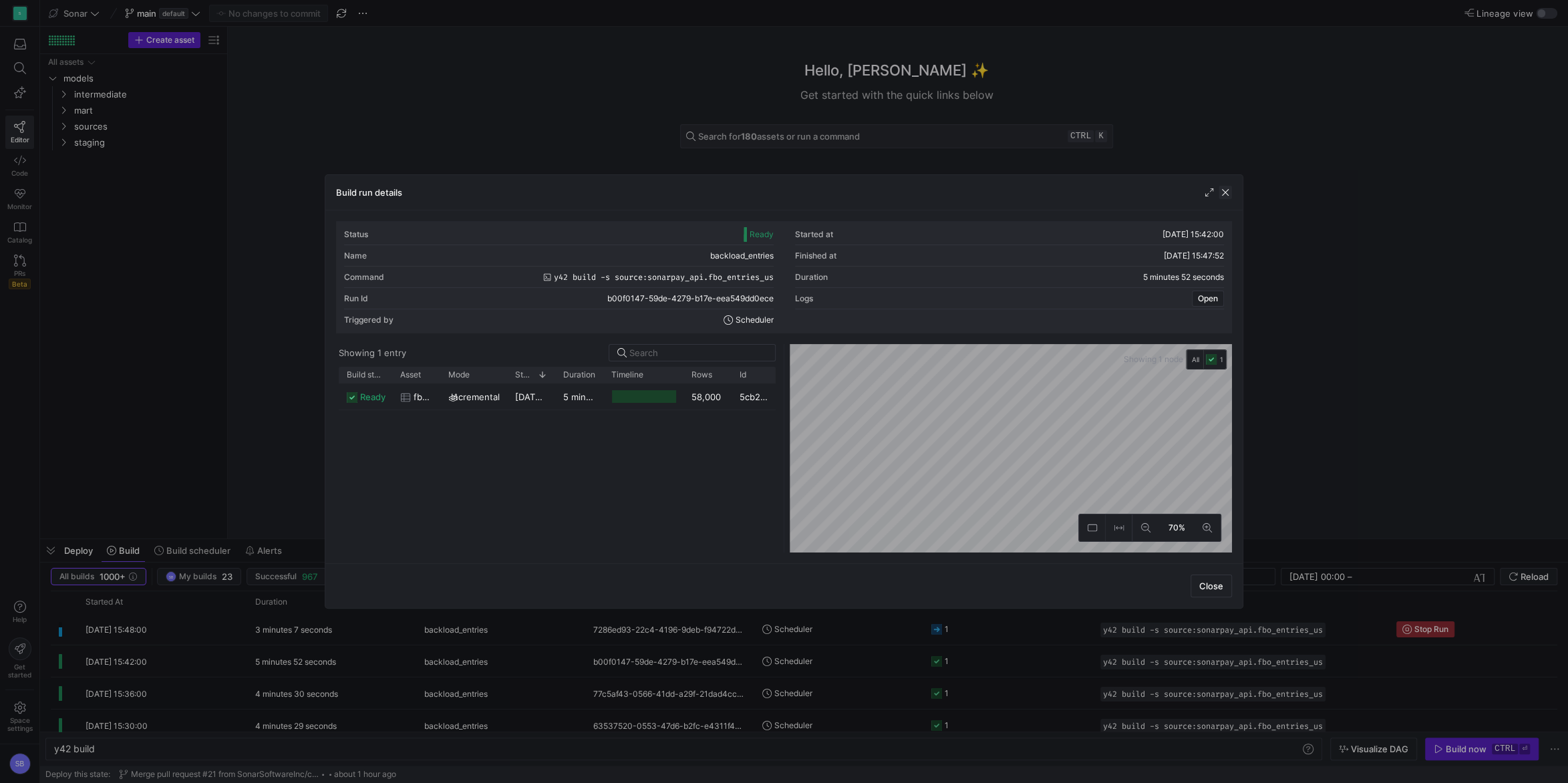
click at [1226, 196] on span "button" at bounding box center [1225, 192] width 13 height 13
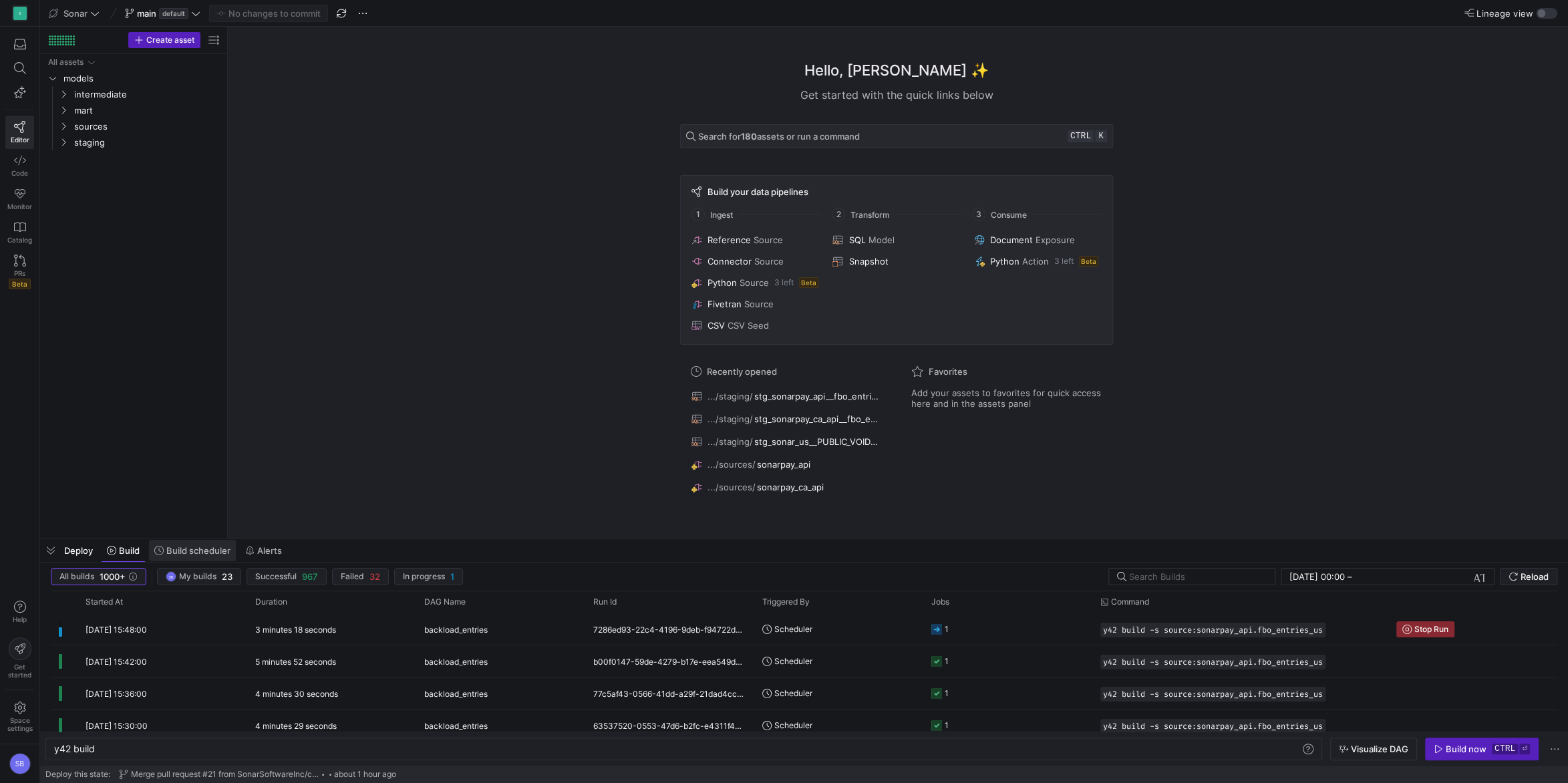
click at [172, 554] on span "Build scheduler" at bounding box center [198, 551] width 65 height 11
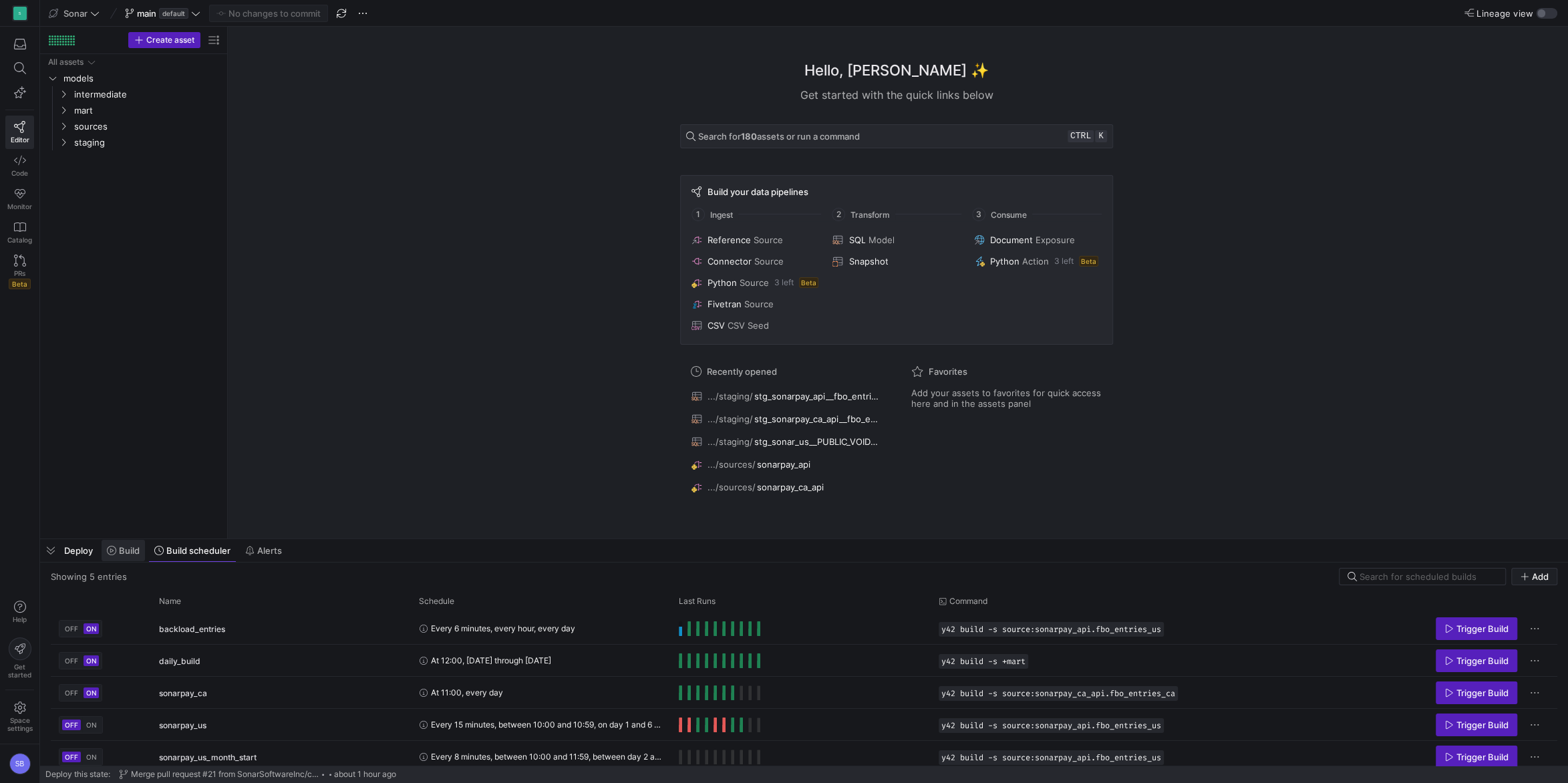
click at [132, 549] on span "Build" at bounding box center [129, 551] width 20 height 11
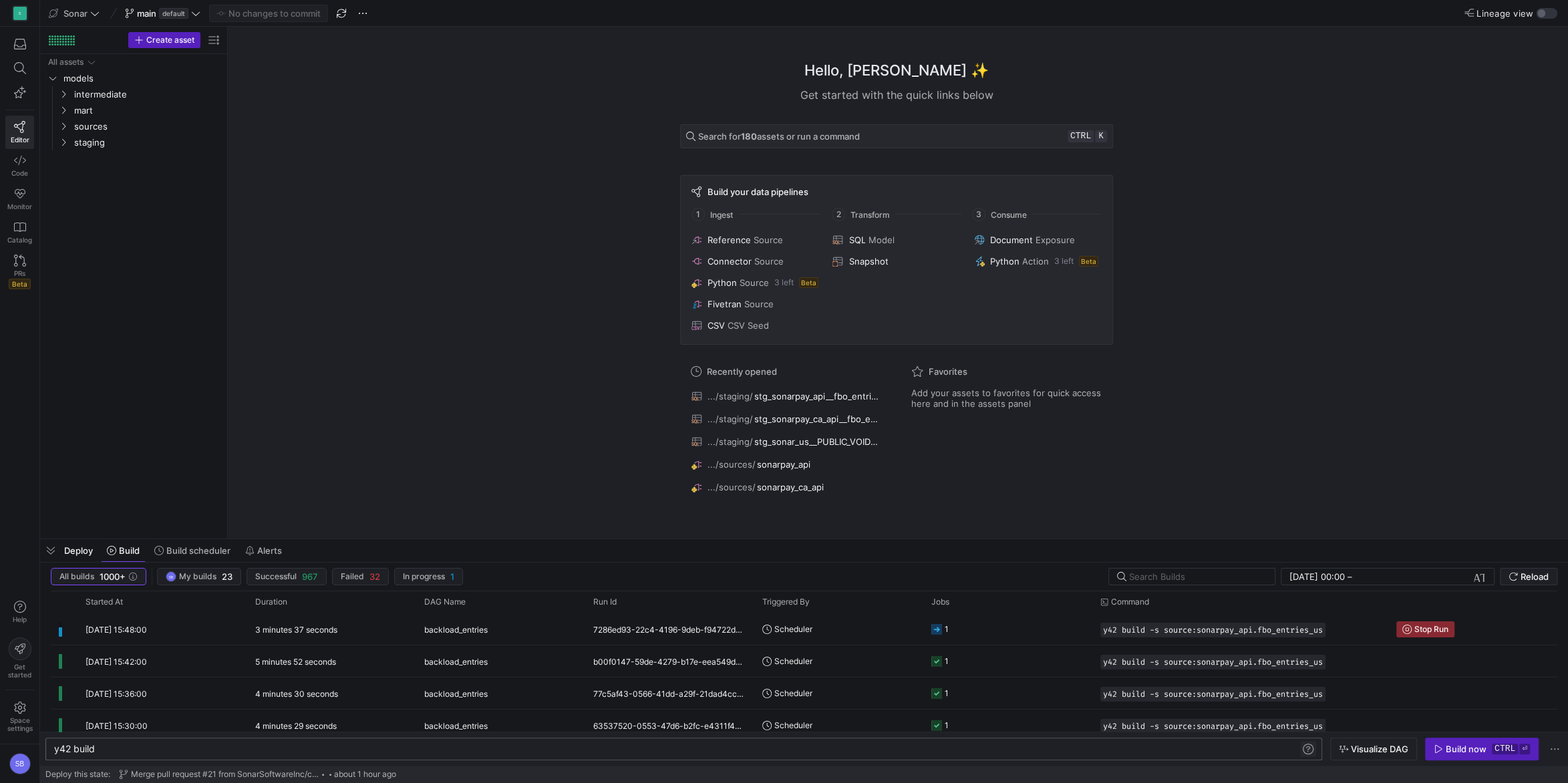
click at [1308, 753] on span at bounding box center [1308, 748] width 16 height 16
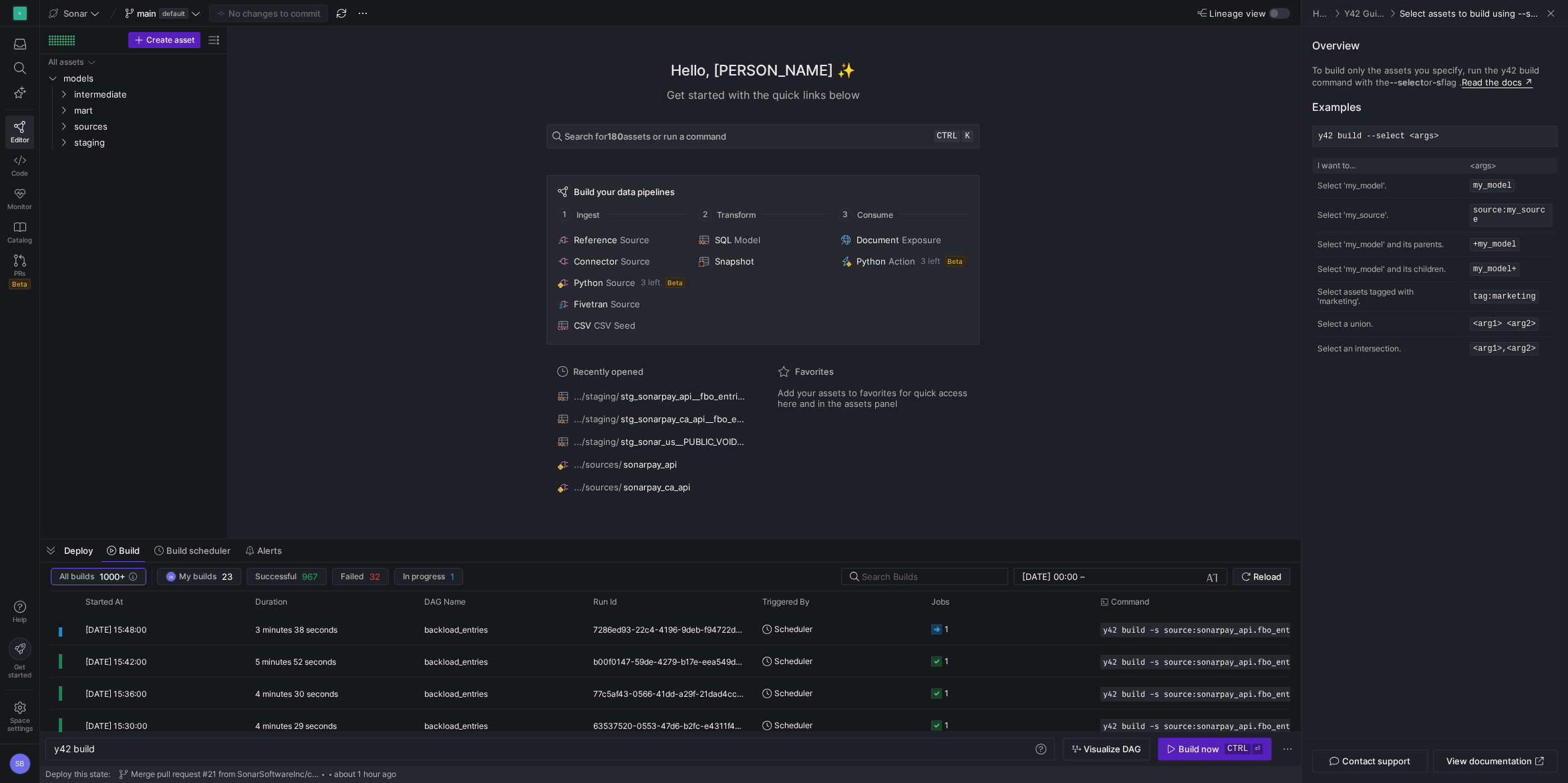
click at [1506, 82] on link "Read the docs ↗" at bounding box center [1497, 82] width 71 height 11
click at [186, 546] on span "Build scheduler" at bounding box center [198, 551] width 65 height 11
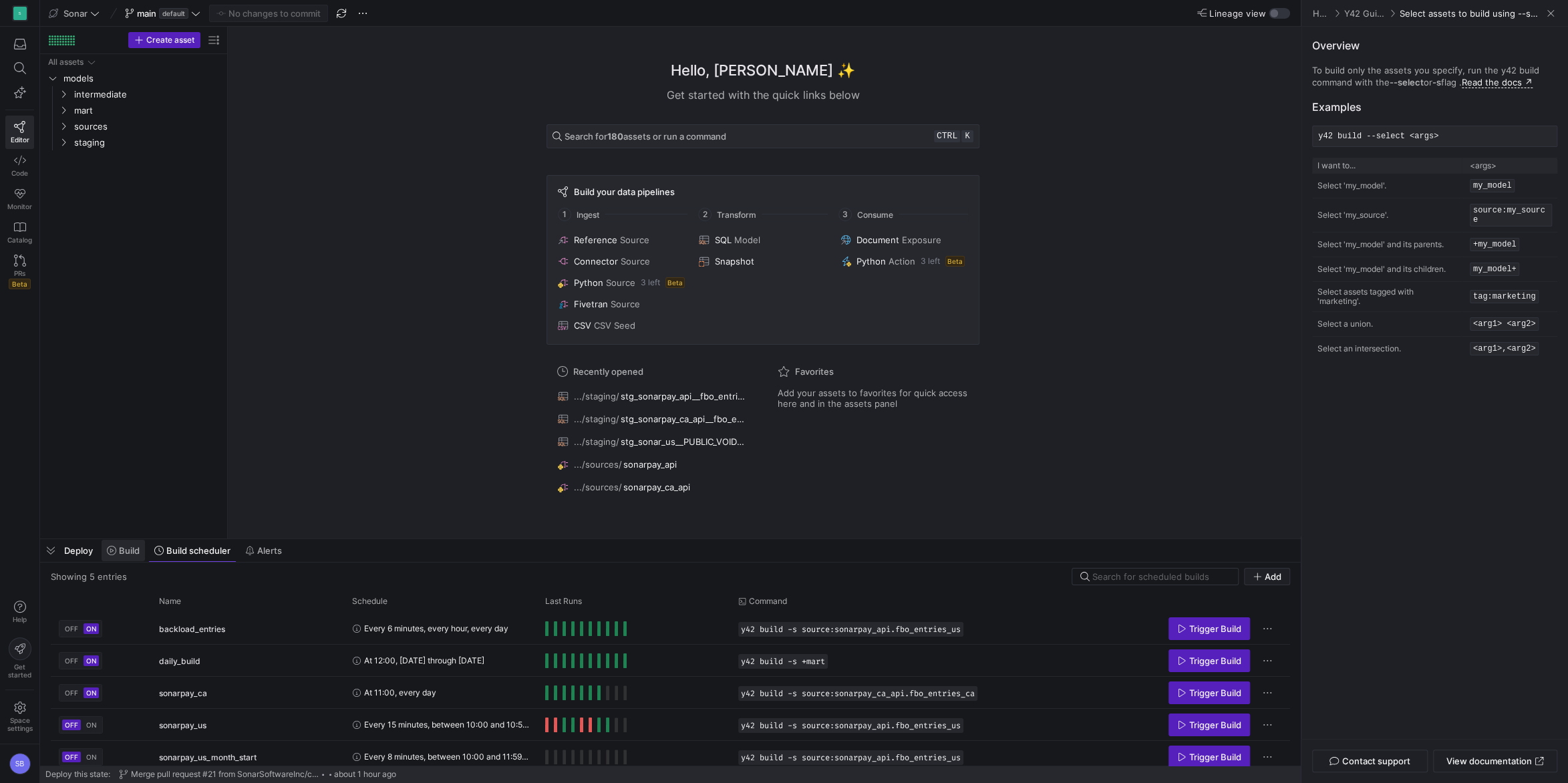
click at [109, 556] on span "Build" at bounding box center [123, 551] width 32 height 11
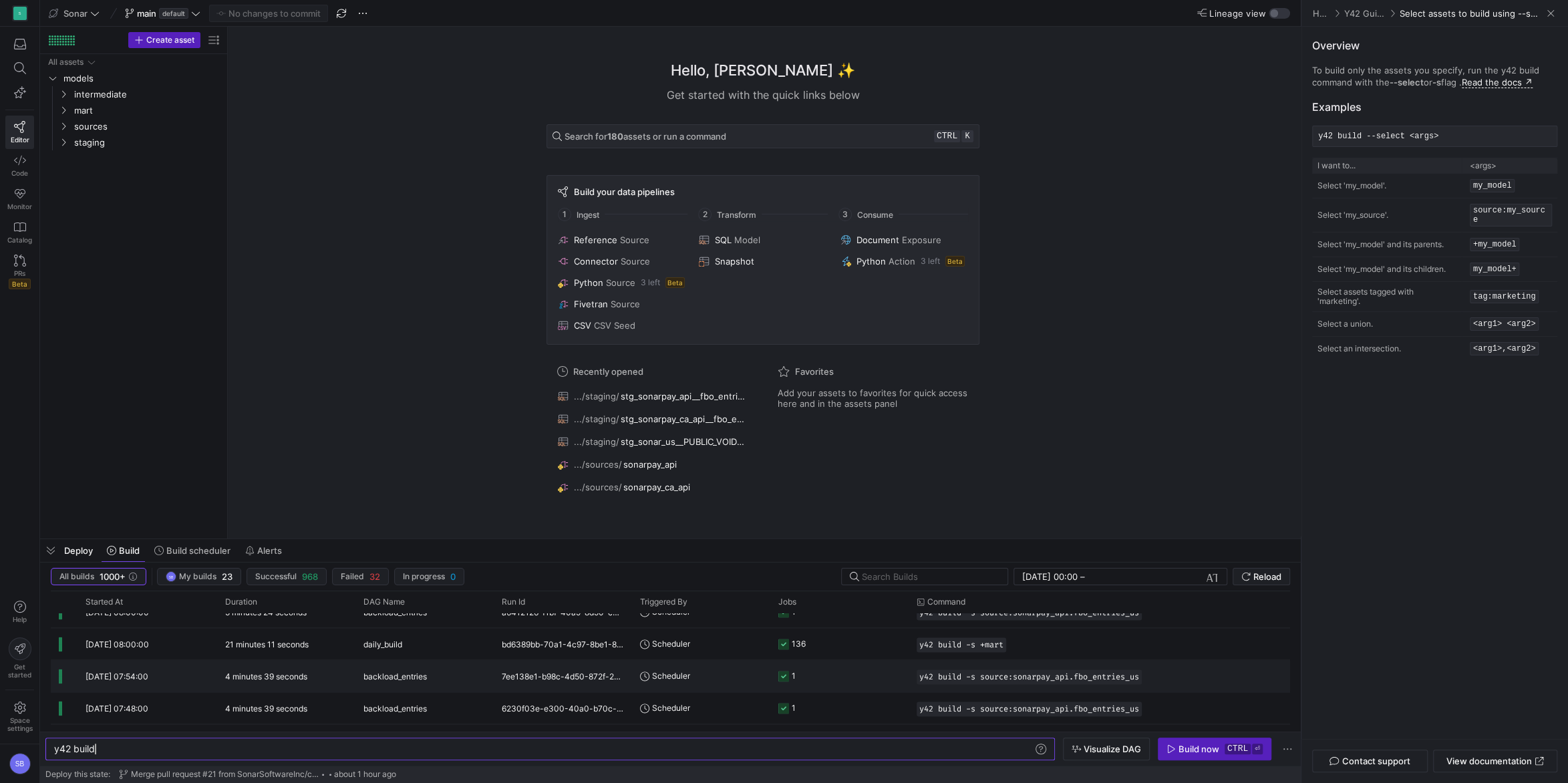
scroll to position [2058, 0]
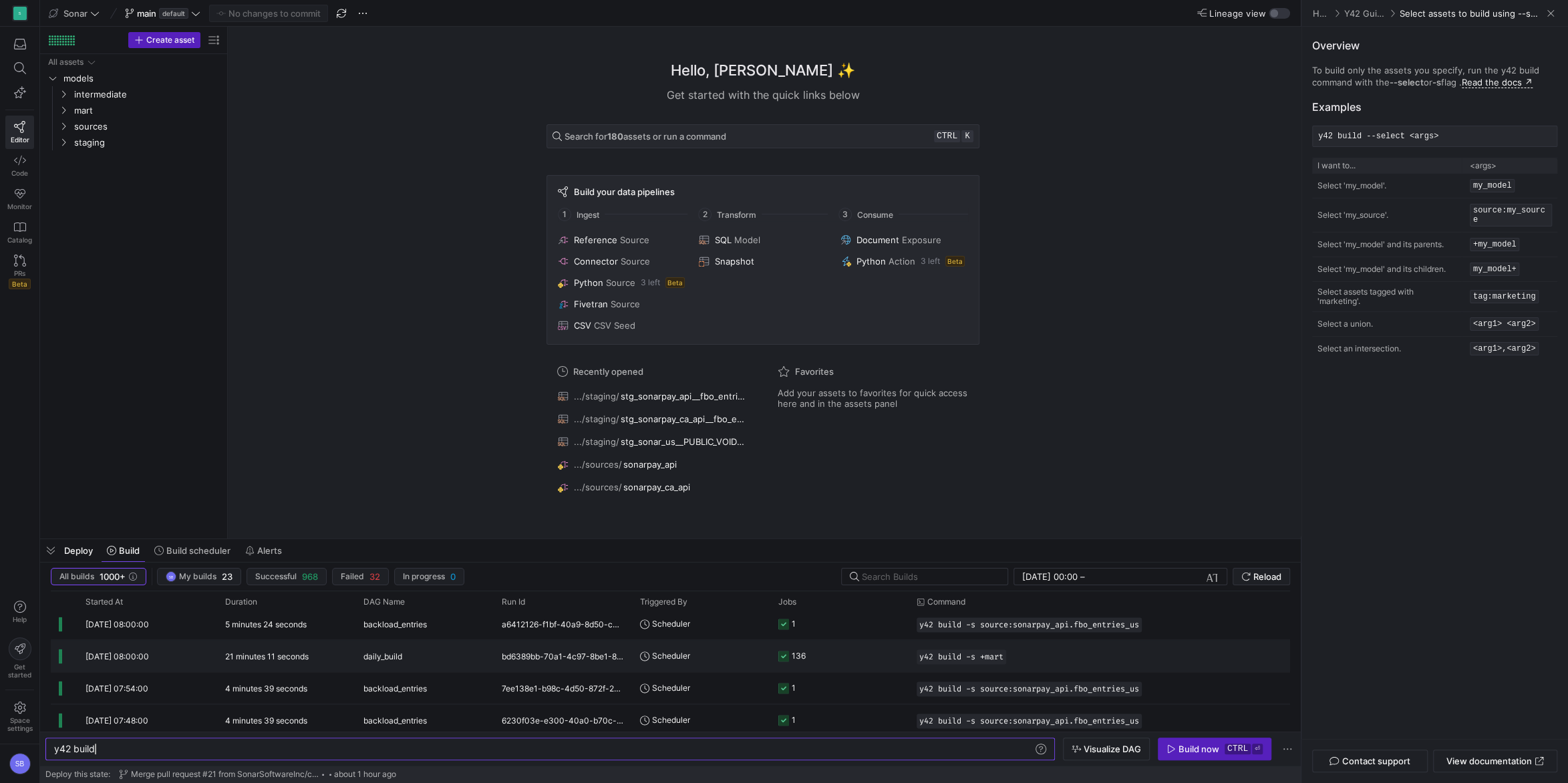
click at [385, 657] on span "daily_build" at bounding box center [383, 657] width 39 height 31
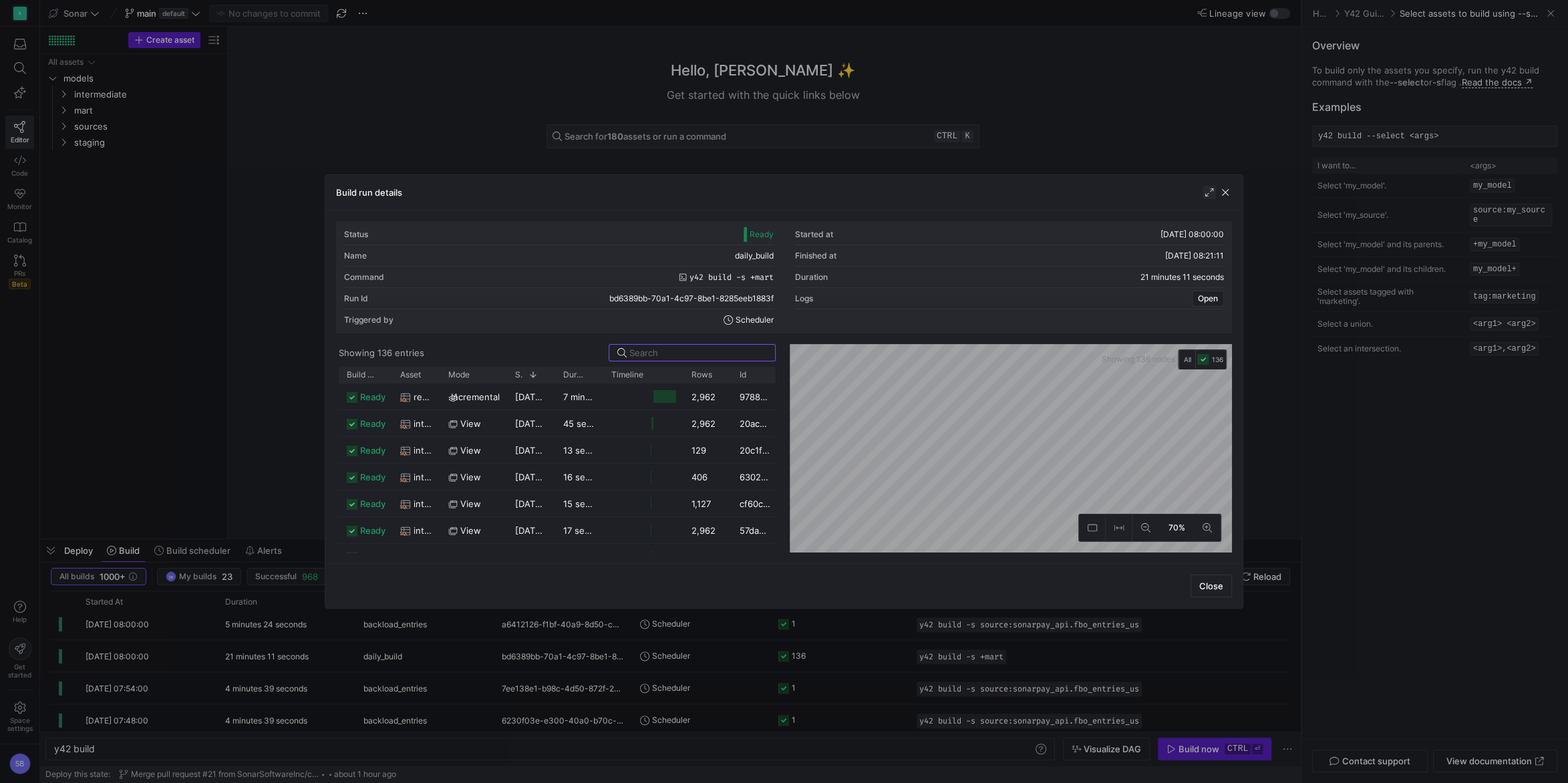
click at [1206, 191] on span "button" at bounding box center [1209, 192] width 13 height 13
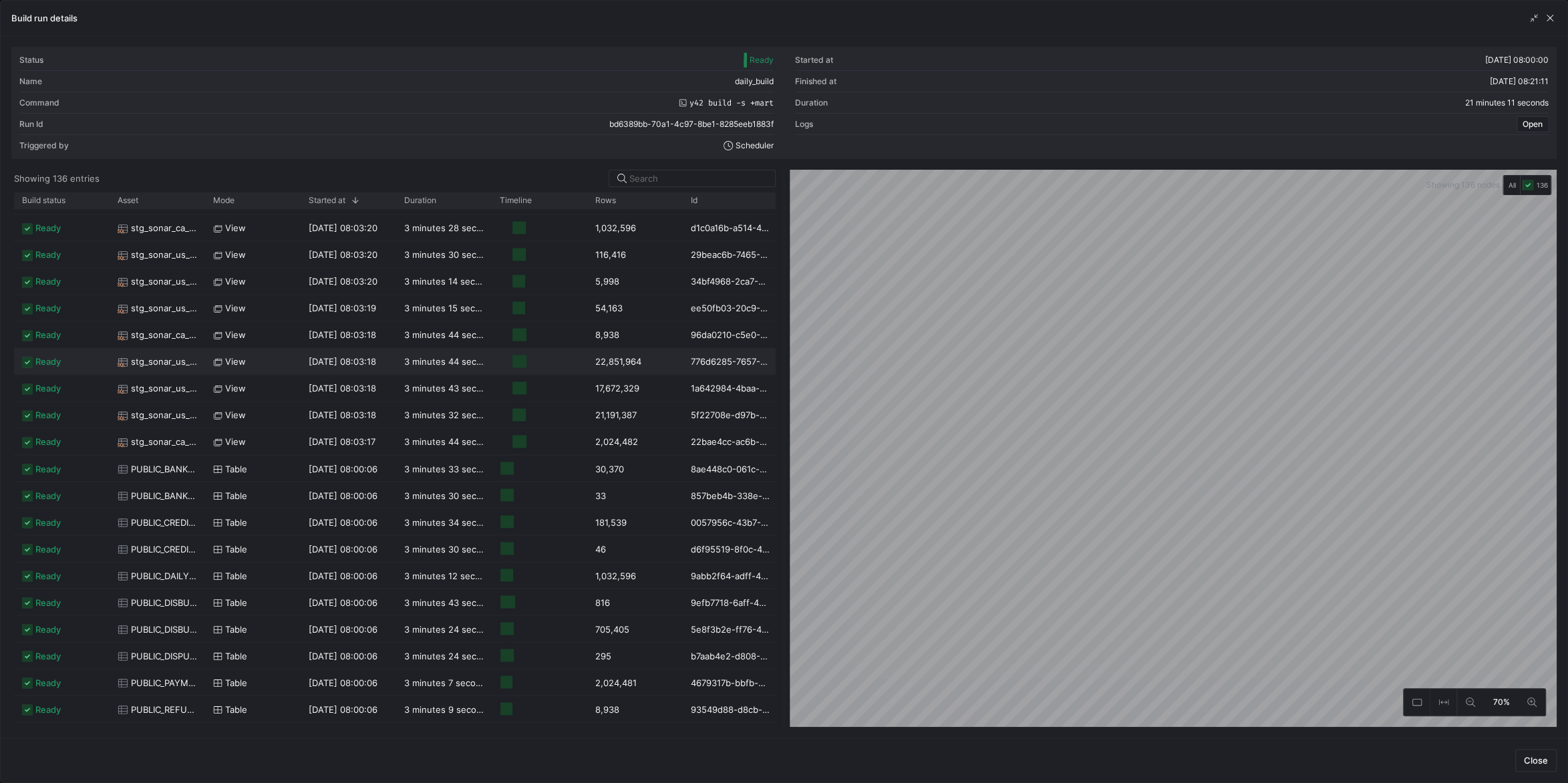
click at [166, 361] on span "stg_sonar_us__PUBLIC_CUSTOM_FIELD_DATA" at bounding box center [164, 362] width 66 height 26
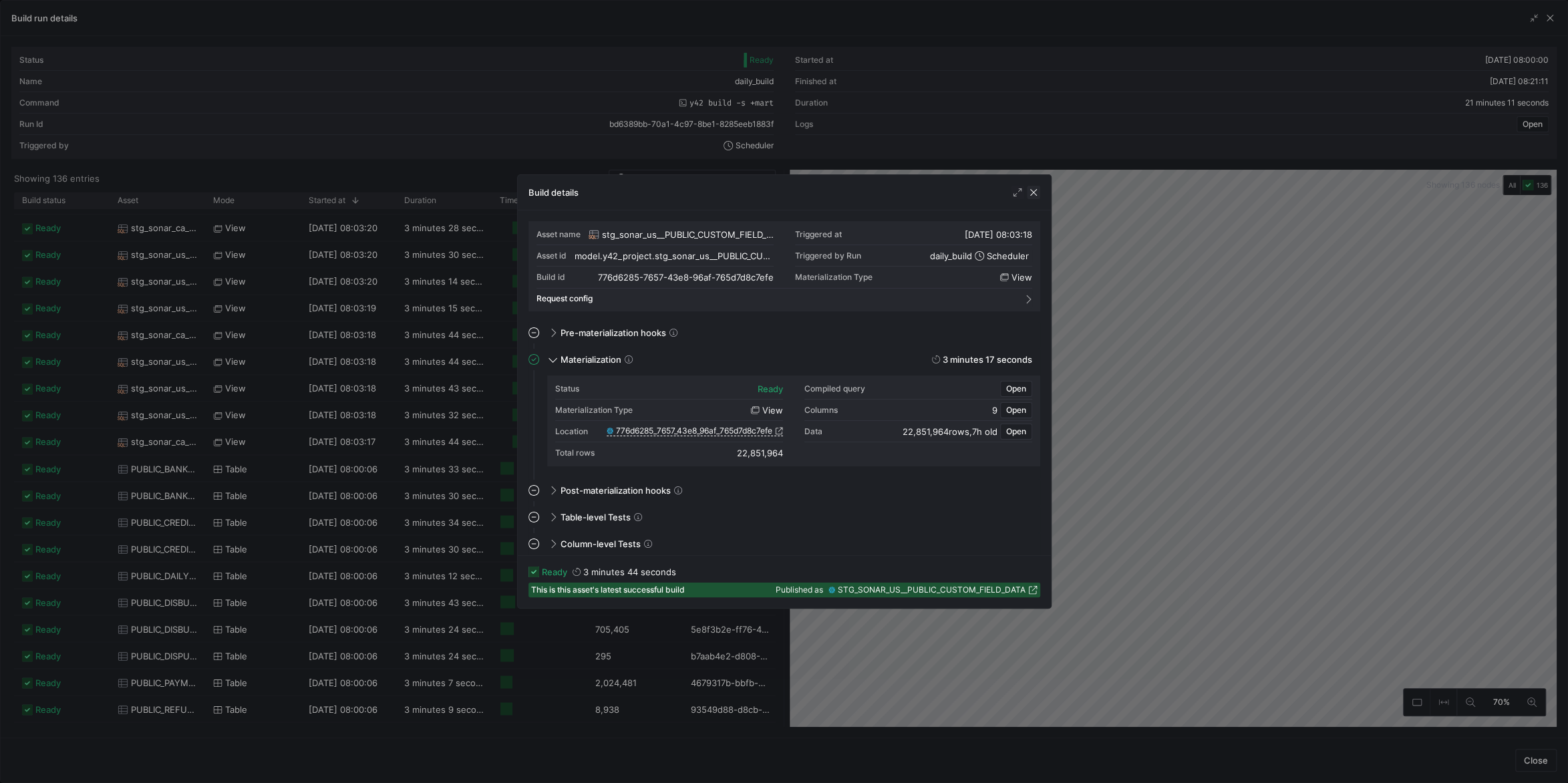
click at [1033, 193] on span "button" at bounding box center [1033, 192] width 13 height 13
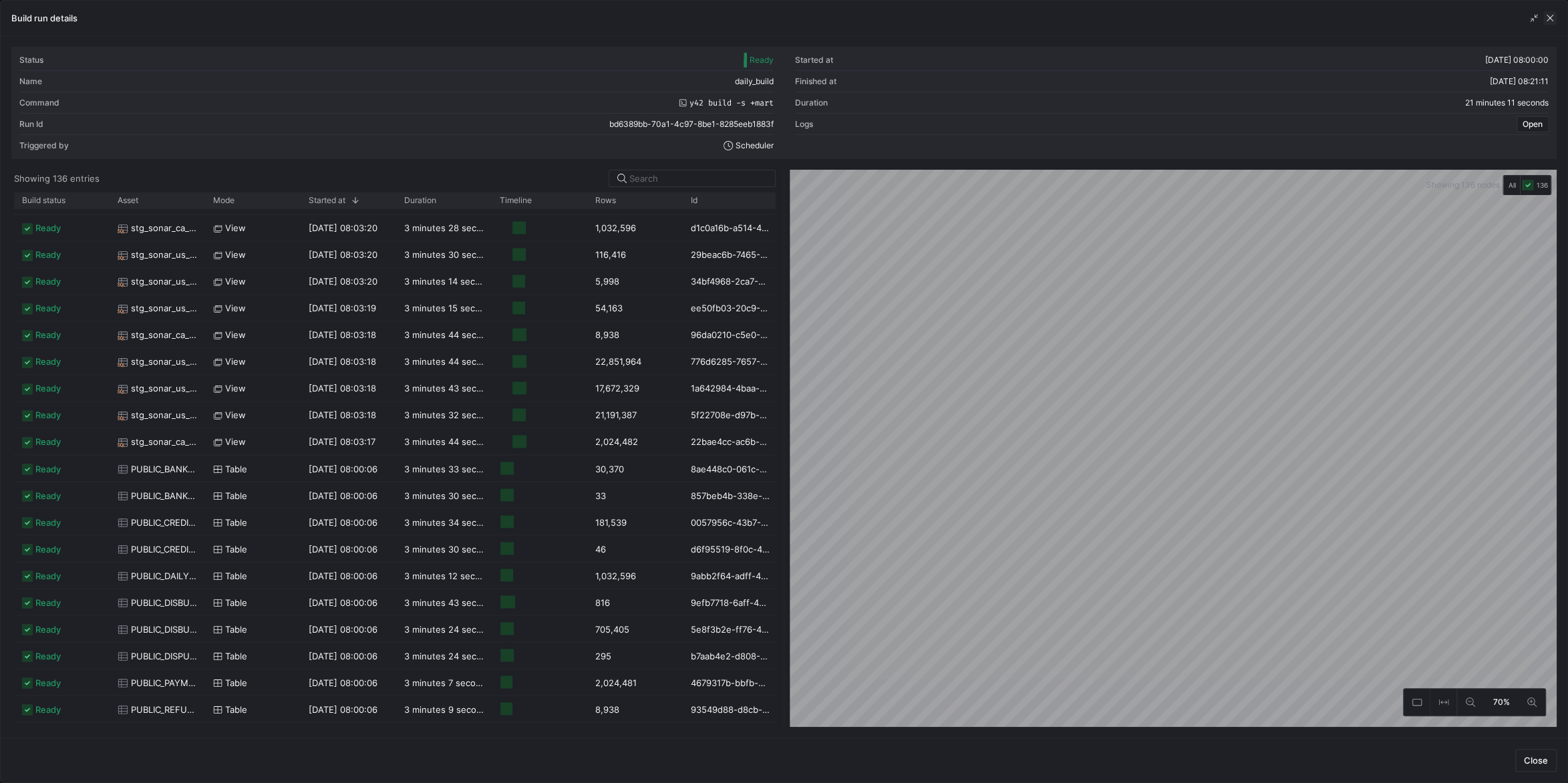
click at [1550, 23] on span "button" at bounding box center [1550, 18] width 13 height 13
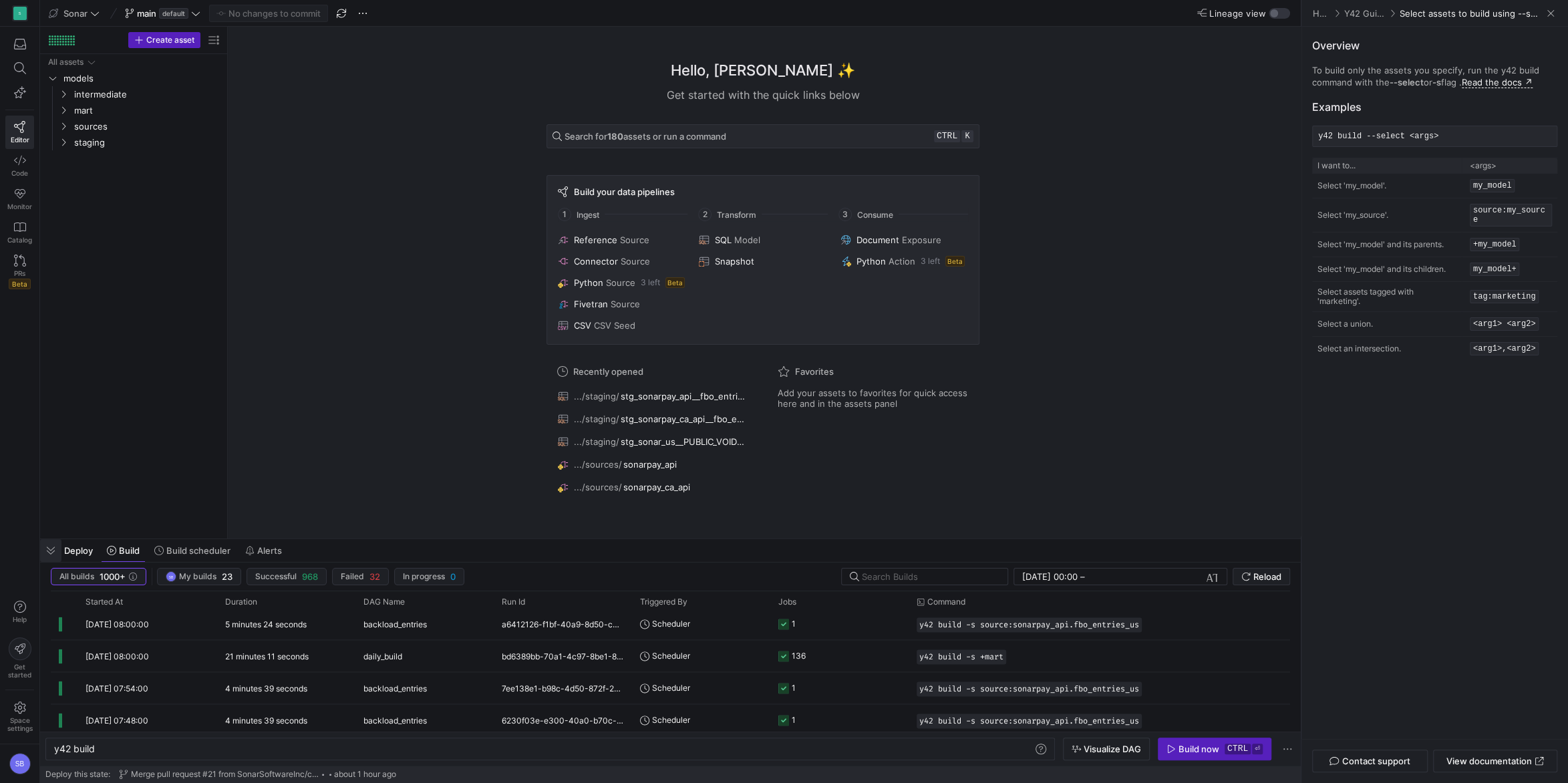
click at [57, 548] on span "button" at bounding box center [50, 551] width 21 height 23
